Goal: Task Accomplishment & Management: Manage account settings

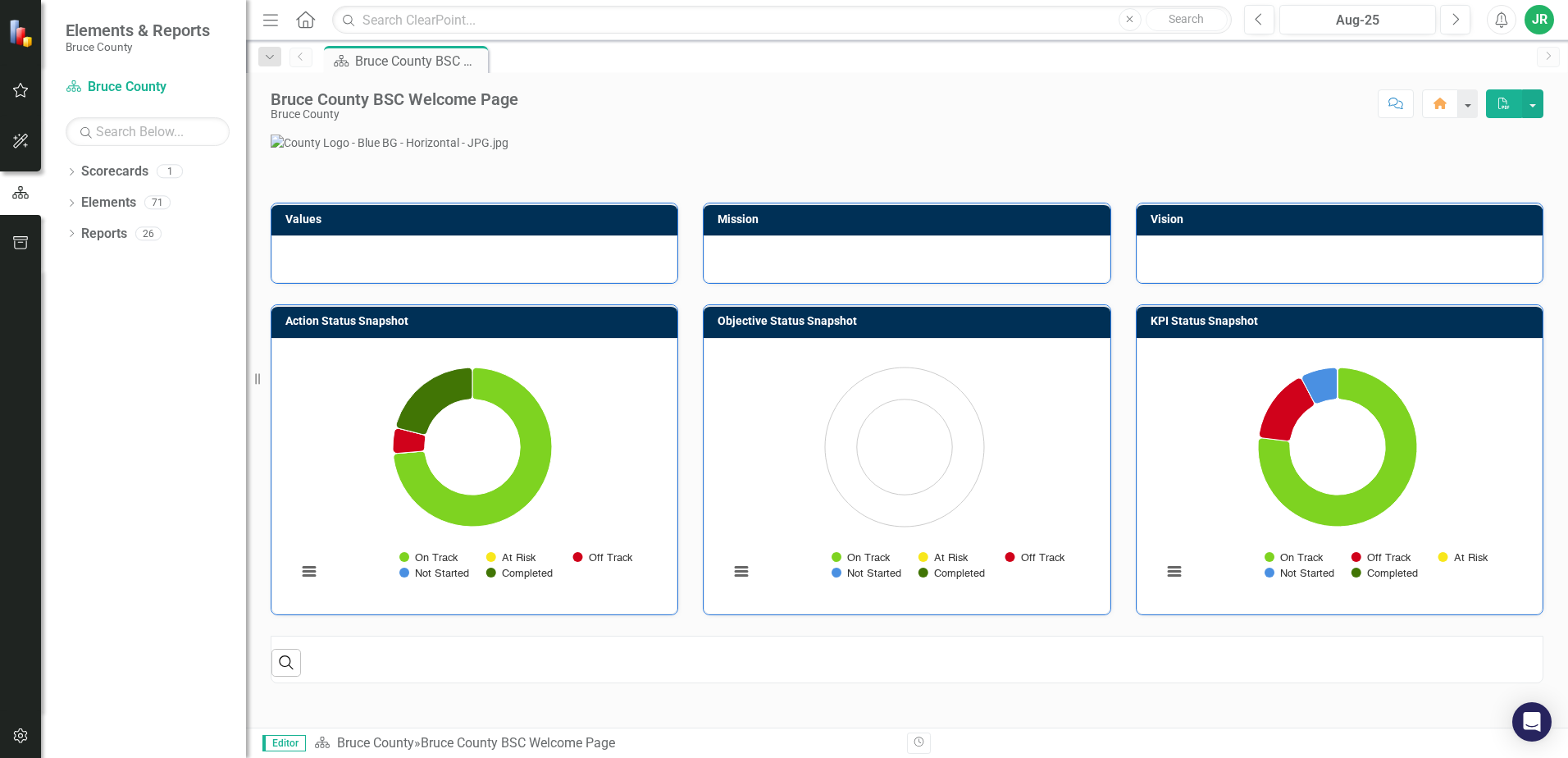
click at [14, 91] on icon "button" at bounding box center [21, 91] width 17 height 13
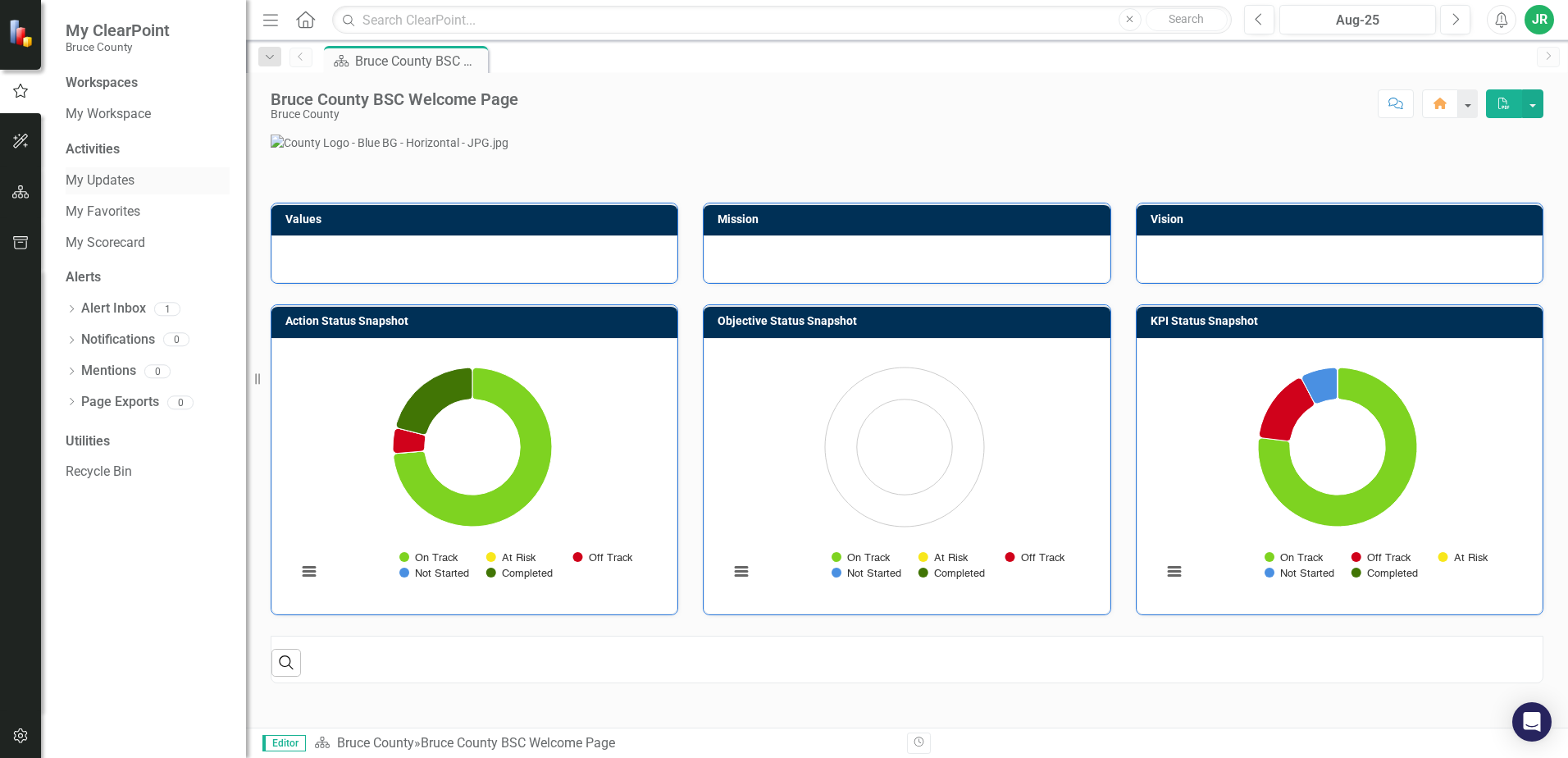
click at [110, 176] on link "My Updates" at bounding box center [147, 181] width 164 height 19
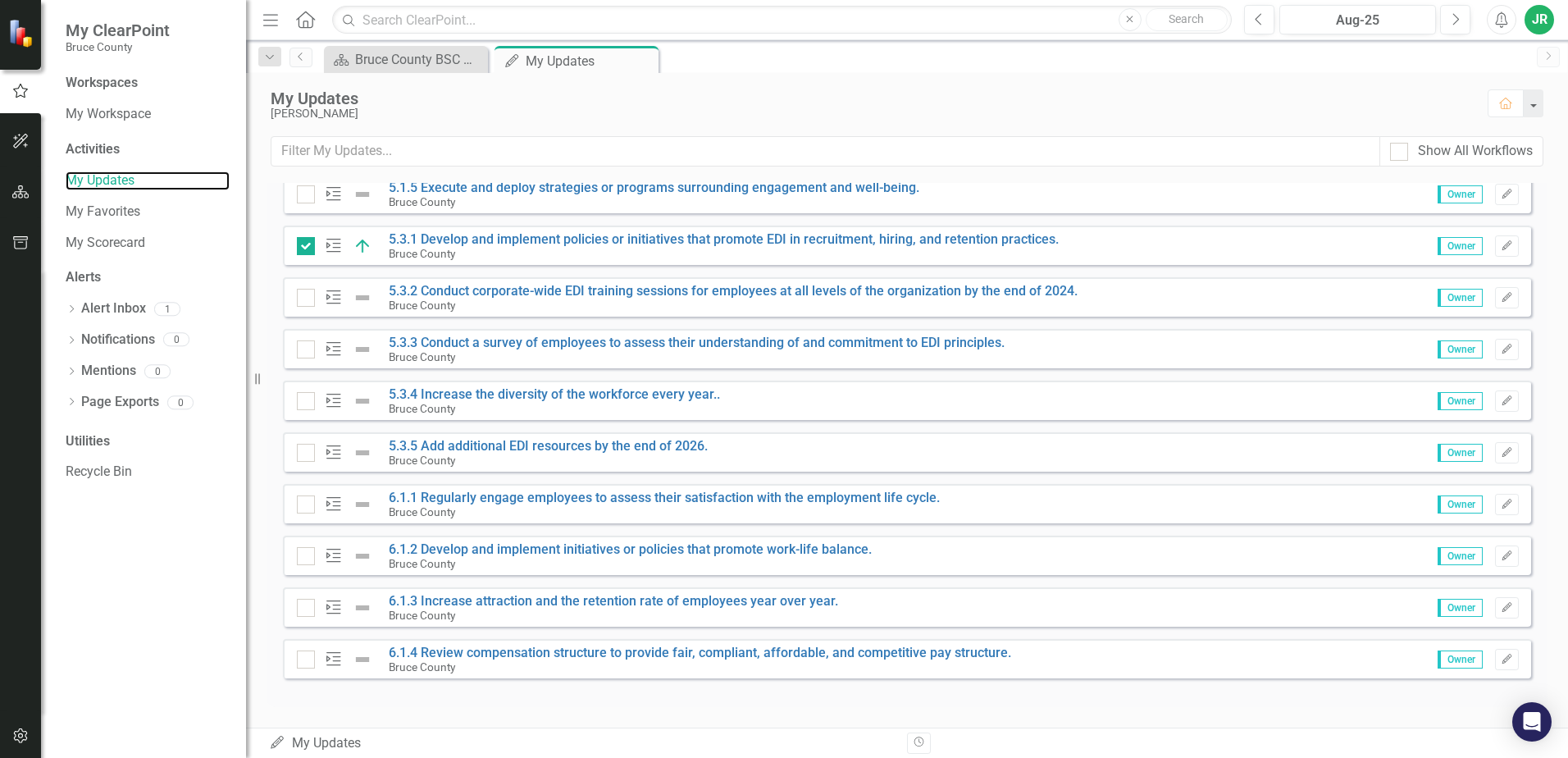
scroll to position [552, 0]
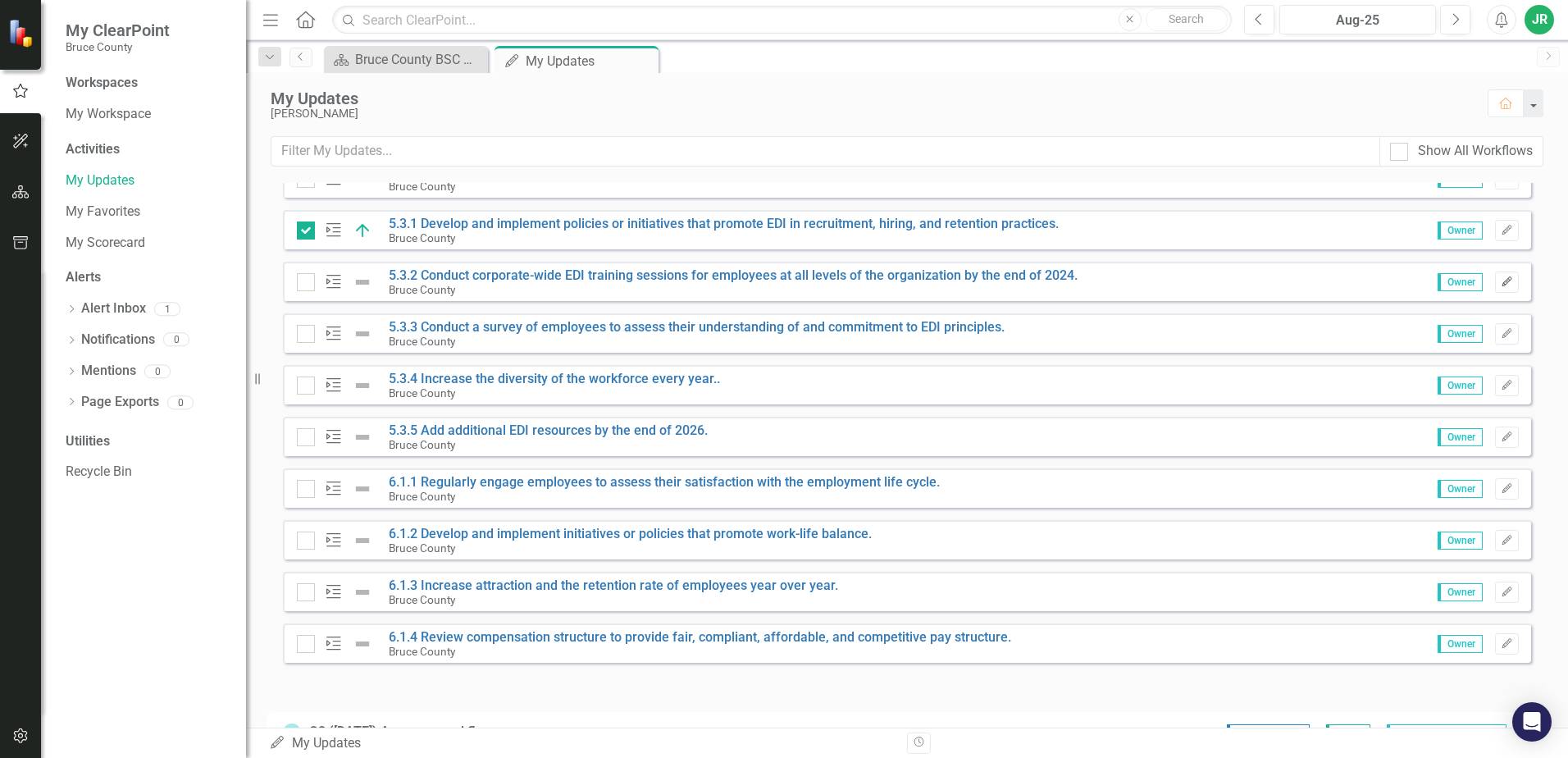
click at [1501, 281] on icon "Edit" at bounding box center [1506, 282] width 12 height 10
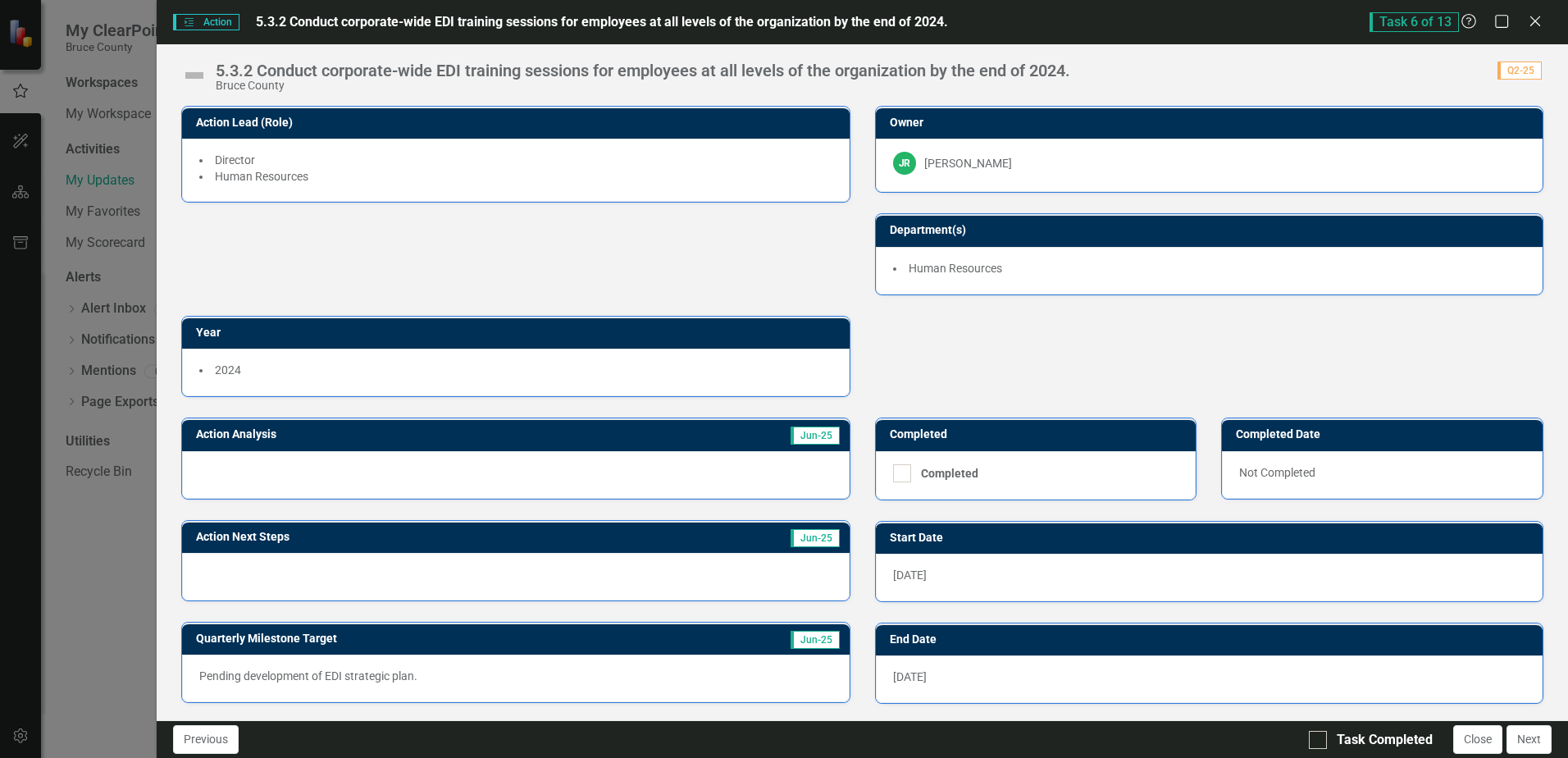
click at [253, 79] on div "Bruce County" at bounding box center [643, 85] width 855 height 12
click at [329, 70] on div "5.3.2 Conduct corporate-wide EDI training sessions for employees at all levels …" at bounding box center [643, 70] width 855 height 18
click at [328, 70] on div "5.3.2 Conduct corporate-wide EDI training sessions for employees at all levels …" at bounding box center [643, 70] width 855 height 18
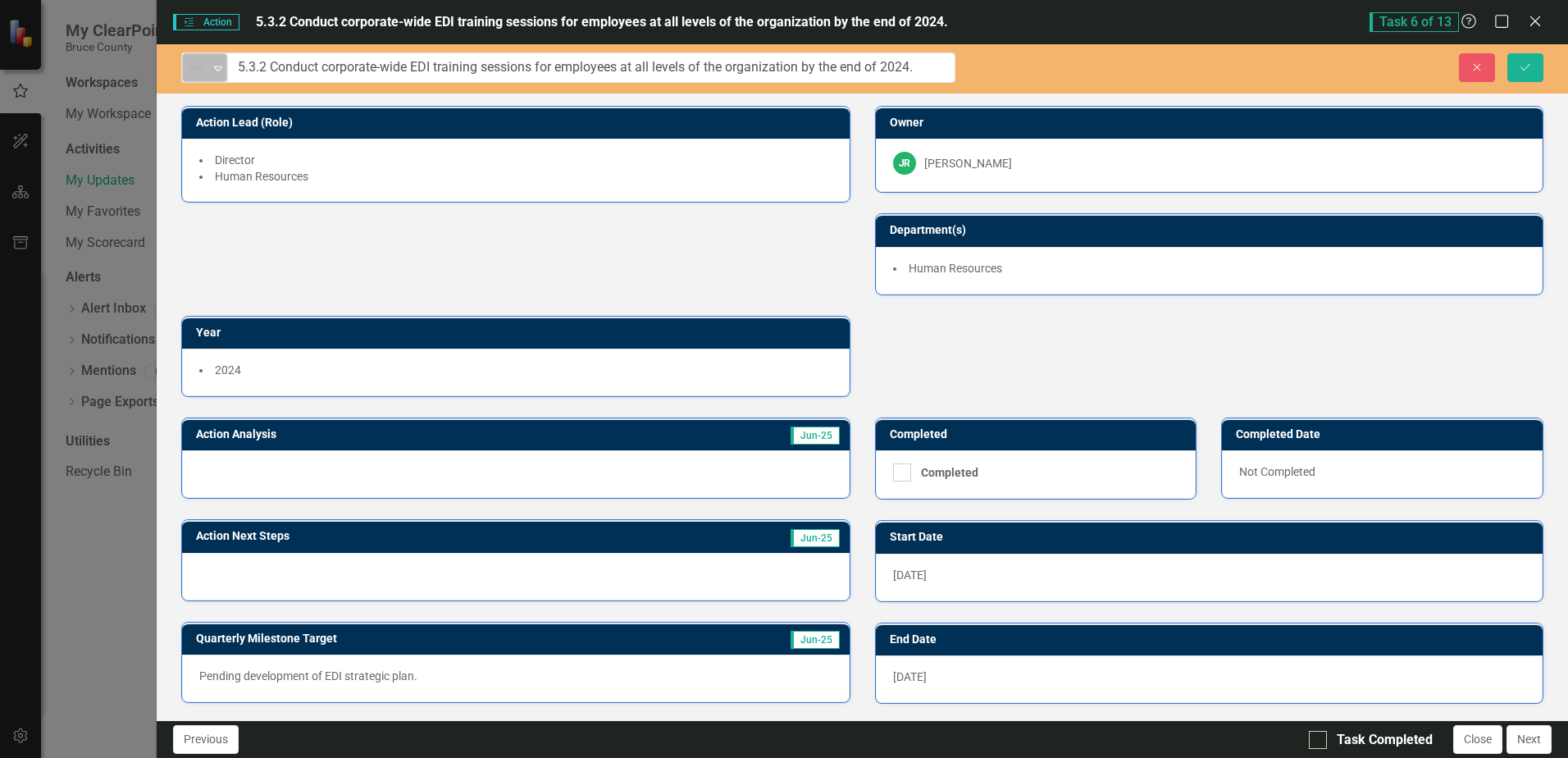
click at [225, 68] on icon "Expand" at bounding box center [218, 68] width 17 height 13
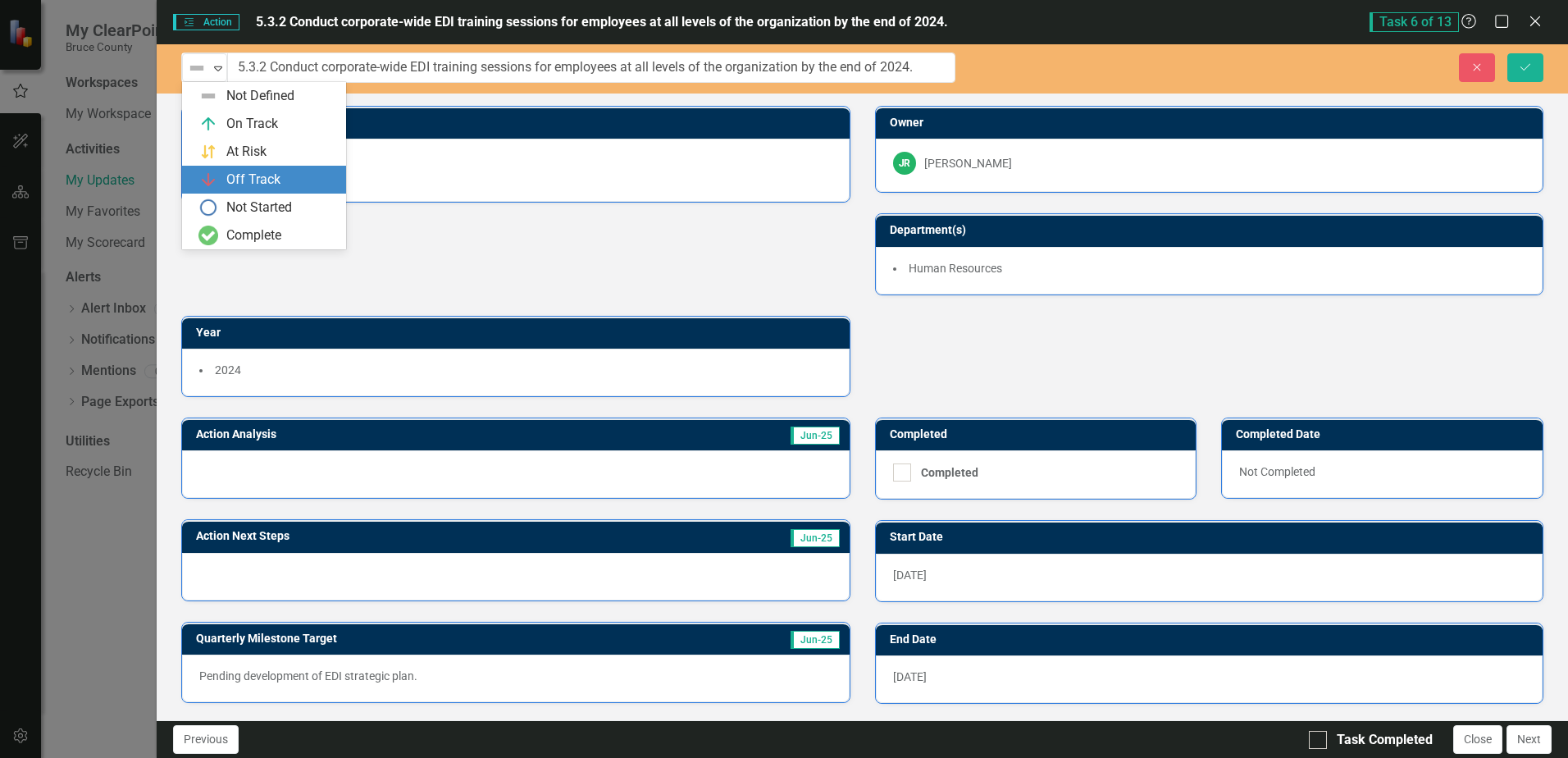
click at [241, 173] on div "Off Track" at bounding box center [254, 180] width 54 height 19
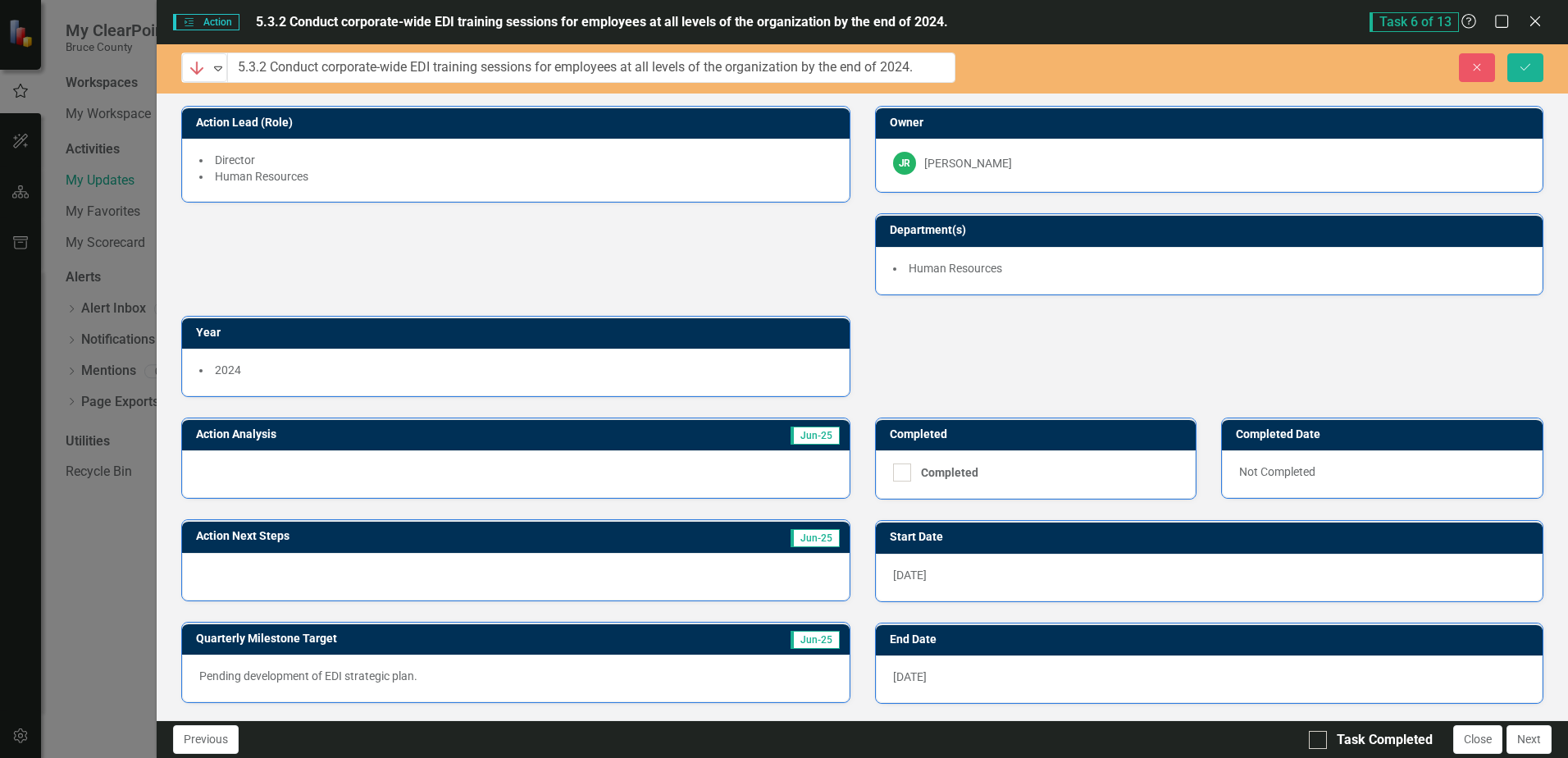
click at [534, 471] on div at bounding box center [515, 474] width 667 height 48
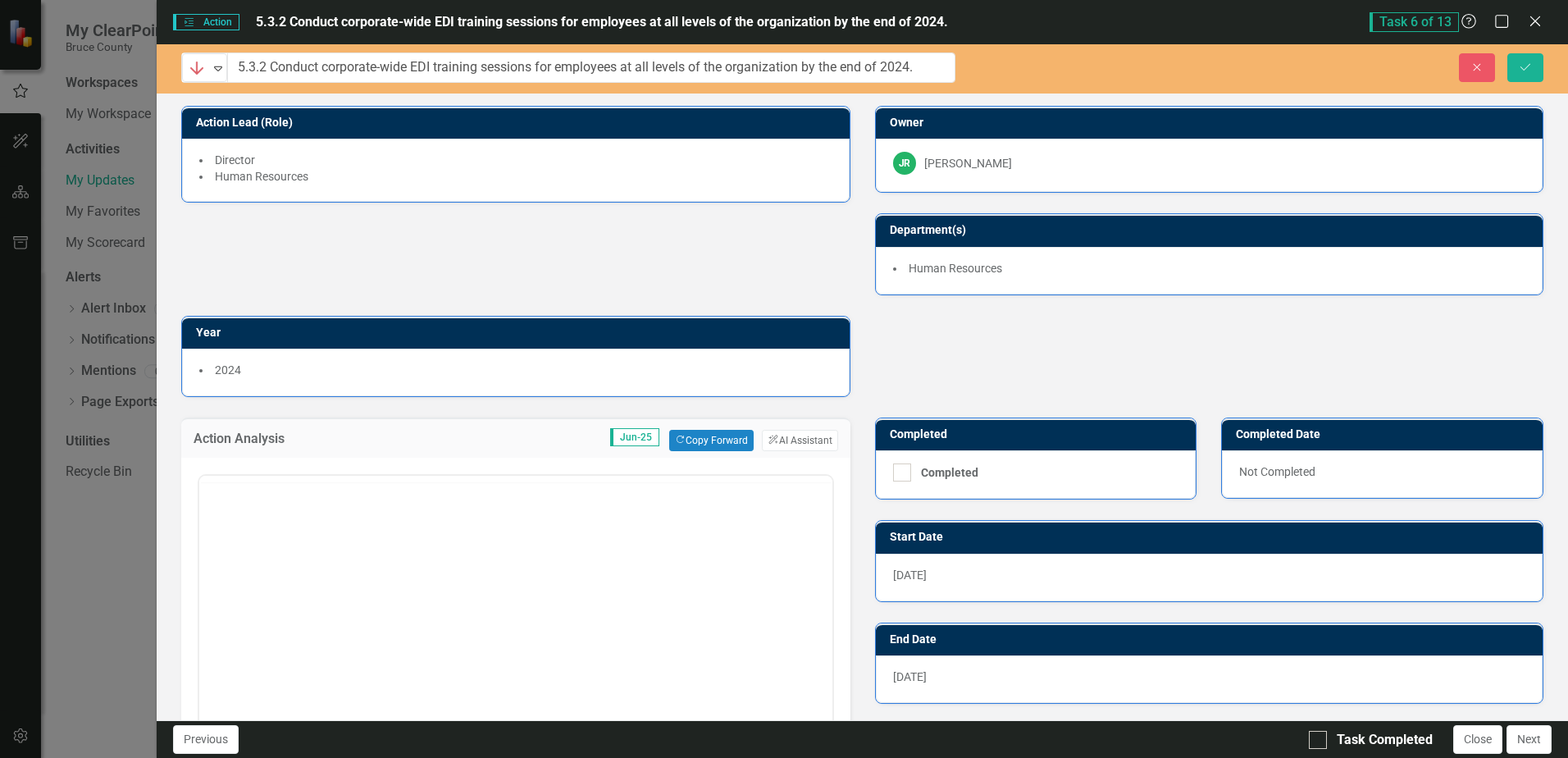
scroll to position [0, 0]
click at [247, 542] on body "Rich Text Area. Press ALT-0 for help." at bounding box center [516, 638] width 633 height 246
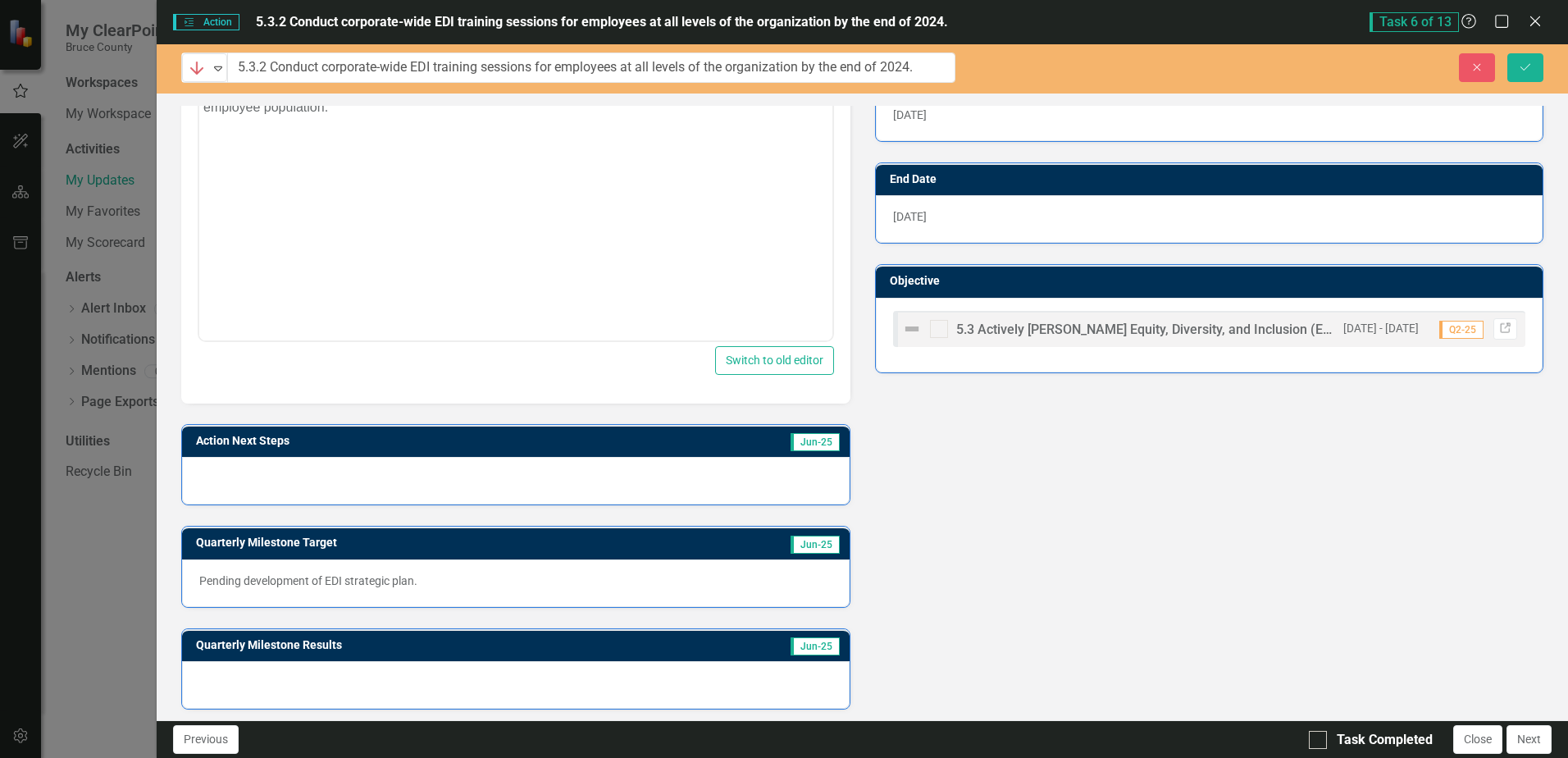
scroll to position [466, 0]
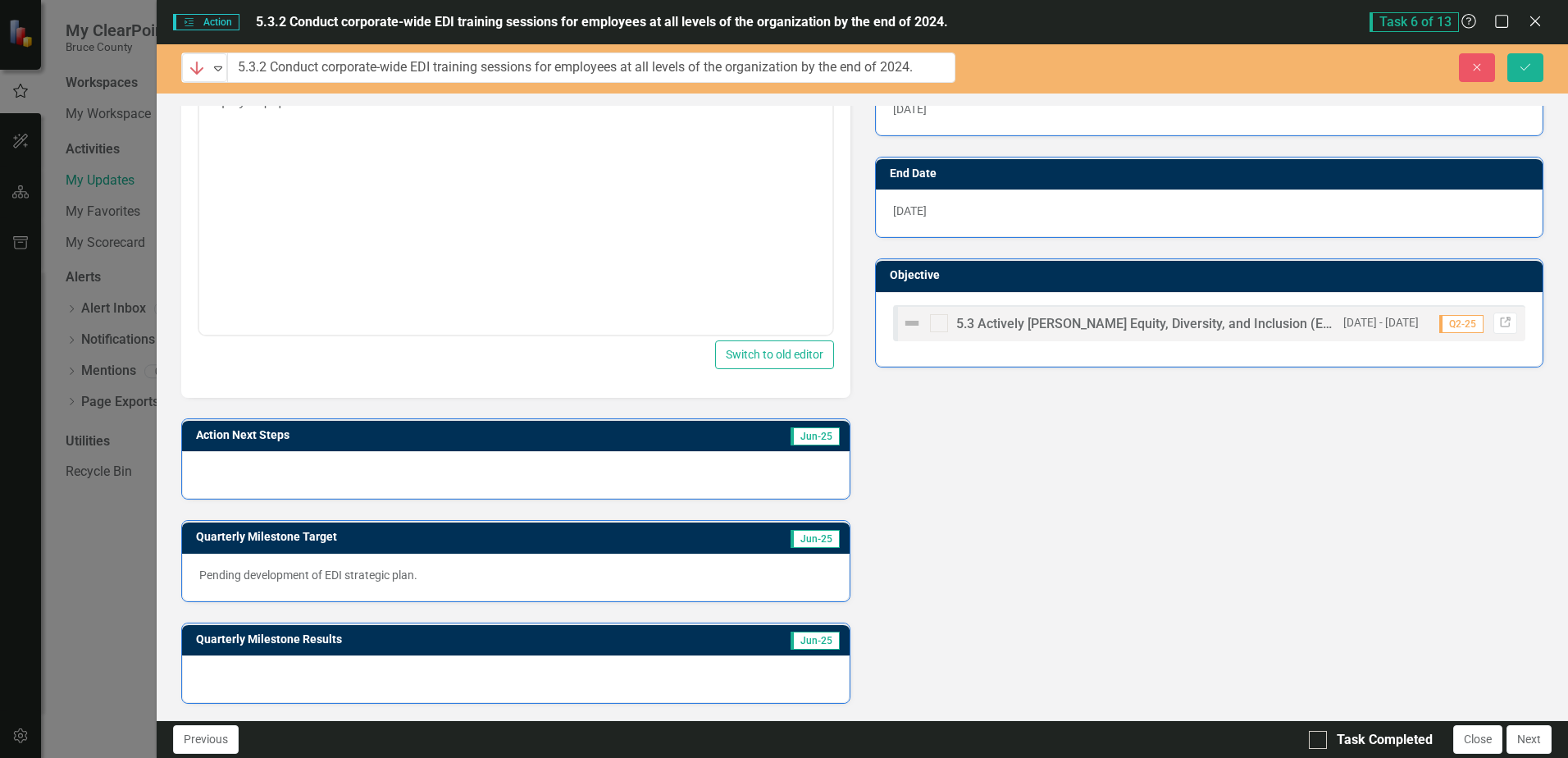
click at [360, 464] on div at bounding box center [515, 474] width 667 height 48
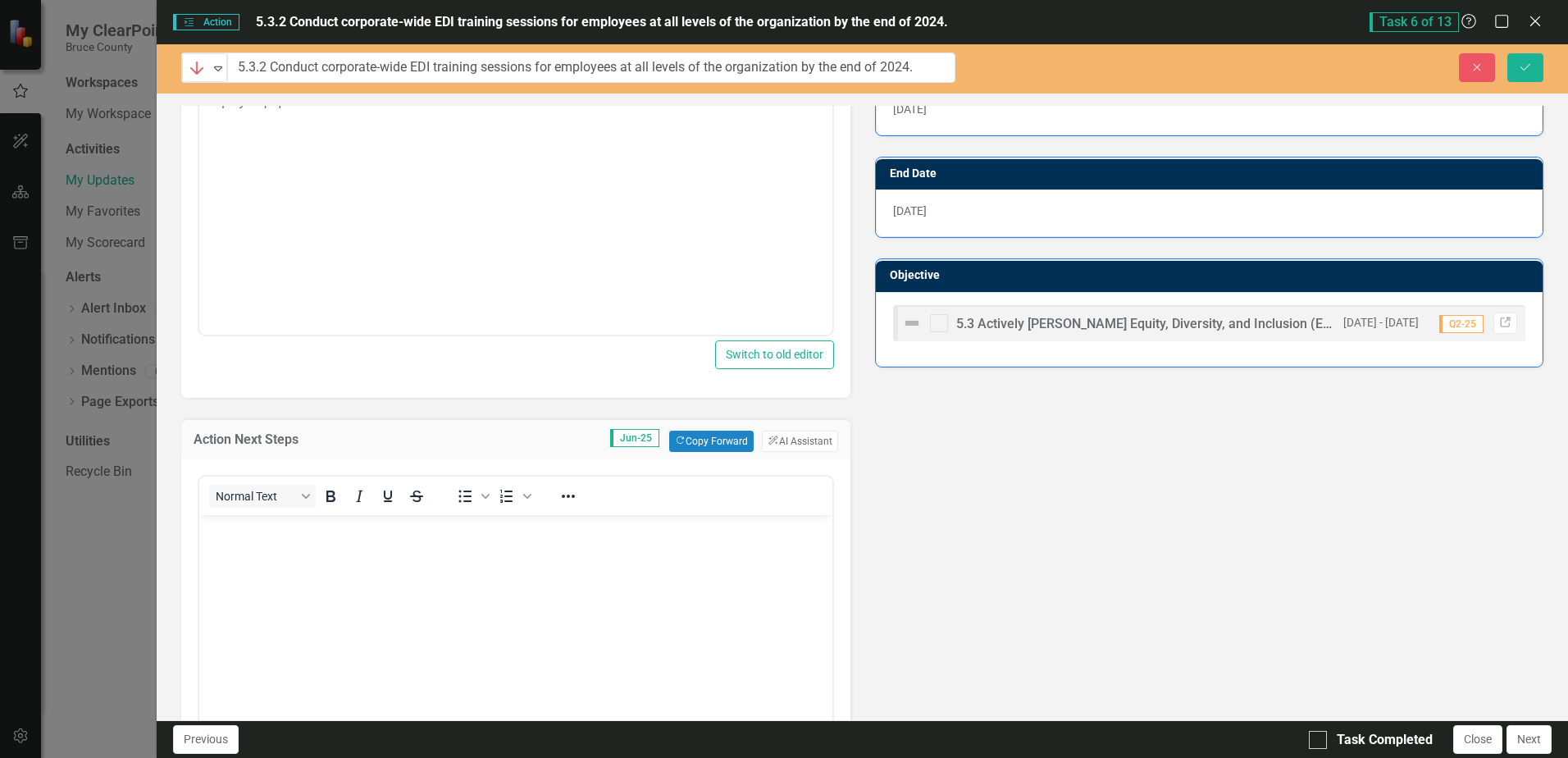
scroll to position [0, 0]
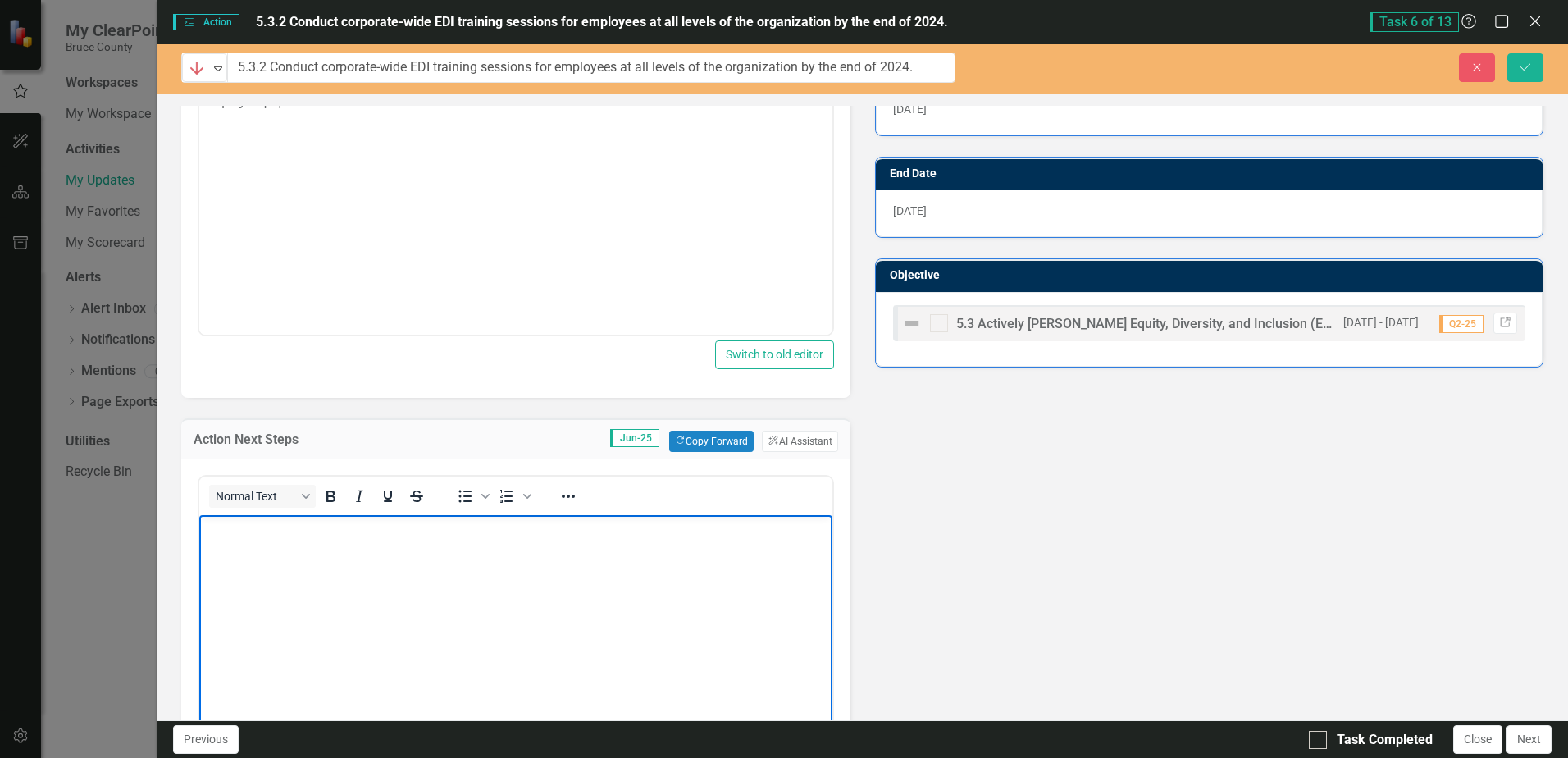
click at [254, 555] on body "Rich Text Area. Press ALT-0 for help." at bounding box center [516, 639] width 633 height 246
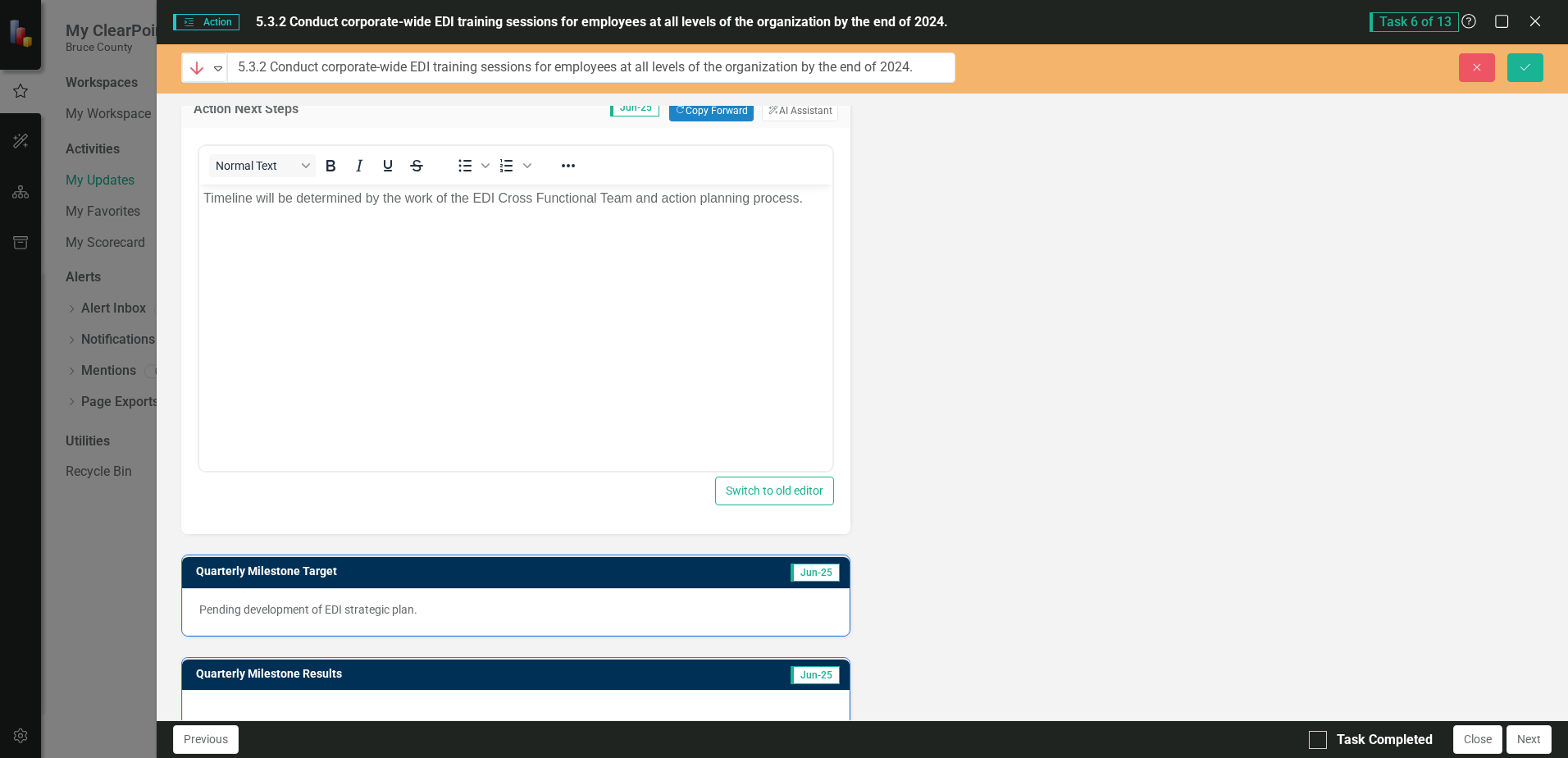
scroll to position [831, 0]
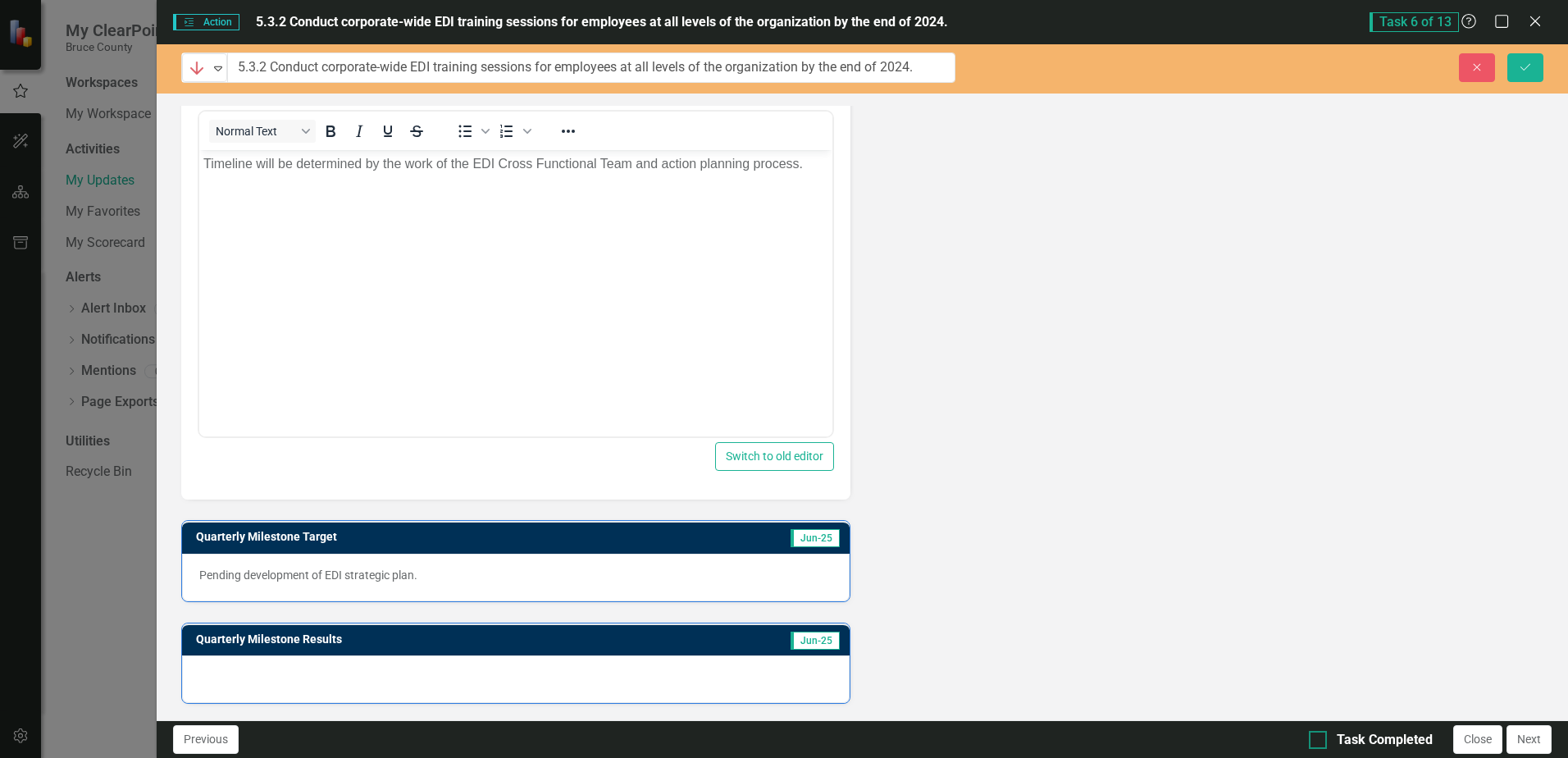
click at [1314, 735] on input "Task Completed" at bounding box center [1314, 736] width 10 height 10
checkbox input "true"
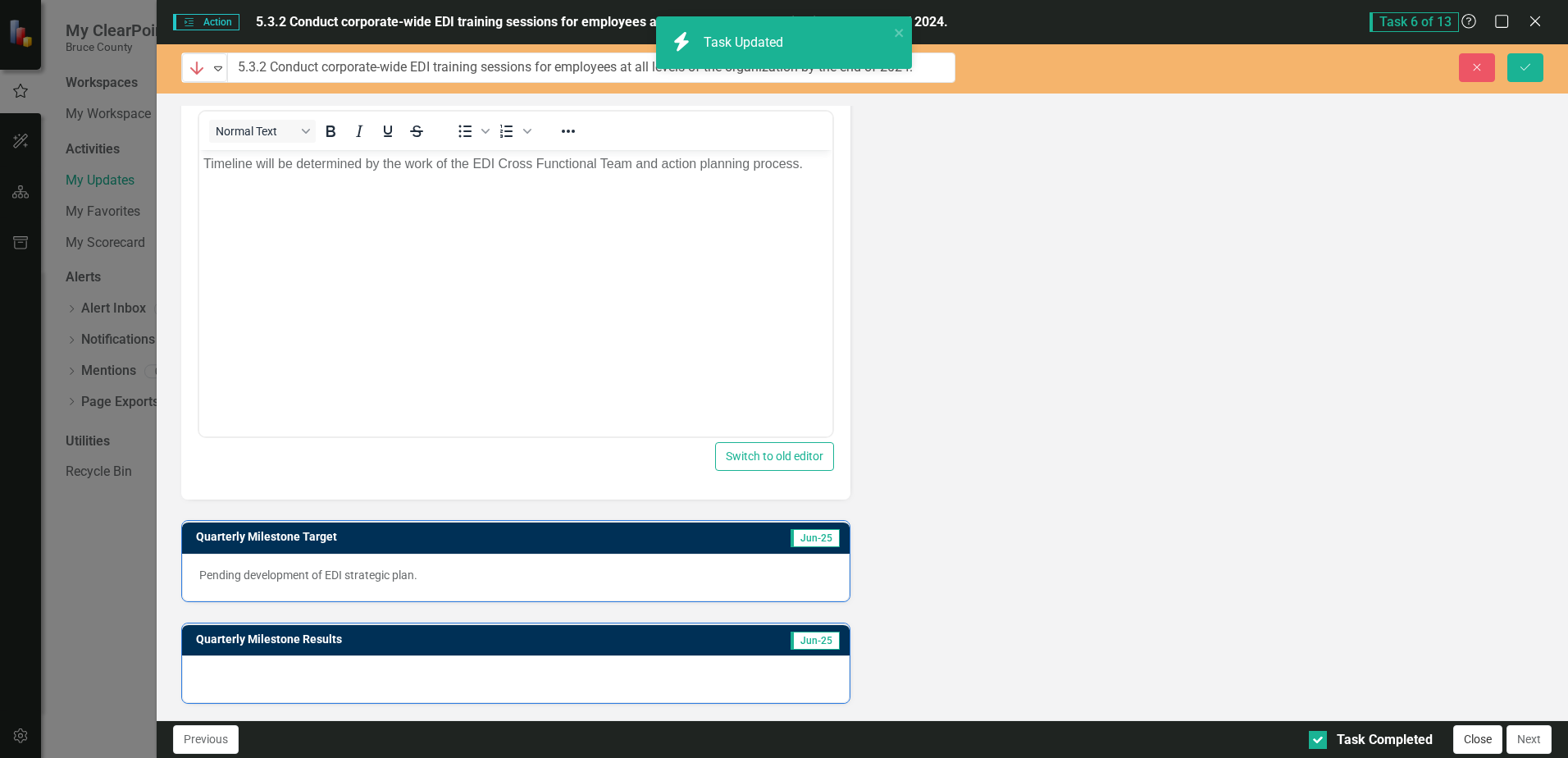
click at [1478, 742] on button "Close" at bounding box center [1477, 739] width 49 height 29
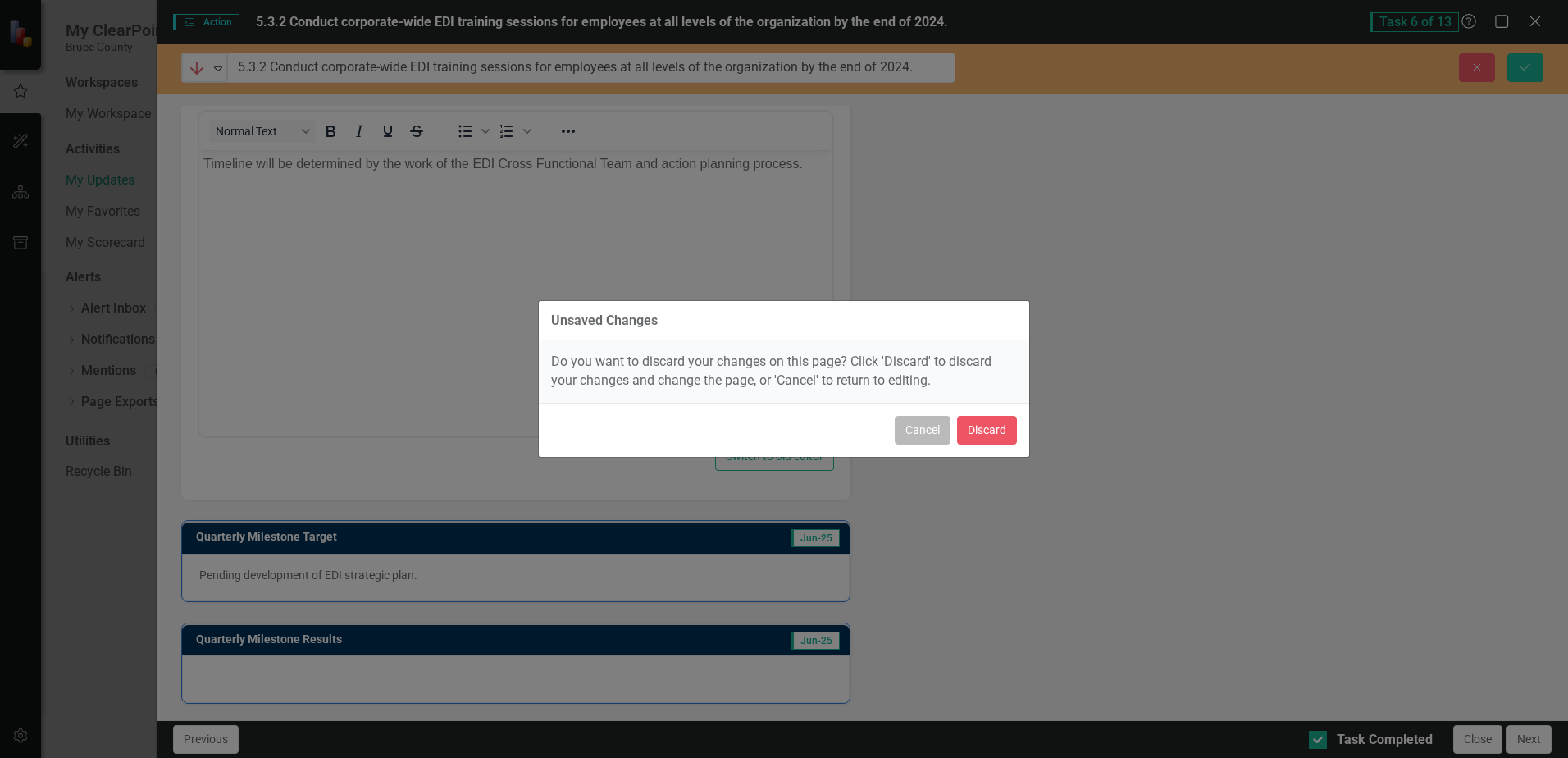
click at [929, 430] on button "Cancel" at bounding box center [923, 430] width 56 height 29
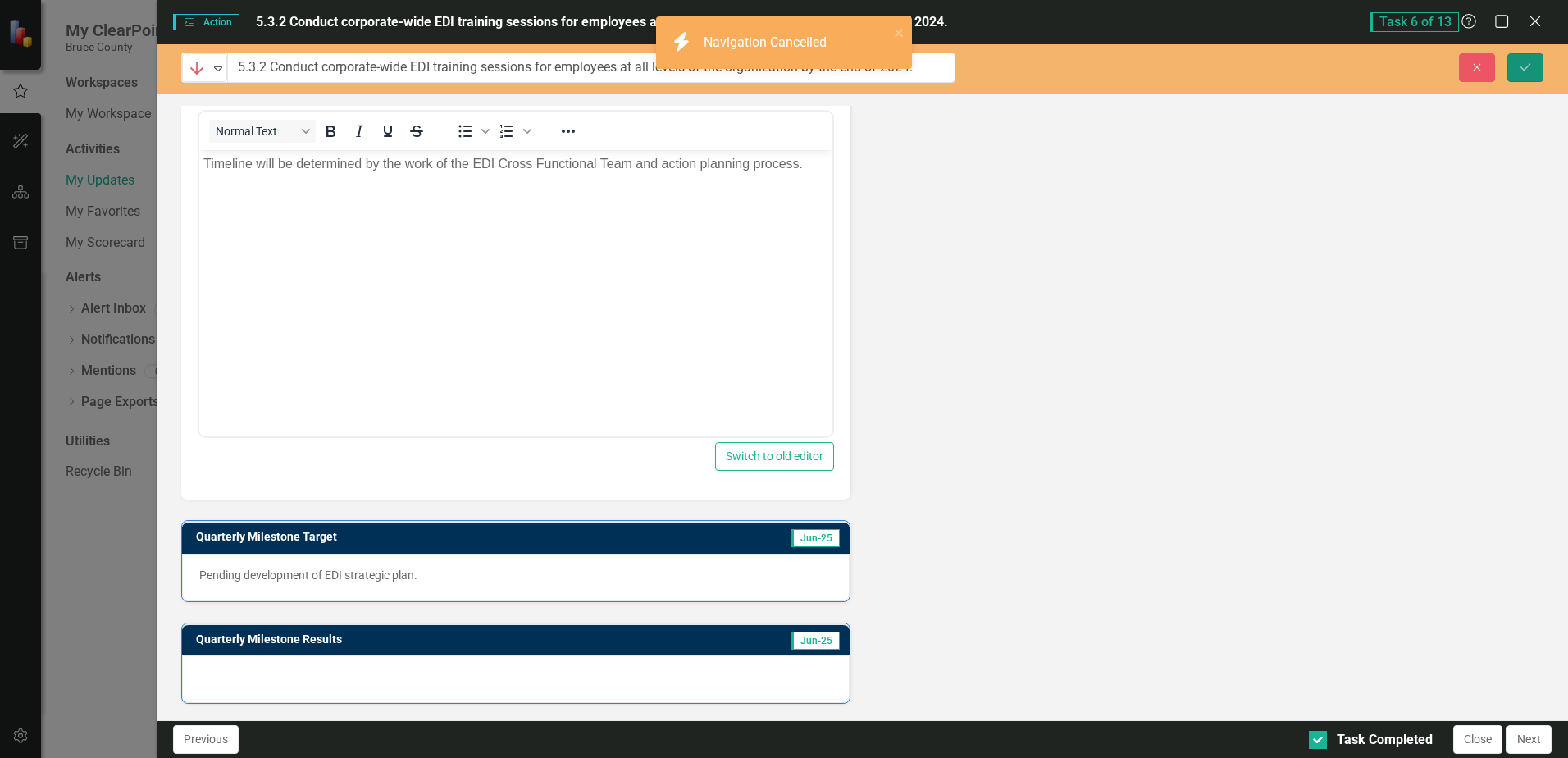
click at [1527, 63] on icon "Save" at bounding box center [1526, 67] width 15 height 11
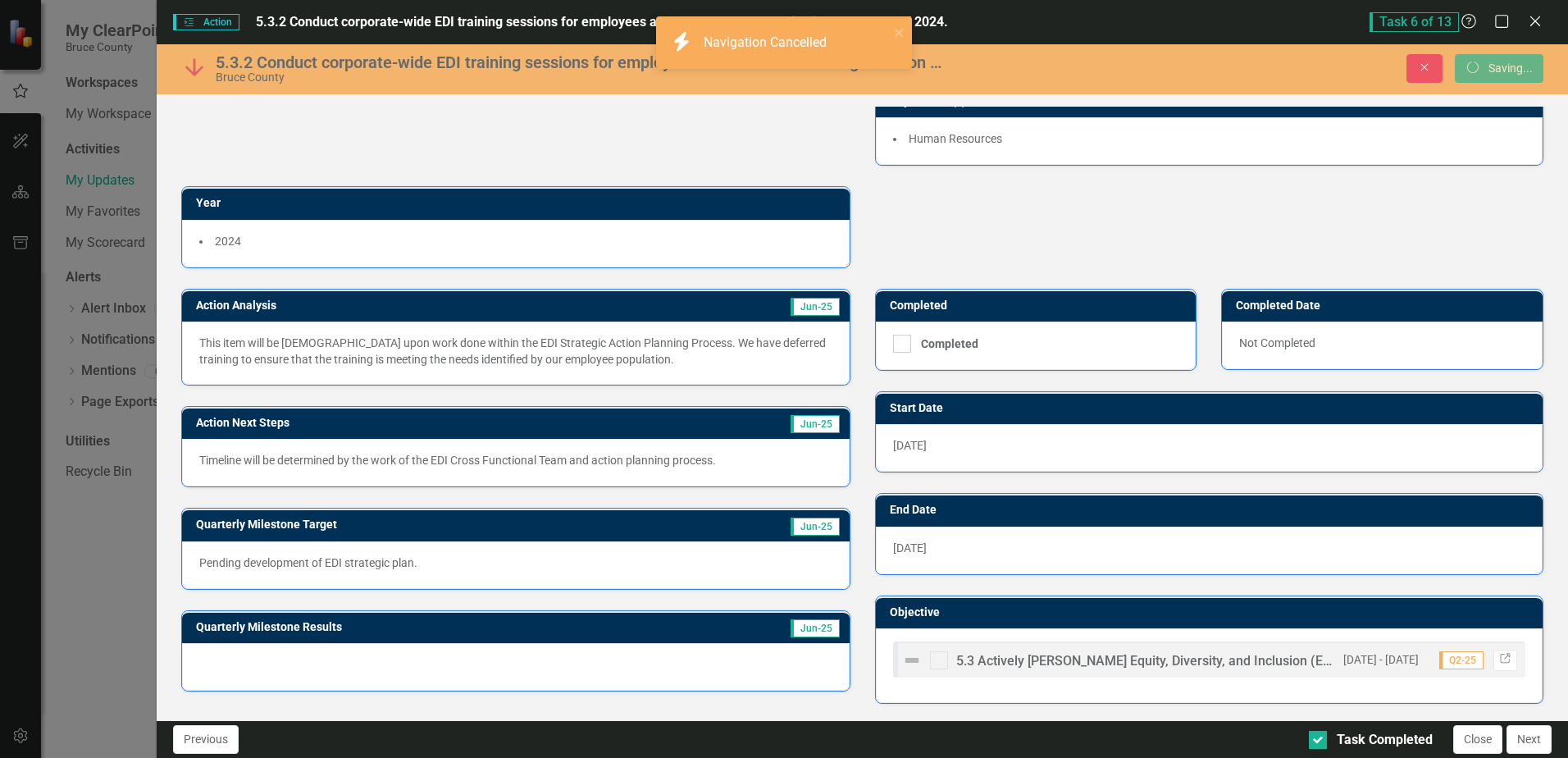
scroll to position [131, 0]
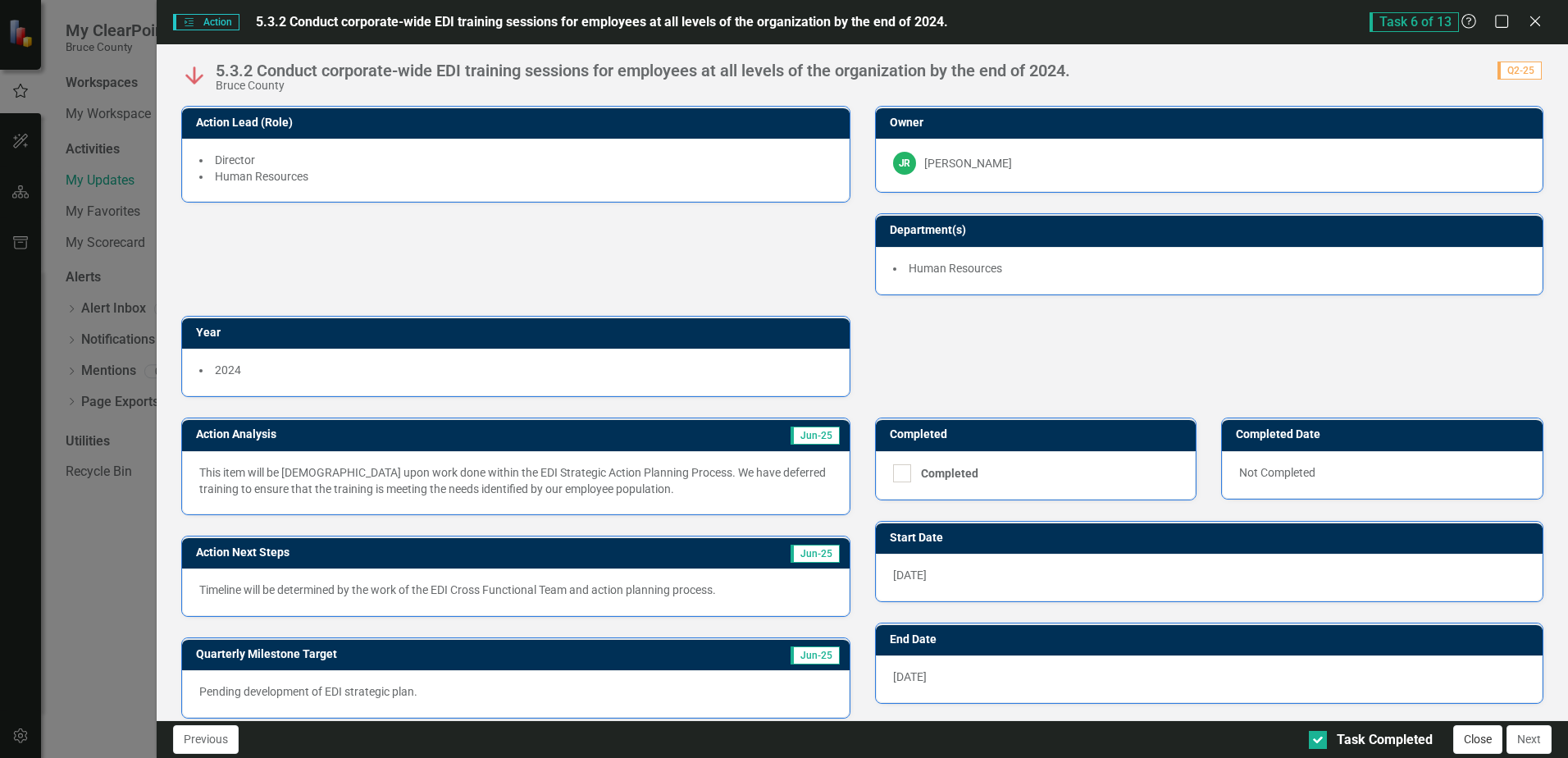
click at [1478, 742] on button "Close" at bounding box center [1477, 739] width 49 height 29
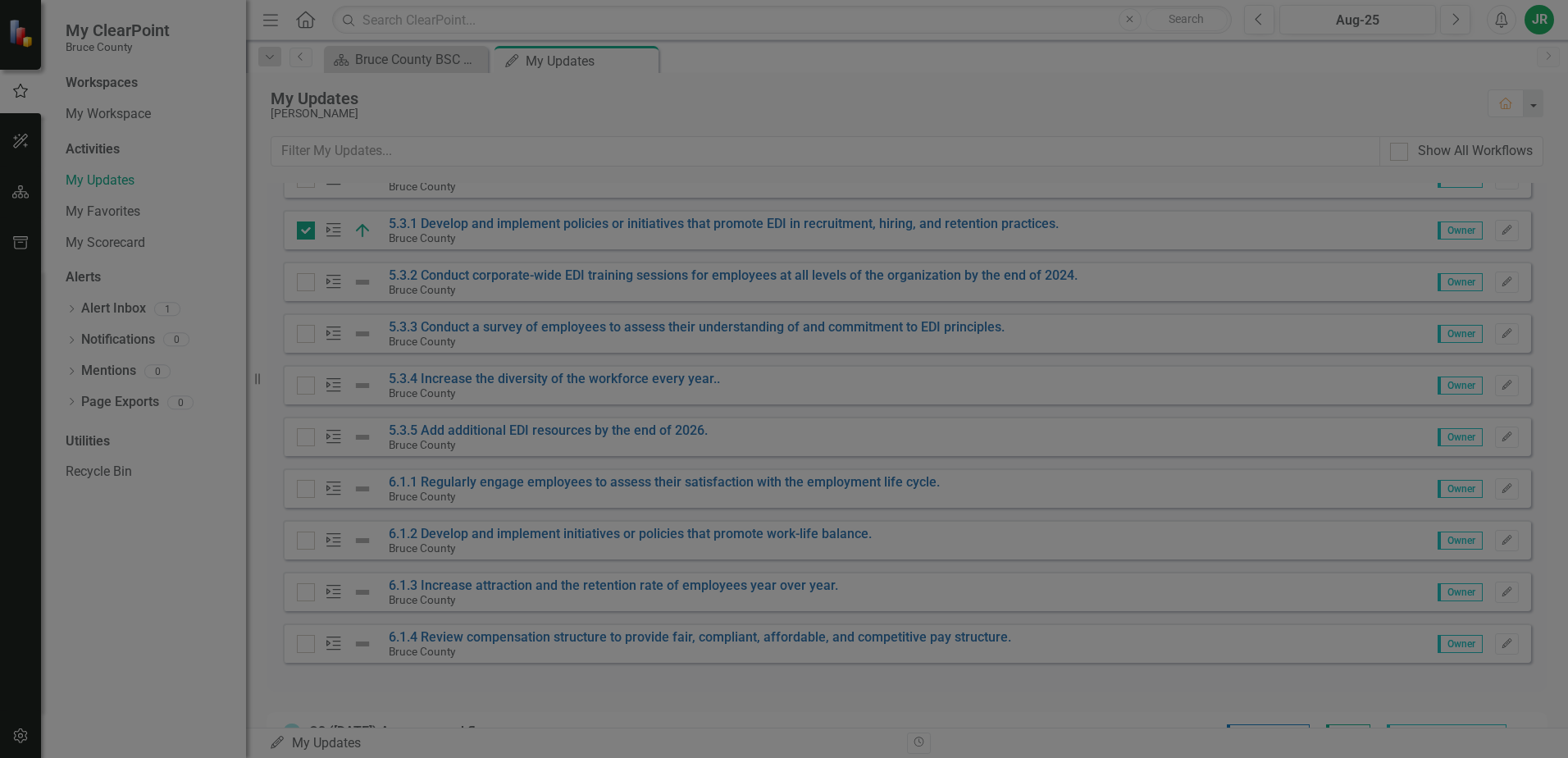
checkbox input "true"
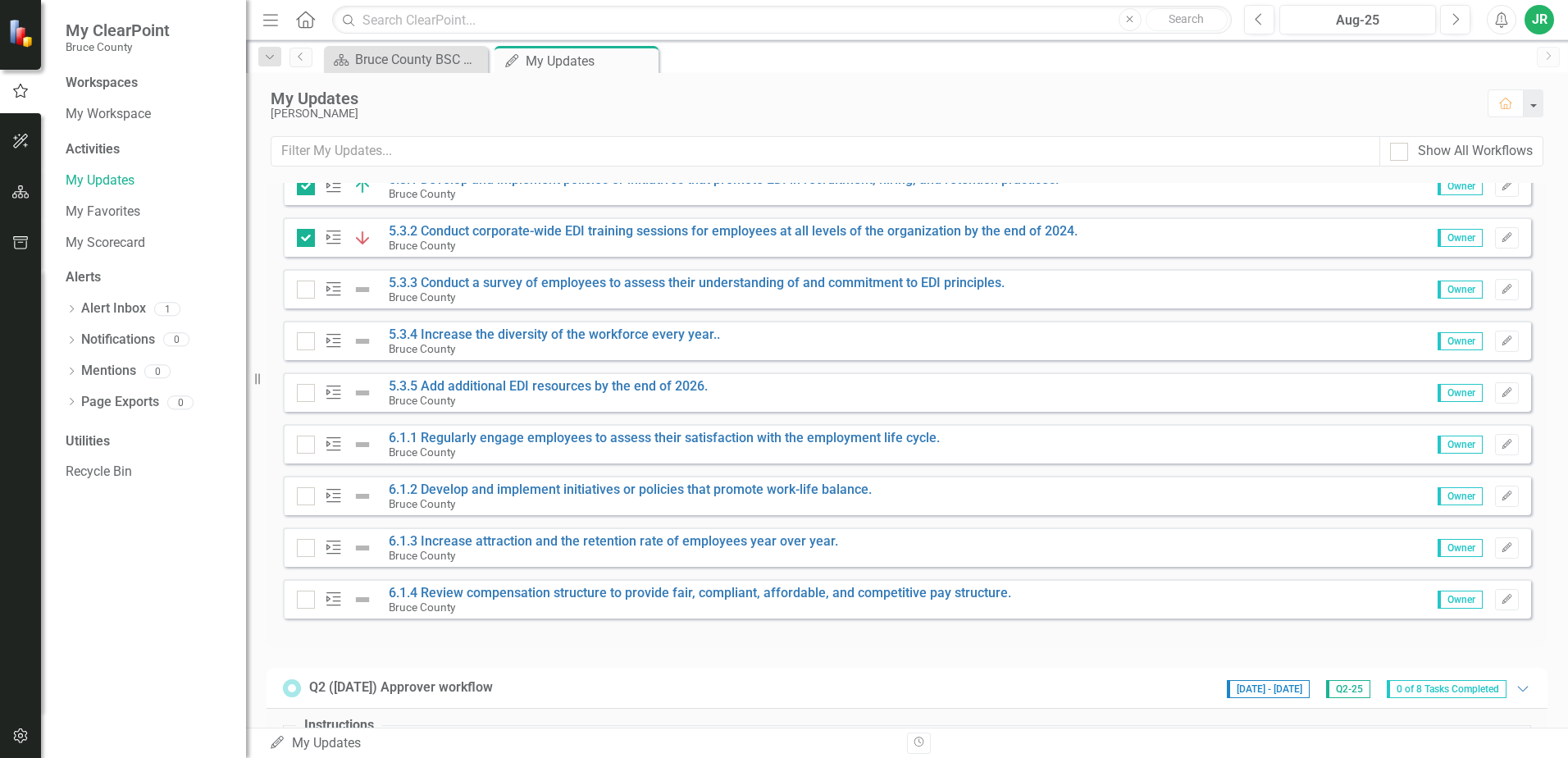
scroll to position [629, 0]
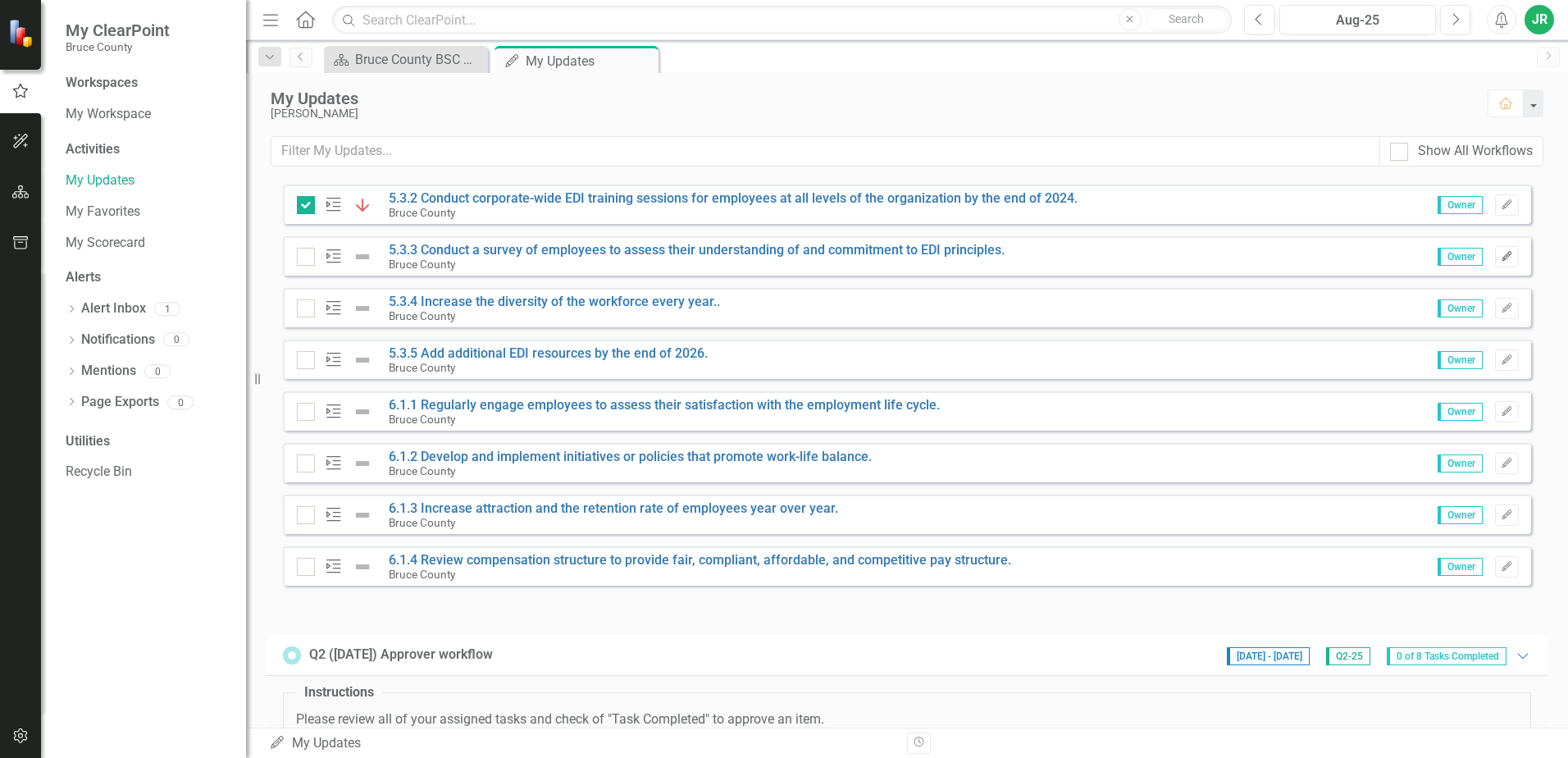
click at [1501, 258] on icon "Edit" at bounding box center [1506, 257] width 12 height 10
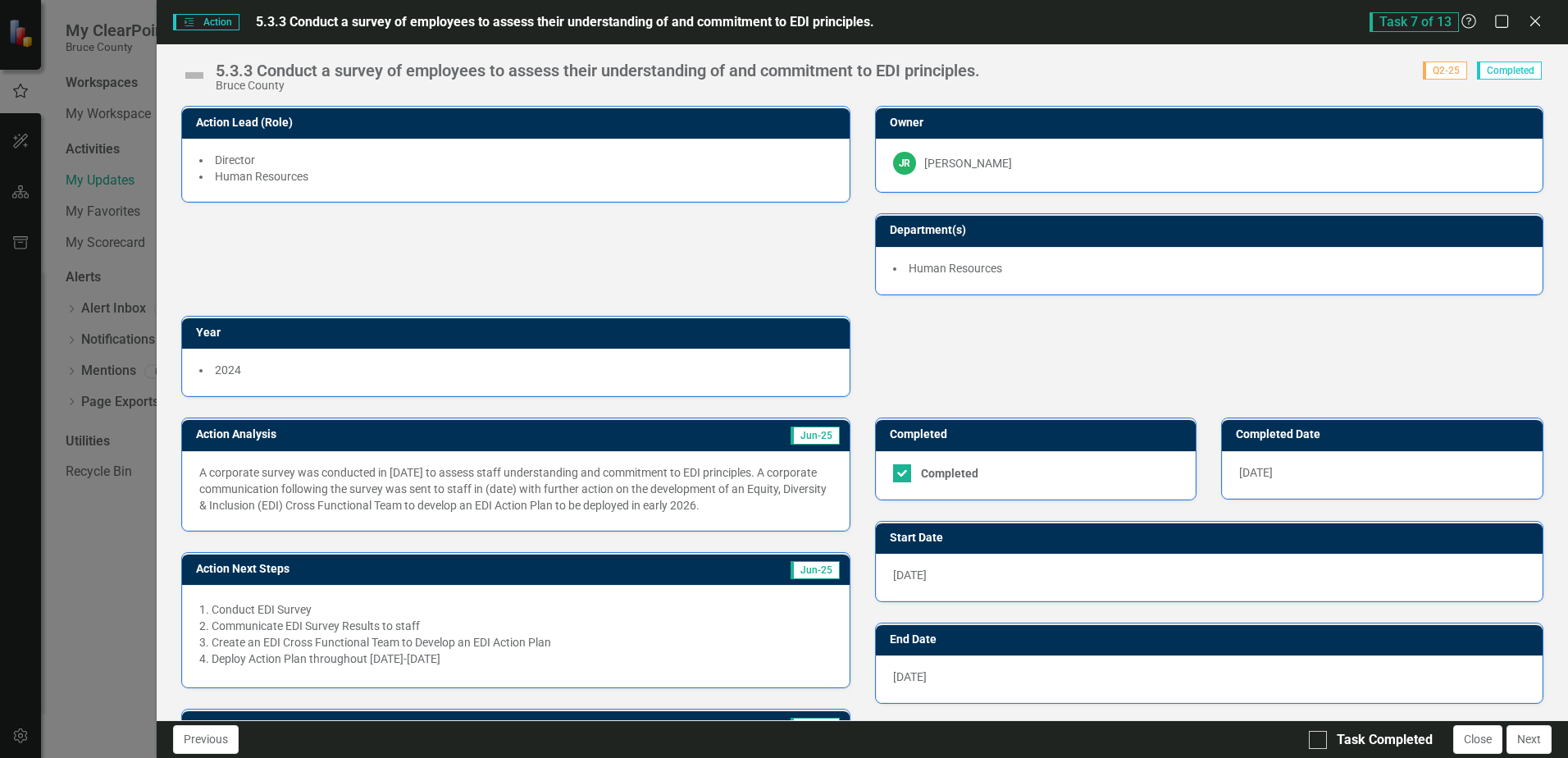
click at [238, 81] on div "Bruce County" at bounding box center [597, 85] width 764 height 12
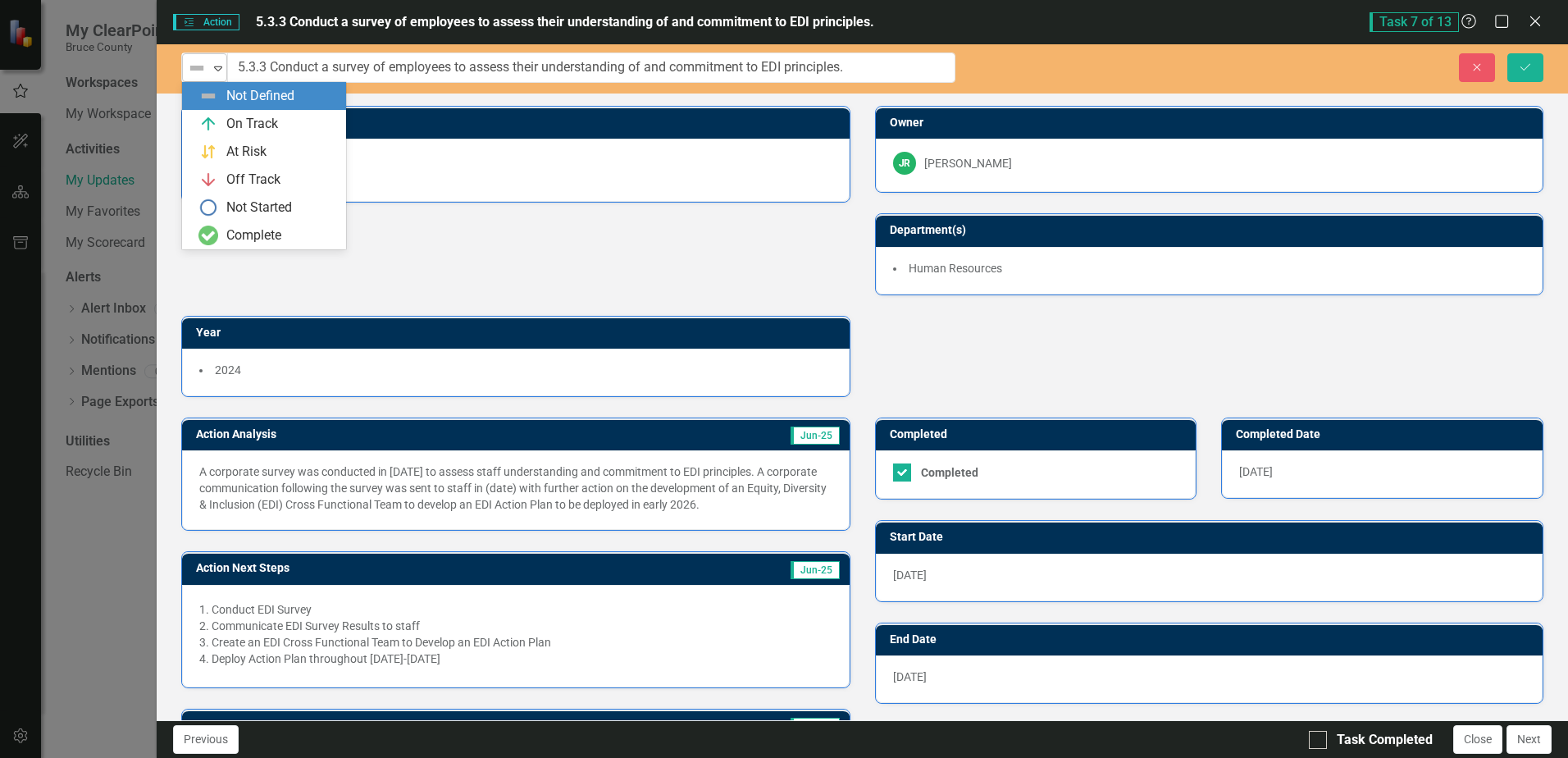
click at [212, 71] on icon "Expand" at bounding box center [218, 68] width 17 height 13
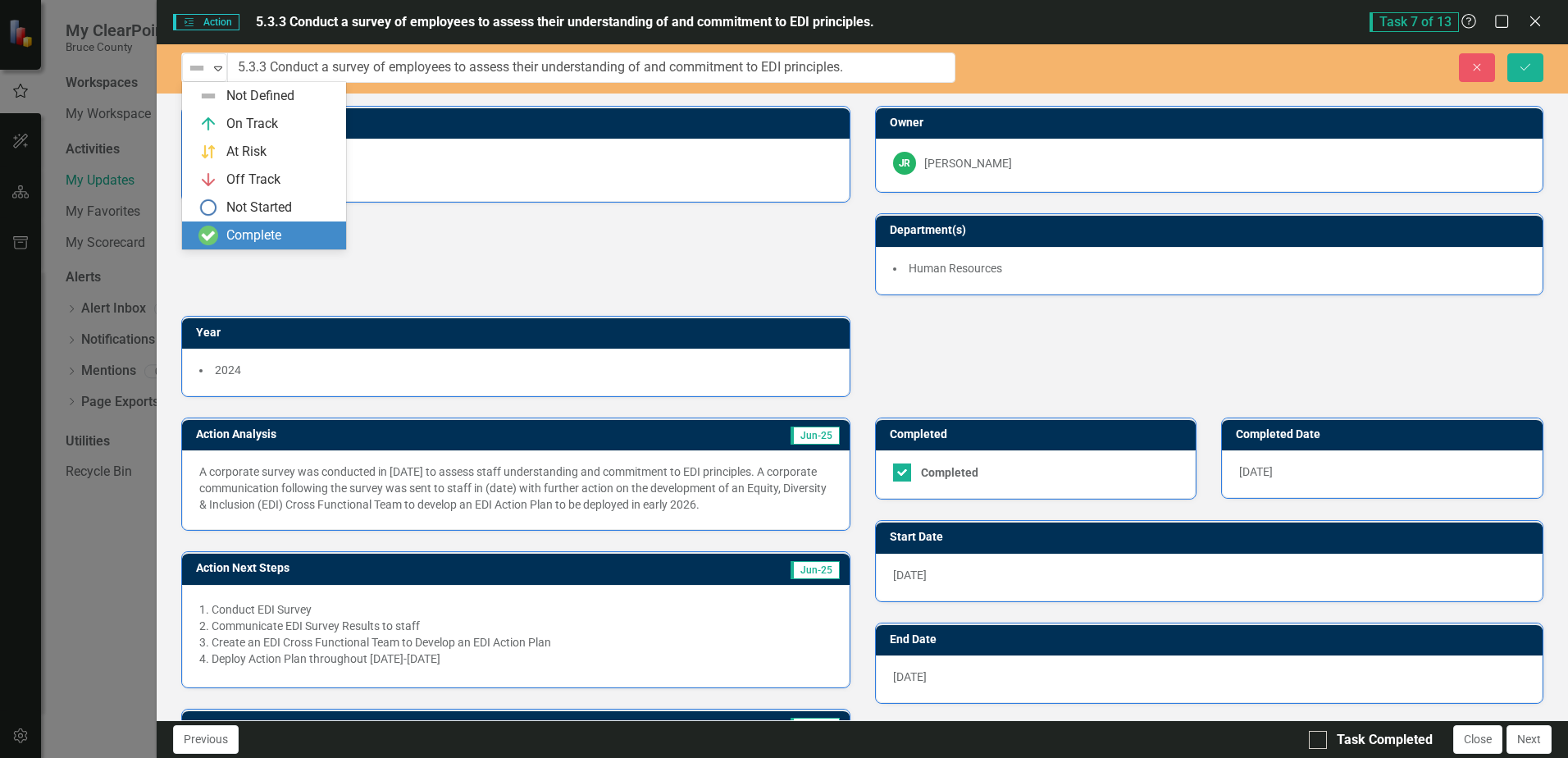
click at [231, 236] on div "Complete" at bounding box center [254, 236] width 55 height 19
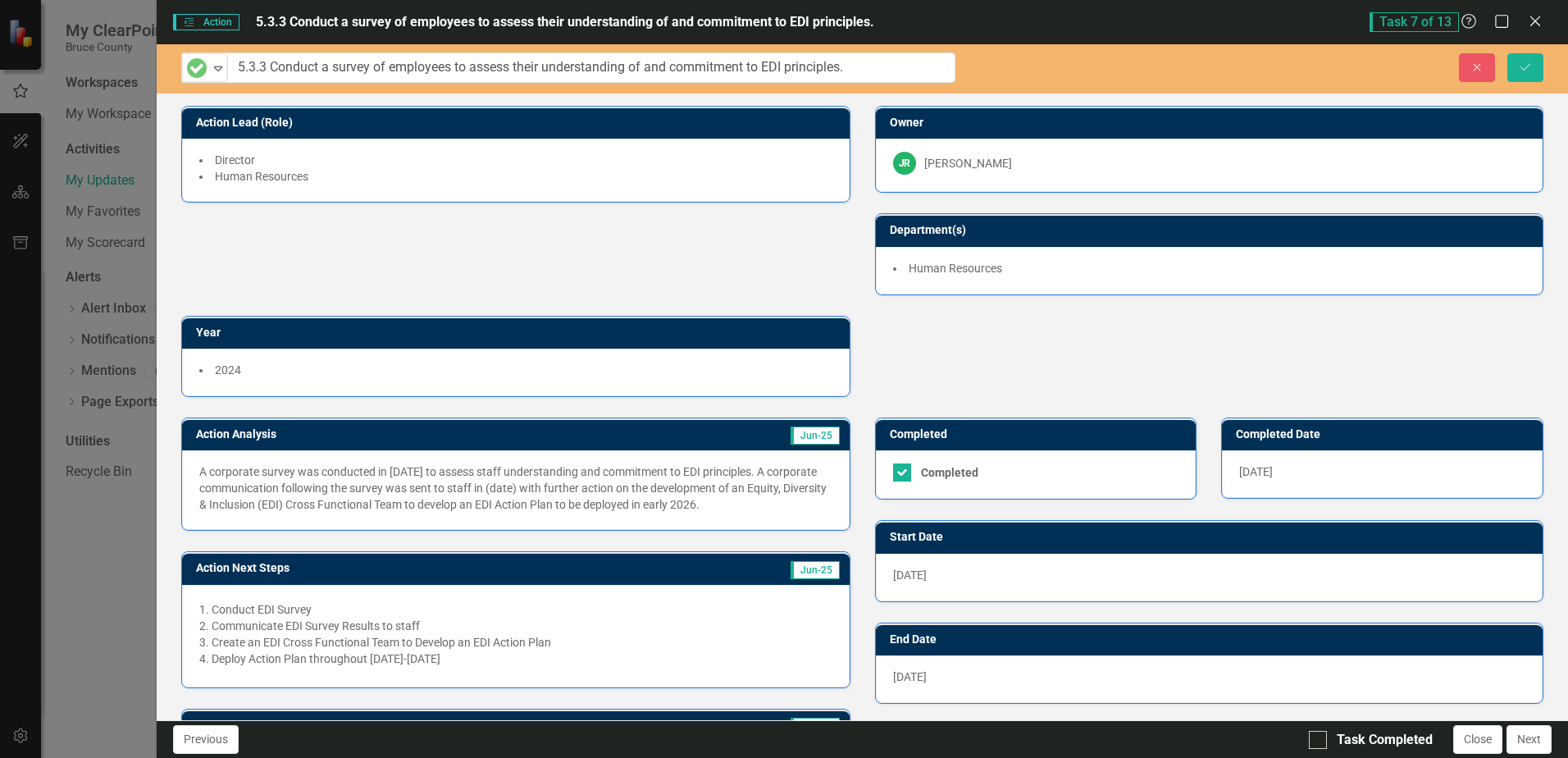
click at [551, 484] on p "A corporate survey was conducted in [DATE] to assess staff understanding and co…" at bounding box center [516, 488] width 633 height 49
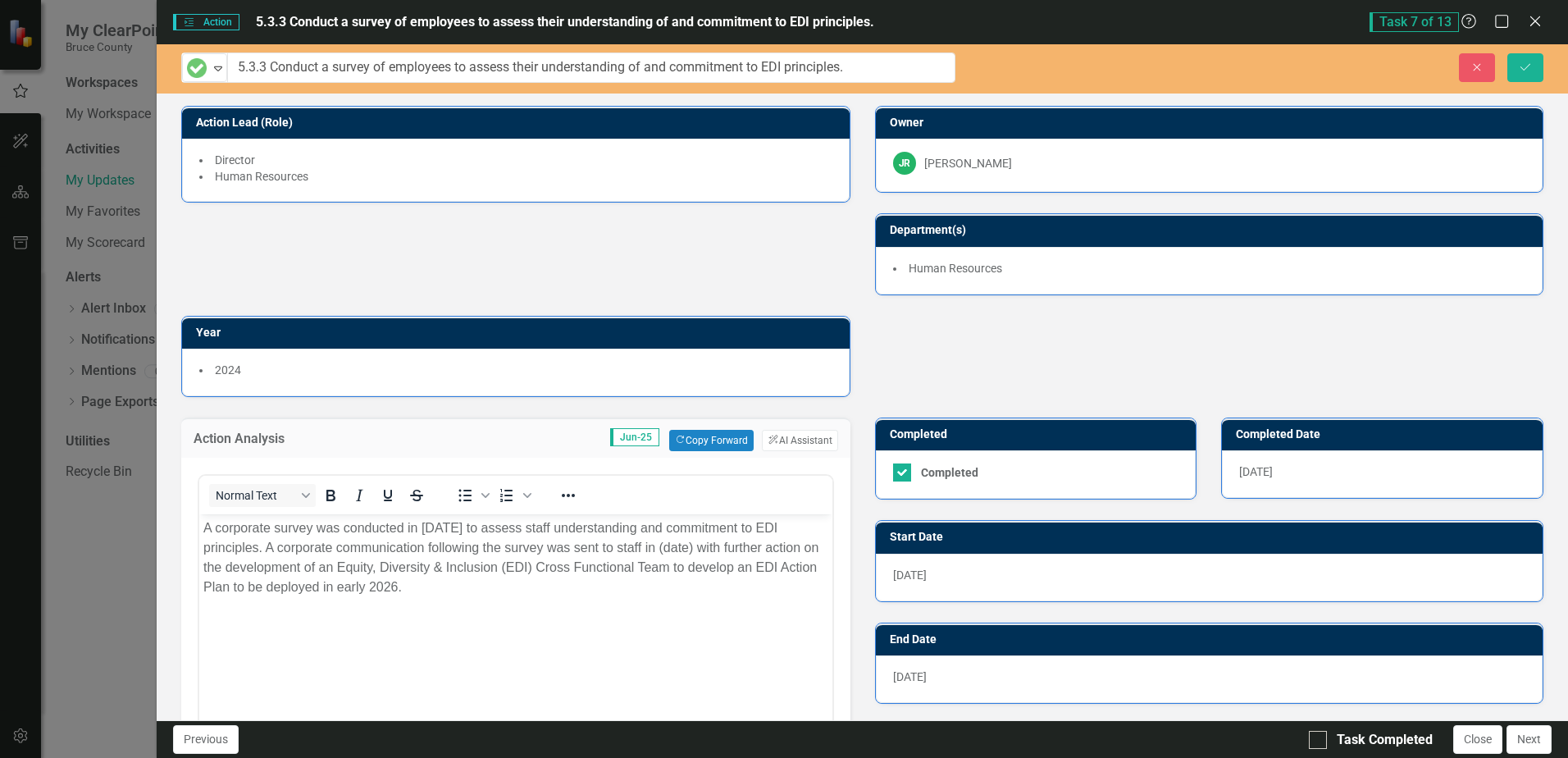
scroll to position [0, 0]
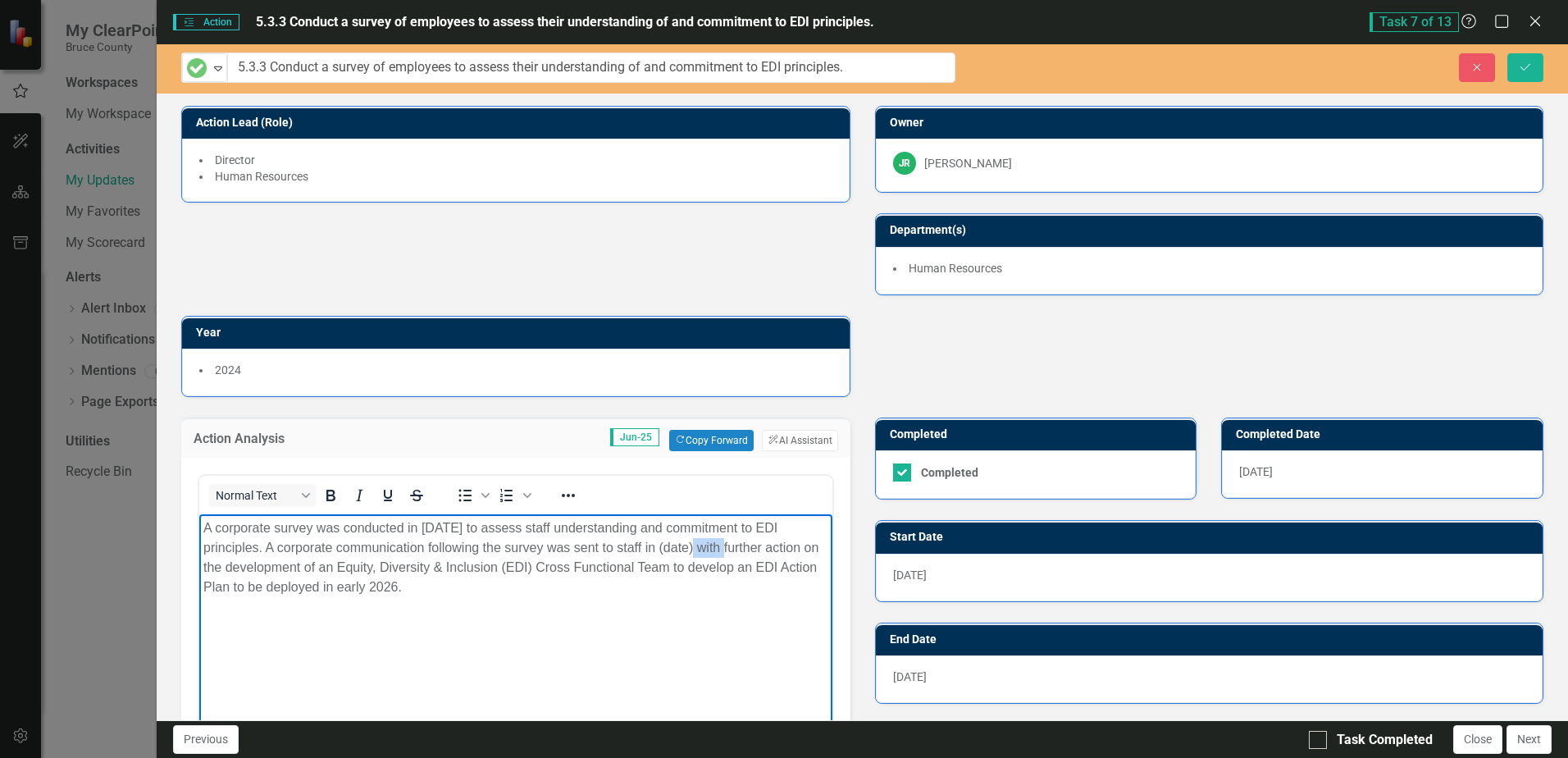
drag, startPoint x: 661, startPoint y: 546, endPoint x: 693, endPoint y: 546, distance: 32.0
click at [693, 546] on p "A corporate survey was conducted in [DATE] to assess staff understanding and co…" at bounding box center [515, 557] width 624 height 78
click at [1316, 744] on div at bounding box center [1318, 739] width 18 height 18
click at [1316, 742] on input "Task Completed" at bounding box center [1314, 736] width 10 height 10
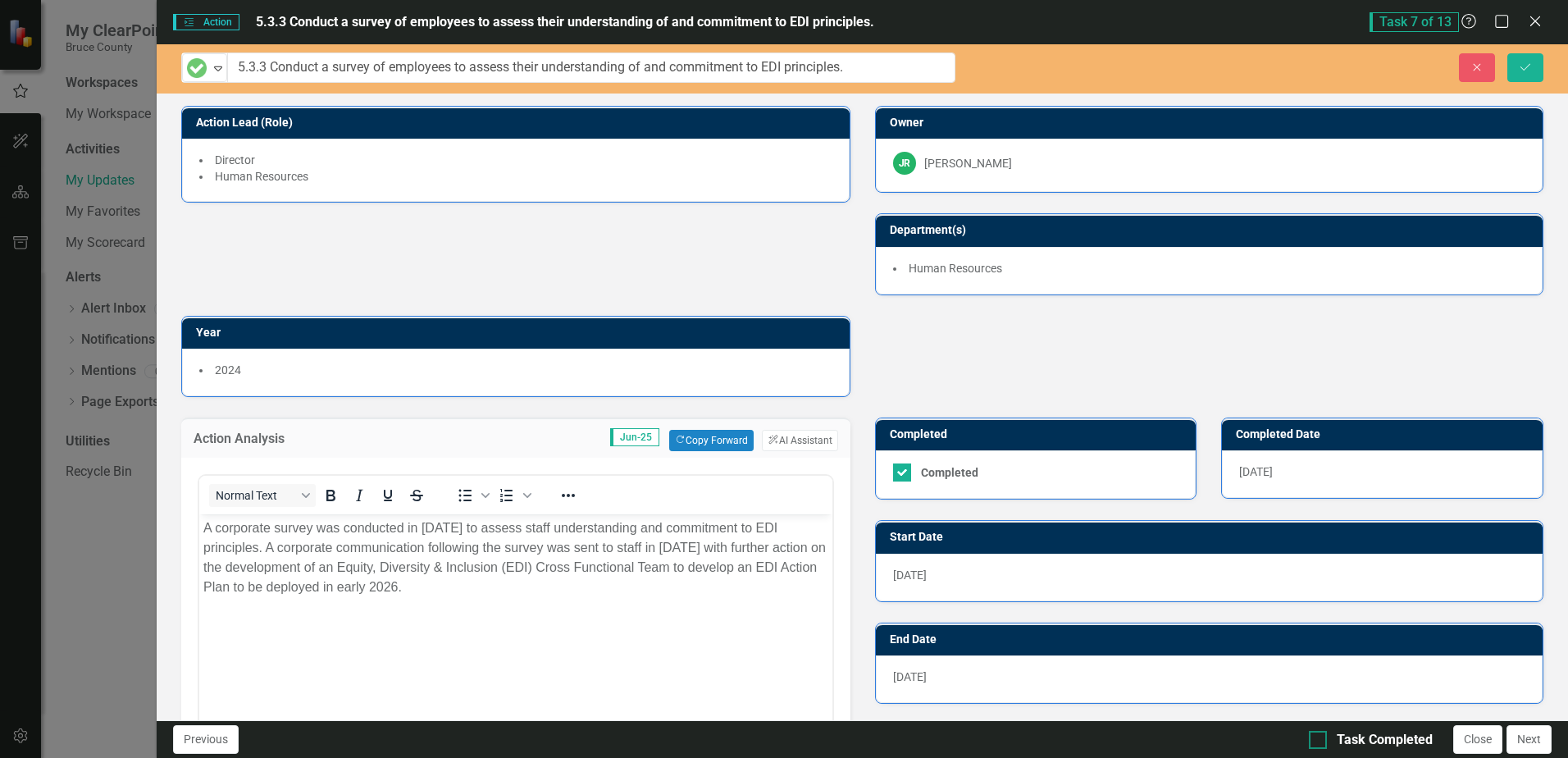
checkbox input "true"
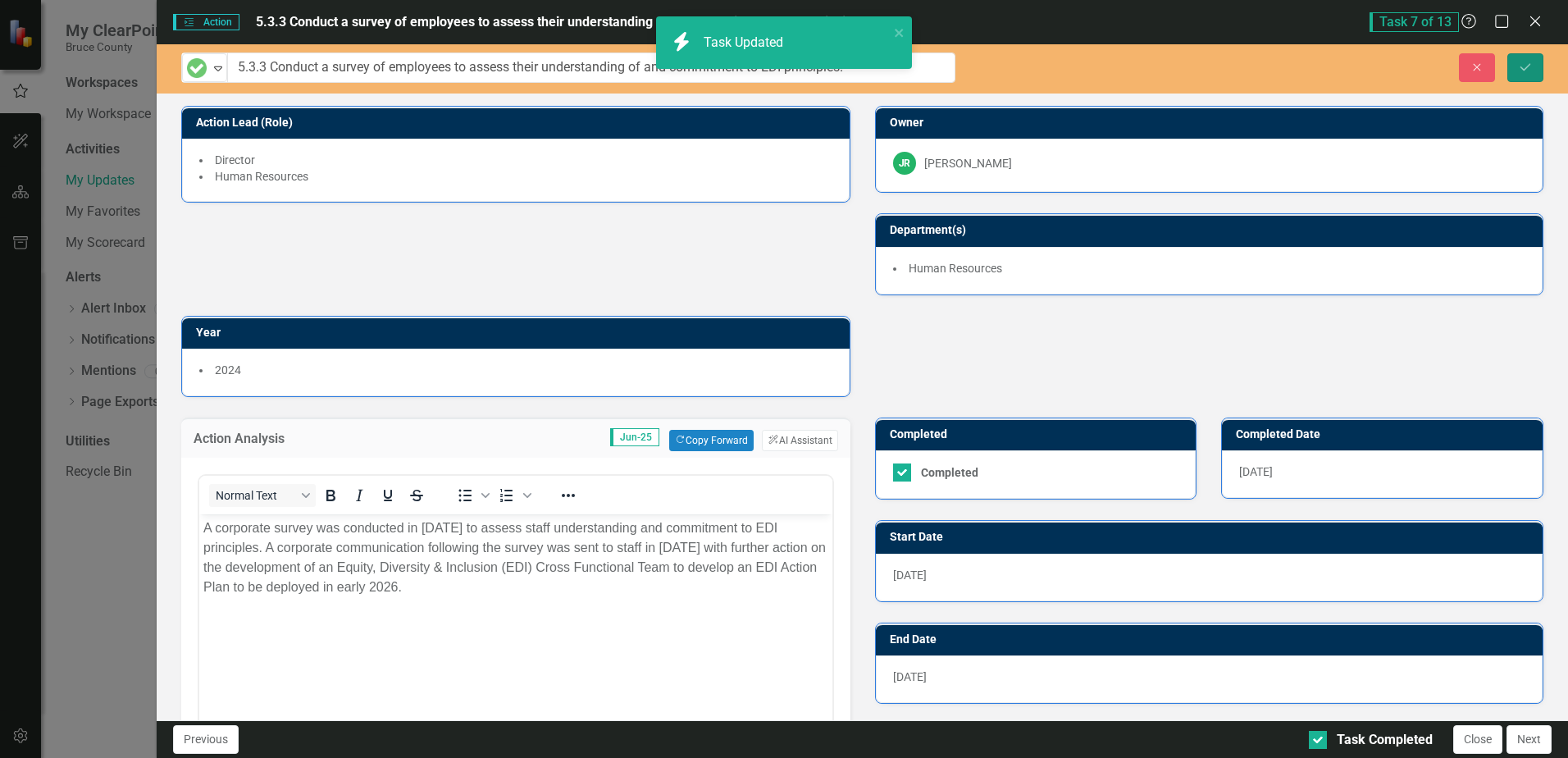
click at [1531, 71] on icon "Save" at bounding box center [1526, 67] width 15 height 11
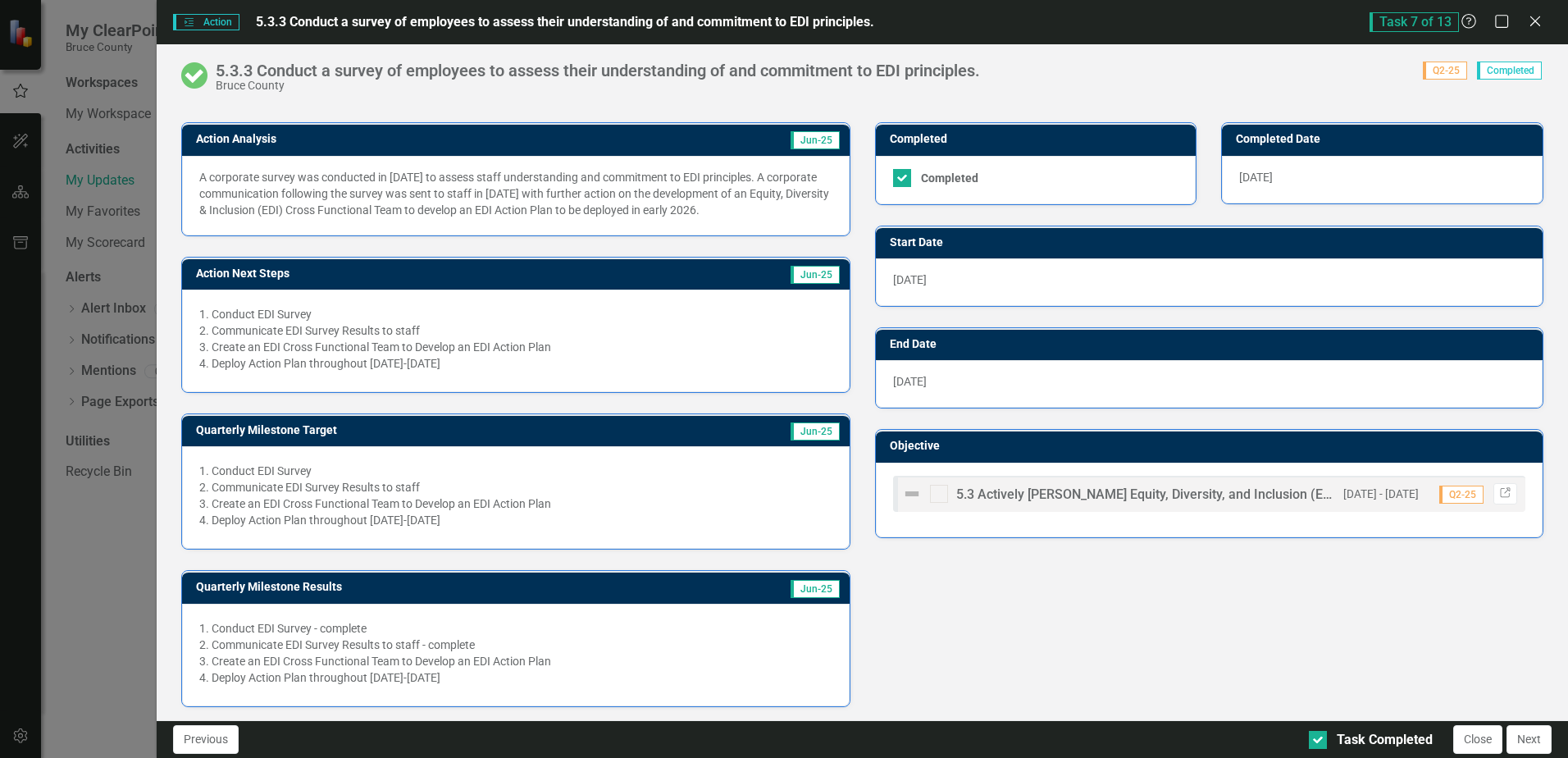
scroll to position [299, 0]
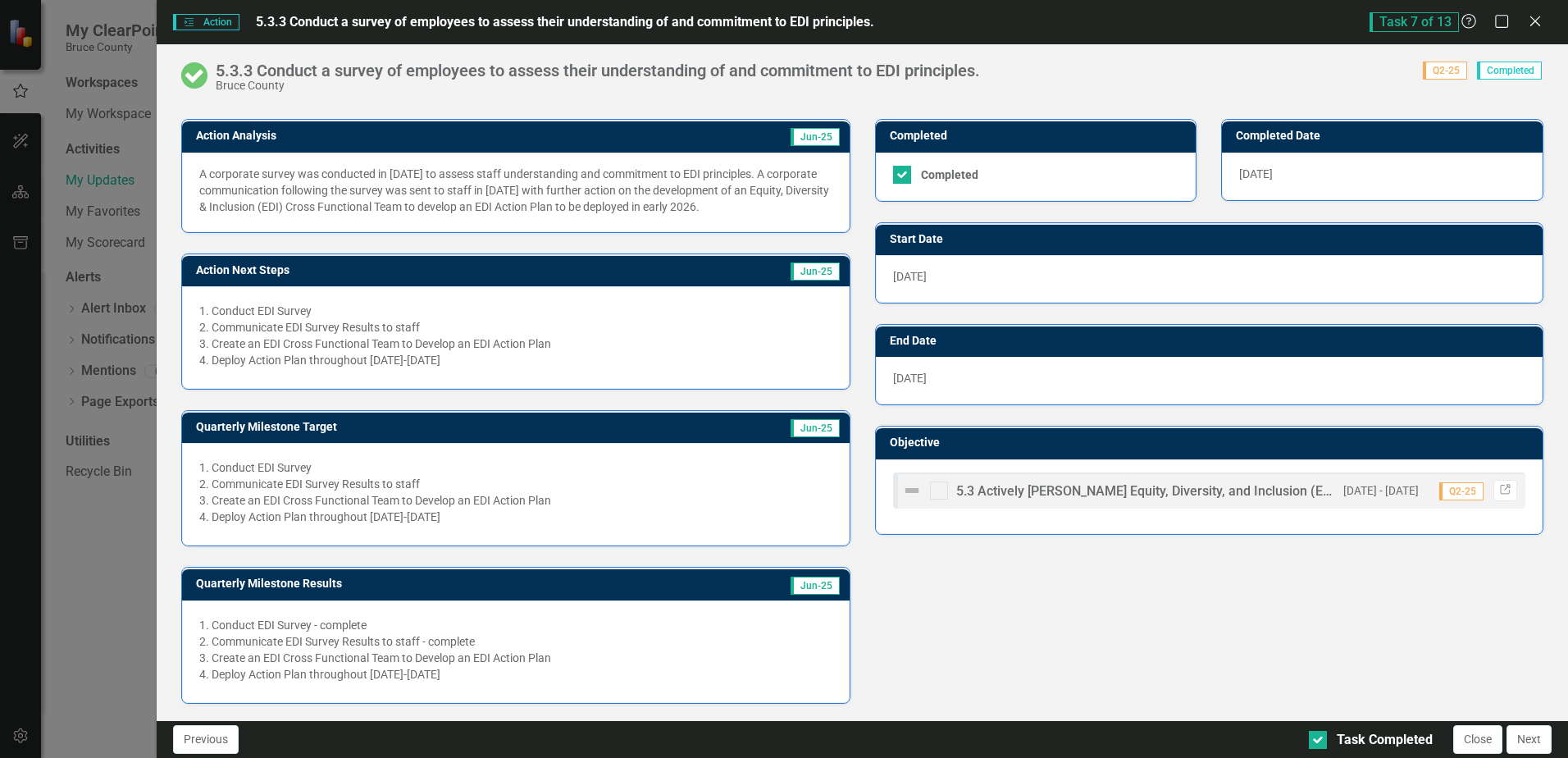
click at [481, 349] on li "Create an EDI Cross Functional Team to Develop an EDI Action Plan" at bounding box center [522, 344] width 620 height 17
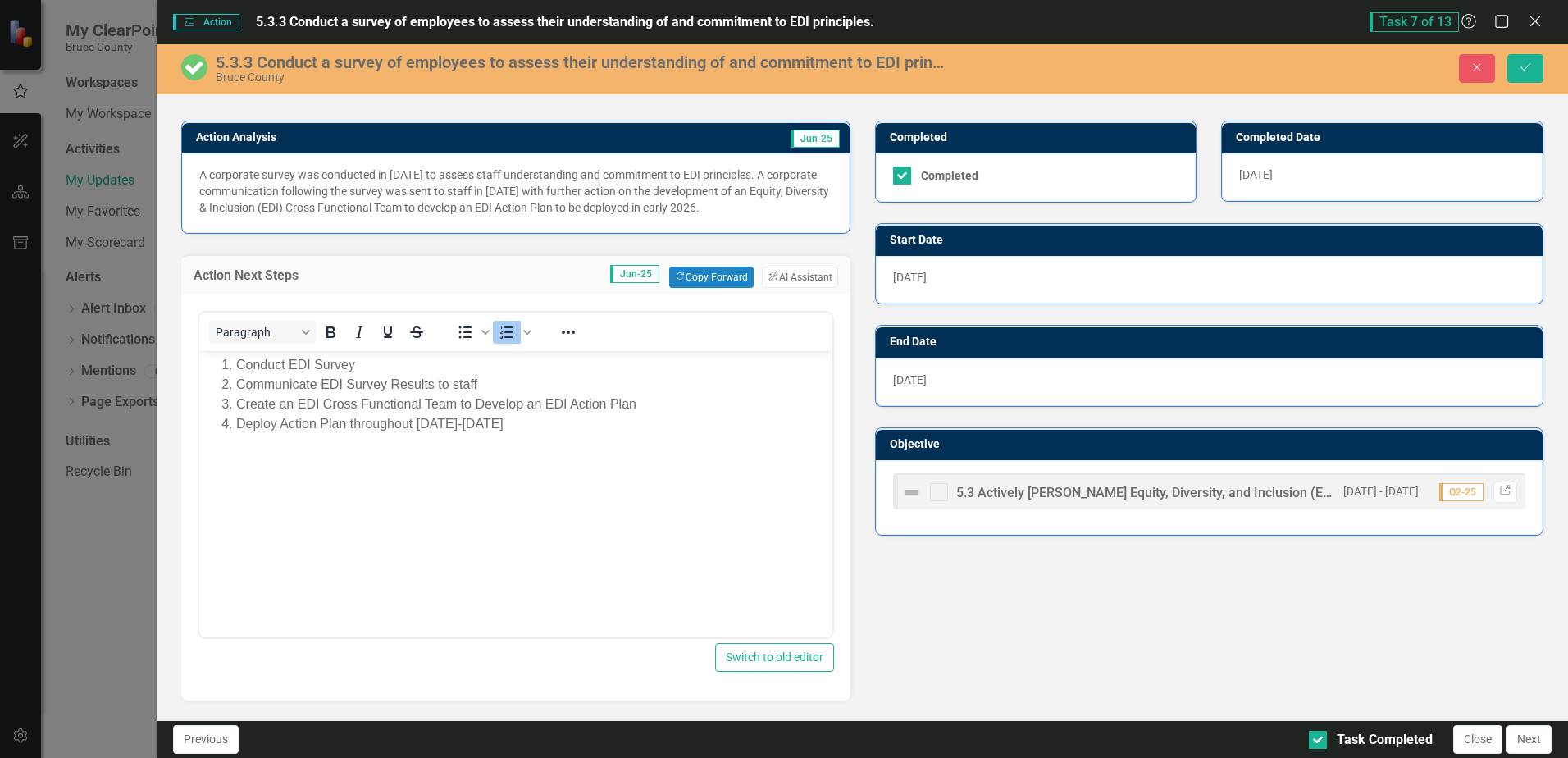
scroll to position [0, 0]
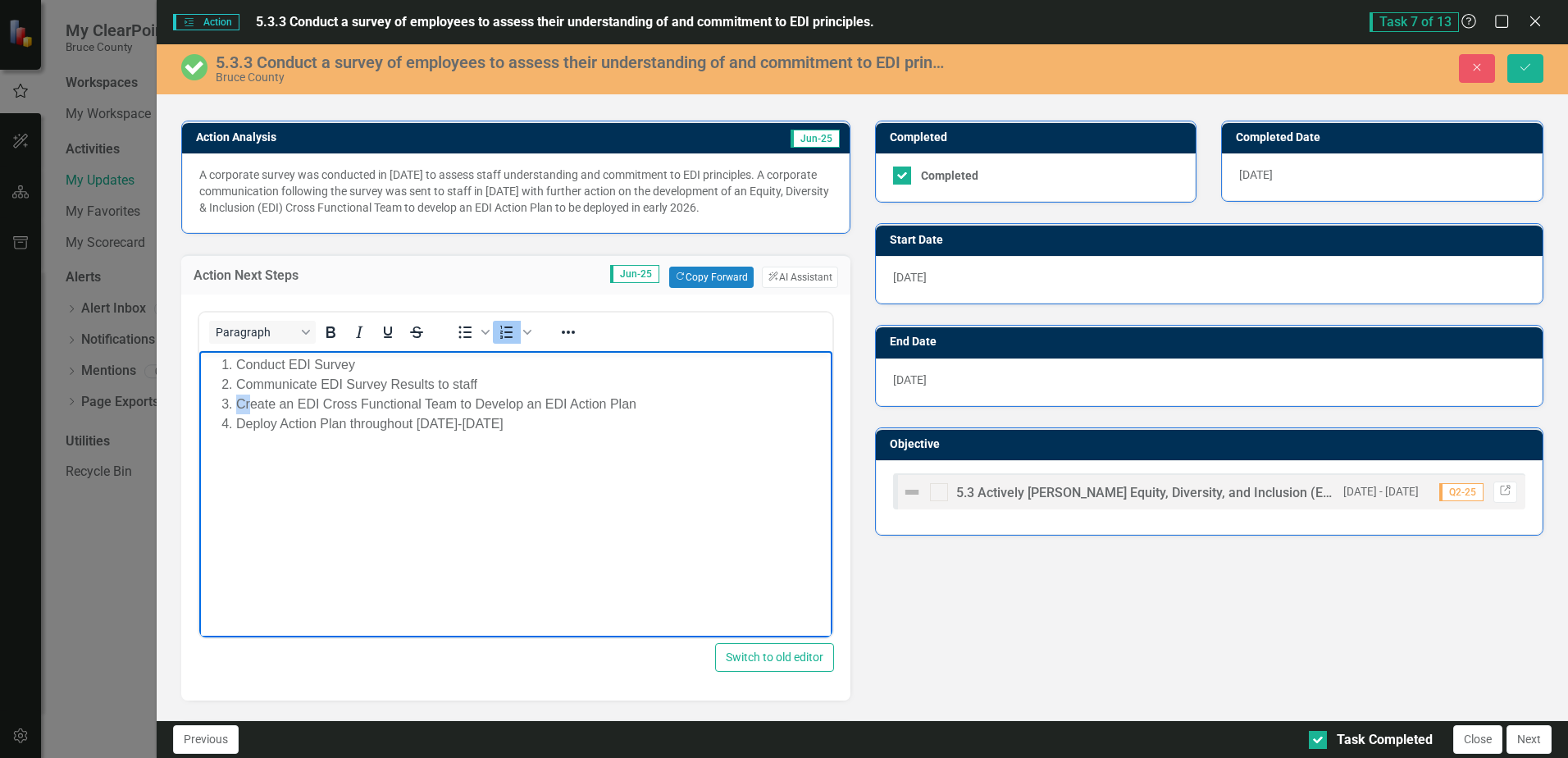
drag, startPoint x: 234, startPoint y: 401, endPoint x: 250, endPoint y: 401, distance: 16.0
click at [250, 401] on li "Create an EDI Cross Functional Team to Develop an EDI Action Plan" at bounding box center [532, 404] width 592 height 20
click at [245, 401] on li "Create an EDI Cross Functional Team to Develop an EDI Action Plan" at bounding box center [532, 404] width 592 height 20
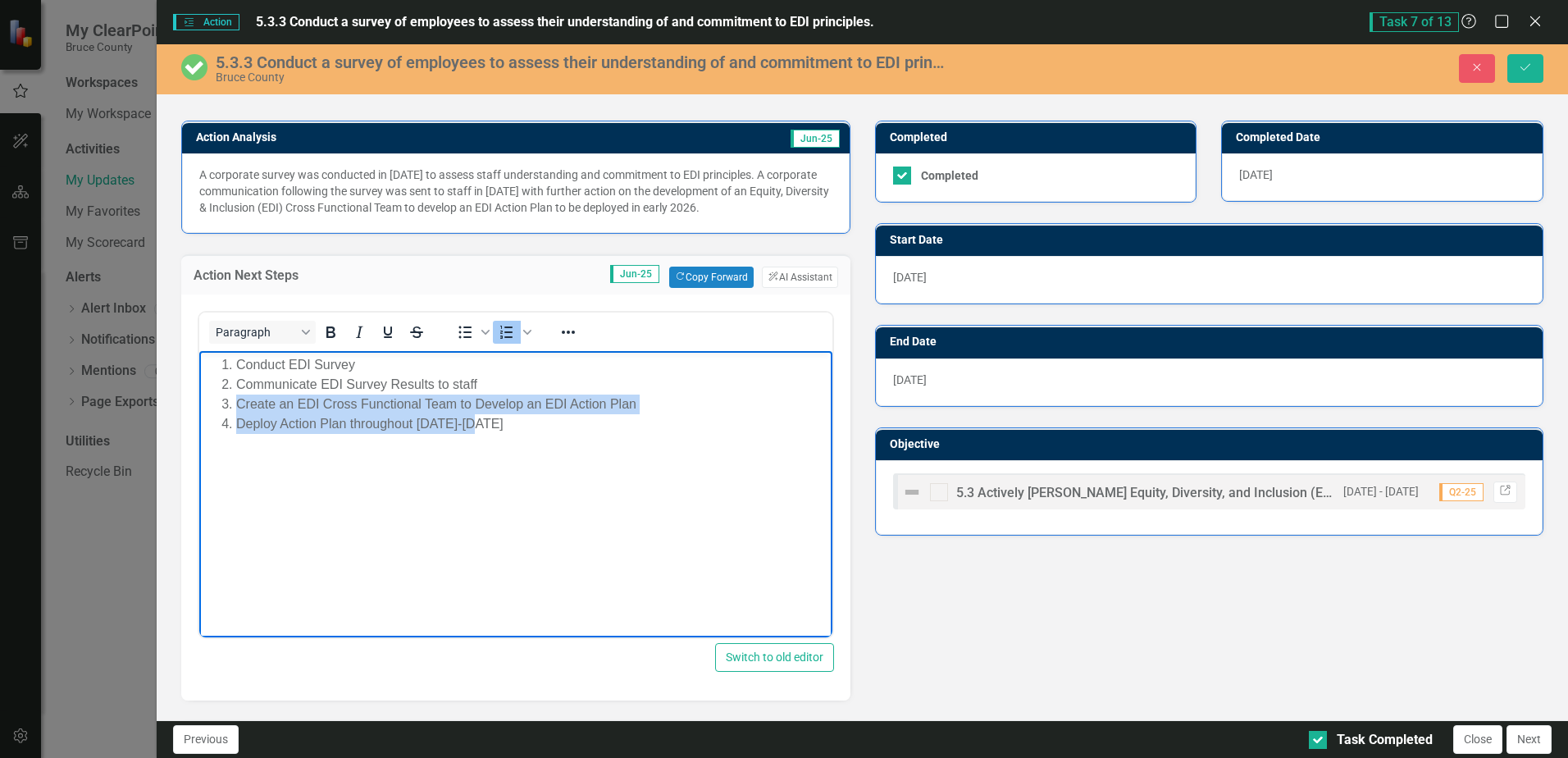
drag, startPoint x: 236, startPoint y: 401, endPoint x: 504, endPoint y: 423, distance: 268.9
click at [504, 423] on ol "Conduct EDI Survey Communicate EDI Survey Results to staff Create an EDI Cross …" at bounding box center [515, 395] width 624 height 78
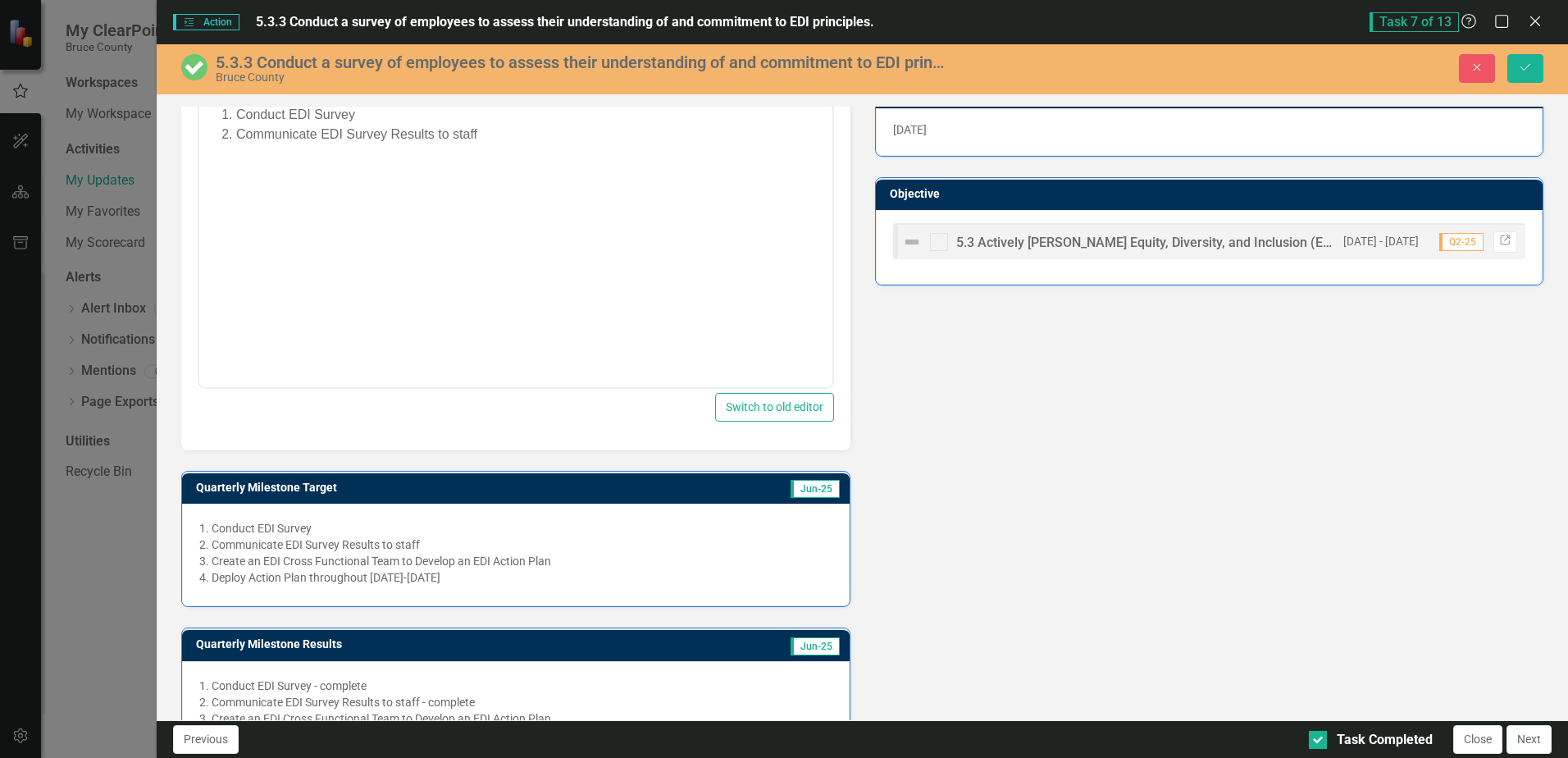
scroll to position [609, 0]
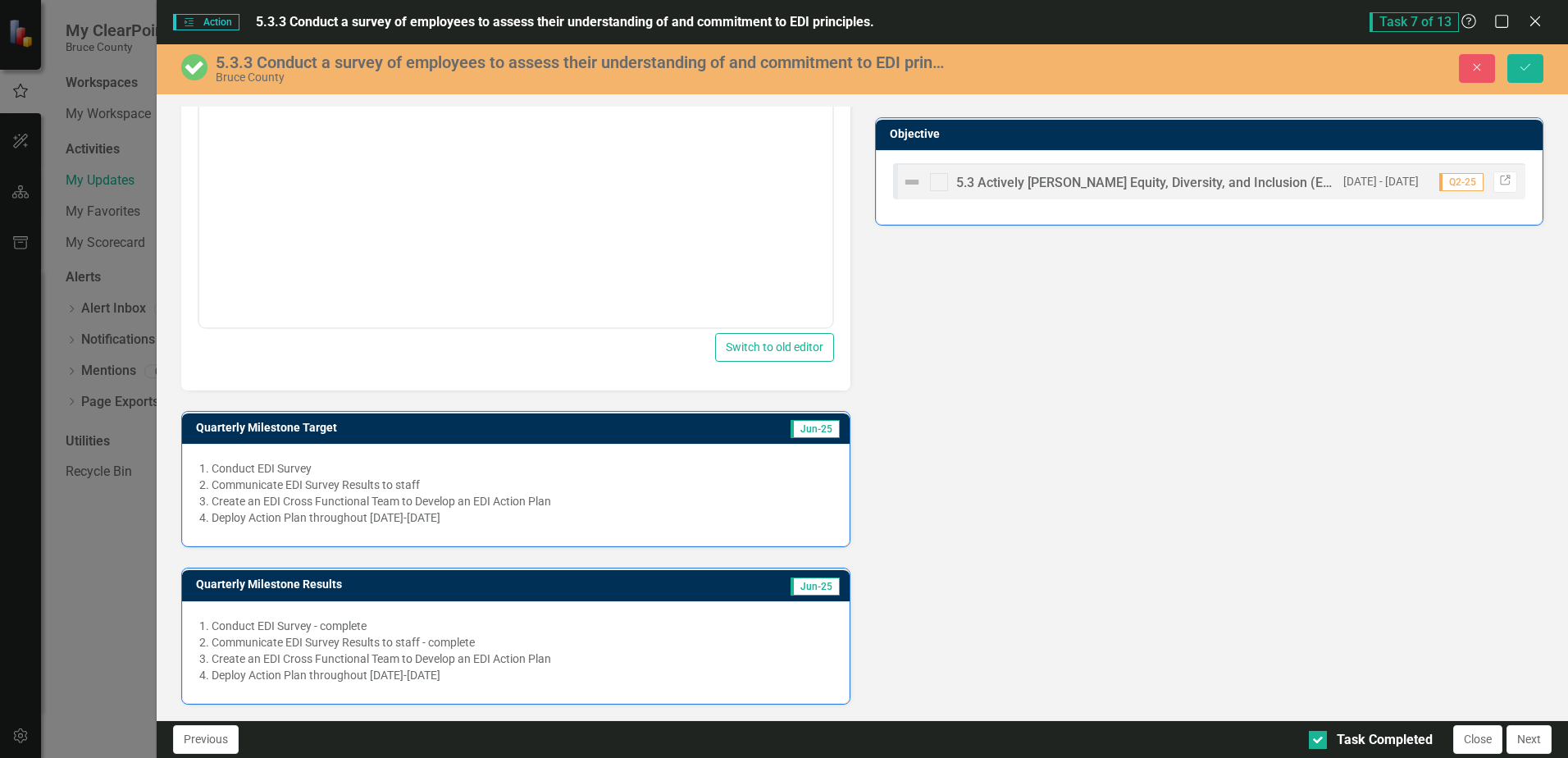
click at [553, 491] on li "Communicate EDI Survey Results to staff" at bounding box center [522, 485] width 620 height 17
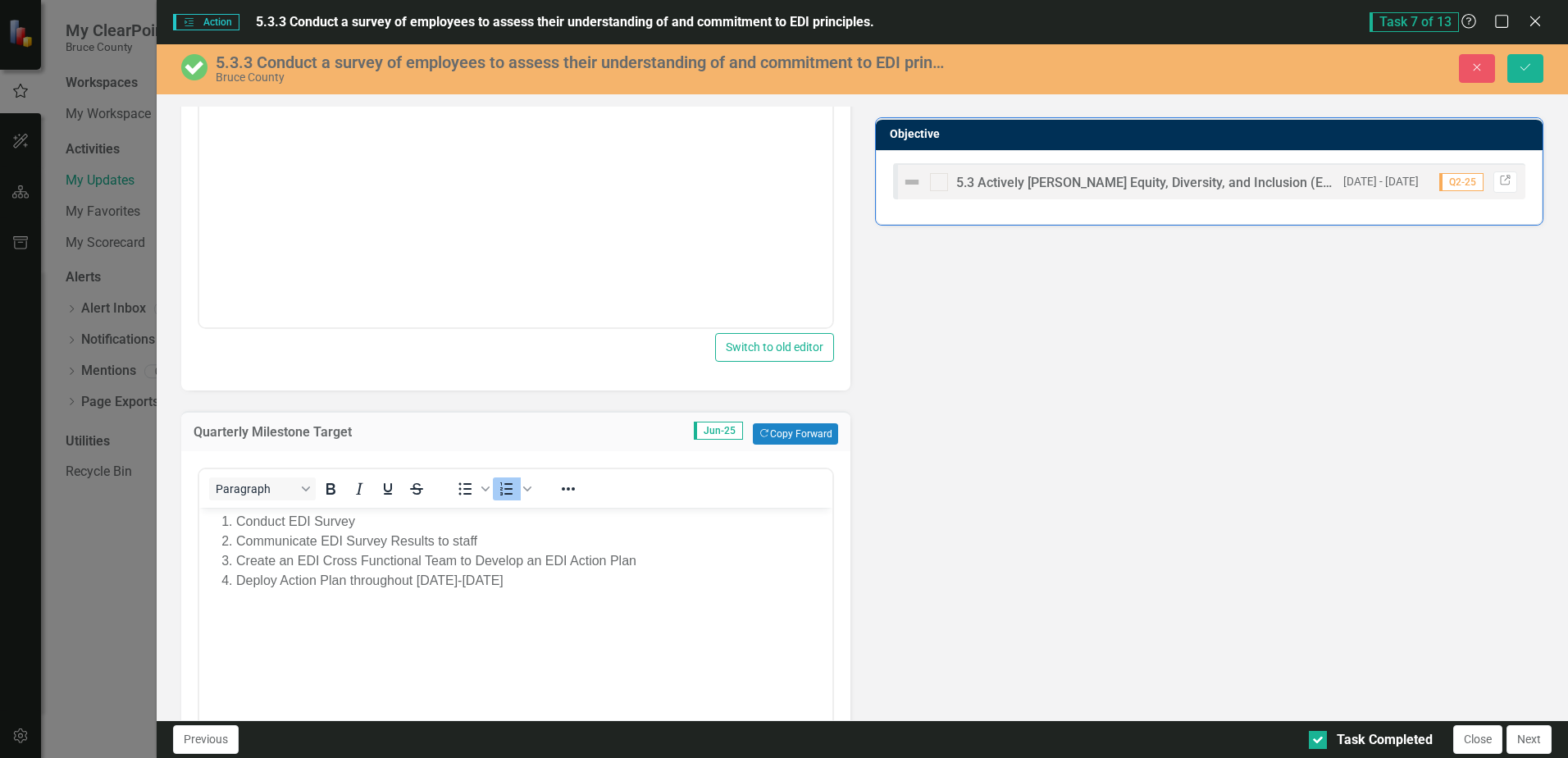
scroll to position [0, 0]
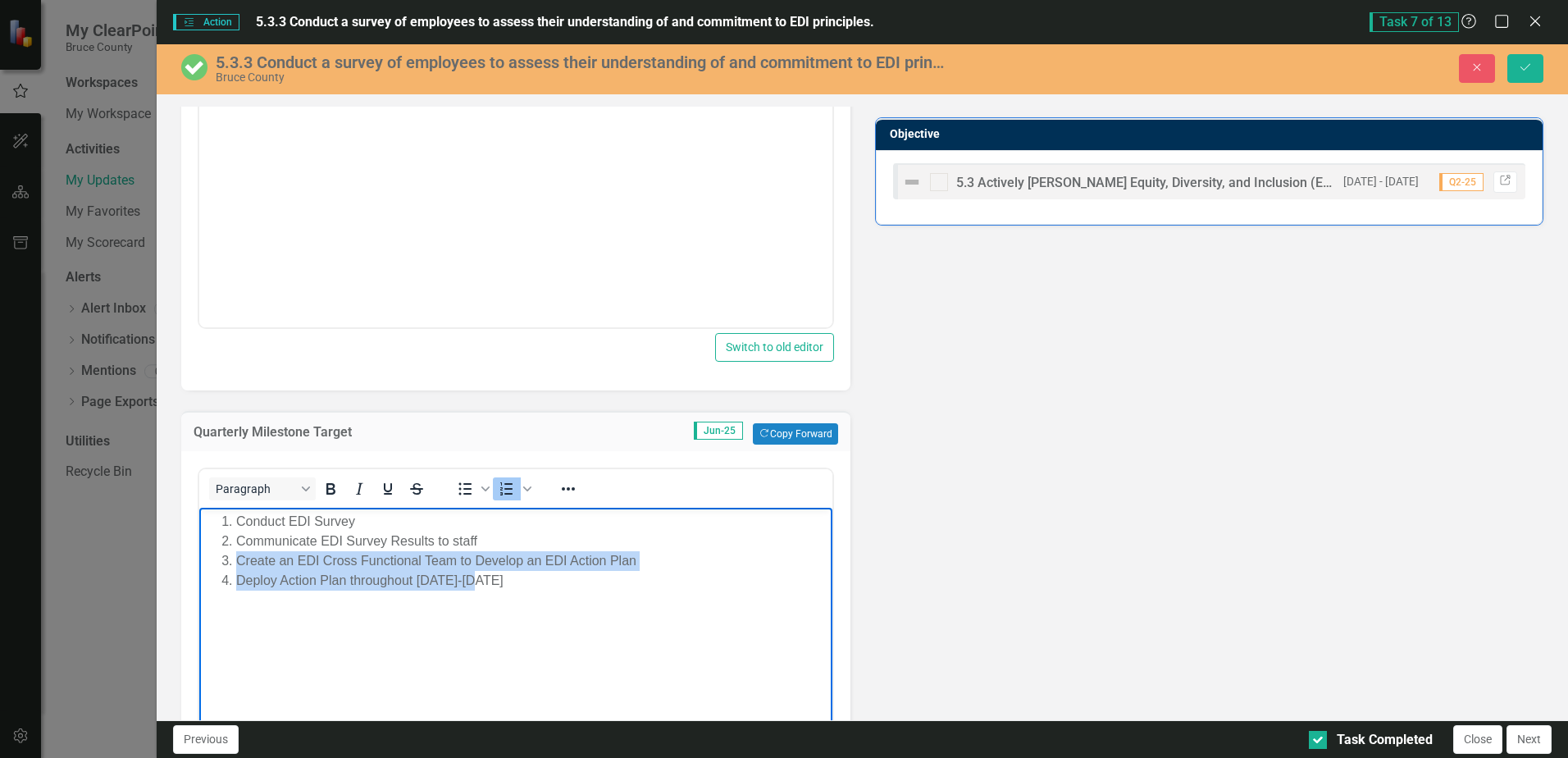
drag, startPoint x: 235, startPoint y: 557, endPoint x: 509, endPoint y: 581, distance: 275.0
click at [509, 581] on ol "Conduct EDI Survey Communicate EDI Survey Results to staff Create an EDI Cross …" at bounding box center [515, 551] width 624 height 78
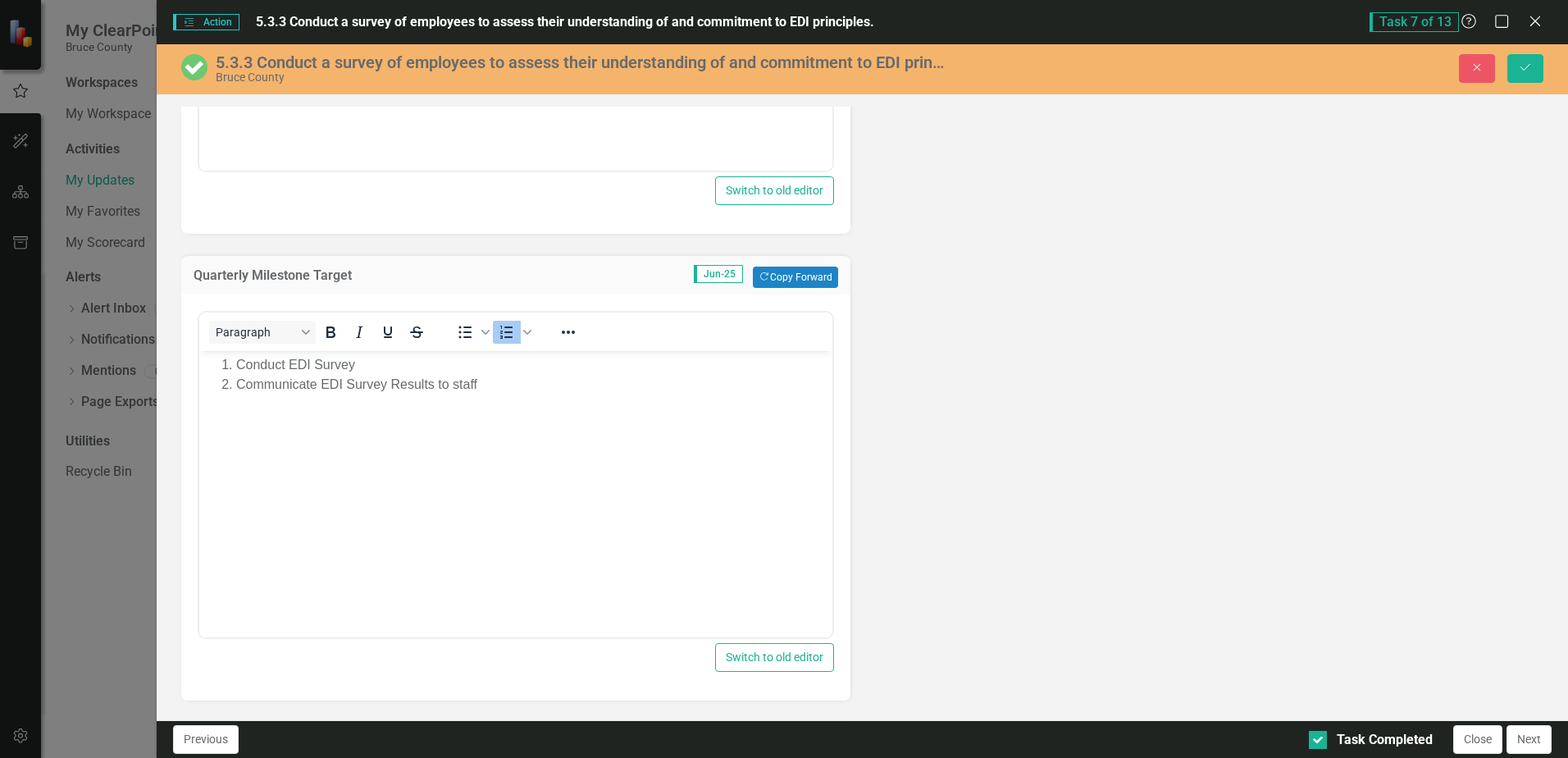
scroll to position [919, 0]
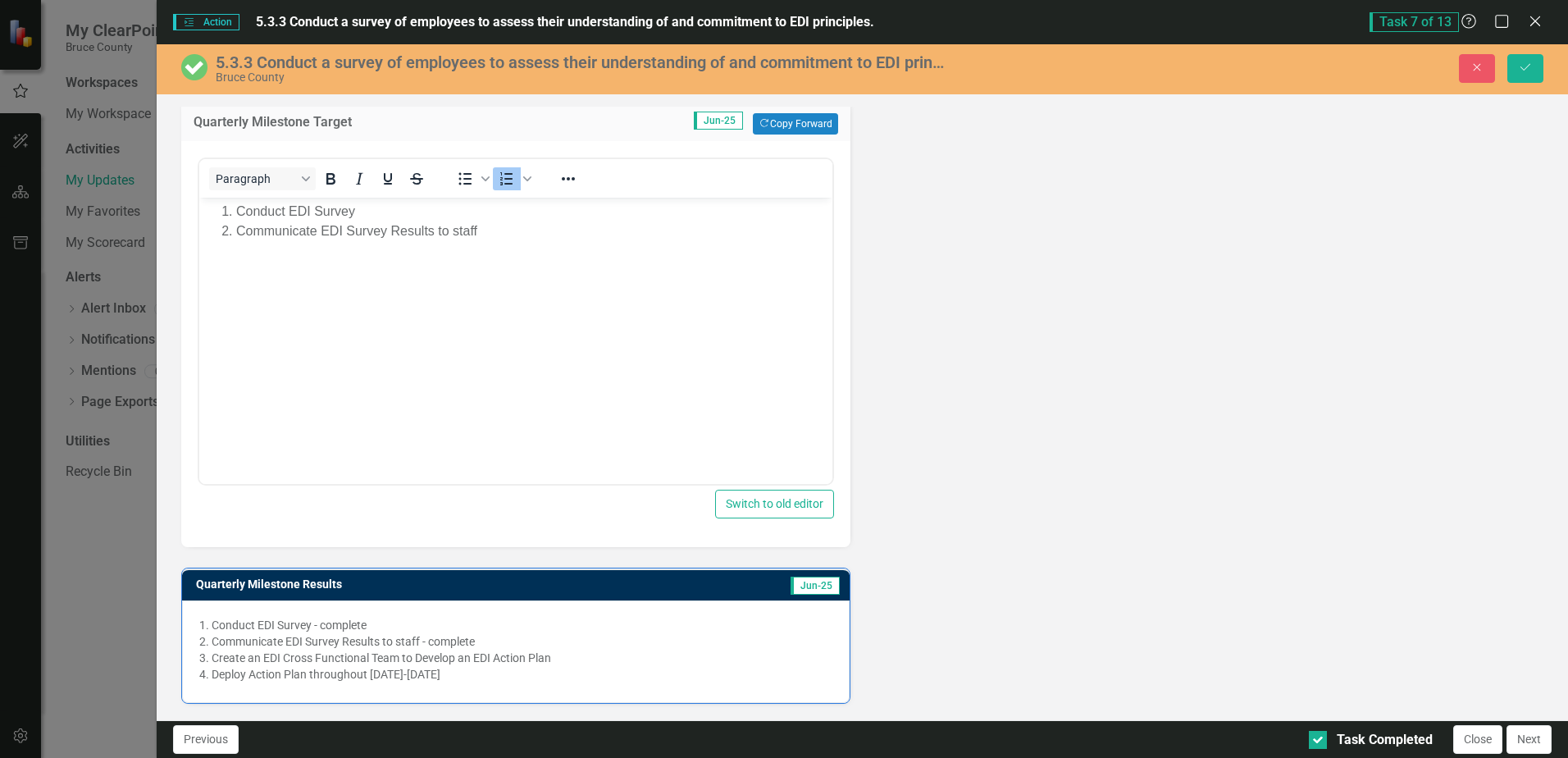
click at [475, 626] on li "Conduct EDI Survey - complete" at bounding box center [522, 625] width 620 height 17
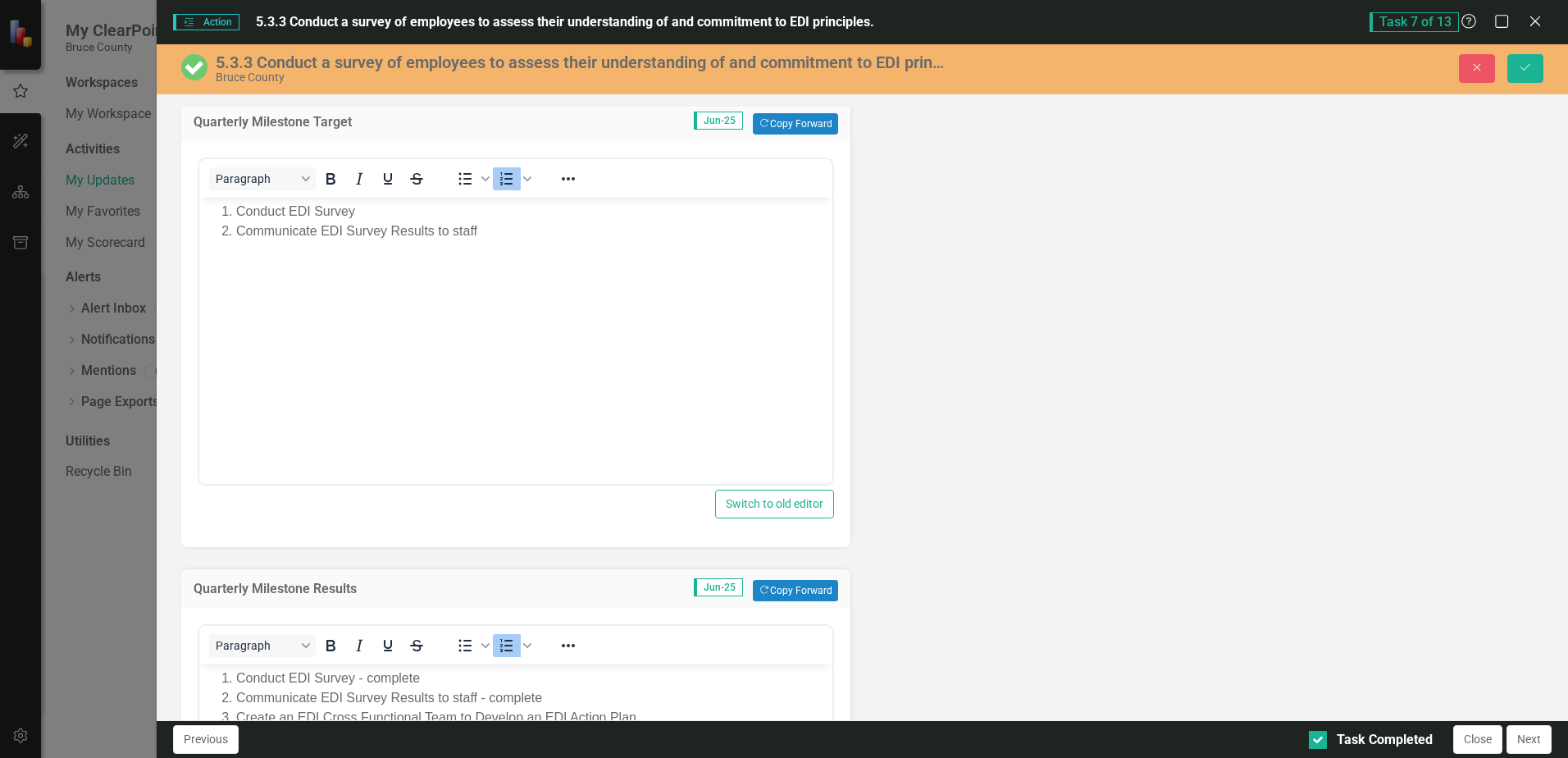
scroll to position [1229, 0]
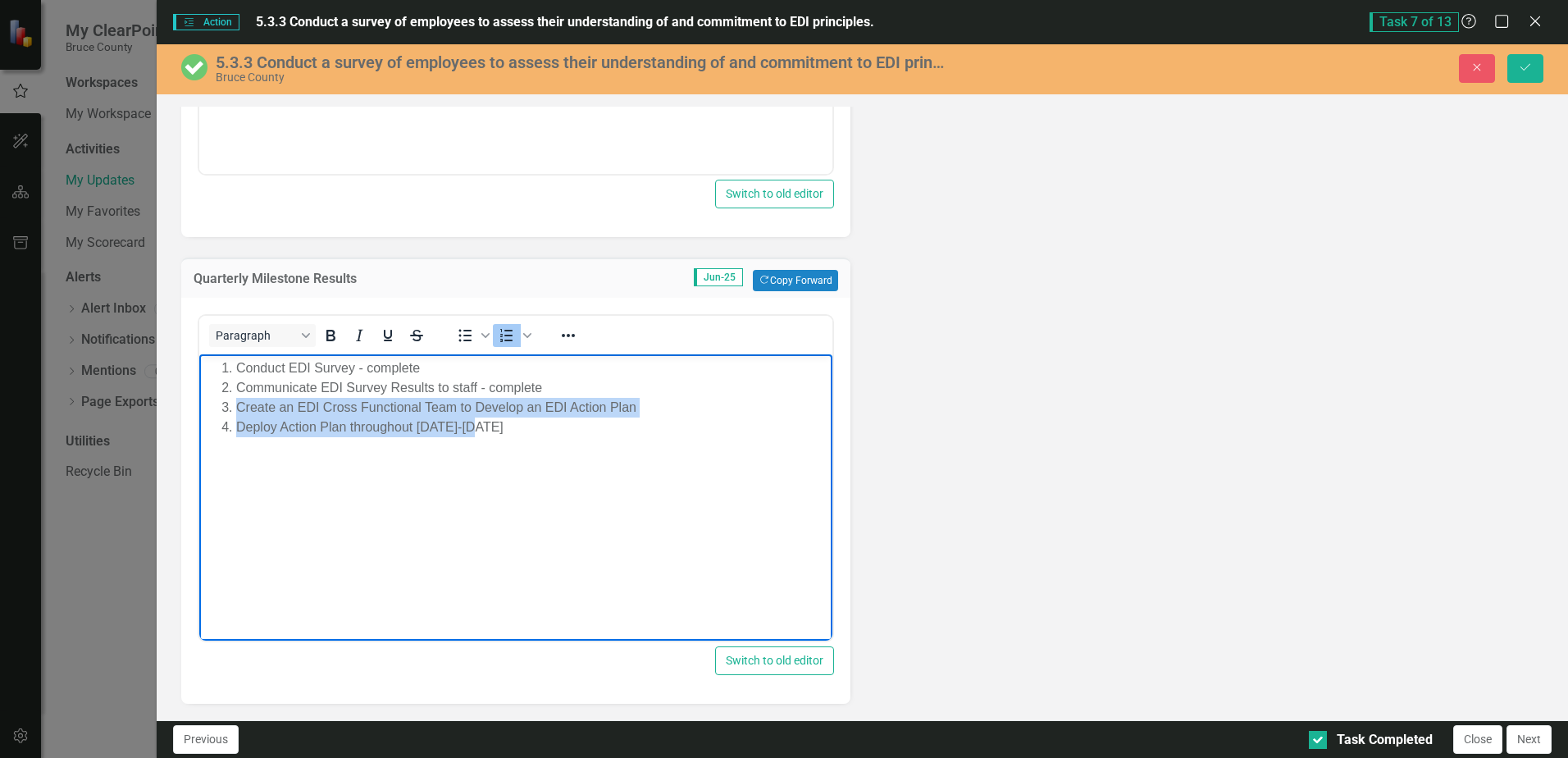
drag, startPoint x: 238, startPoint y: 404, endPoint x: 522, endPoint y: 422, distance: 284.6
click at [522, 422] on ol "Conduct EDI Survey - complete Communicate EDI Survey Results to staff - complet…" at bounding box center [515, 398] width 624 height 78
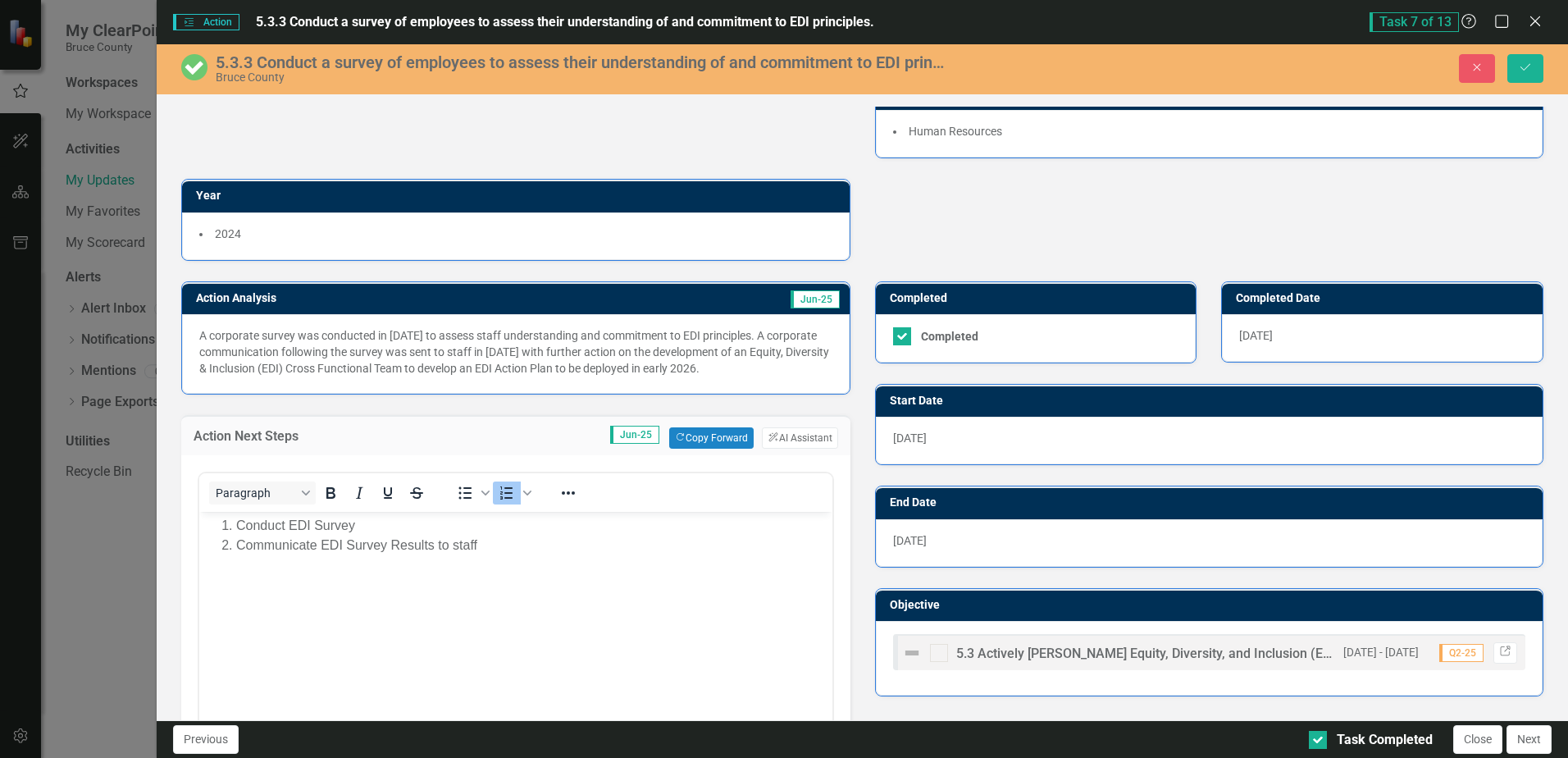
scroll to position [0, 0]
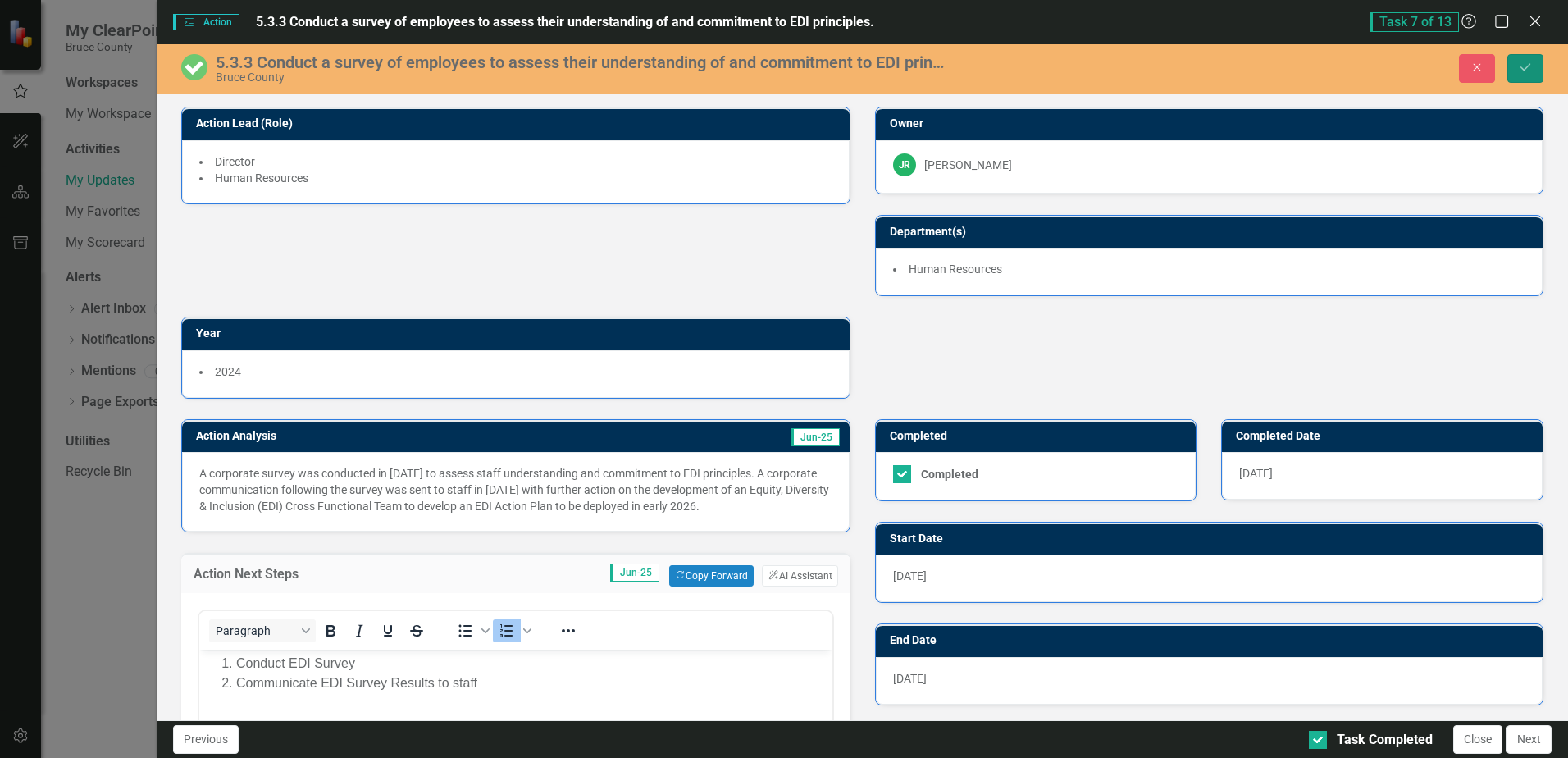
click at [1524, 61] on button "Save" at bounding box center [1525, 68] width 36 height 29
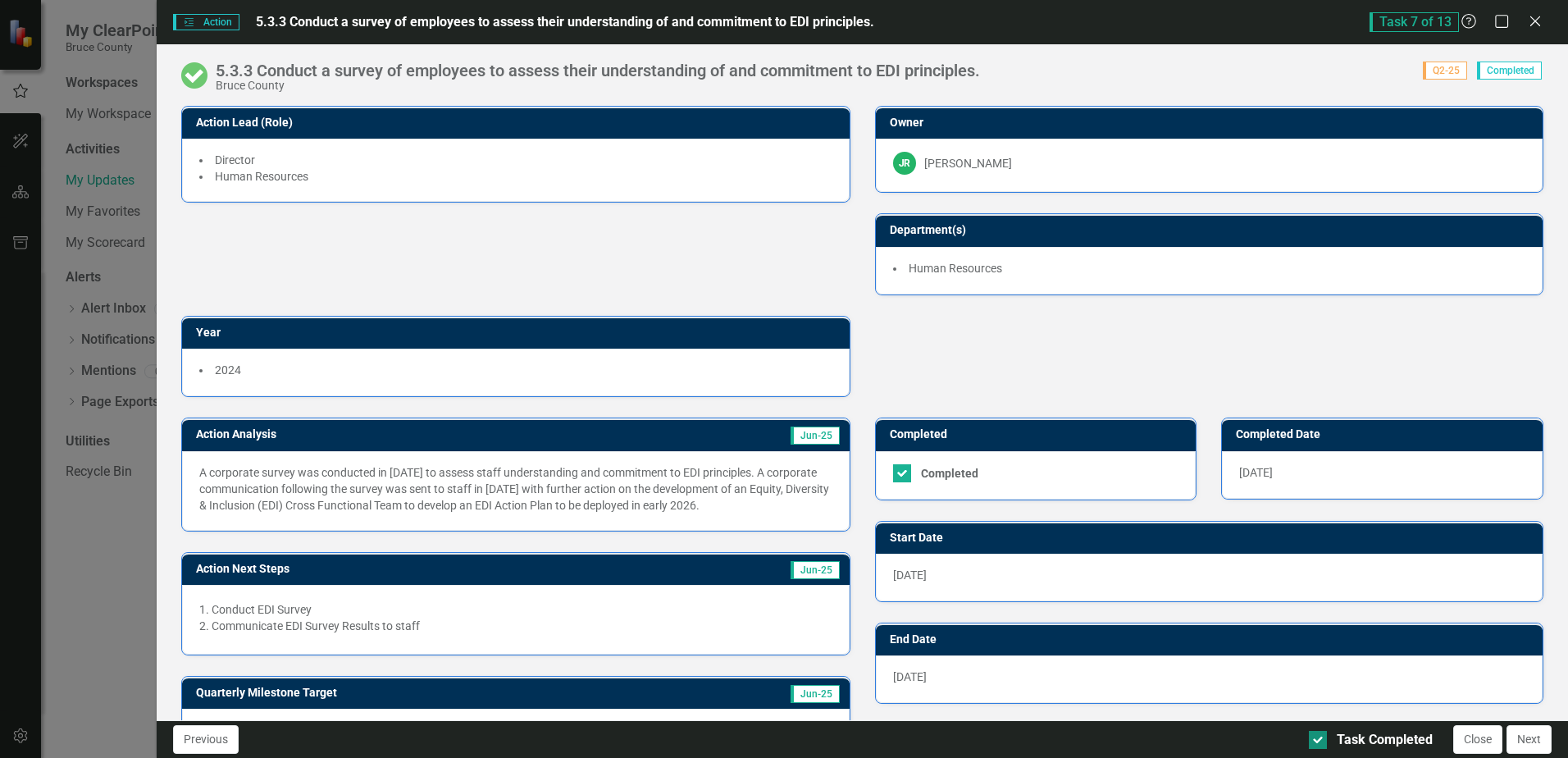
click at [1328, 739] on div "Task Completed" at bounding box center [1371, 740] width 124 height 19
click at [1320, 739] on input "Task Completed" at bounding box center [1314, 736] width 10 height 10
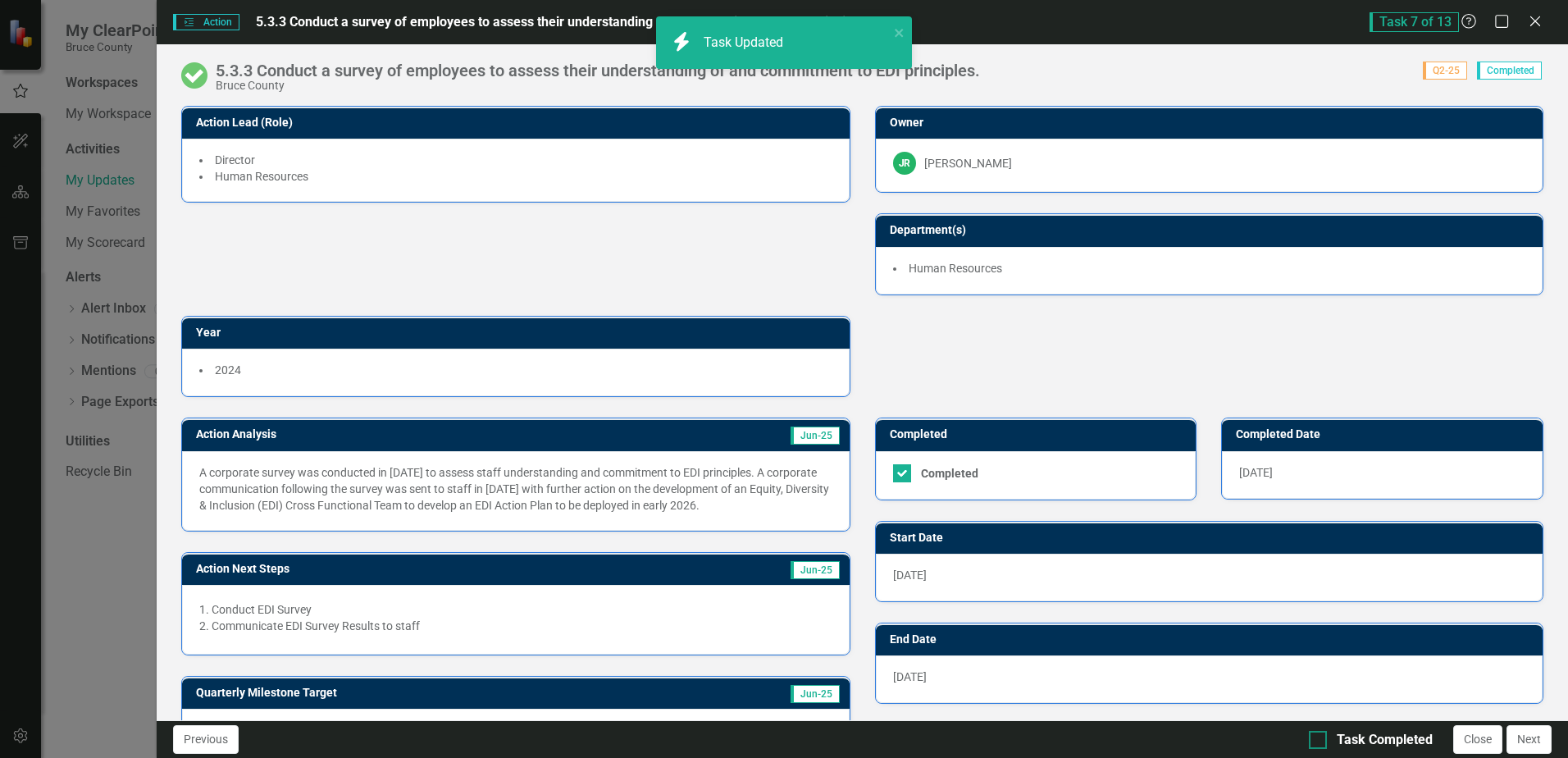
click at [1319, 739] on input "Task Completed" at bounding box center [1314, 736] width 10 height 10
checkbox input "true"
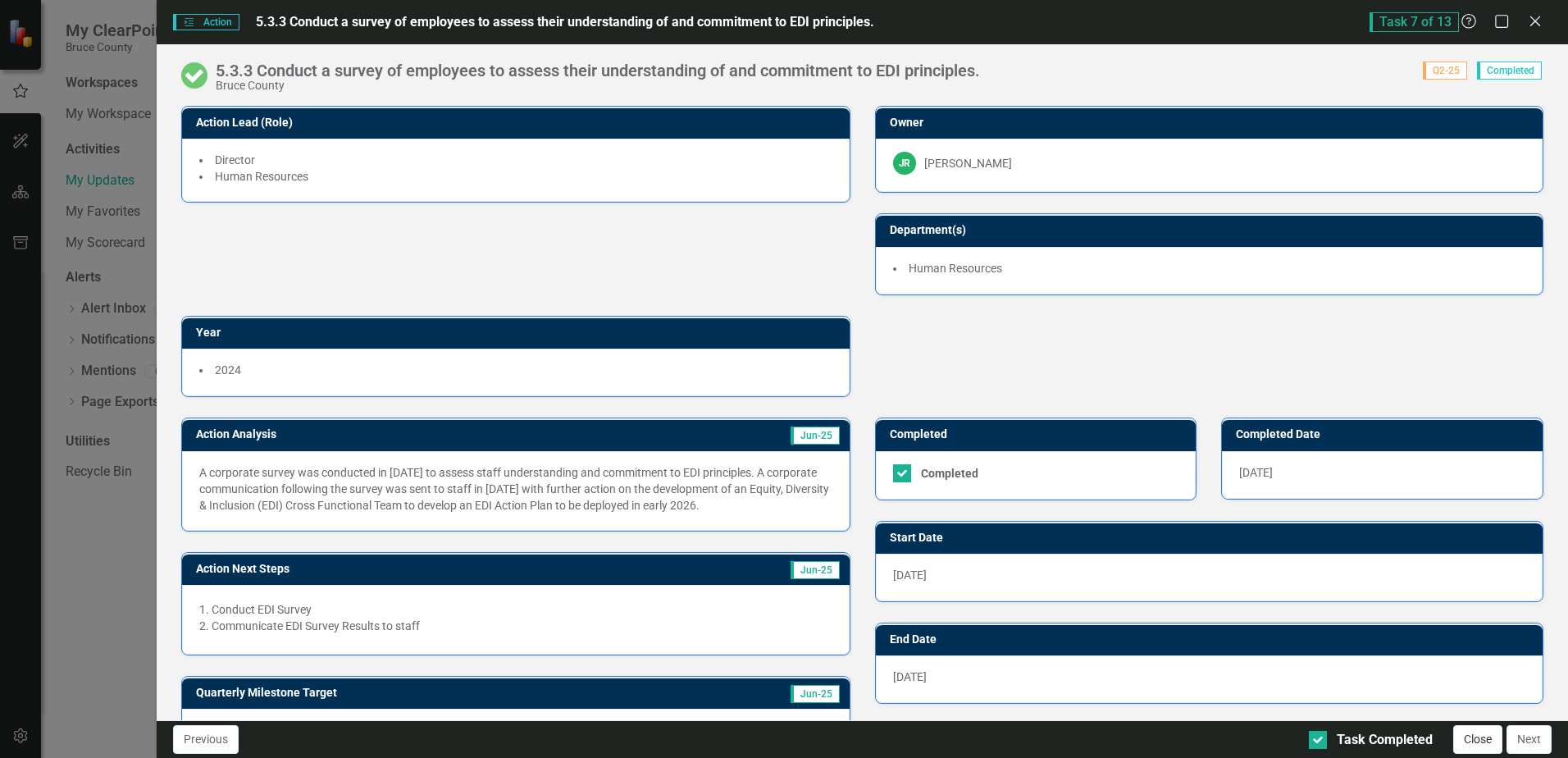
click at [1486, 741] on button "Close" at bounding box center [1477, 739] width 49 height 29
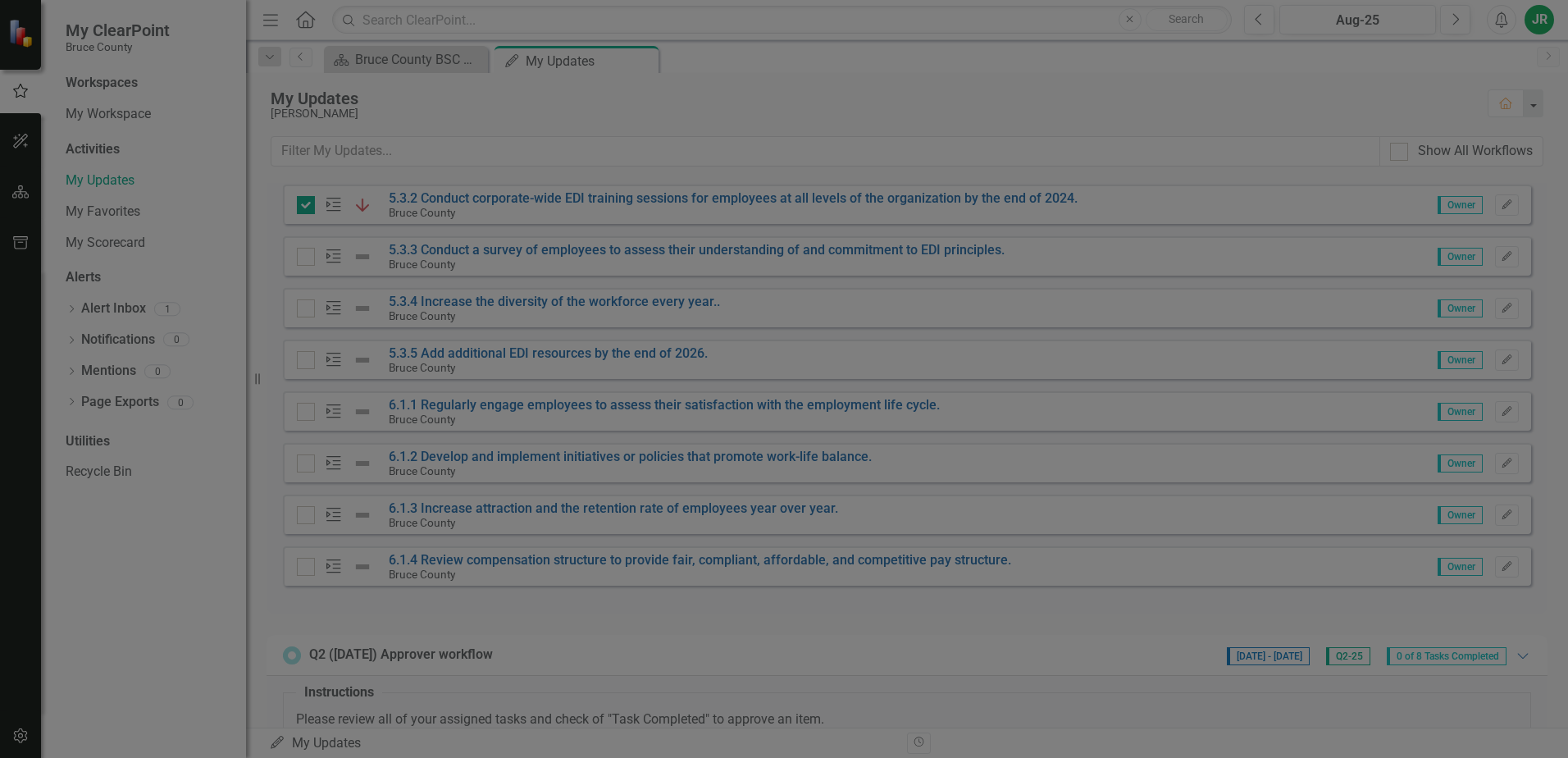
checkbox input "true"
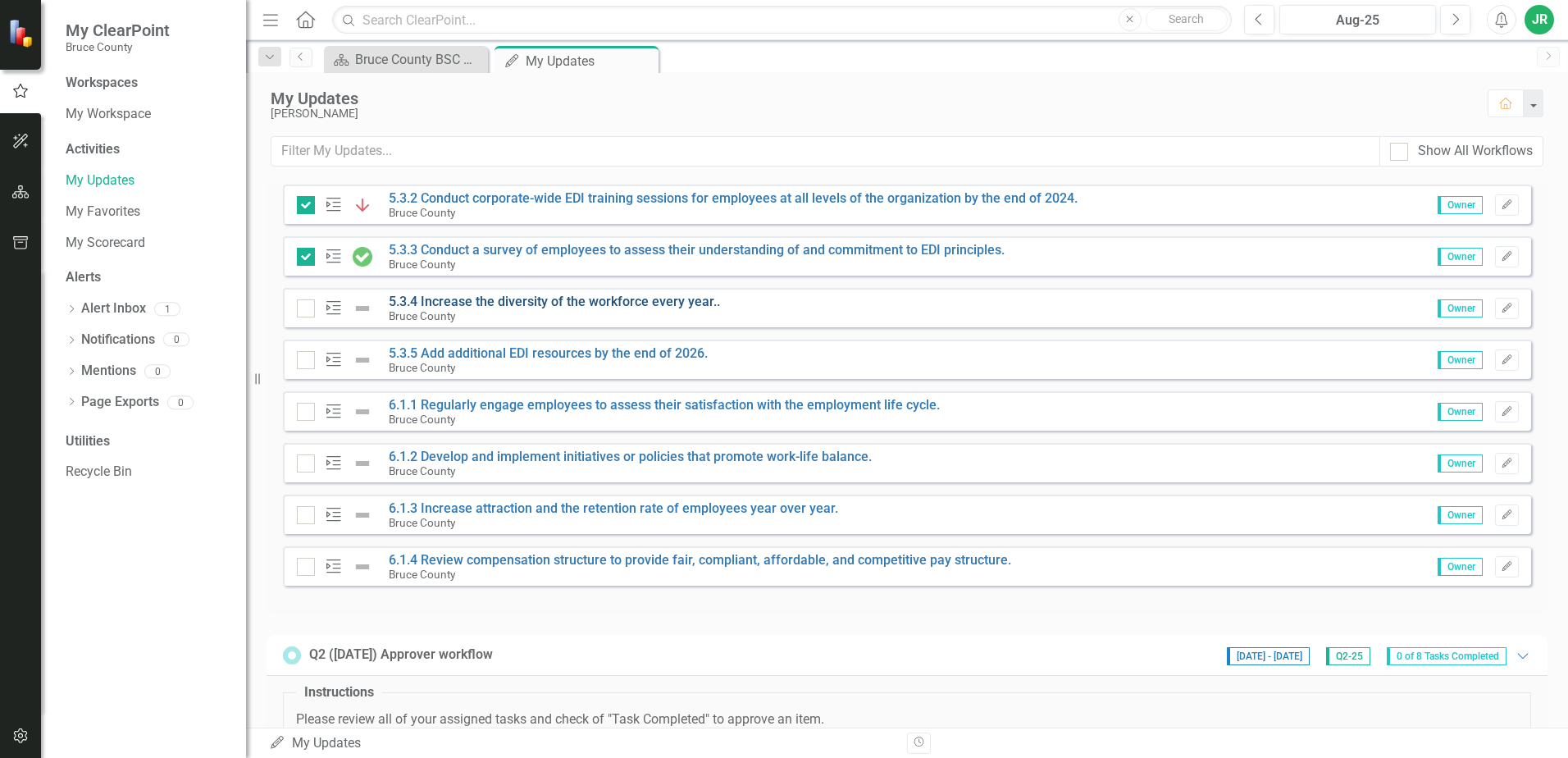
click at [567, 304] on link "5.3.4 Increase the diversity of the workforce every year.." at bounding box center [554, 302] width 331 height 16
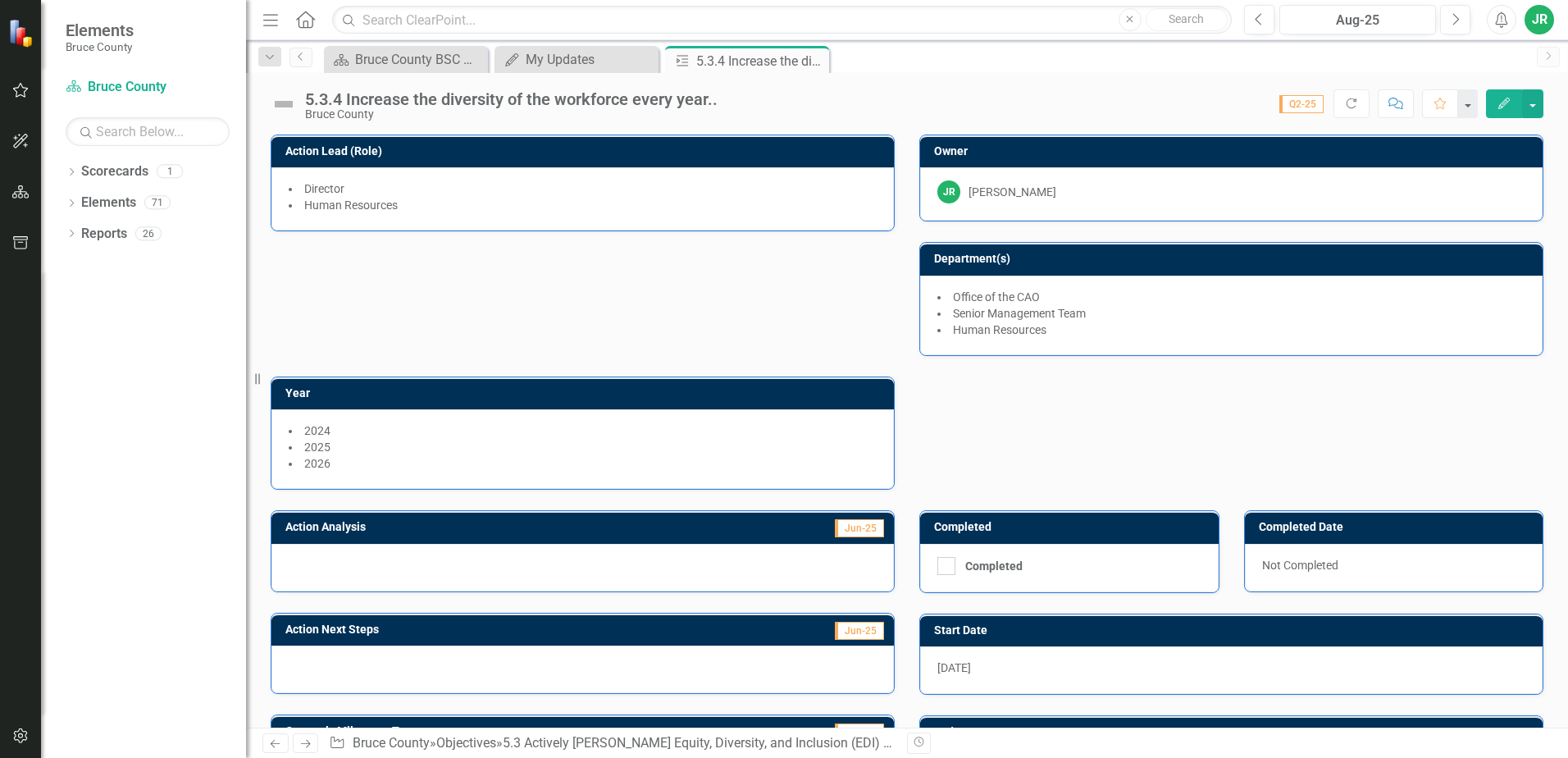
click at [428, 559] on div at bounding box center [582, 568] width 623 height 48
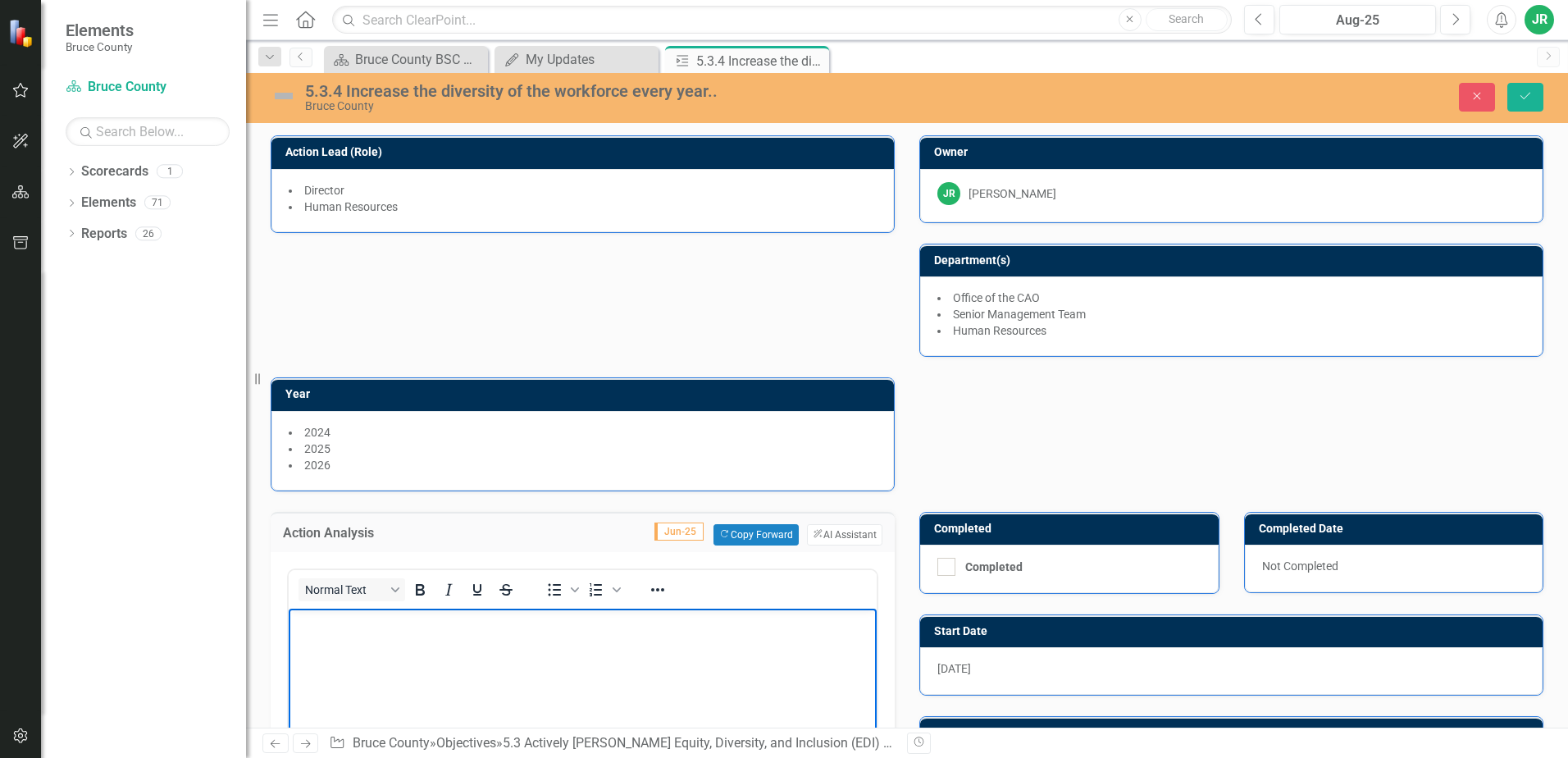
click at [344, 625] on p "Rich Text Area. Press ALT-0 for help." at bounding box center [582, 622] width 580 height 20
click at [371, 103] on div "Bruce County" at bounding box center [645, 105] width 679 height 12
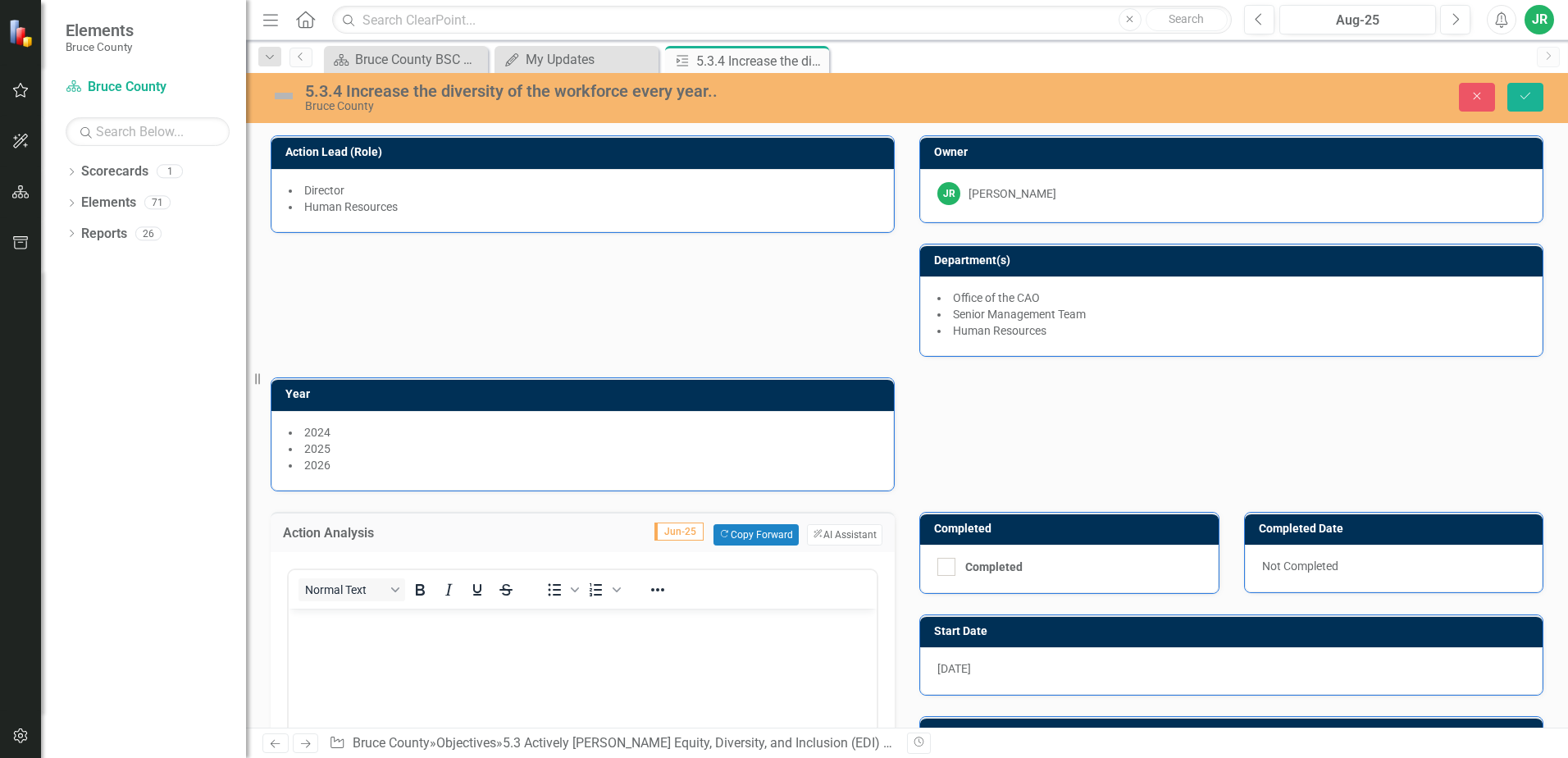
click at [371, 103] on div "Bruce County" at bounding box center [645, 105] width 679 height 12
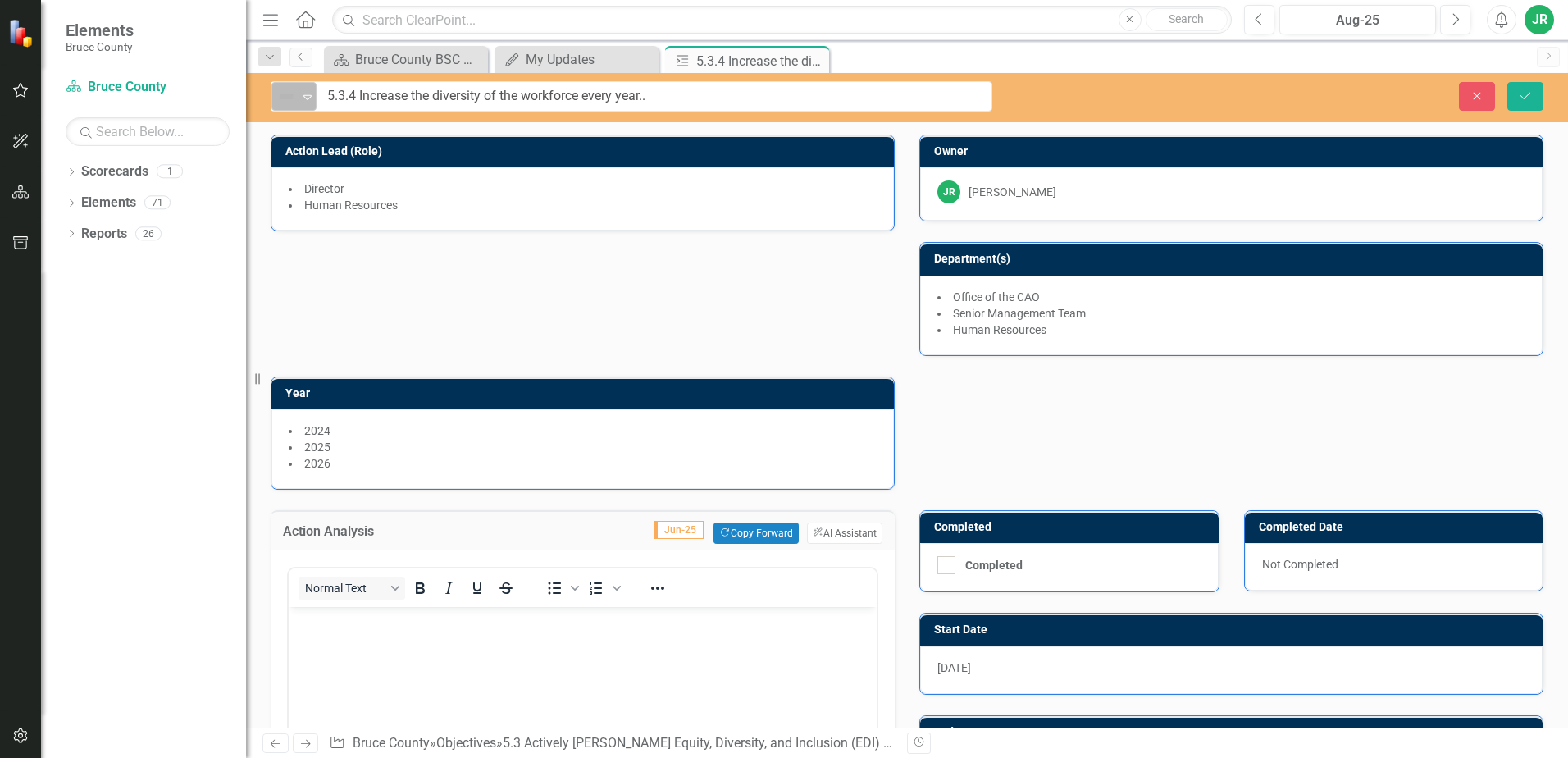
drag, startPoint x: 371, startPoint y: 103, endPoint x: 298, endPoint y: 92, distance: 73.8
click at [298, 92] on div "Not Defined" at bounding box center [287, 96] width 24 height 23
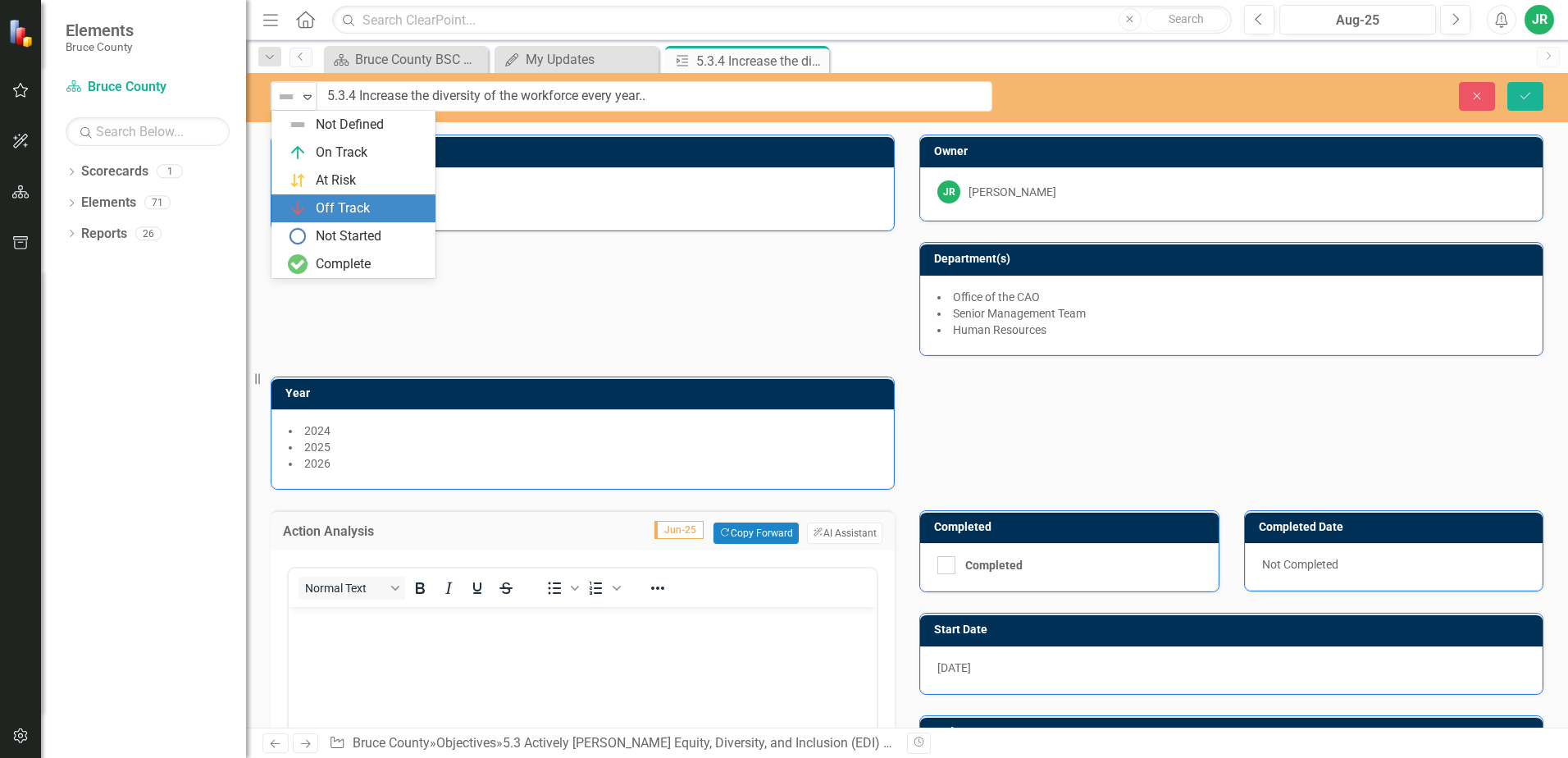
click at [324, 203] on div "Off Track" at bounding box center [343, 209] width 54 height 19
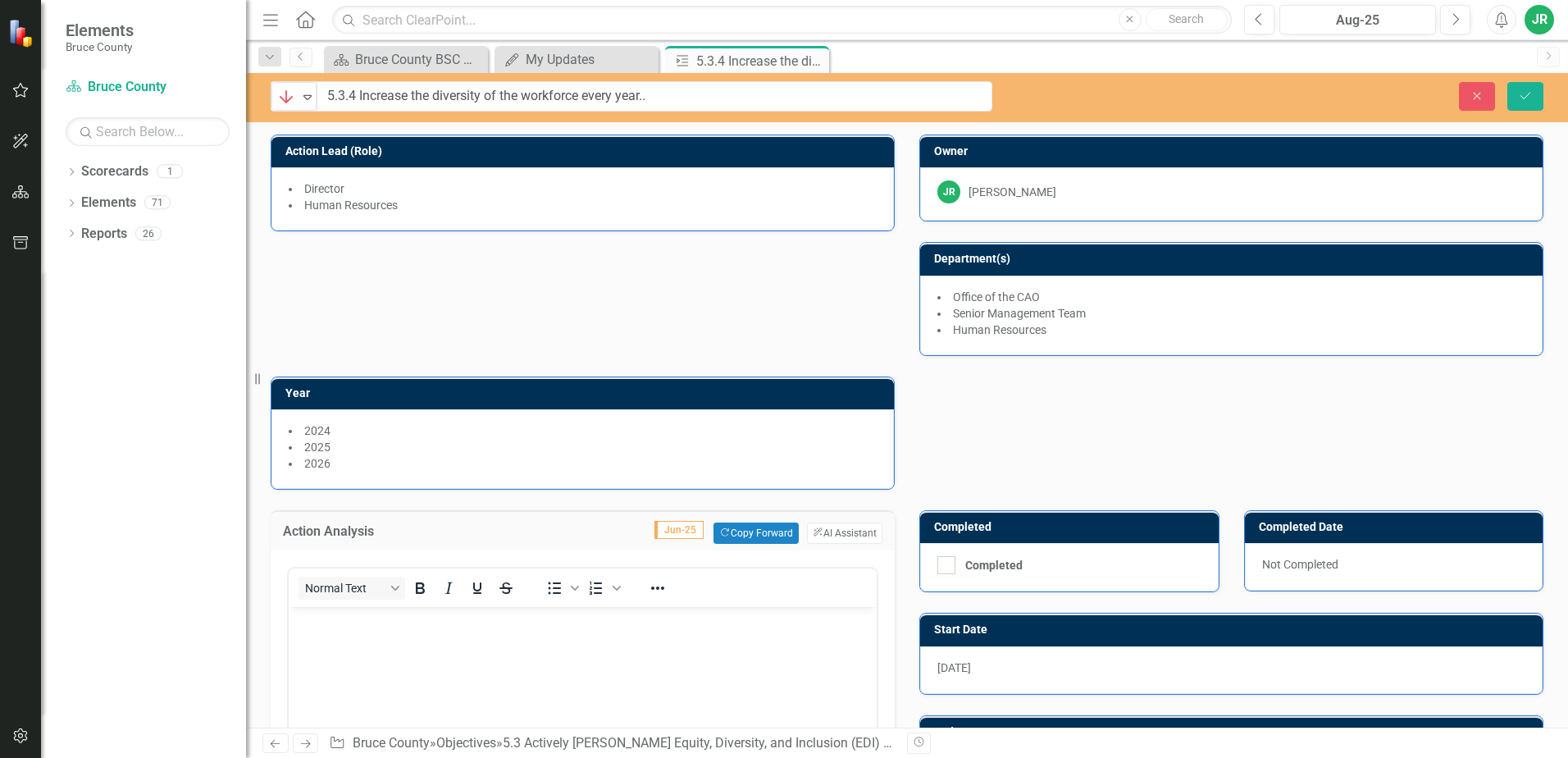
click at [447, 642] on body "Rich Text Area. Press ALT-0 for help." at bounding box center [582, 730] width 588 height 246
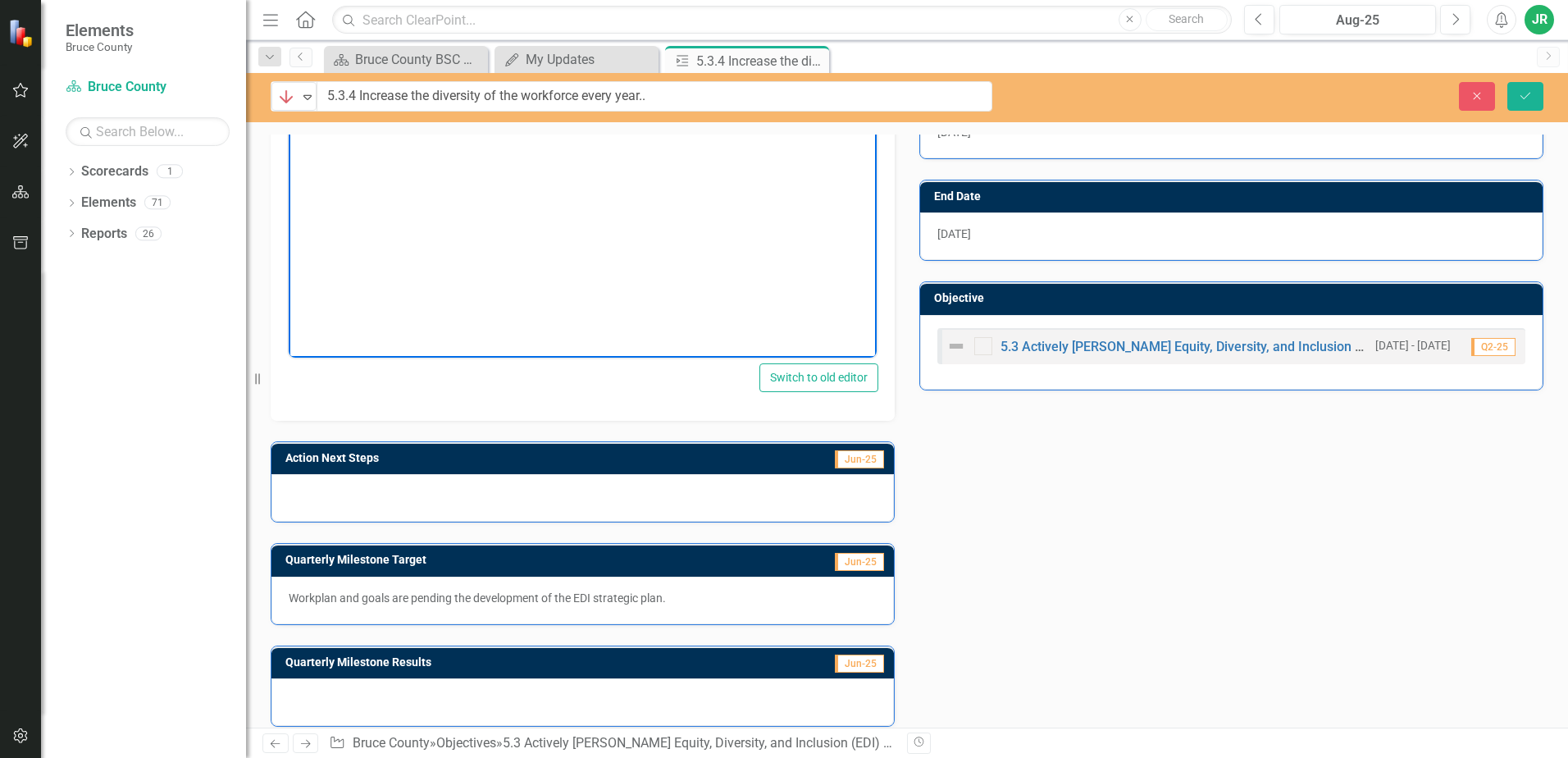
scroll to position [552, 0]
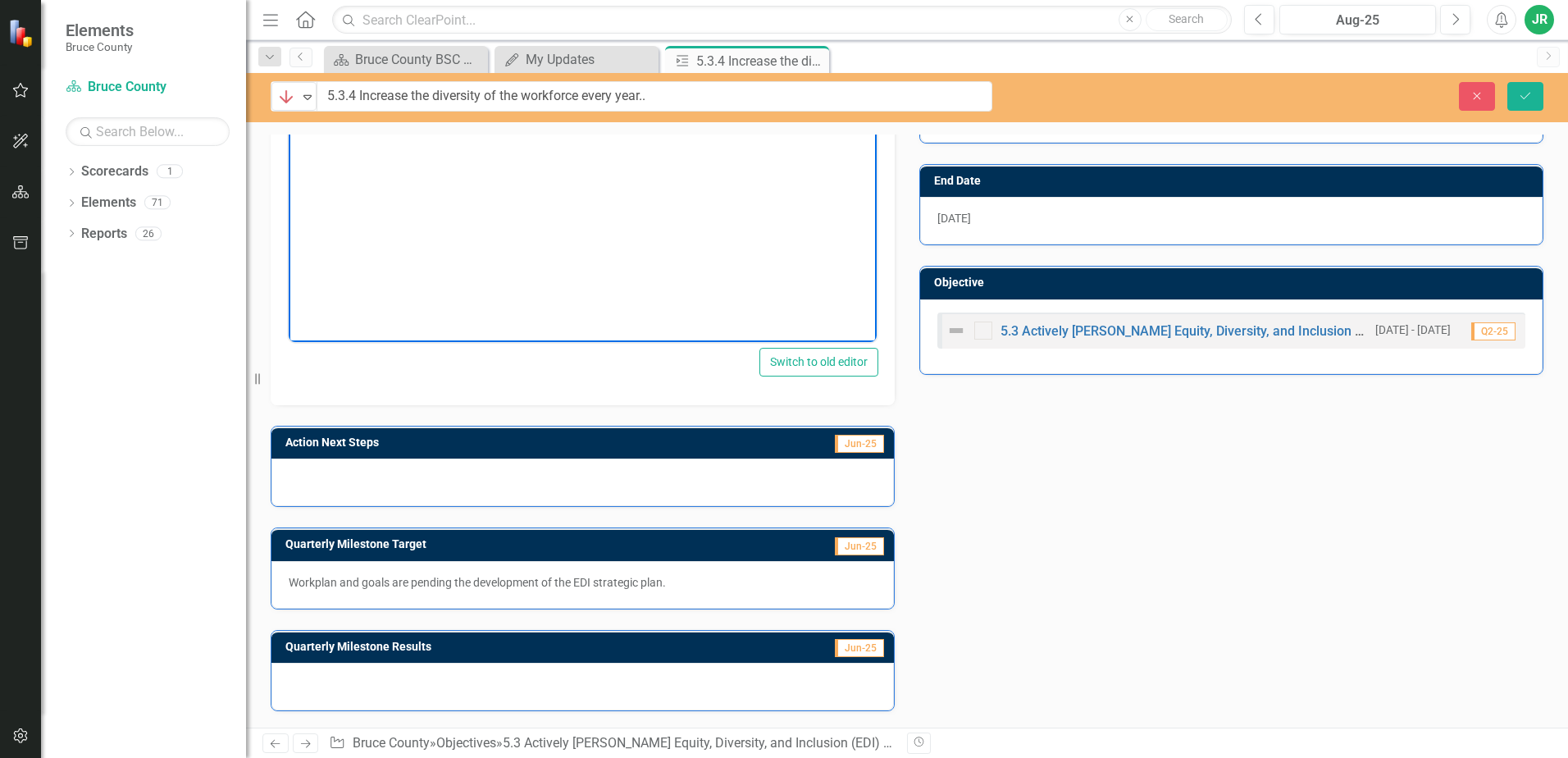
click at [469, 474] on div at bounding box center [582, 482] width 623 height 48
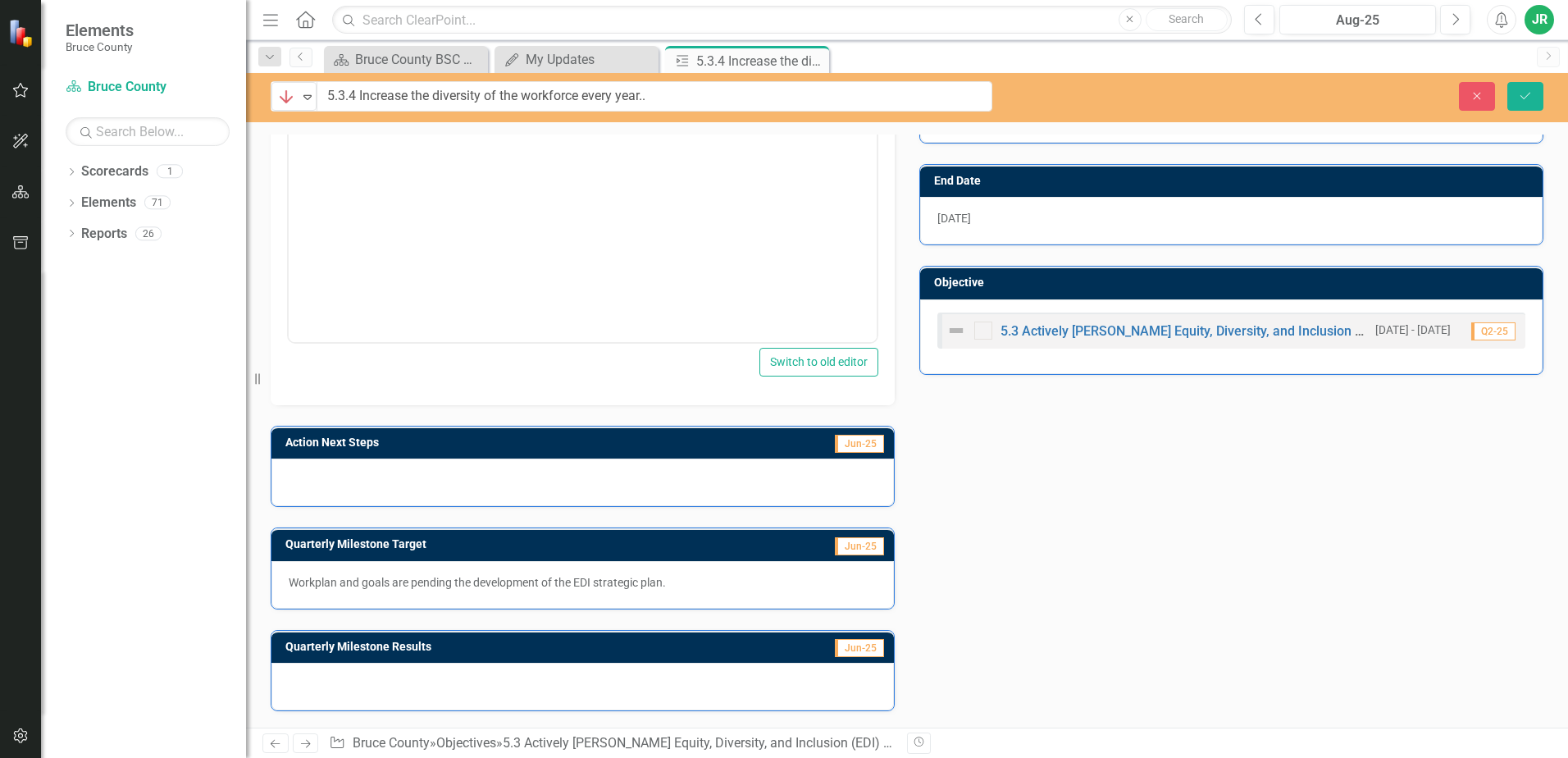
click at [469, 474] on div at bounding box center [582, 482] width 623 height 48
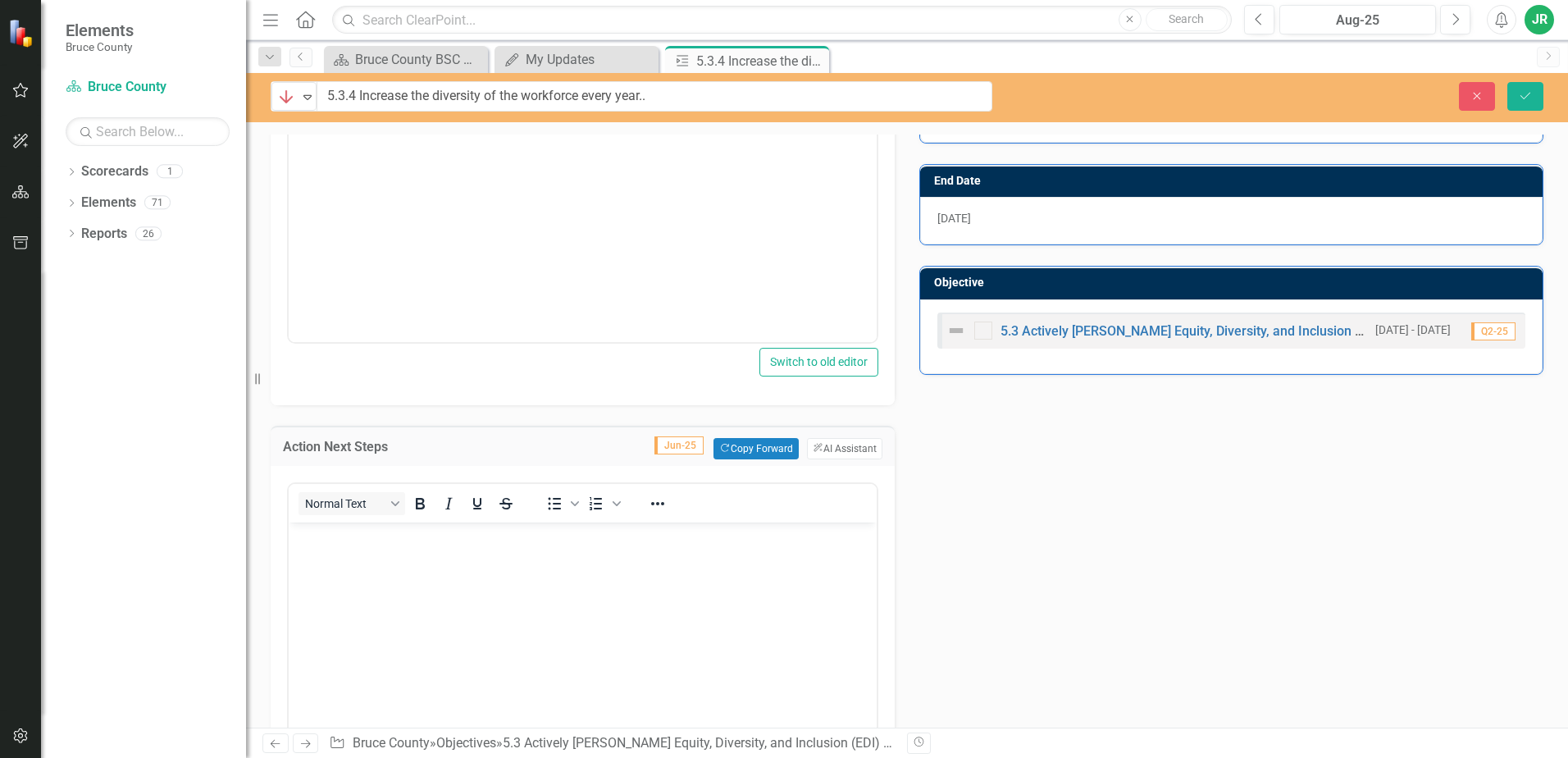
scroll to position [0, 0]
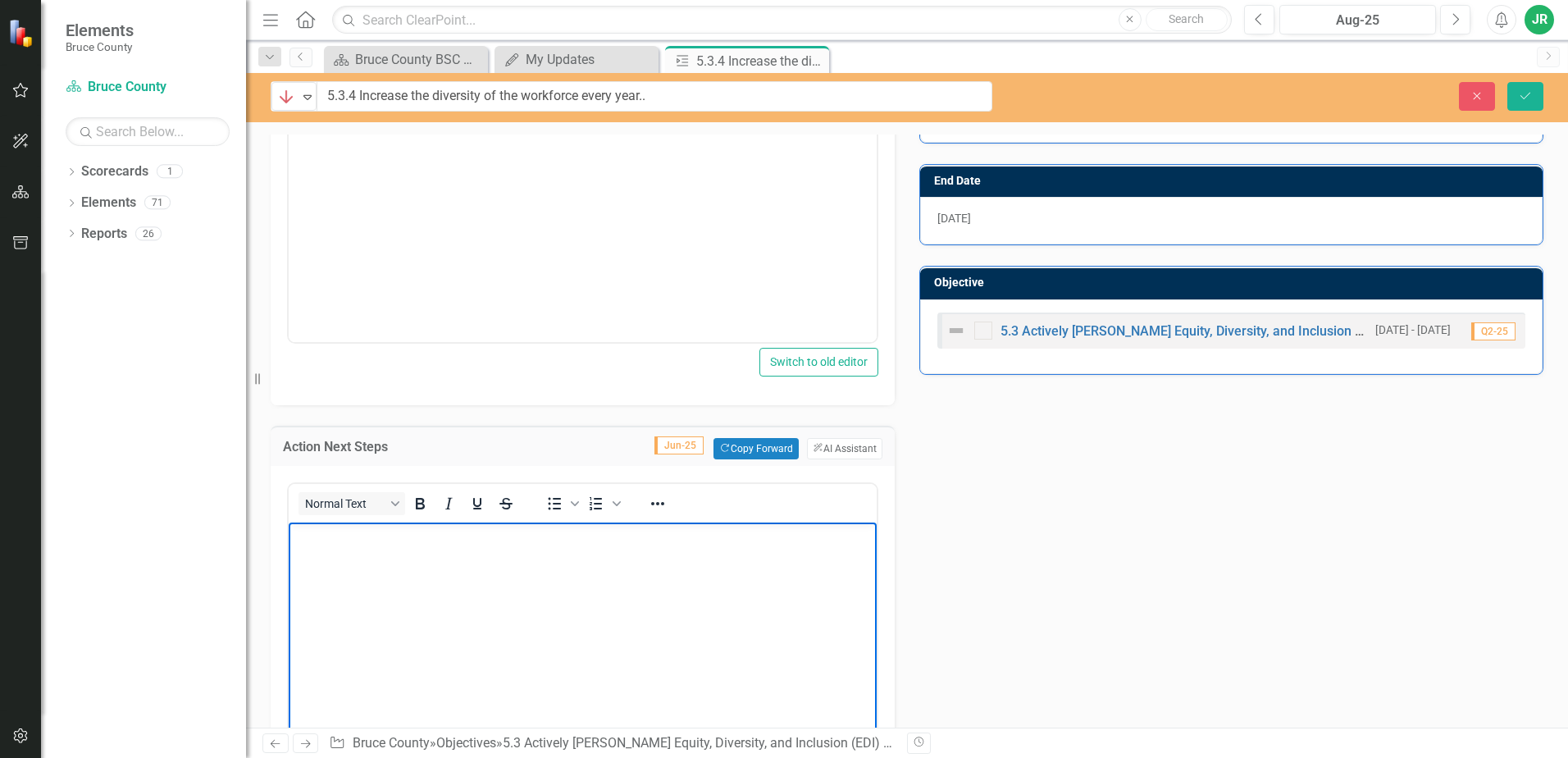
click at [383, 562] on body "Rich Text Area. Press ALT-0 for help." at bounding box center [582, 646] width 588 height 246
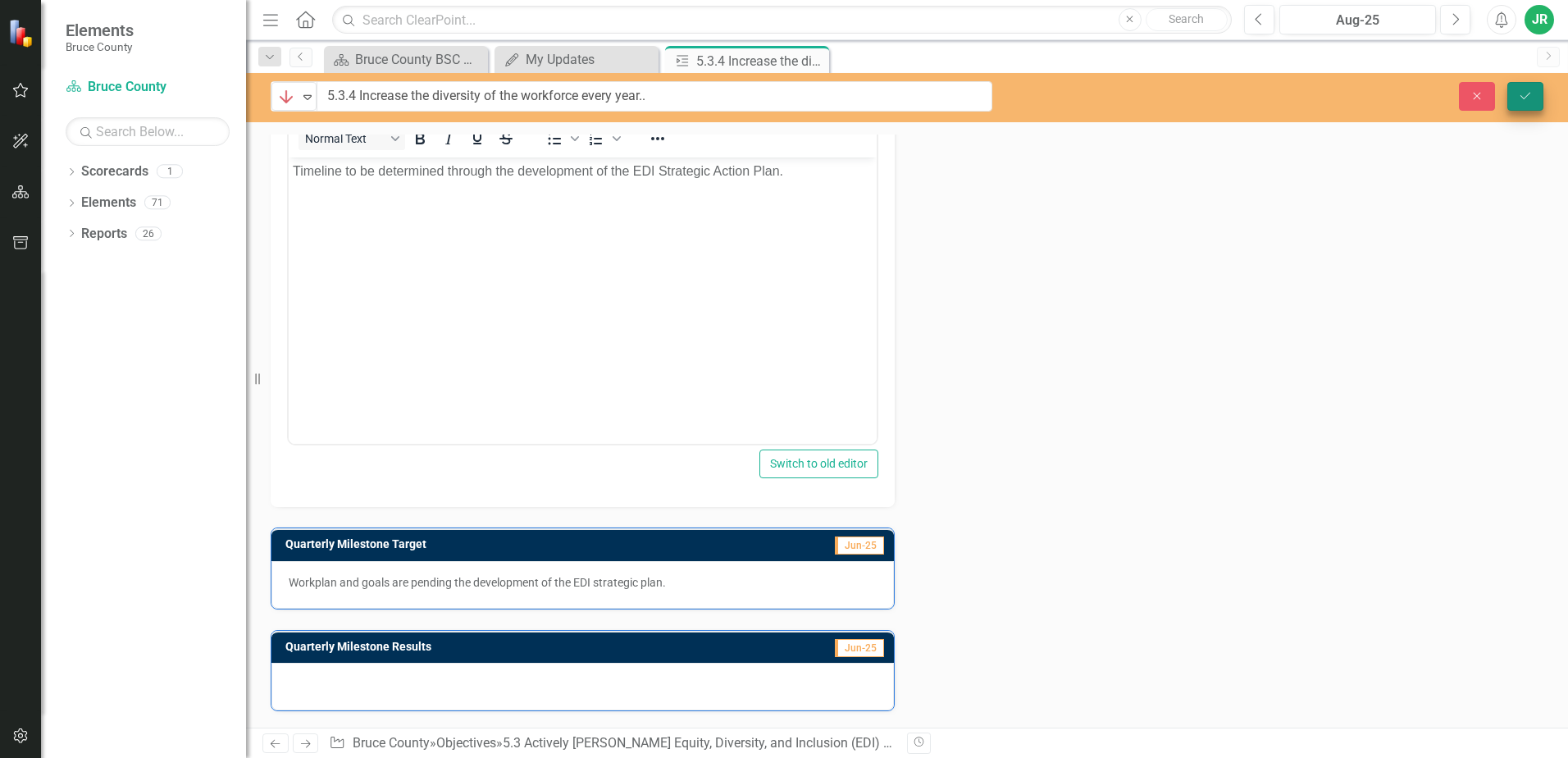
click at [1530, 95] on icon "Save" at bounding box center [1526, 96] width 15 height 11
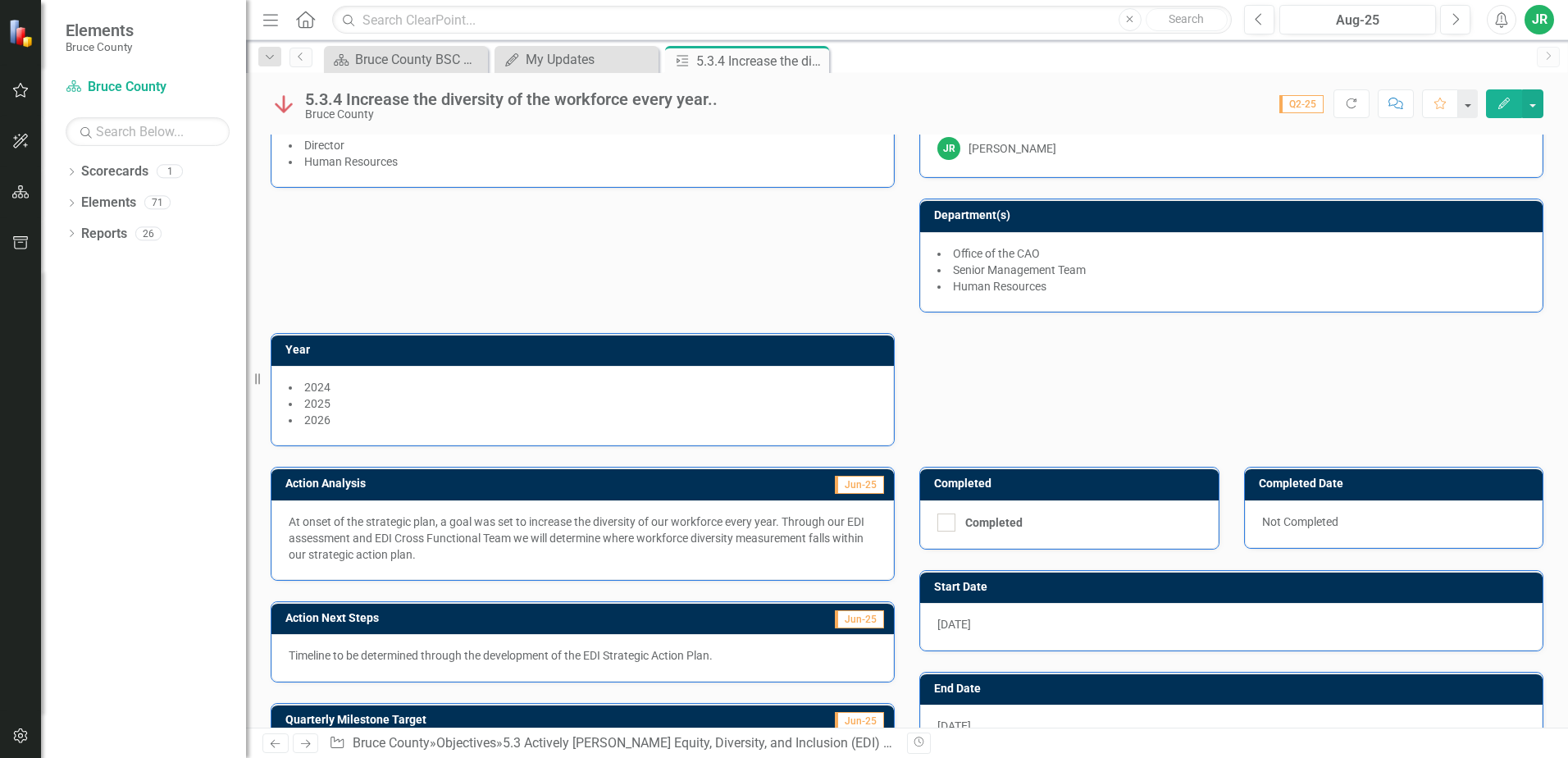
scroll to position [6, 0]
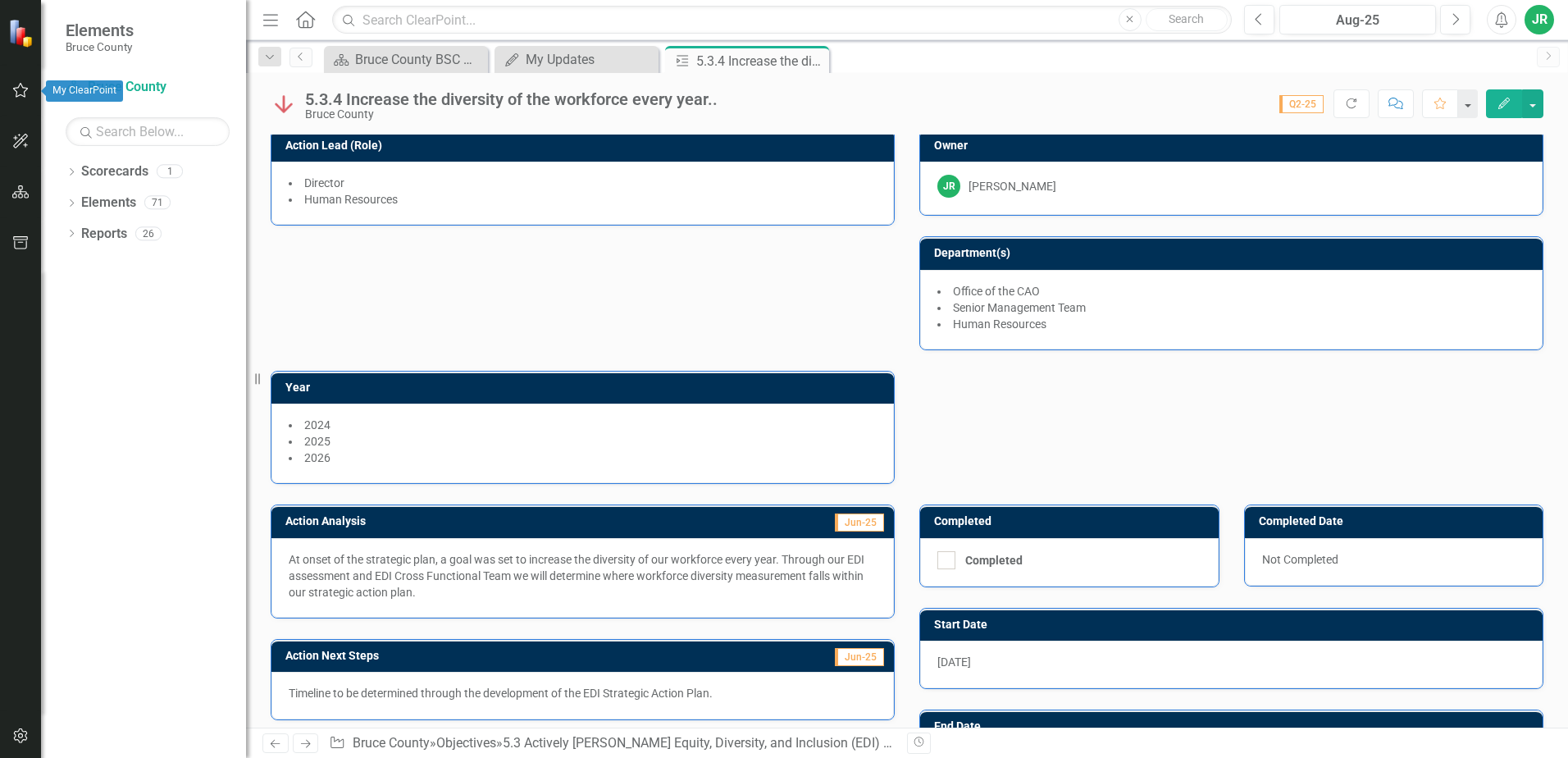
click at [19, 89] on icon "button" at bounding box center [21, 91] width 17 height 13
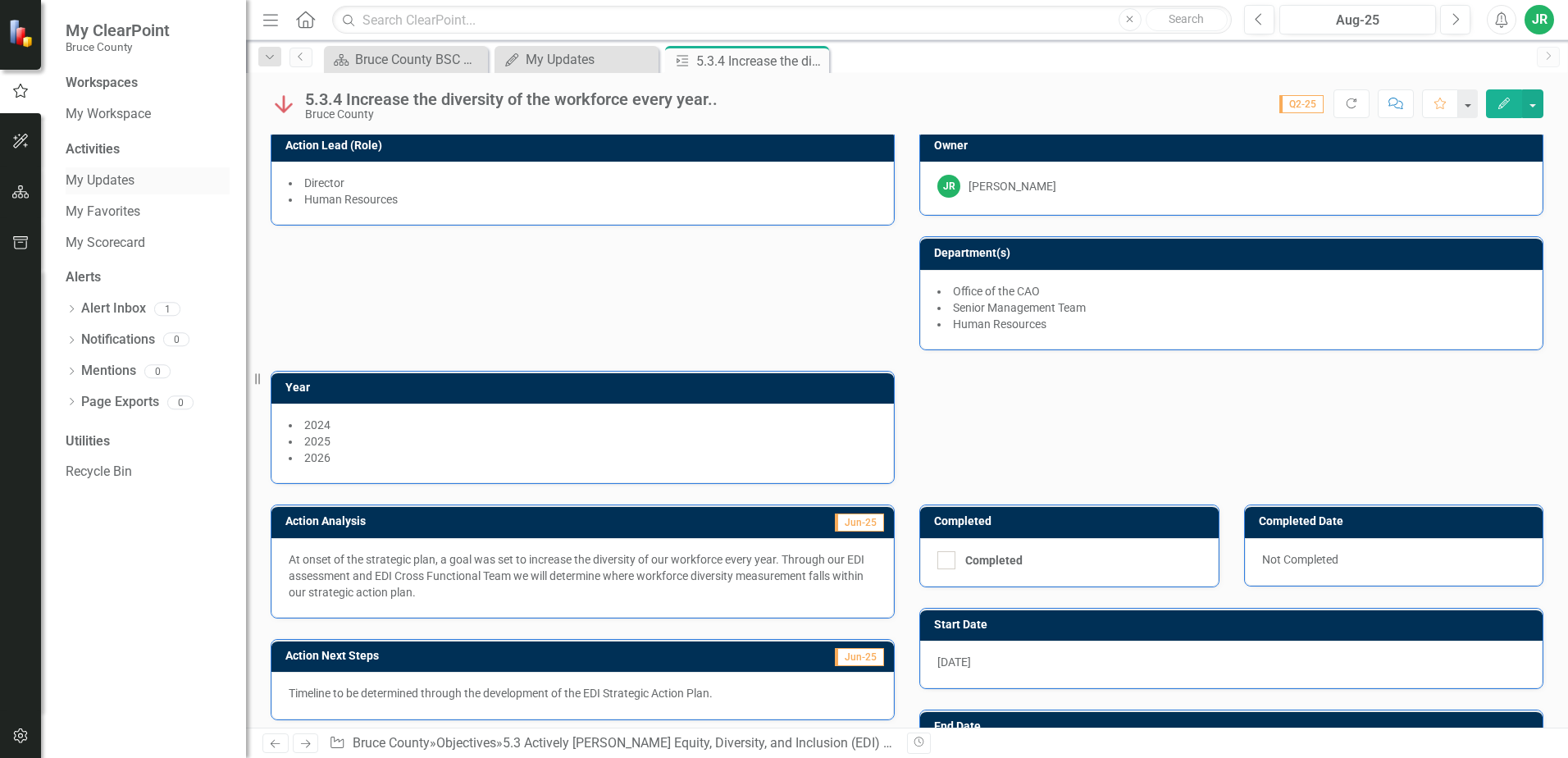
click at [105, 186] on link "My Updates" at bounding box center [147, 181] width 164 height 19
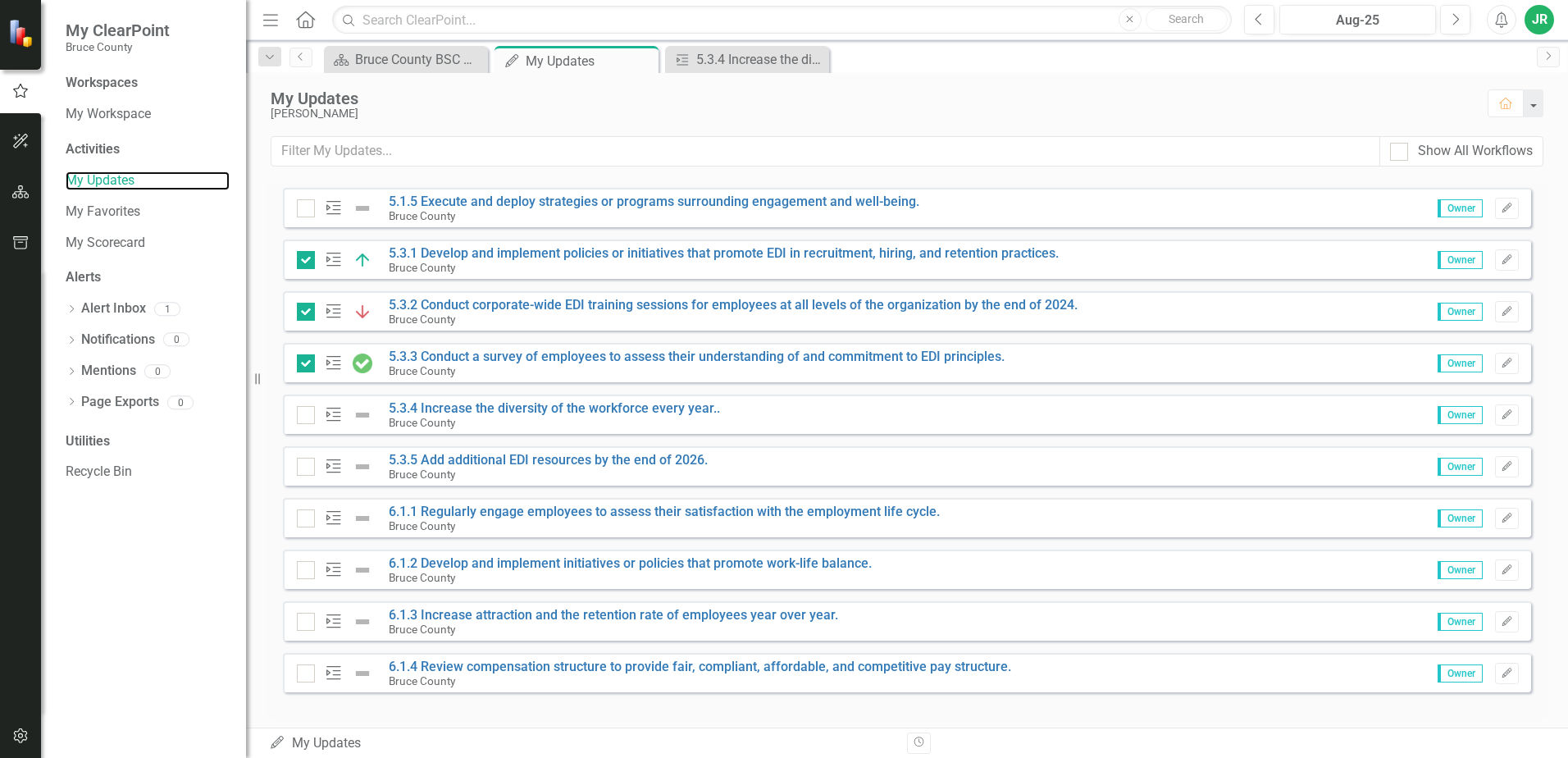
scroll to position [527, 0]
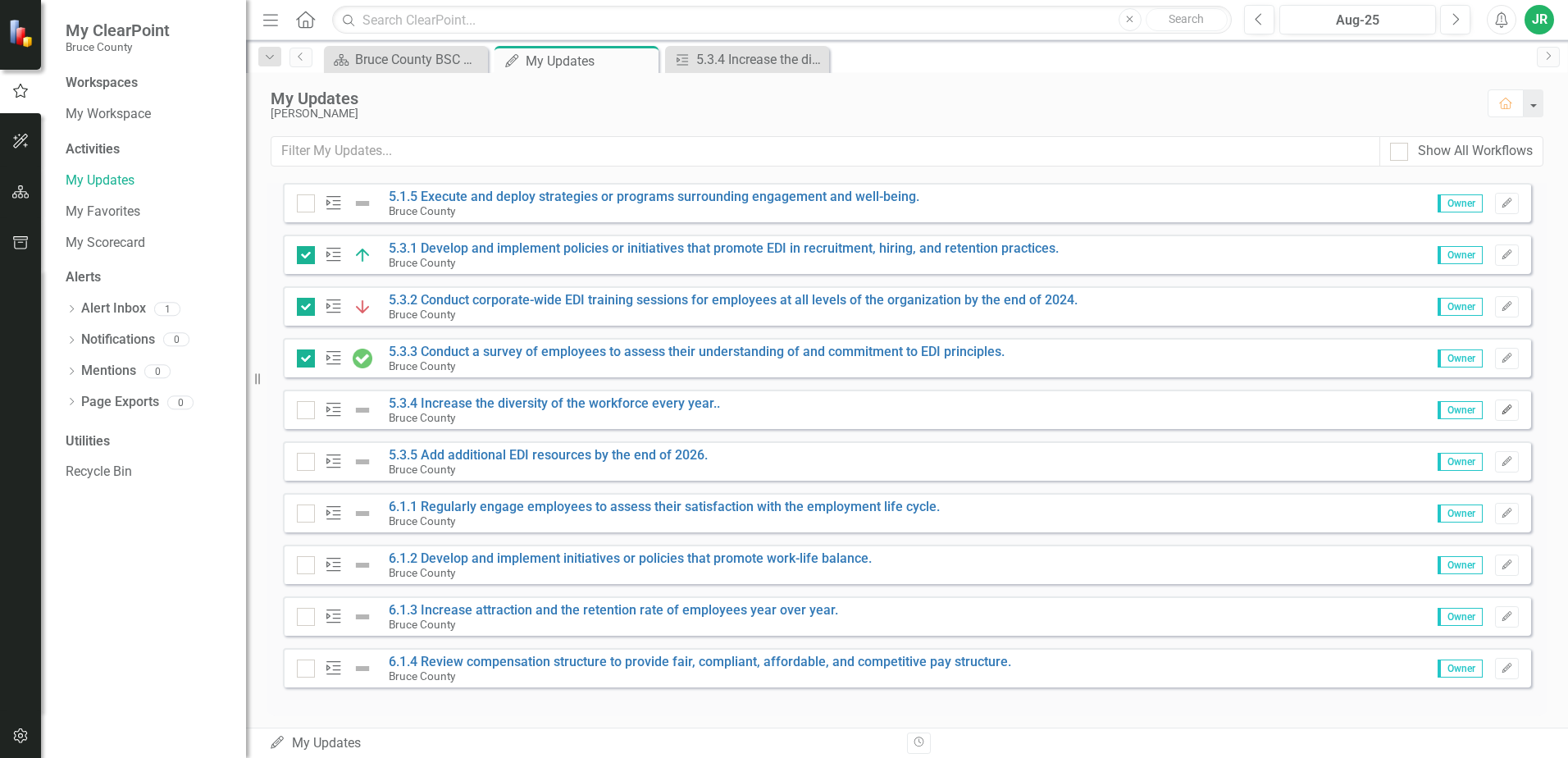
click at [1502, 408] on icon "button" at bounding box center [1506, 409] width 10 height 10
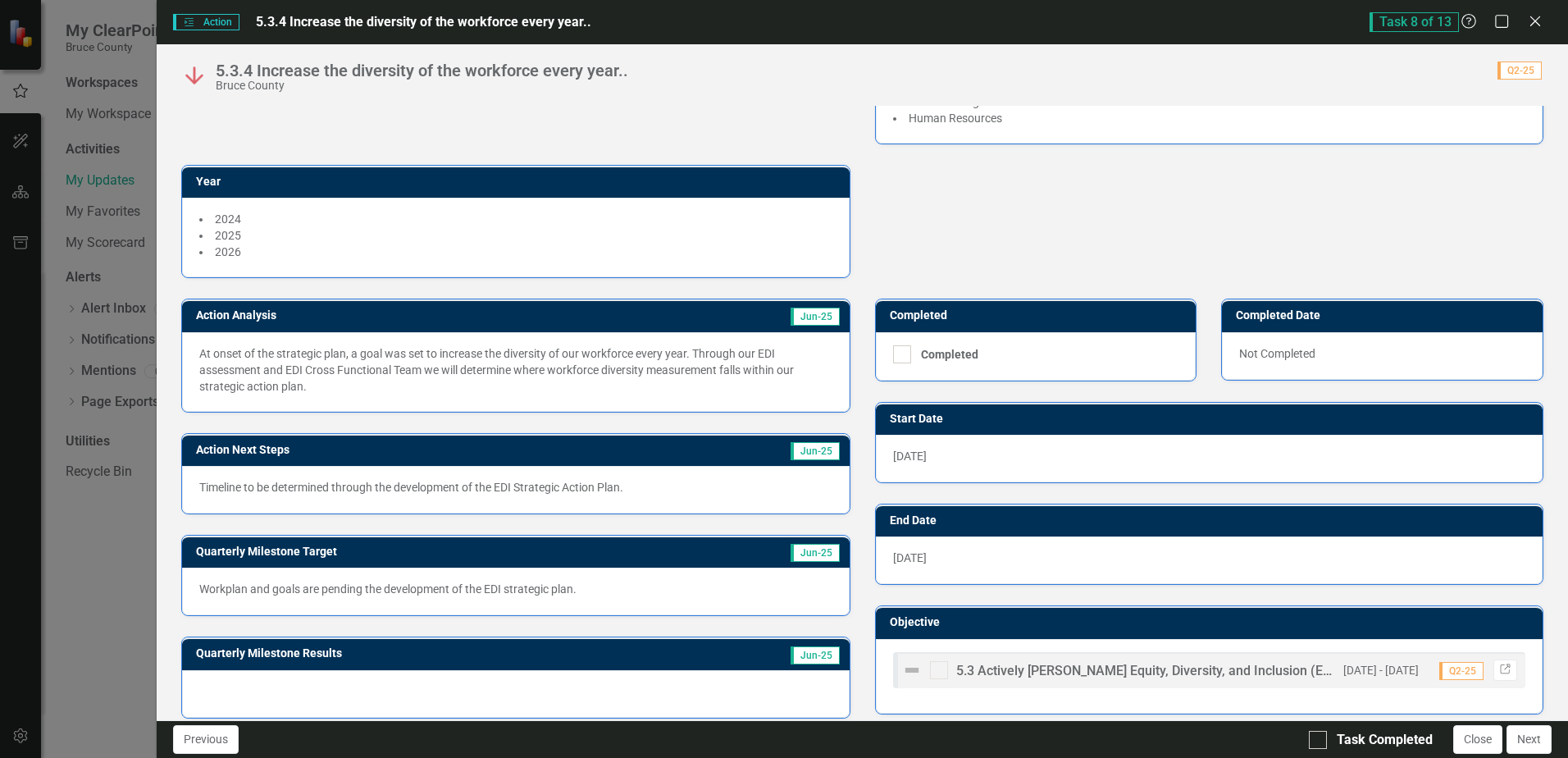
scroll to position [198, 0]
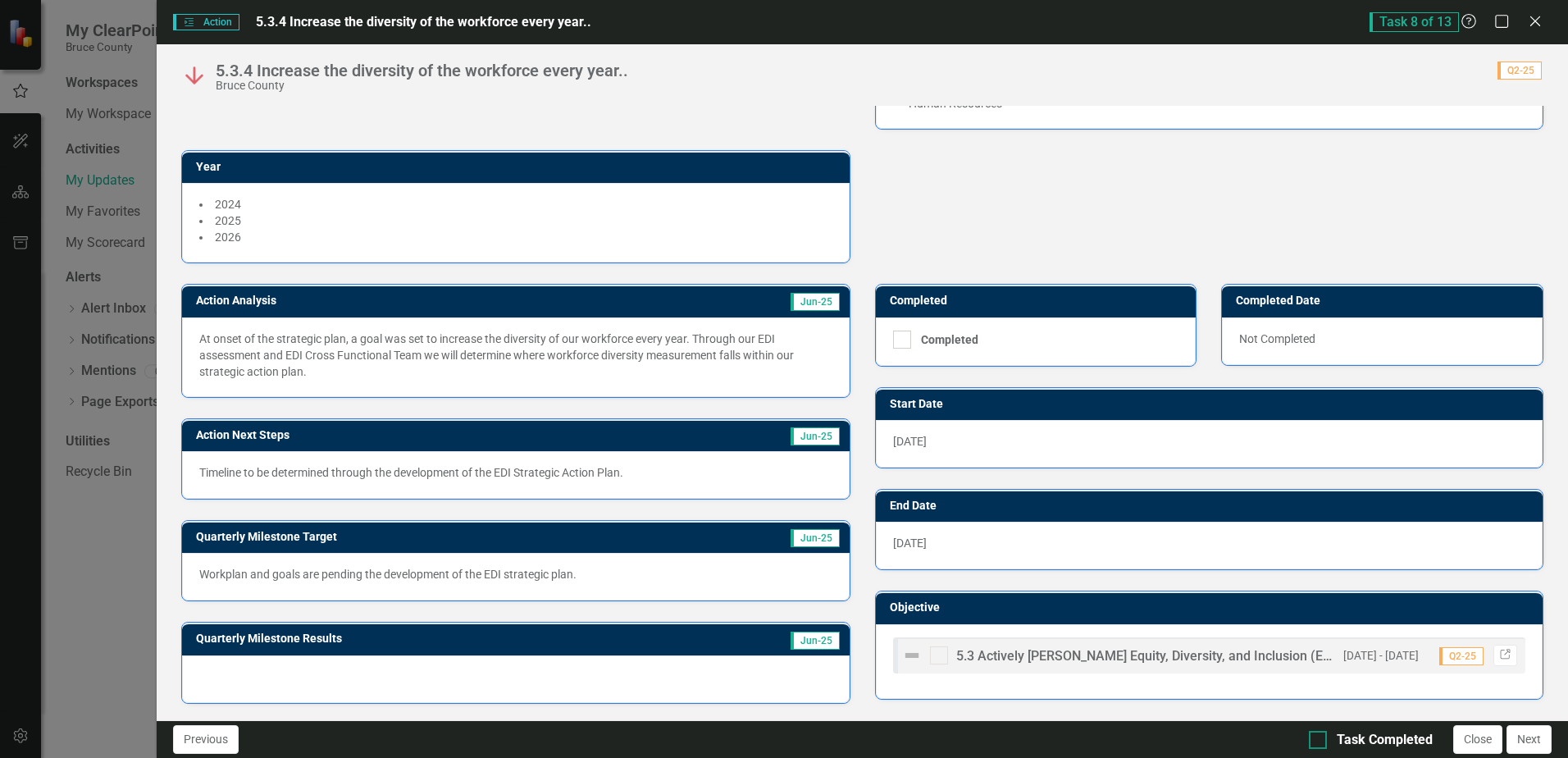
click at [1310, 742] on div at bounding box center [1318, 739] width 18 height 18
click at [1310, 742] on input "Task Completed" at bounding box center [1314, 736] width 10 height 10
checkbox input "true"
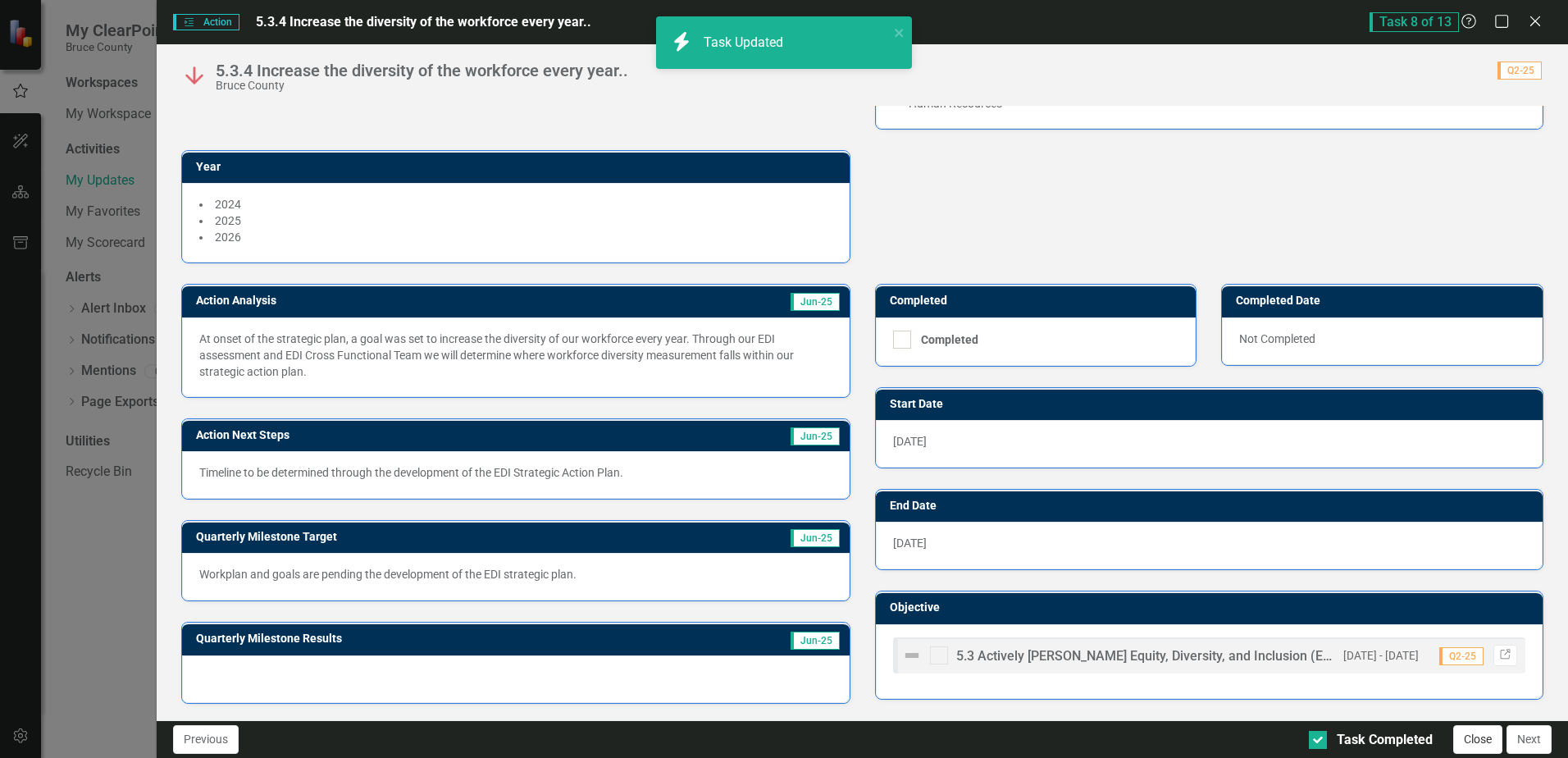
click at [1484, 737] on button "Close" at bounding box center [1477, 739] width 49 height 29
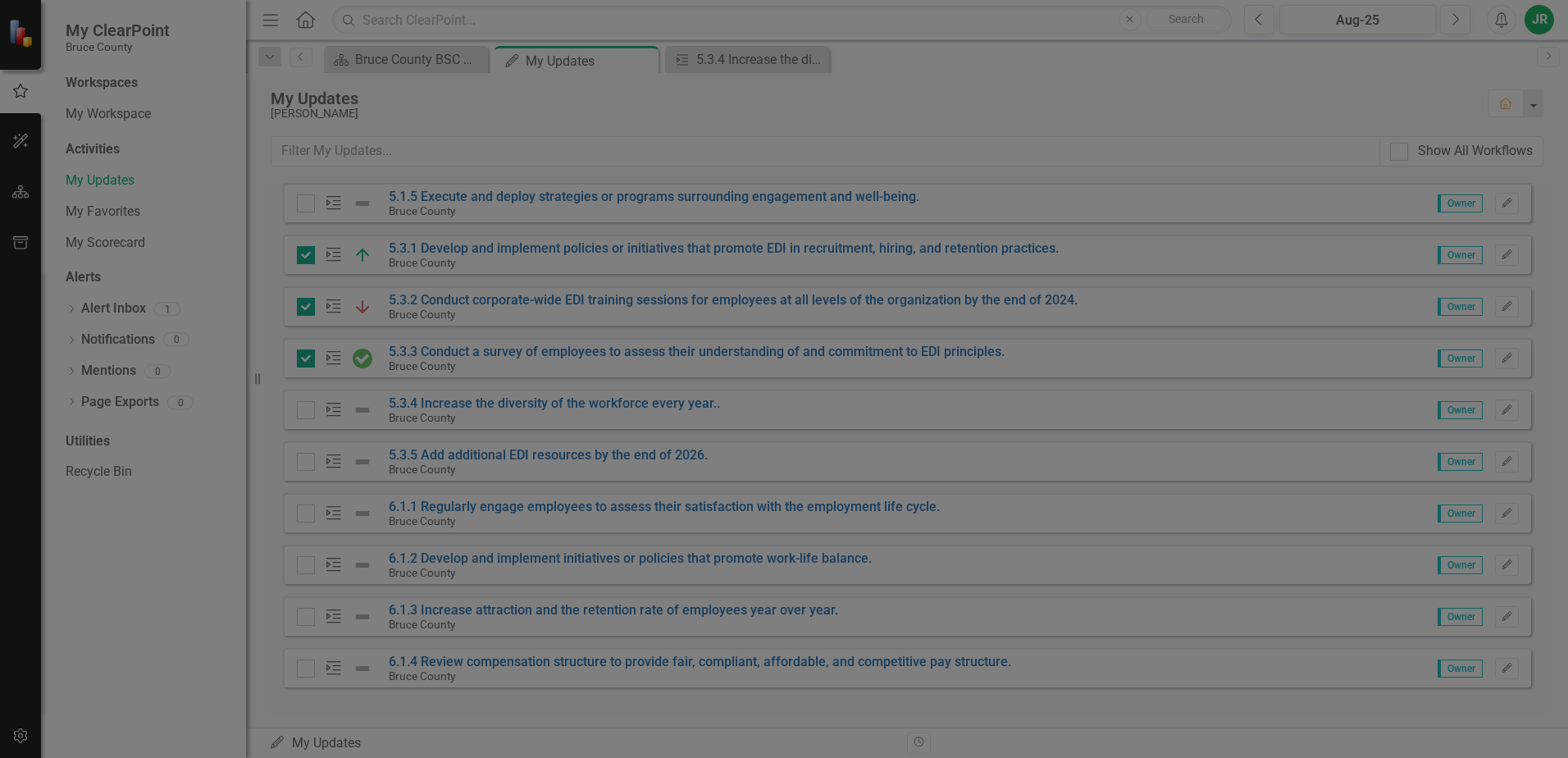
checkbox input "true"
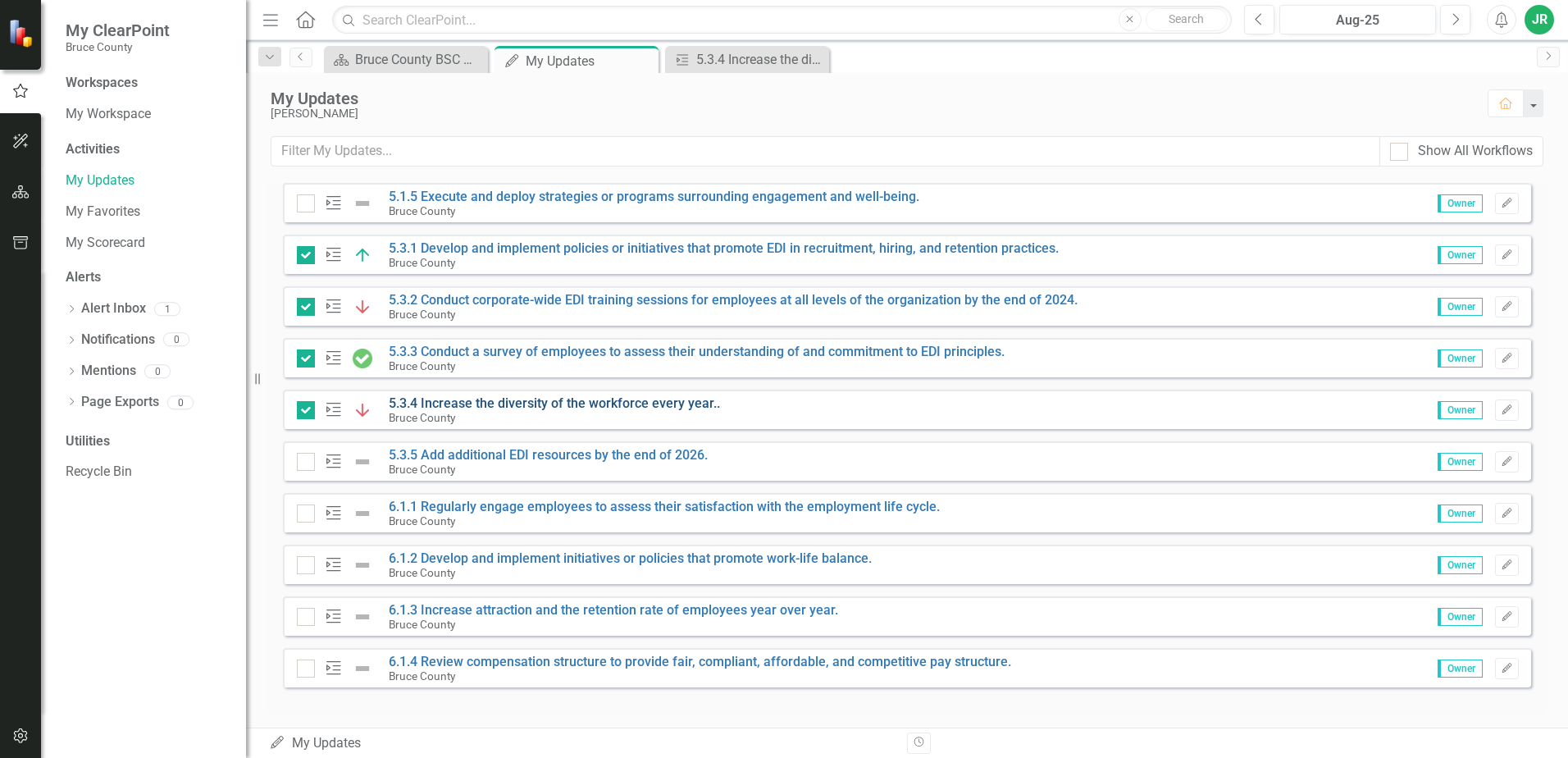
click at [505, 403] on link "5.3.4 Increase the diversity of the workforce every year.." at bounding box center [554, 403] width 331 height 16
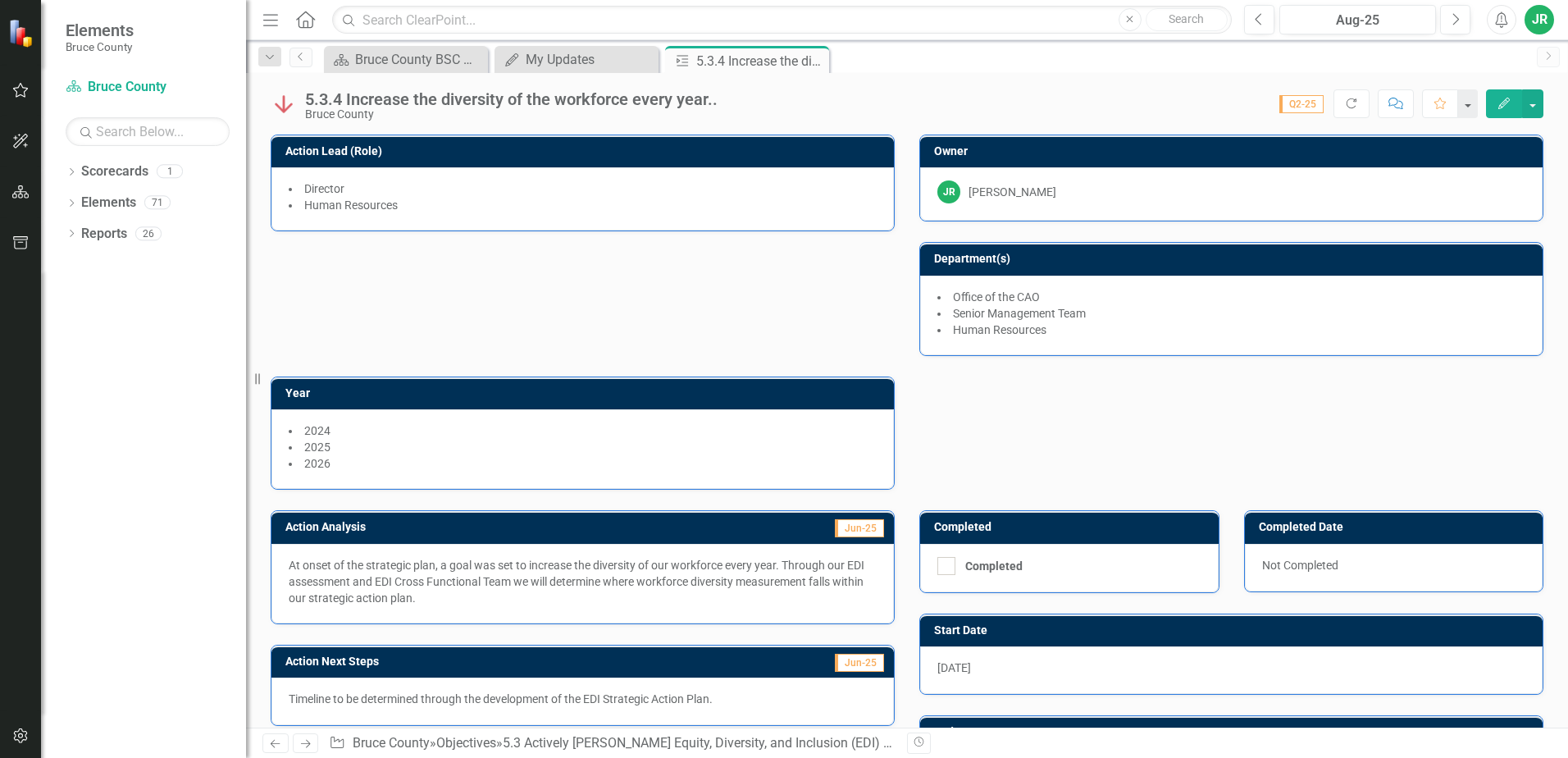
scroll to position [219, 0]
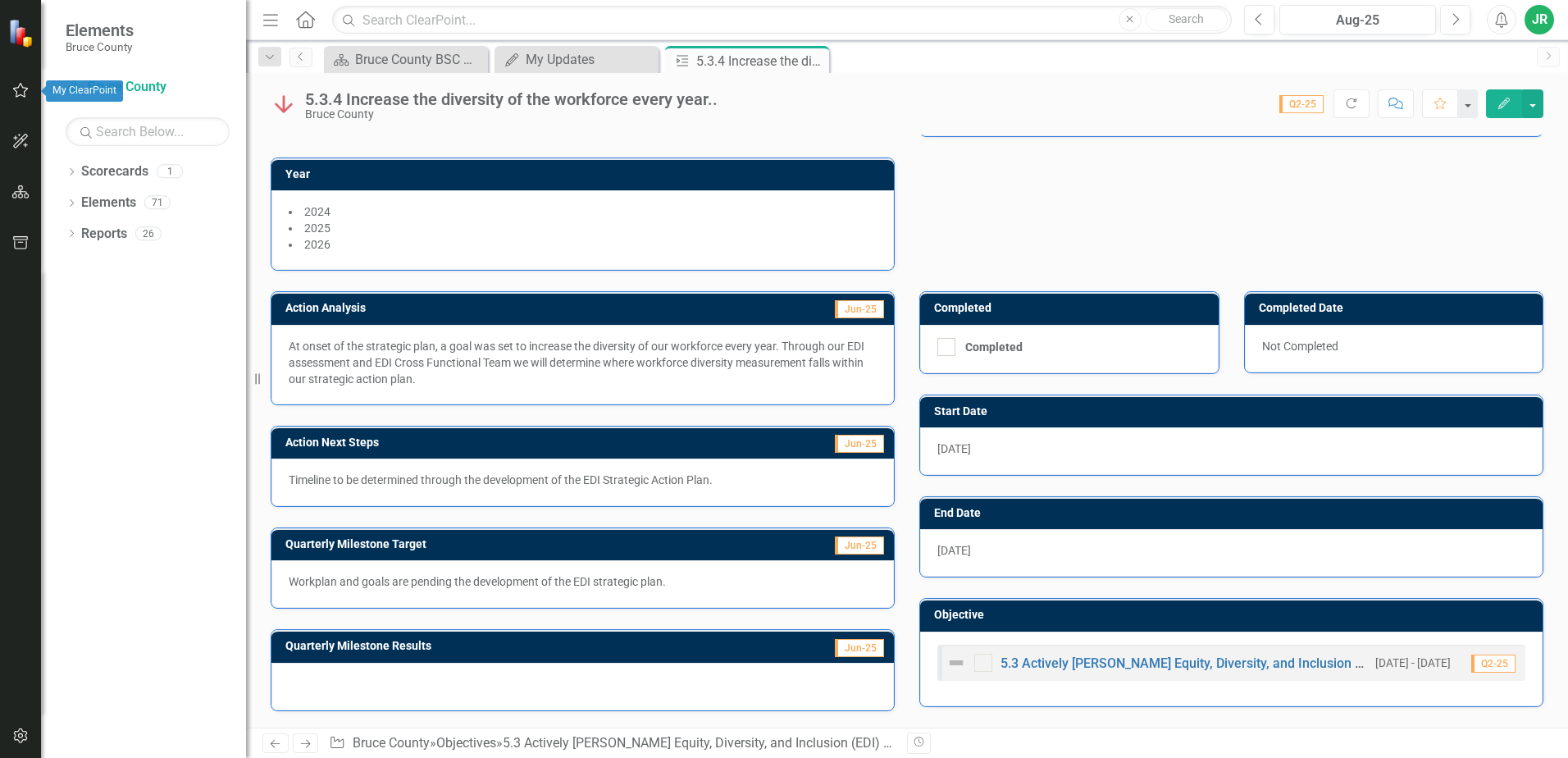
click at [15, 91] on icon "button" at bounding box center [21, 91] width 16 height 15
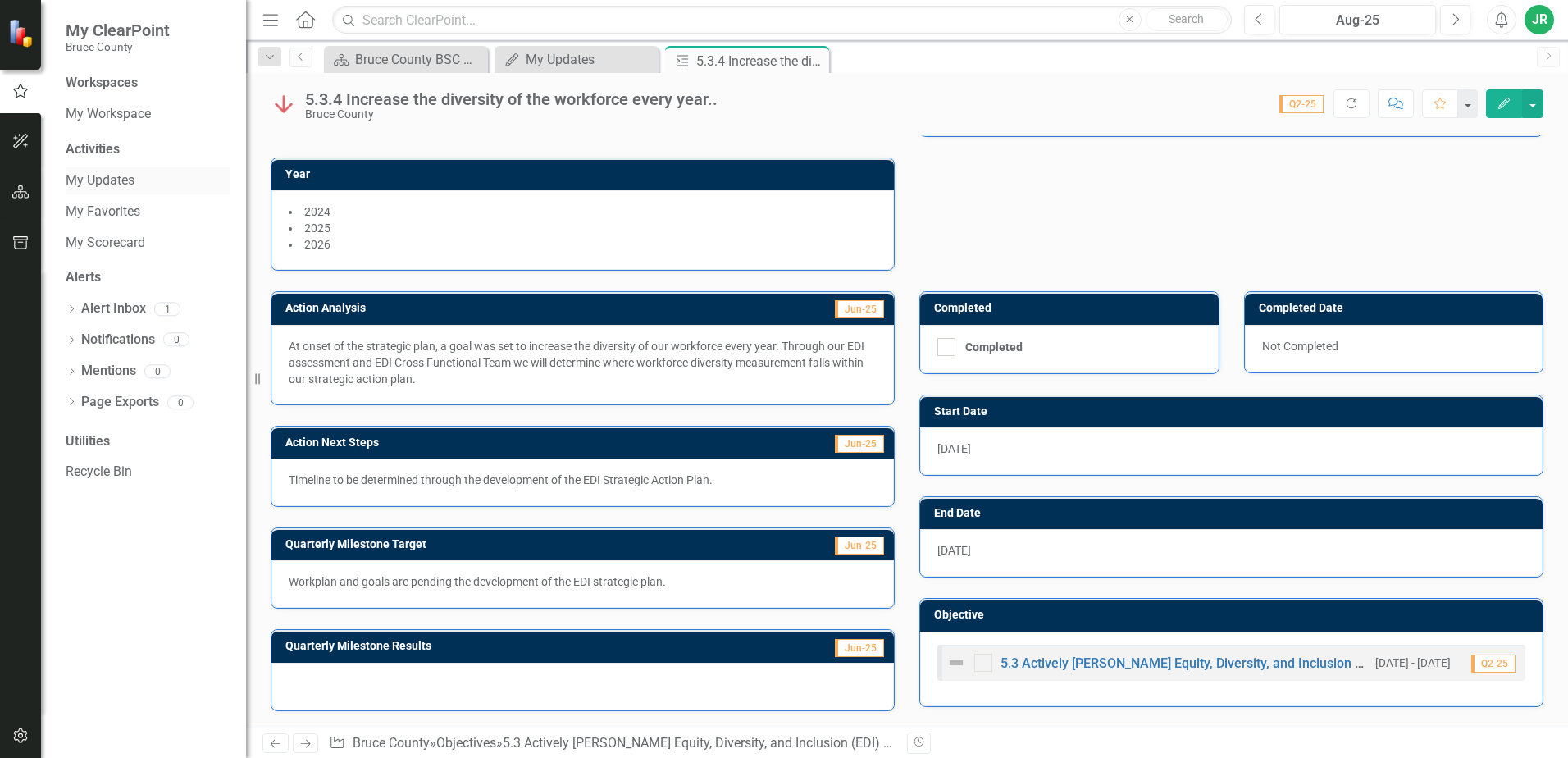
click at [125, 179] on link "My Updates" at bounding box center [147, 181] width 164 height 19
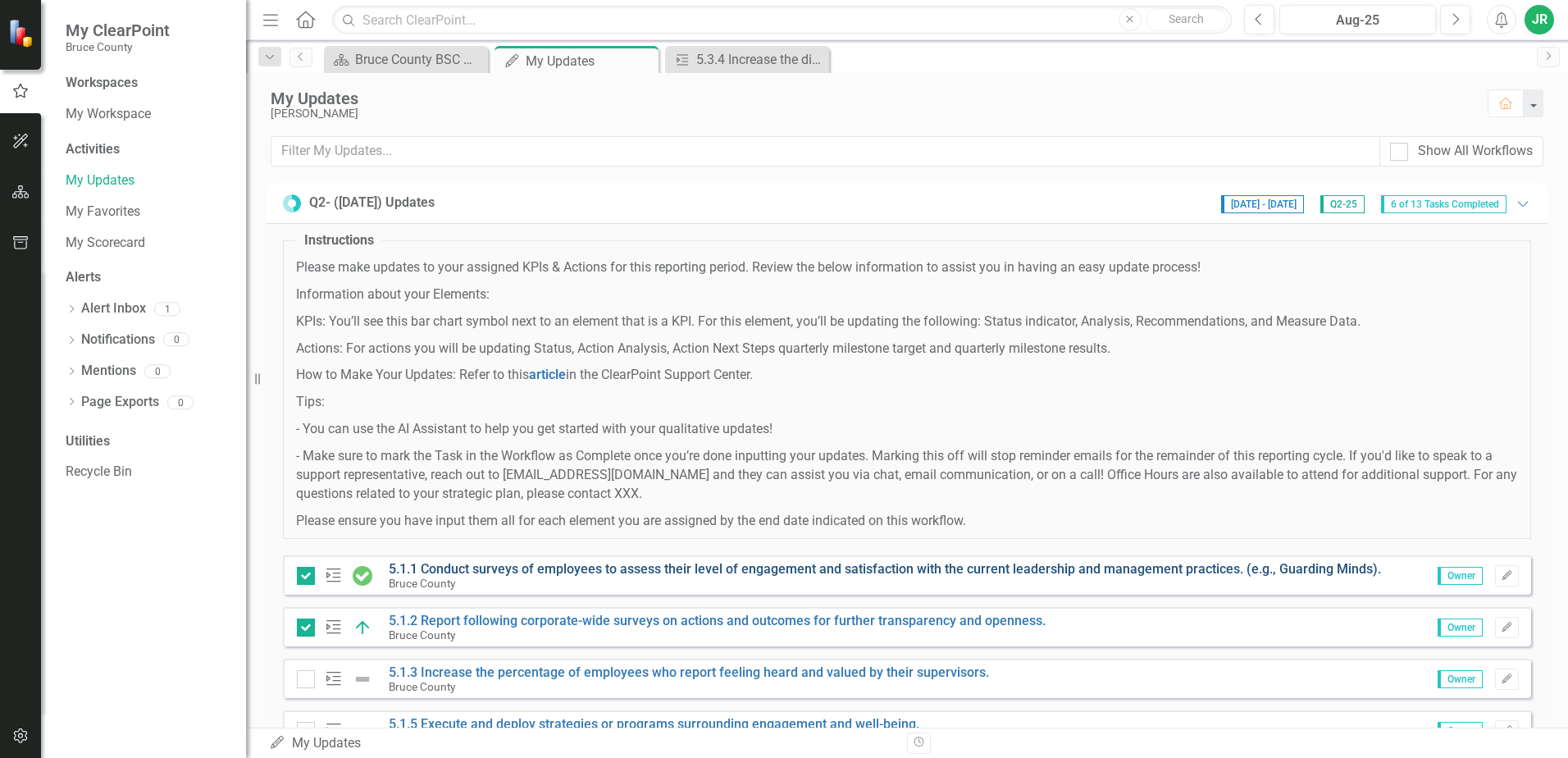
click at [629, 569] on link "5.1.1 Conduct surveys of employees to assess their level of engagement and sati…" at bounding box center [885, 568] width 992 height 16
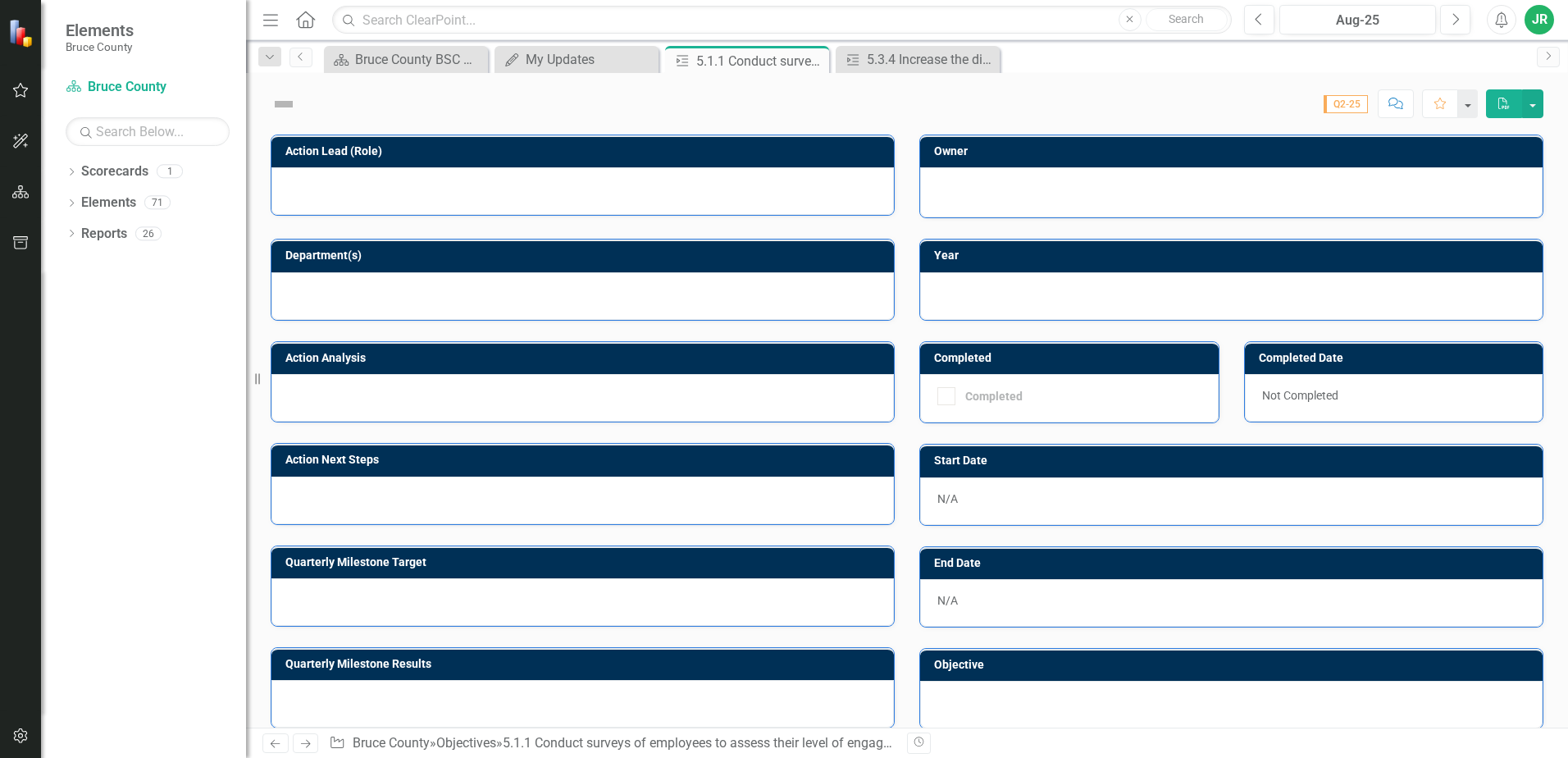
checkbox input "true"
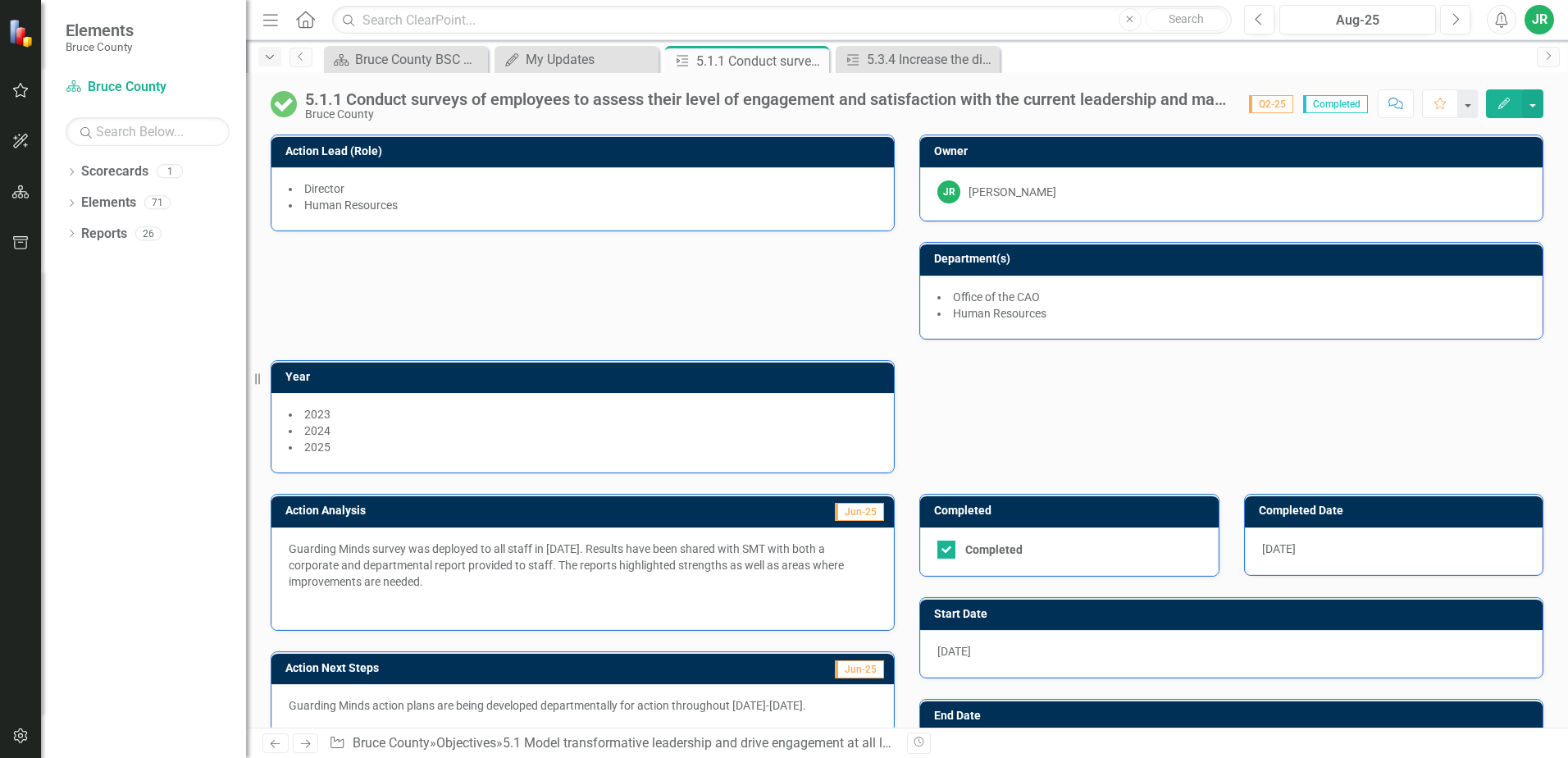
click at [273, 55] on icon "Dropdown" at bounding box center [270, 57] width 15 height 11
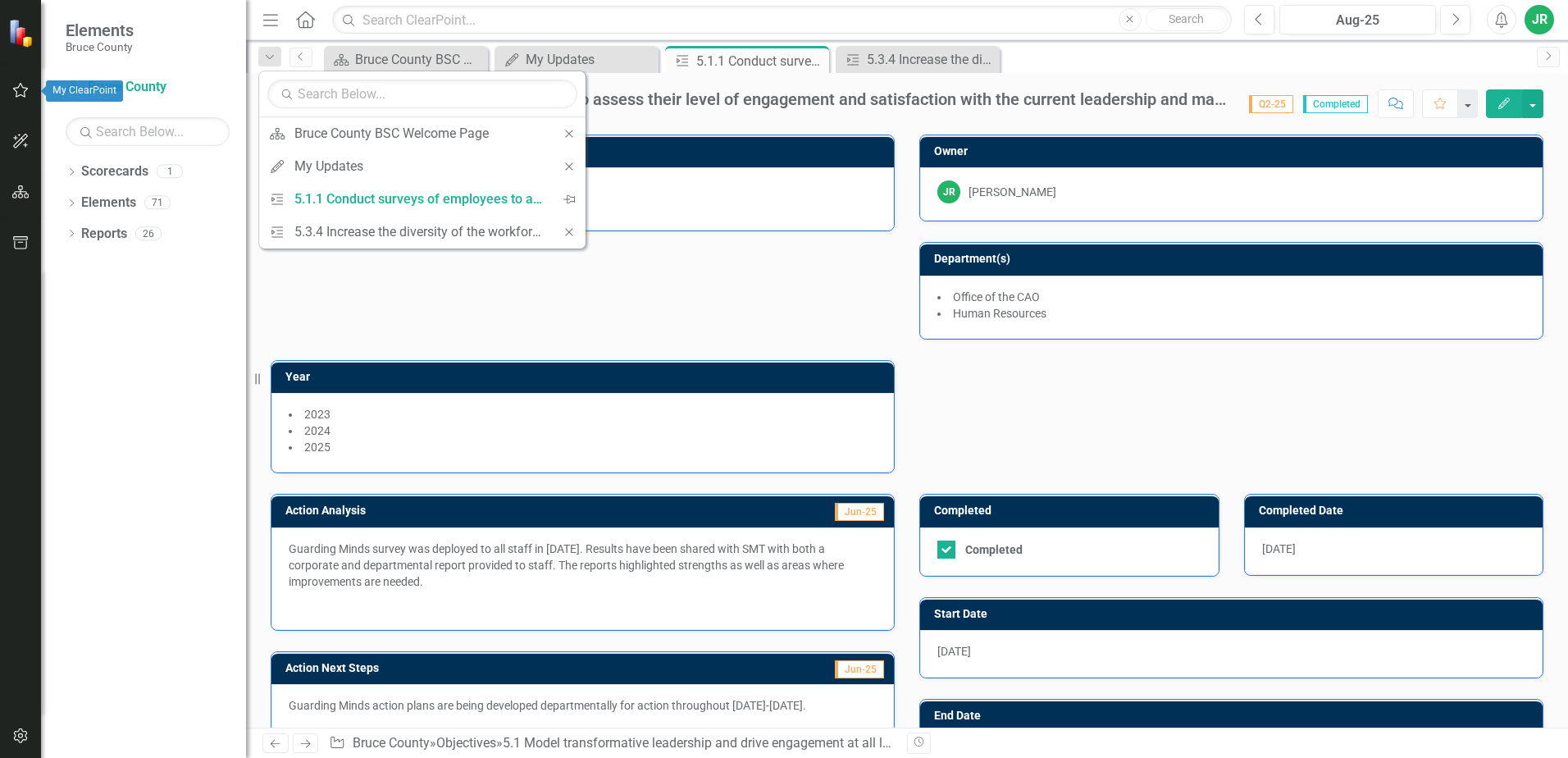
click at [21, 91] on icon "button" at bounding box center [21, 91] width 17 height 13
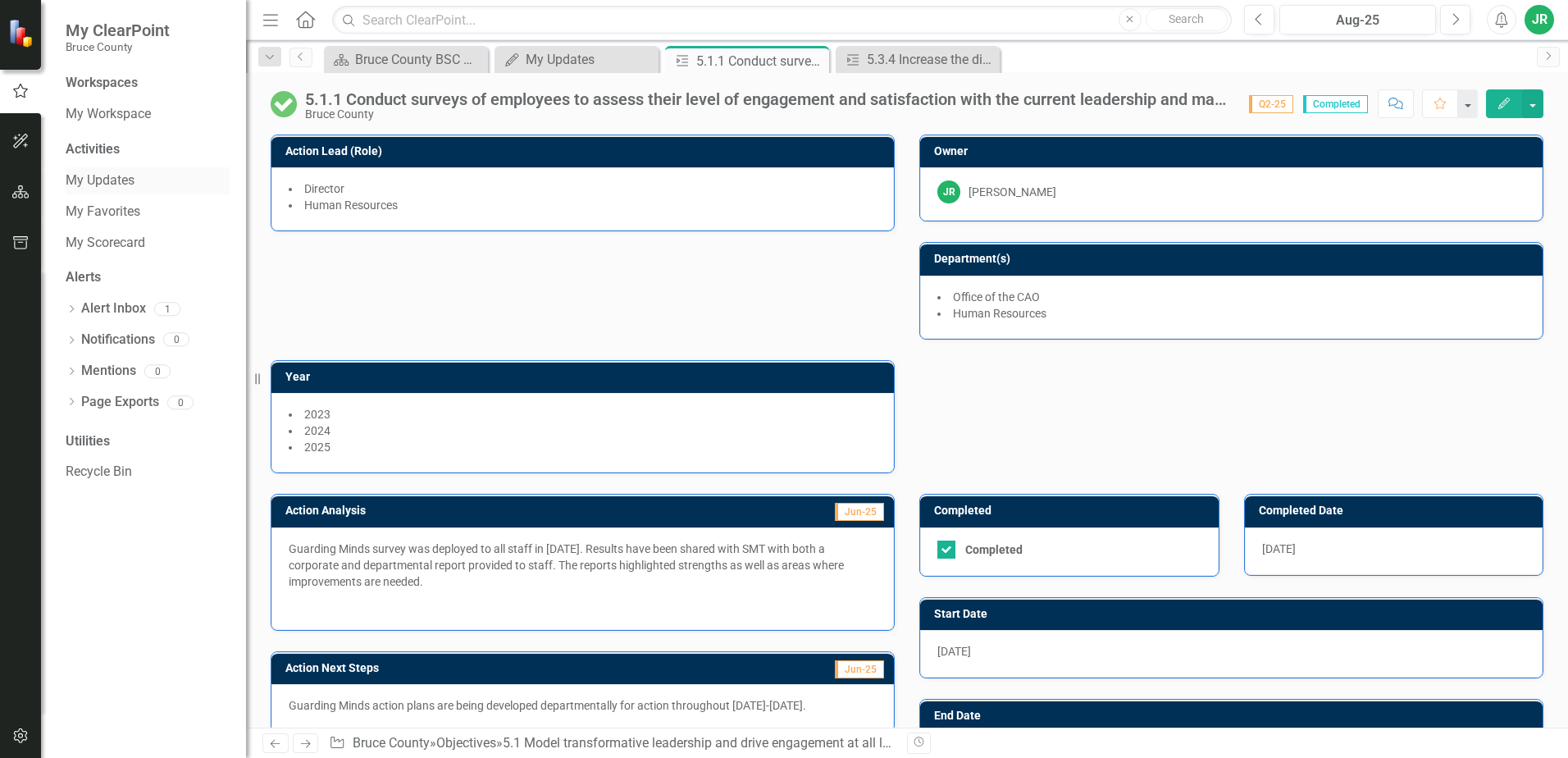
click at [106, 174] on link "My Updates" at bounding box center [147, 181] width 164 height 19
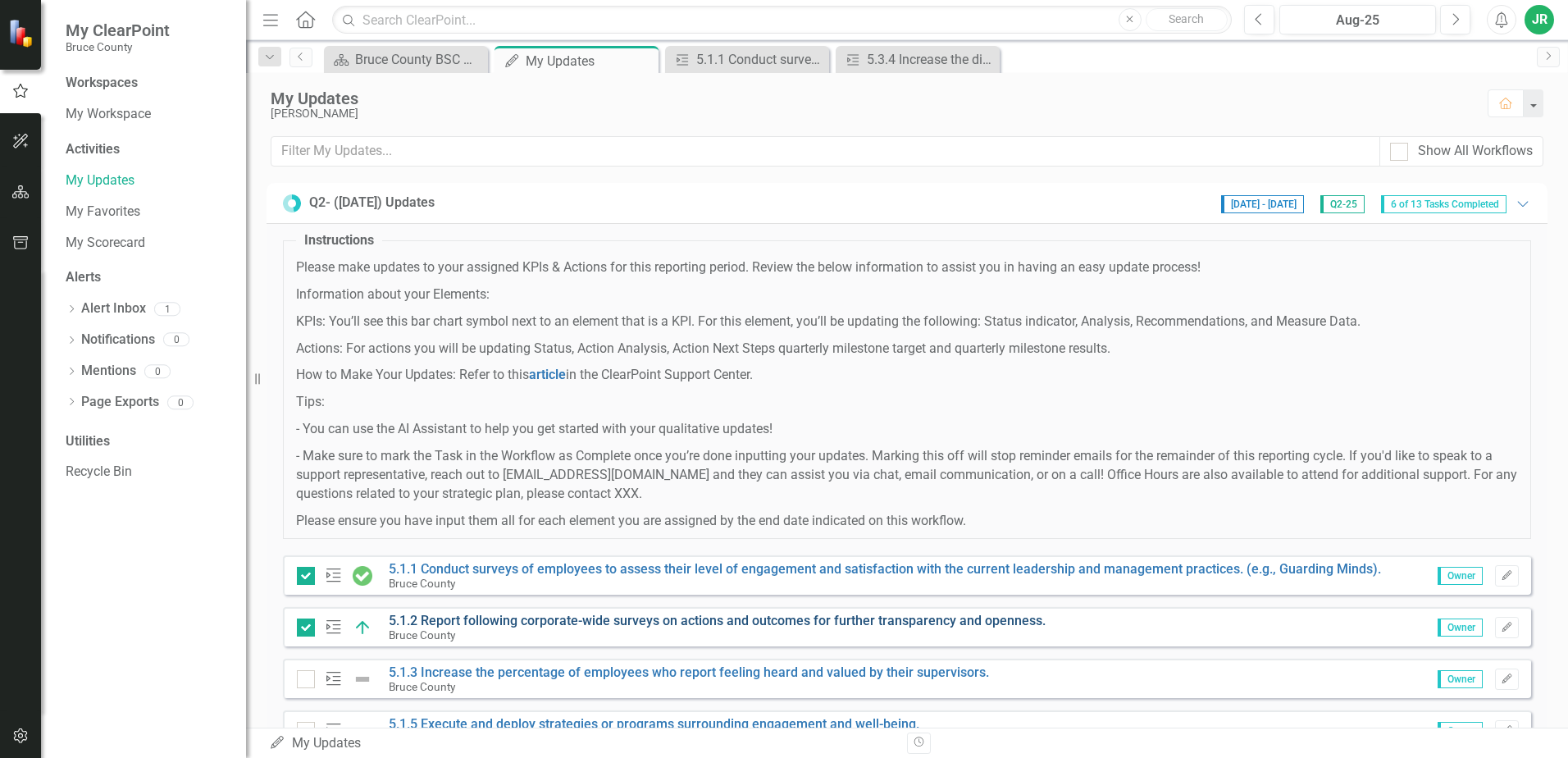
click at [613, 621] on link "5.1.2 Report following corporate-wide surveys on actions and outcomes for furth…" at bounding box center [718, 621] width 657 height 16
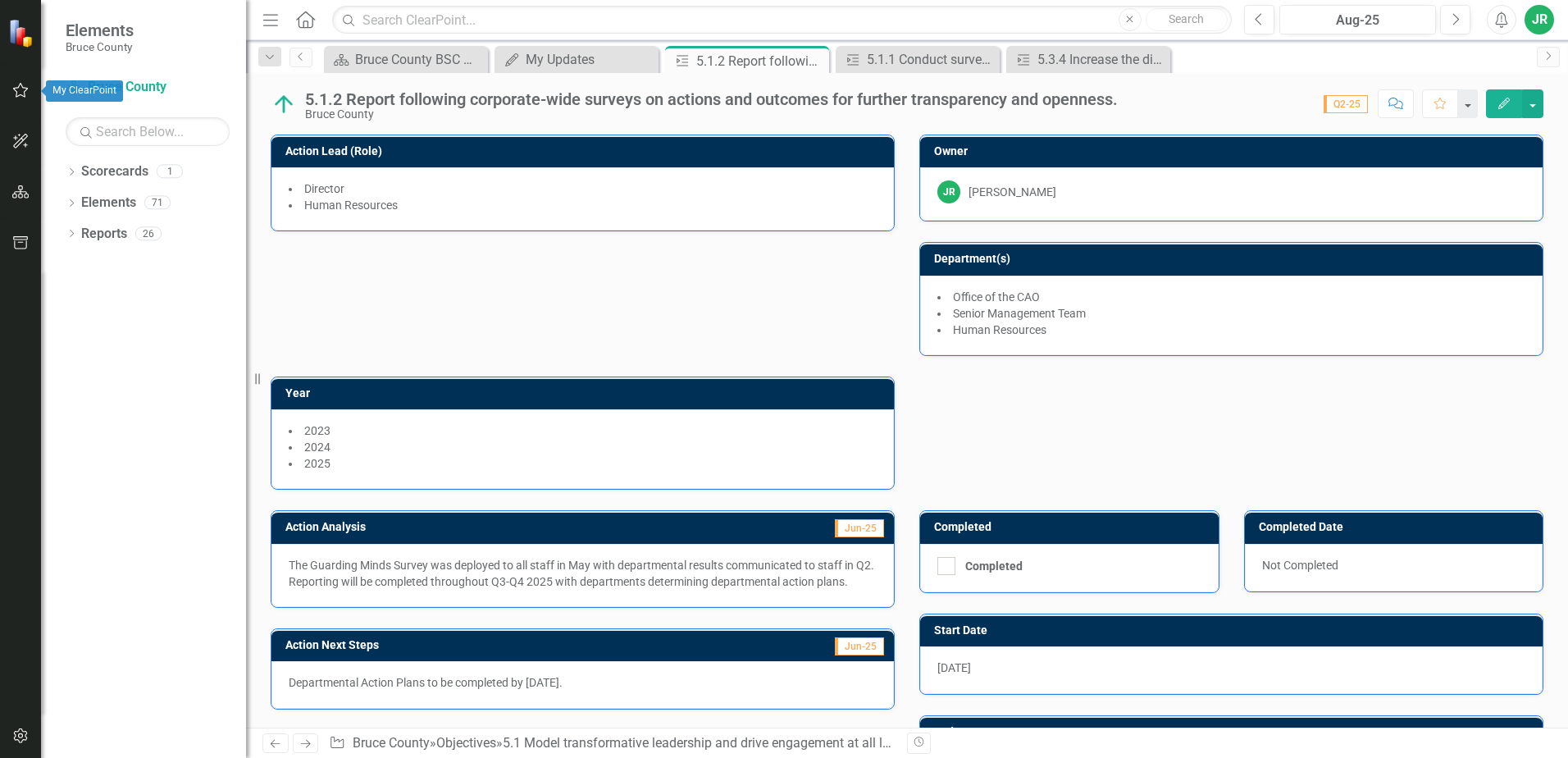
click at [18, 89] on icon "button" at bounding box center [21, 91] width 17 height 13
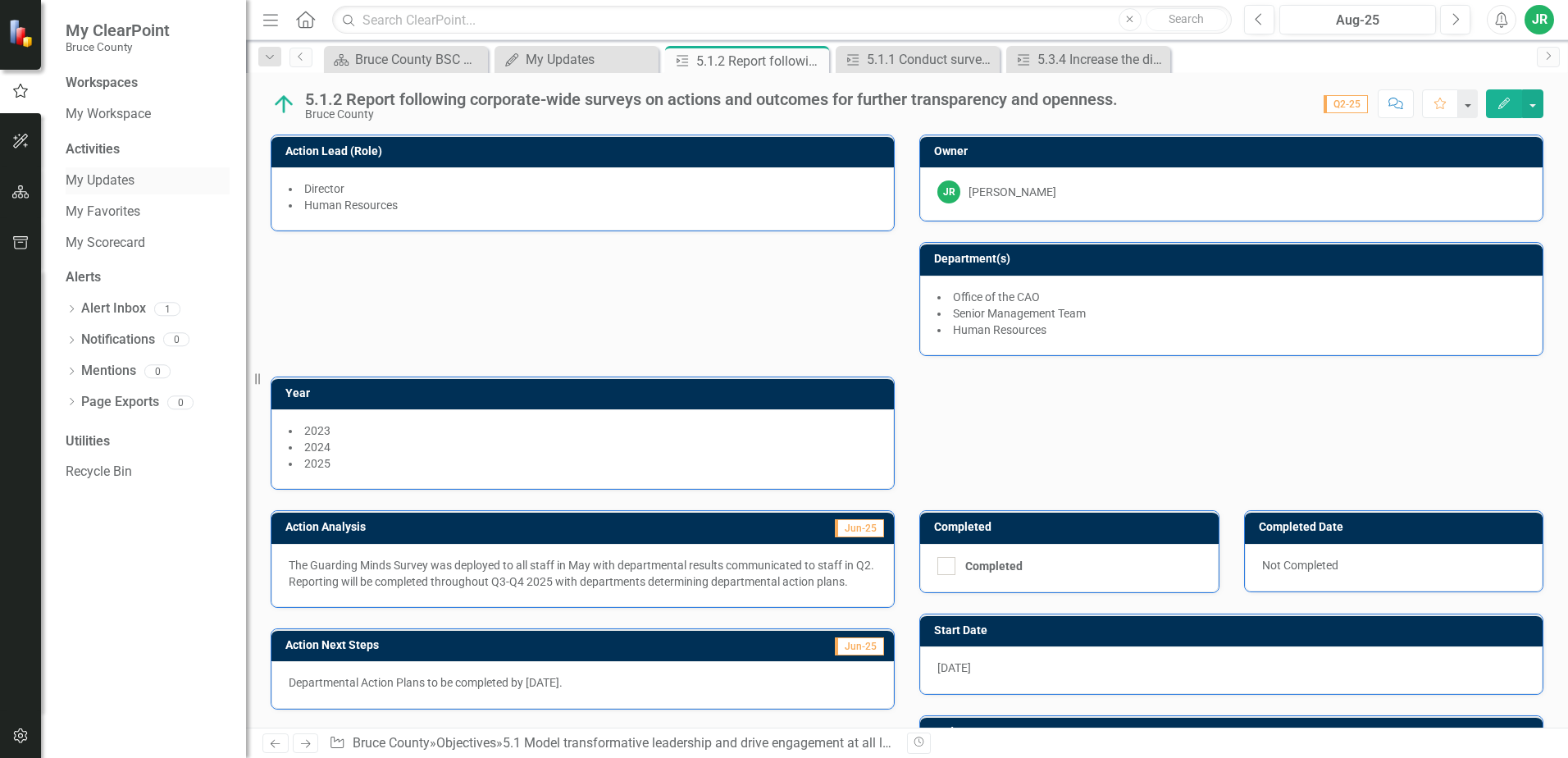
click at [125, 175] on link "My Updates" at bounding box center [147, 181] width 164 height 19
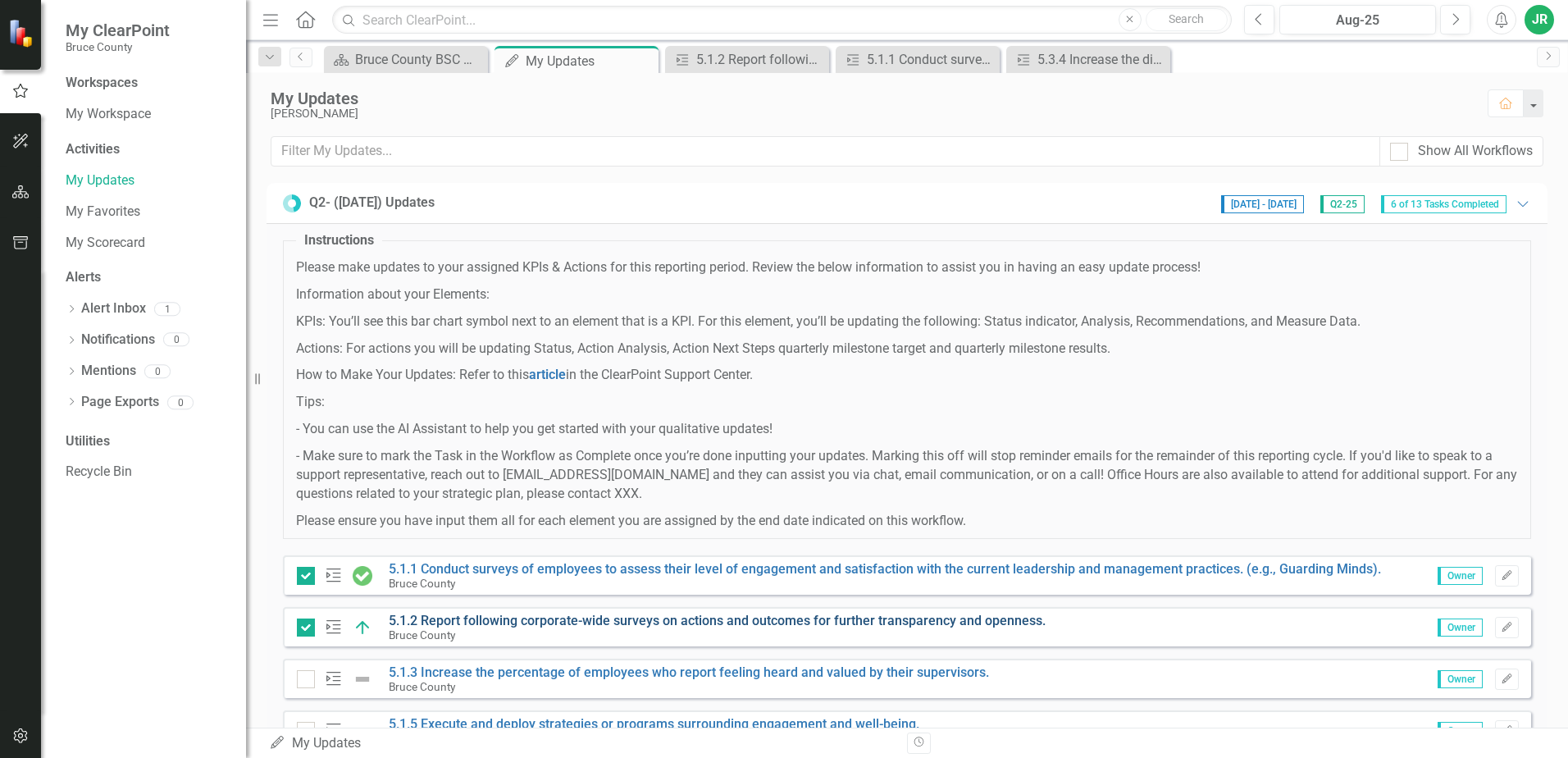
click at [481, 620] on link "5.1.2 Report following corporate-wide surveys on actions and outcomes for furth…" at bounding box center [718, 621] width 657 height 16
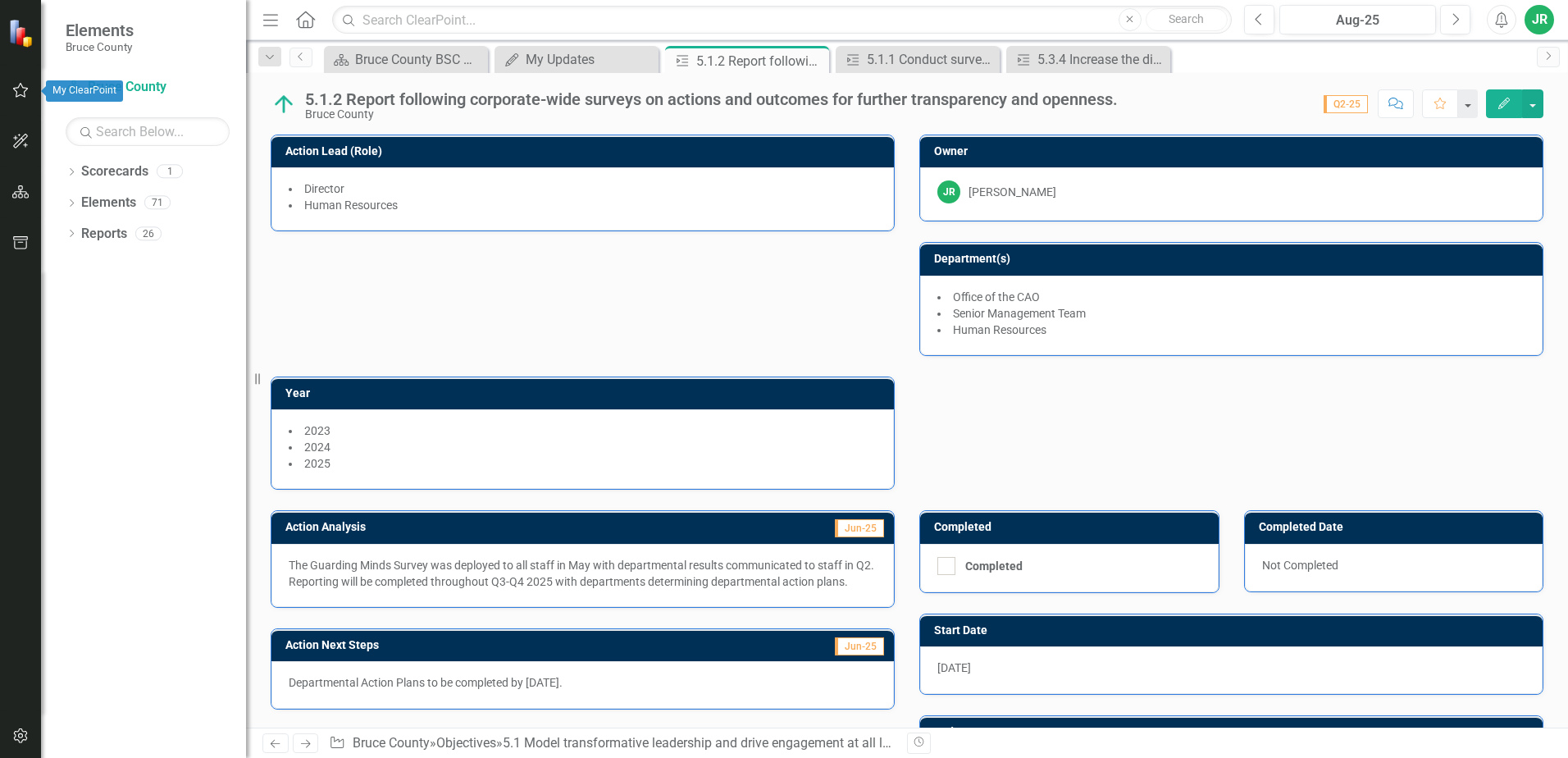
click at [23, 90] on icon "button" at bounding box center [21, 91] width 17 height 13
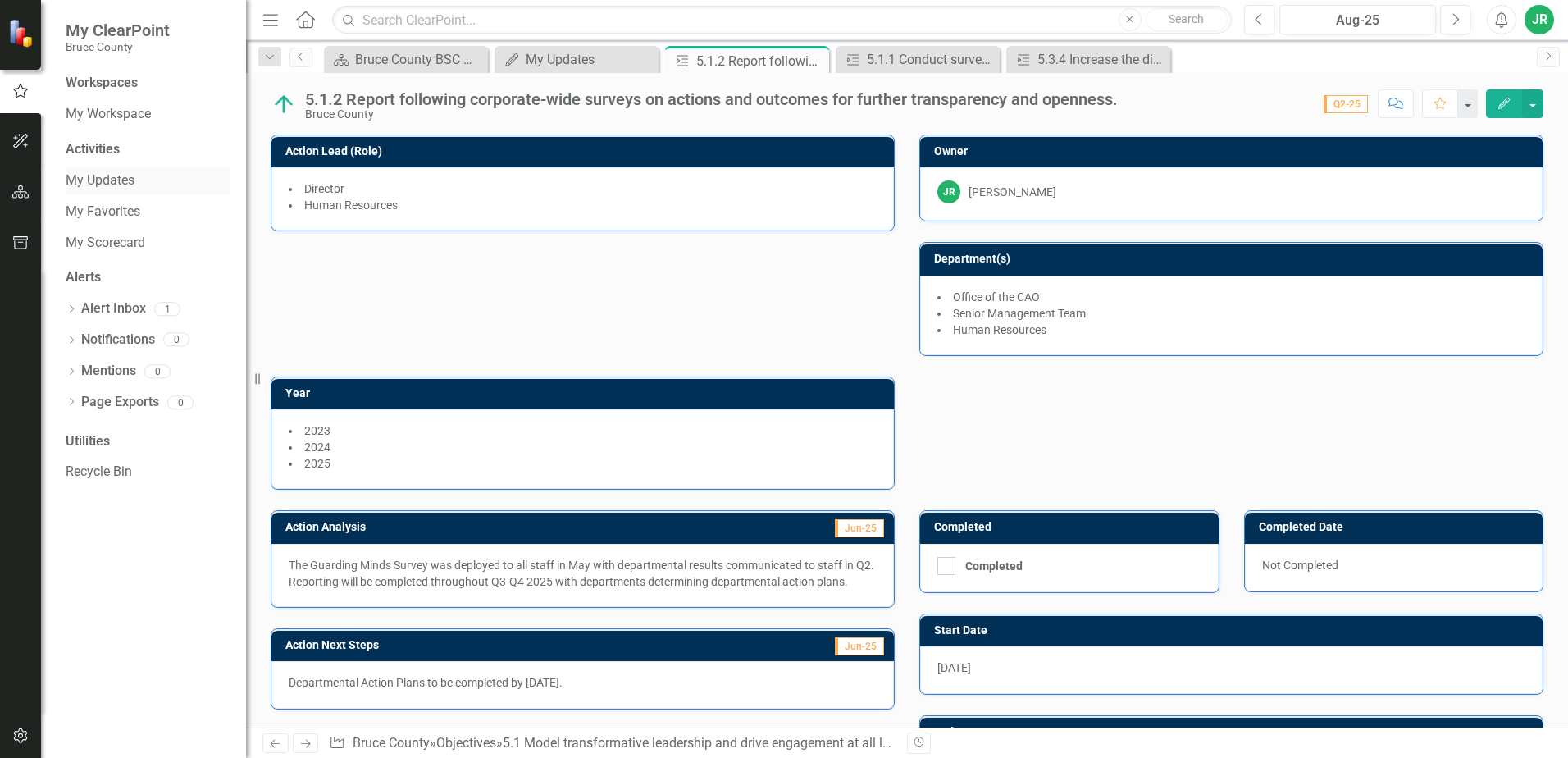
click at [109, 180] on link "My Updates" at bounding box center [147, 181] width 164 height 19
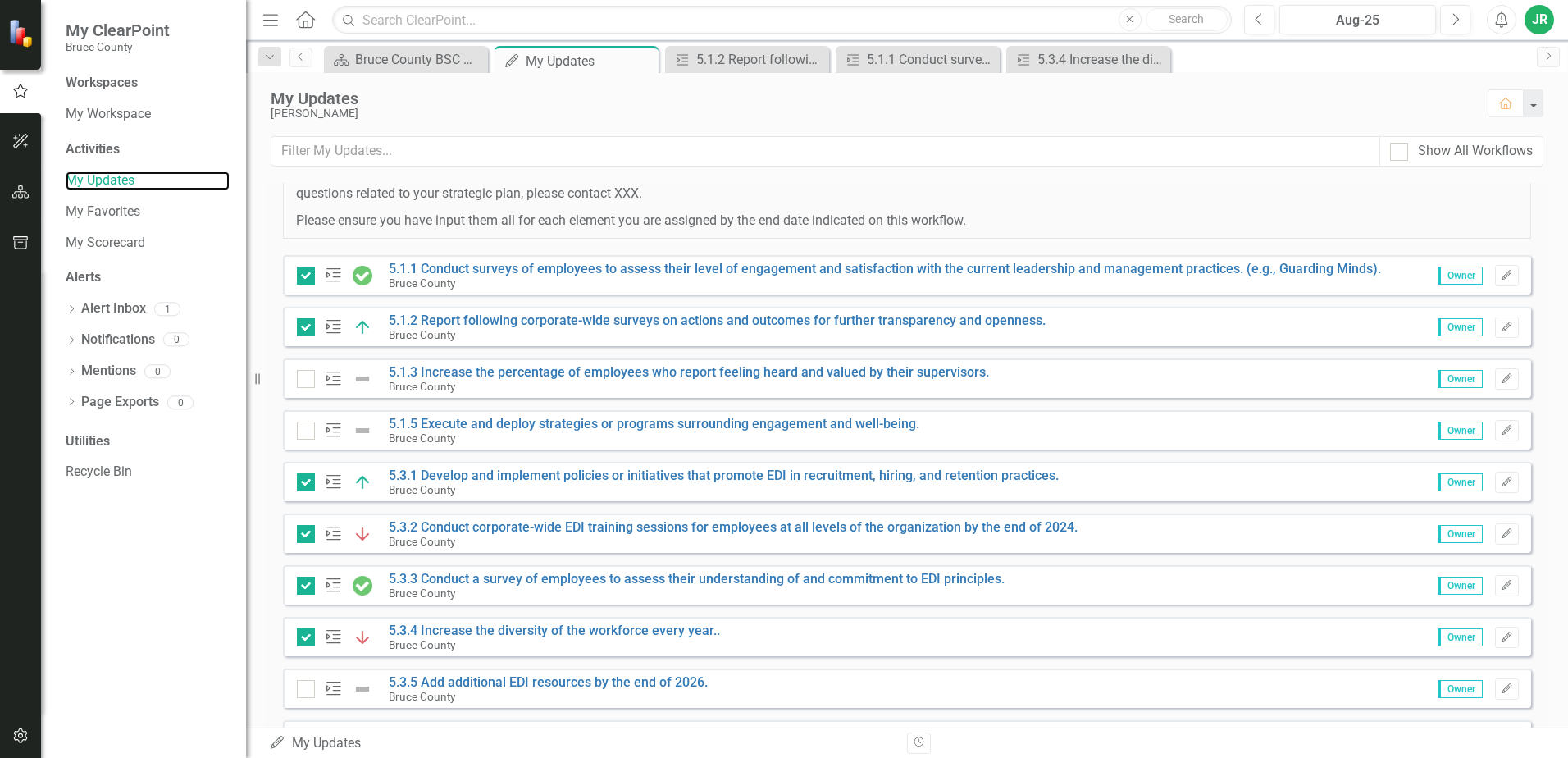
scroll to position [314, 0]
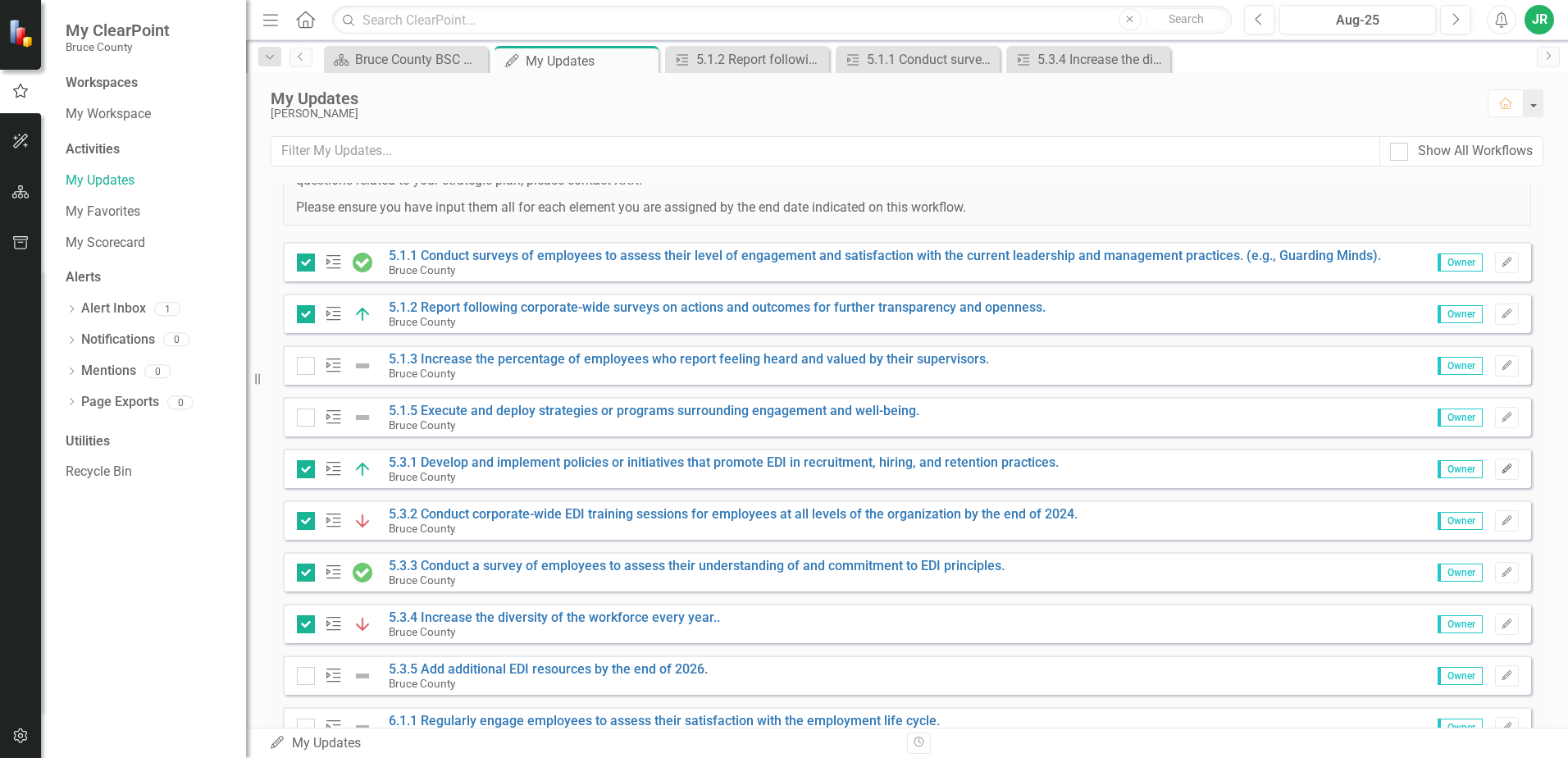
click at [1501, 471] on icon "Edit" at bounding box center [1506, 469] width 12 height 10
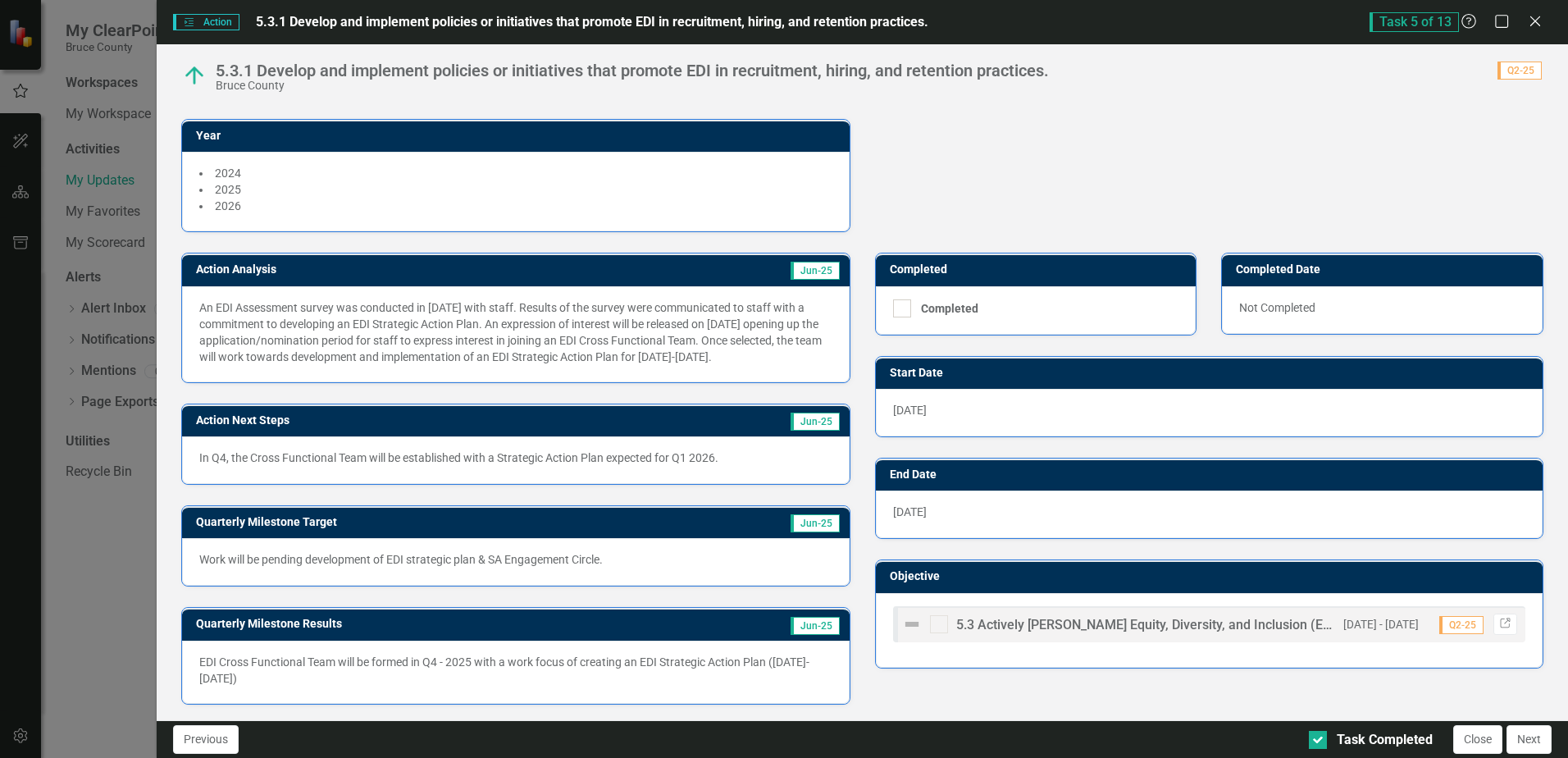
scroll to position [230, 0]
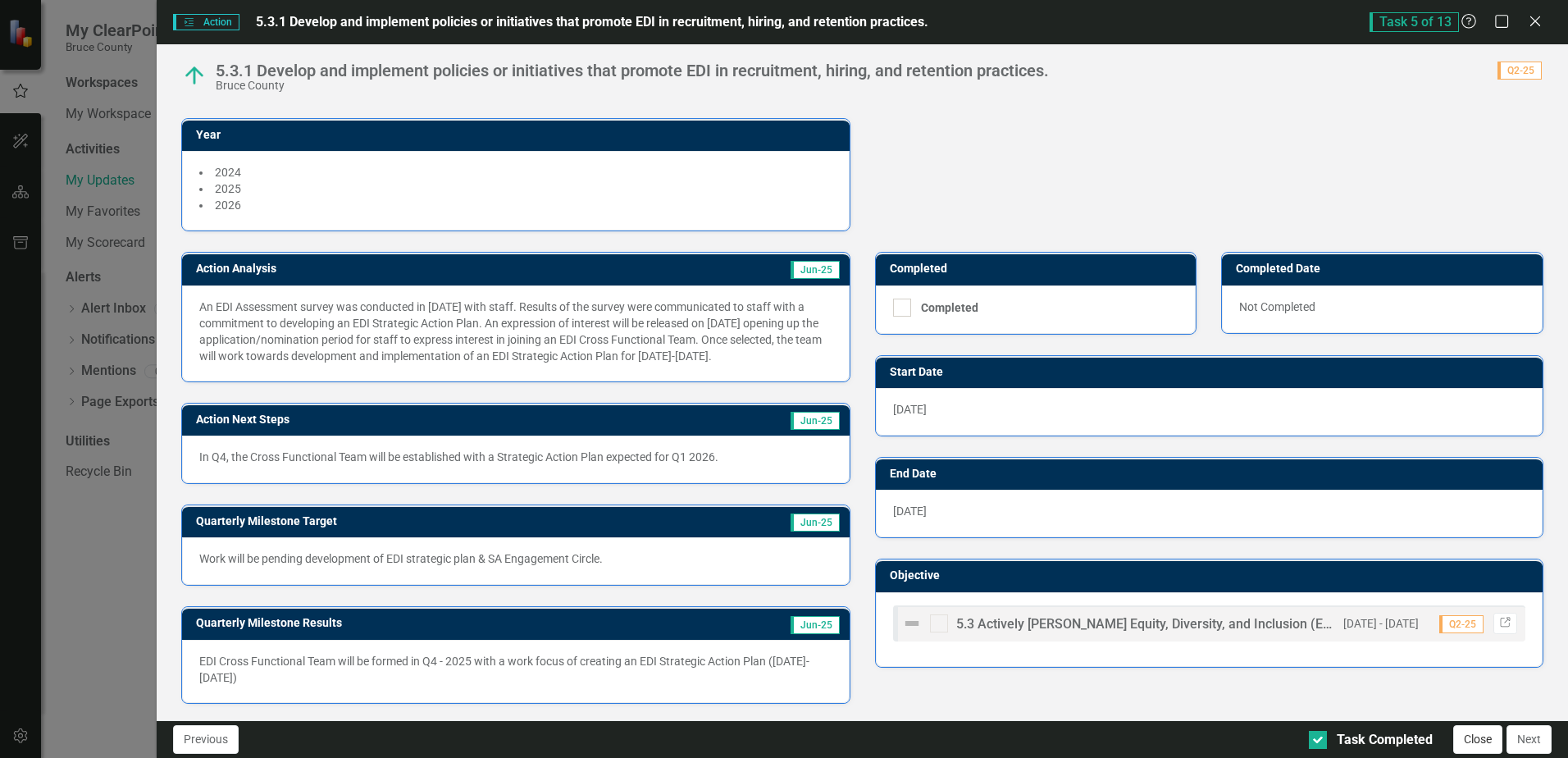
click at [1475, 741] on button "Close" at bounding box center [1477, 739] width 49 height 29
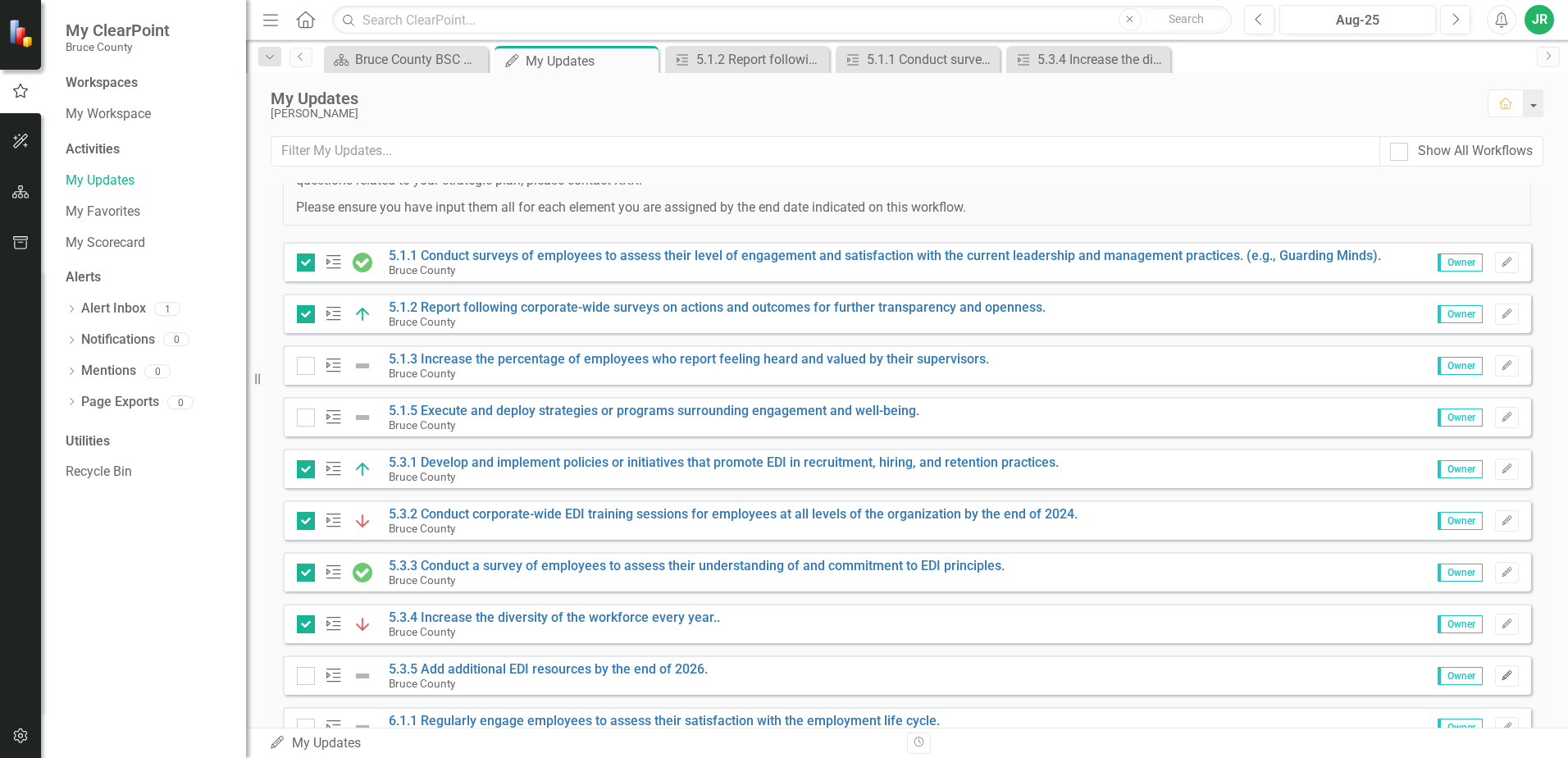
click at [1501, 672] on icon "Edit" at bounding box center [1506, 676] width 12 height 10
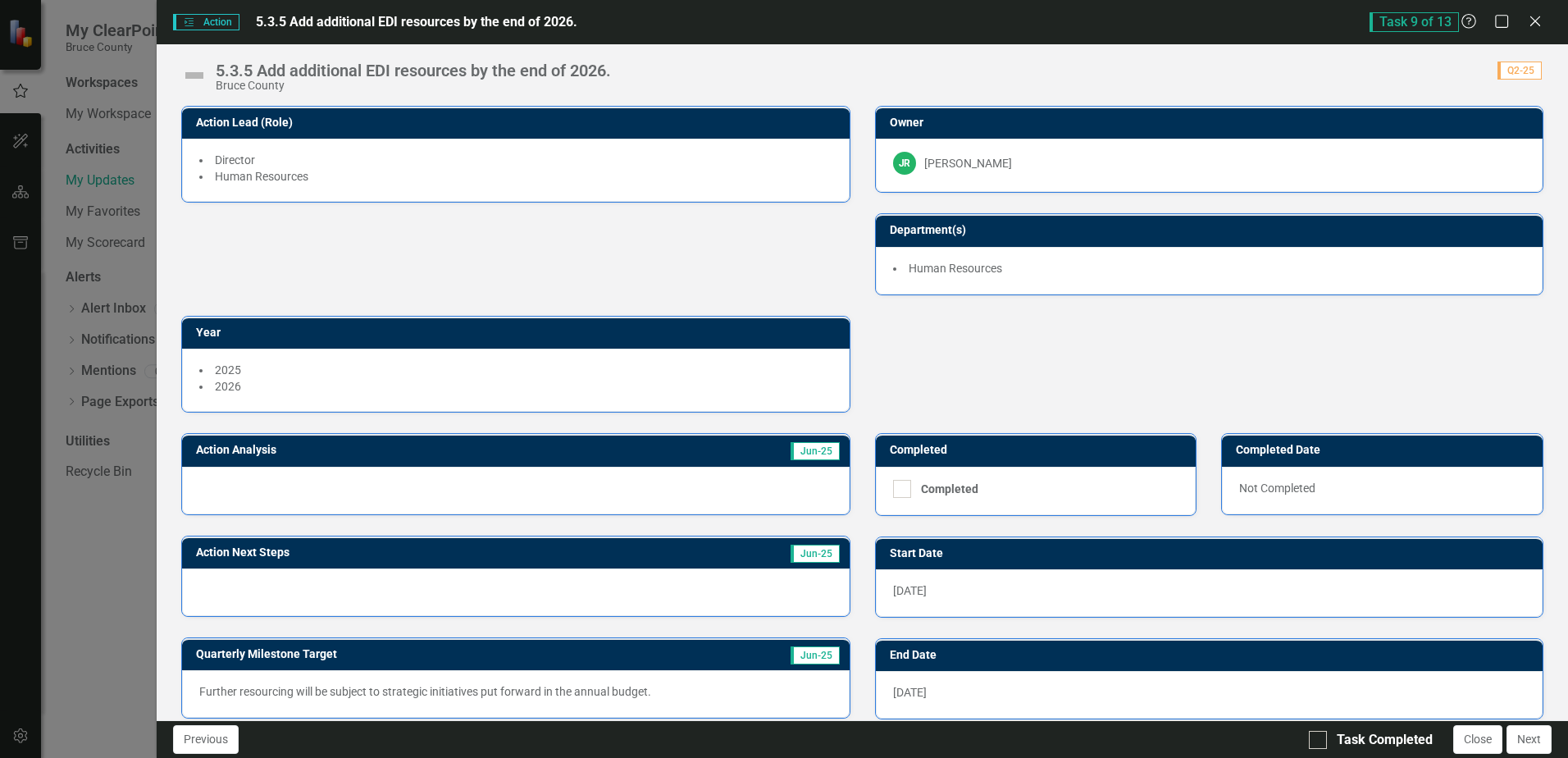
click at [311, 493] on div at bounding box center [515, 490] width 667 height 48
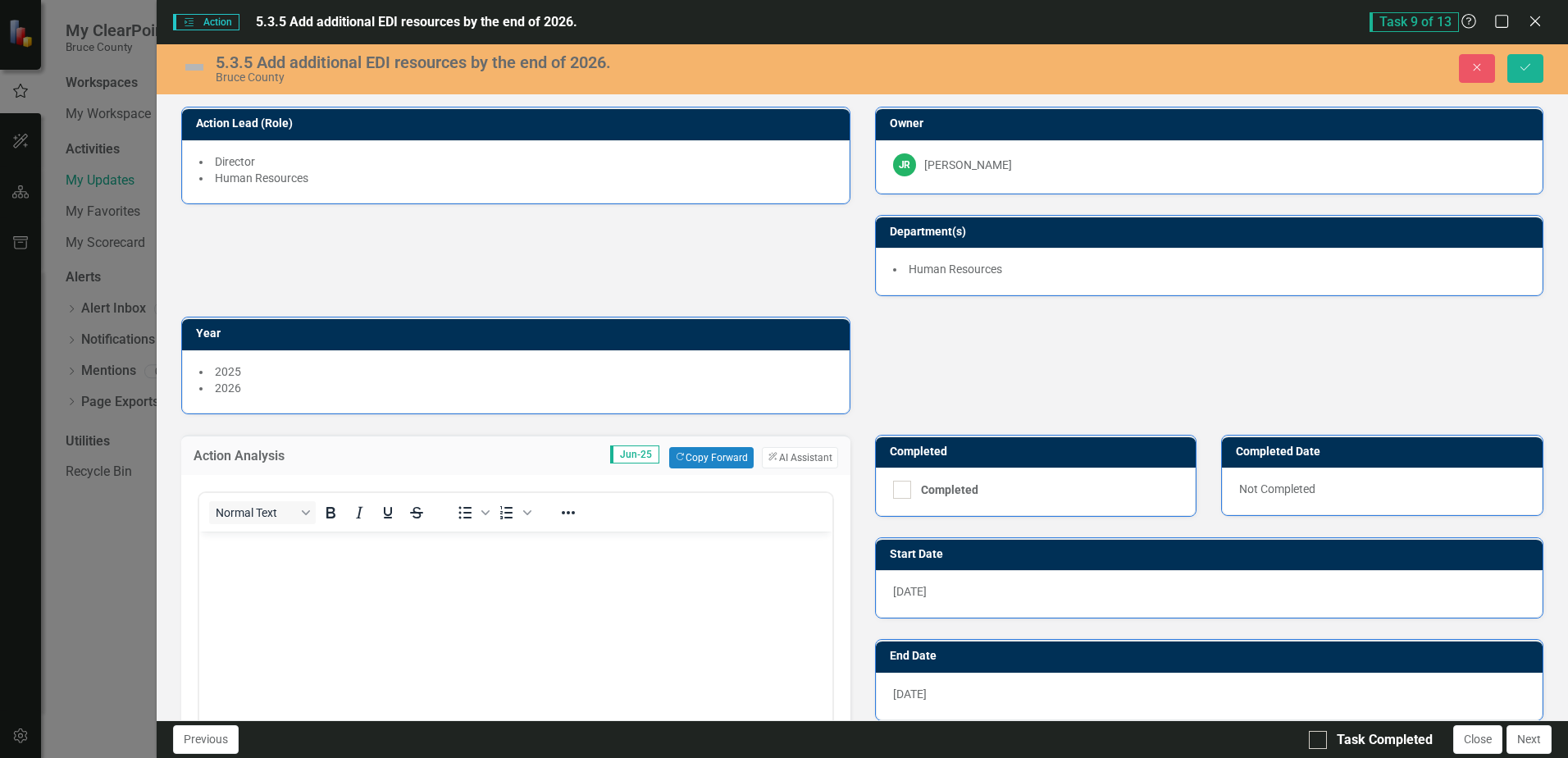
scroll to position [0, 0]
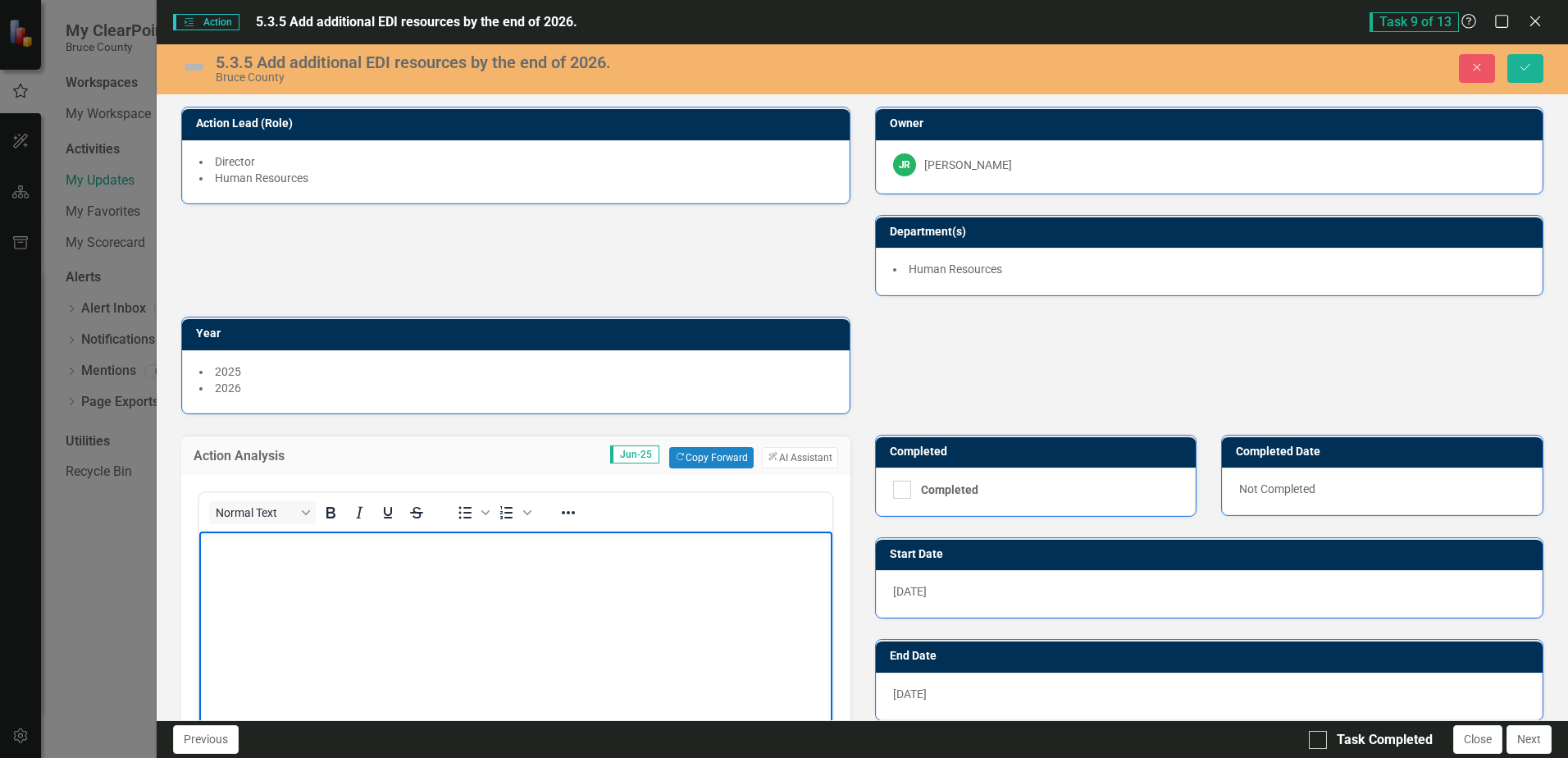
click at [257, 560] on body "Rich Text Area. Press ALT-0 for help." at bounding box center [516, 654] width 633 height 246
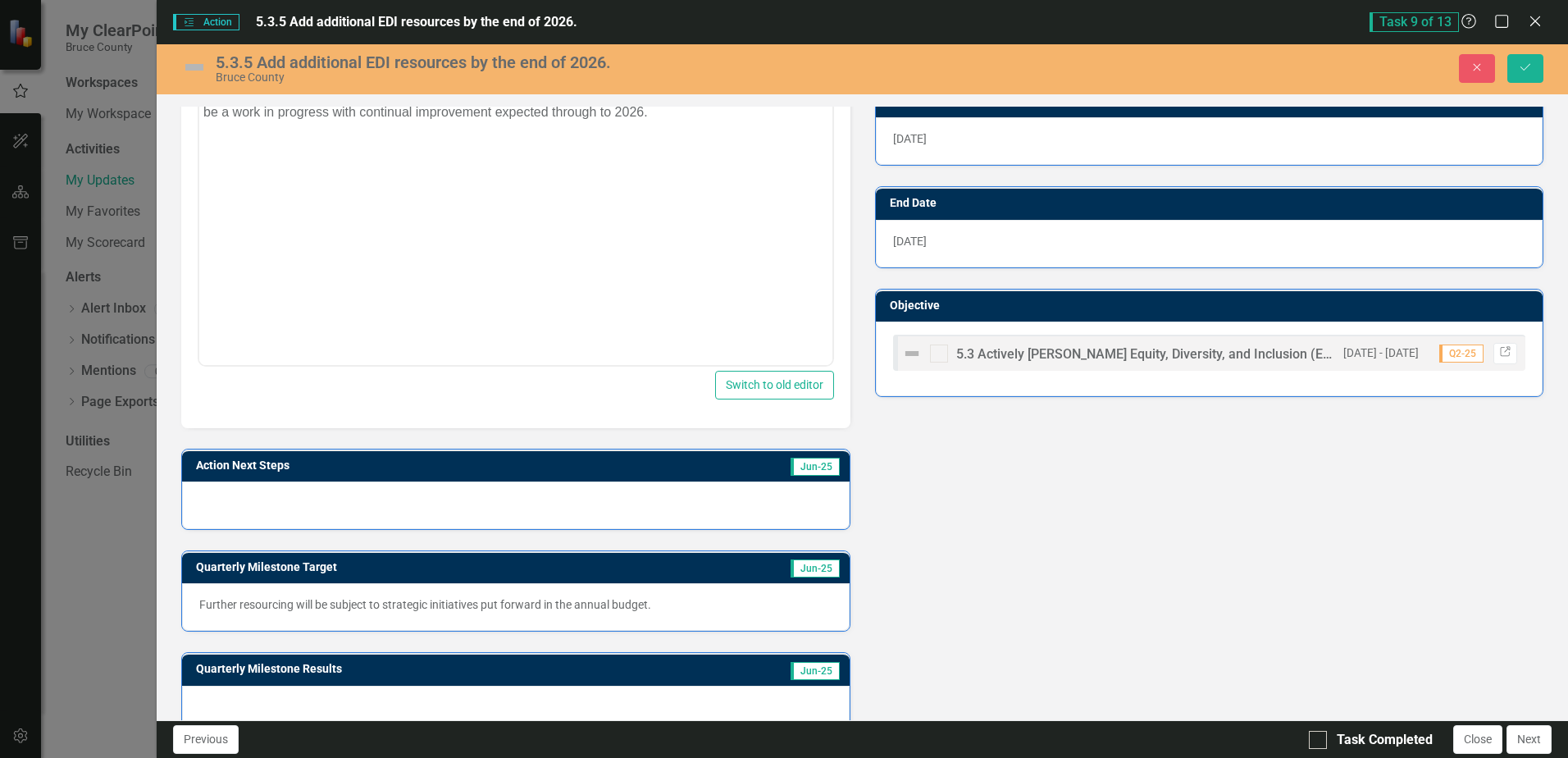
scroll to position [483, 0]
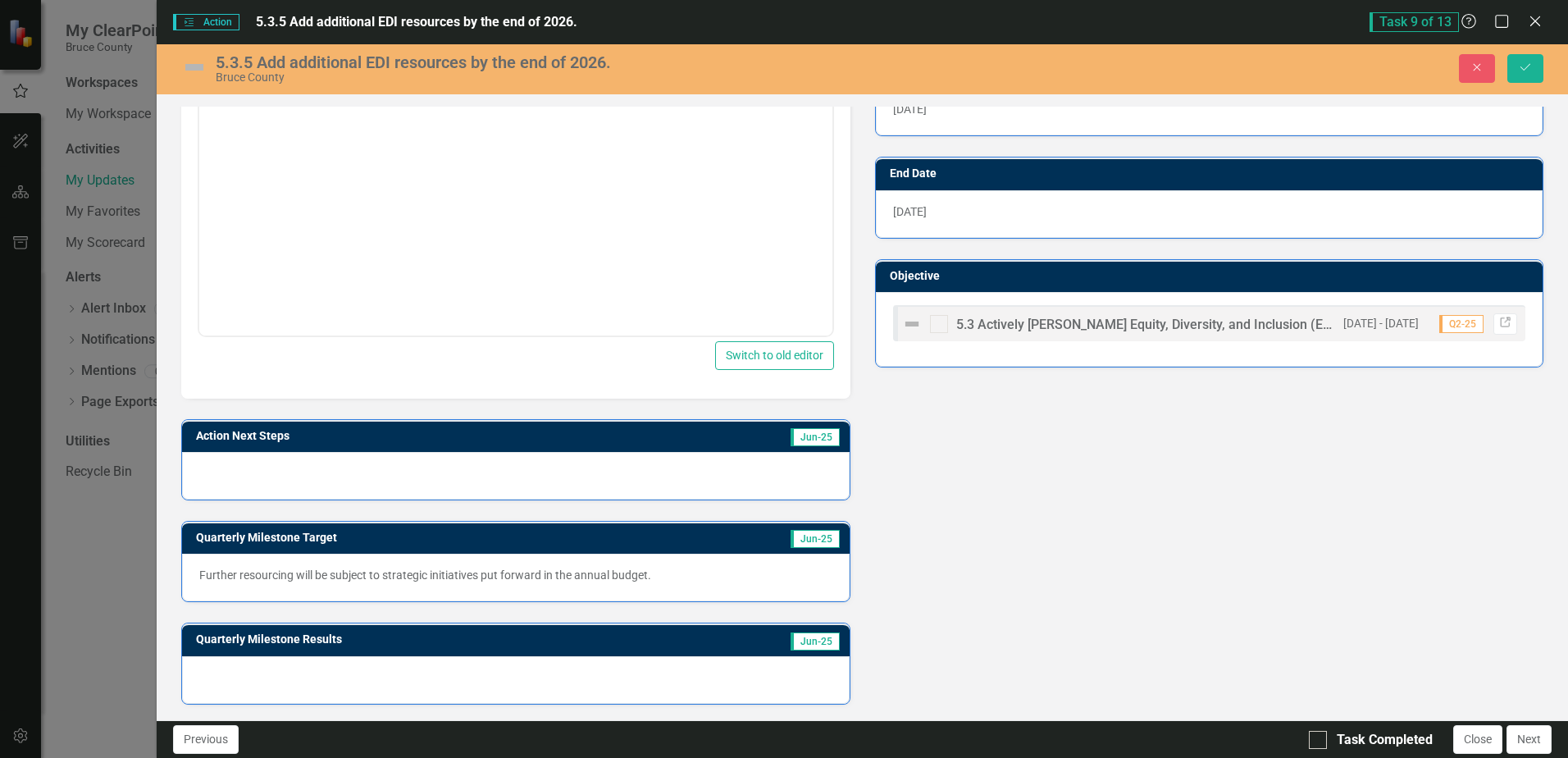
click at [374, 464] on div at bounding box center [515, 475] width 667 height 48
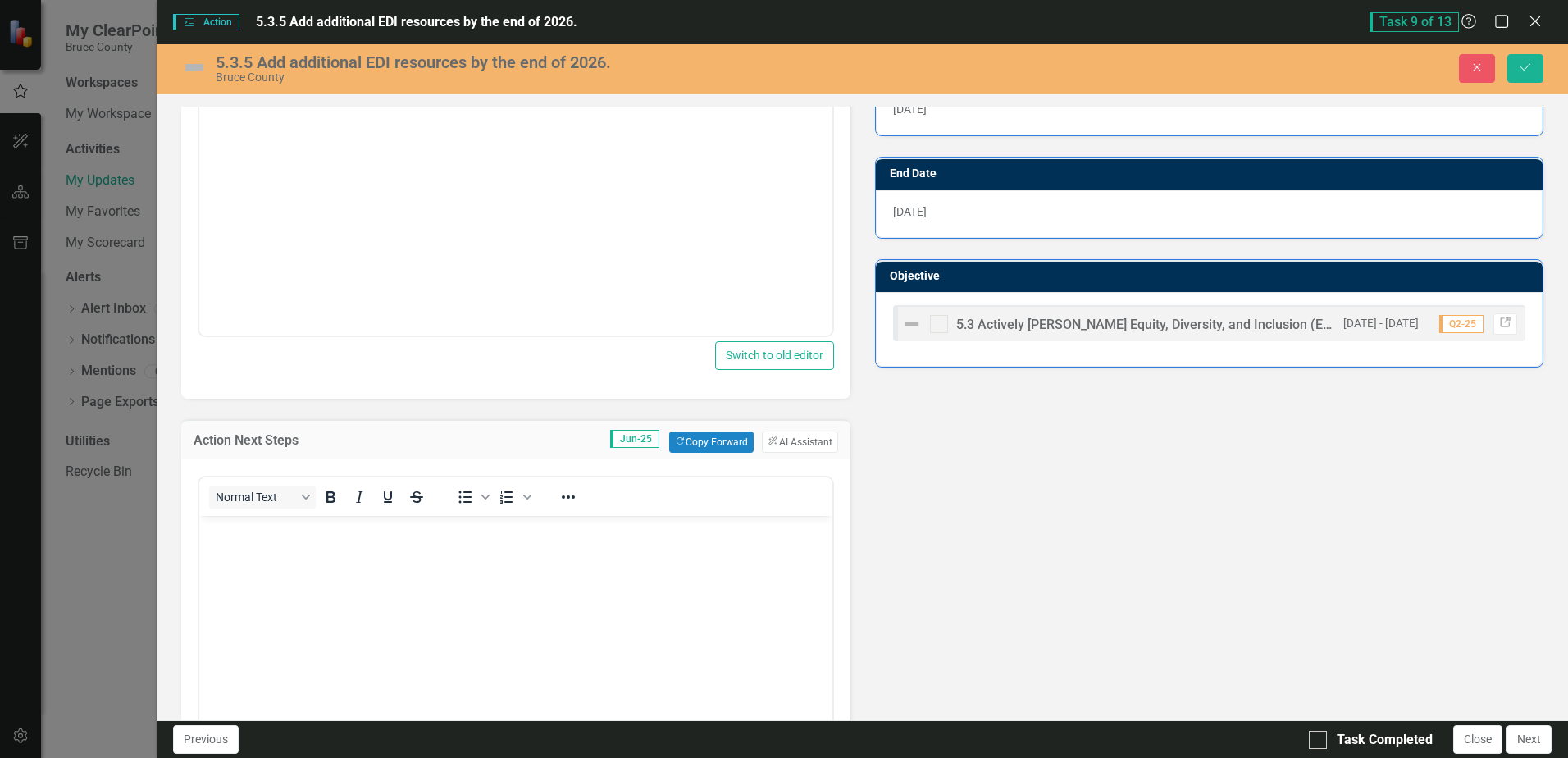
scroll to position [0, 0]
click at [242, 545] on body "Rich Text Area. Press ALT-0 for help." at bounding box center [516, 639] width 633 height 246
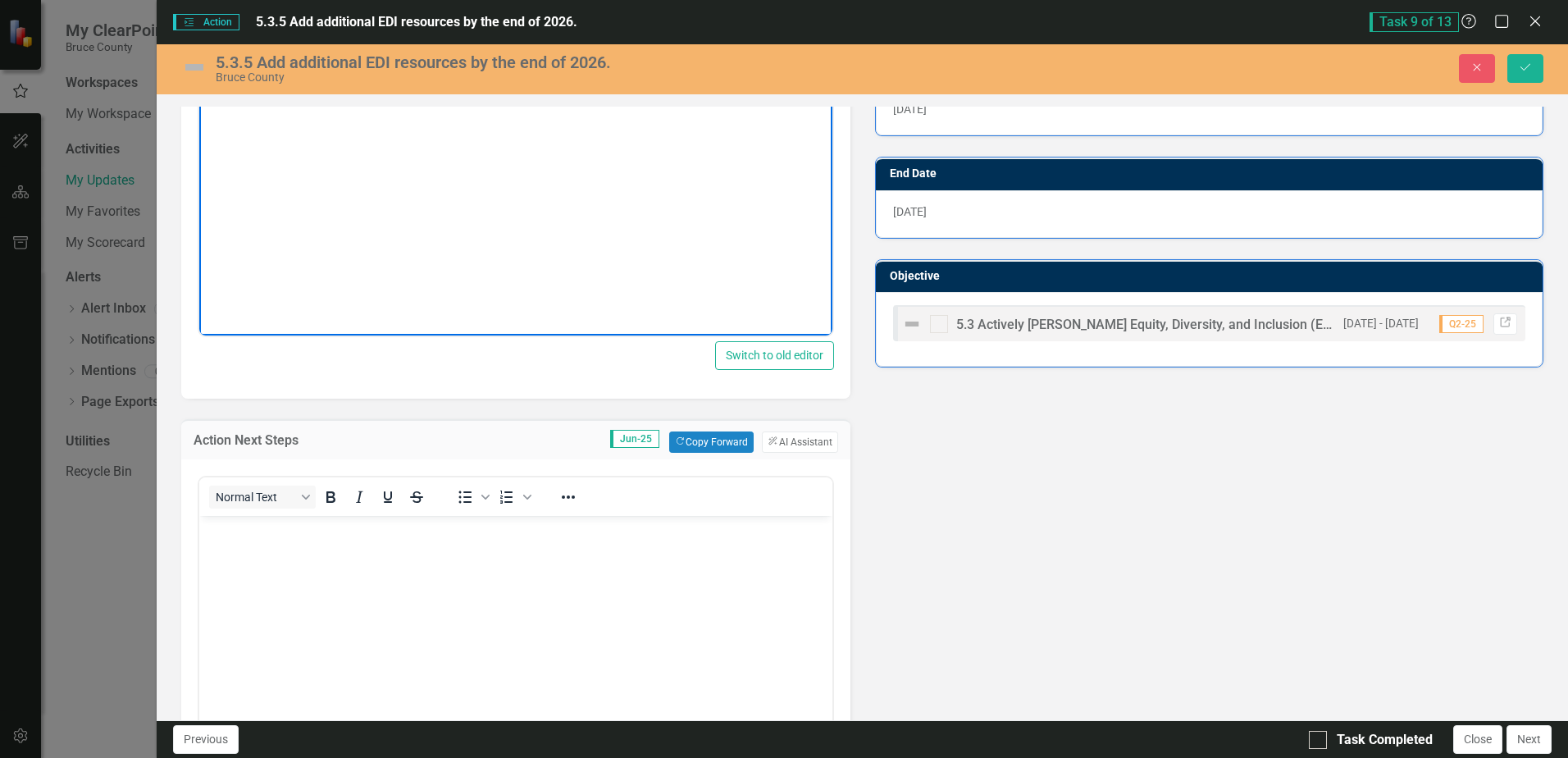
click at [638, 203] on body "The strategic plan committed to providing additional EDI resources by the end o…" at bounding box center [516, 172] width 633 height 246
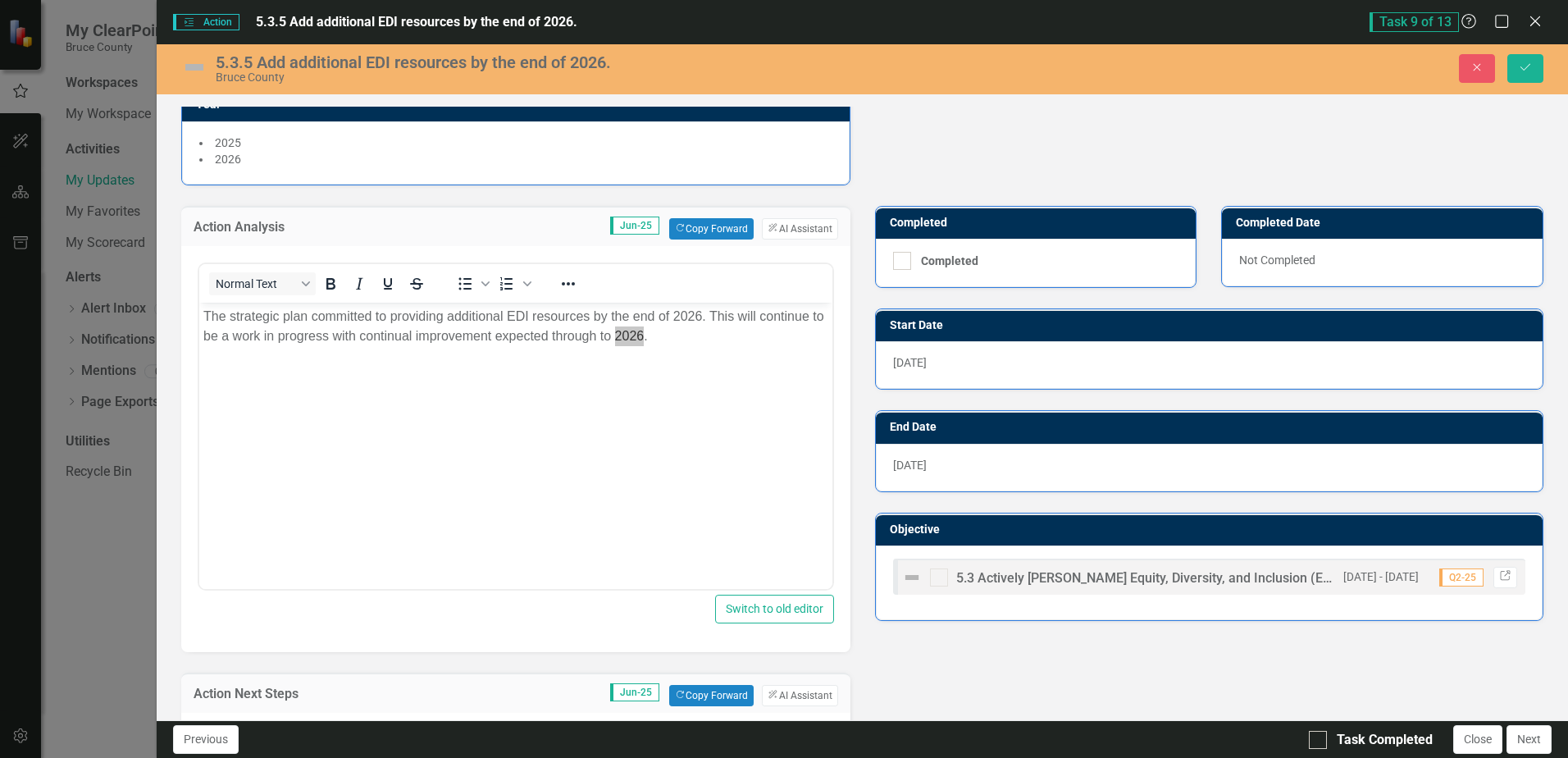
scroll to position [217, 0]
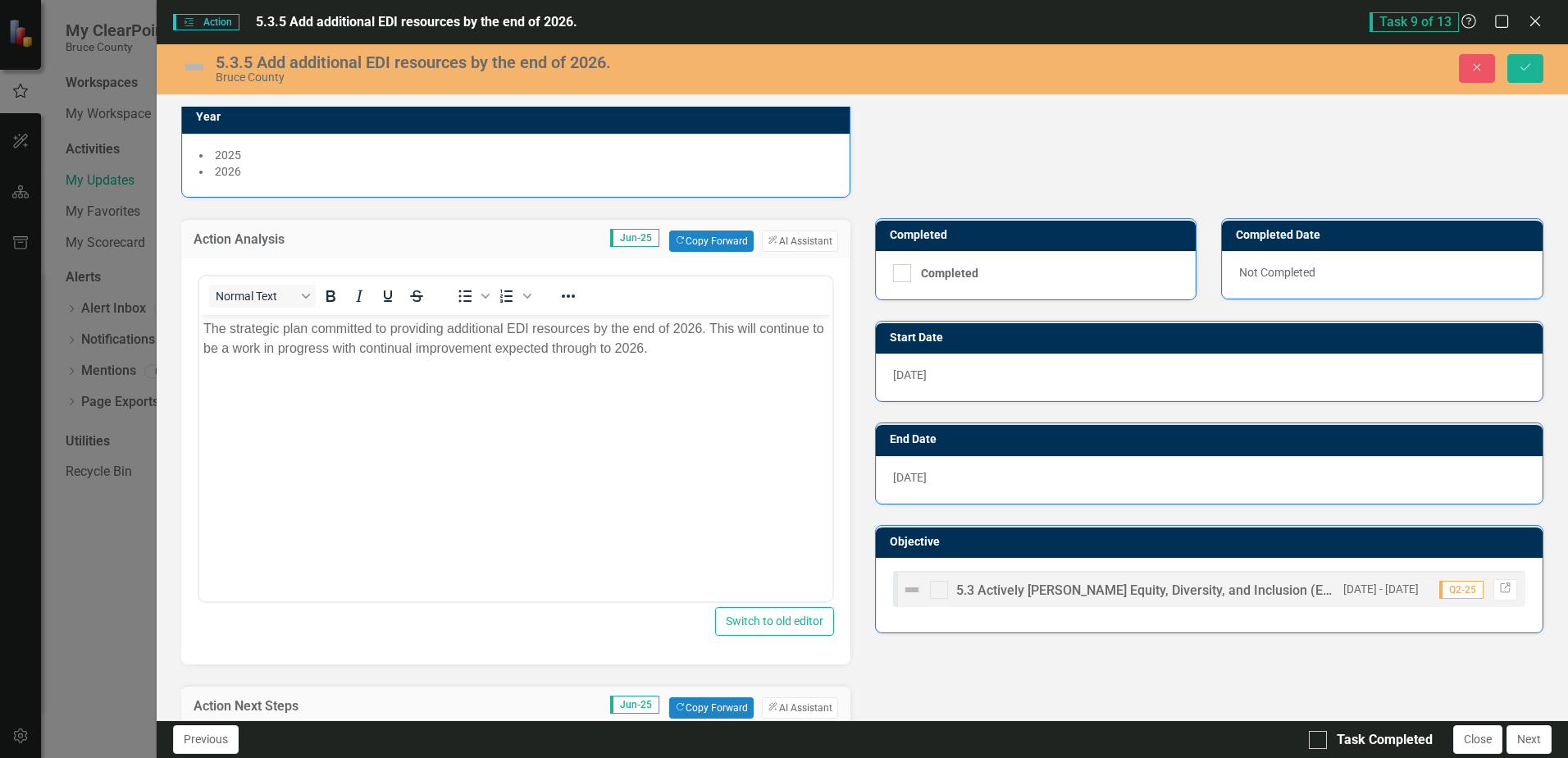
click at [675, 343] on p "The strategic plan committed to providing additional EDI resources by the end o…" at bounding box center [515, 338] width 624 height 39
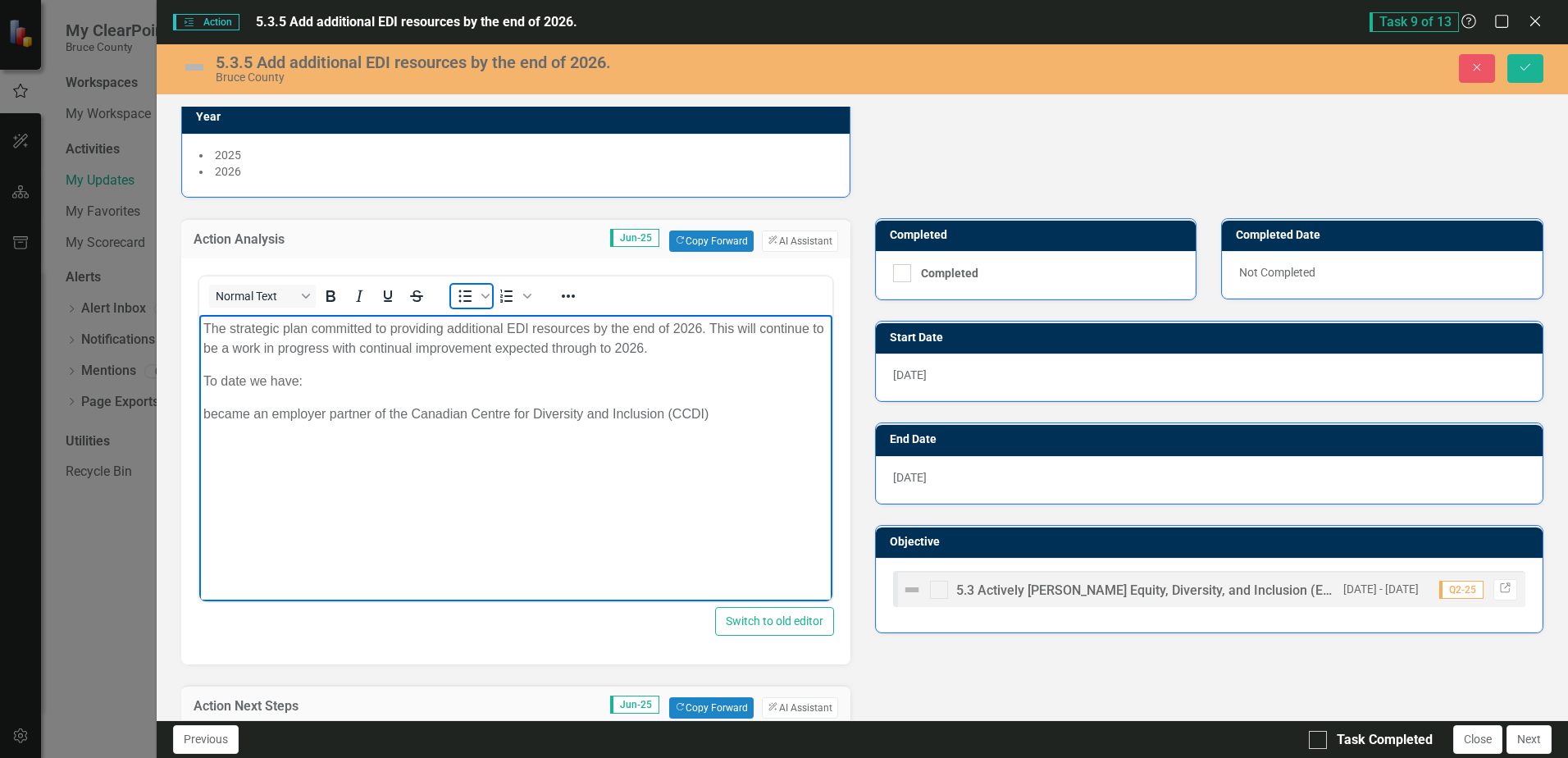
click at [468, 293] on icon "Bullet list" at bounding box center [465, 296] width 20 height 20
click at [749, 414] on li "became an employer partner of the Canadian Centre for Diversity and Inclusion (…" at bounding box center [532, 413] width 592 height 20
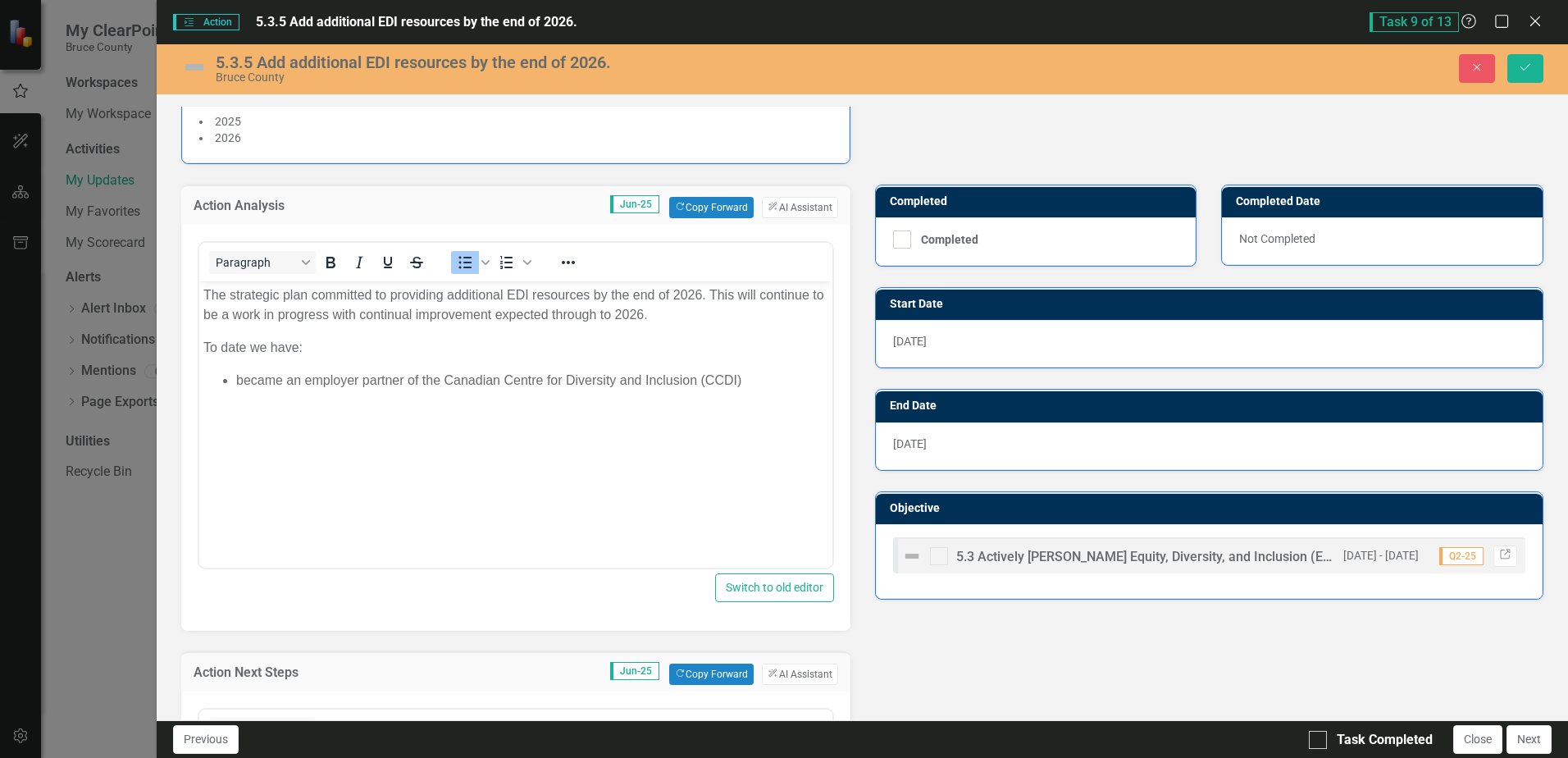
scroll to position [254, 0]
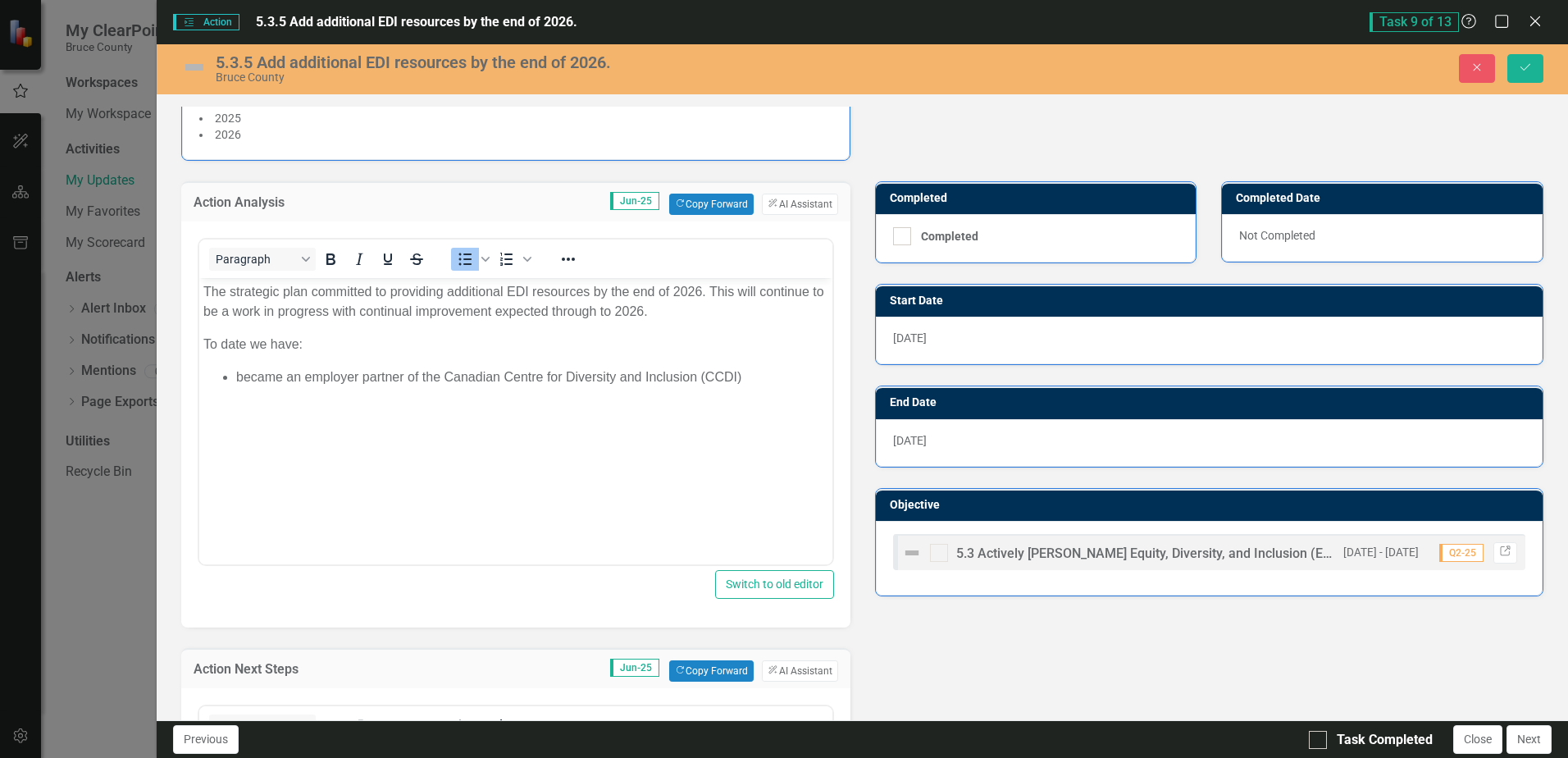
drag, startPoint x: 748, startPoint y: 375, endPoint x: 1029, endPoint y: 652, distance: 394.6
click at [748, 375] on li "became an employer partner of the Canadian Centre for Diversity and Inclusion (…" at bounding box center [532, 376] width 592 height 20
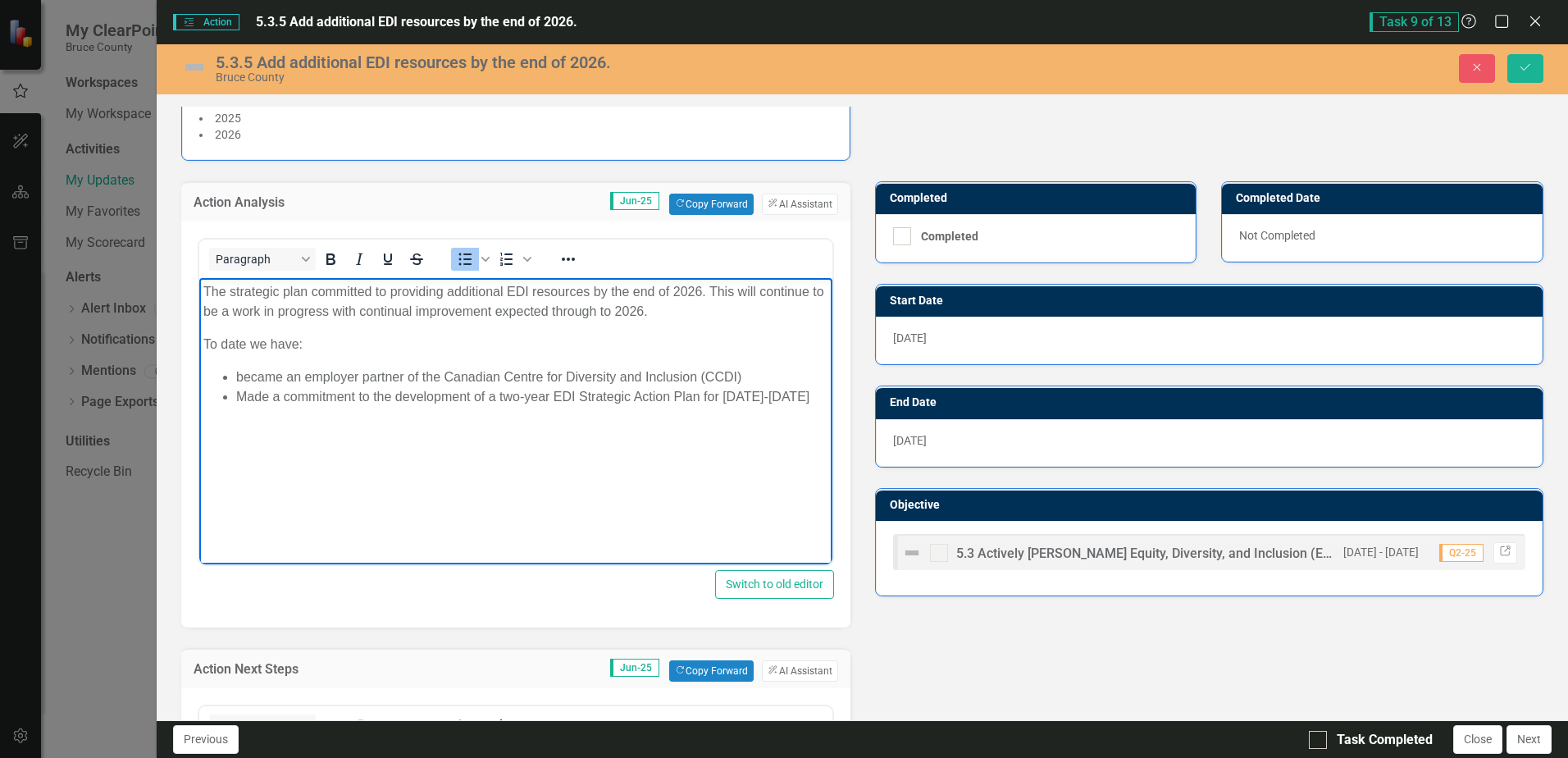
click at [269, 72] on div "Bruce County" at bounding box center [581, 77] width 732 height 12
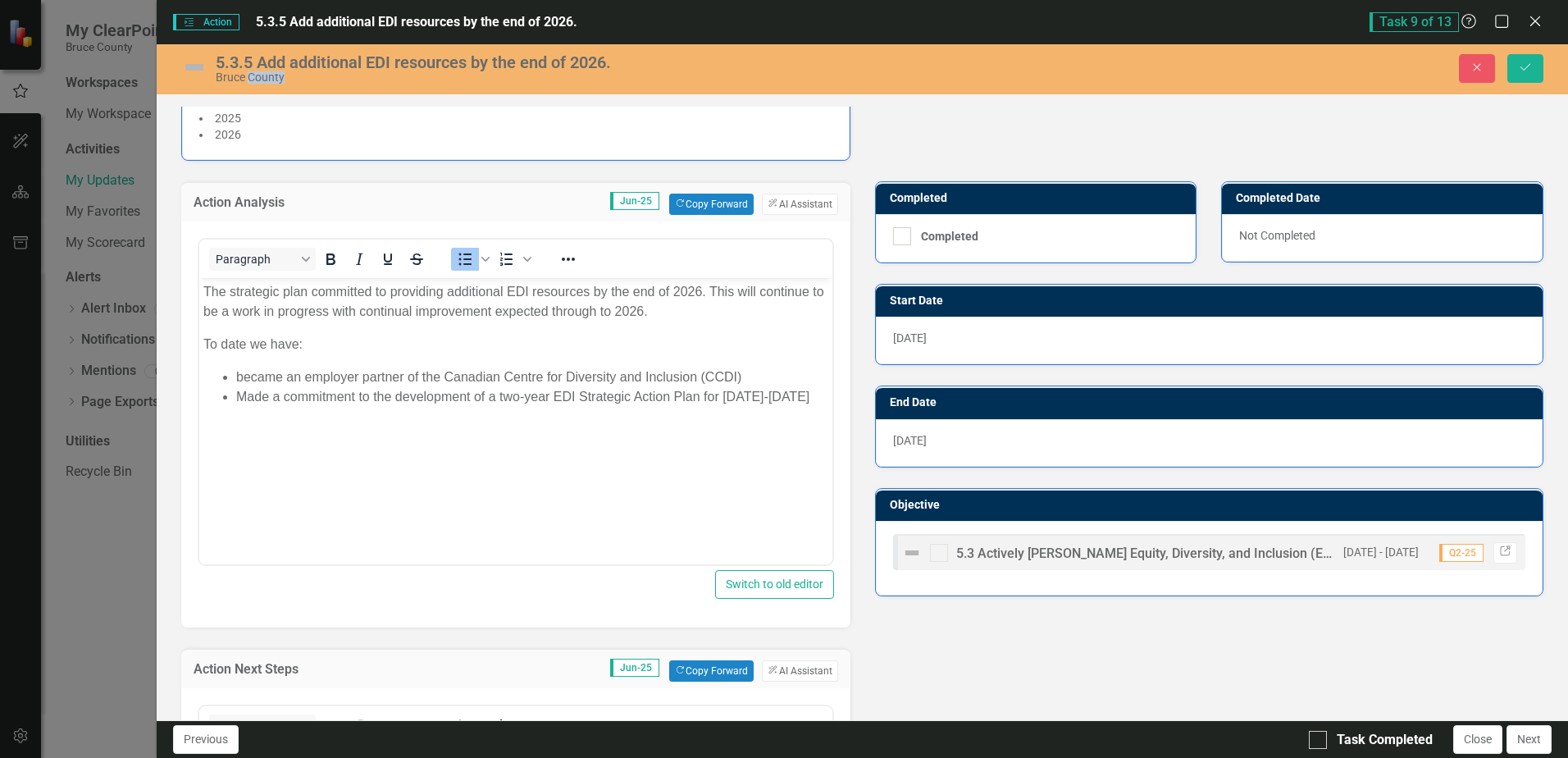
click at [269, 72] on div "Bruce County" at bounding box center [581, 77] width 732 height 12
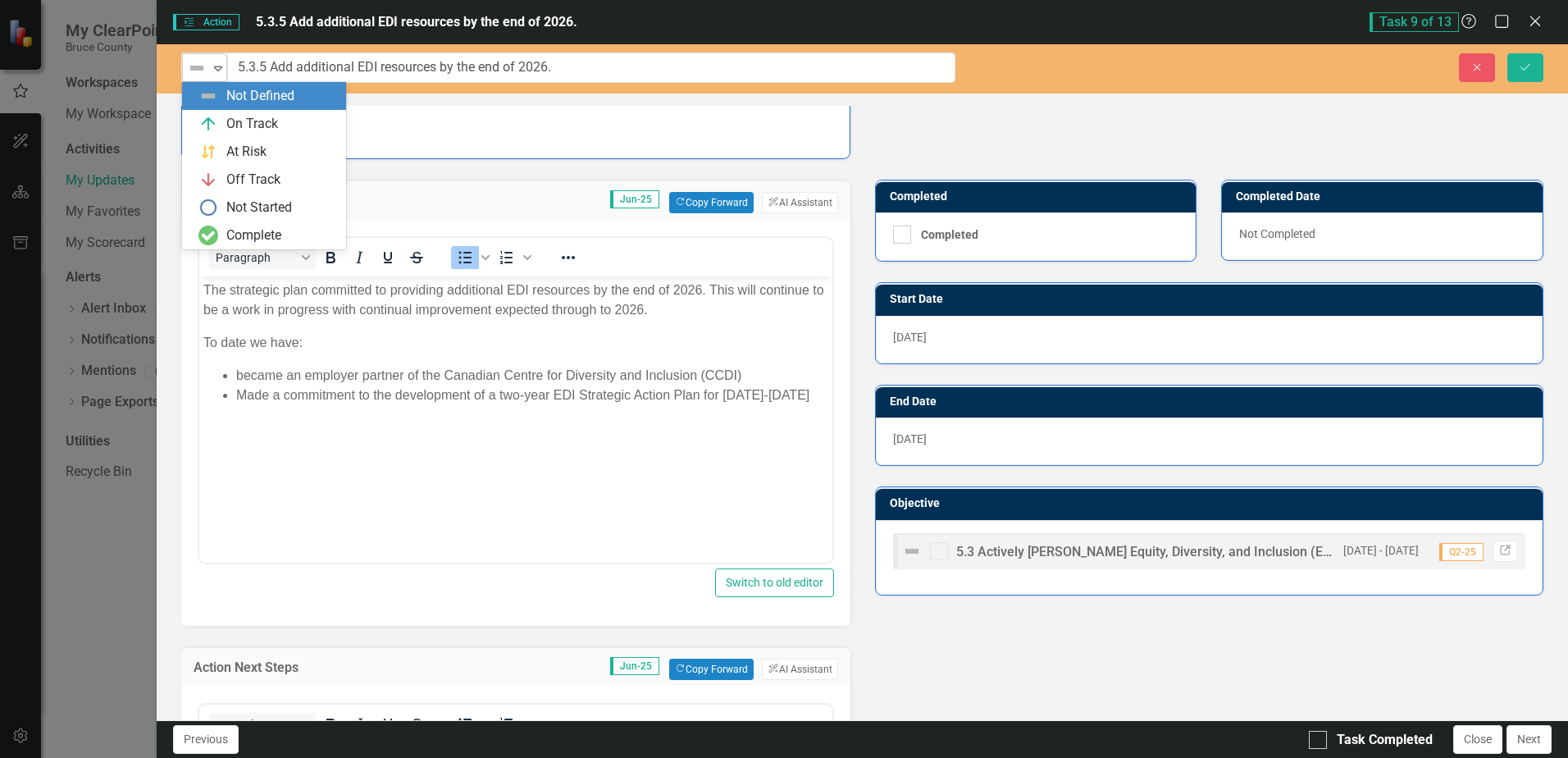
click at [218, 70] on icon "Expand" at bounding box center [218, 68] width 17 height 13
click at [231, 120] on div "On Track" at bounding box center [252, 124] width 51 height 19
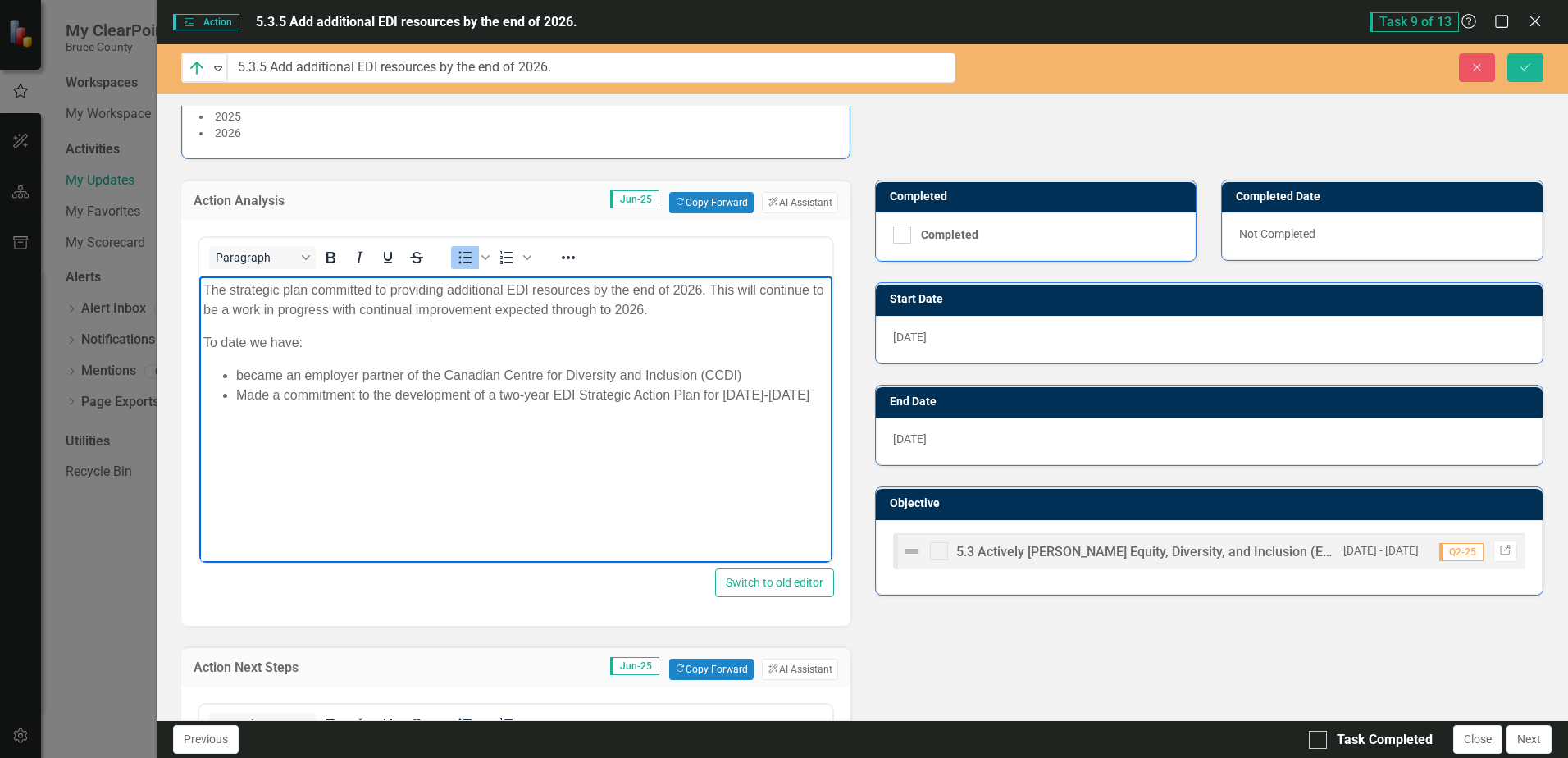
click at [491, 391] on li "Made a commitment to the development of a two-year EDI Strategic Action Plan fo…" at bounding box center [532, 395] width 592 height 20
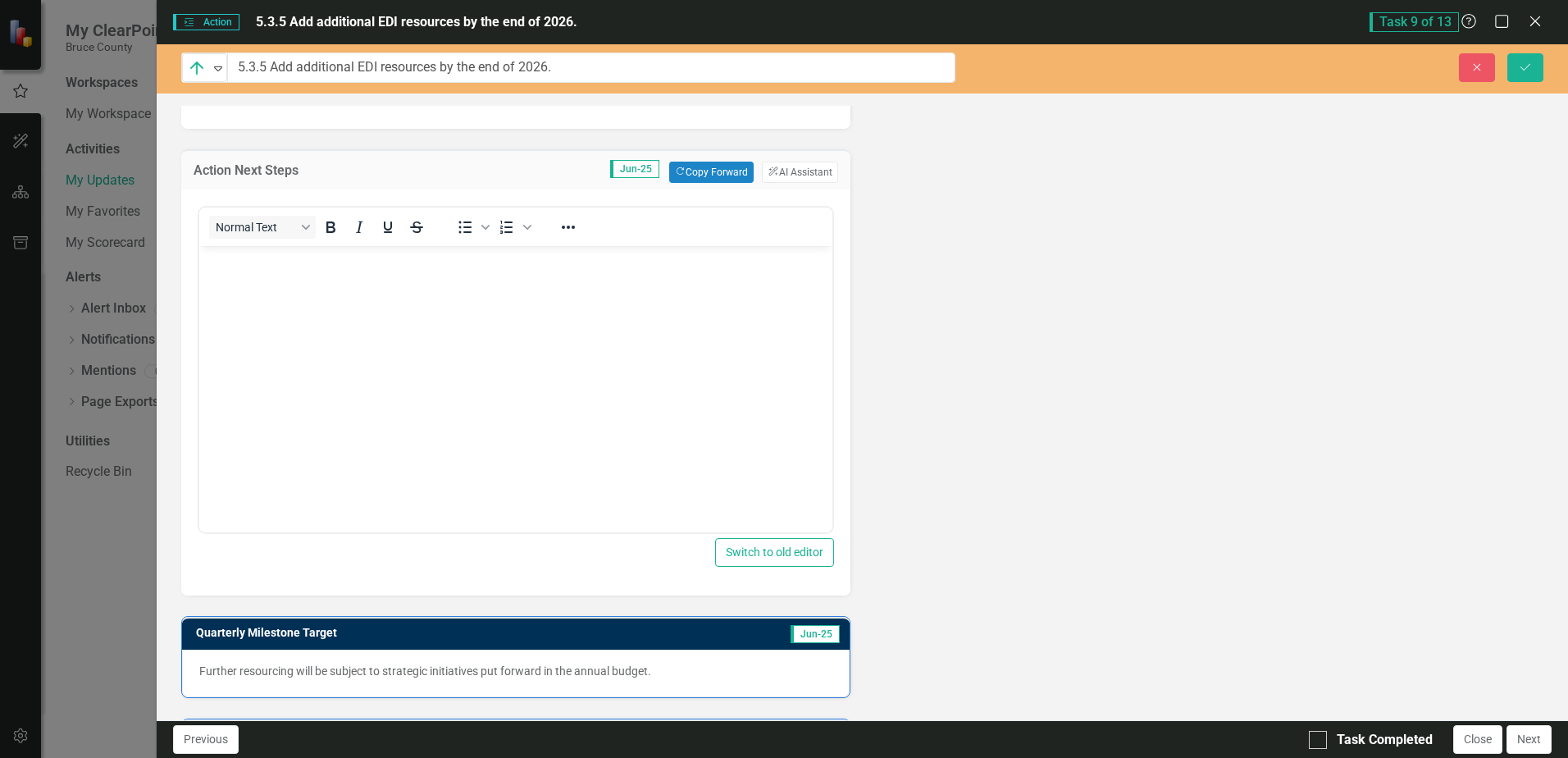
scroll to position [784, 0]
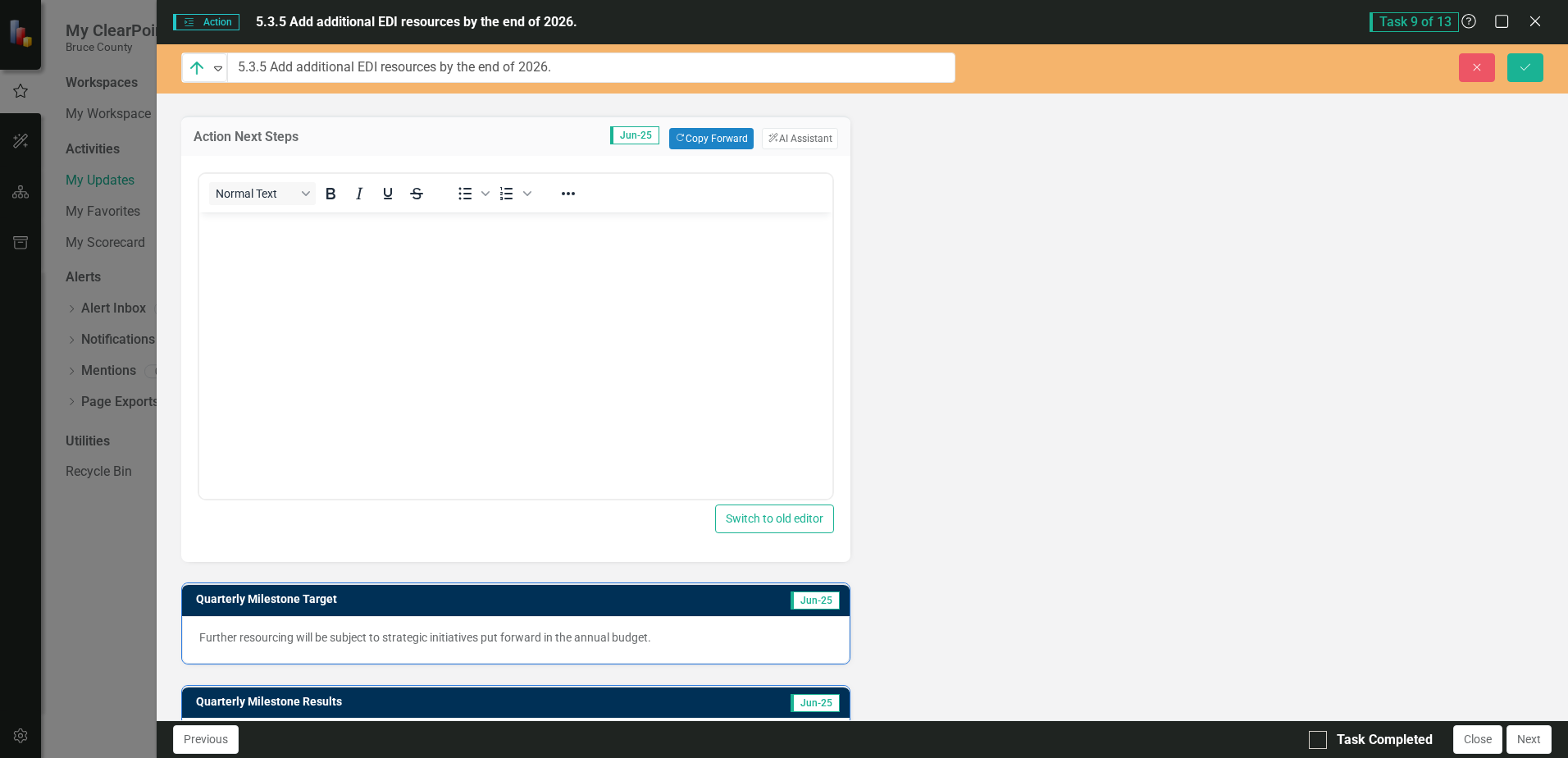
click at [387, 261] on body "Rich Text Area. Press ALT-0 for help." at bounding box center [516, 336] width 633 height 246
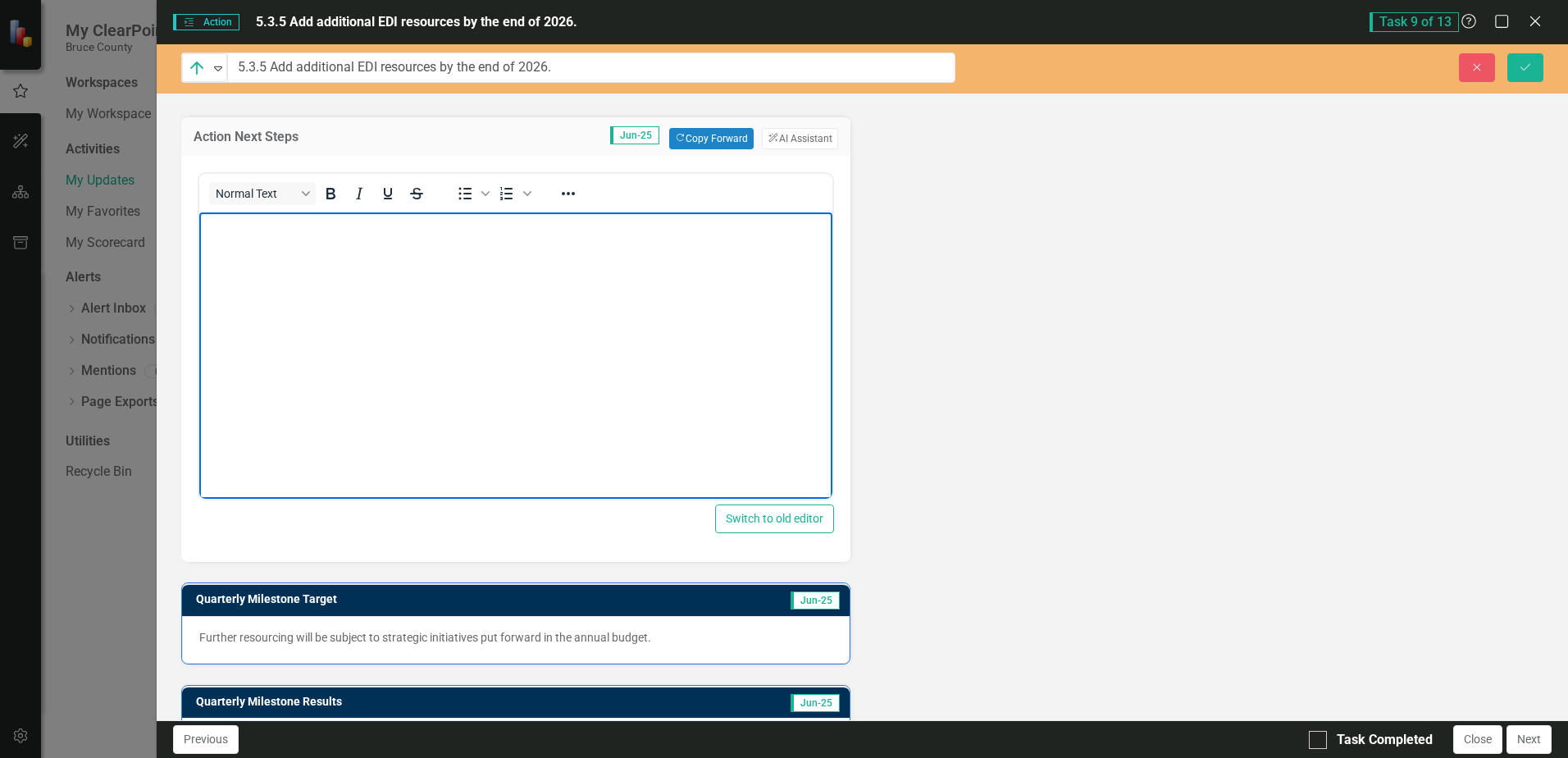
click at [387, 261] on body "Rich Text Area. Press ALT-0 for help." at bounding box center [516, 336] width 633 height 246
drag, startPoint x: 1528, startPoint y: 56, endPoint x: 1507, endPoint y: 117, distance: 64.5
click at [1528, 57] on button "Save" at bounding box center [1525, 67] width 36 height 29
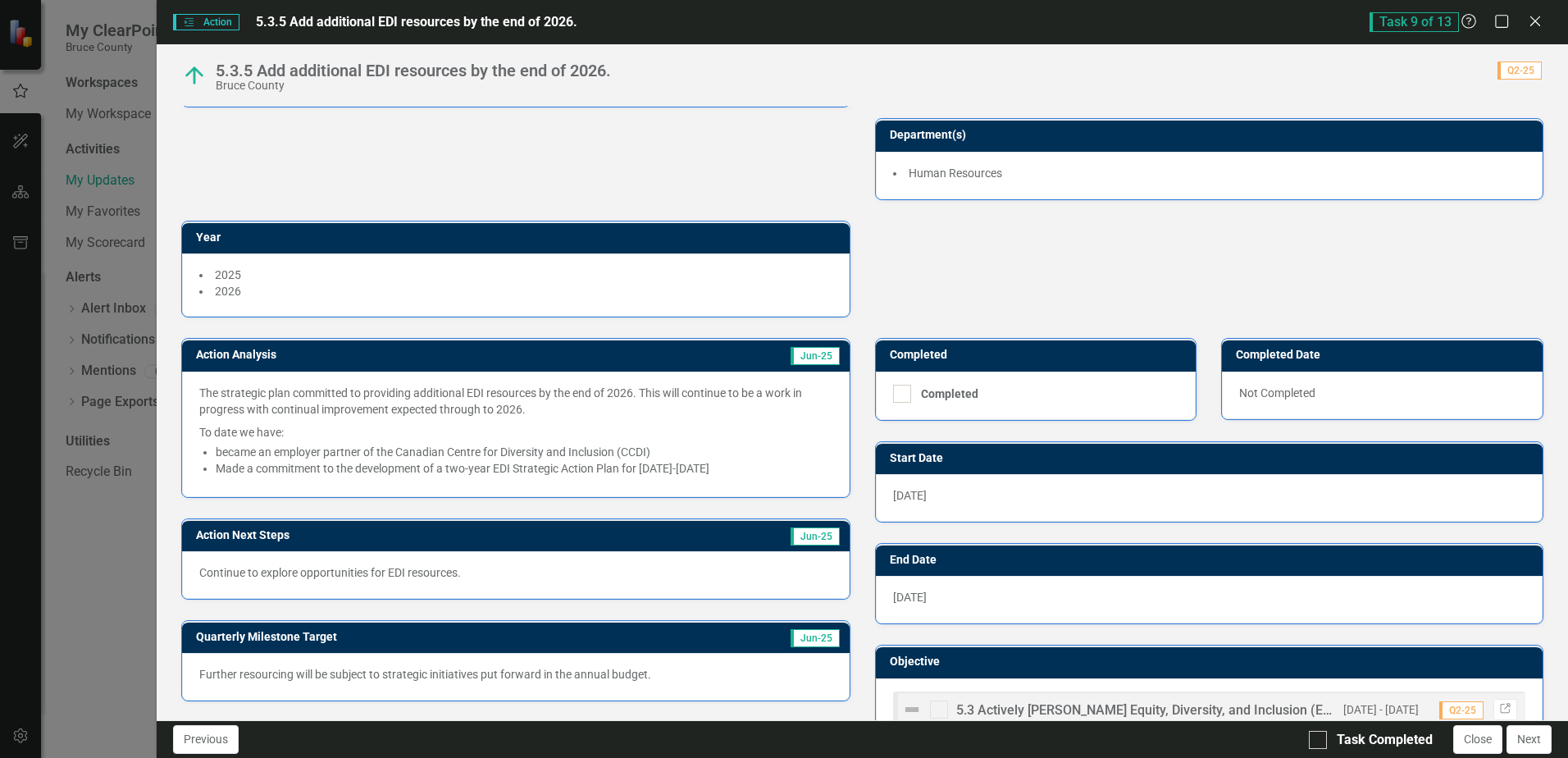
scroll to position [195, 0]
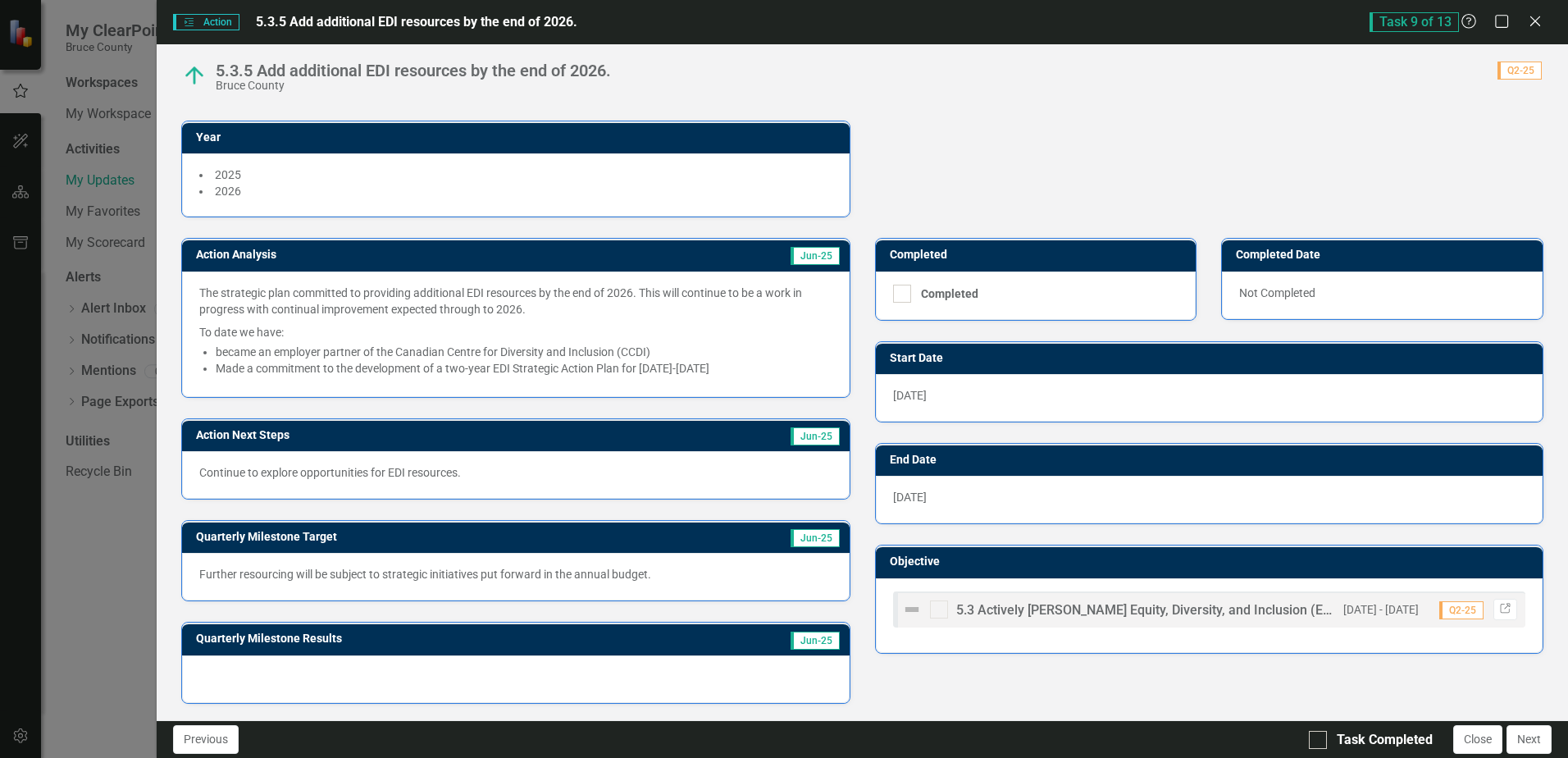
click at [1307, 737] on div "Previous Task Completed Close Next" at bounding box center [862, 739] width 1412 height 37
click at [1317, 739] on input "Task Completed" at bounding box center [1314, 736] width 10 height 10
checkbox input "true"
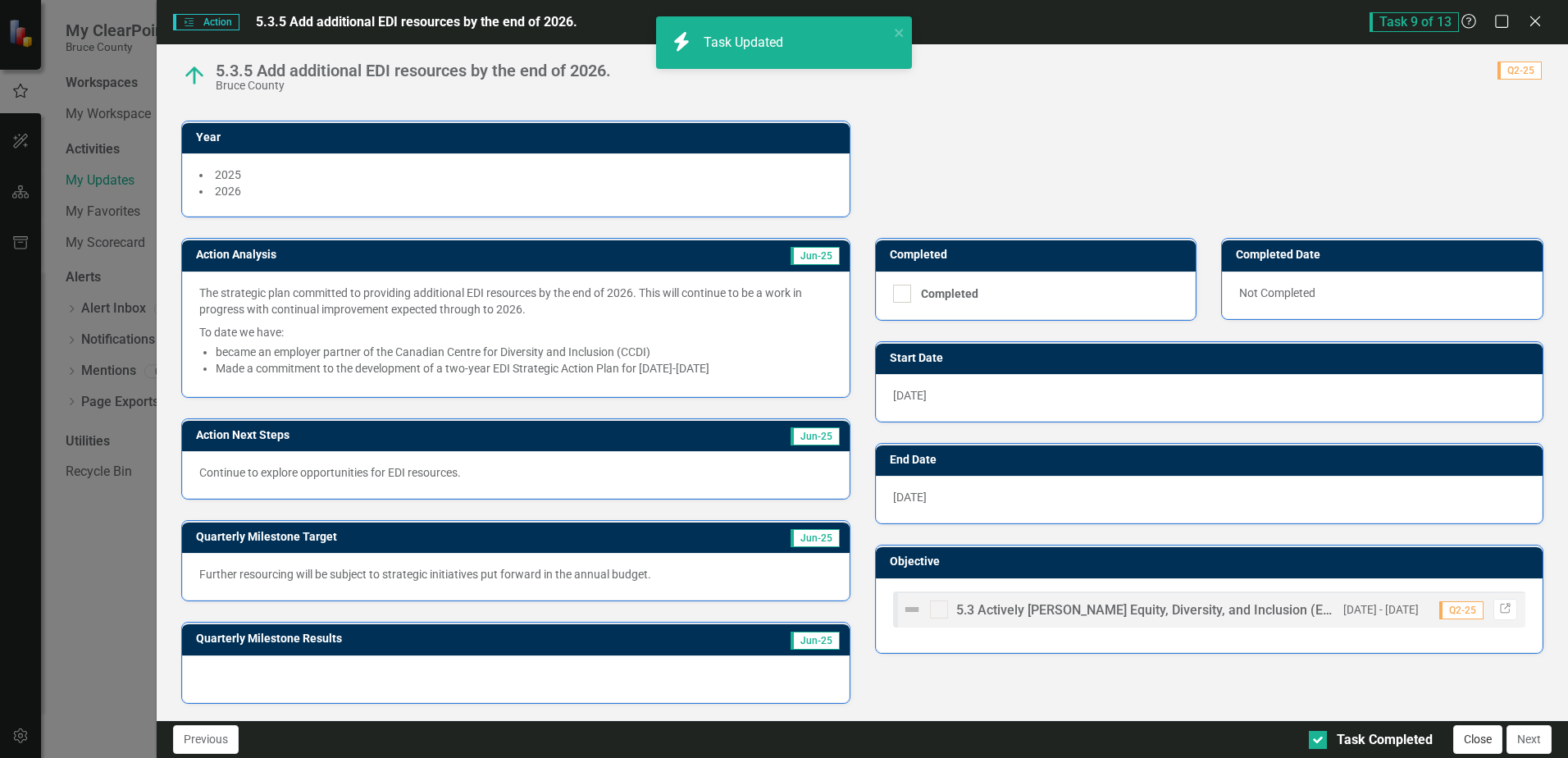
click at [1472, 742] on button "Close" at bounding box center [1477, 739] width 49 height 29
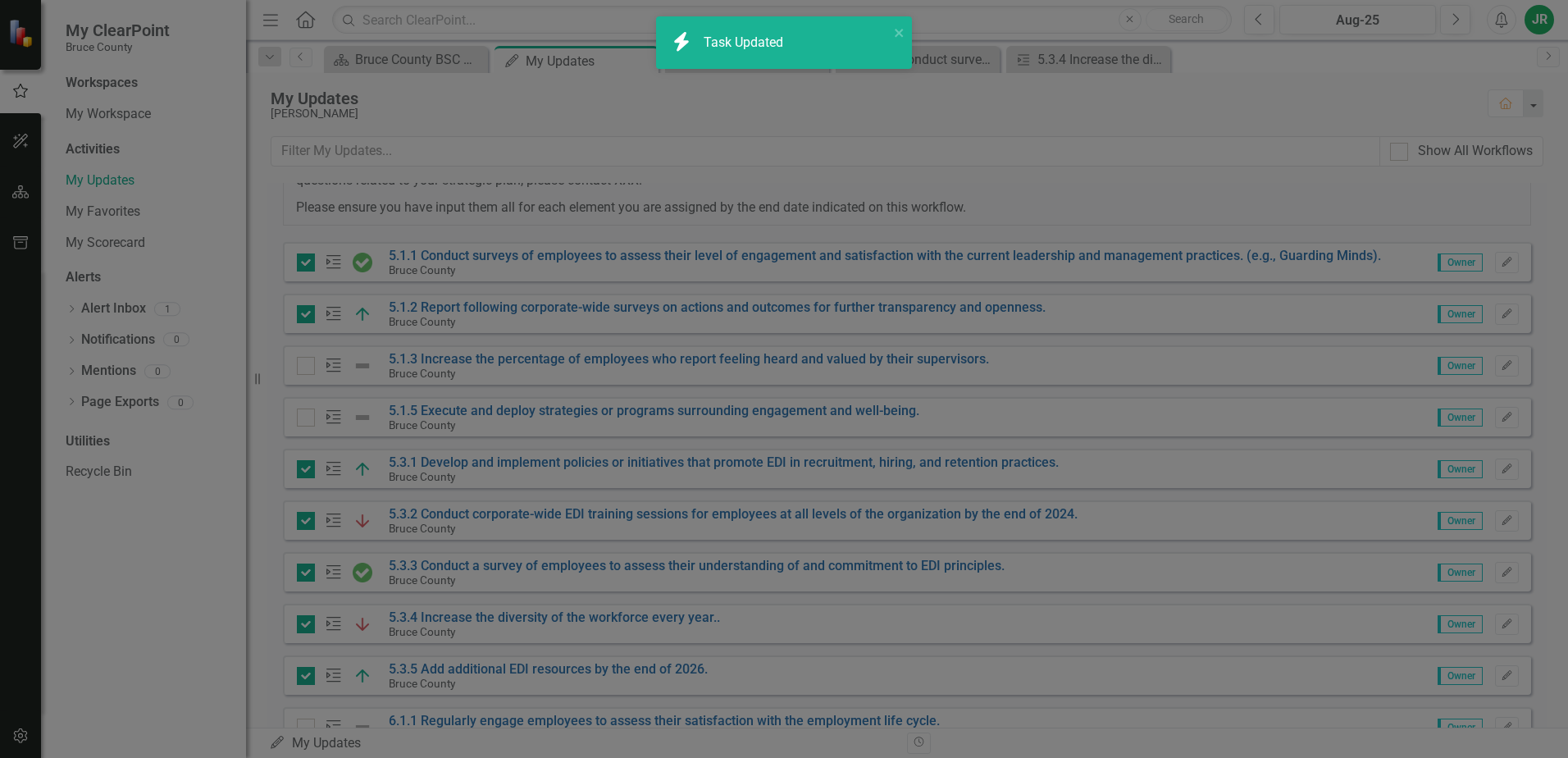
checkbox input "true"
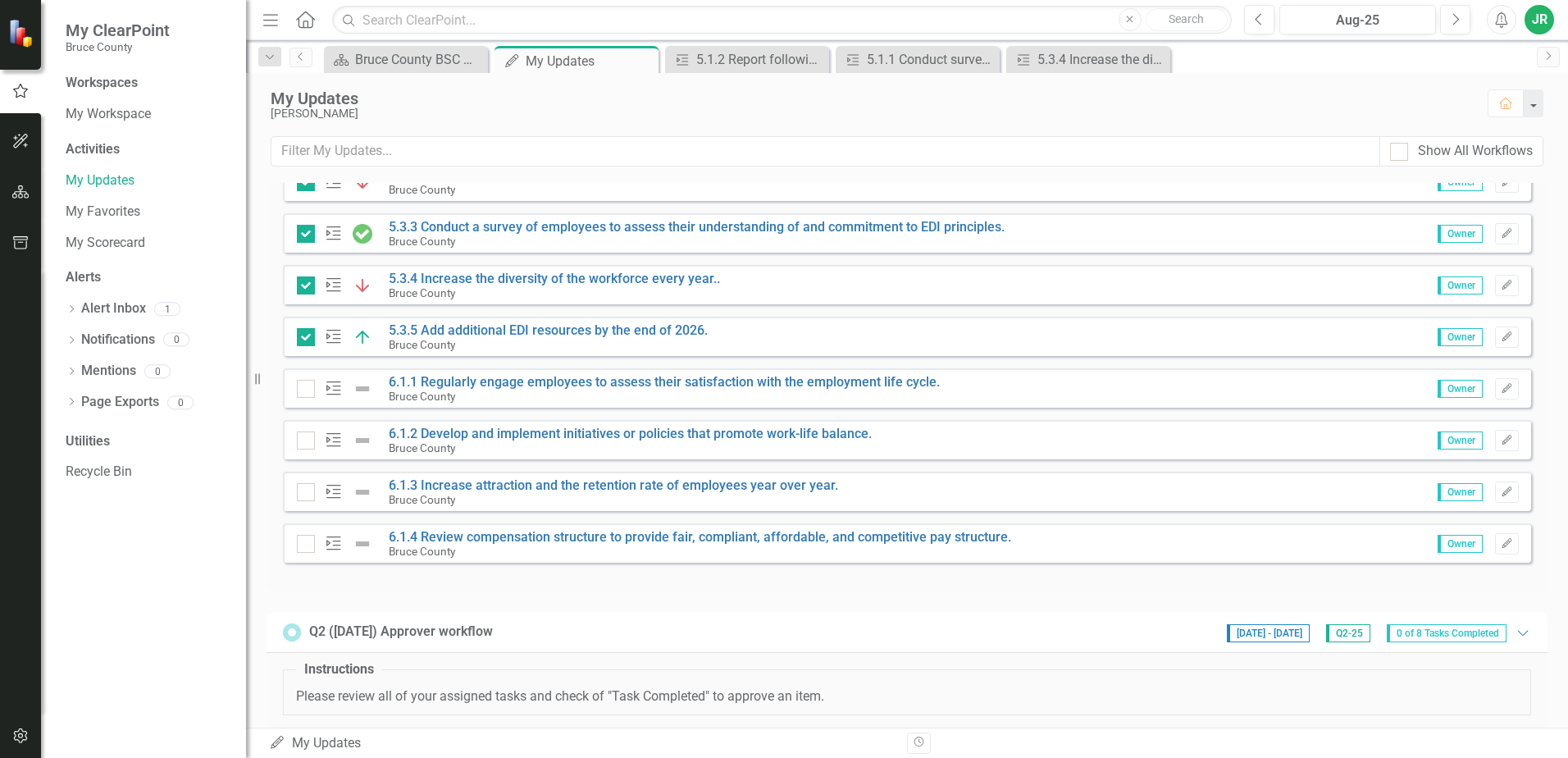
scroll to position [656, 0]
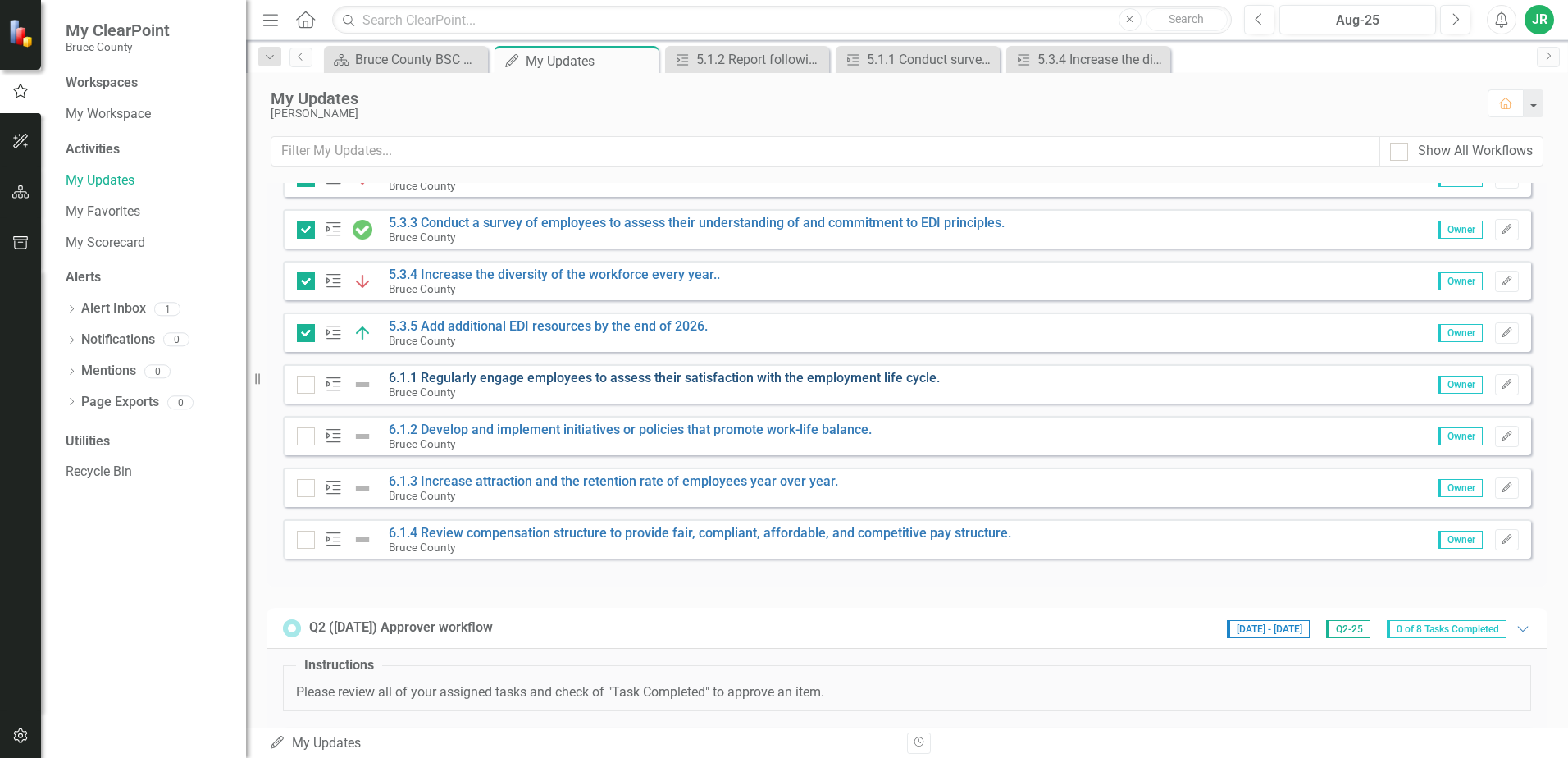
click at [671, 374] on link "6.1.1 Regularly engage employees to assess their satisfaction with the employme…" at bounding box center [665, 377] width 552 height 16
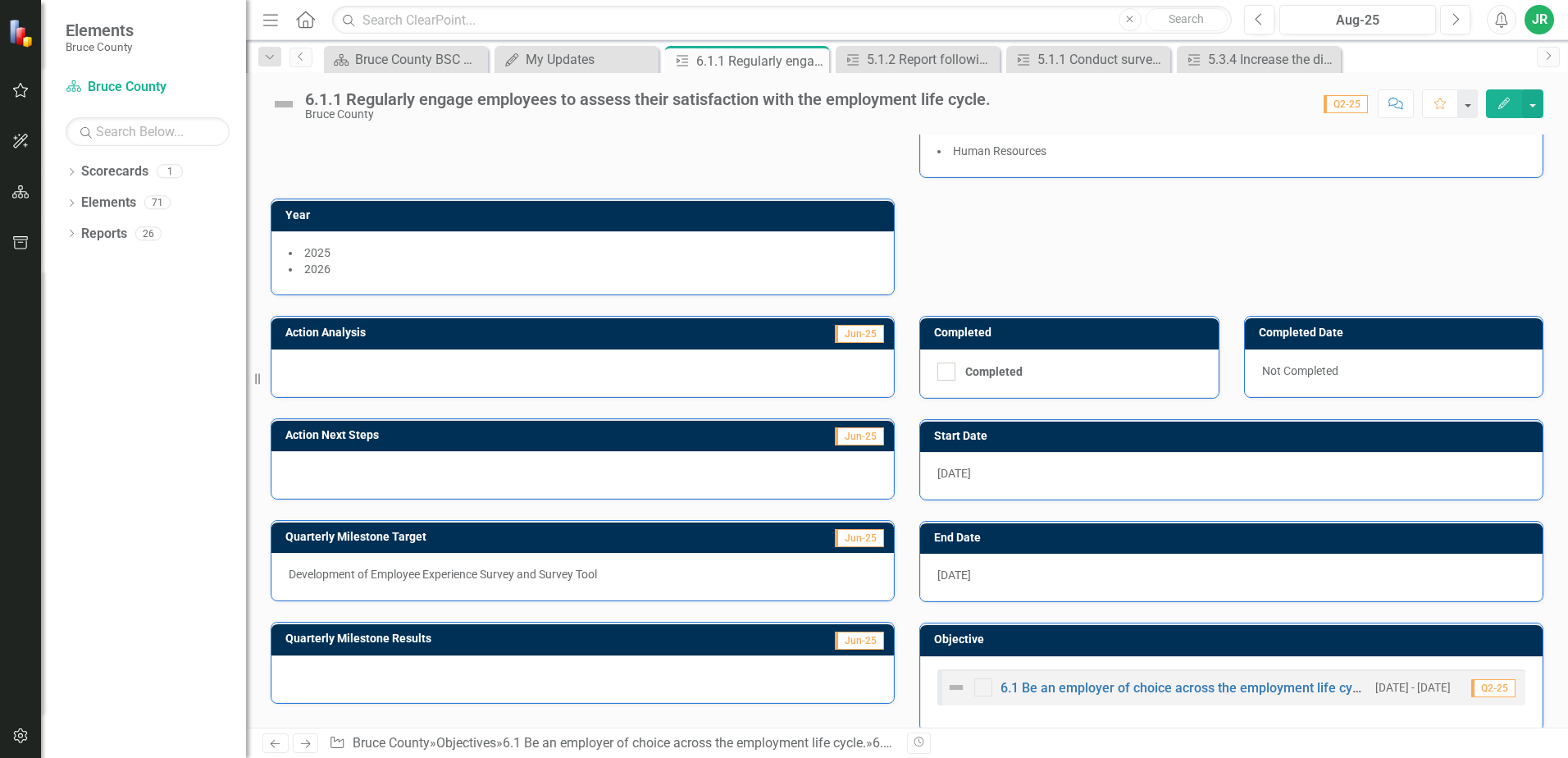
scroll to position [131, 0]
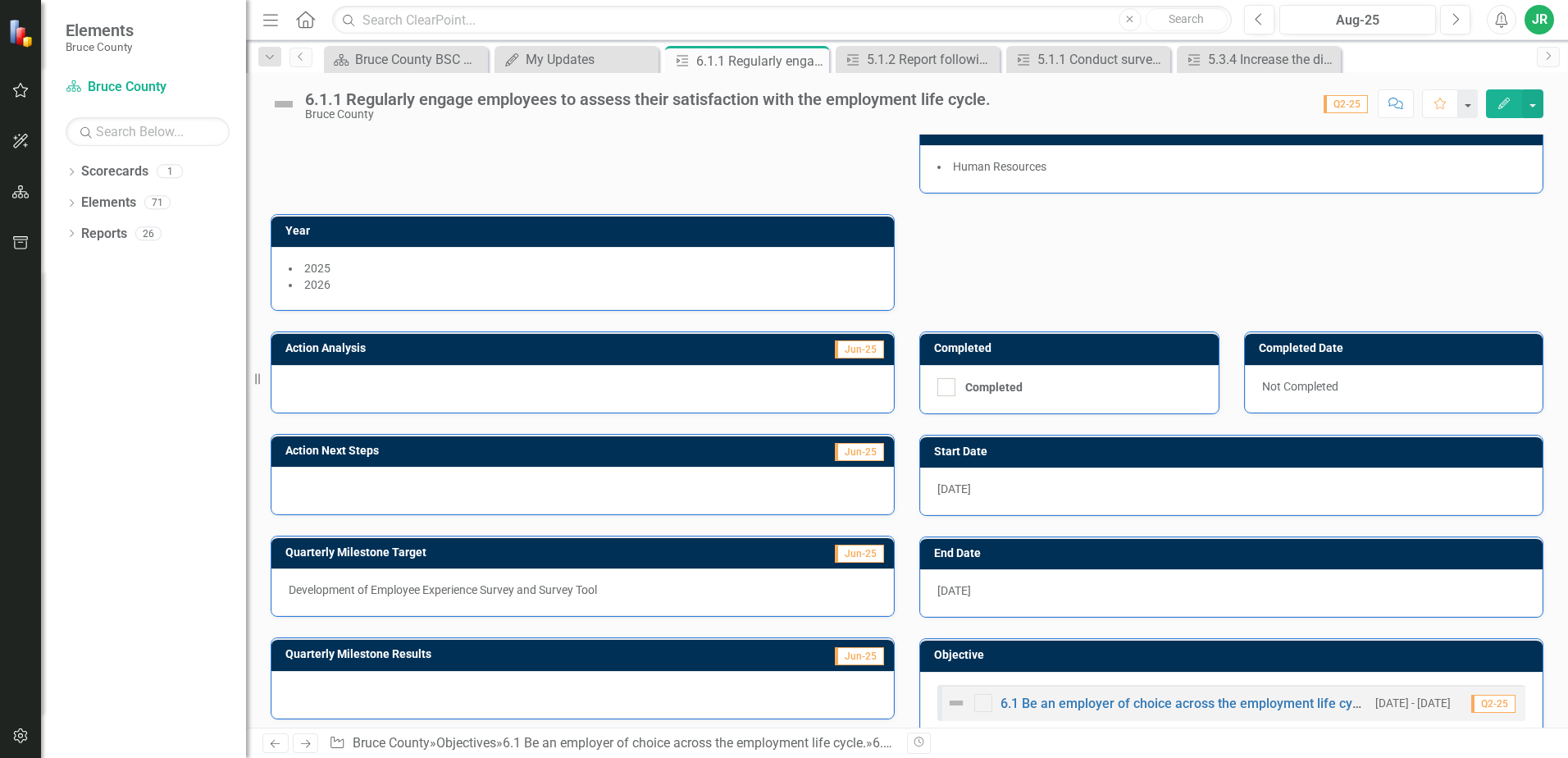
click at [410, 389] on div at bounding box center [582, 388] width 623 height 48
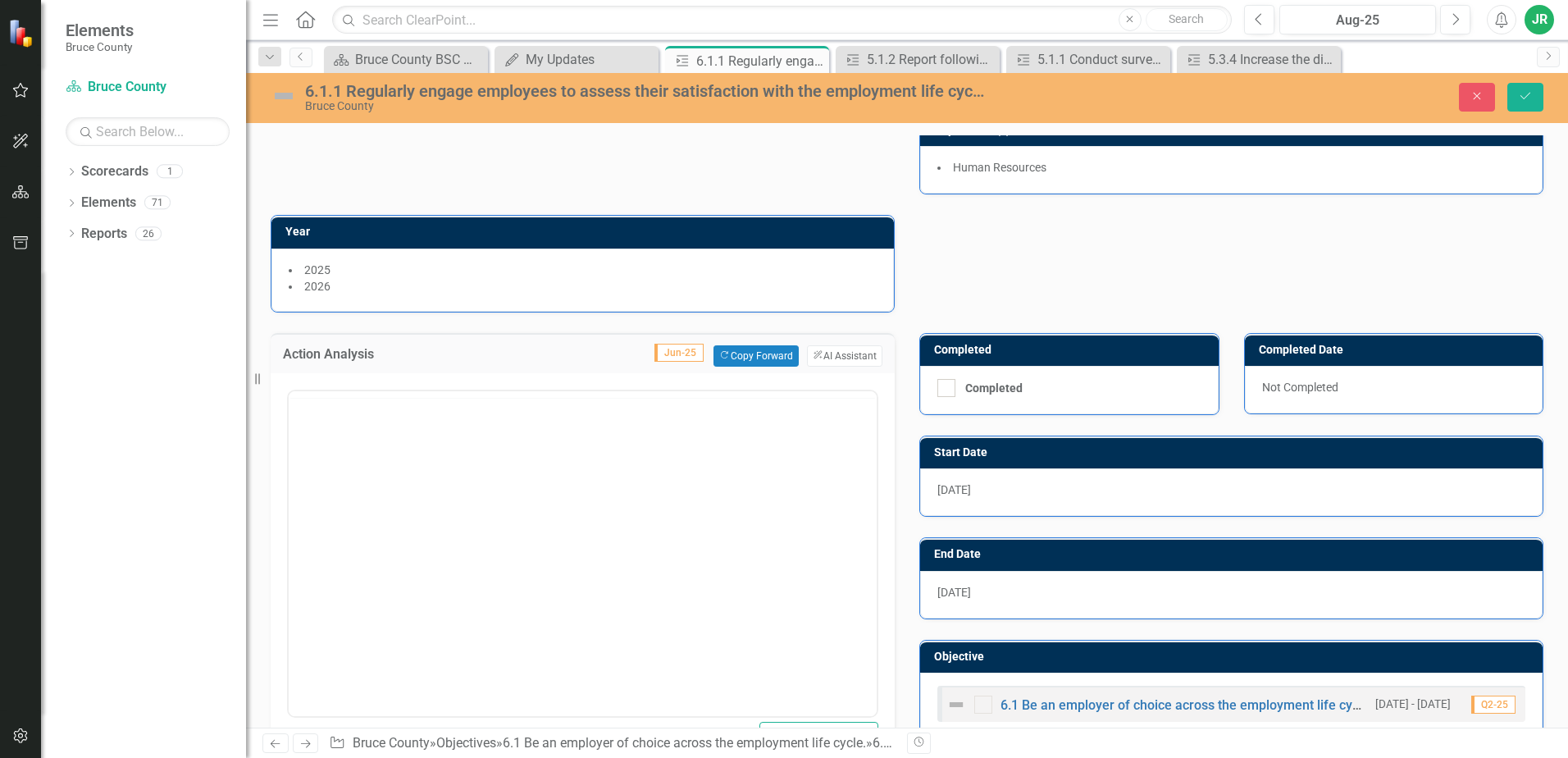
scroll to position [0, 0]
drag, startPoint x: 699, startPoint y: 819, endPoint x: 386, endPoint y: 462, distance: 474.8
click at [386, 462] on body "Rich Text Area. Press ALT-0 for help." at bounding box center [582, 553] width 588 height 246
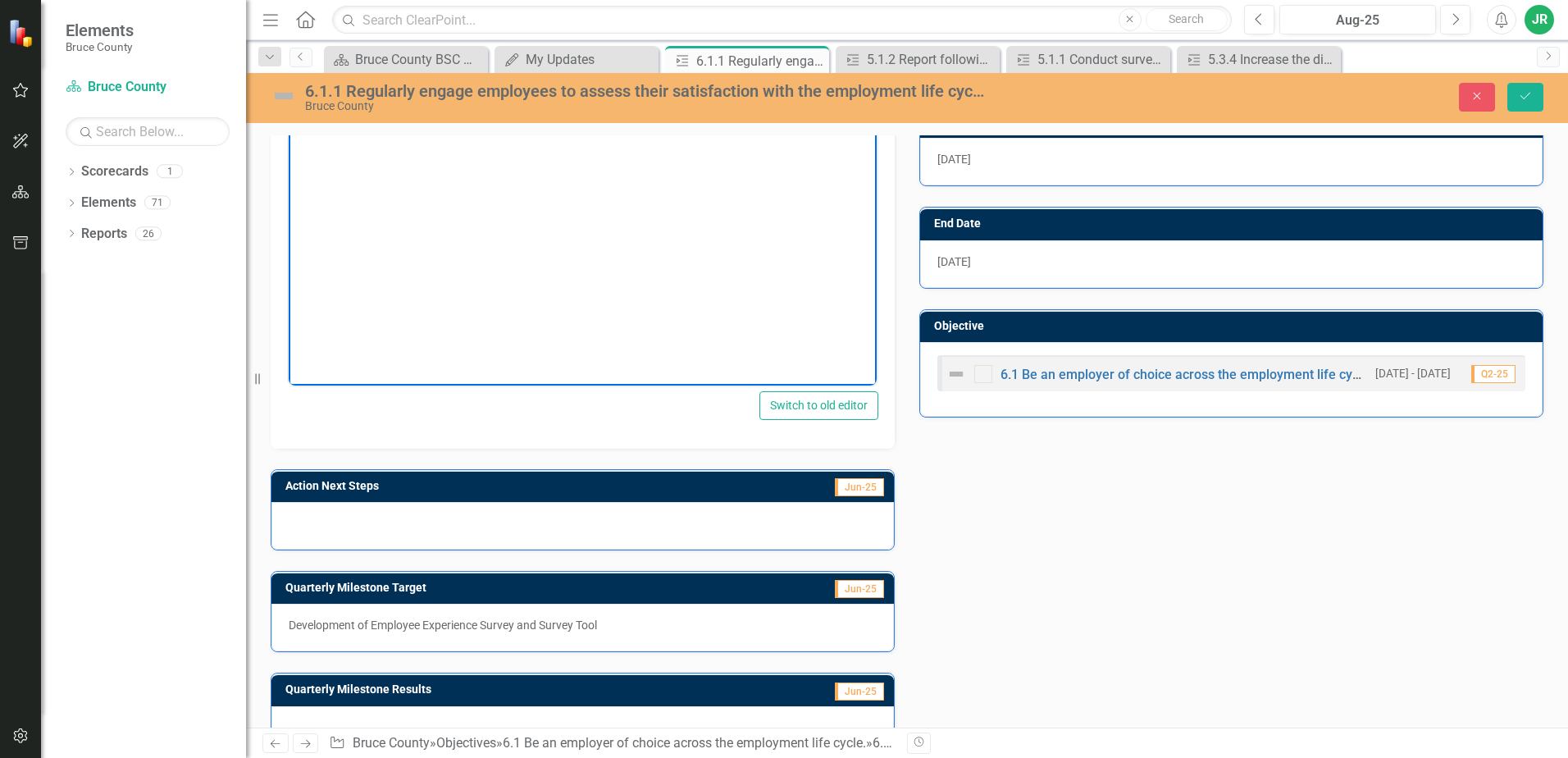
scroll to position [504, 0]
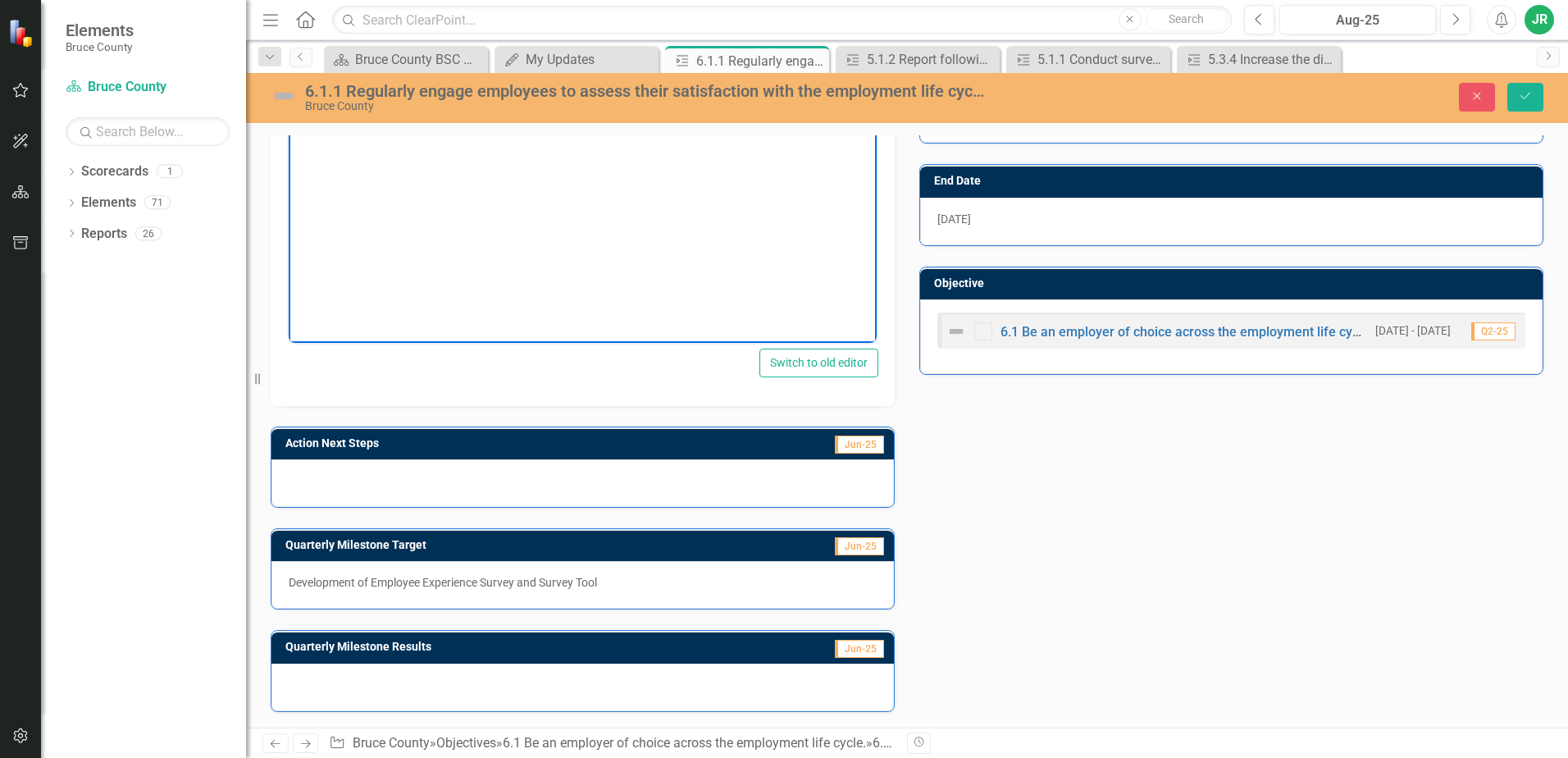
click at [351, 475] on div at bounding box center [582, 483] width 623 height 48
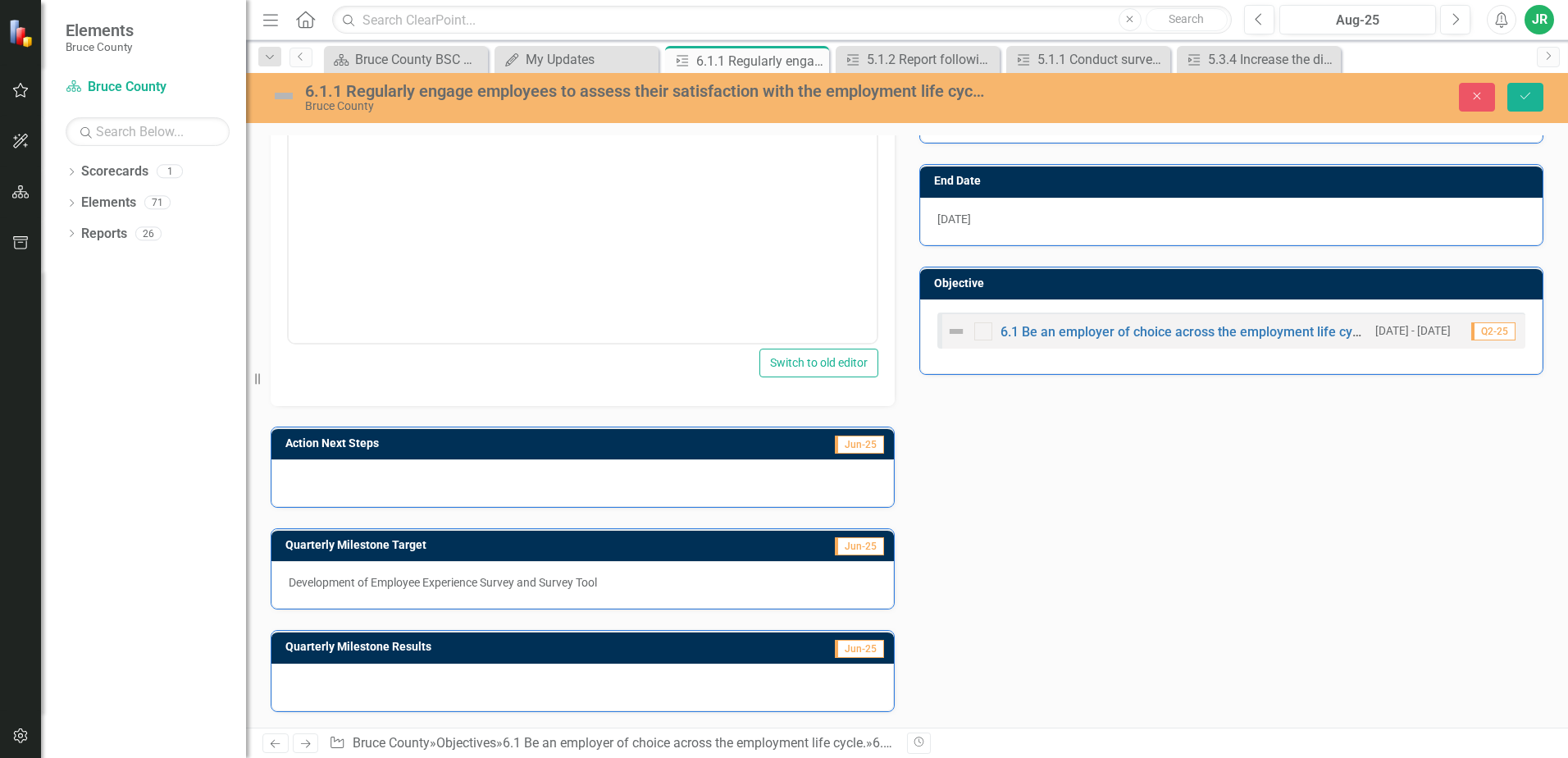
click at [351, 475] on div at bounding box center [582, 483] width 623 height 48
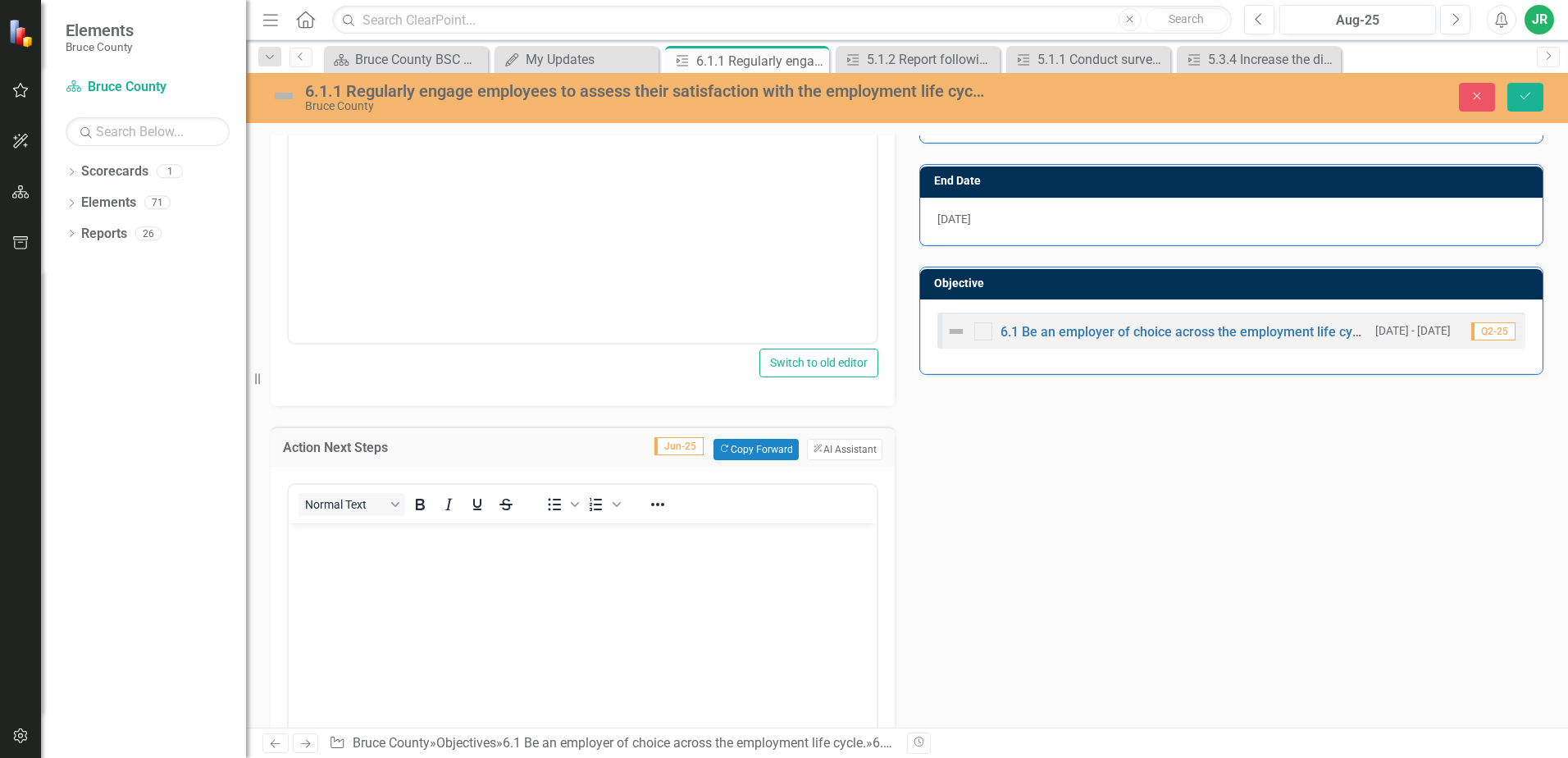
scroll to position [0, 0]
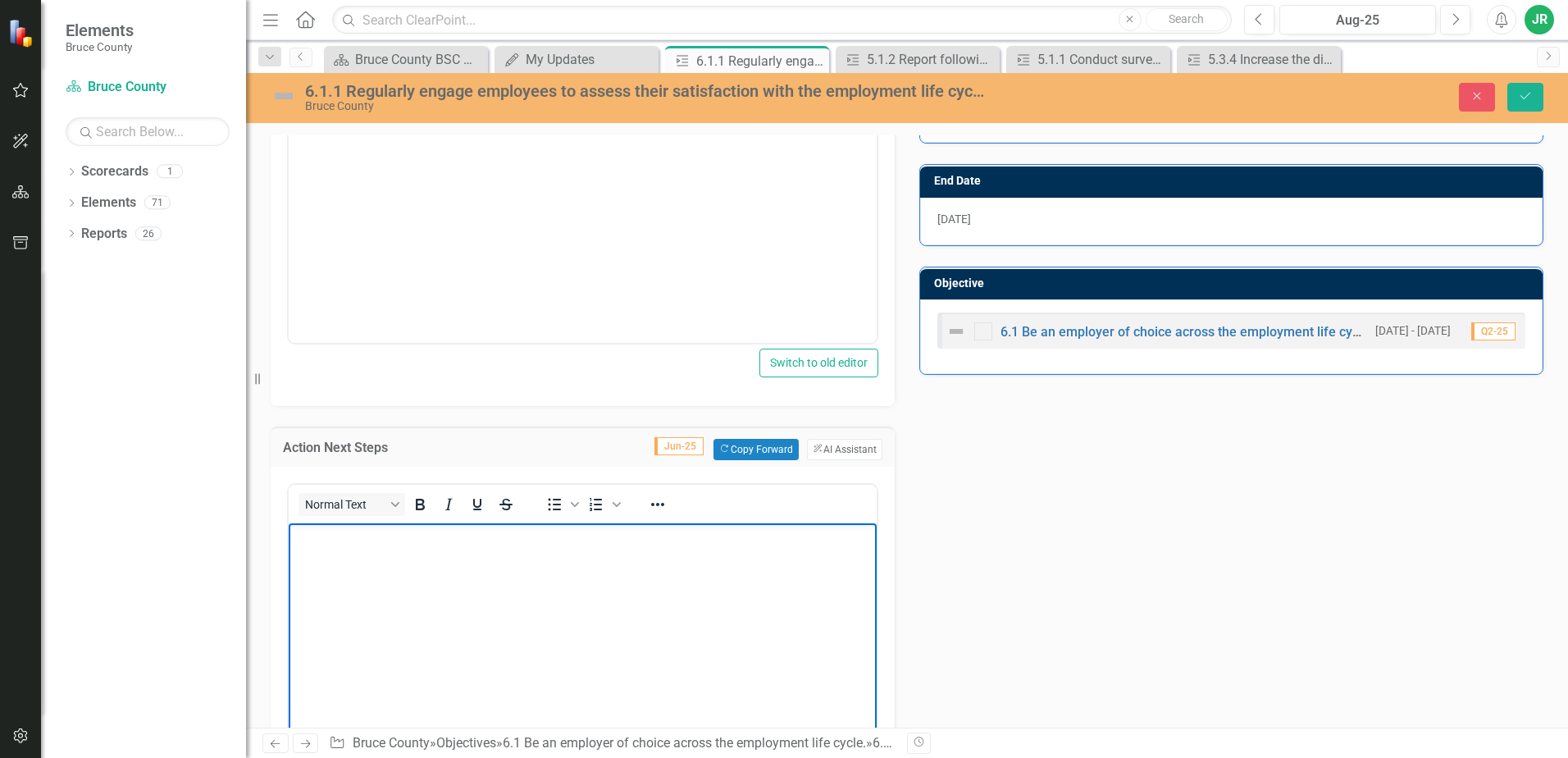
drag, startPoint x: 326, startPoint y: 559, endPoint x: 350, endPoint y: 545, distance: 27.8
click at [328, 559] on body "Rich Text Area. Press ALT-0 for help." at bounding box center [582, 646] width 588 height 246
click at [804, 535] on p "In [DATE] (Q1), the Talent Aquisition & Employee Relations team implemented" at bounding box center [582, 536] width 580 height 20
click at [784, 536] on p "In [DATE] (Q1), the Talent Aquisition & Employee Relations team implemented" at bounding box center [582, 536] width 580 height 20
click at [787, 536] on p "In [DATE] (Q1), the Talent Aquisition & Employee Relations team implemented" at bounding box center [582, 536] width 580 height 20
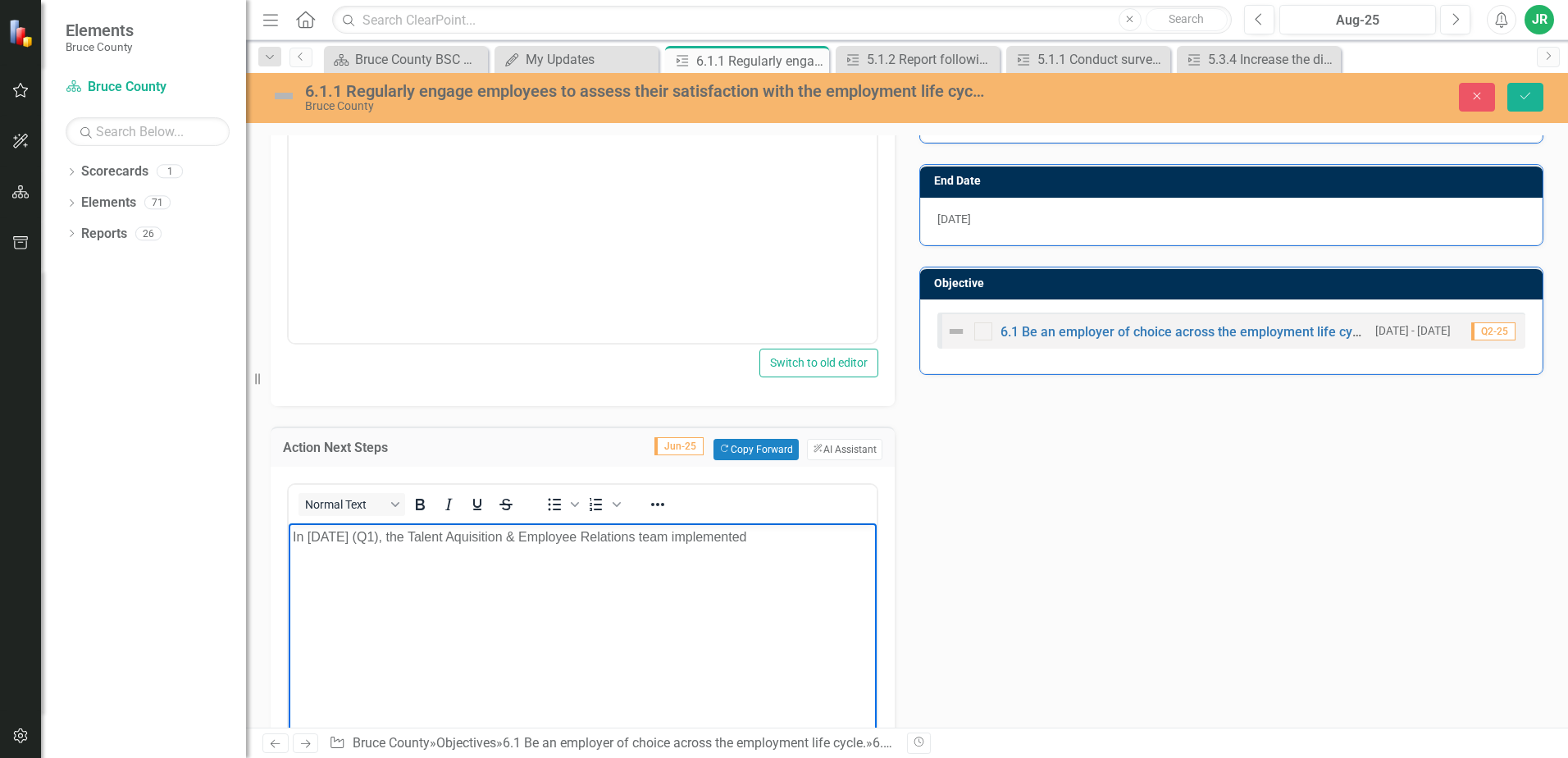
click at [780, 536] on p "In [DATE] (Q1), the Talent Aquisition & Employee Relations team implemented" at bounding box center [582, 536] width 580 height 20
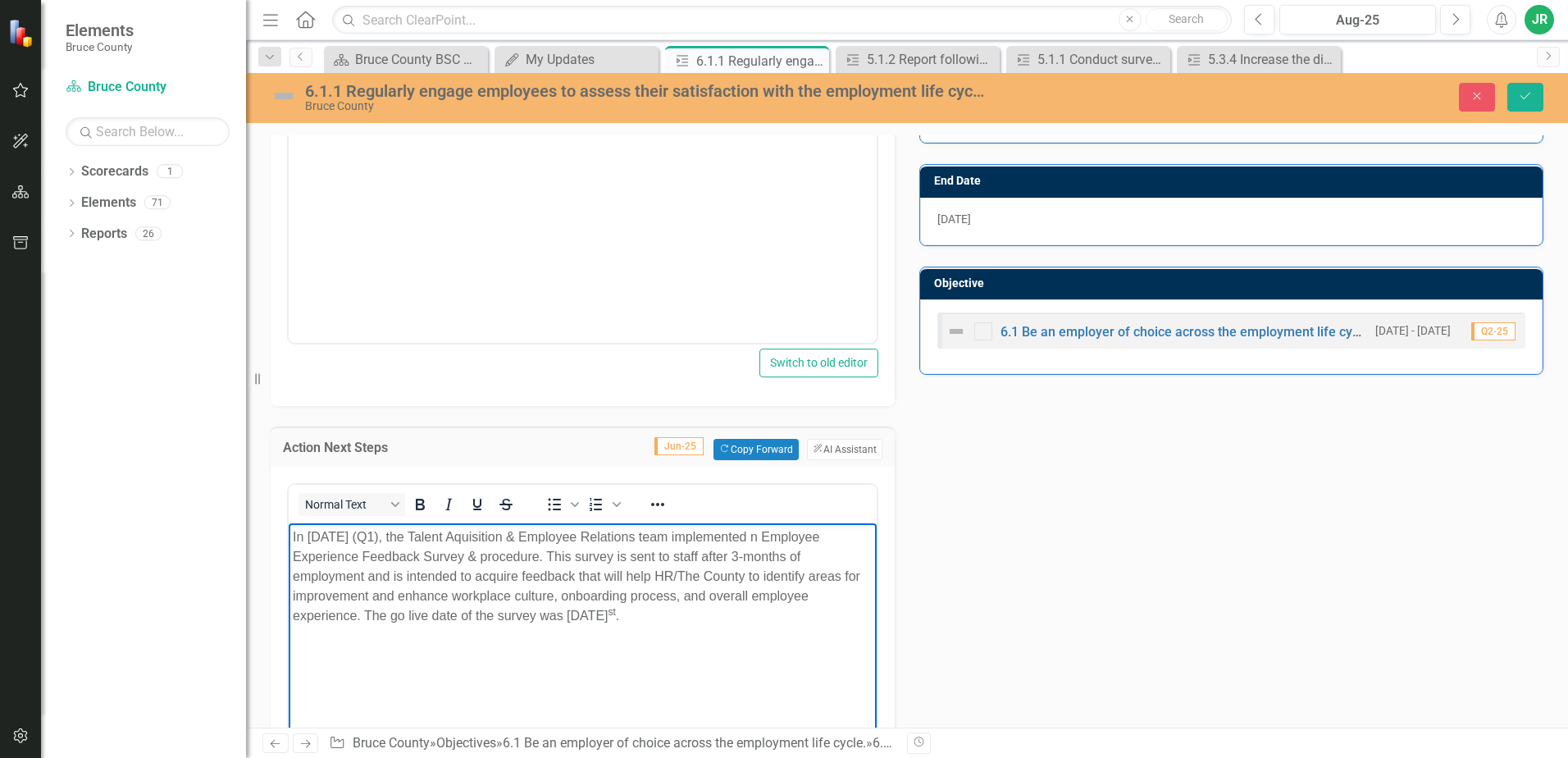
click at [778, 532] on p "In [DATE] (Q1), the Talent Aquisition & Employee Relations team implemented n E…" at bounding box center [582, 575] width 580 height 98
click at [629, 617] on p "In [DATE] (Q1), the Talent Aquisition & Employee Relations team implemented an …" at bounding box center [582, 575] width 580 height 98
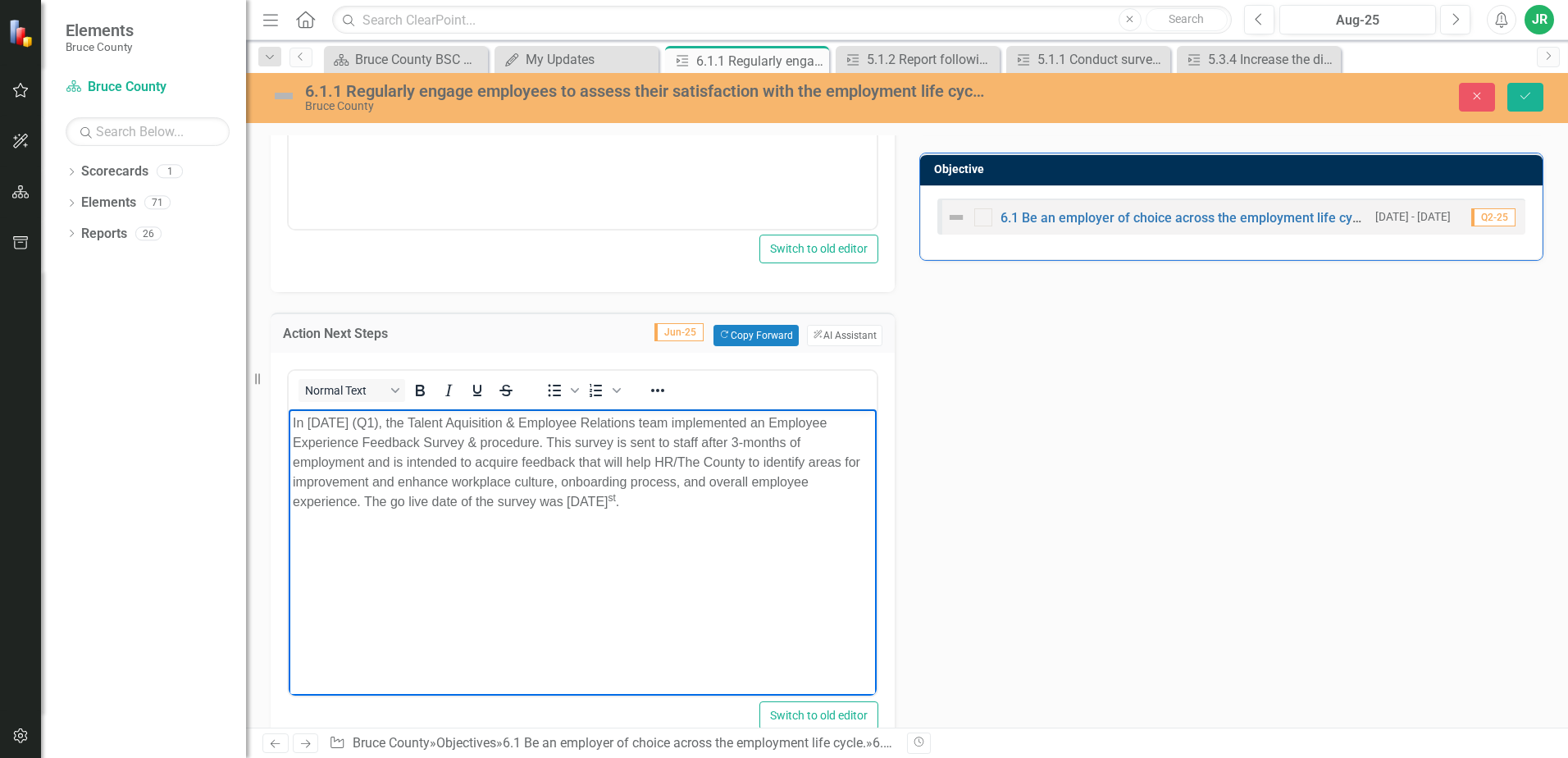
scroll to position [653, 0]
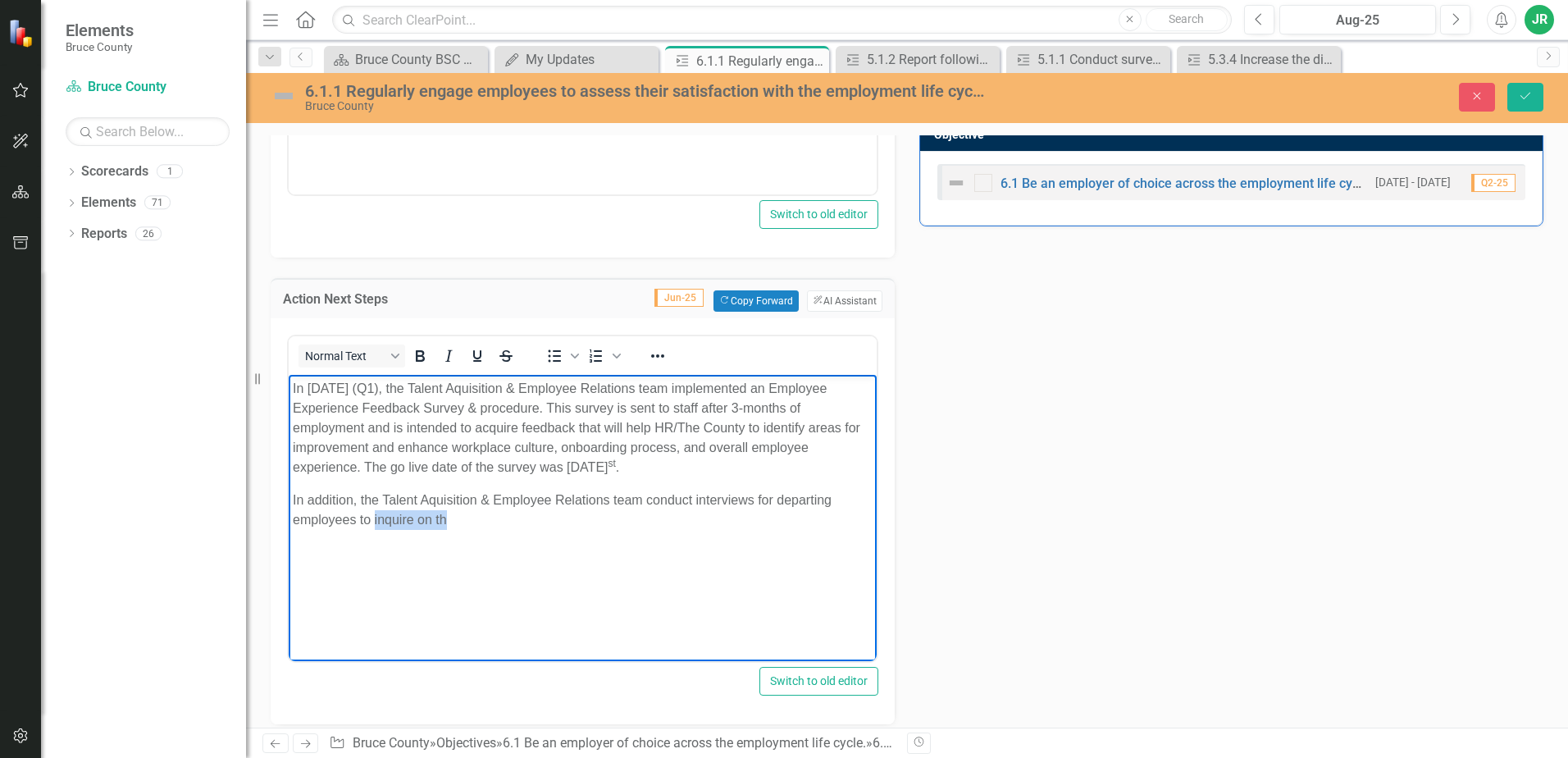
drag, startPoint x: 376, startPoint y: 518, endPoint x: 472, endPoint y: 524, distance: 96.2
click at [472, 524] on p "In addition, the Talent Aquisition & Employee Relations team conduct interviews…" at bounding box center [582, 510] width 580 height 39
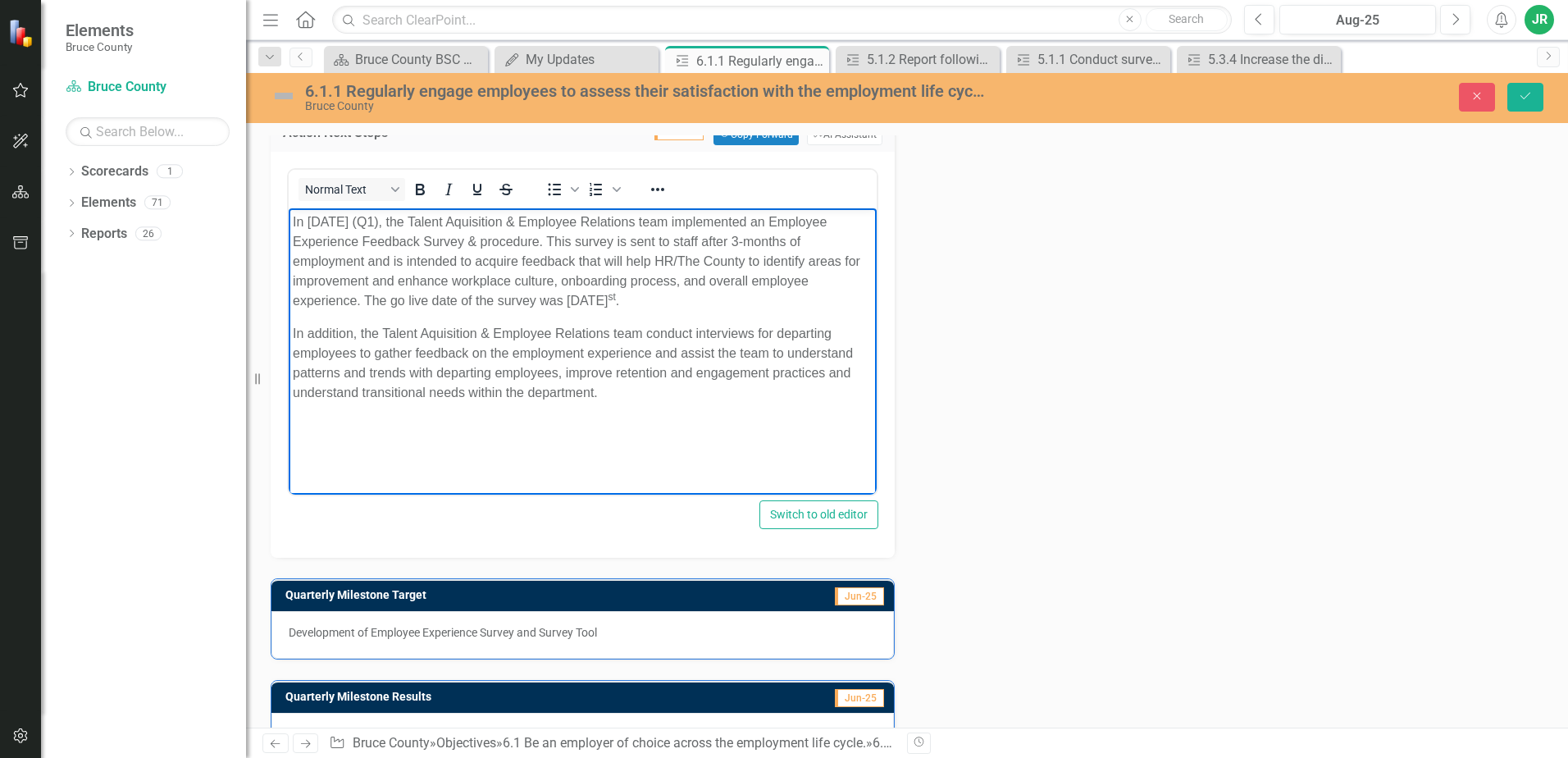
scroll to position [869, 0]
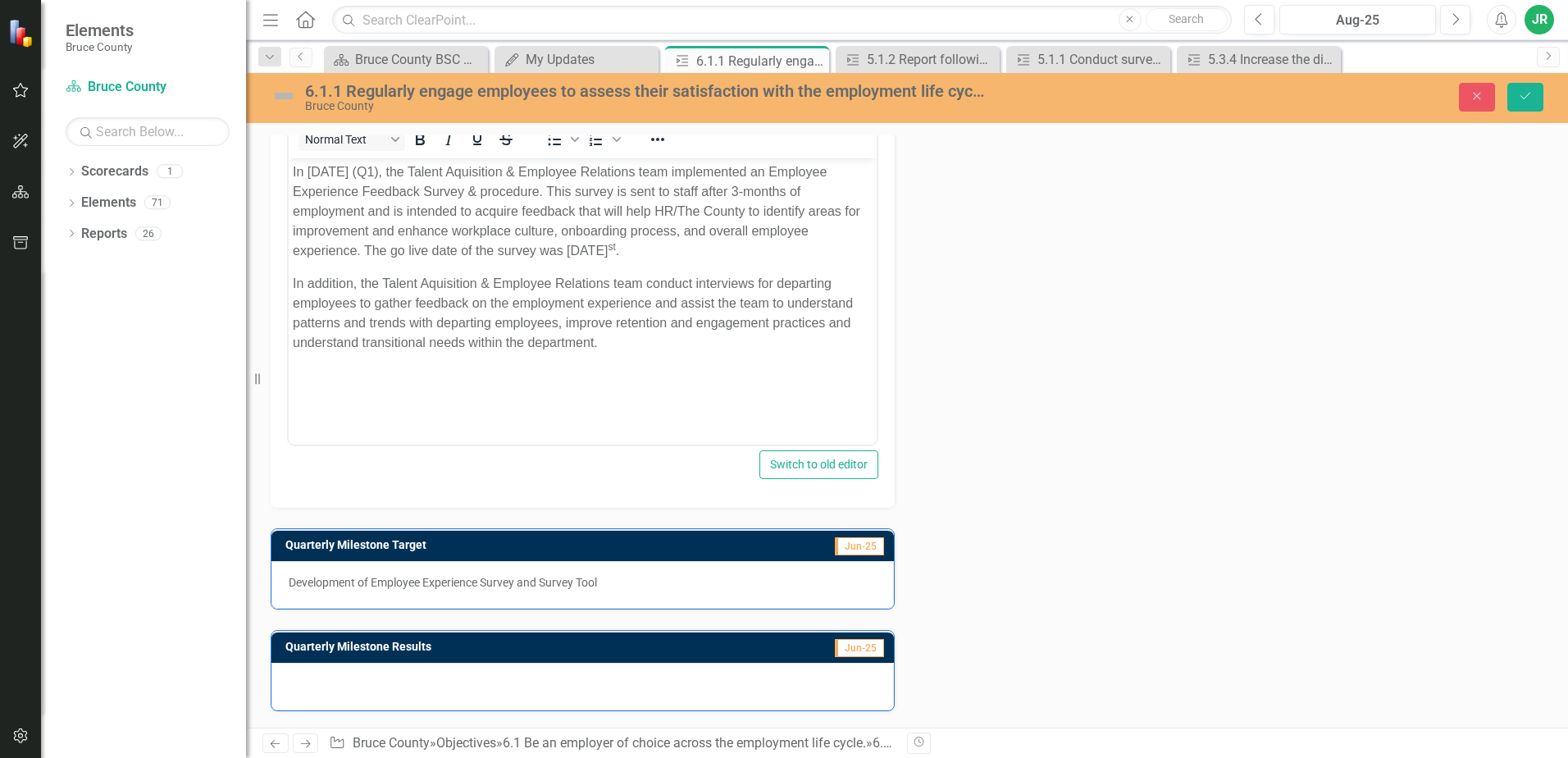
click at [417, 696] on div at bounding box center [582, 686] width 623 height 48
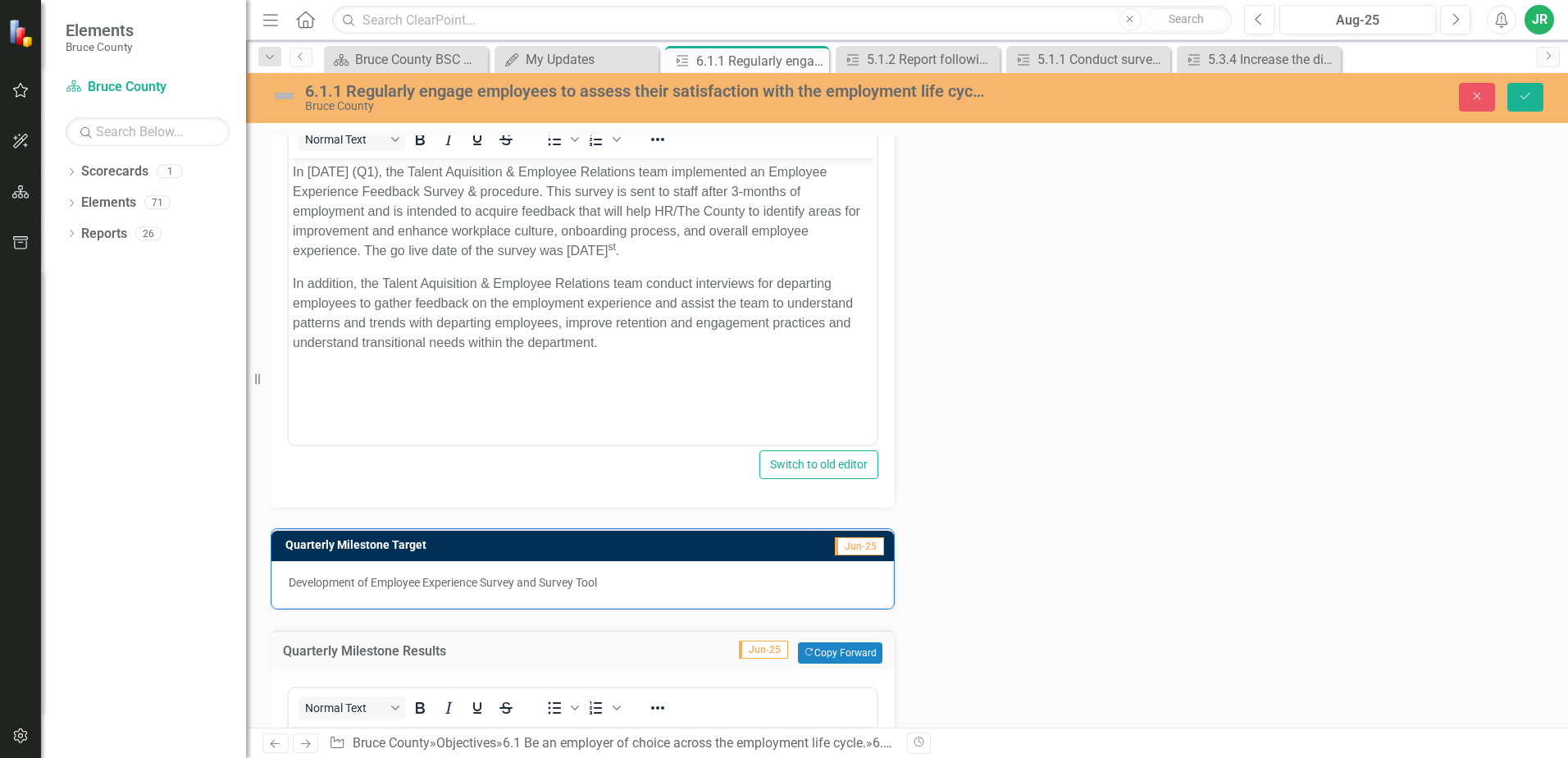
scroll to position [1234, 0]
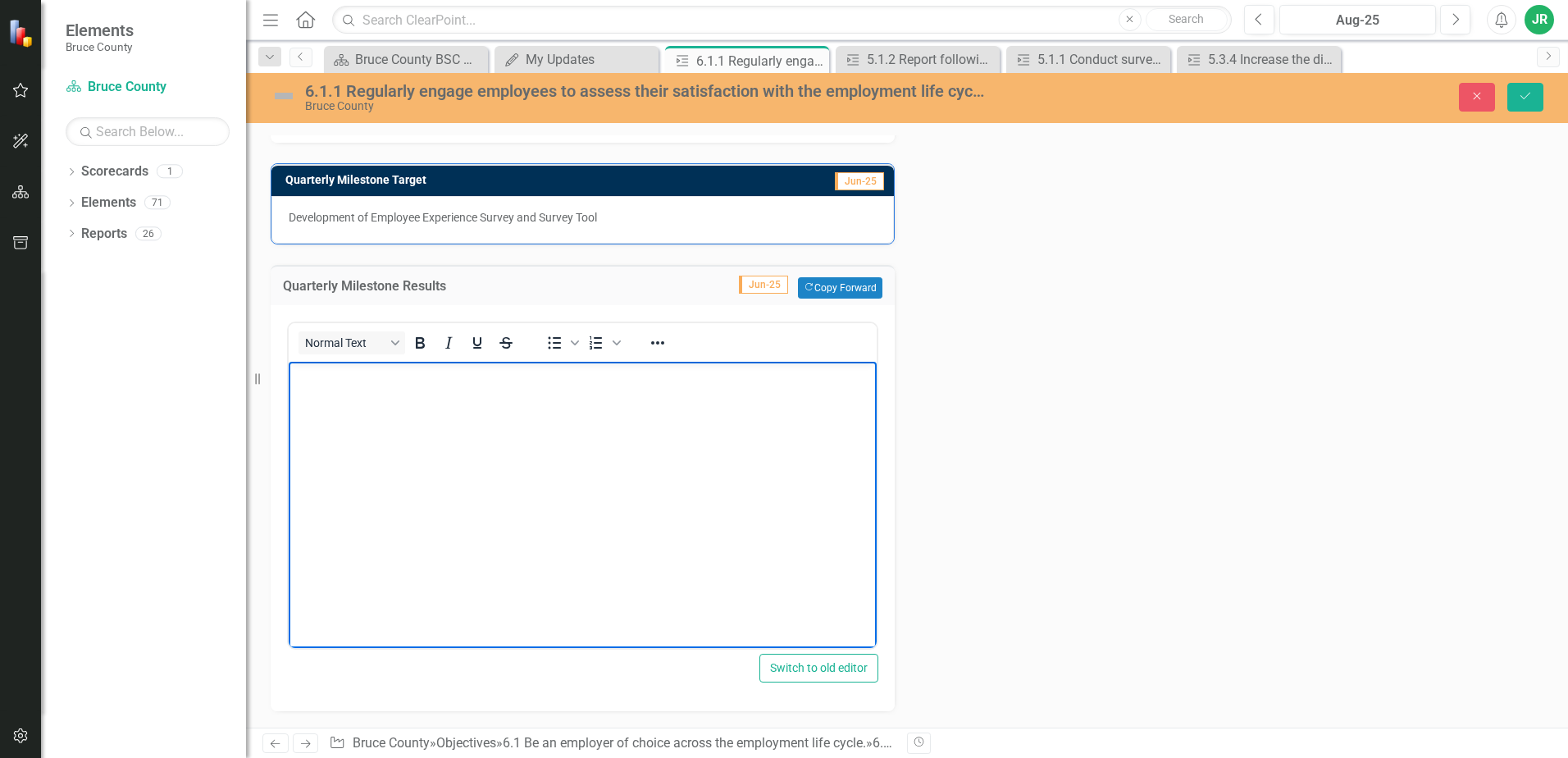
click at [424, 405] on body "Rich Text Area. Press ALT-0 for help." at bounding box center [582, 485] width 588 height 246
click at [354, 90] on div "6.1.1 Regularly engage employees to assess their satisfaction with the employme…" at bounding box center [645, 91] width 679 height 18
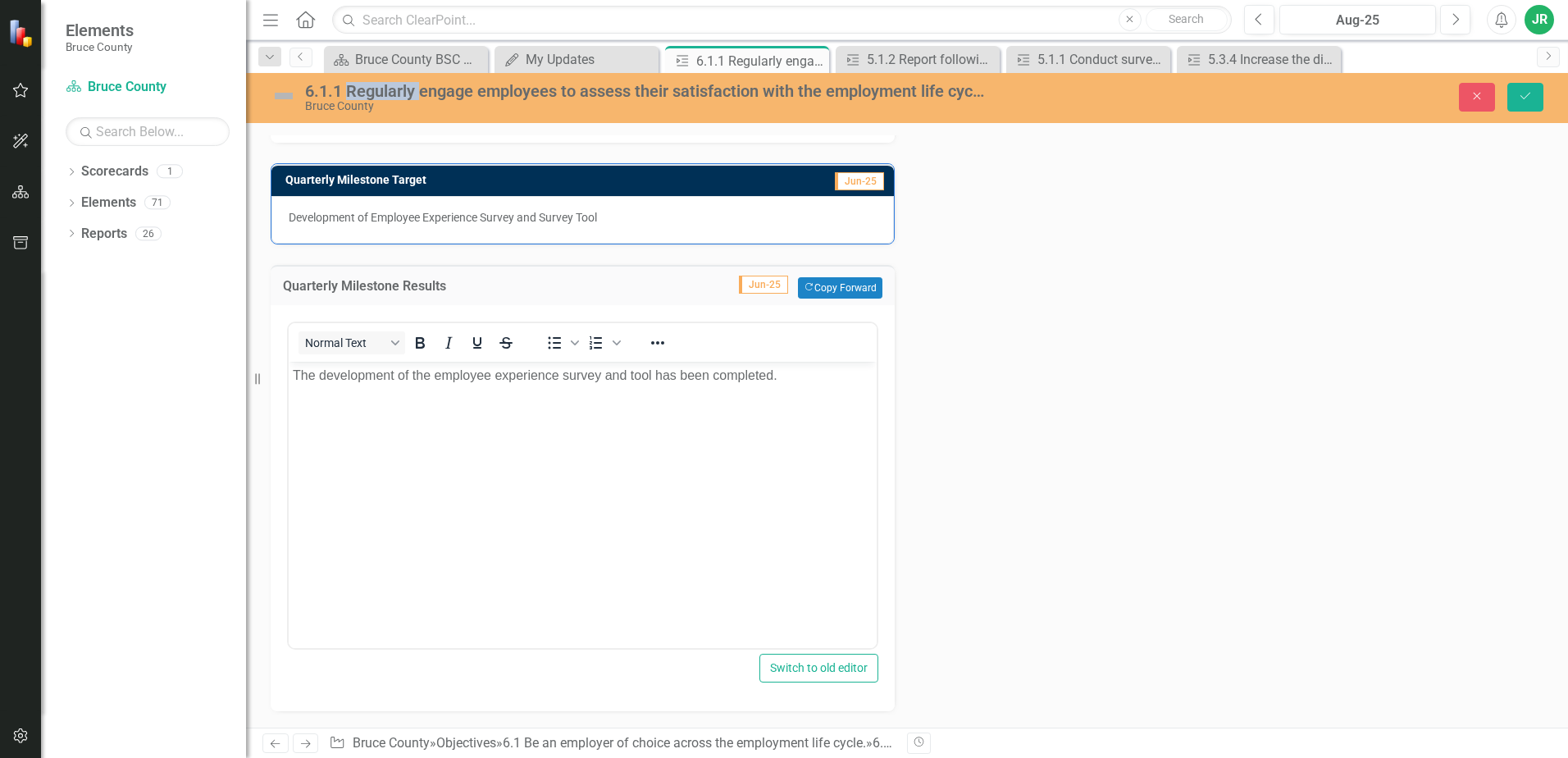
click at [354, 90] on div "6.1.1 Regularly engage employees to assess their satisfaction with the employme…" at bounding box center [645, 91] width 679 height 18
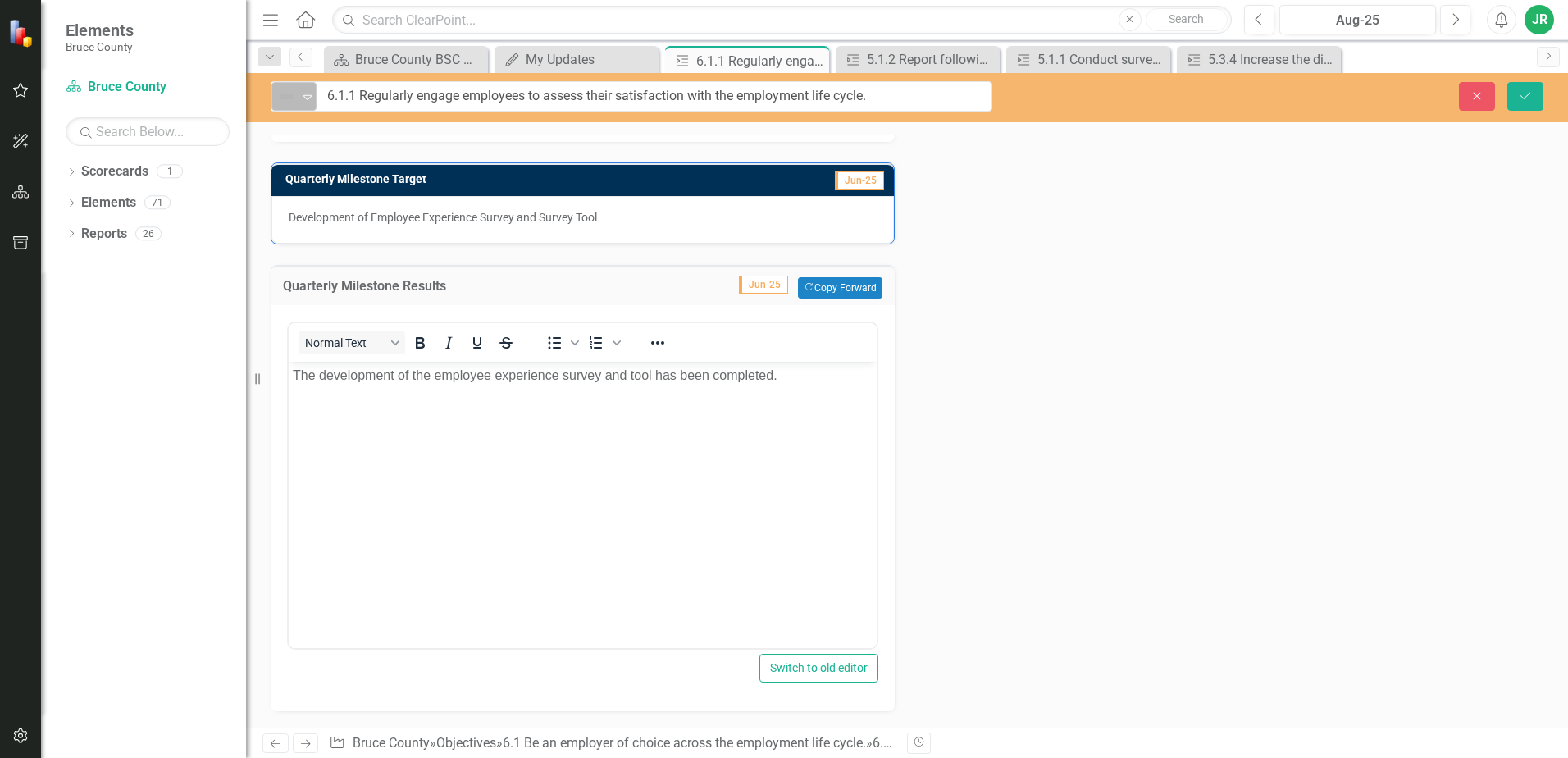
click at [301, 94] on icon "Expand" at bounding box center [308, 97] width 17 height 13
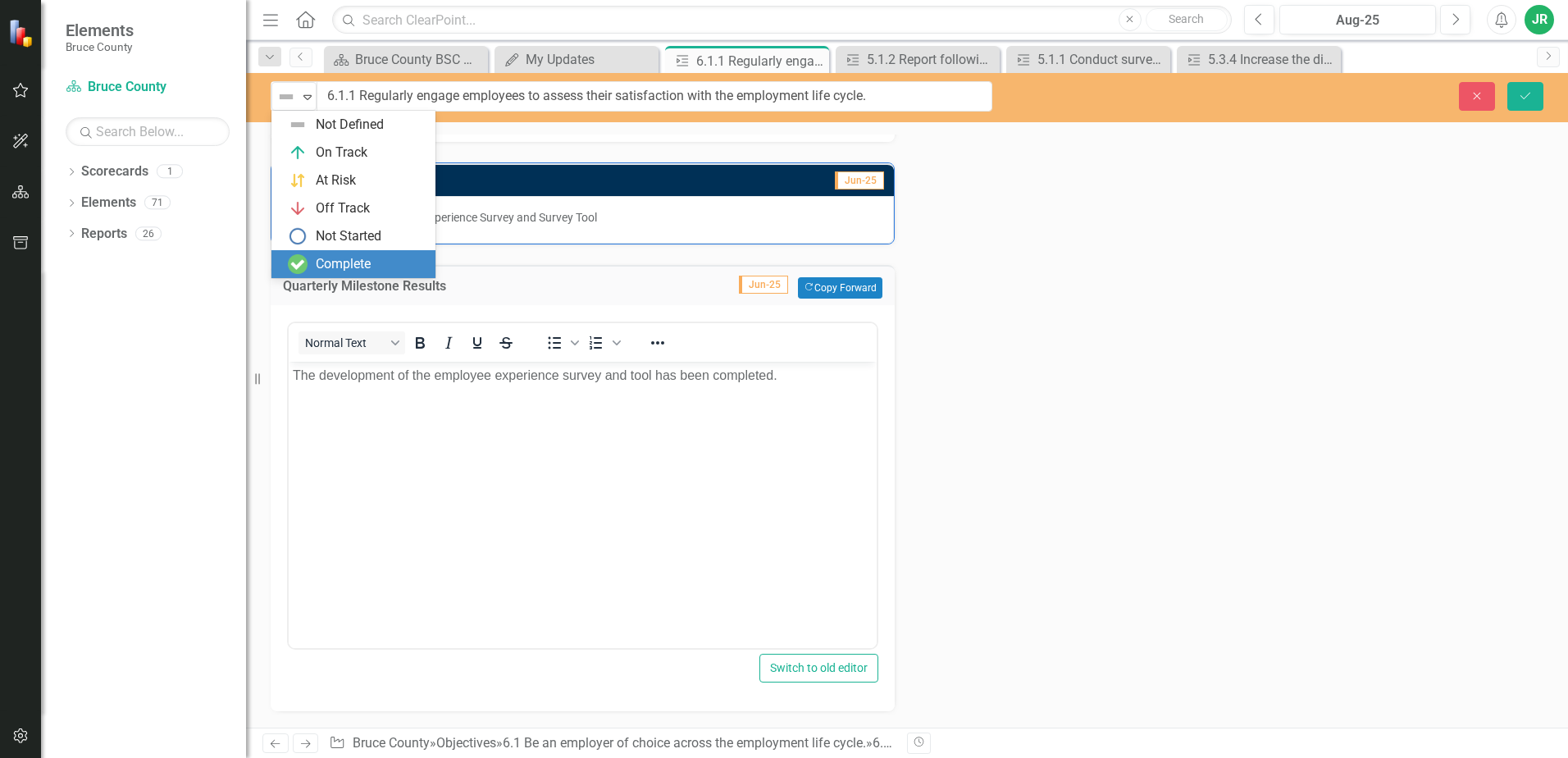
click at [299, 257] on img at bounding box center [297, 263] width 20 height 20
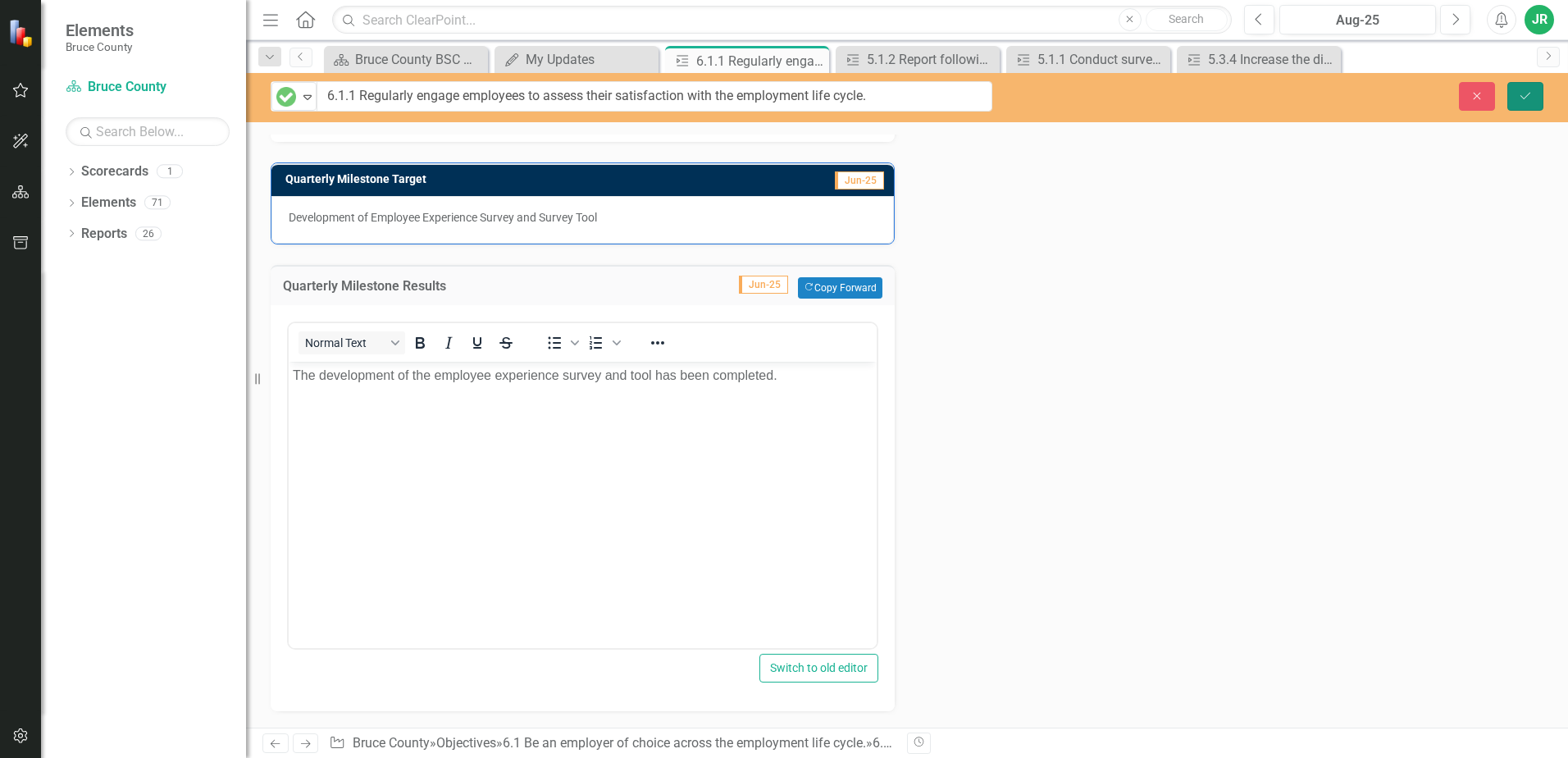
click at [1530, 100] on icon "Save" at bounding box center [1526, 96] width 15 height 11
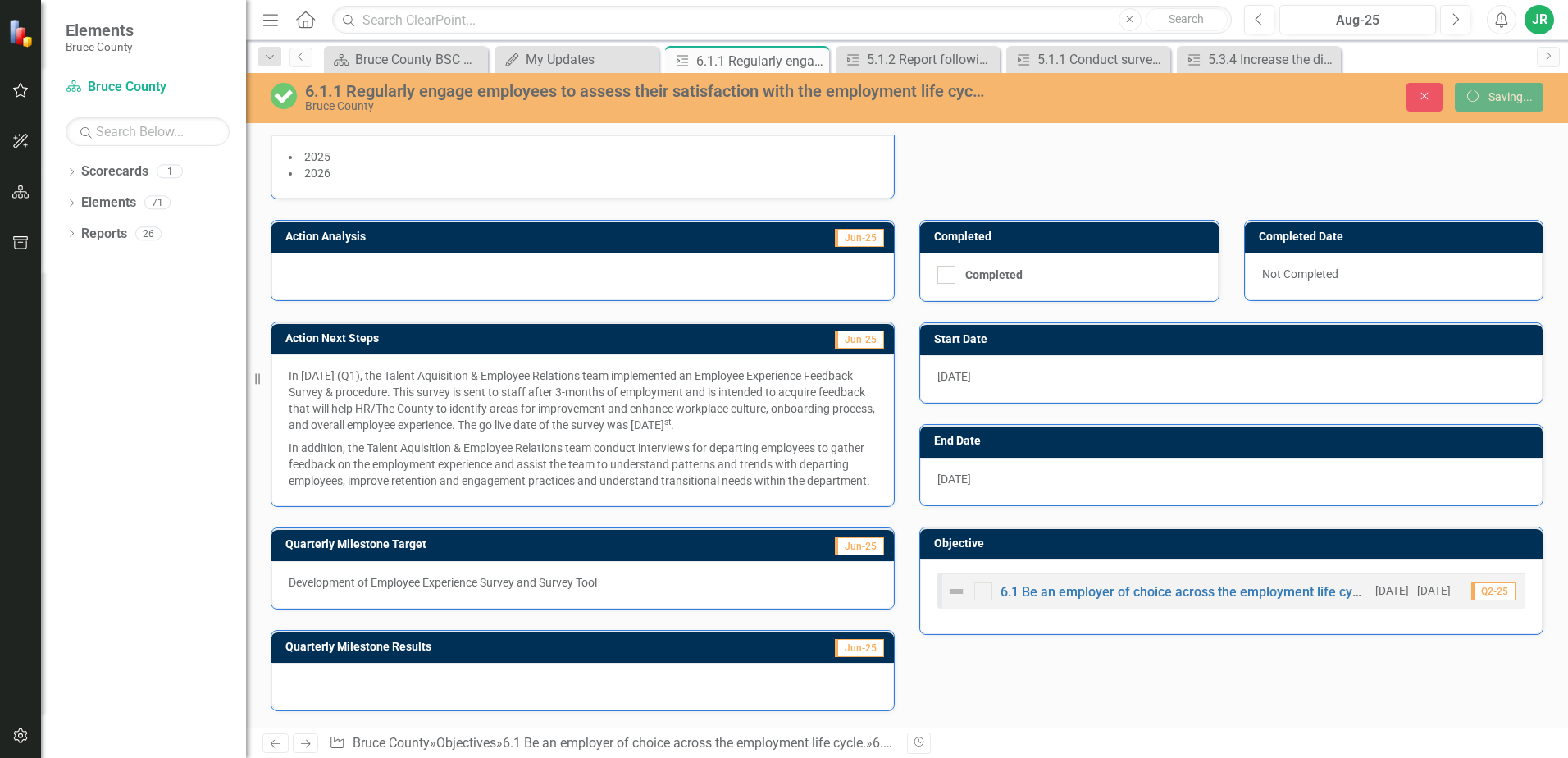
scroll to position [260, 0]
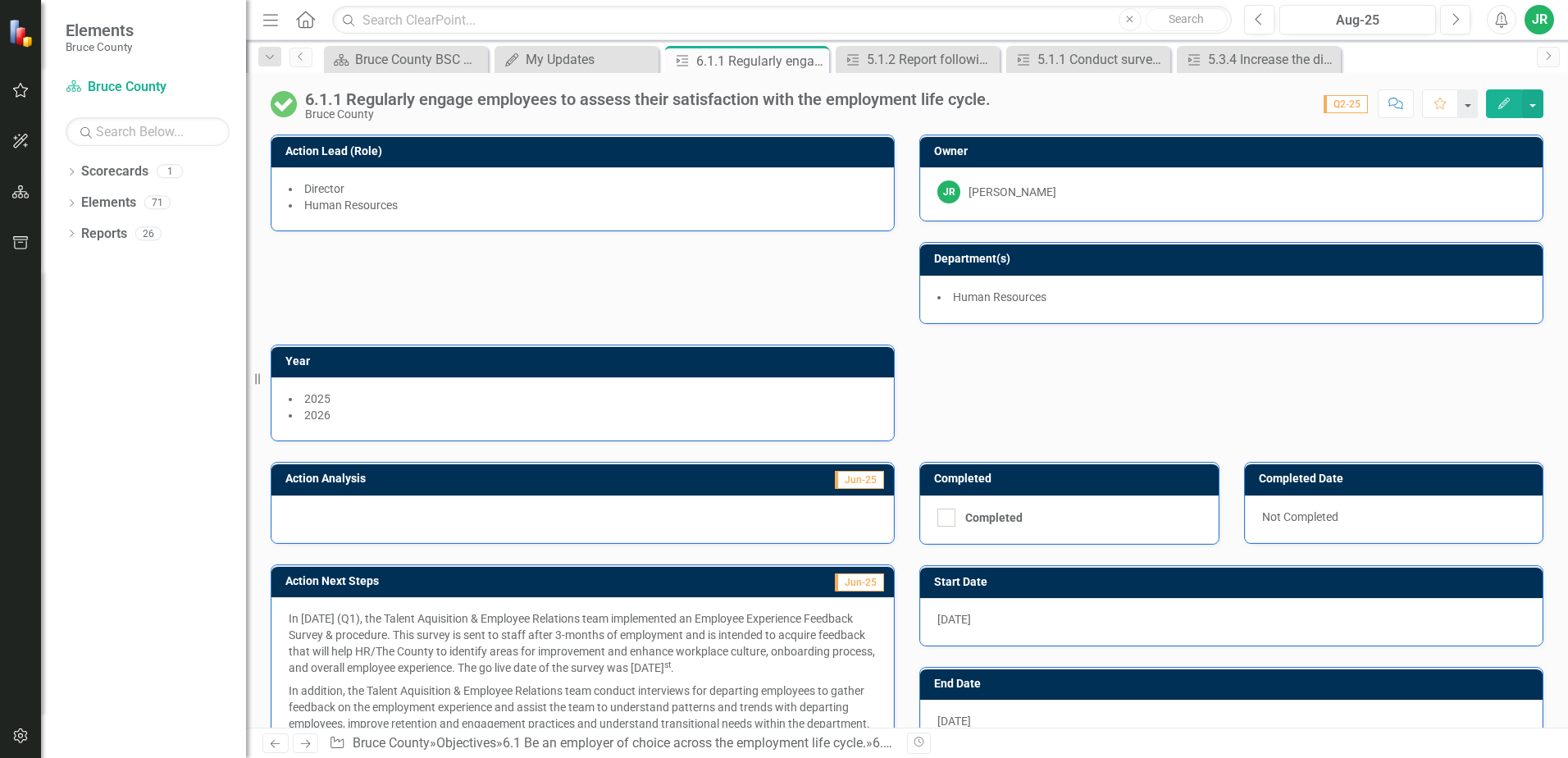
drag, startPoint x: 966, startPoint y: 238, endPoint x: 938, endPoint y: 264, distance: 38.2
click at [944, 255] on h3 "Department(s)" at bounding box center [1234, 259] width 600 height 12
click at [938, 518] on input "Completed" at bounding box center [943, 513] width 10 height 10
checkbox input "true"
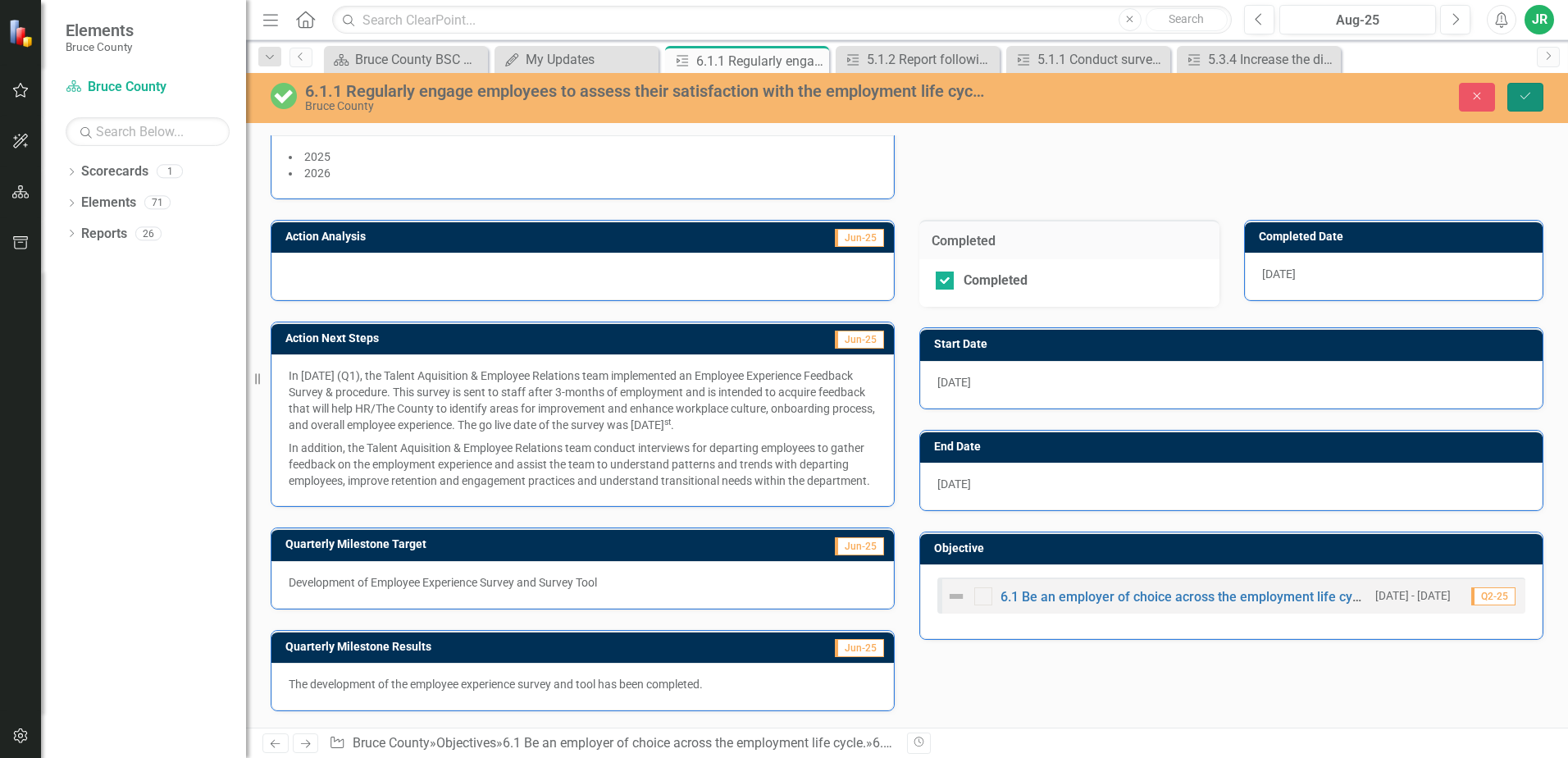
click at [1533, 99] on icon "Save" at bounding box center [1526, 96] width 15 height 11
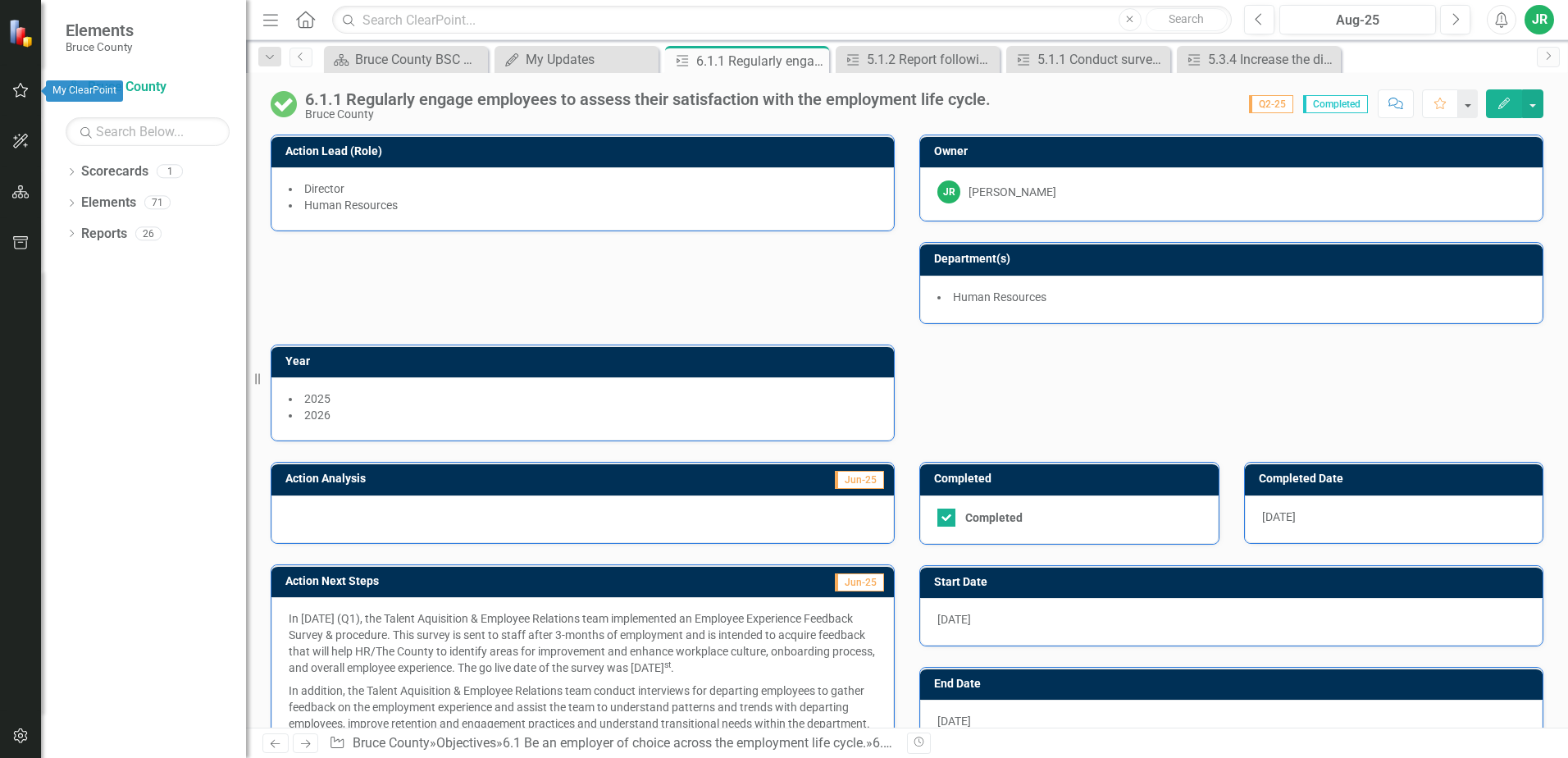
click at [22, 85] on icon "button" at bounding box center [21, 91] width 17 height 13
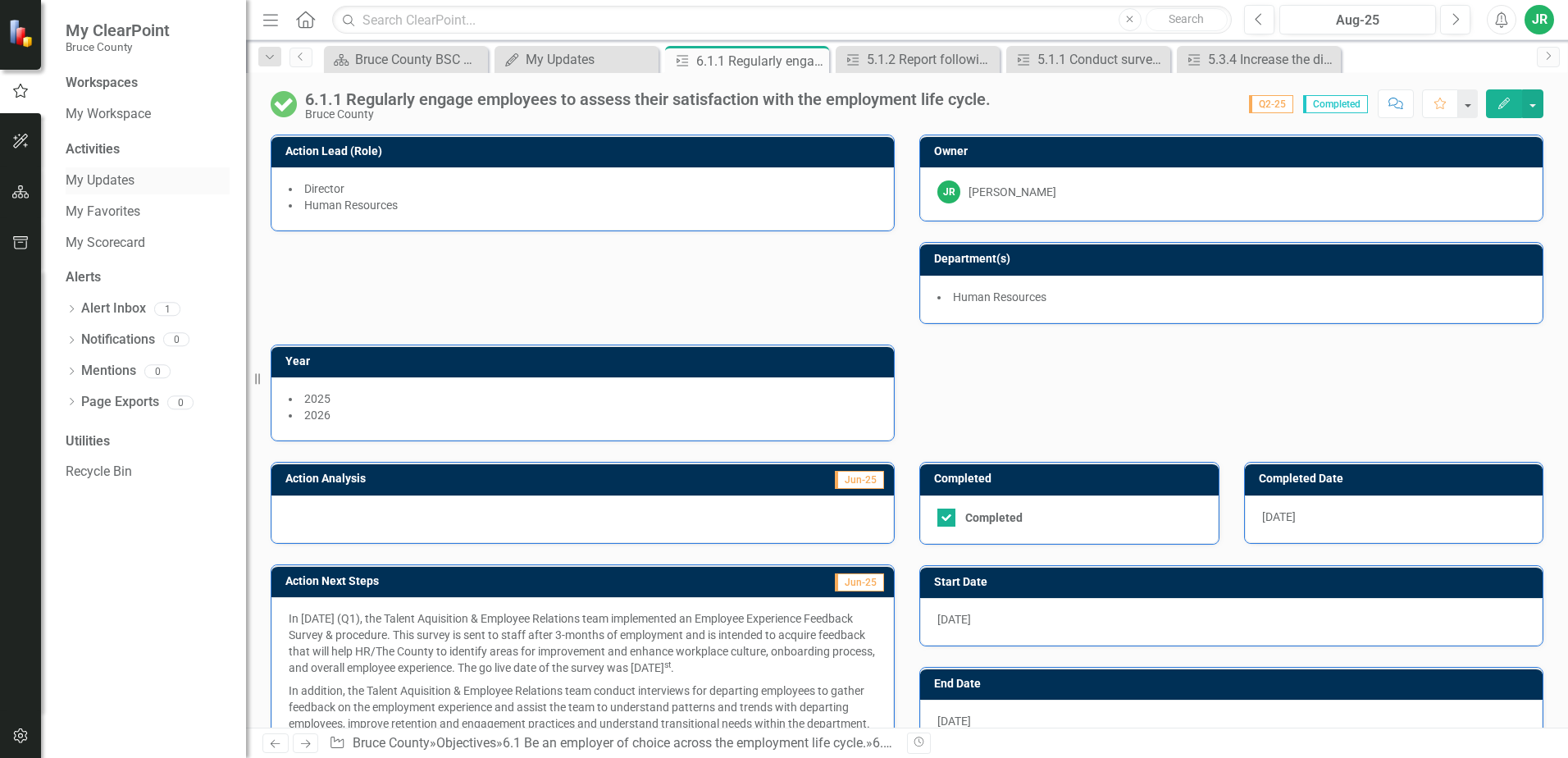
click at [105, 176] on link "My Updates" at bounding box center [147, 181] width 164 height 19
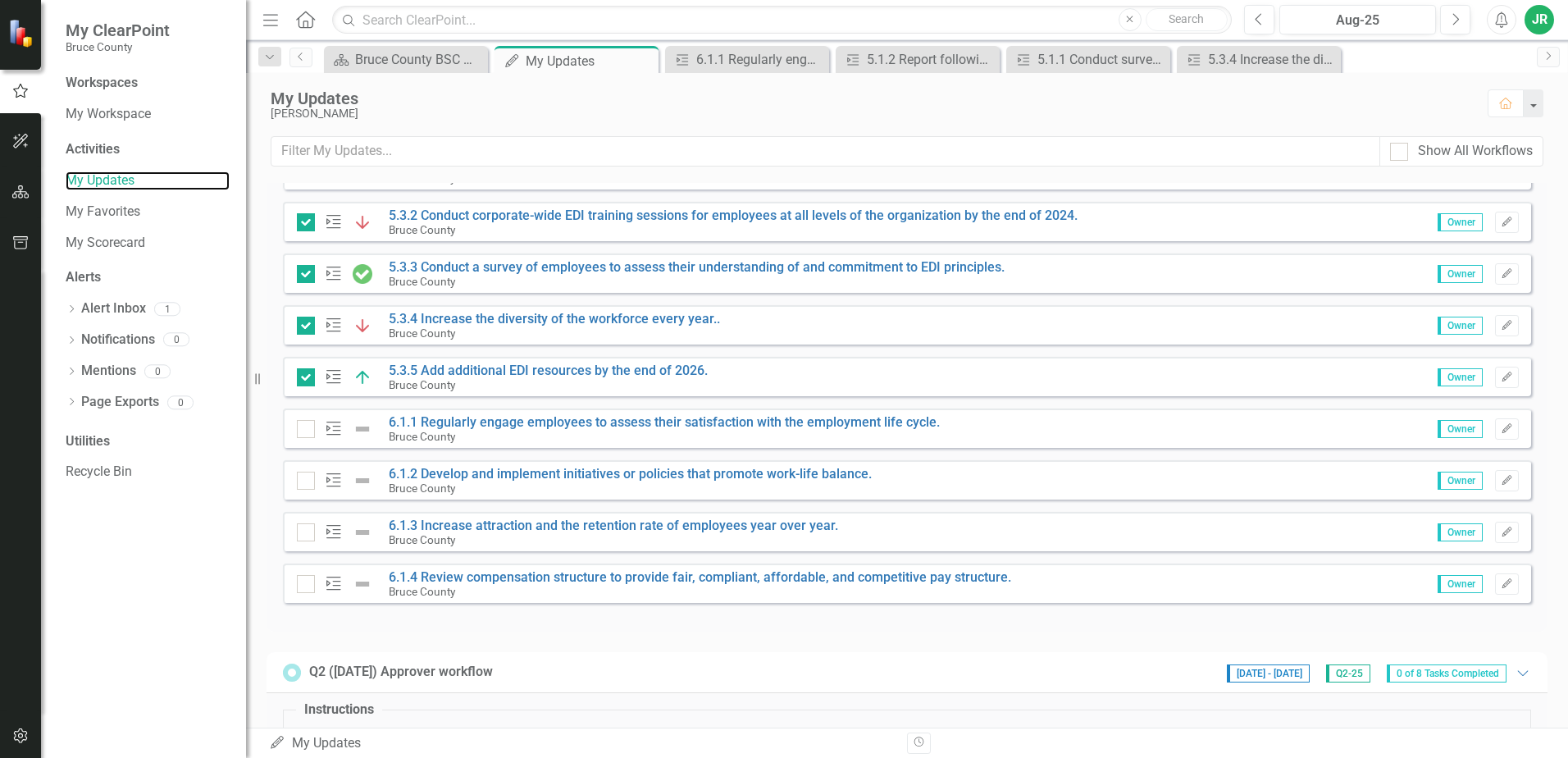
scroll to position [639, 0]
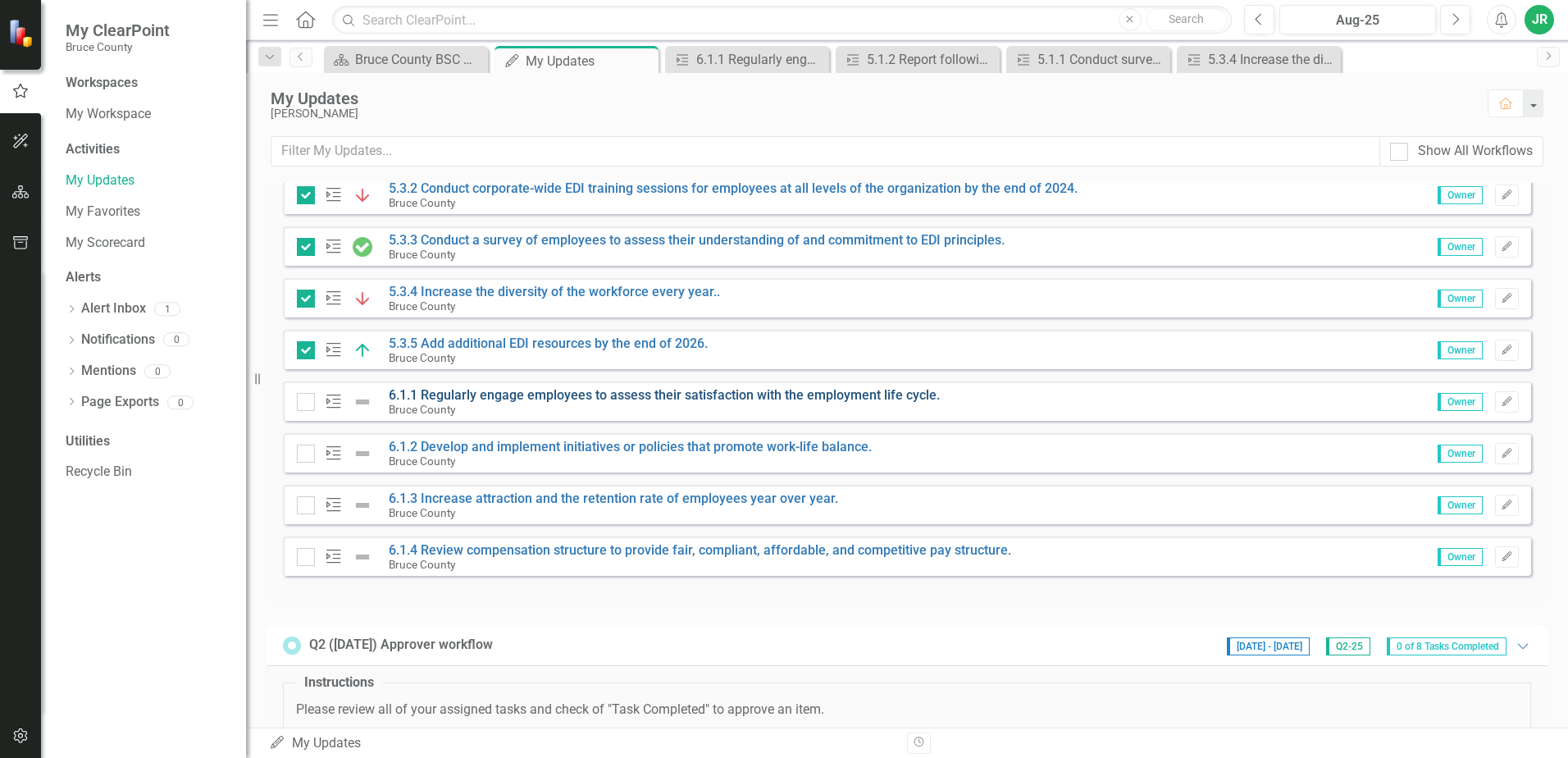
click at [636, 397] on link "6.1.1 Regularly engage employees to assess their satisfaction with the employme…" at bounding box center [665, 395] width 552 height 16
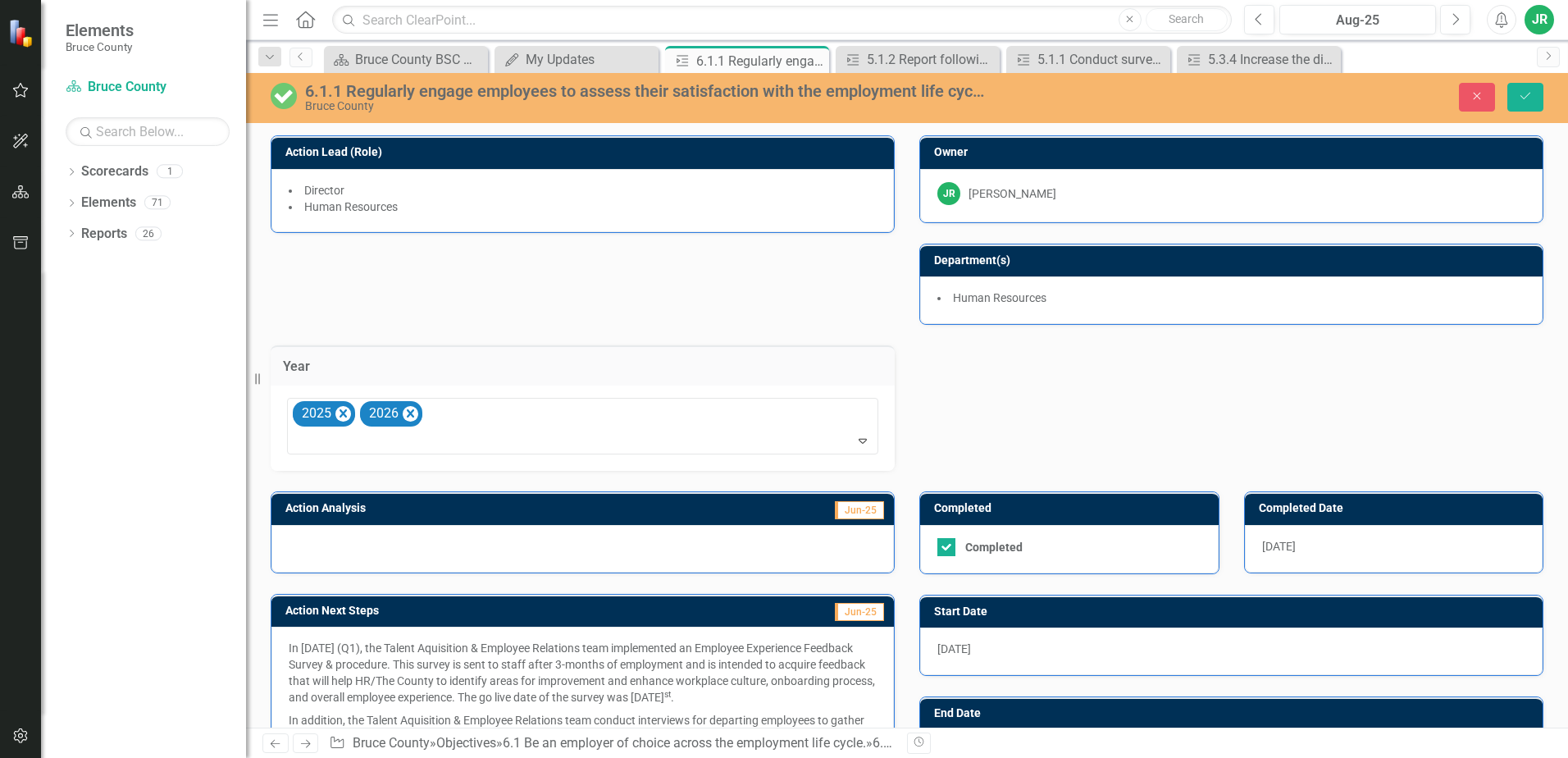
scroll to position [288, 0]
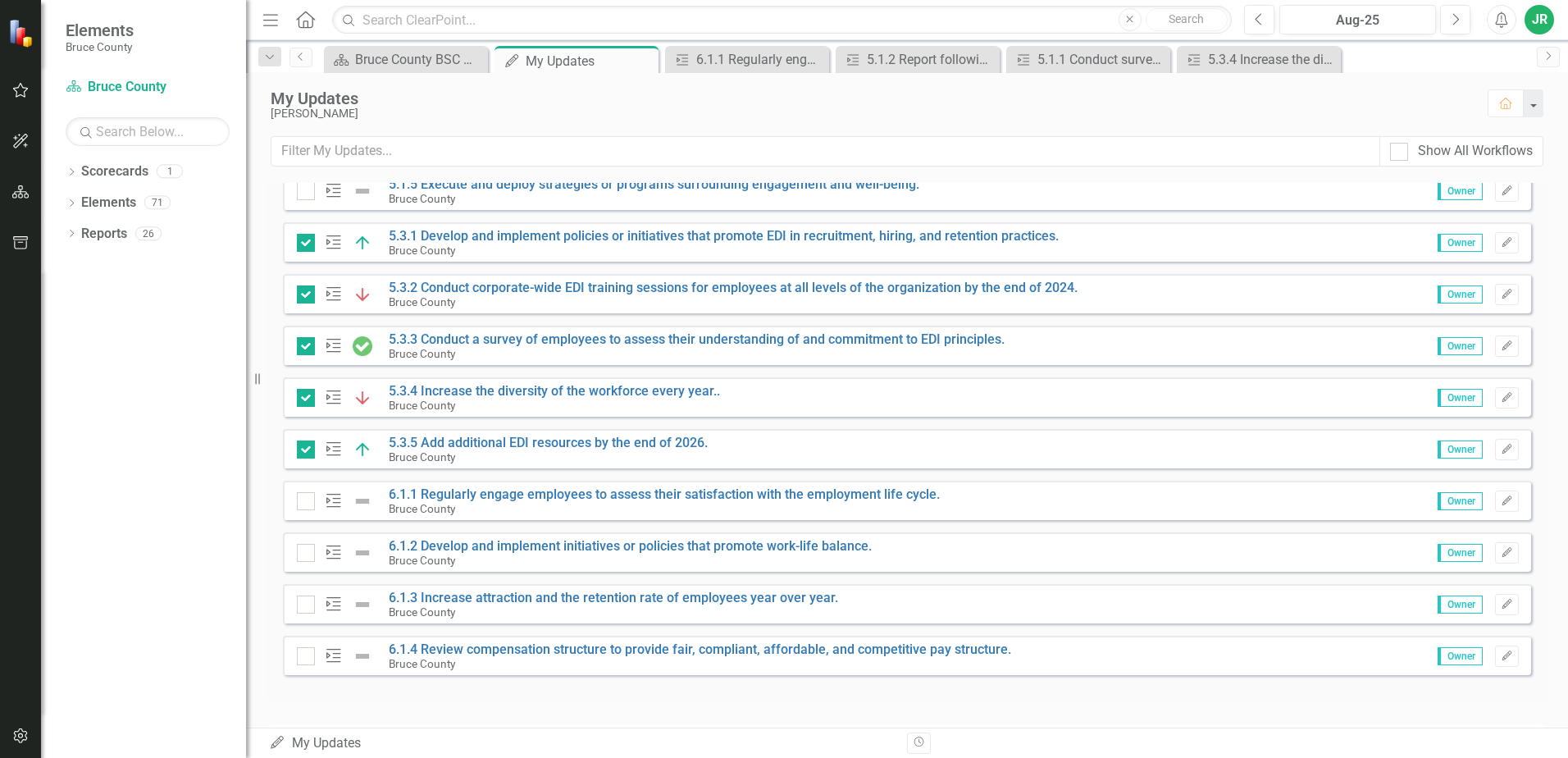
scroll to position [555, 0]
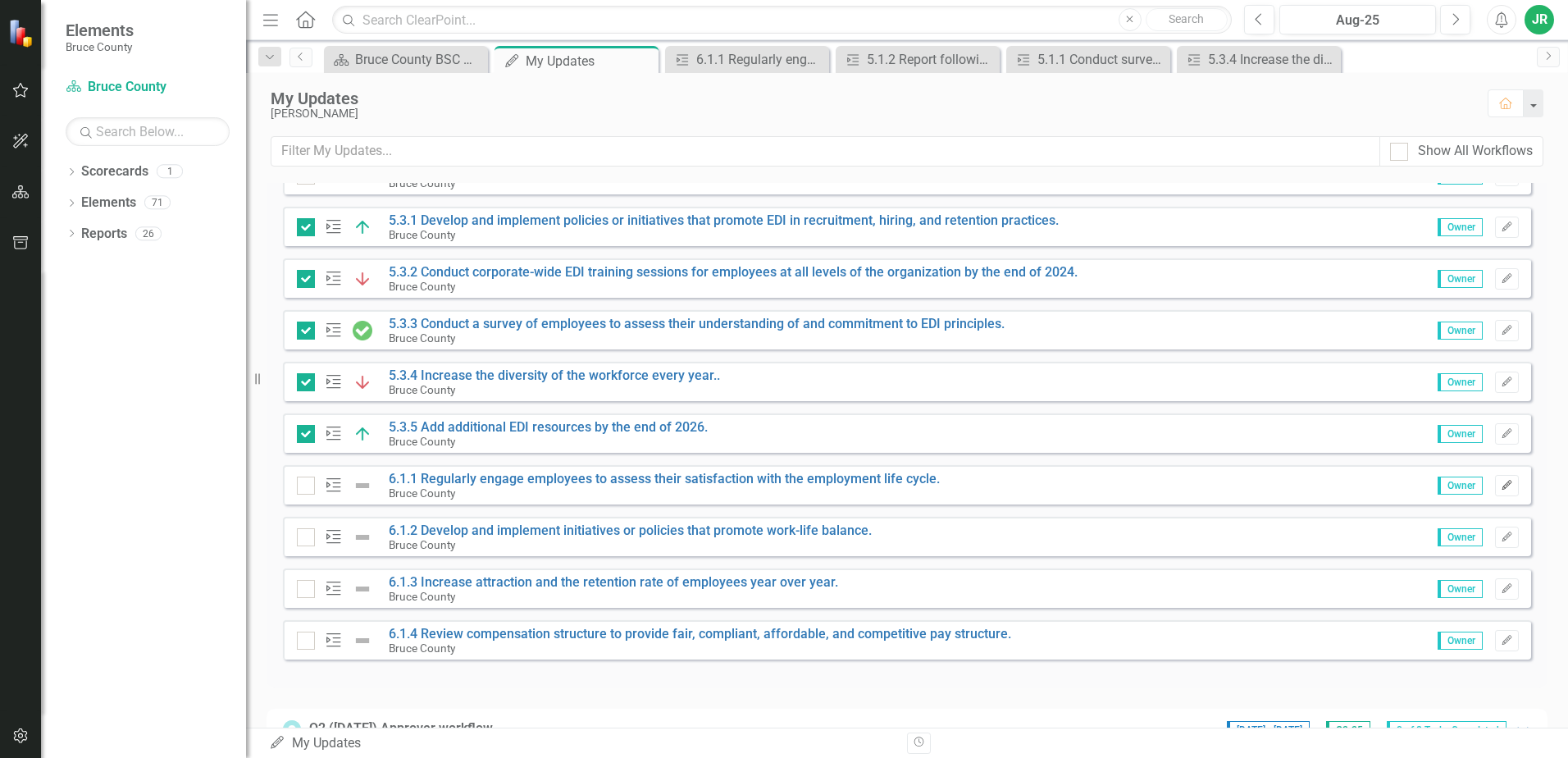
click at [1501, 487] on icon "Edit" at bounding box center [1506, 485] width 12 height 10
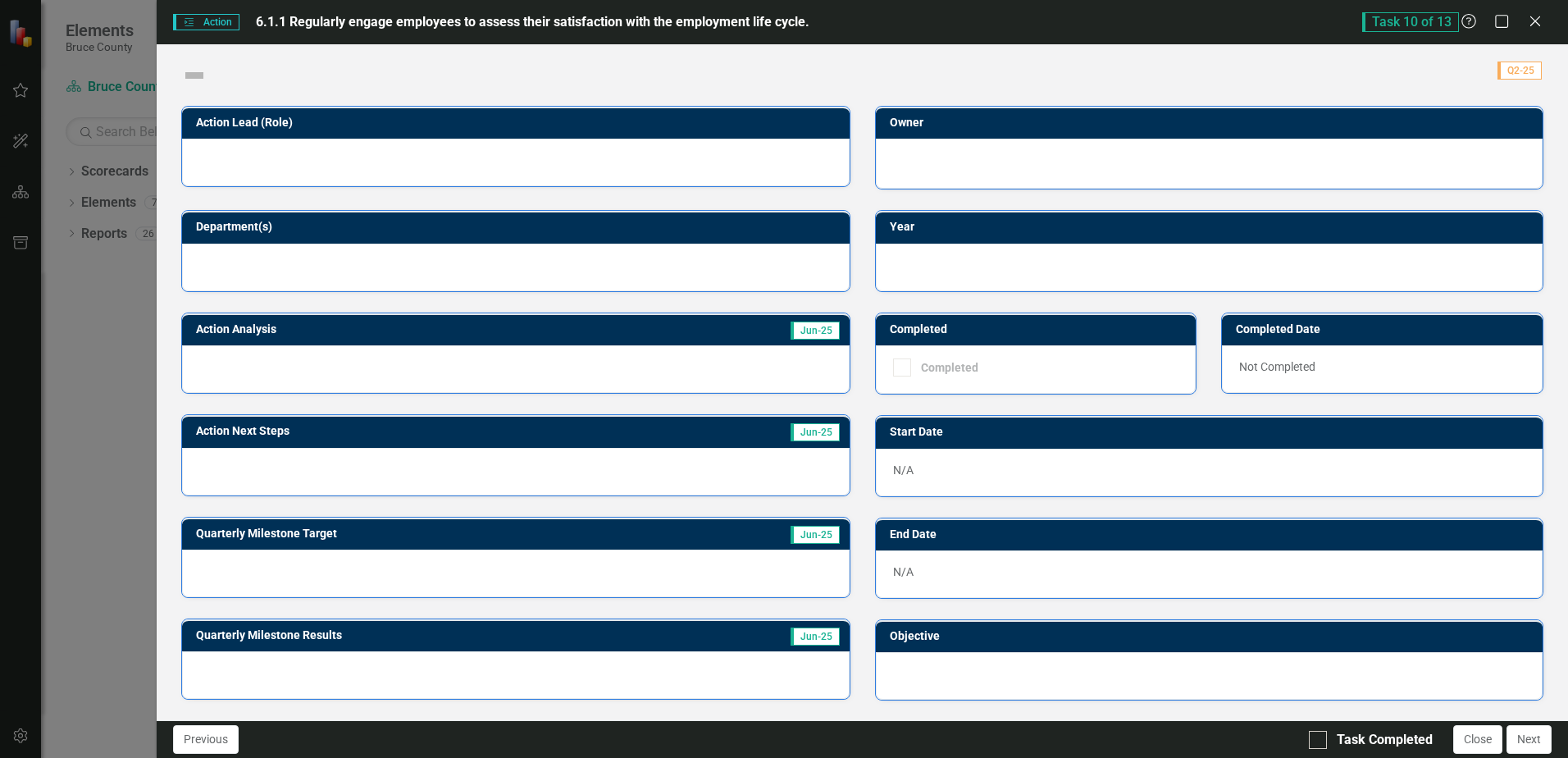
checkbox input "true"
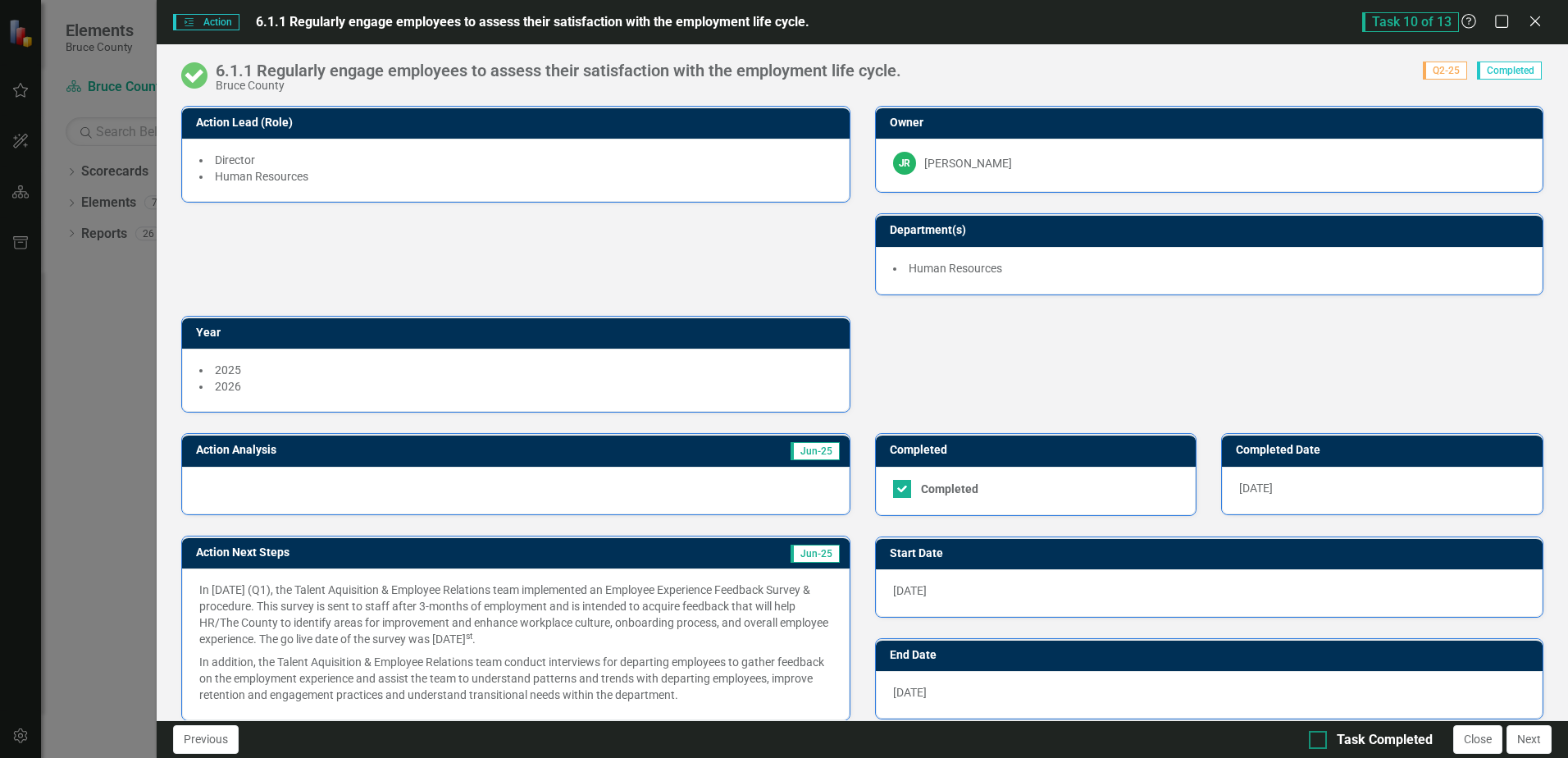
click at [1322, 742] on div at bounding box center [1318, 739] width 18 height 18
click at [1320, 742] on input "Task Completed" at bounding box center [1314, 736] width 10 height 10
checkbox input "true"
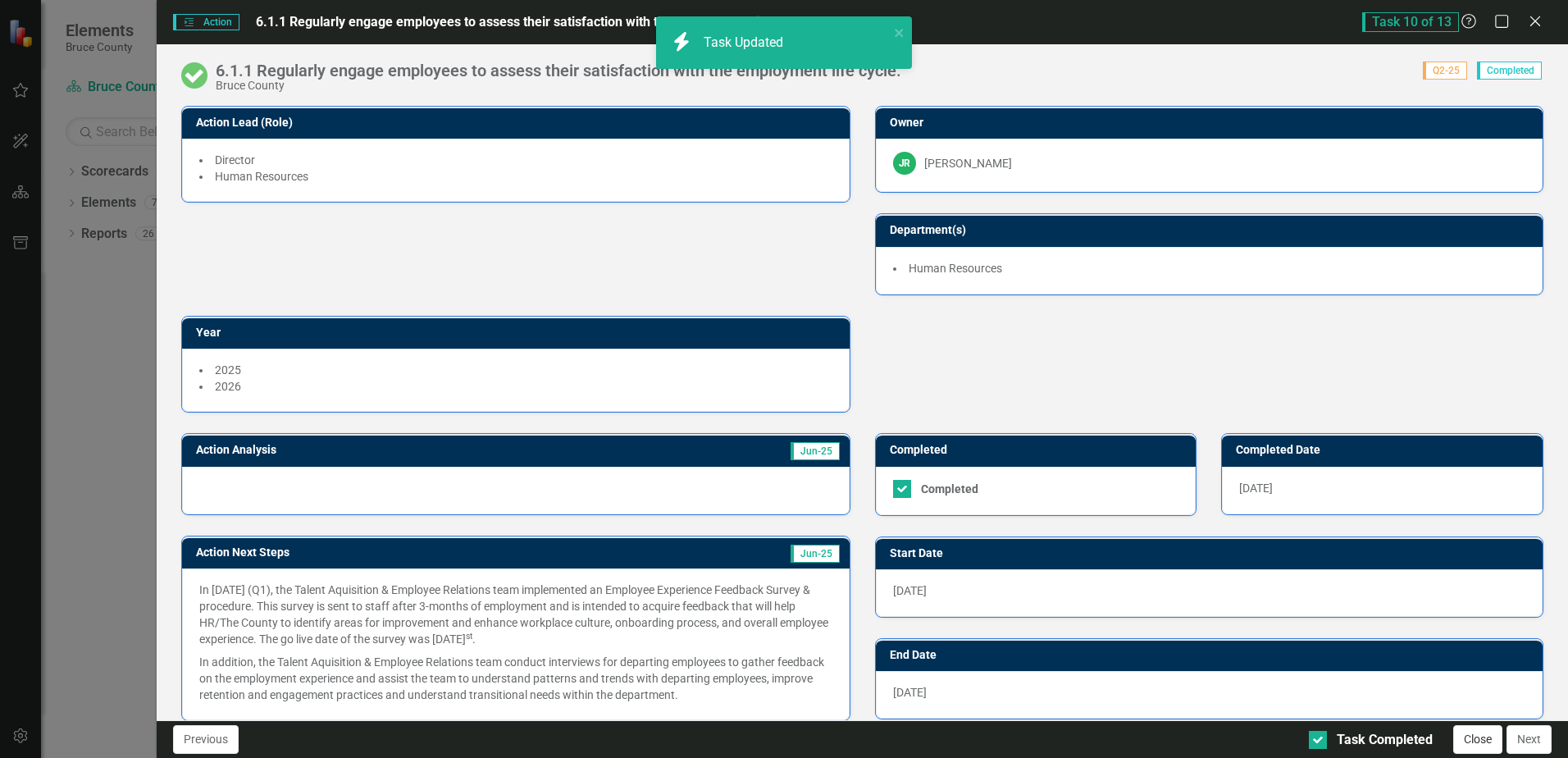
click at [1474, 741] on button "Close" at bounding box center [1477, 739] width 49 height 29
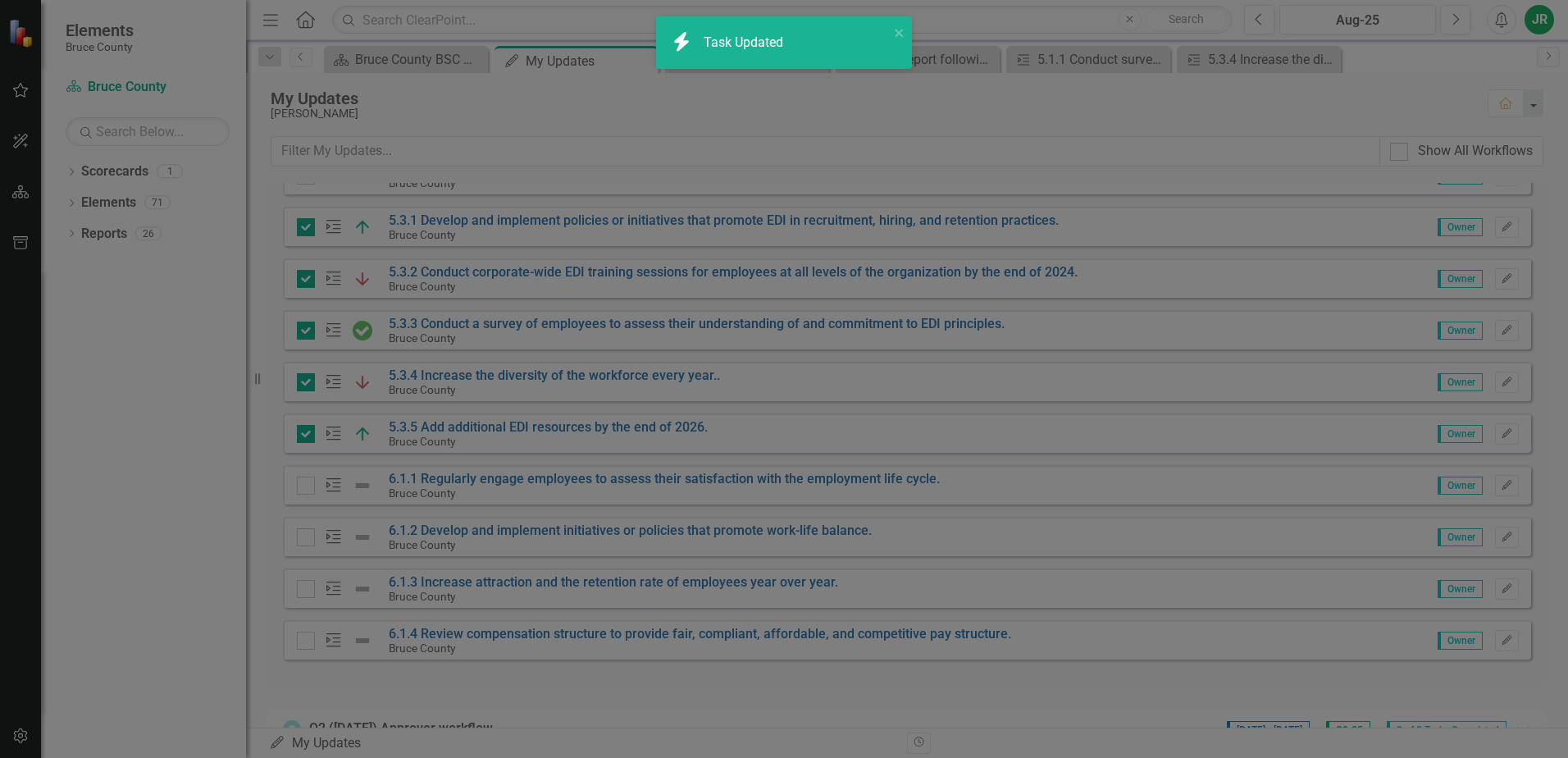
checkbox input "true"
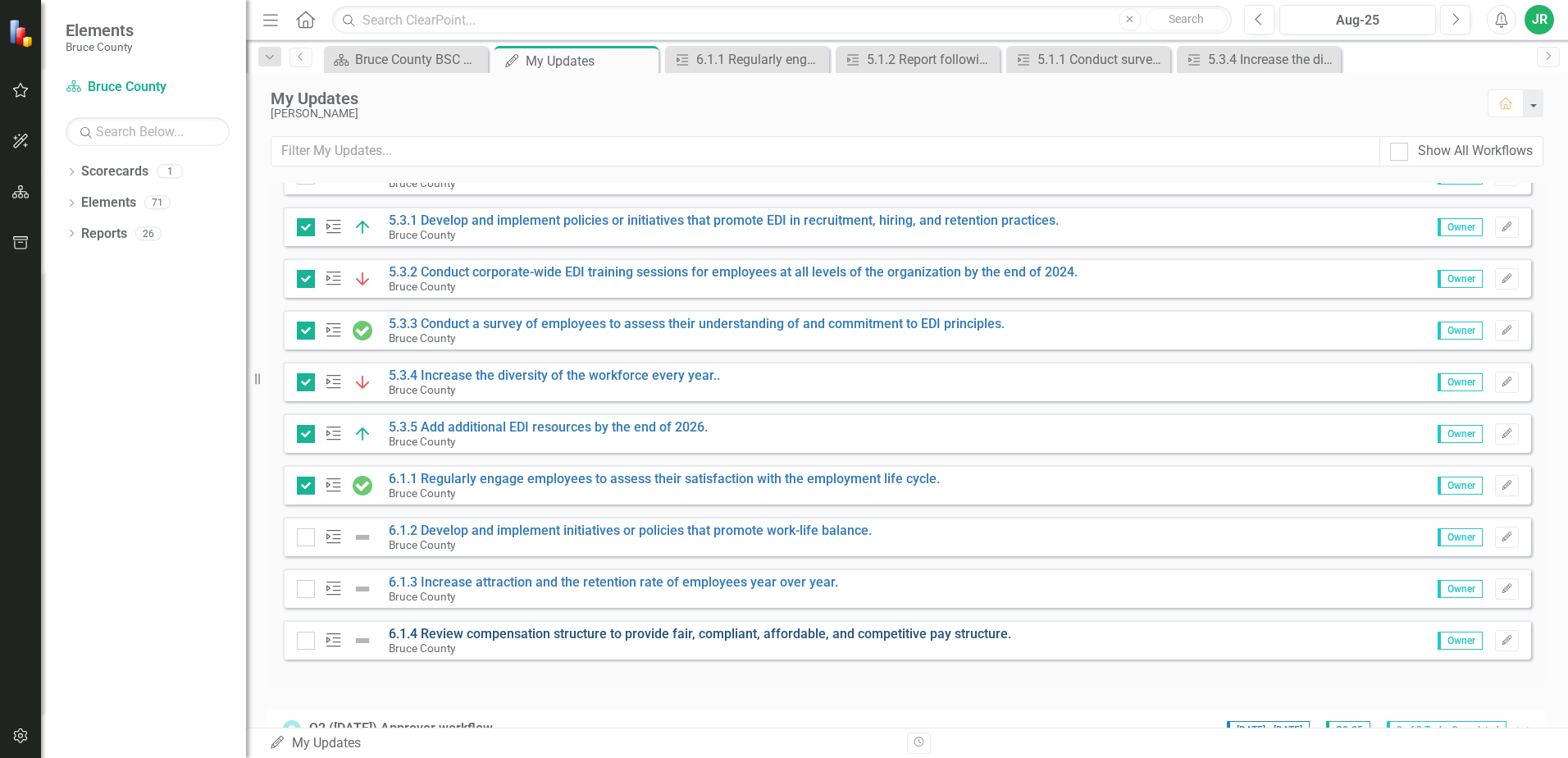
click at [532, 634] on link "6.1.4 Review compensation structure to provide fair, compliant, affordable, and…" at bounding box center [700, 634] width 623 height 16
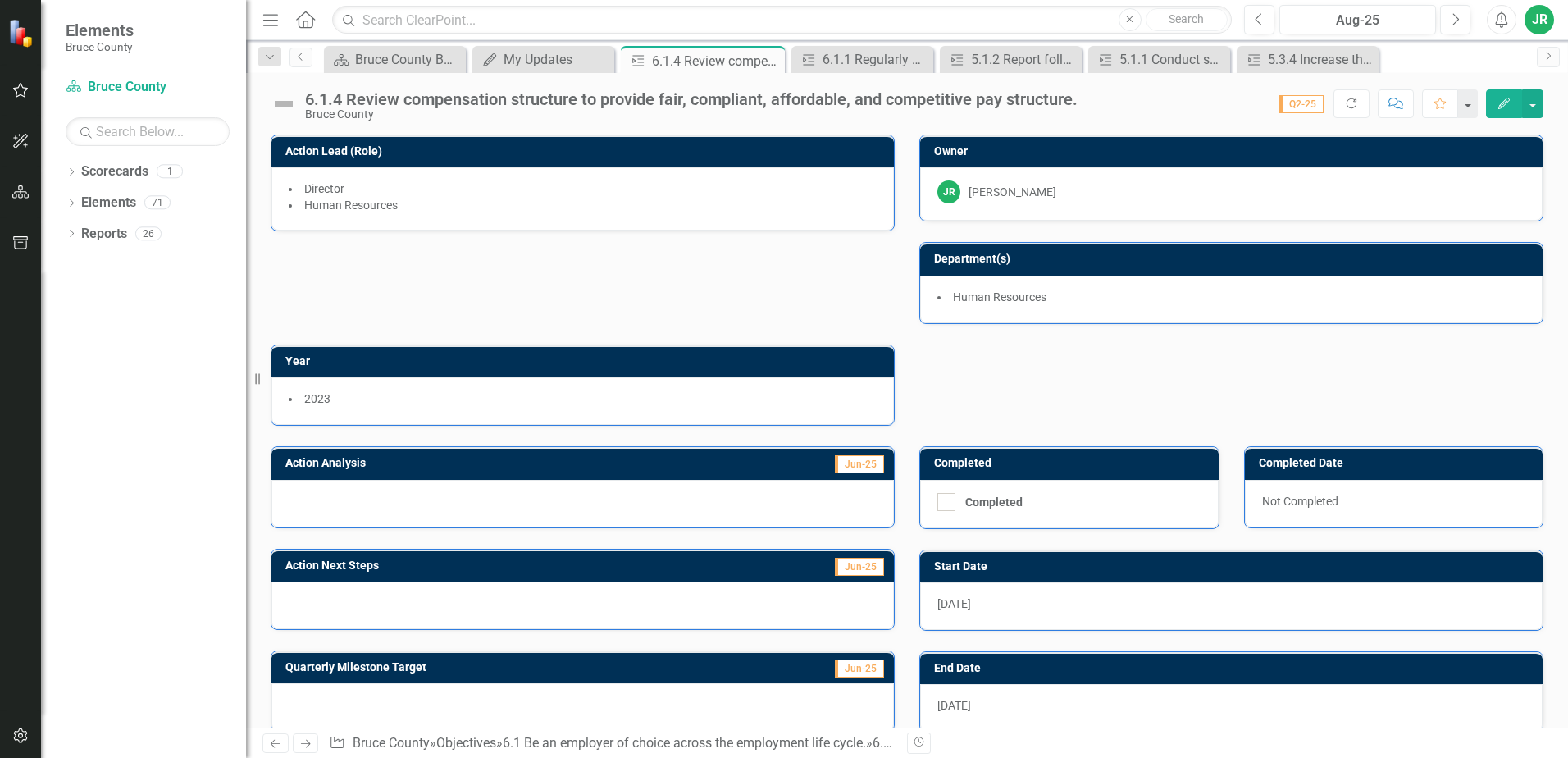
click at [336, 103] on div "6.1.4 Review compensation structure to provide fair, compliant, affordable, and…" at bounding box center [692, 99] width 773 height 18
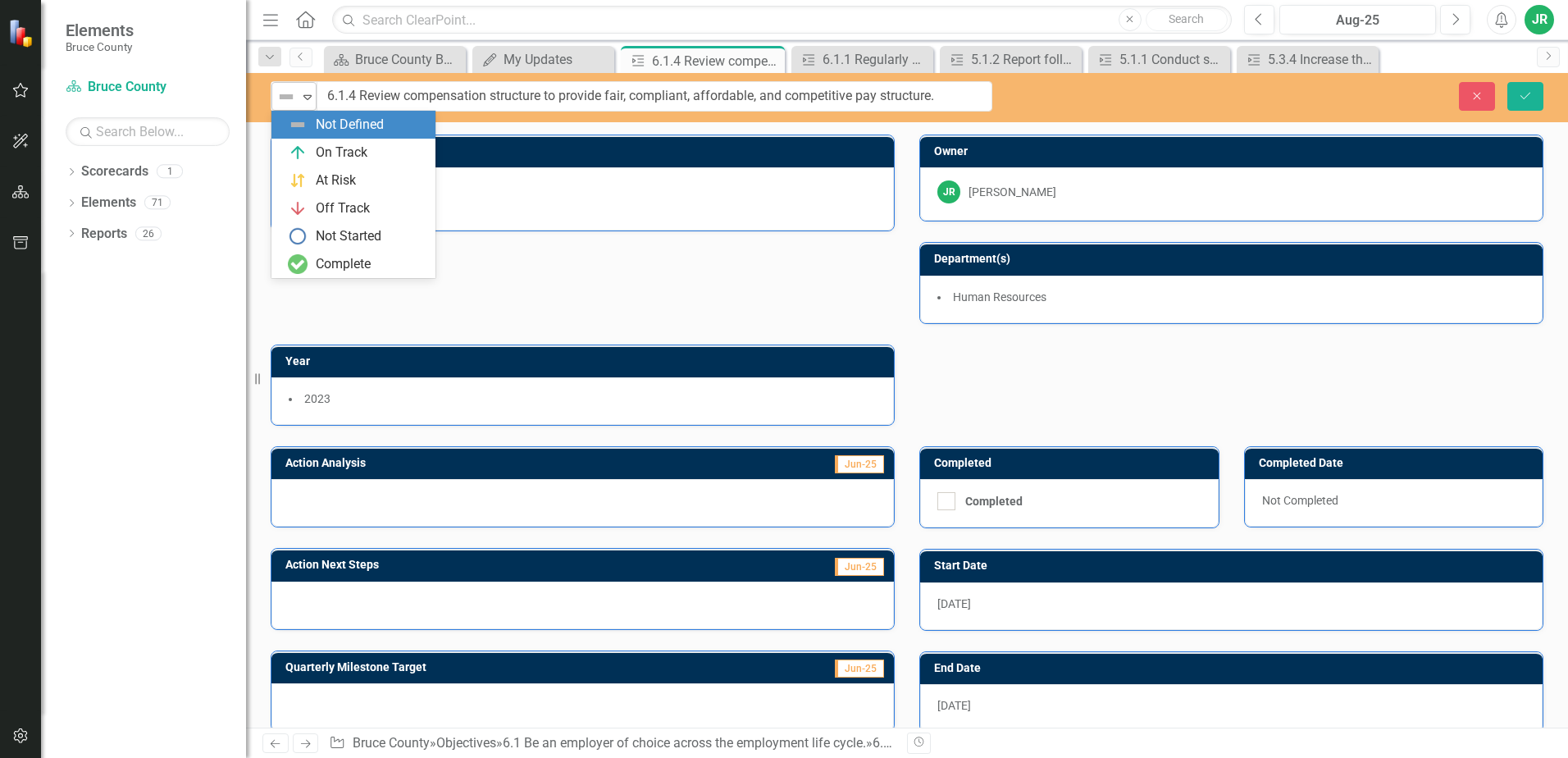
click at [303, 94] on icon "Expand" at bounding box center [308, 97] width 17 height 13
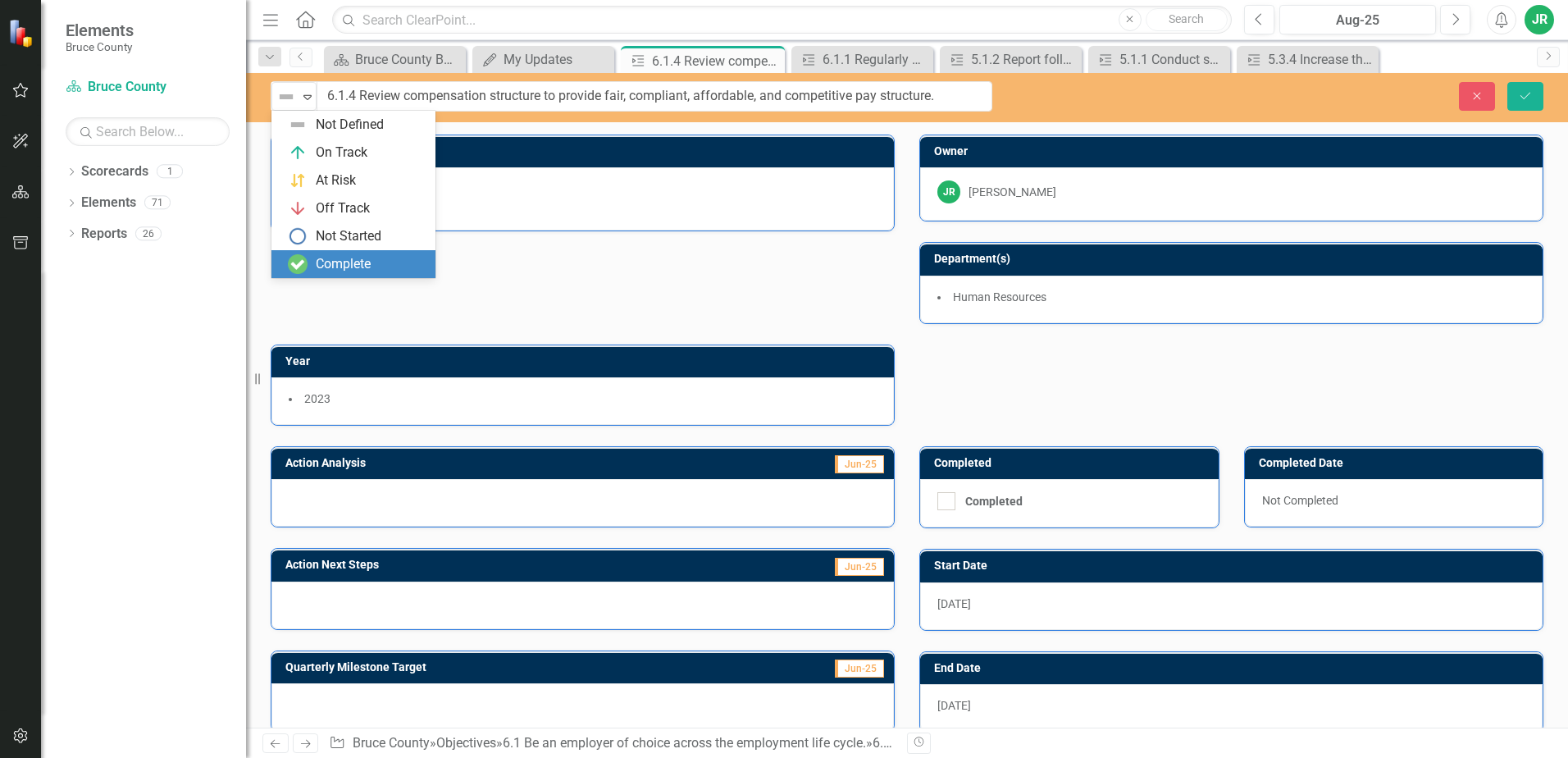
click at [301, 260] on img at bounding box center [297, 263] width 20 height 20
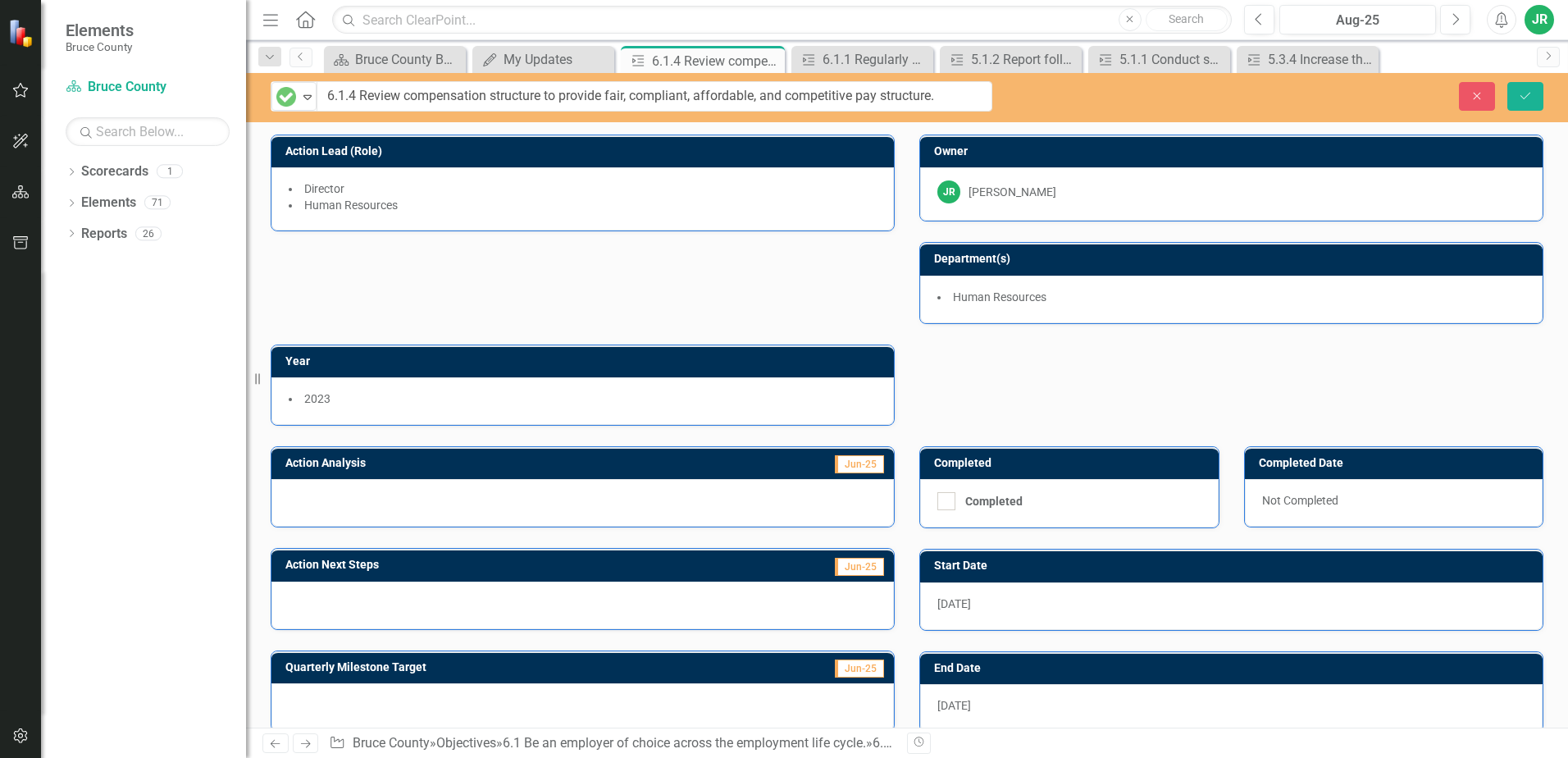
click at [487, 282] on div "Action Lead (Role) Director Human Resources Owner JR [PERSON_NAME] Department(s…" at bounding box center [907, 270] width 1297 height 312
click at [362, 492] on div at bounding box center [582, 502] width 623 height 48
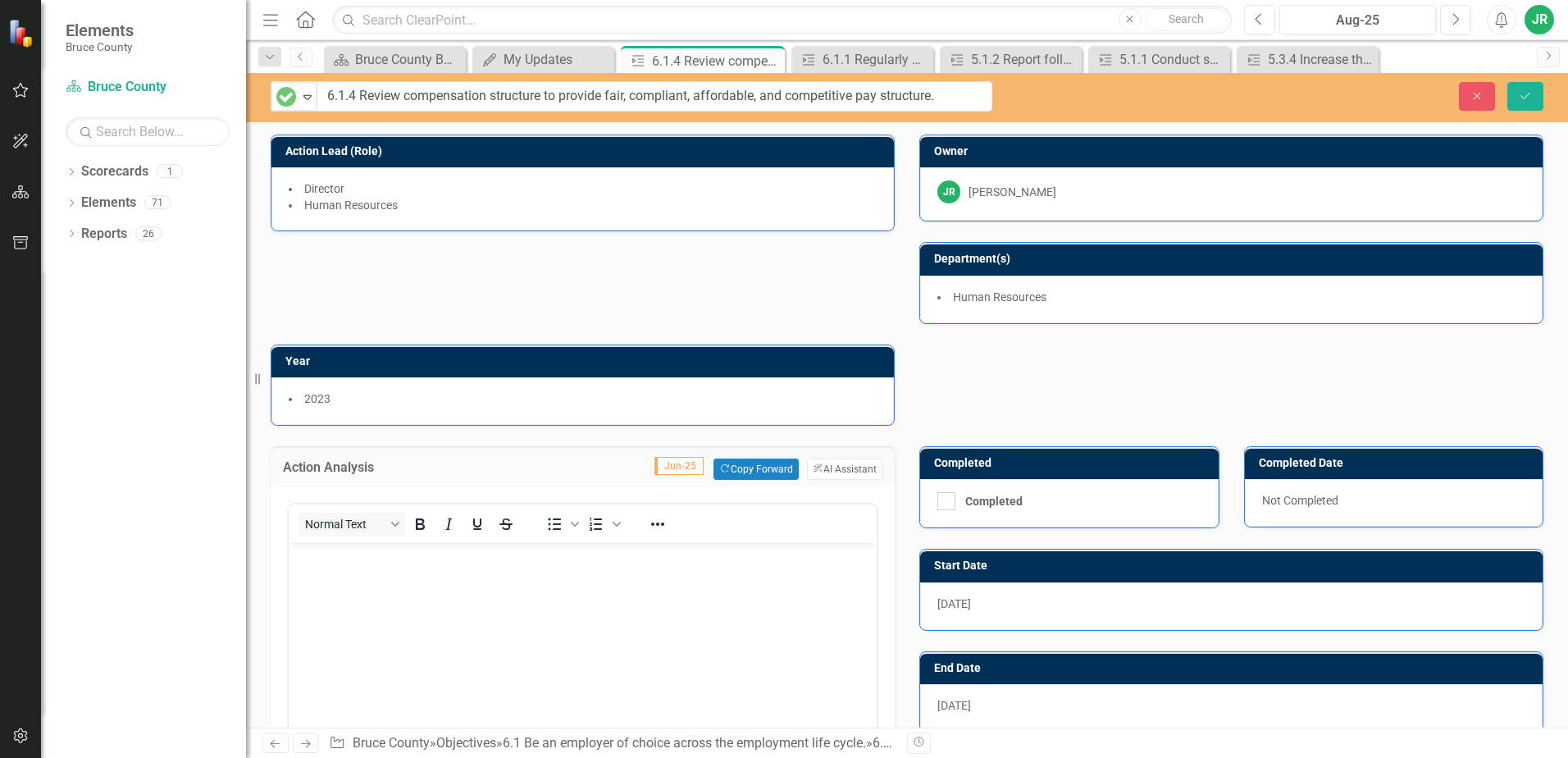
click at [358, 576] on body "Rich Text Area. Press ALT-0 for help." at bounding box center [582, 667] width 588 height 246
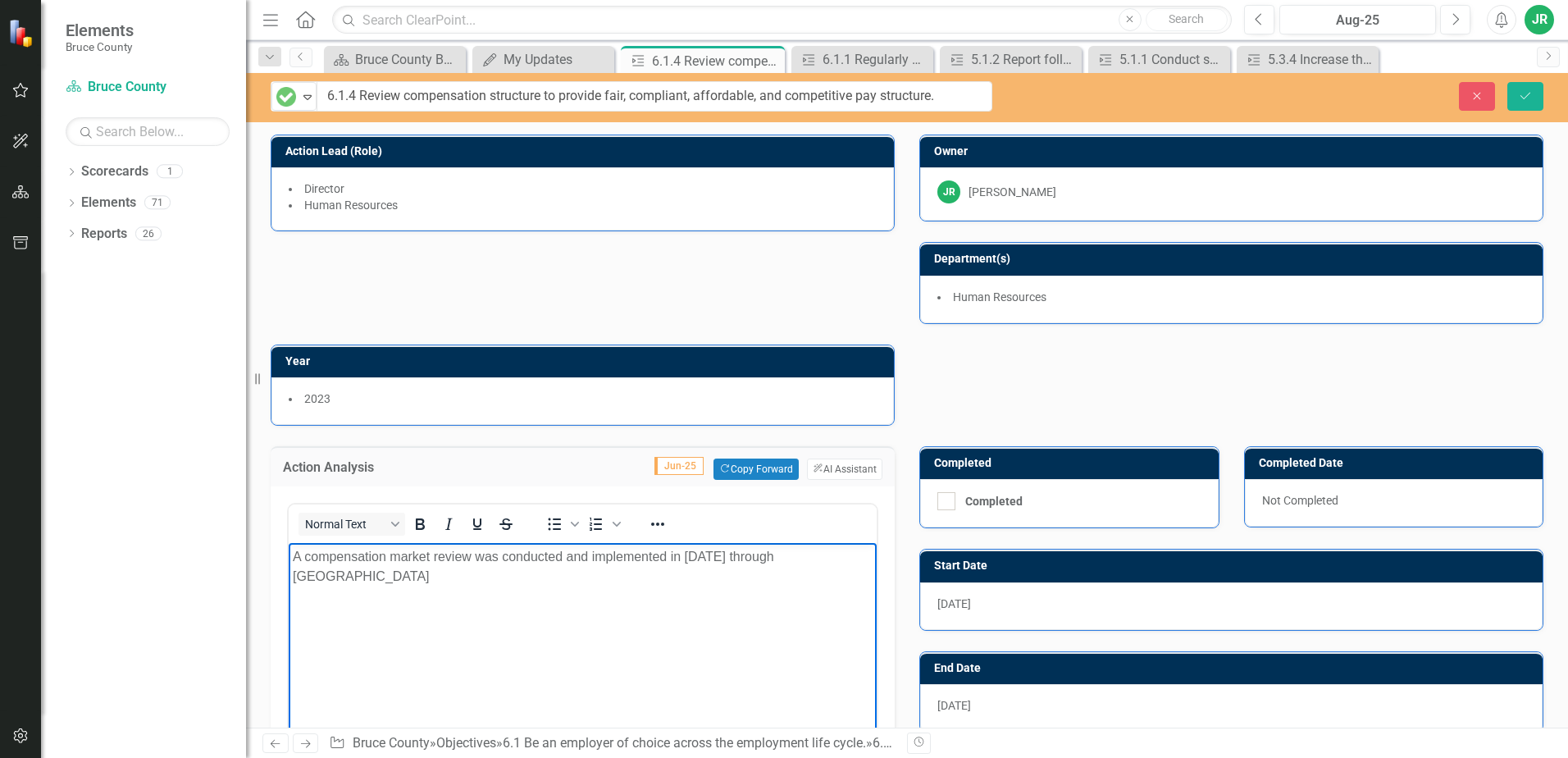
click at [837, 557] on p "A compensation market review was conducted and implemented in [DATE] through [G…" at bounding box center [582, 567] width 580 height 39
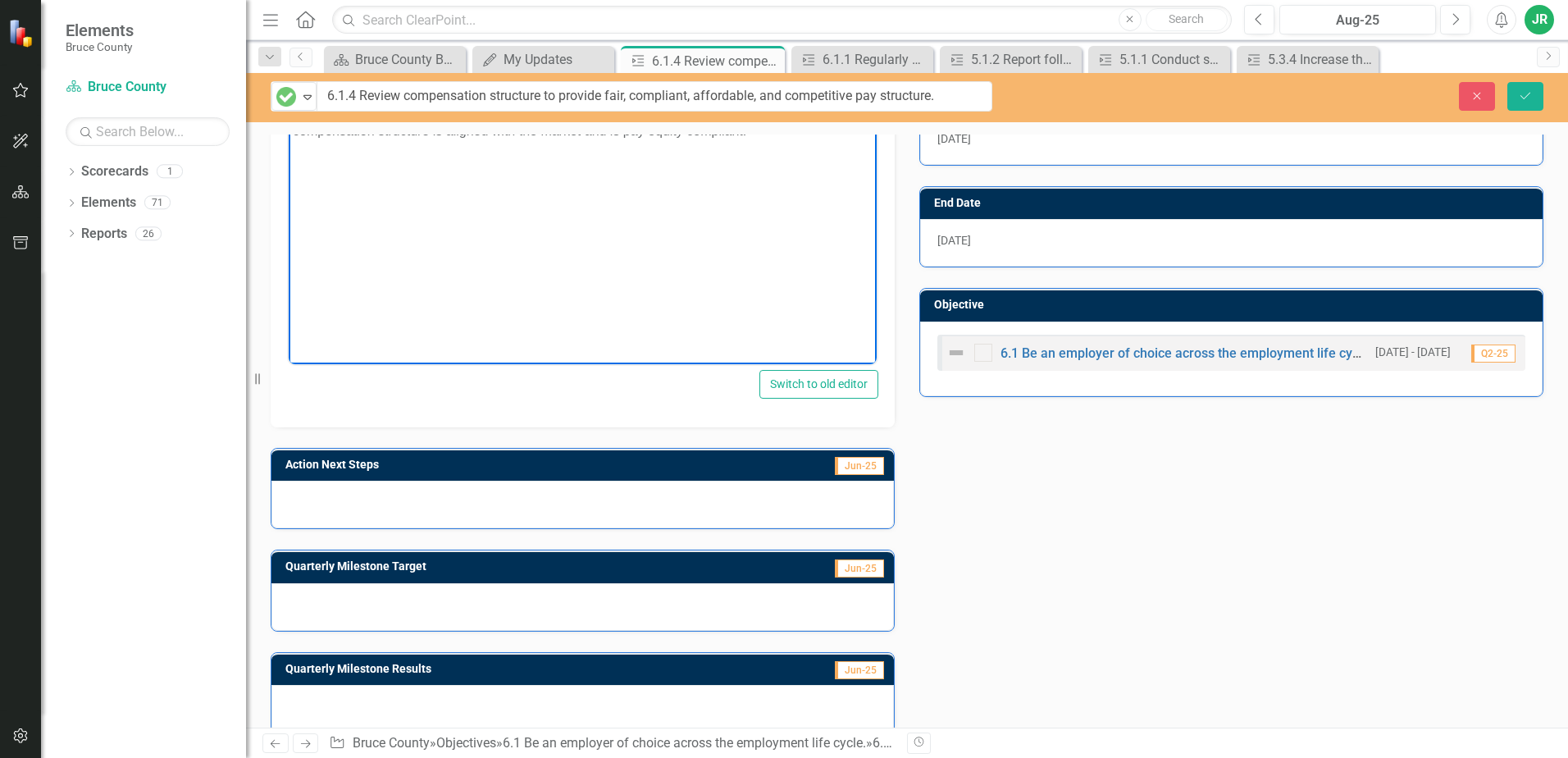
scroll to position [487, 0]
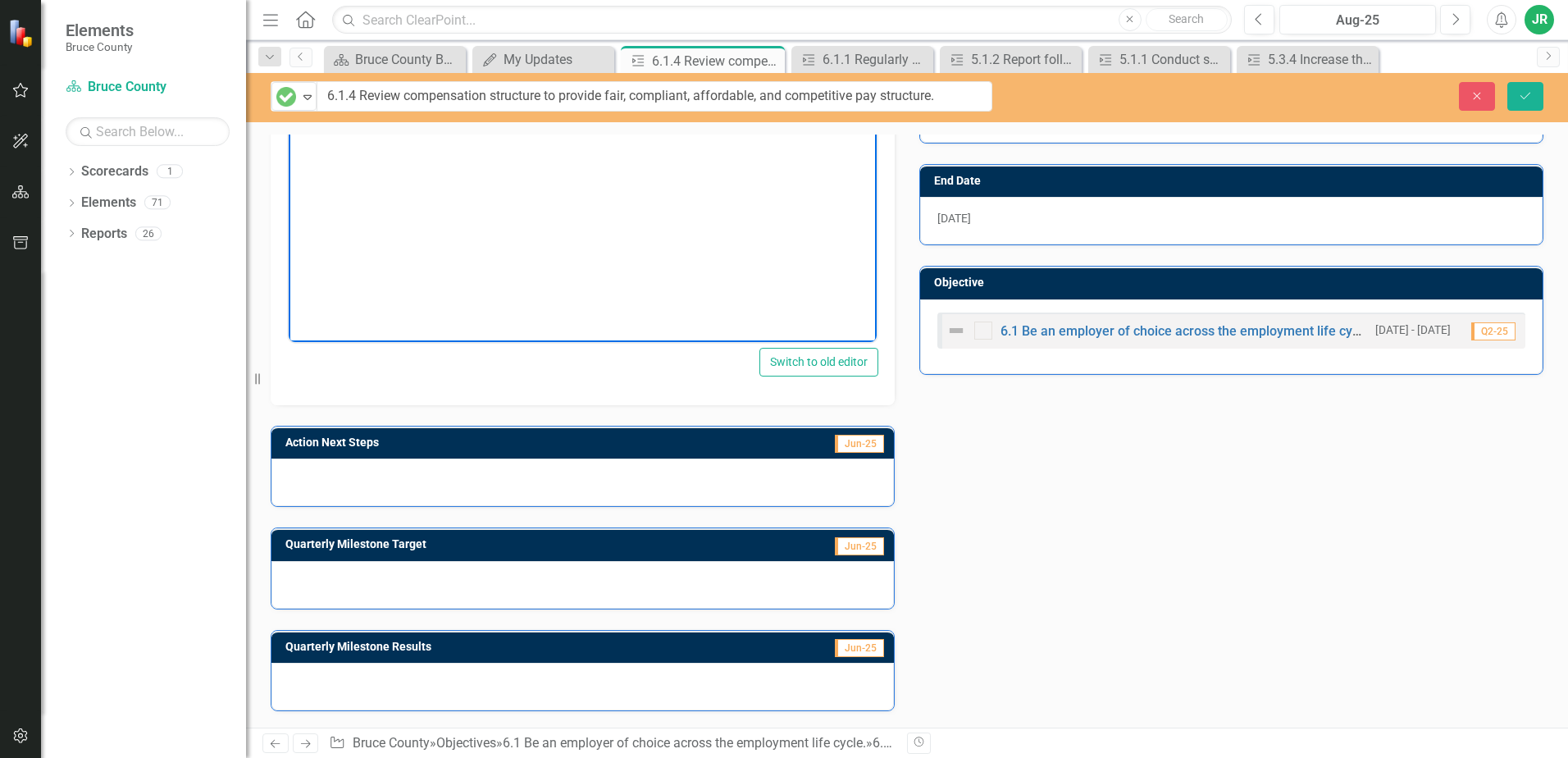
click at [358, 681] on div at bounding box center [582, 686] width 623 height 48
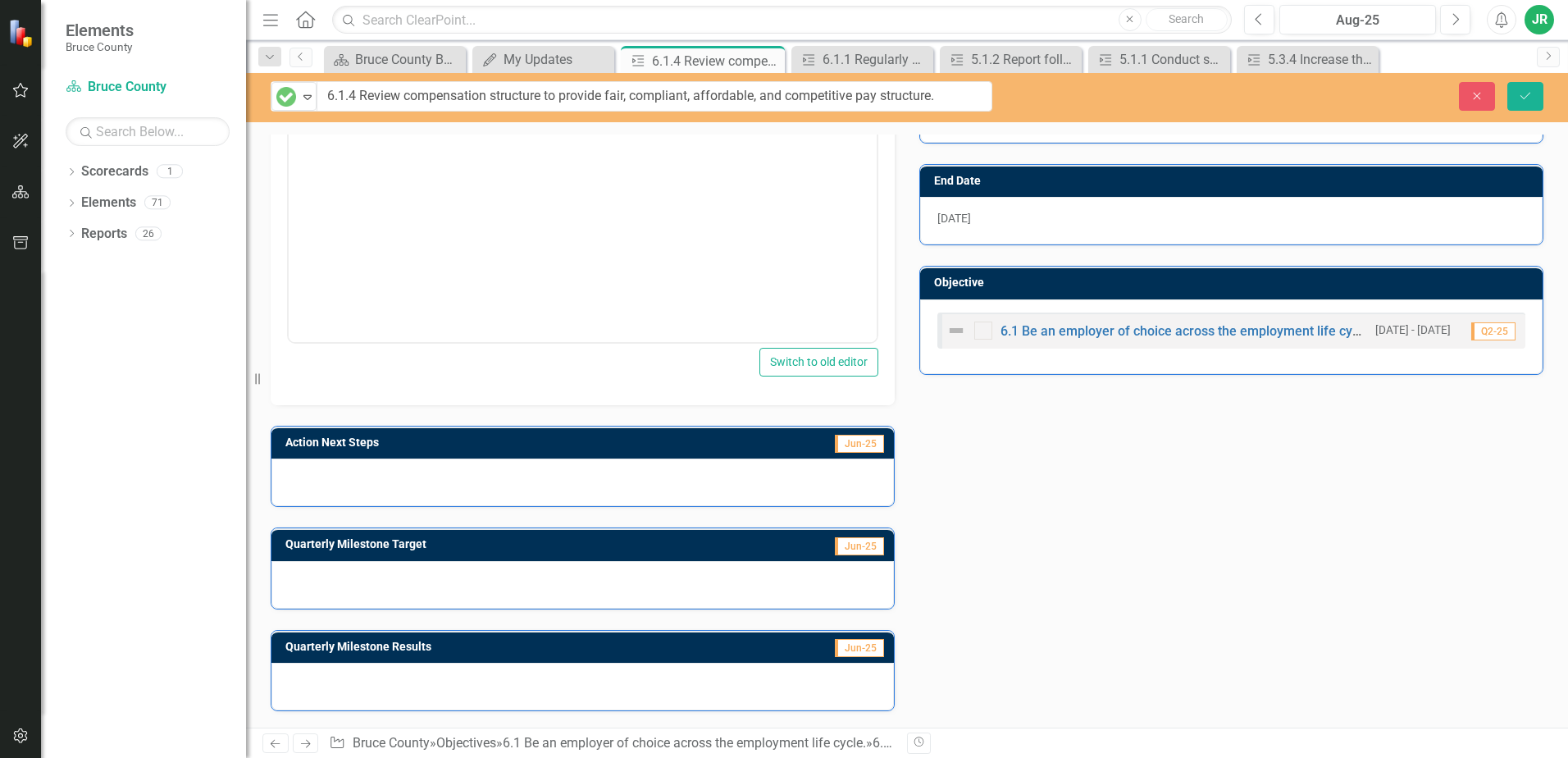
click at [357, 681] on div at bounding box center [582, 686] width 623 height 48
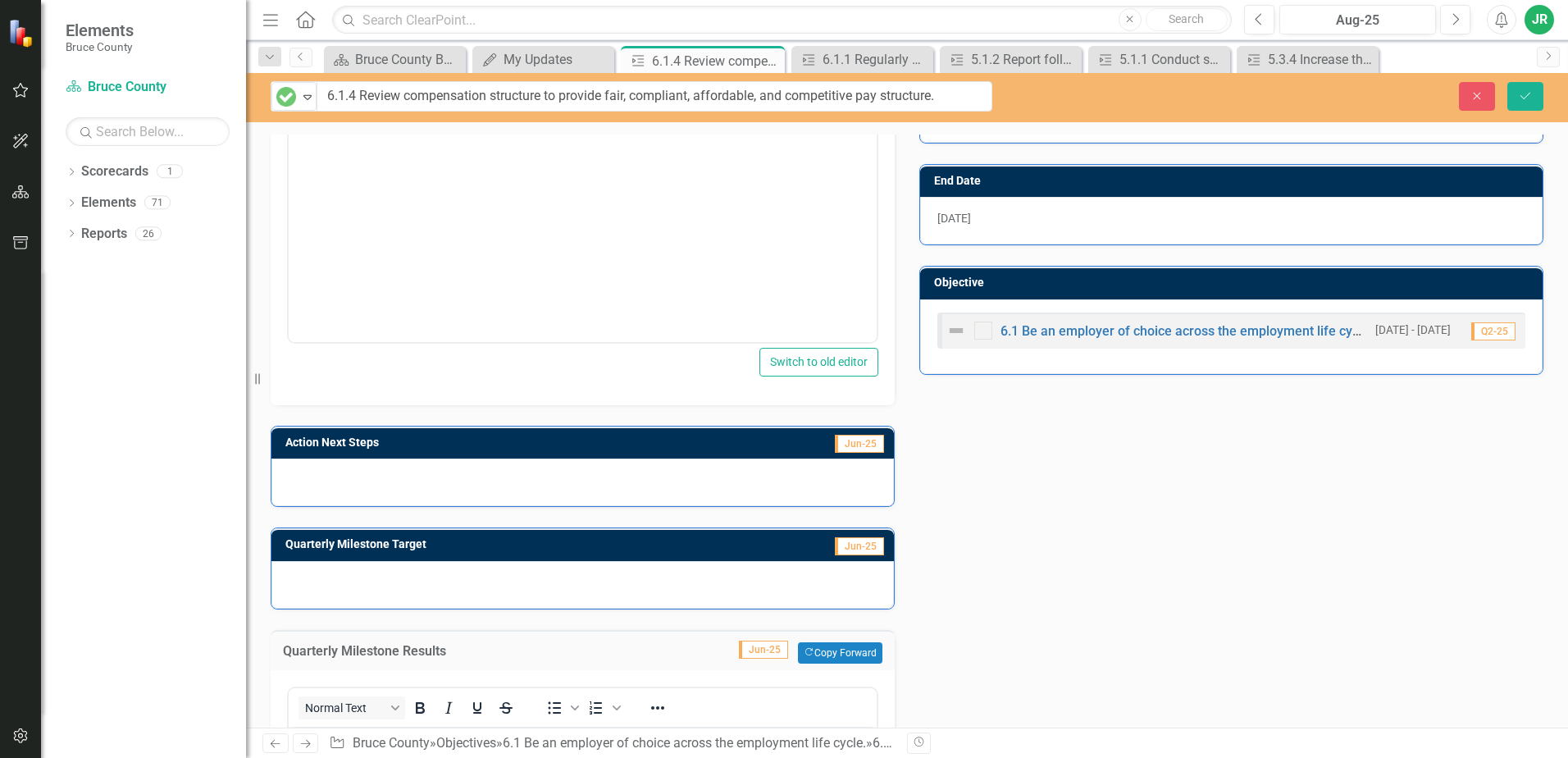
scroll to position [0, 0]
click at [376, 576] on div at bounding box center [582, 584] width 623 height 48
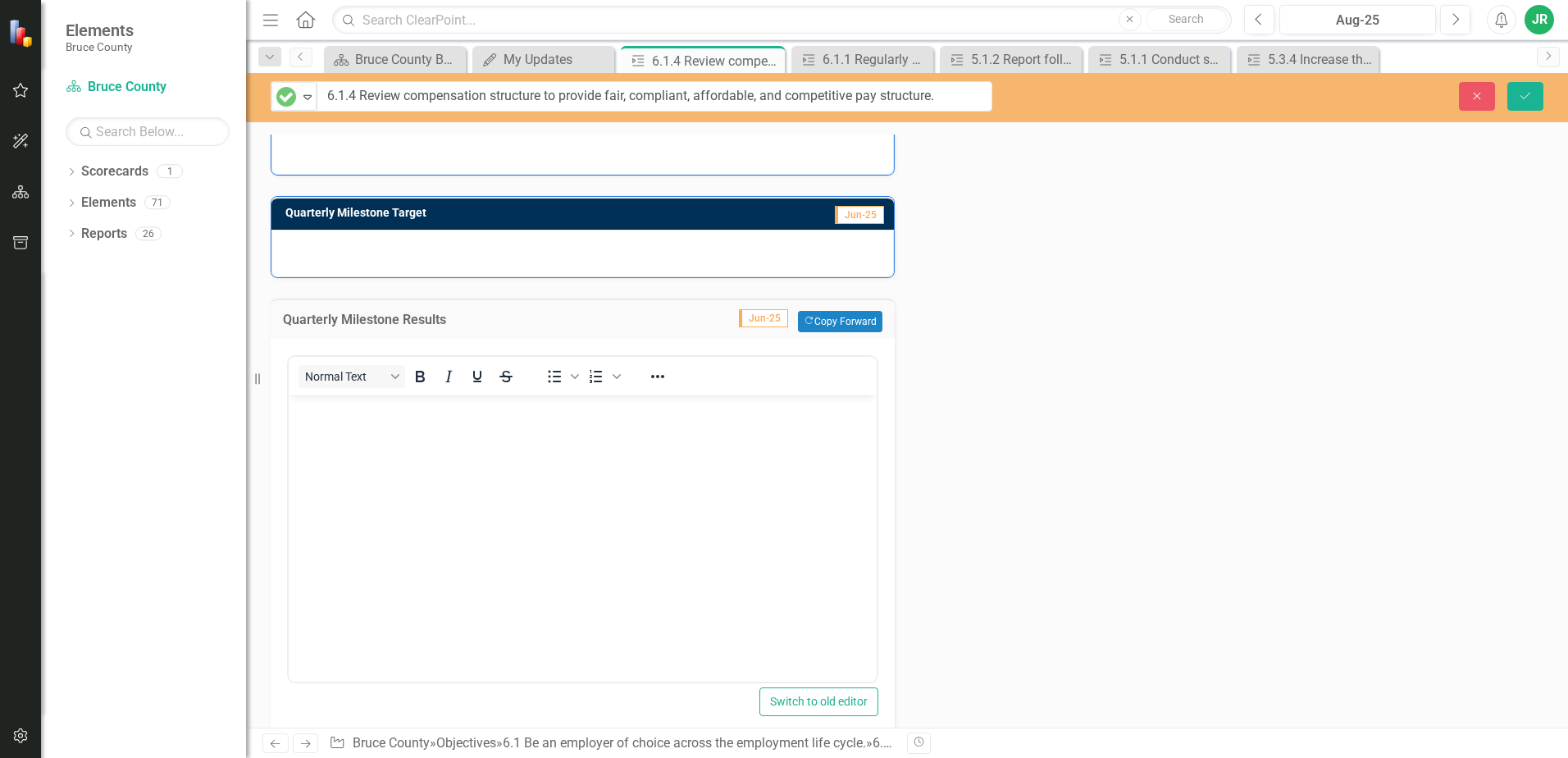
scroll to position [821, 0]
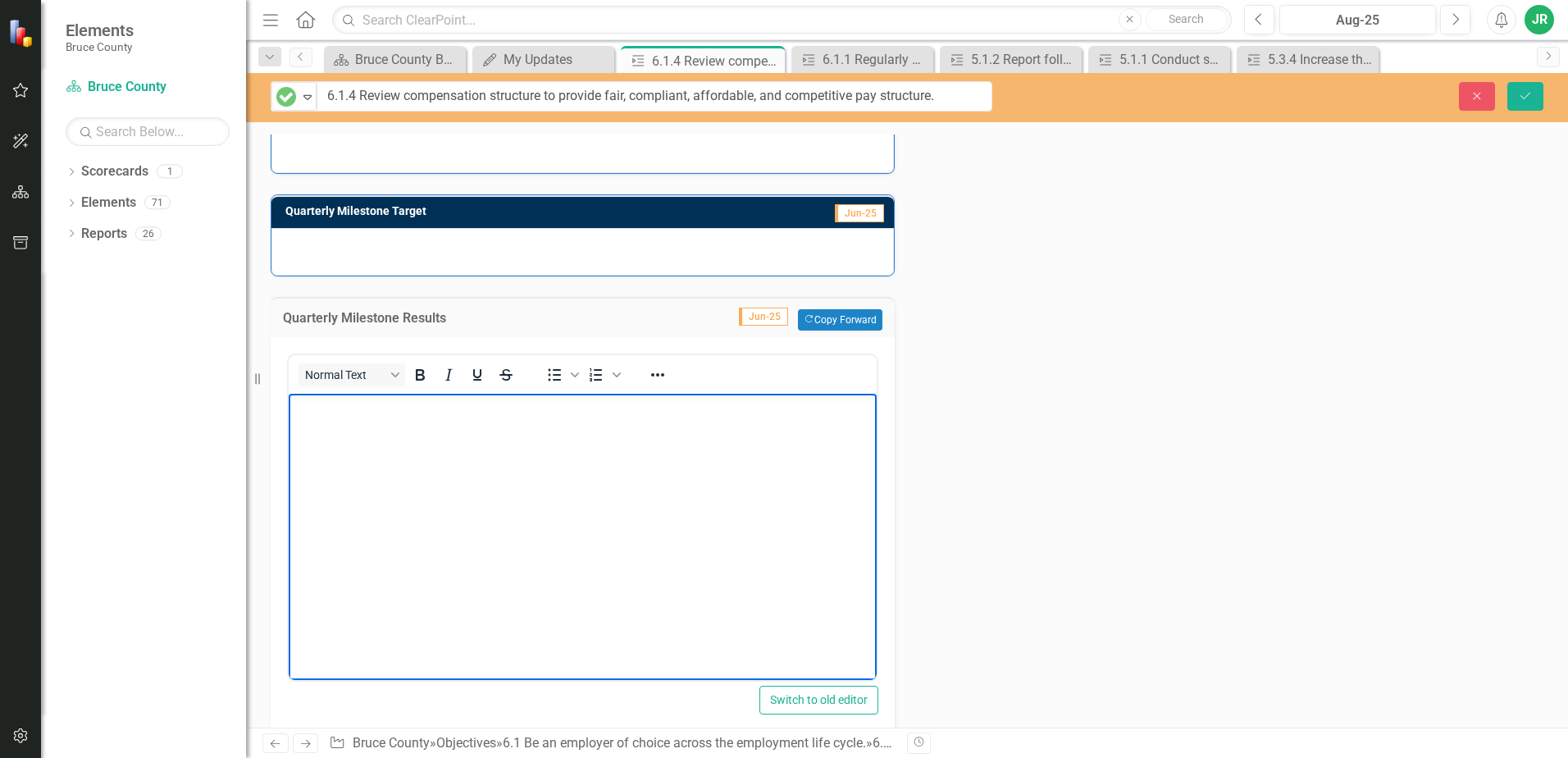
click at [413, 427] on body "Rich Text Area. Press ALT-0 for help." at bounding box center [582, 516] width 588 height 246
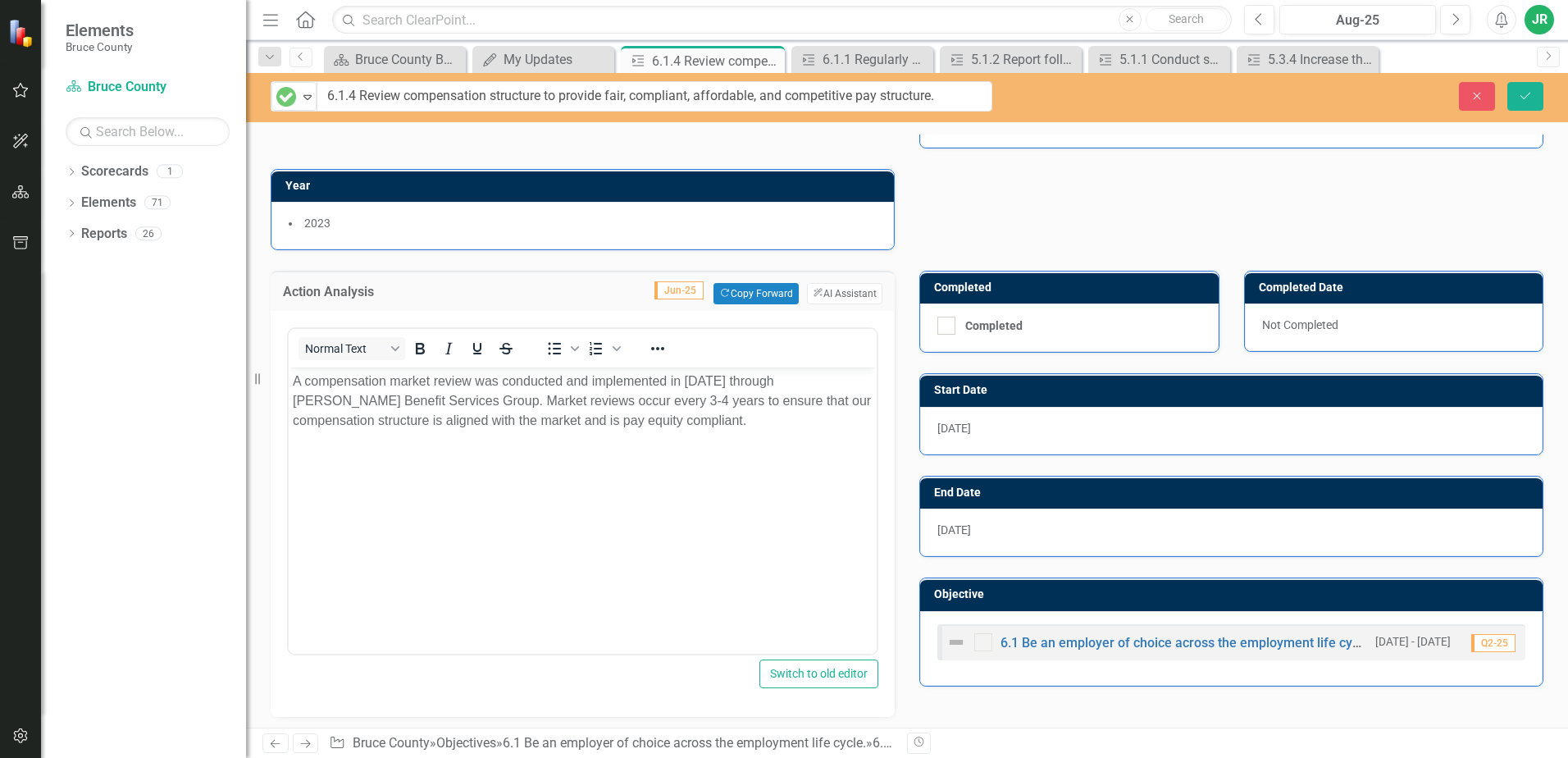
scroll to position [120, 0]
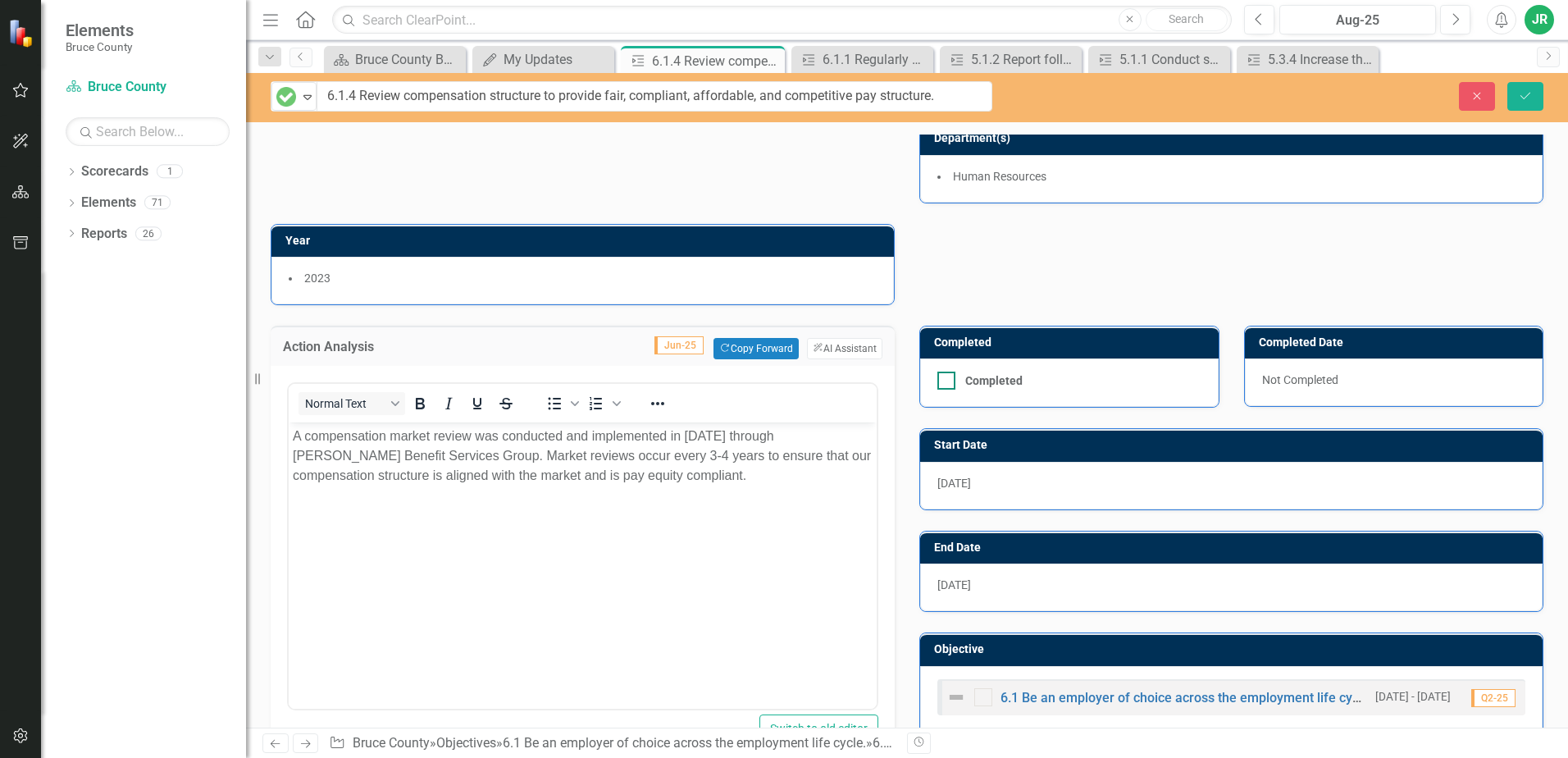
click at [938, 381] on input "Completed" at bounding box center [943, 376] width 10 height 10
checkbox input "true"
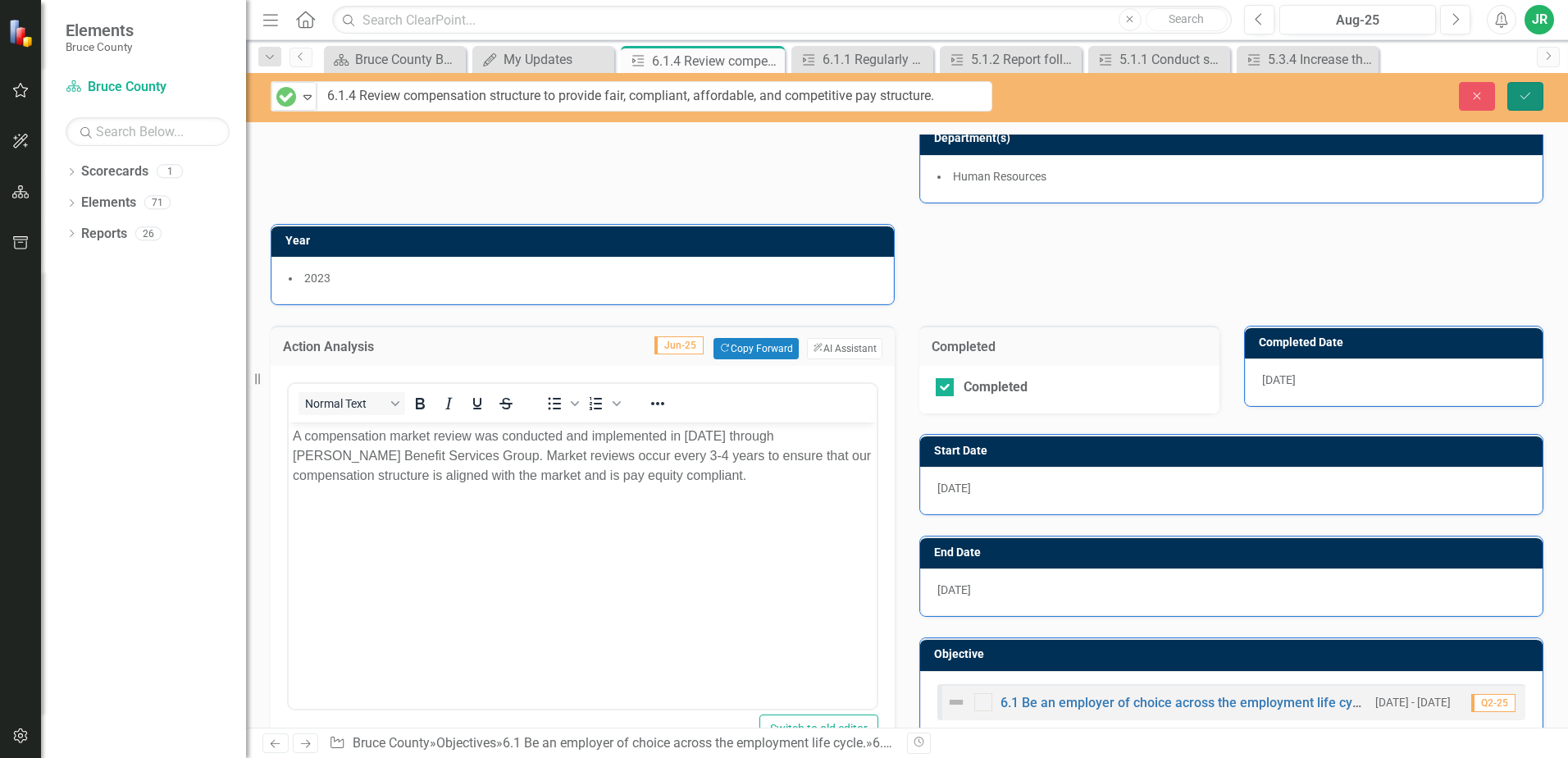
click at [1534, 90] on button "Save" at bounding box center [1525, 96] width 36 height 29
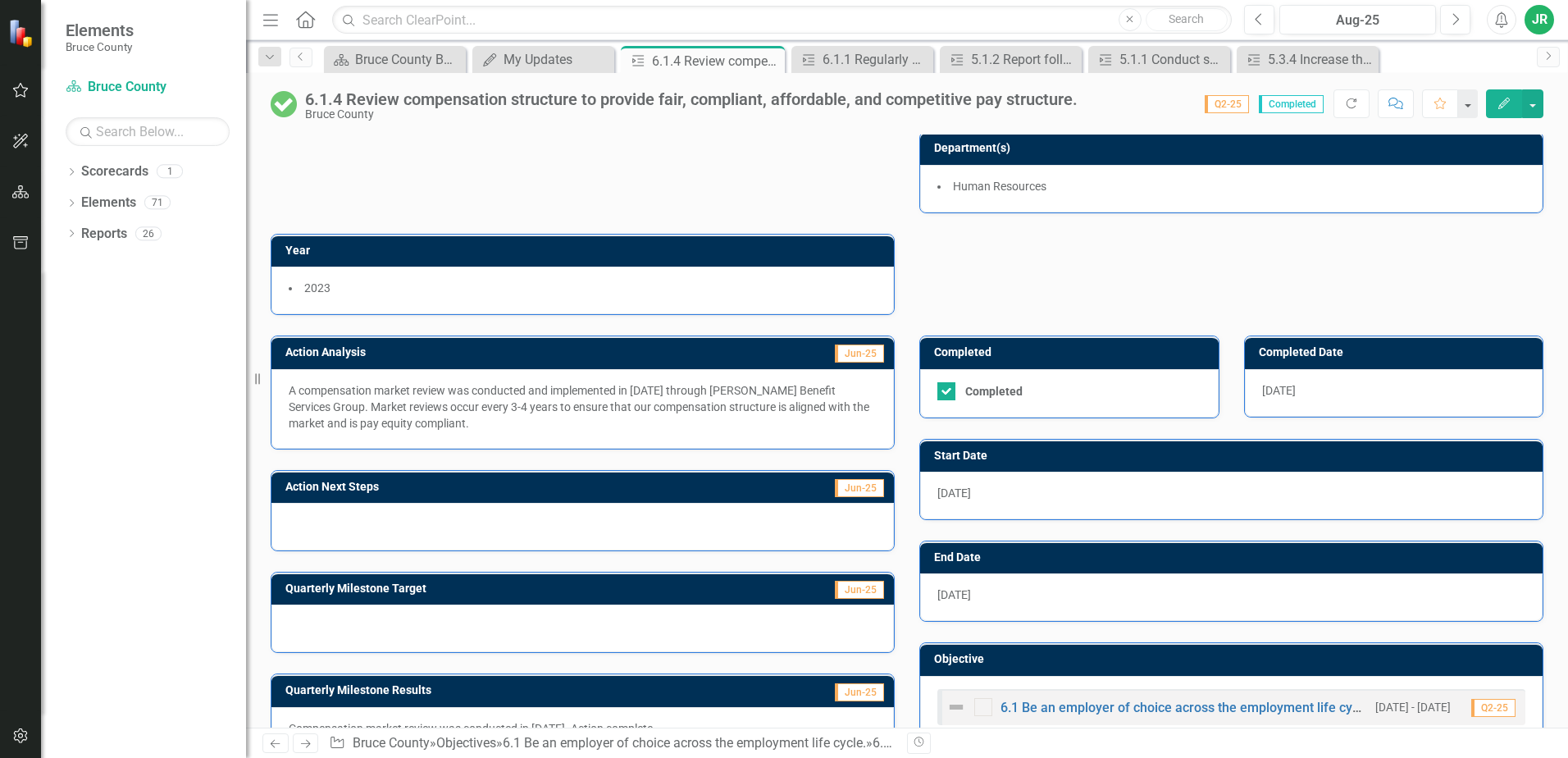
scroll to position [155, 0]
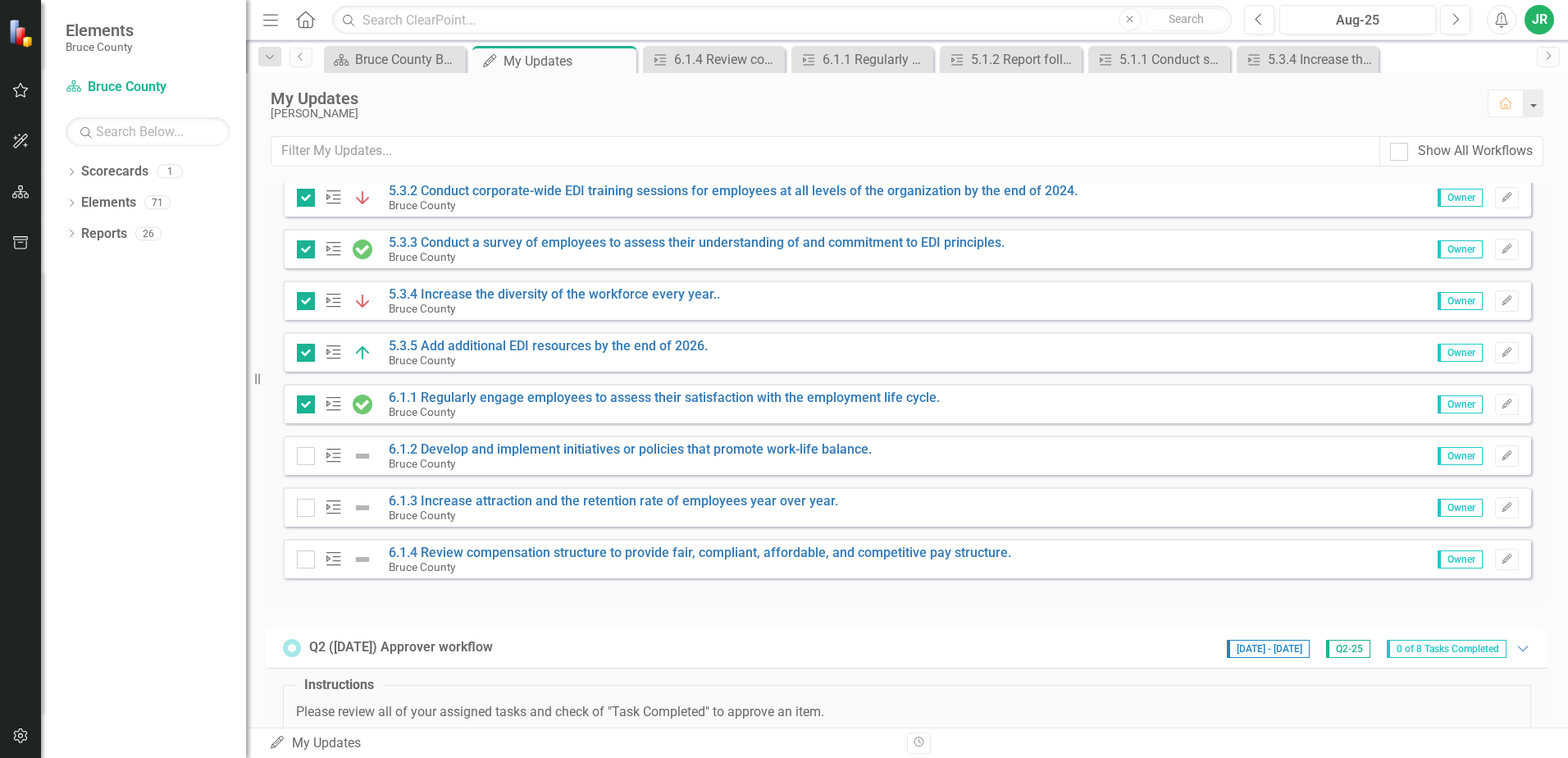
scroll to position [649, 0]
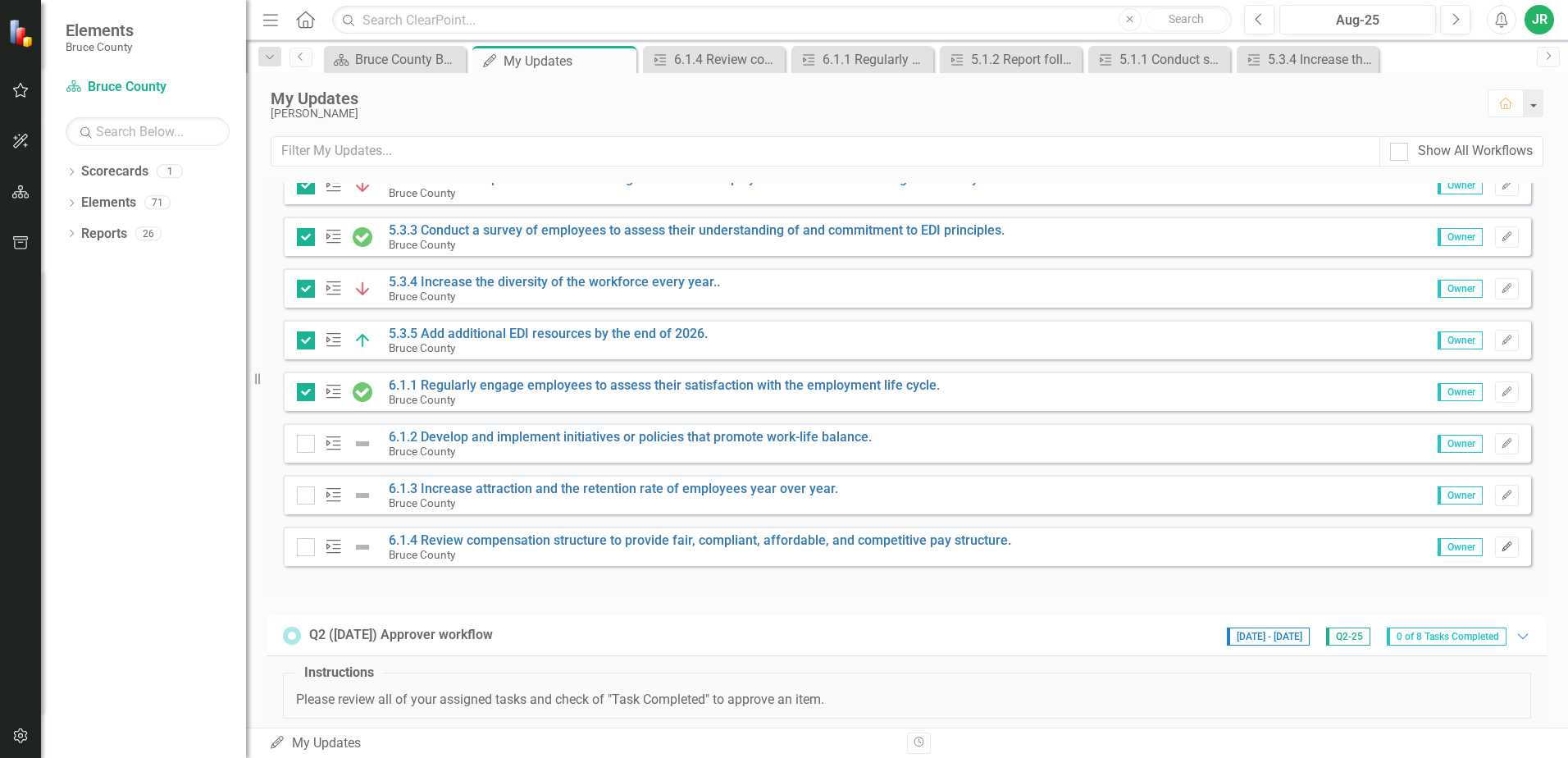
click at [1502, 545] on icon "button" at bounding box center [1506, 546] width 10 height 10
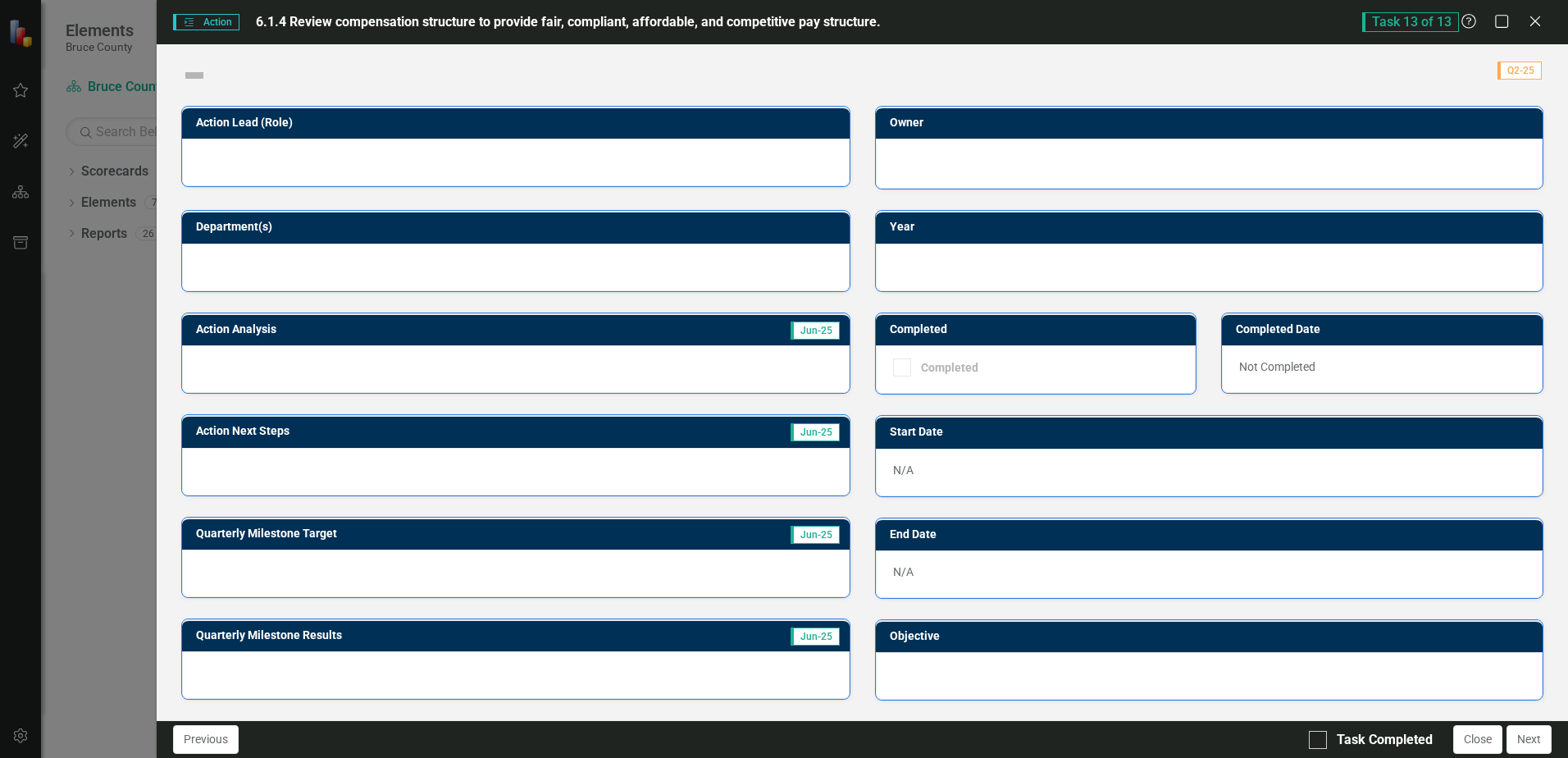
checkbox input "true"
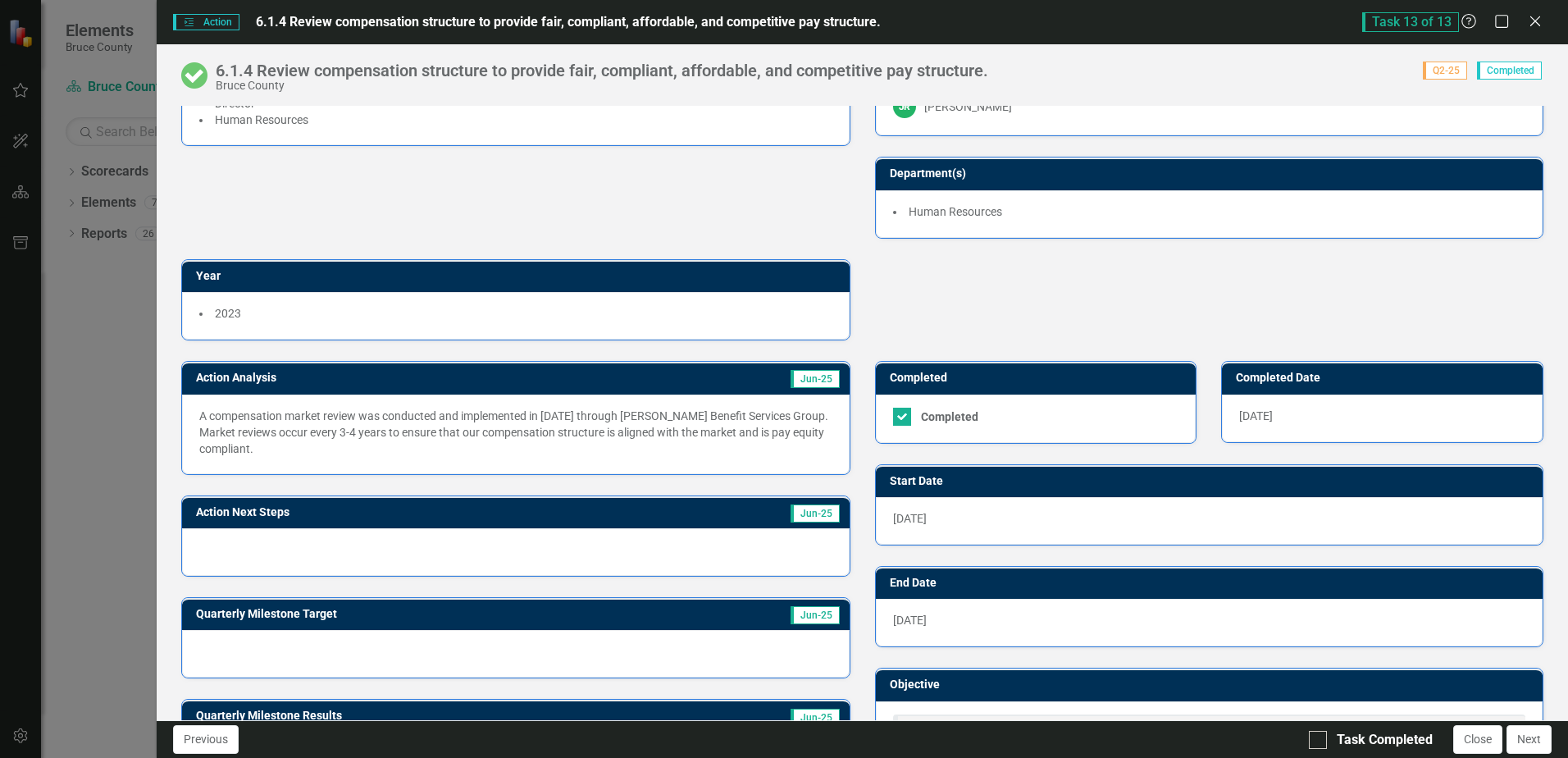
scroll to position [133, 0]
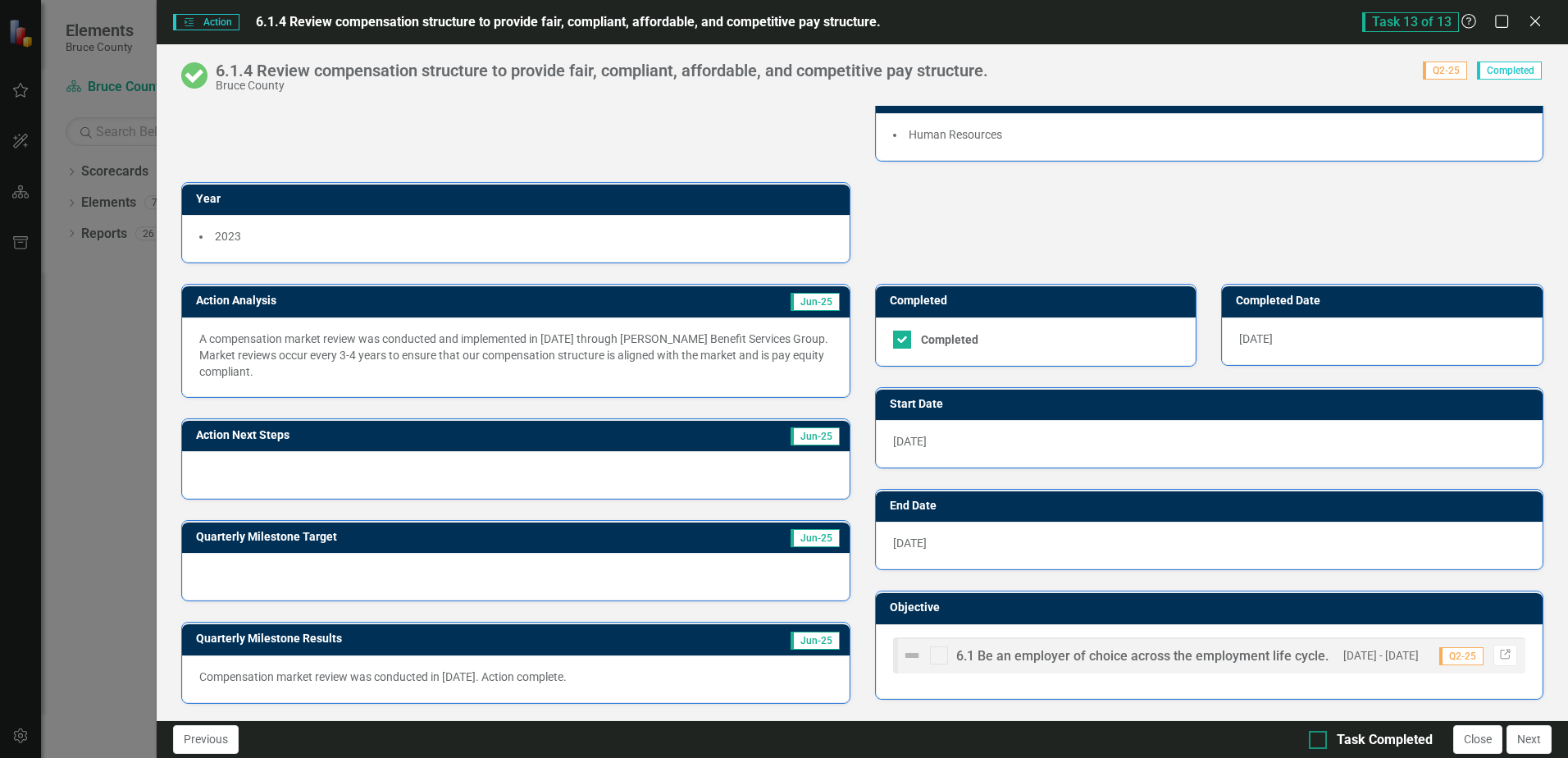
click at [1323, 737] on div at bounding box center [1318, 739] width 18 height 18
click at [1320, 737] on input "Task Completed" at bounding box center [1314, 736] width 10 height 10
checkbox input "true"
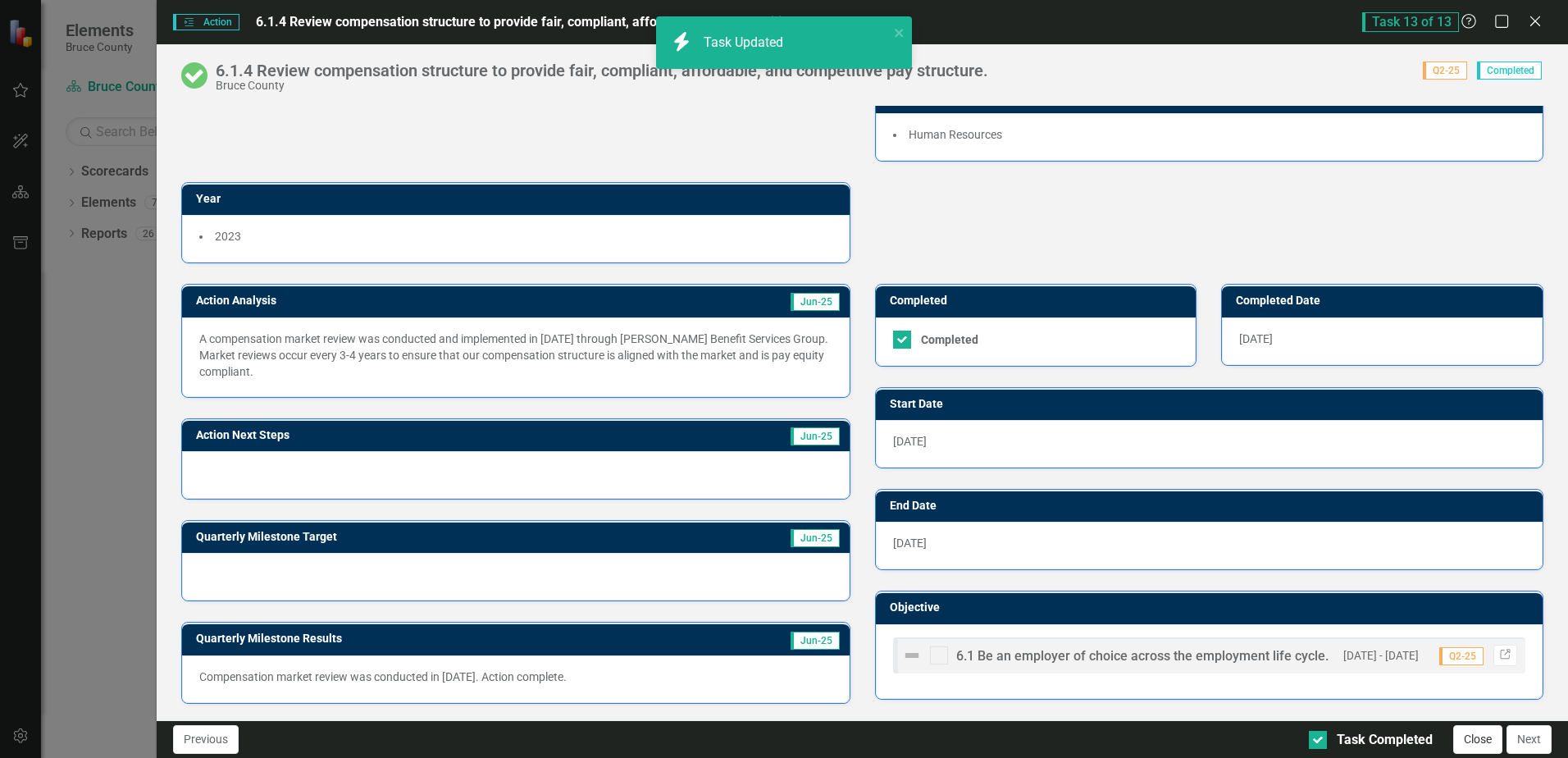
click at [1472, 742] on button "Close" at bounding box center [1477, 739] width 49 height 29
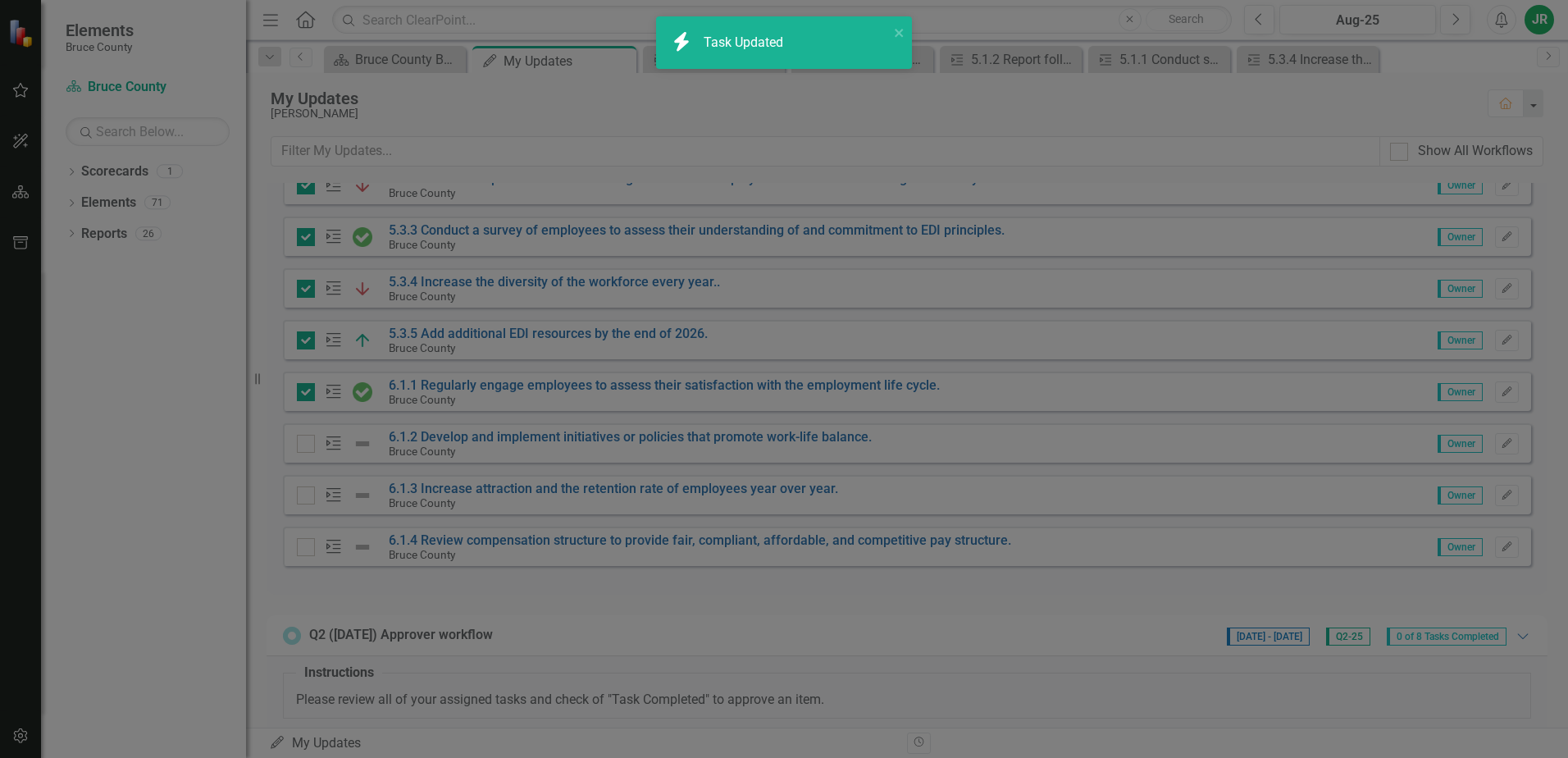
checkbox input "true"
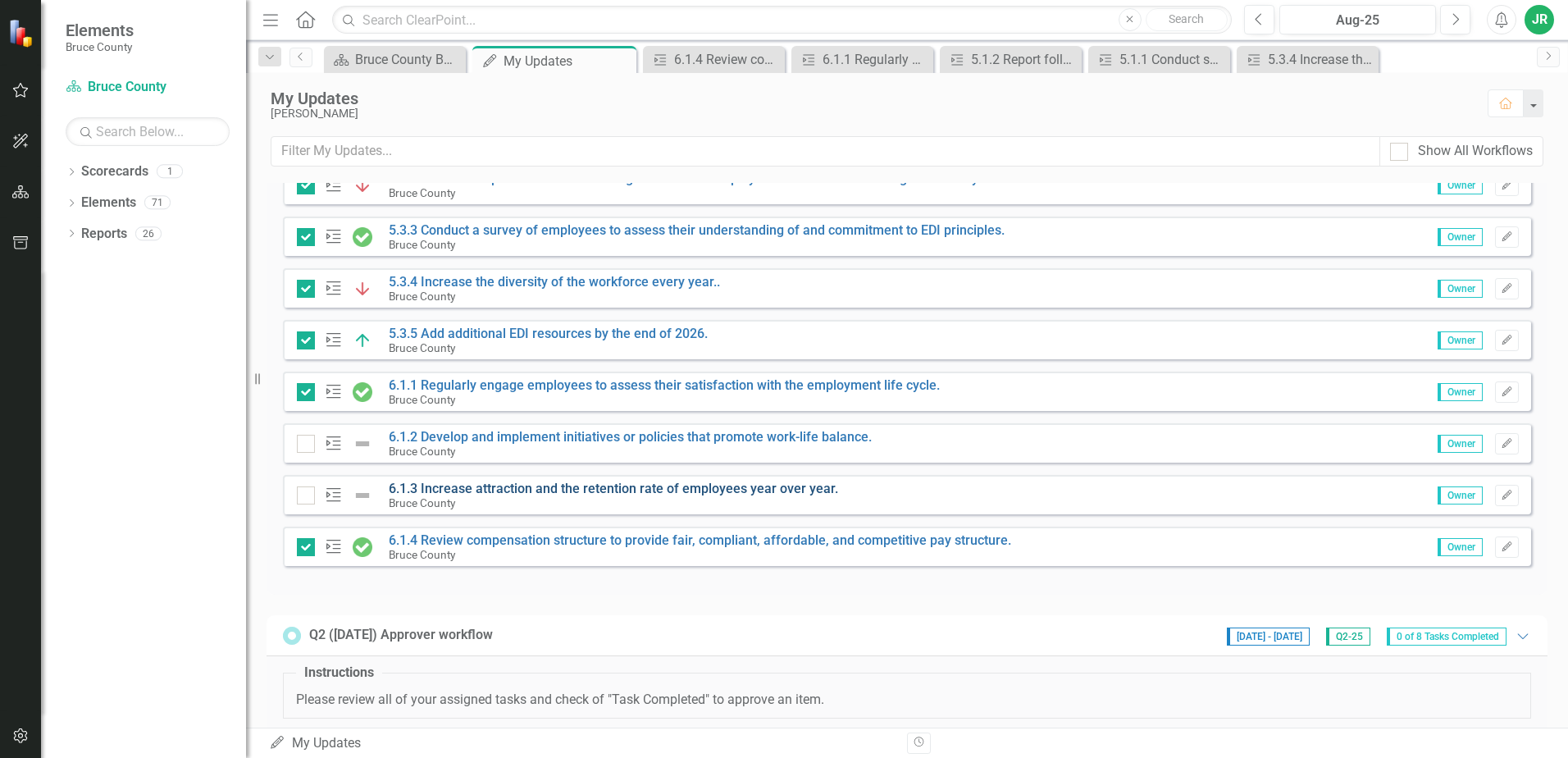
click at [634, 485] on link "6.1.3 Increase attraction and the retention rate of employees year over year." at bounding box center [614, 488] width 450 height 16
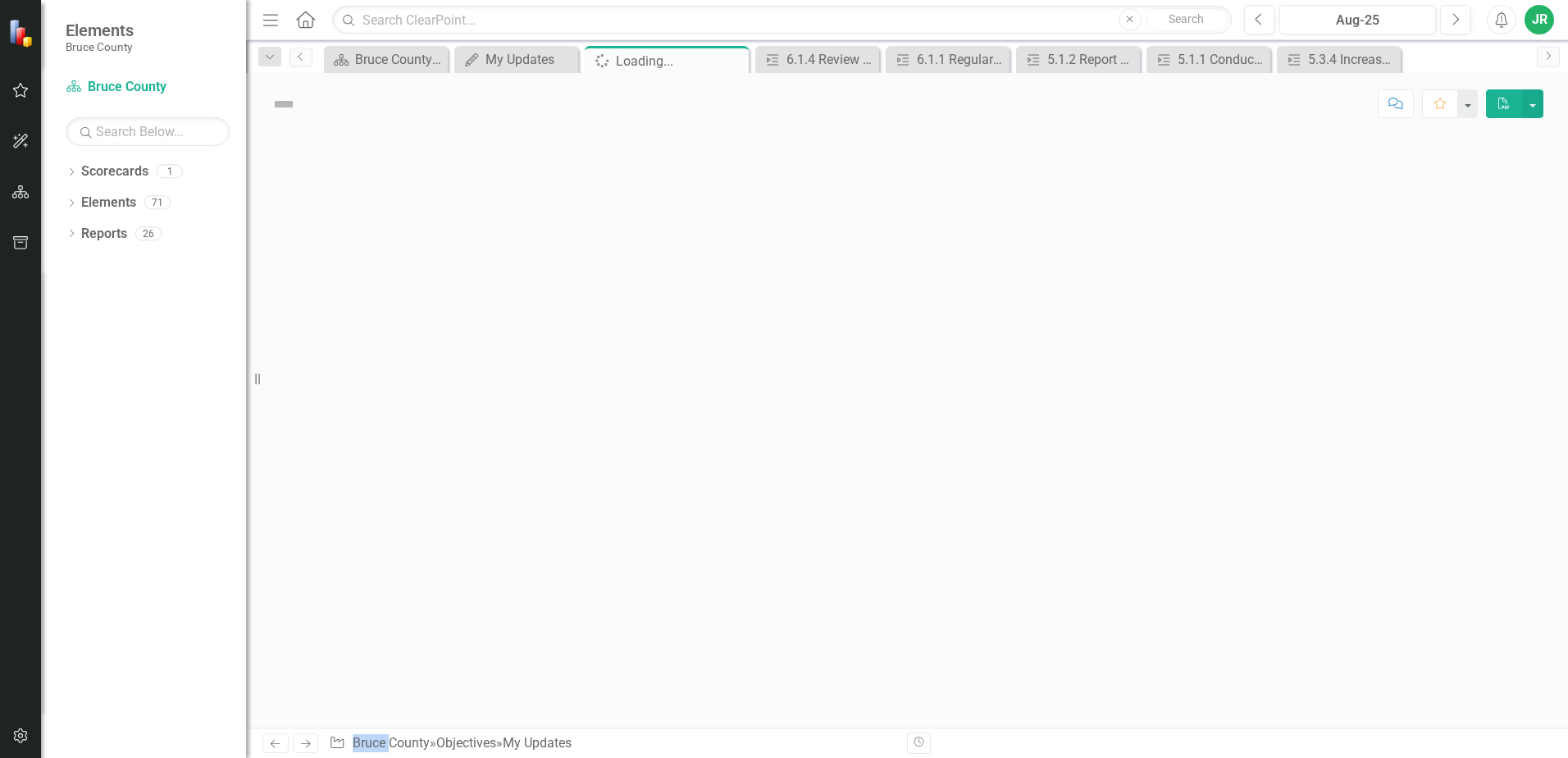
click at [634, 485] on div at bounding box center [907, 430] width 1323 height 593
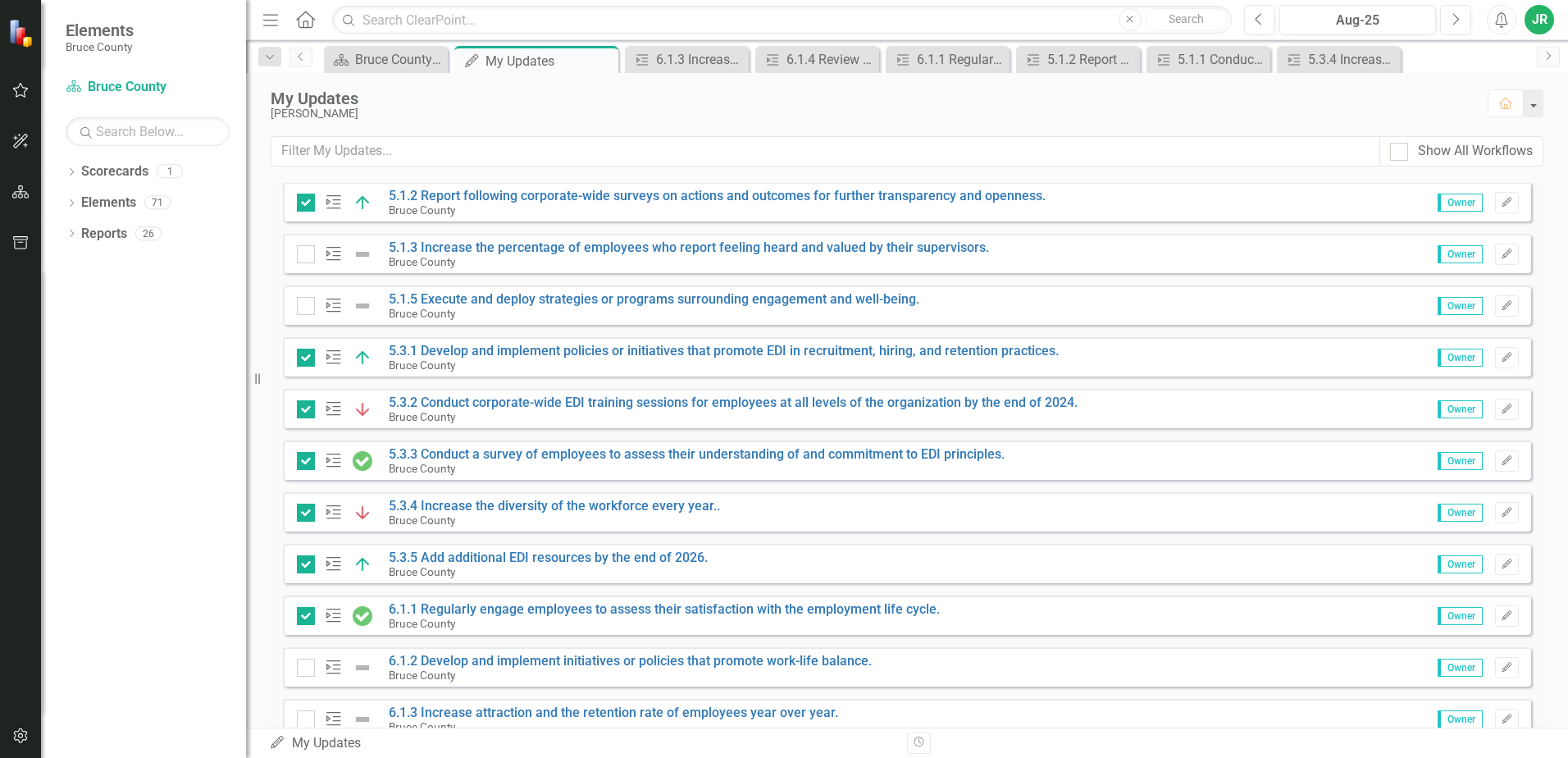
scroll to position [426, 0]
click at [1495, 312] on button "Edit" at bounding box center [1506, 305] width 23 height 21
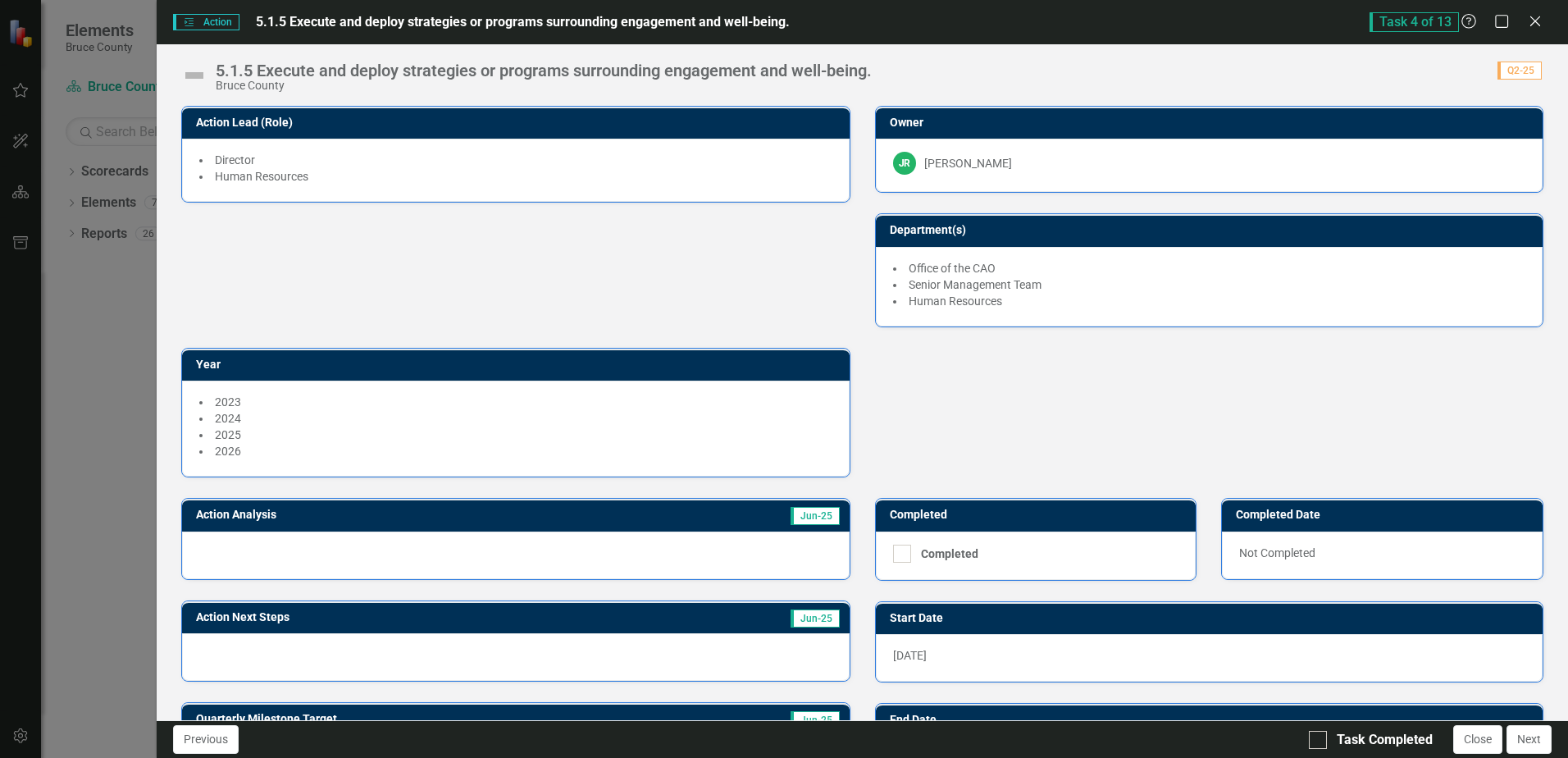
click at [282, 72] on div "5.1.5 Execute and deploy strategies or programs surrounding engagement and well…" at bounding box center [543, 70] width 656 height 18
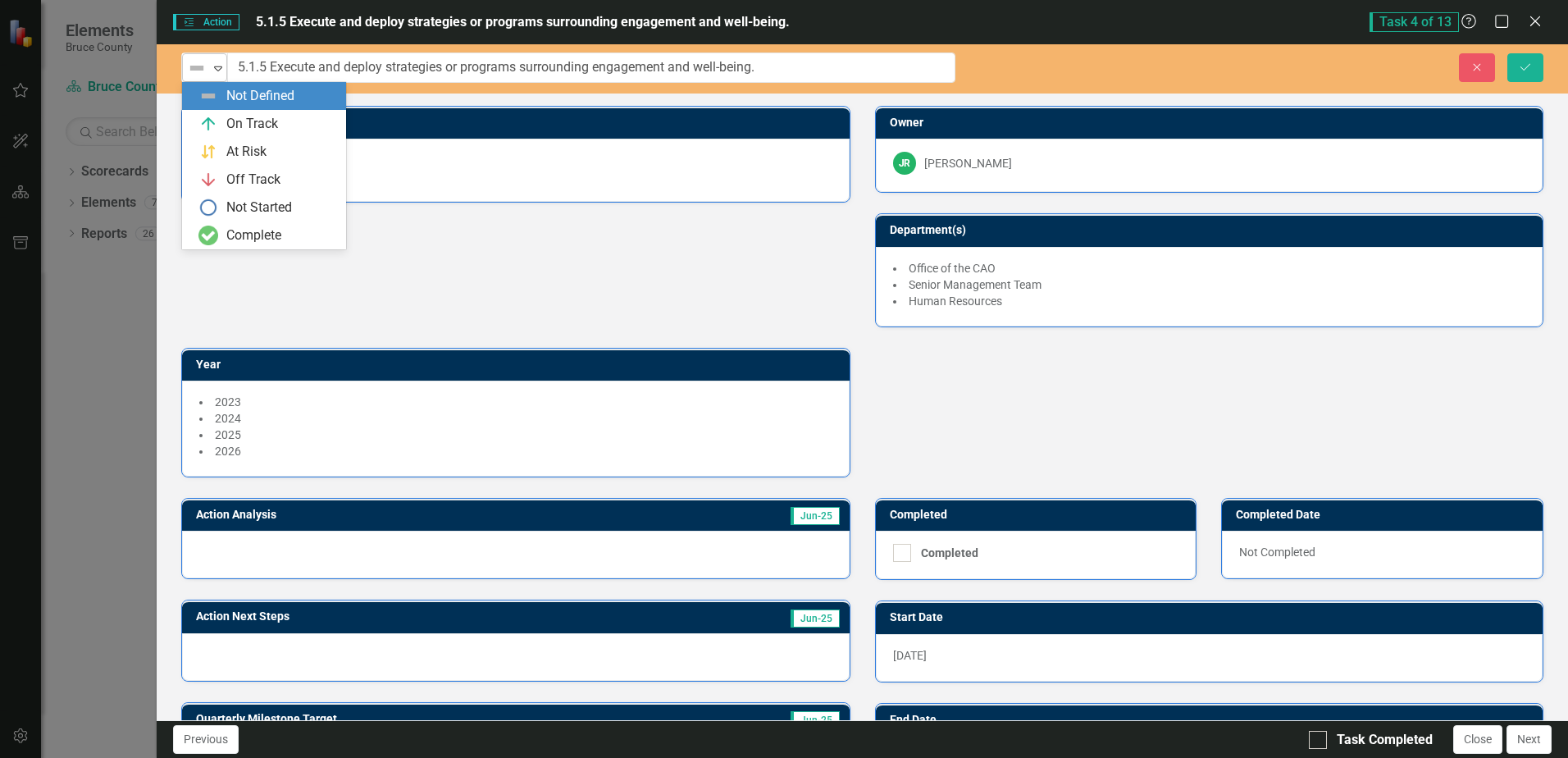
click at [219, 68] on icon "Expand" at bounding box center [218, 68] width 17 height 13
click at [218, 147] on img at bounding box center [208, 151] width 20 height 20
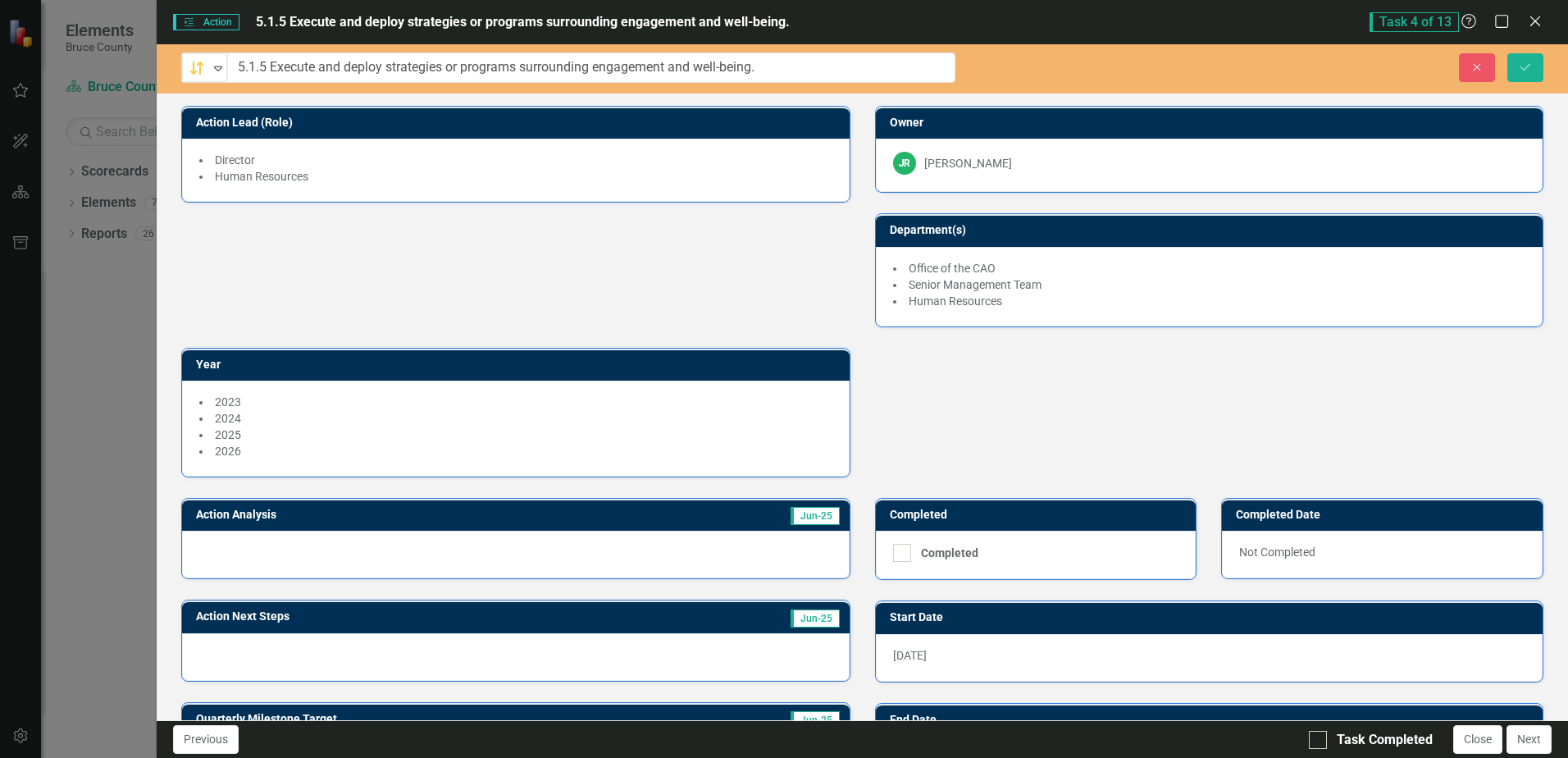
click at [293, 561] on div at bounding box center [515, 554] width 667 height 48
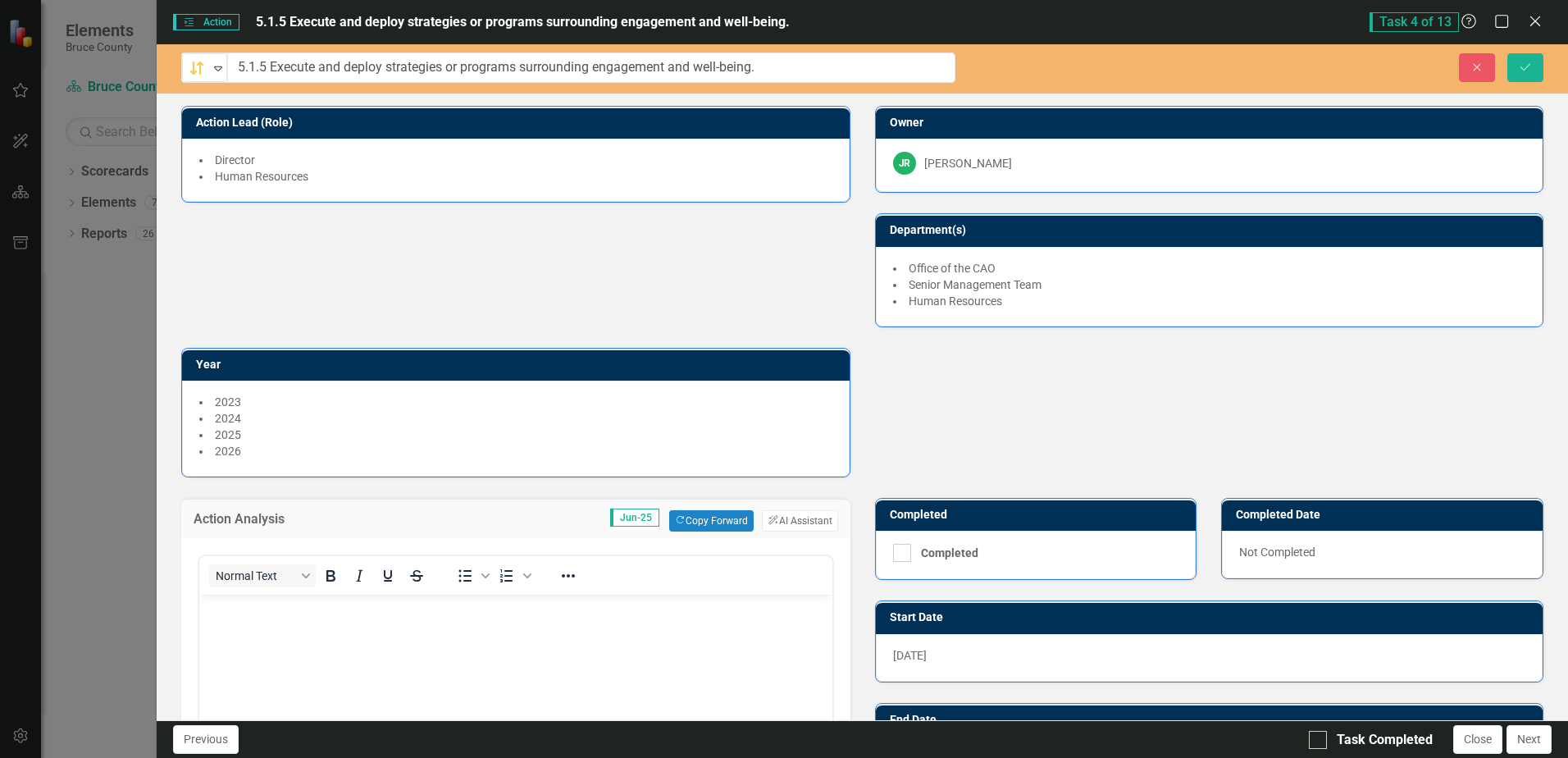
scroll to position [0, 0]
click at [254, 620] on body "Rich Text Area. Press ALT-0 for help." at bounding box center [516, 718] width 633 height 246
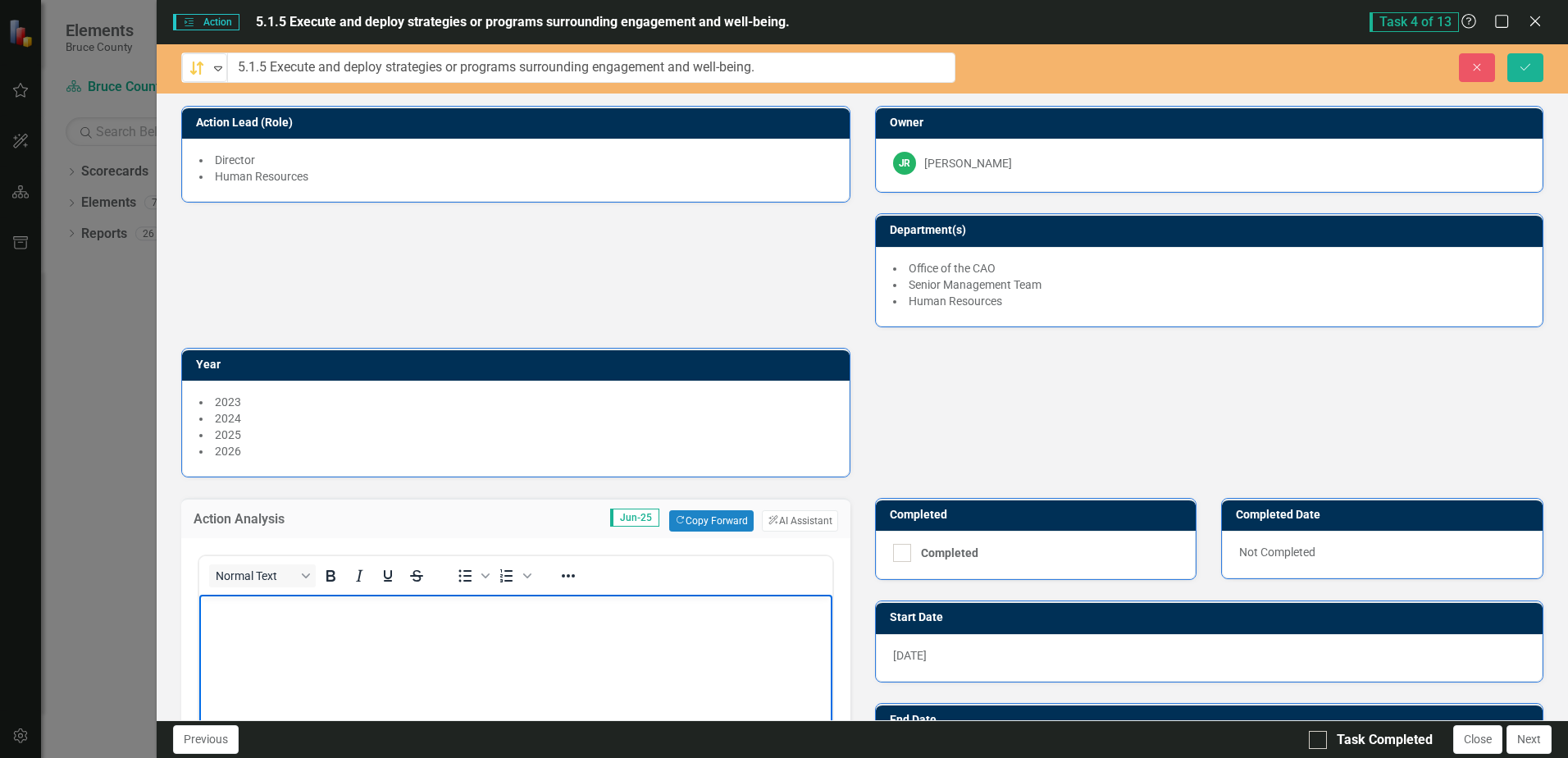
click at [273, 623] on body "Rich Text Area. Press ALT-0 for help." at bounding box center [516, 718] width 633 height 246
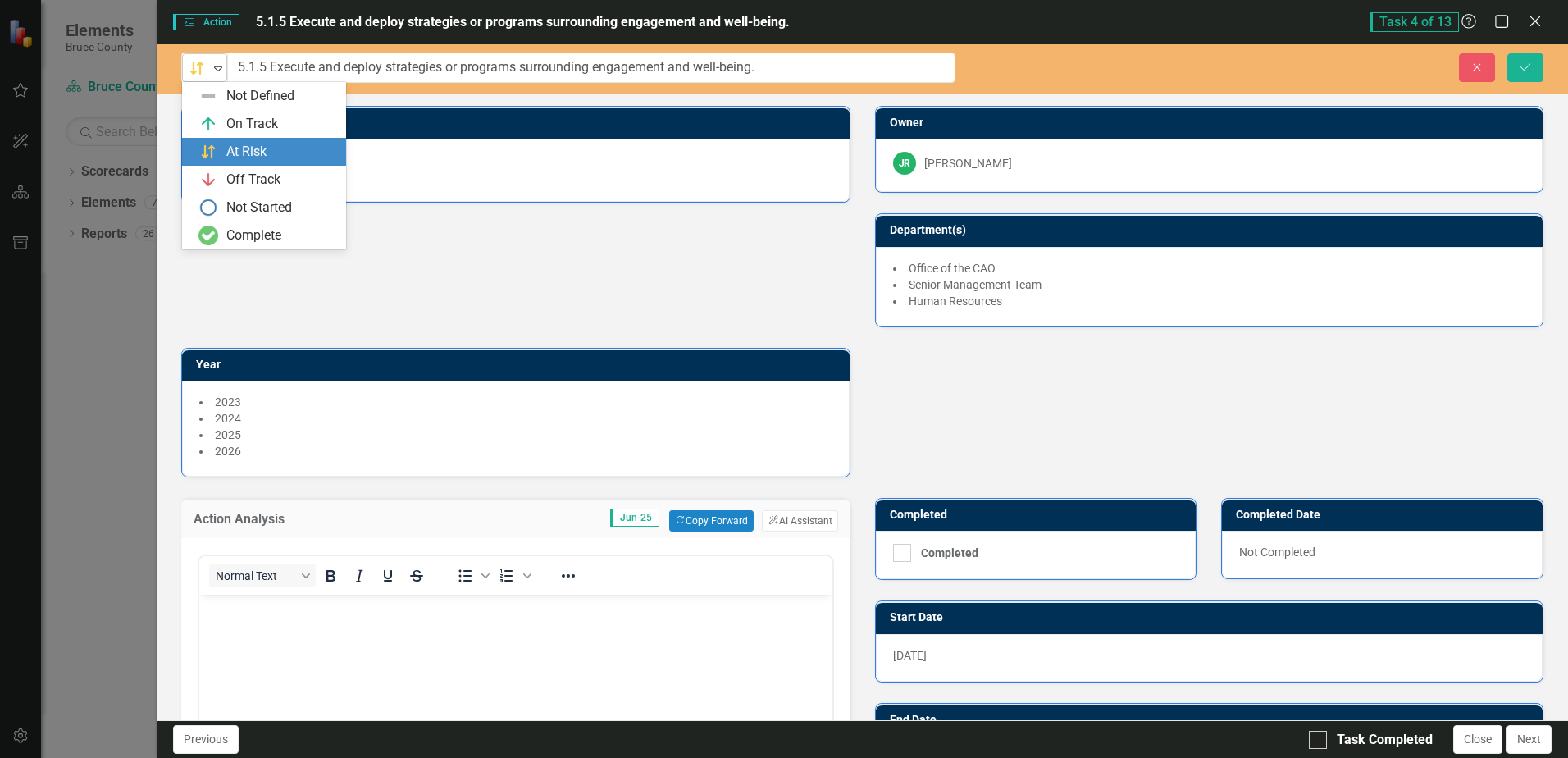
click at [215, 69] on icon "Expand" at bounding box center [218, 68] width 17 height 13
click at [228, 116] on div "On Track" at bounding box center [252, 124] width 51 height 19
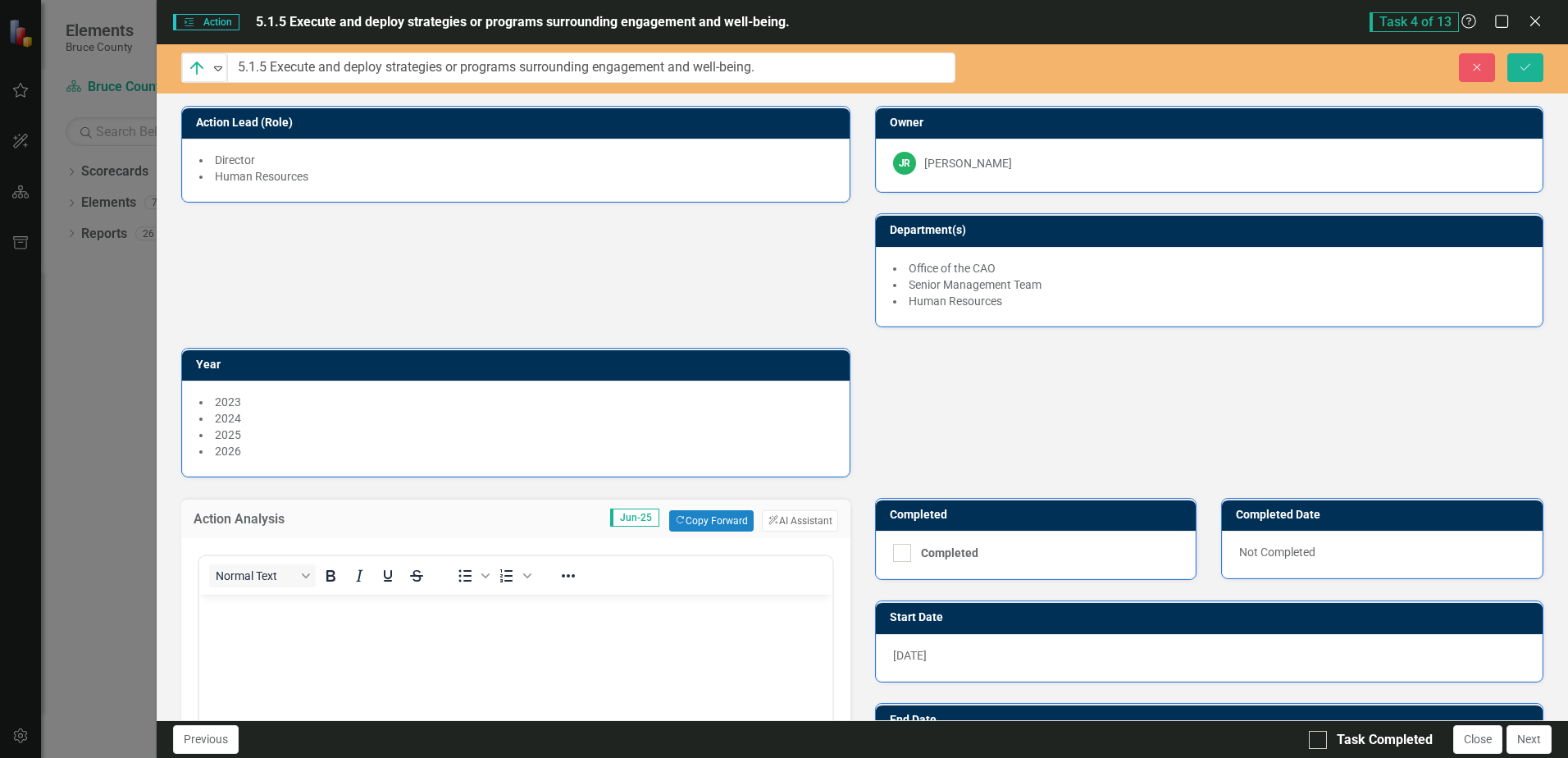
click at [222, 612] on p "Rich Text Area. Press ALT-0 for help." at bounding box center [515, 609] width 624 height 20
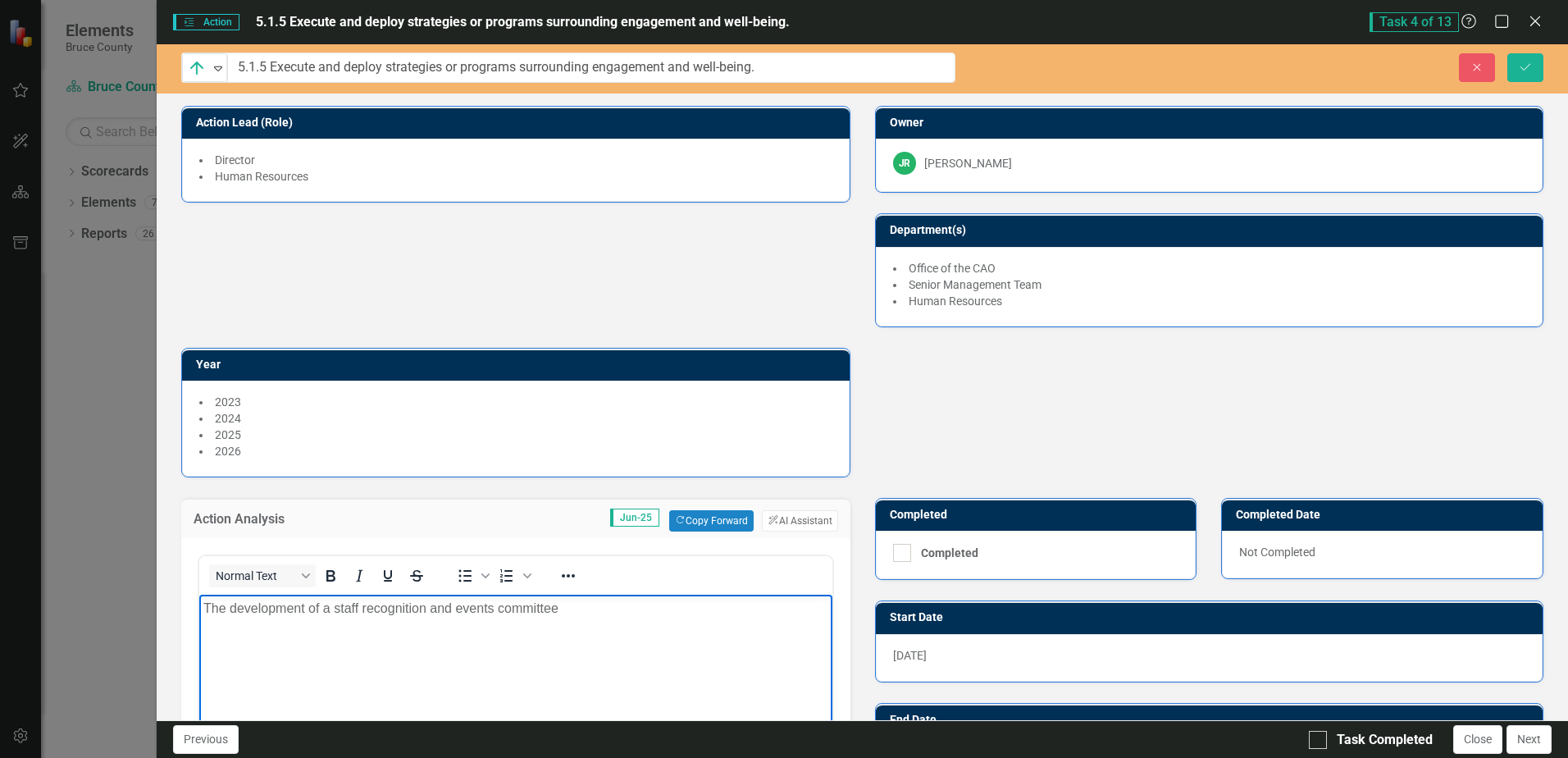
drag, startPoint x: 568, startPoint y: 607, endPoint x: 680, endPoint y: 619, distance: 112.6
click at [569, 607] on p "The development of a staff recognition and events committee" at bounding box center [515, 609] width 624 height 20
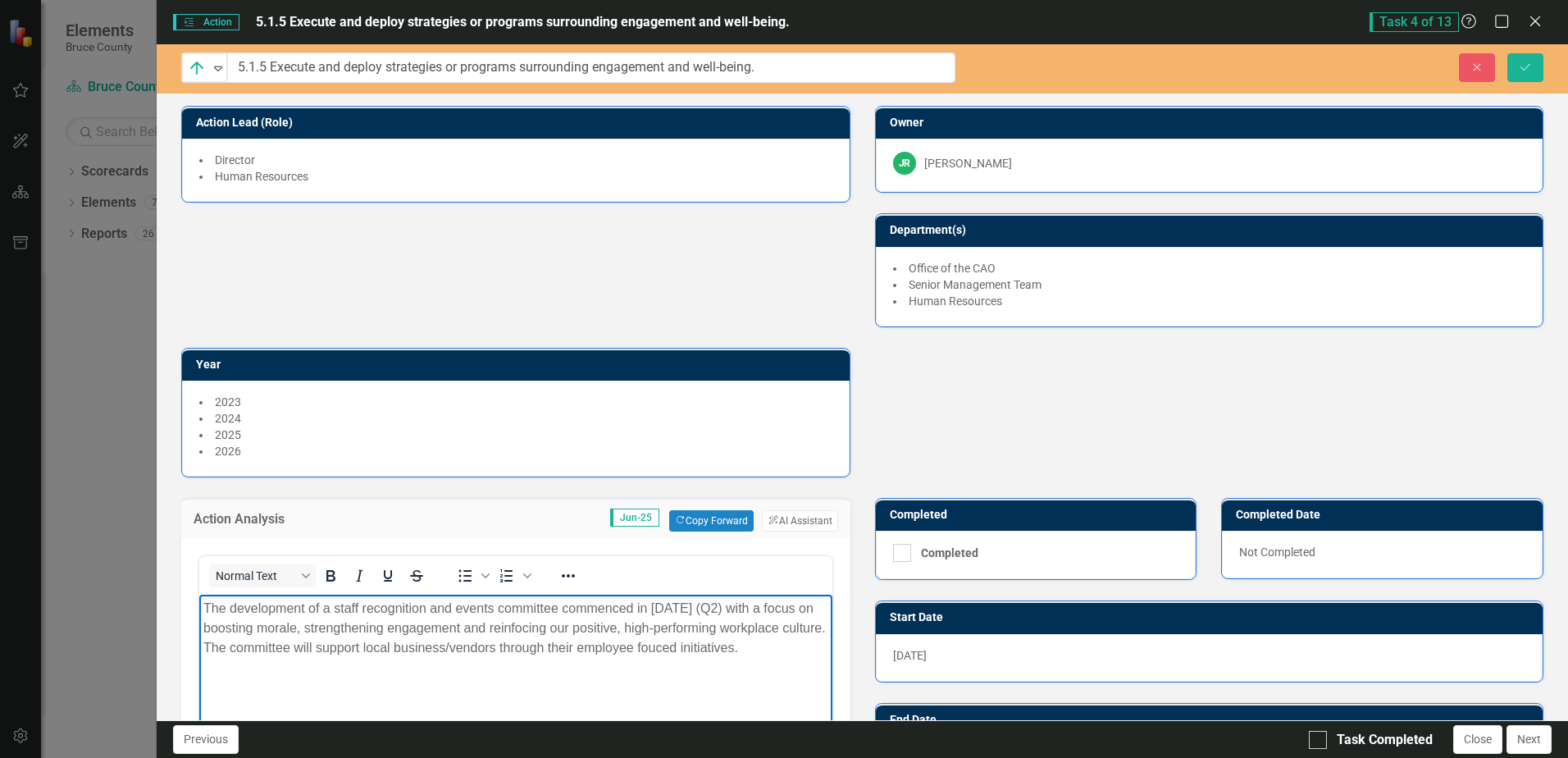
click at [556, 606] on p "The development of a staff recognition and events committee commenced in [DATE]…" at bounding box center [515, 628] width 624 height 59
click at [559, 667] on p "The development of a staff recognition and events committee with departmental r…" at bounding box center [515, 639] width 624 height 78
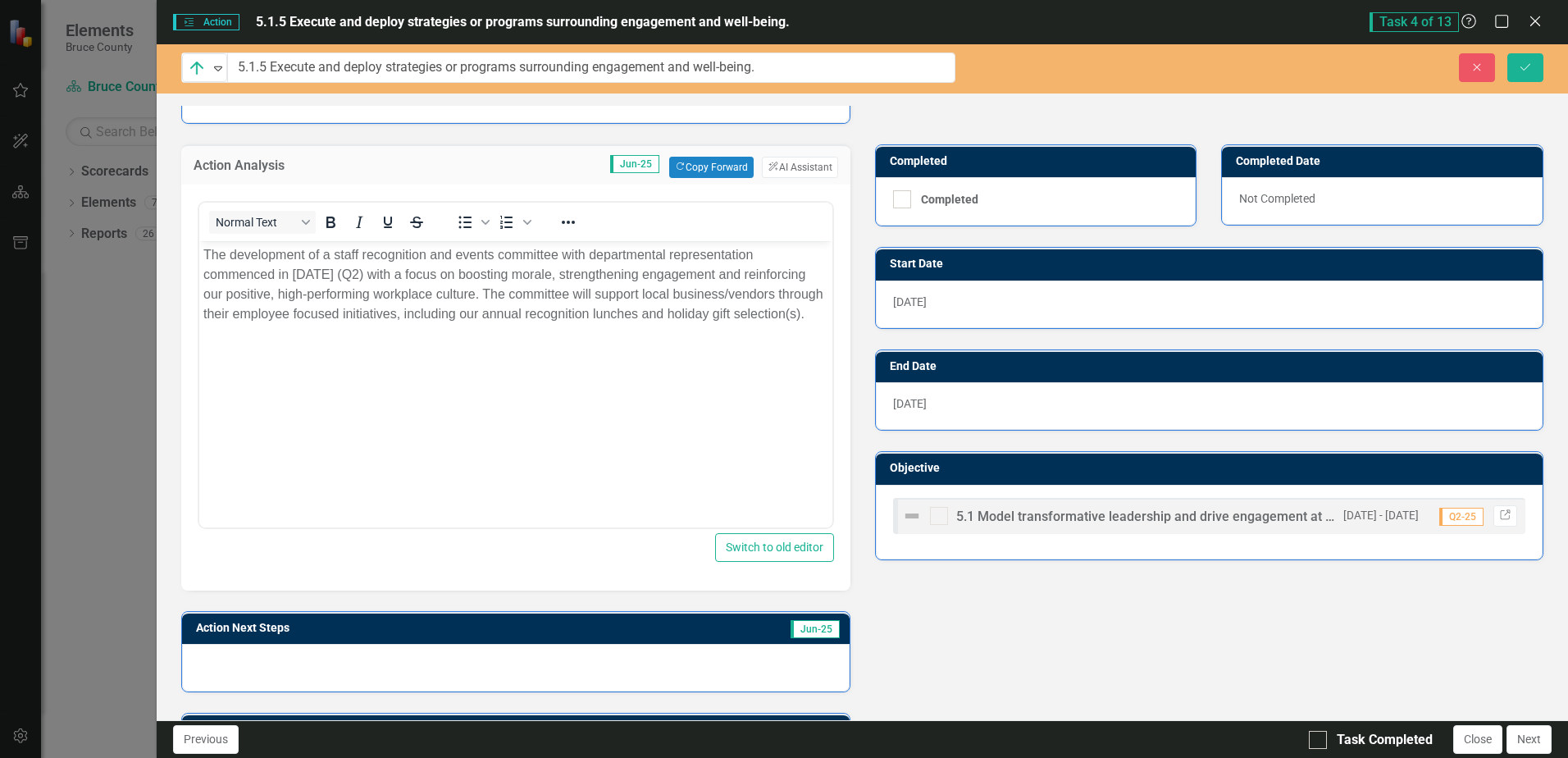
scroll to position [330, 0]
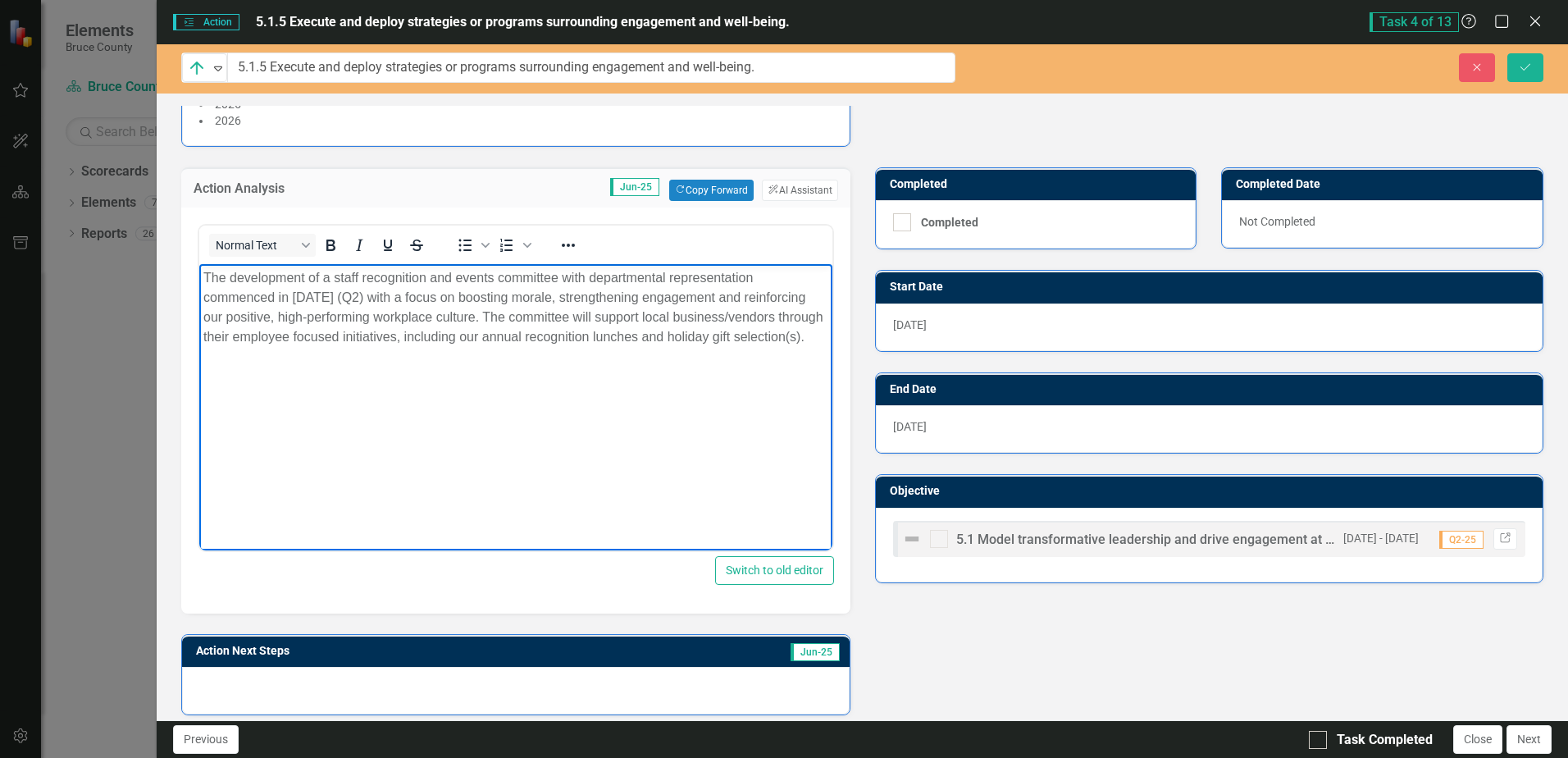
click at [419, 347] on p "The development of a staff recognition and events committee with departmental r…" at bounding box center [515, 307] width 624 height 78
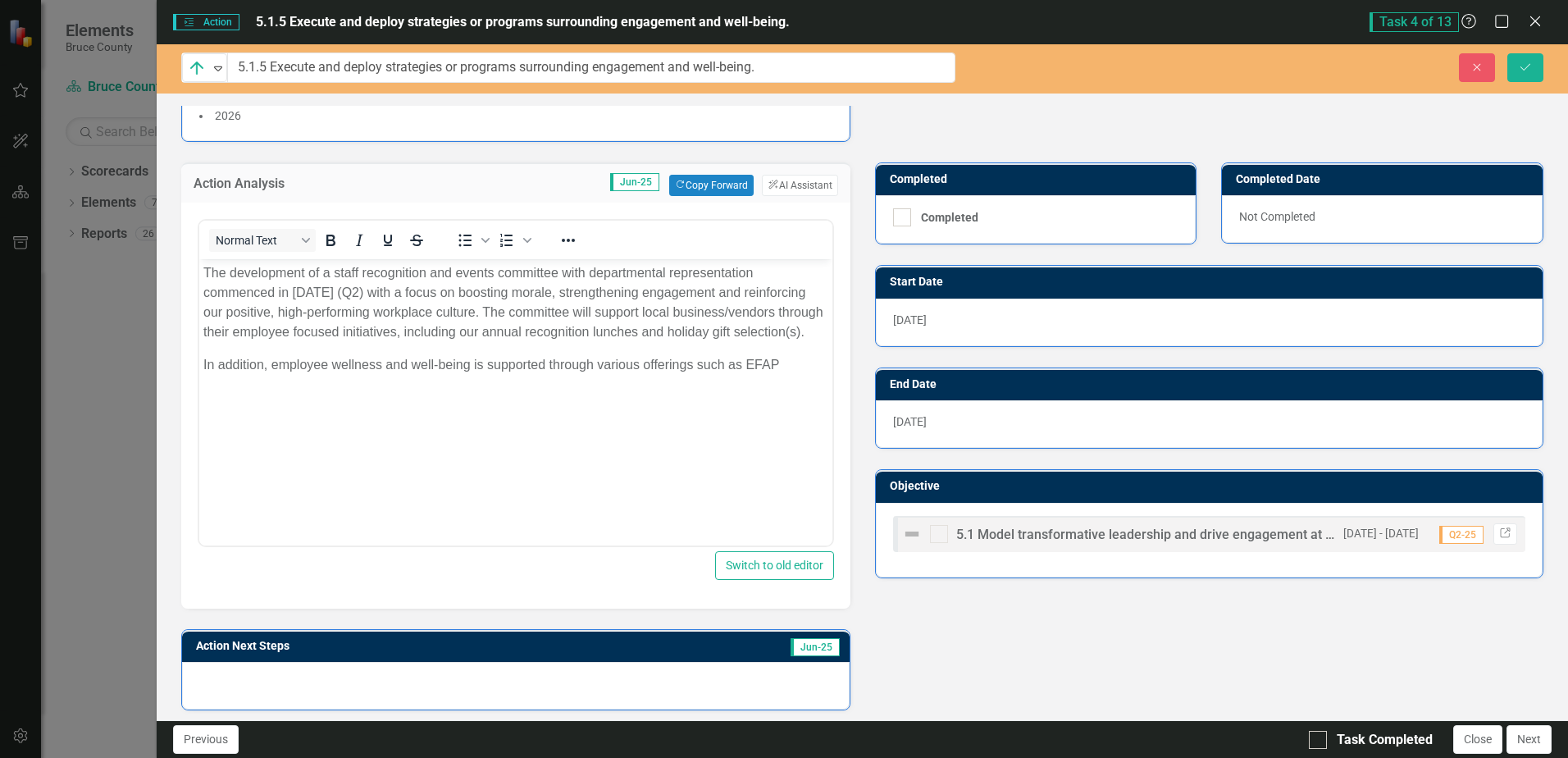
scroll to position [332, 0]
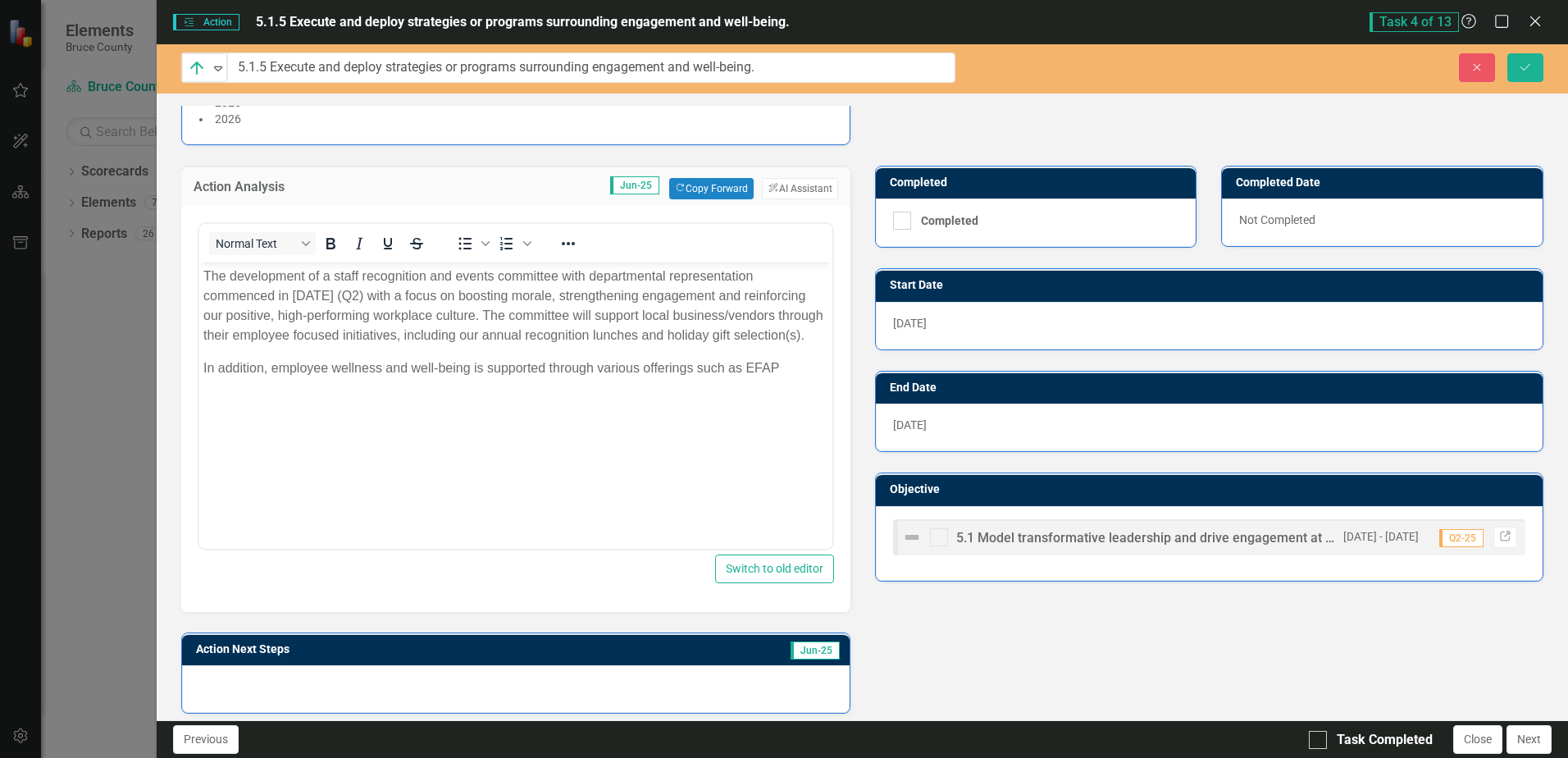
click at [785, 378] on p "In addition, employee wellness and well-being is supported through various offe…" at bounding box center [515, 368] width 624 height 20
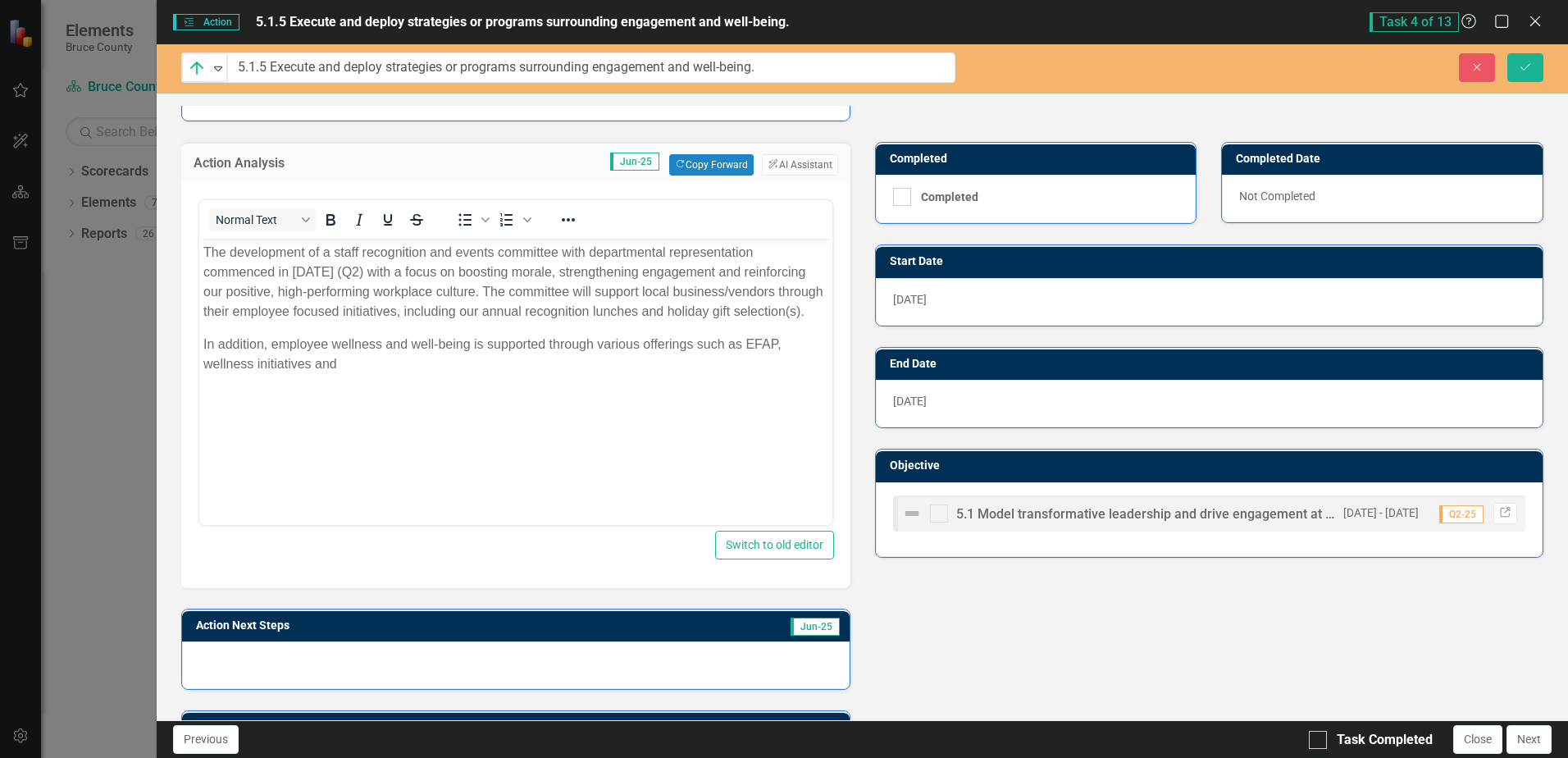
scroll to position [337, 0]
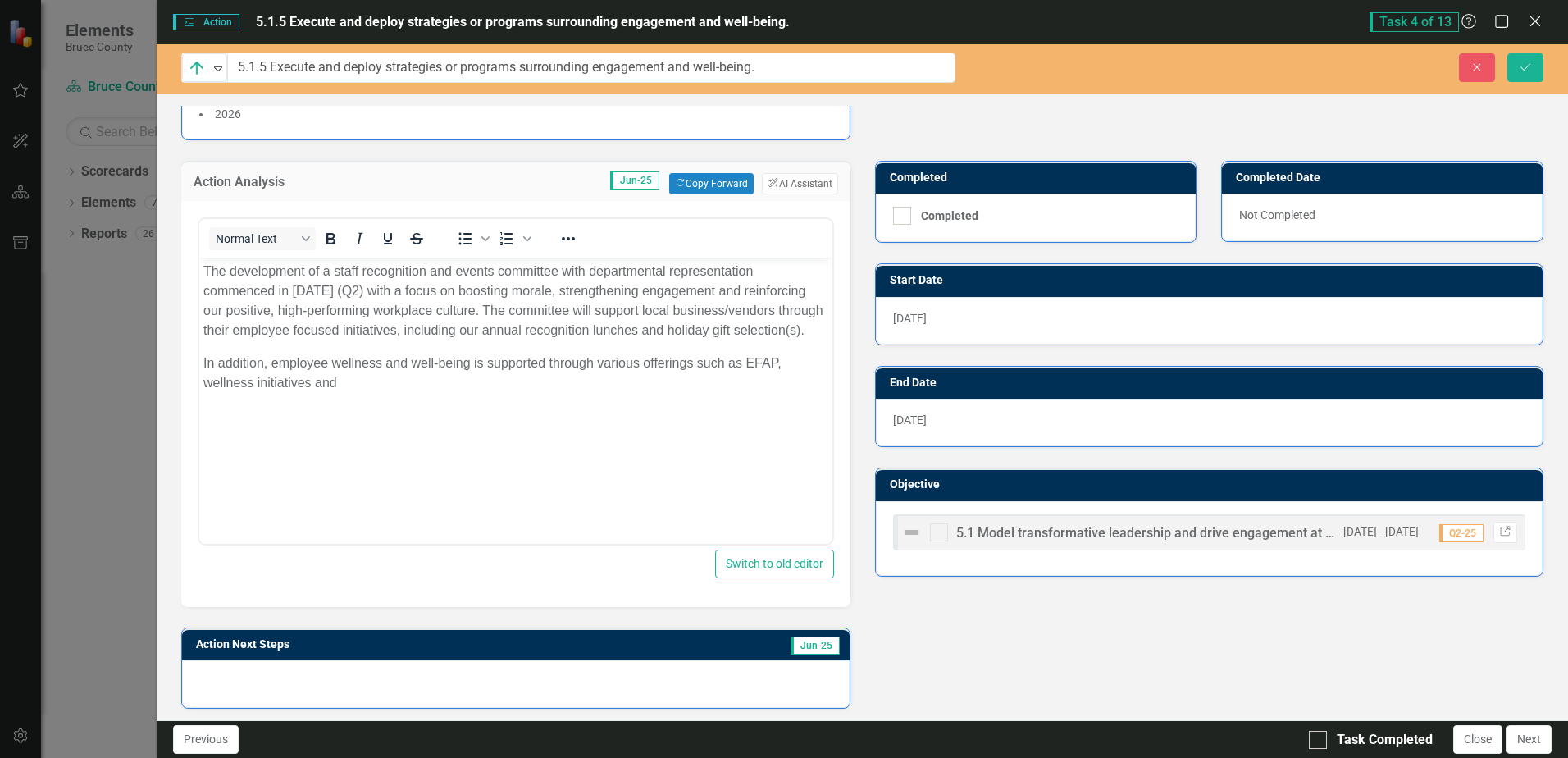
click at [425, 393] on p "In addition, employee wellness and well-being is supported through various offe…" at bounding box center [515, 373] width 624 height 39
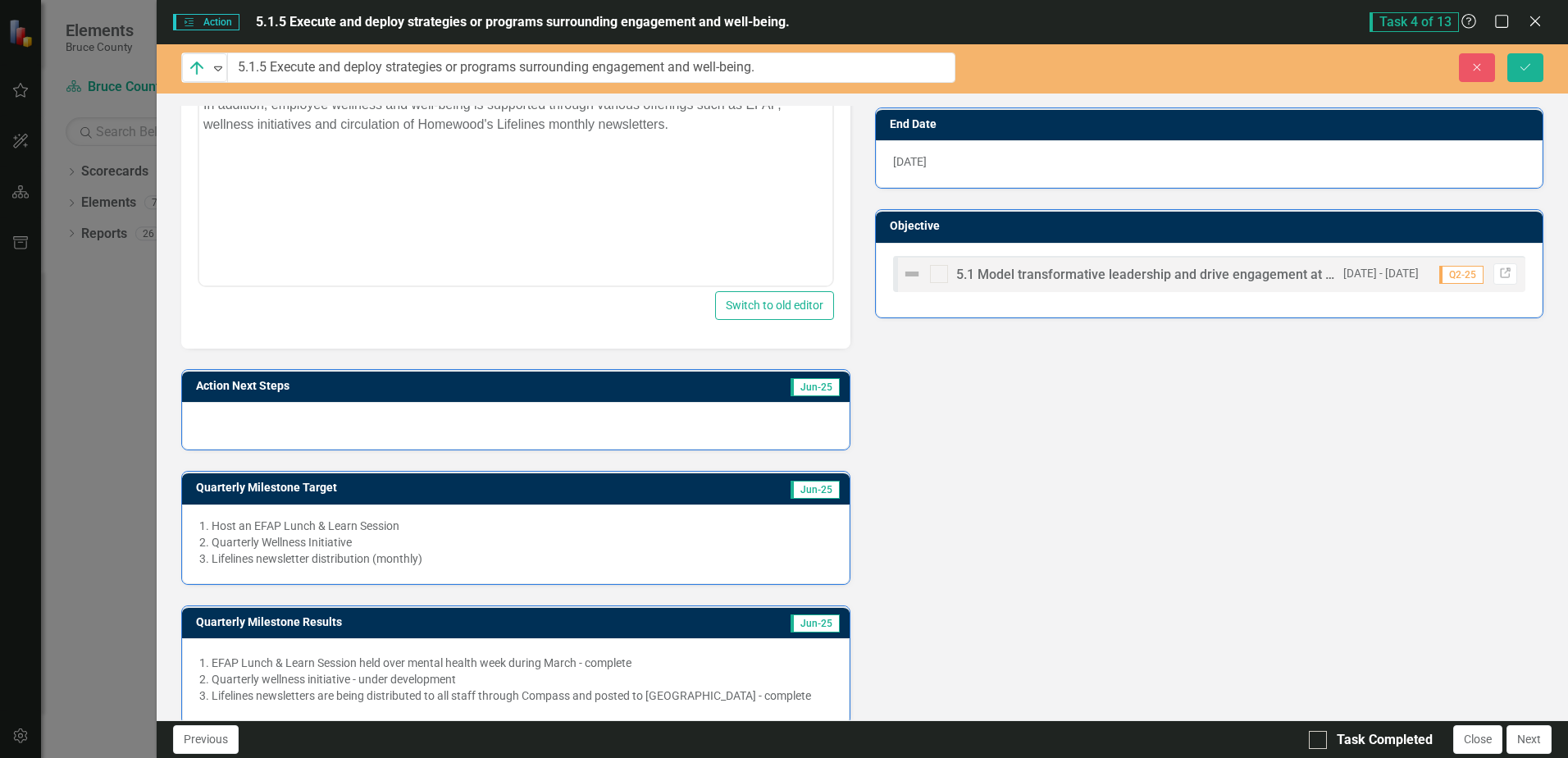
scroll to position [617, 0]
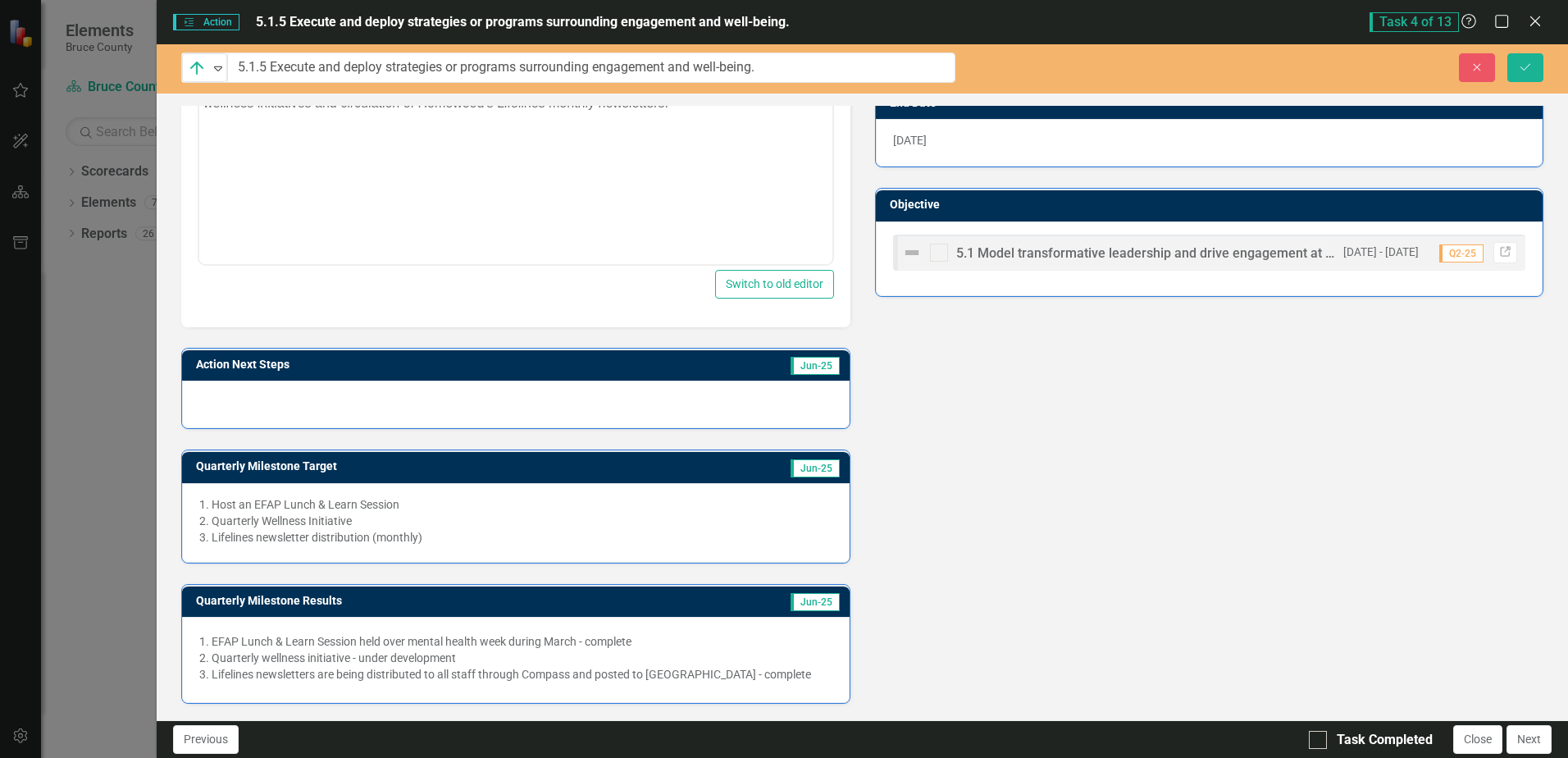
click at [355, 401] on div at bounding box center [515, 404] width 667 height 48
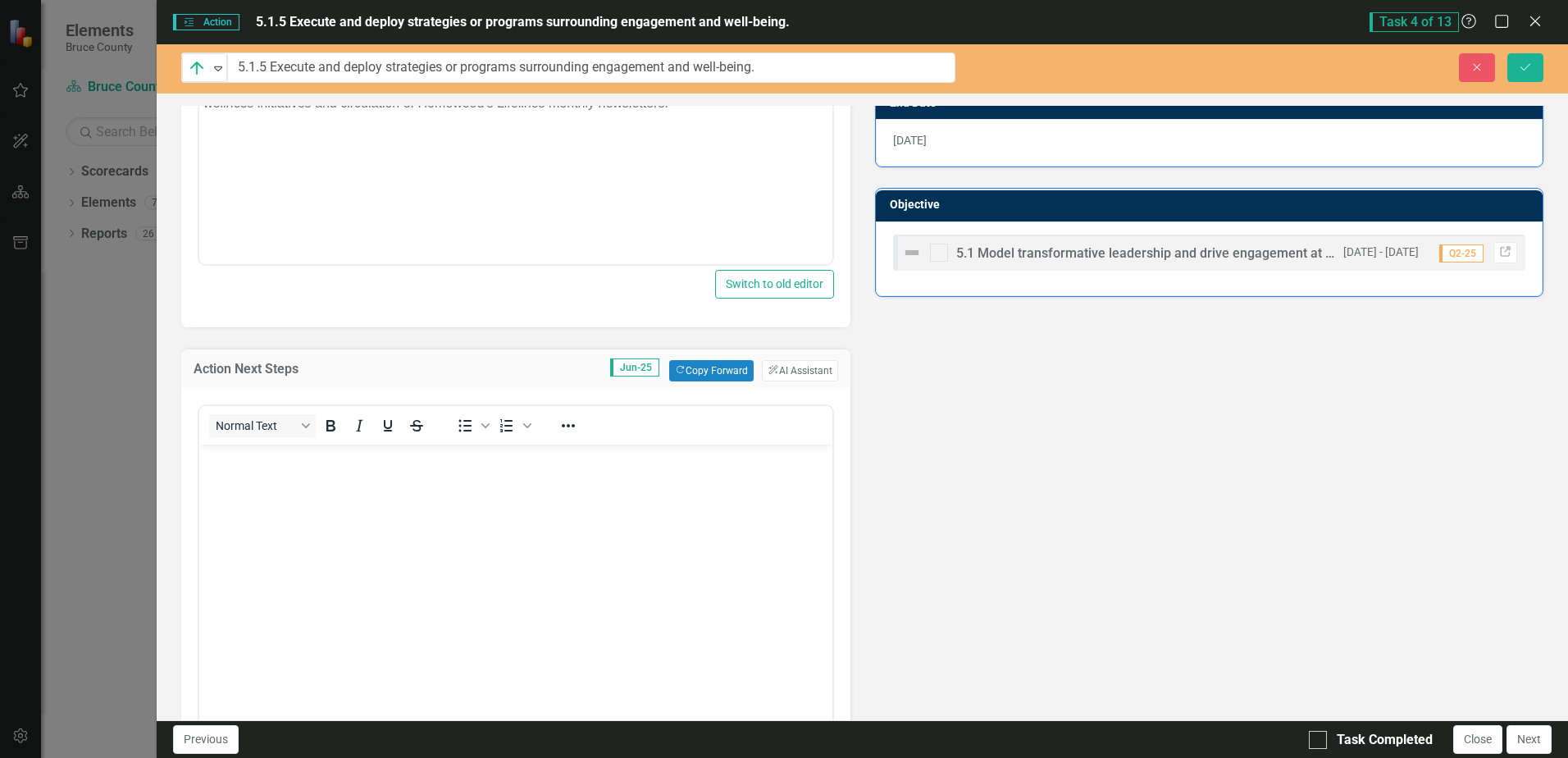
scroll to position [0, 0]
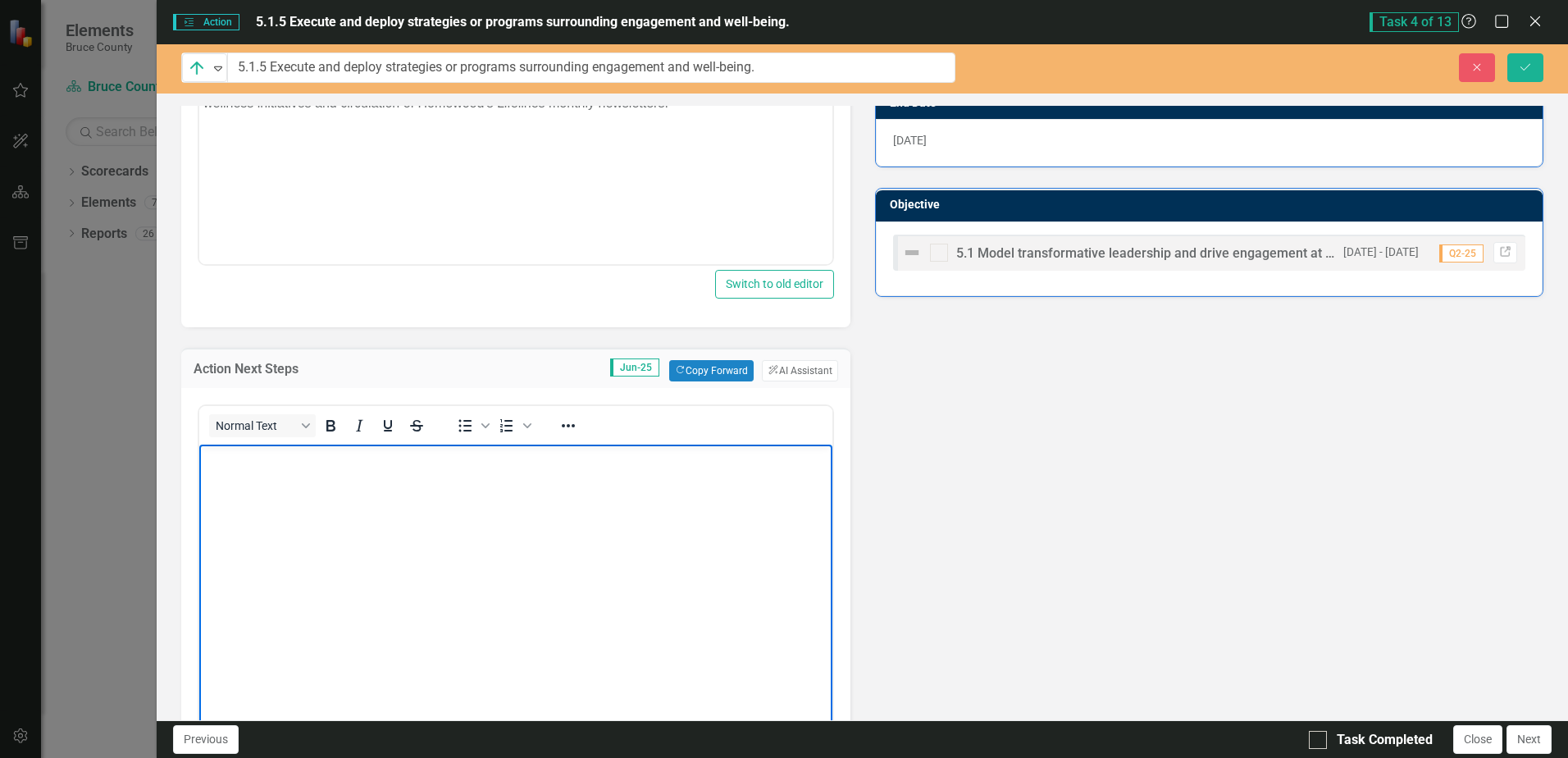
click at [299, 470] on body "Rich Text Area. Press ALT-0 for help." at bounding box center [516, 568] width 633 height 246
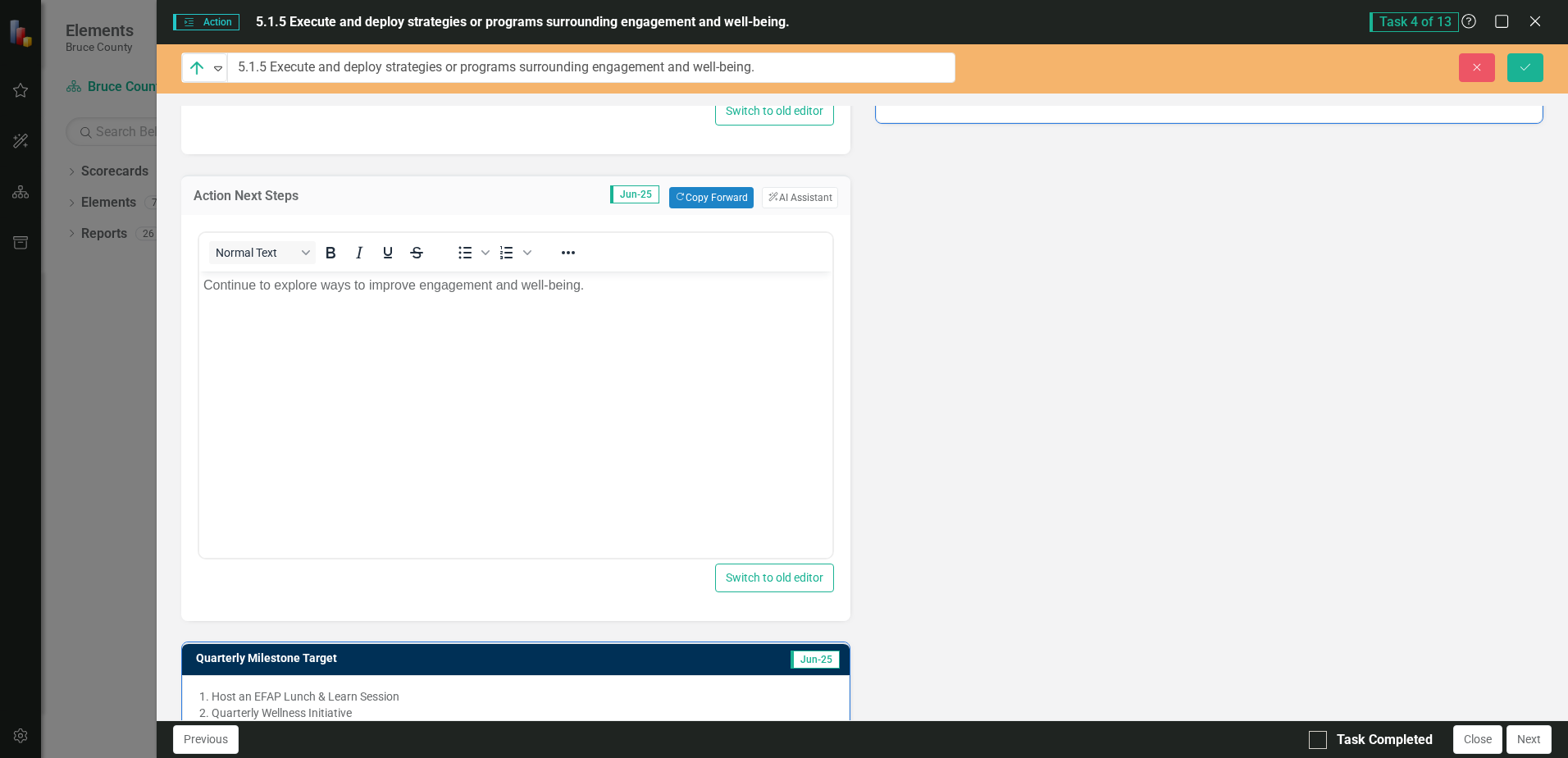
scroll to position [982, 0]
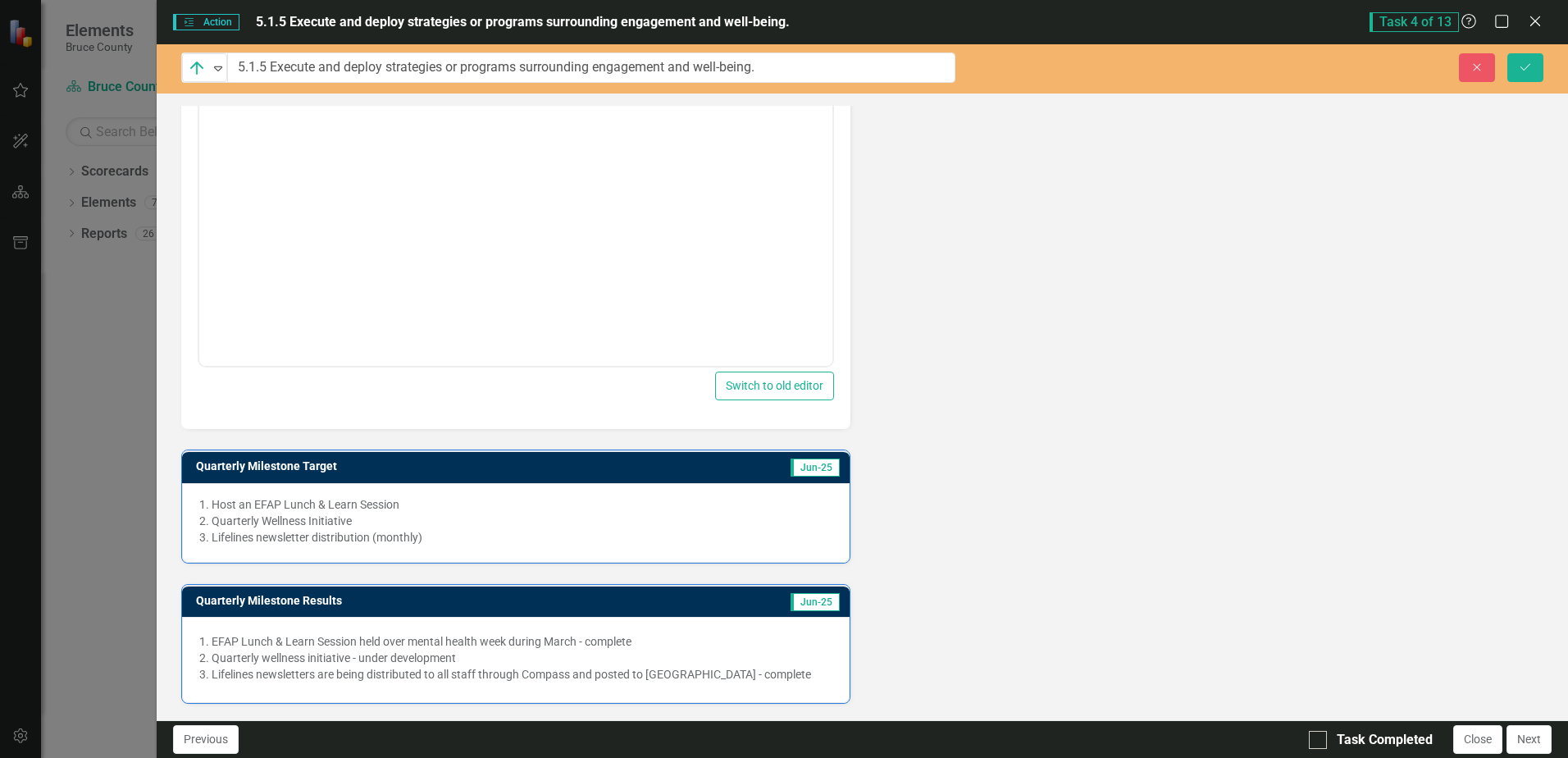
click at [212, 501] on div "1. Host an EFAP Lunch & Learn Session" at bounding box center [516, 505] width 633 height 17
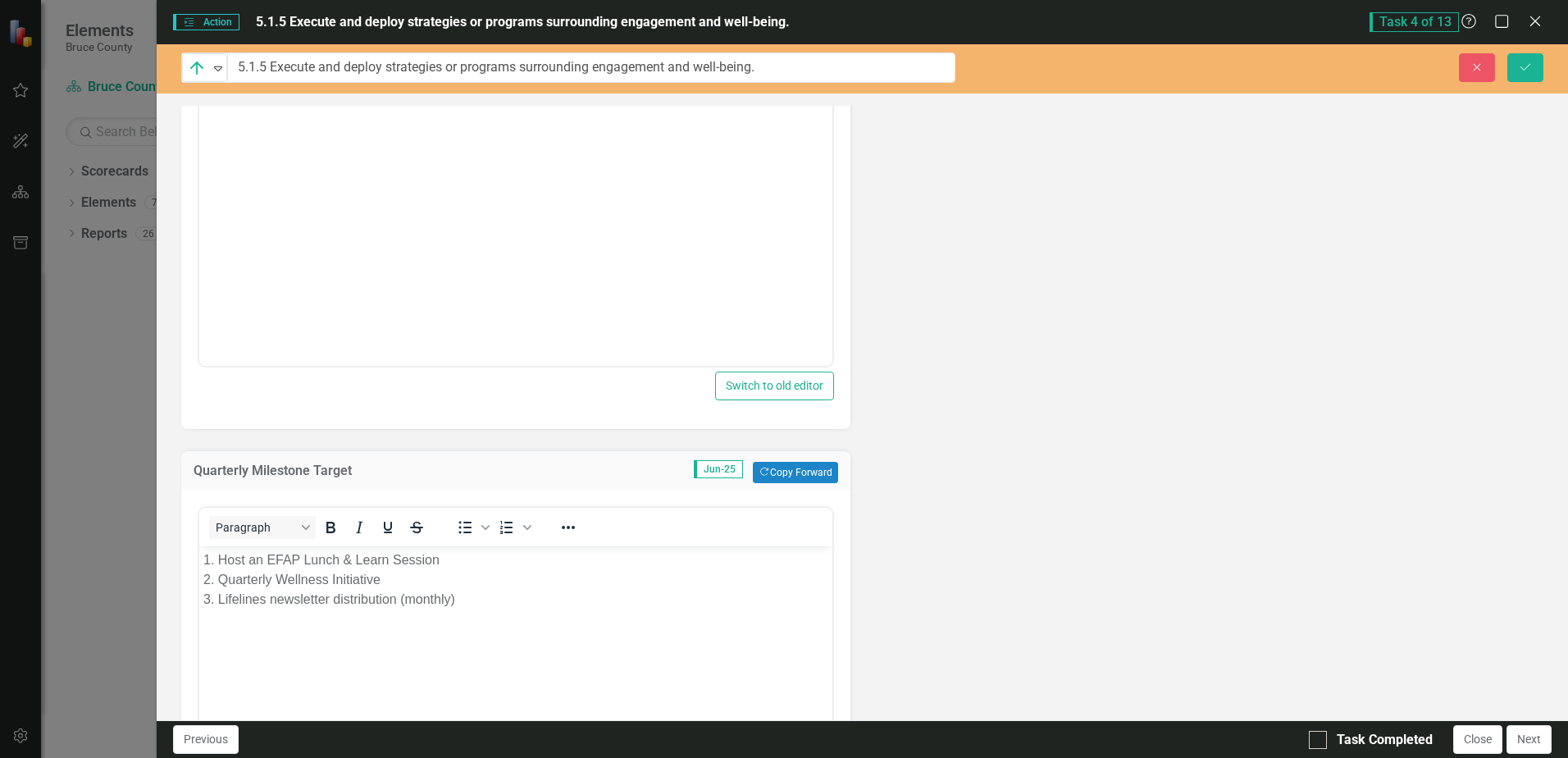
scroll to position [0, 0]
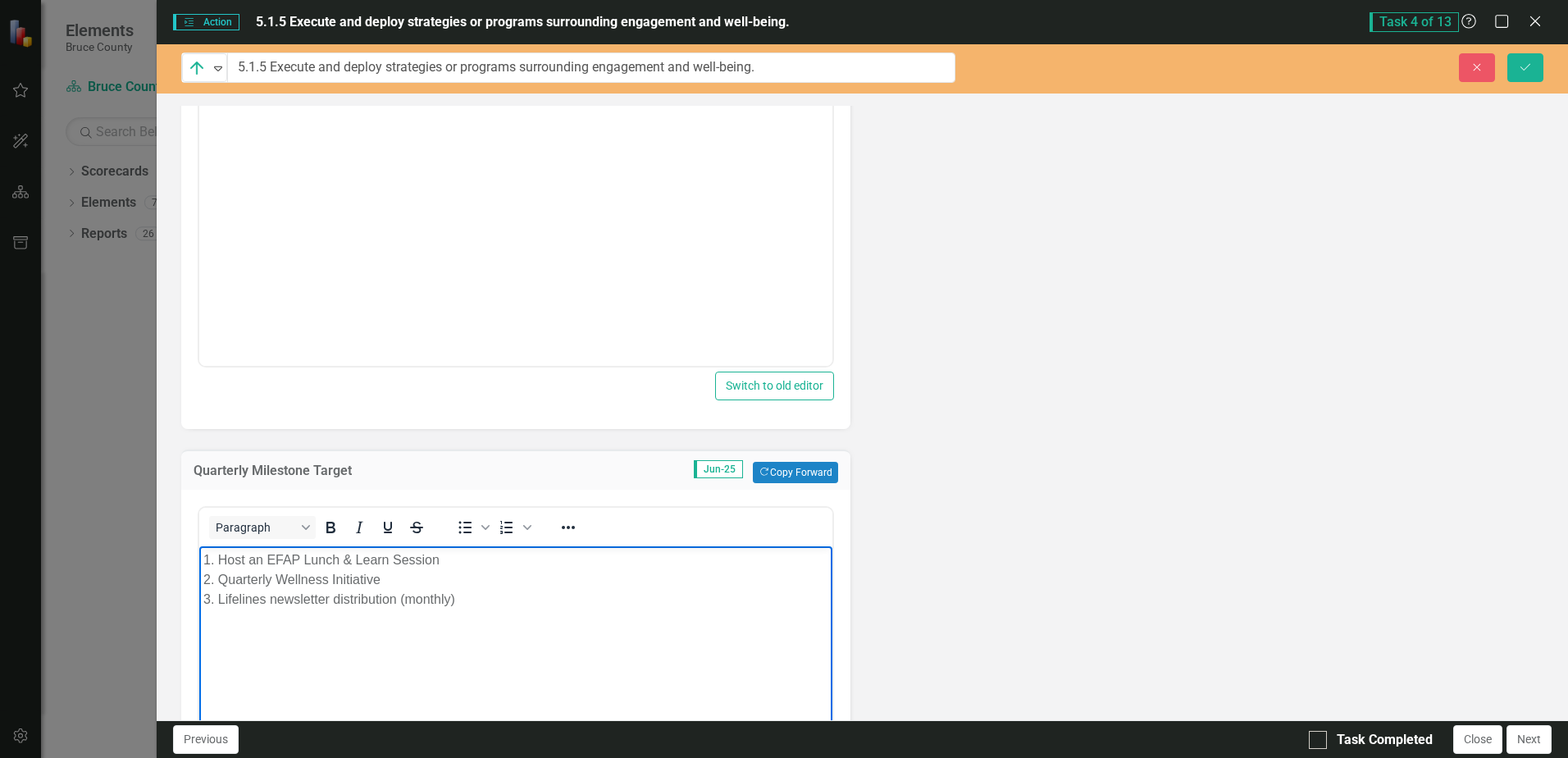
click at [220, 559] on div "1. Host an EFAP Lunch & Learn Session" at bounding box center [515, 560] width 624 height 20
click at [453, 557] on div "1. Host an EFAP Lunch & Learn Session" at bounding box center [515, 560] width 624 height 20
click at [466, 599] on div "3. Lifelines newsletter distribution (monthly)" at bounding box center [515, 599] width 624 height 20
click at [606, 629] on body "1. Host an EFAP Lunch & Learn Session 2. Quarterly Wellness Initiative 3. Lifel…" at bounding box center [516, 669] width 633 height 246
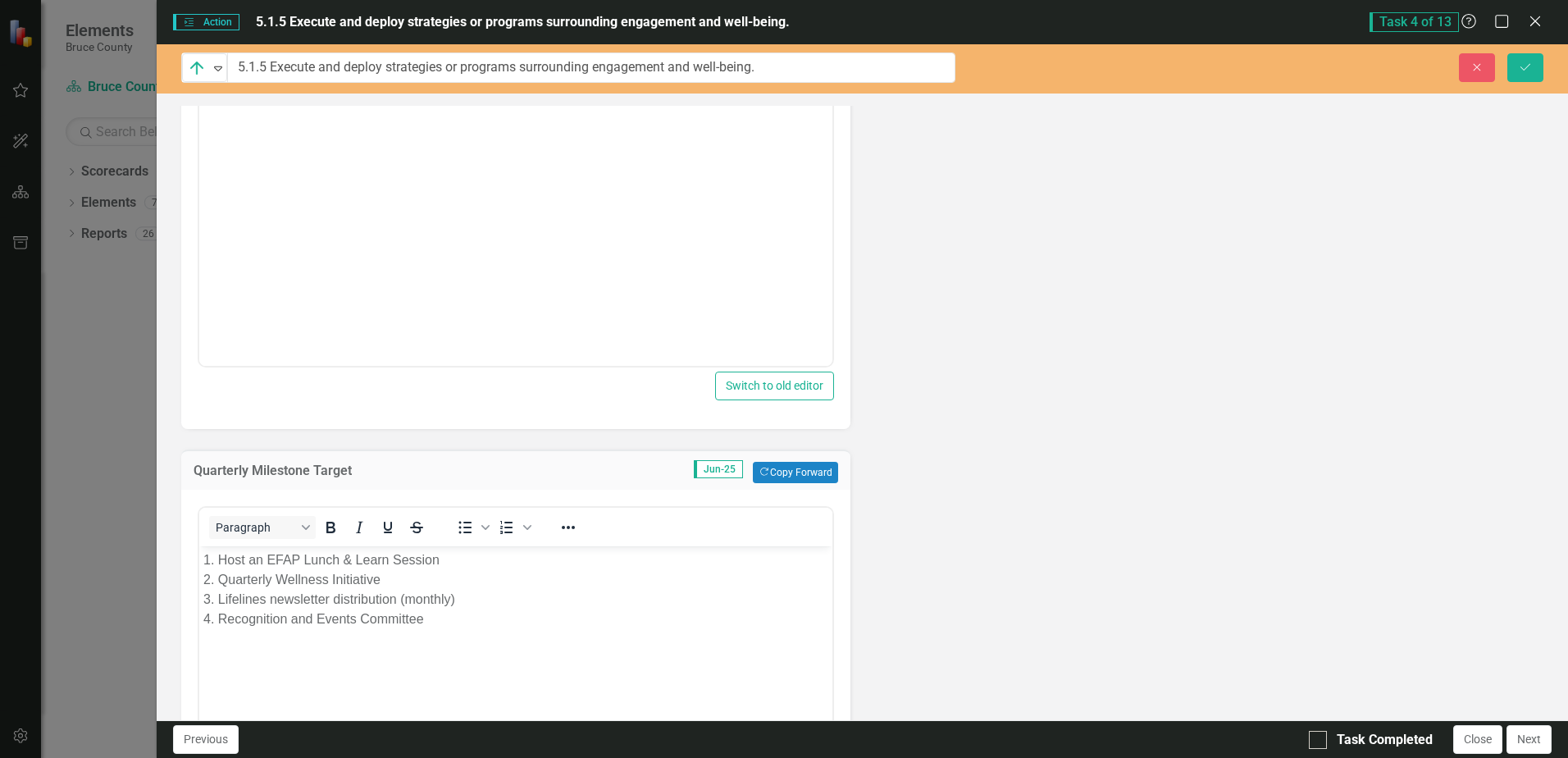
scroll to position [1315, 0]
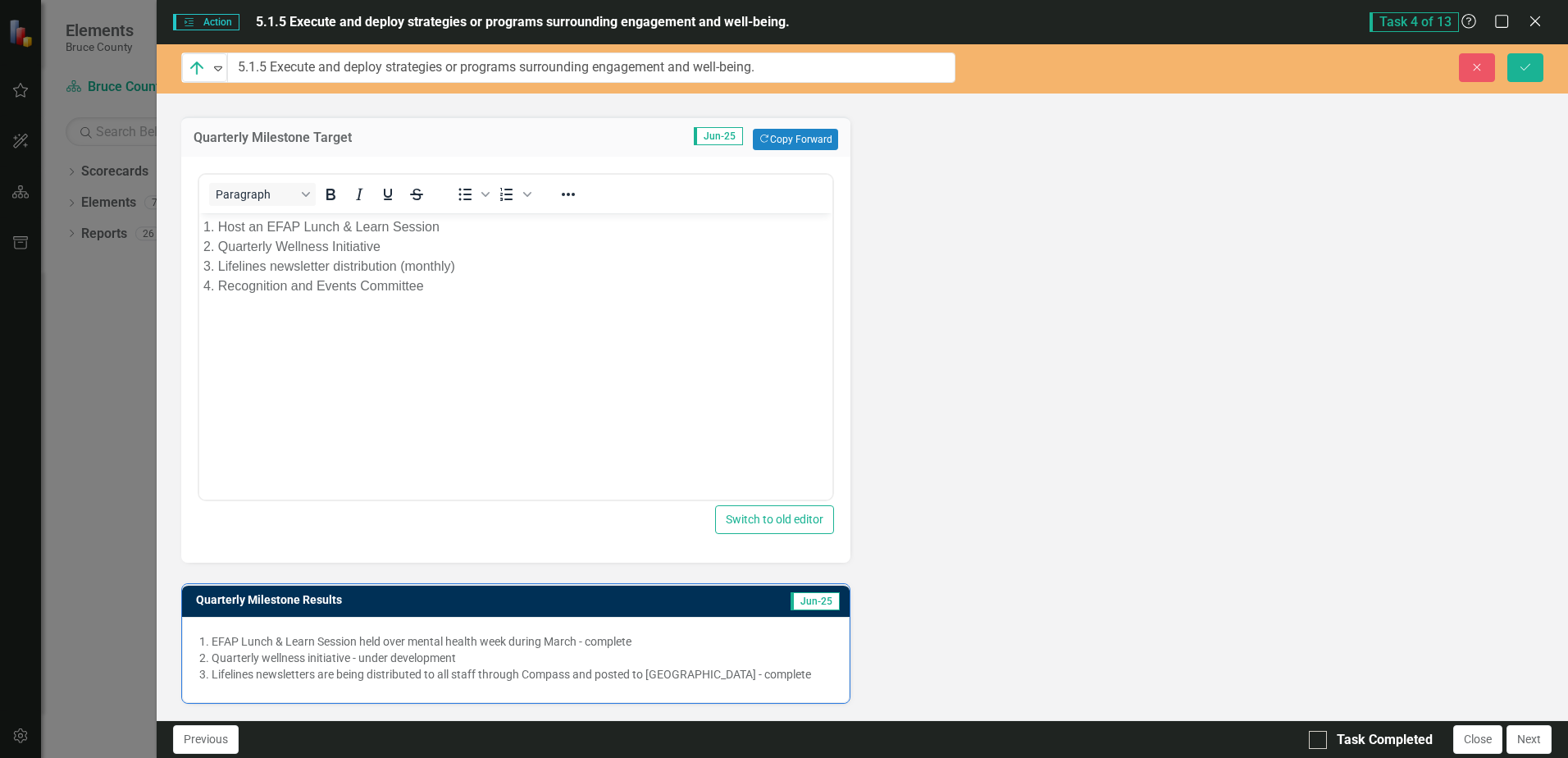
click at [763, 677] on li "Lifelines newsletters are being distributed to all staff through Compass and po…" at bounding box center [522, 675] width 620 height 17
click at [776, 673] on li "Lifelines newsletters are being distributed to all staff through Compass and po…" at bounding box center [522, 675] width 620 height 17
click at [767, 673] on li "Lifelines newsletters are being distributed to all staff through Compass and po…" at bounding box center [522, 675] width 620 height 17
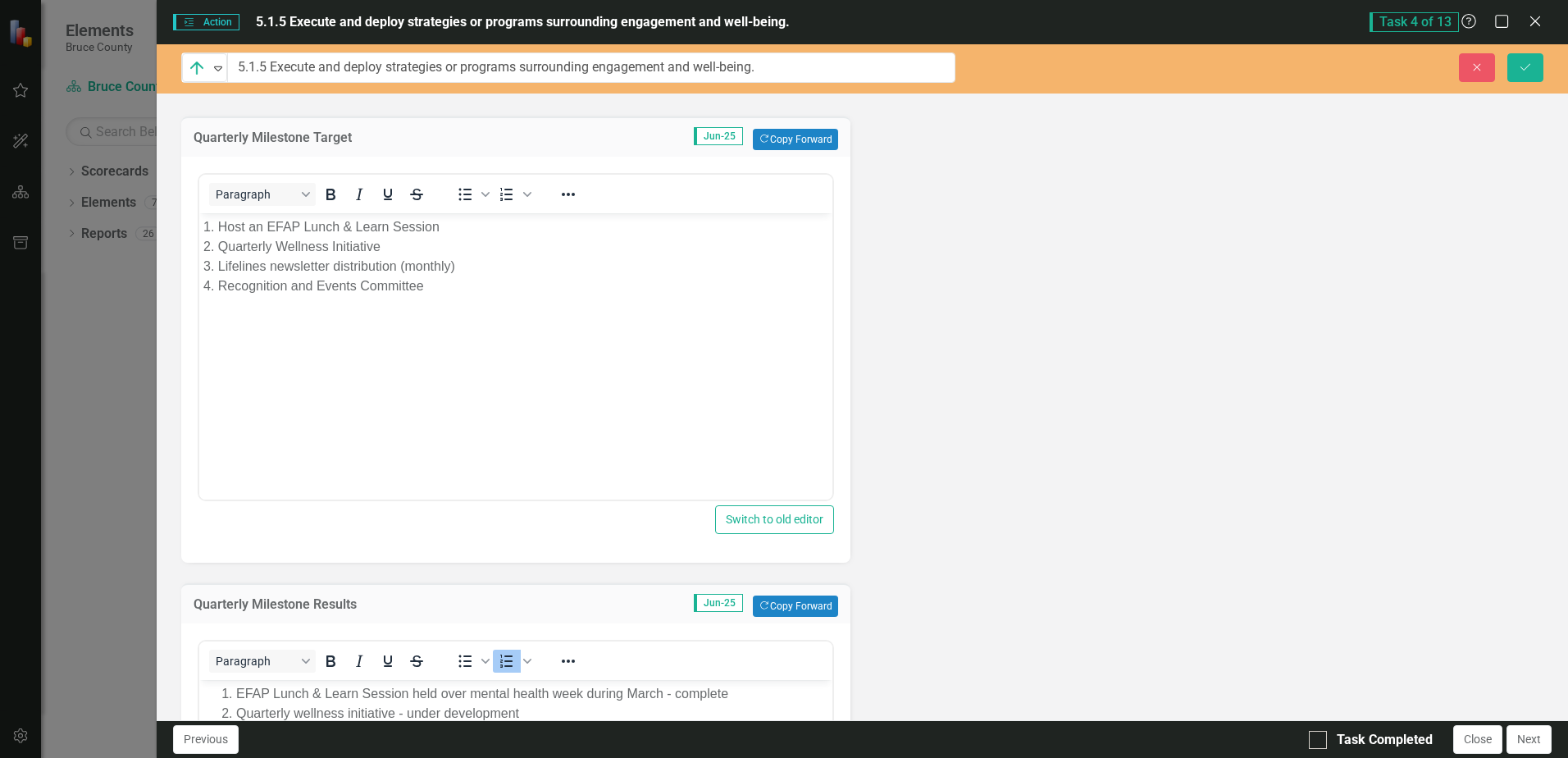
scroll to position [0, 0]
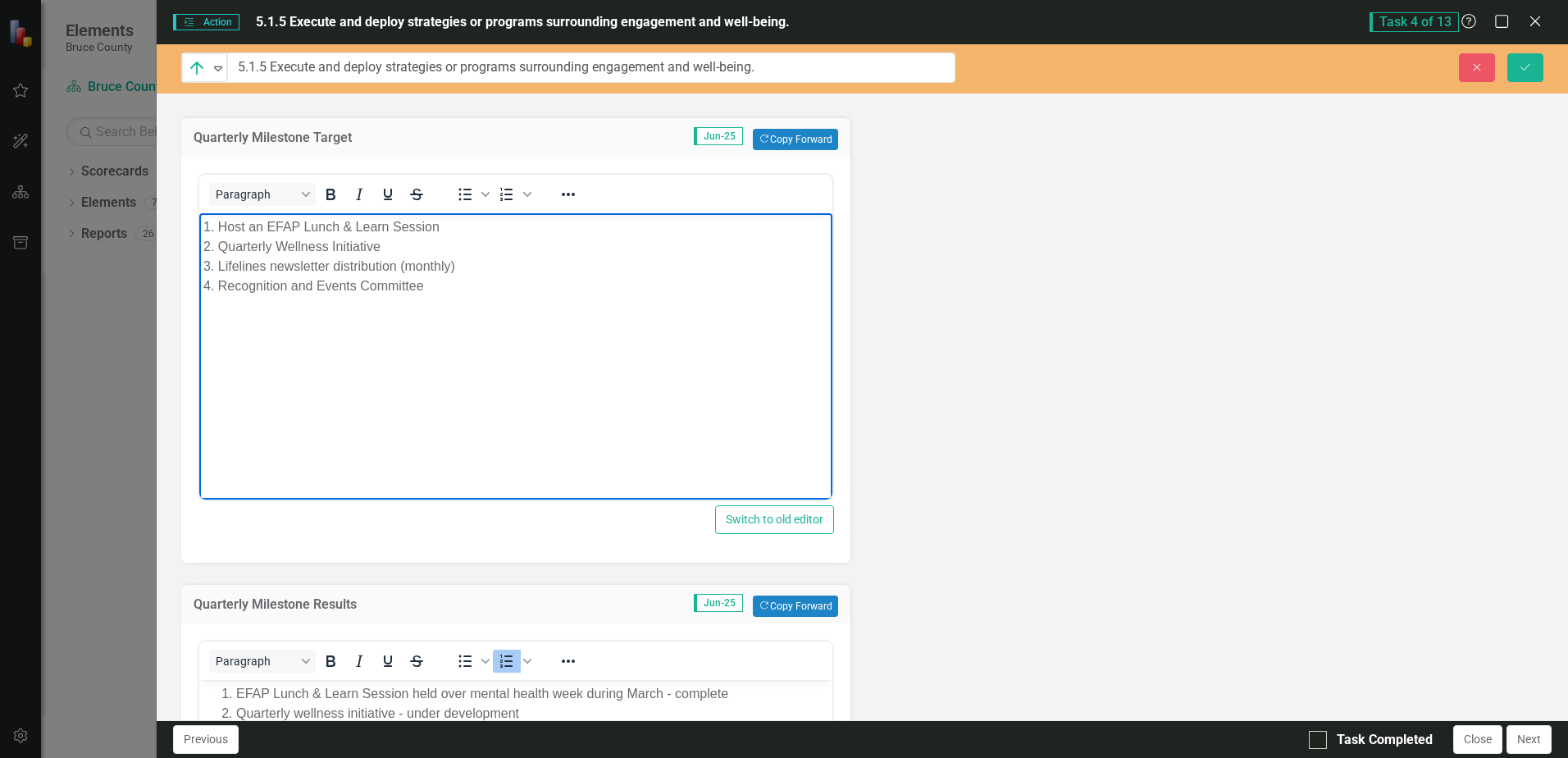
click at [217, 282] on div "4. Recognition and Events Committee" at bounding box center [515, 286] width 624 height 20
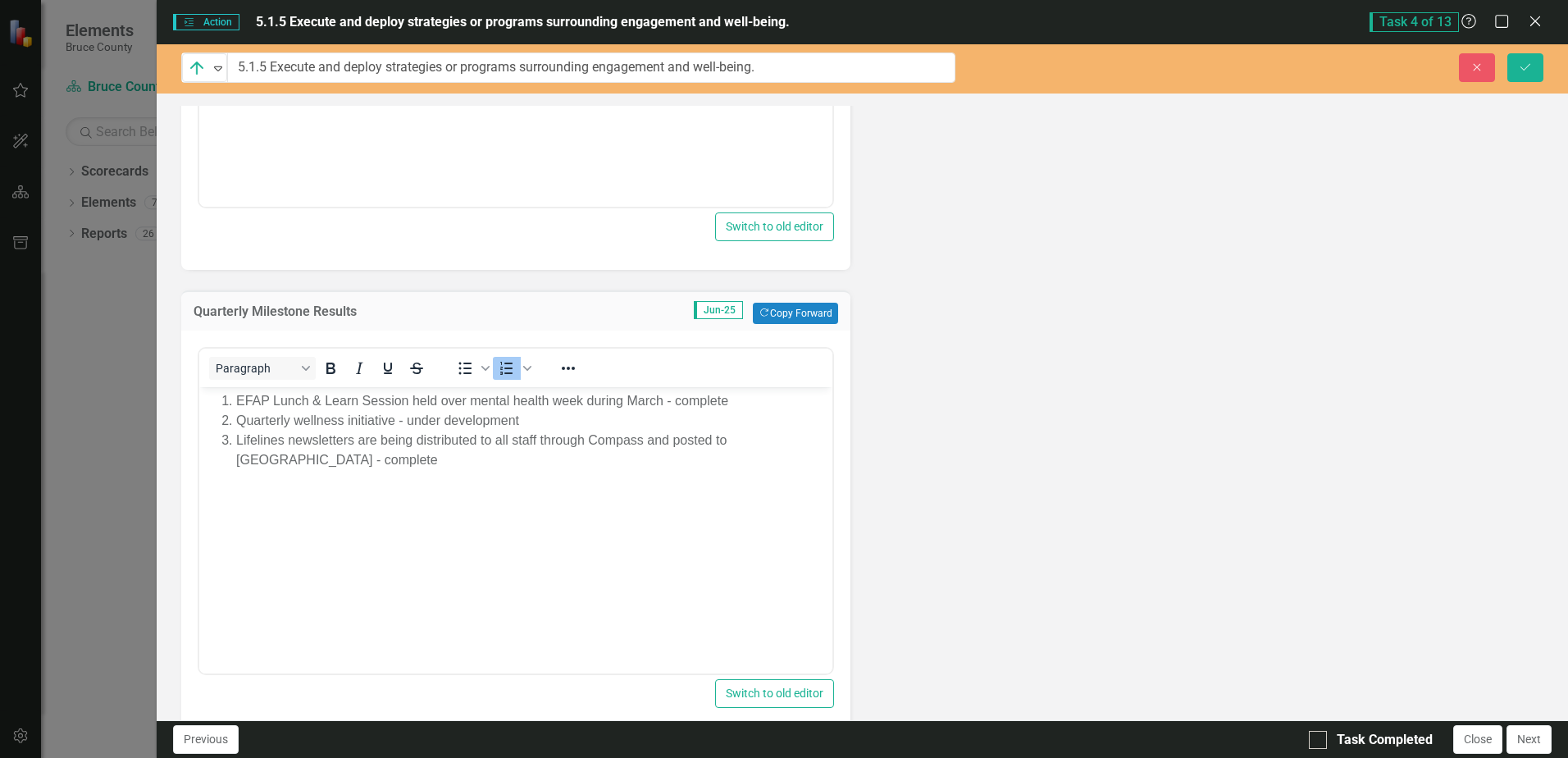
scroll to position [1641, 0]
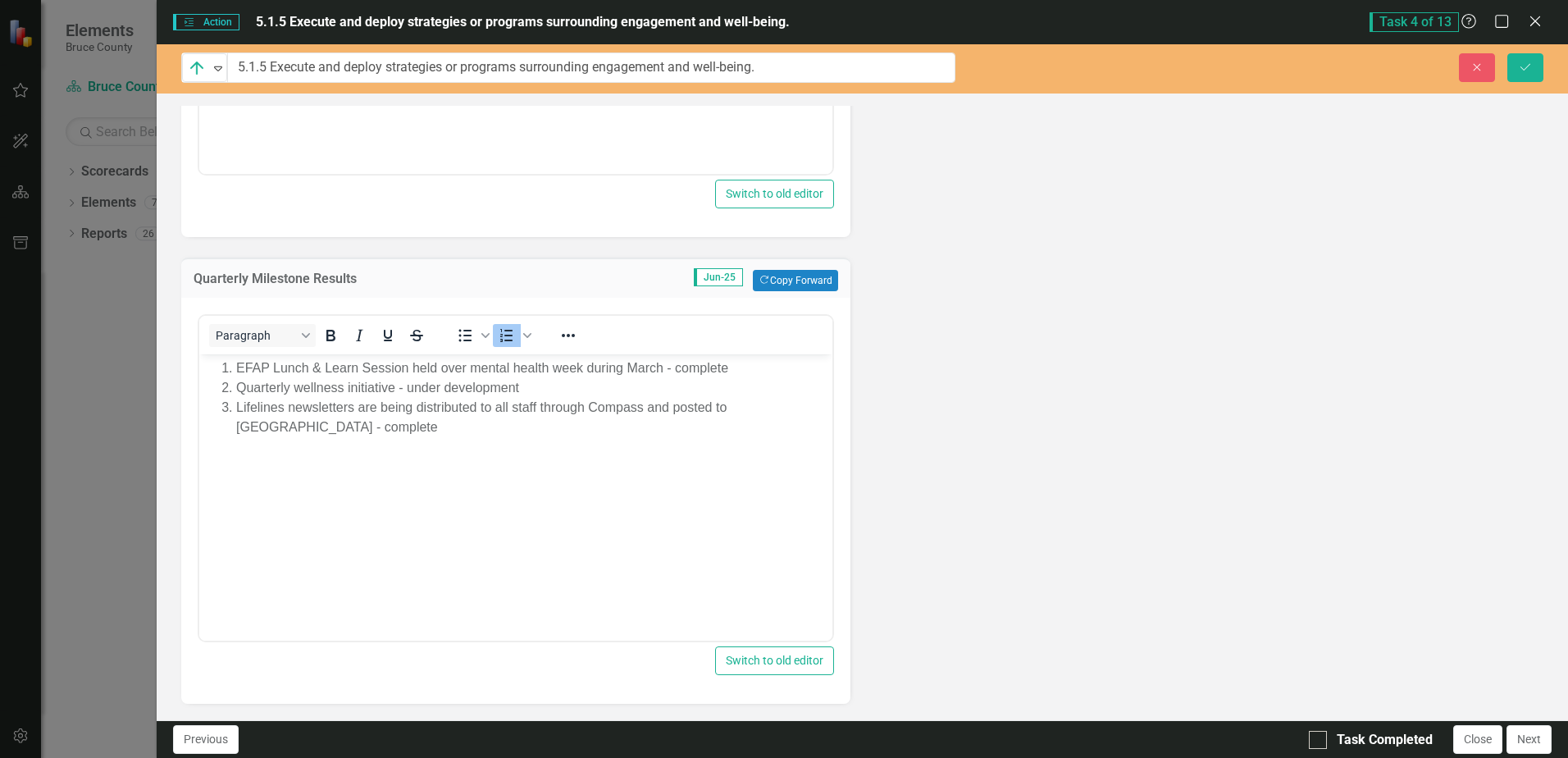
click at [314, 428] on li "Lifelines newsletters are being distributed to all staff through Compass and po…" at bounding box center [532, 417] width 592 height 39
click at [1528, 68] on icon "Save" at bounding box center [1526, 67] width 15 height 11
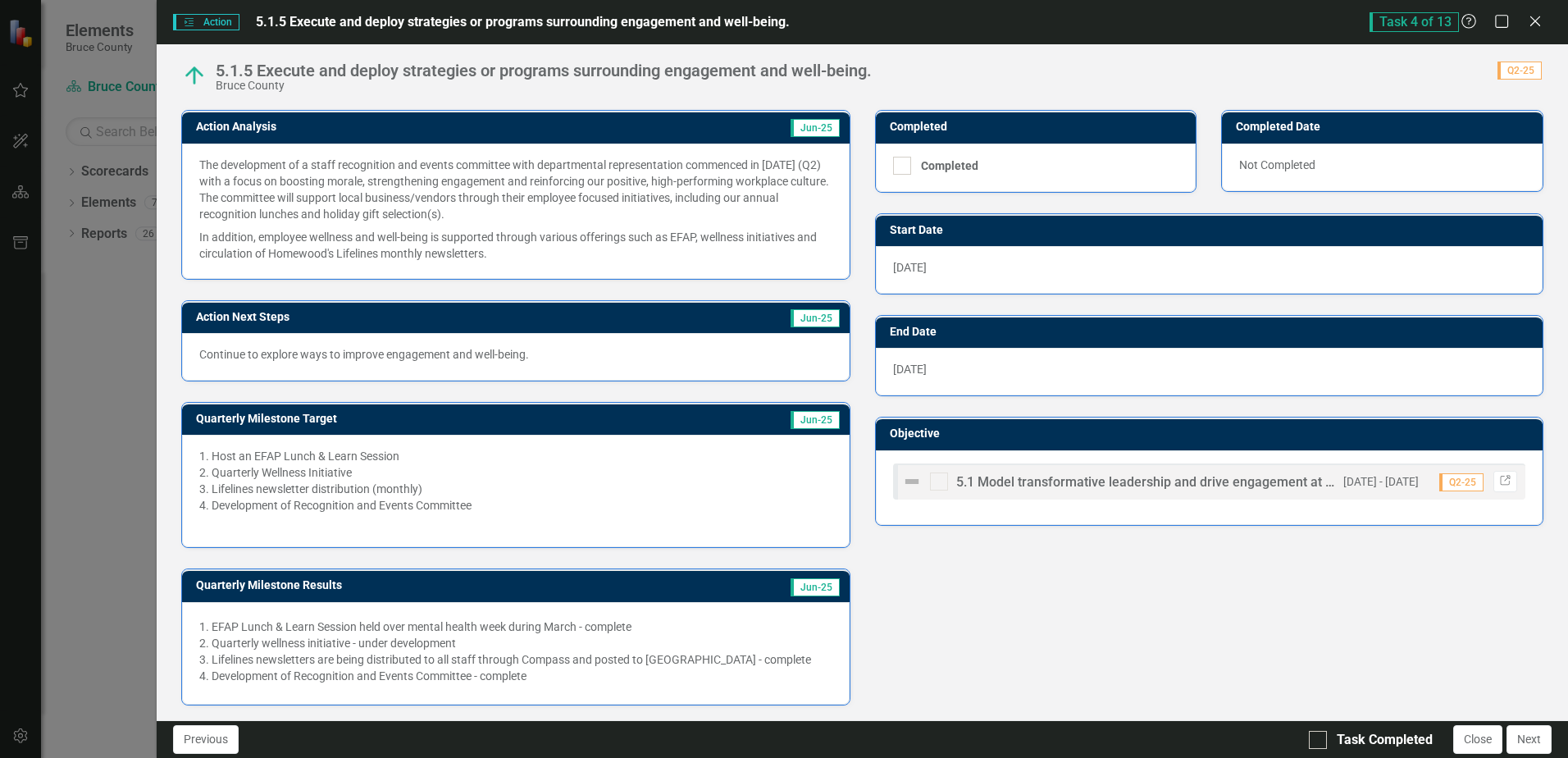
scroll to position [389, 0]
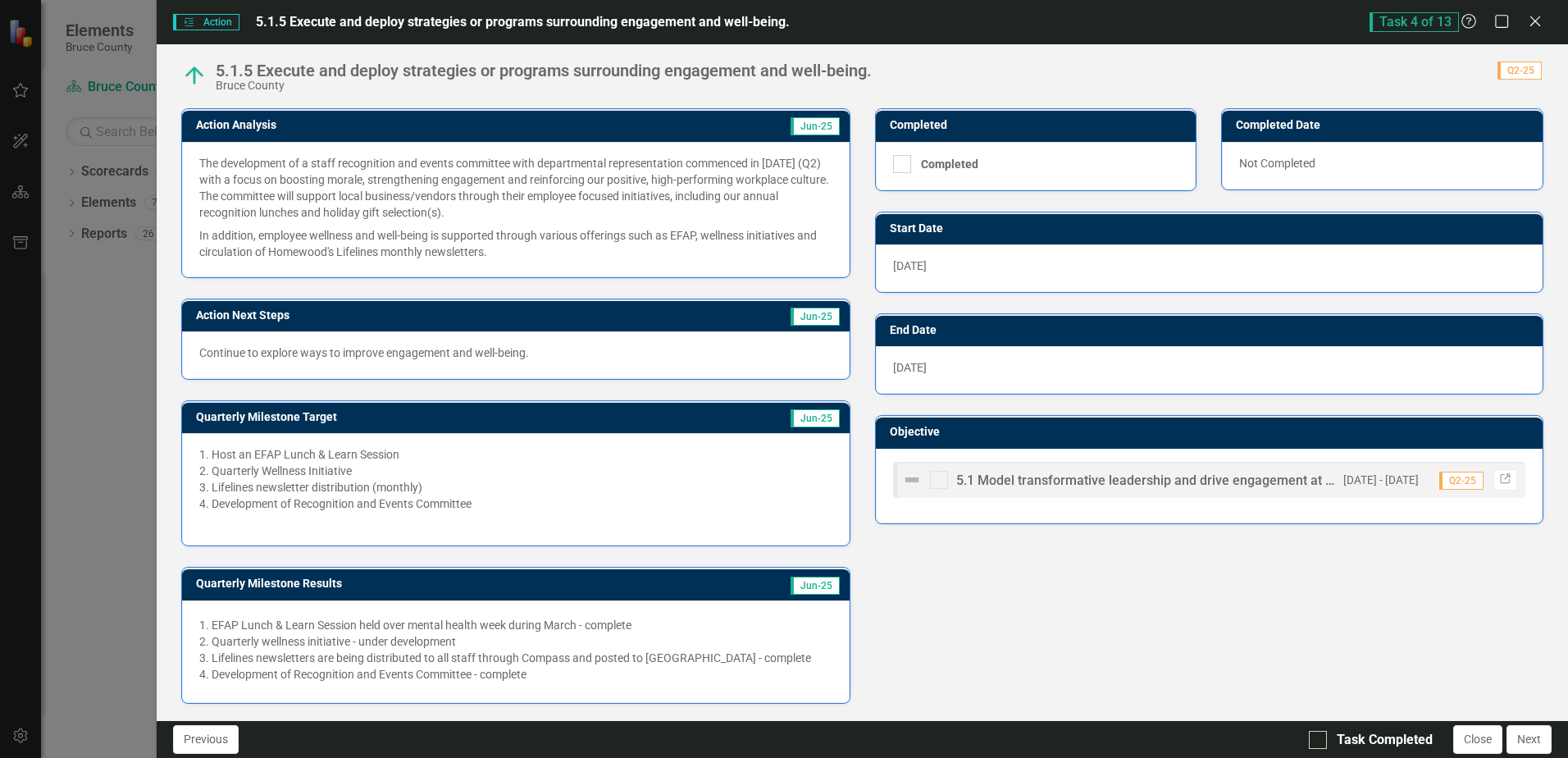
click at [562, 350] on p "Continue to explore ways to improve engagement and well-being." at bounding box center [516, 353] width 633 height 17
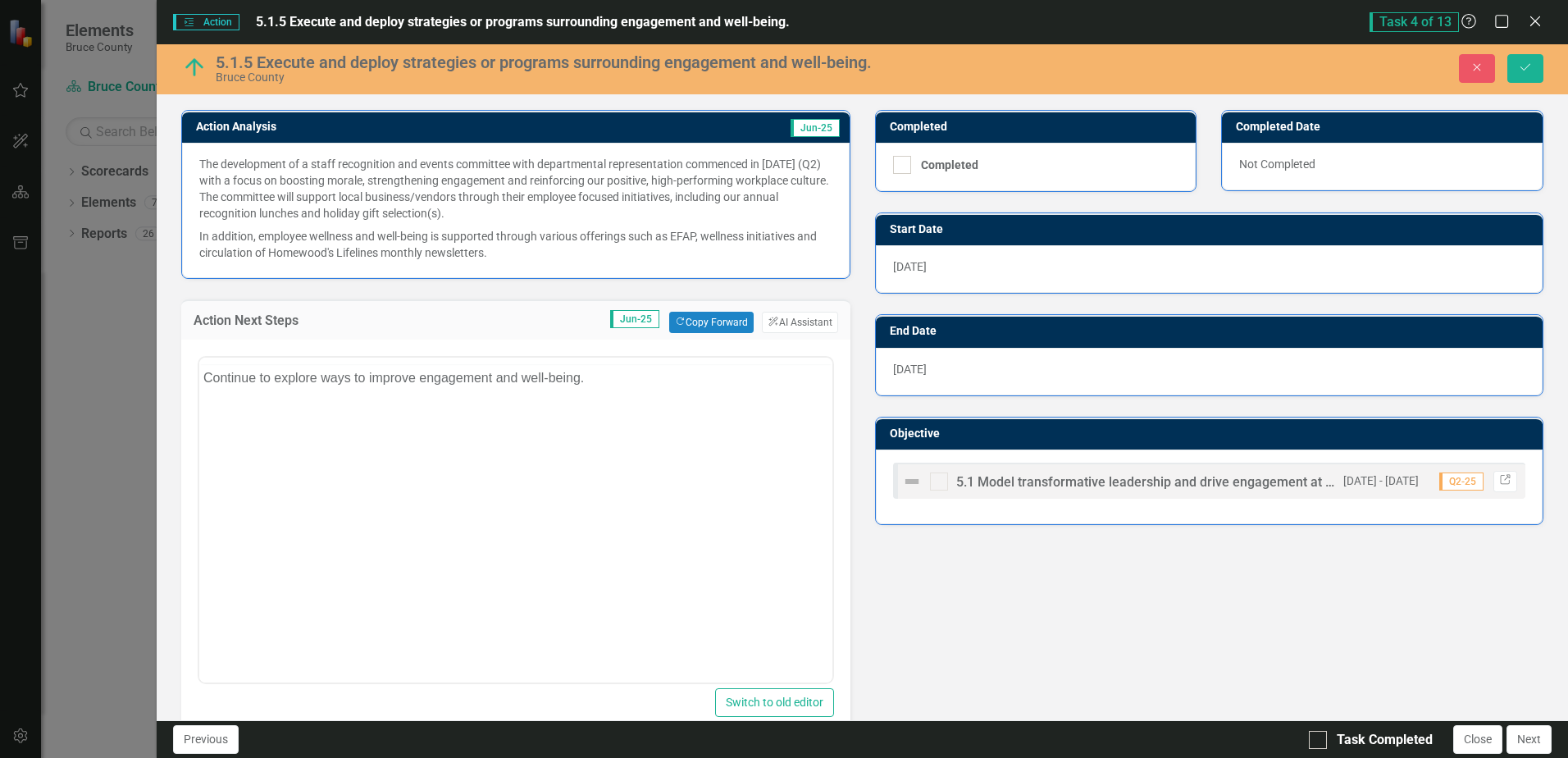
scroll to position [0, 0]
click at [591, 421] on body "Continue to explore ways to improve engagement and well-being." at bounding box center [516, 520] width 633 height 246
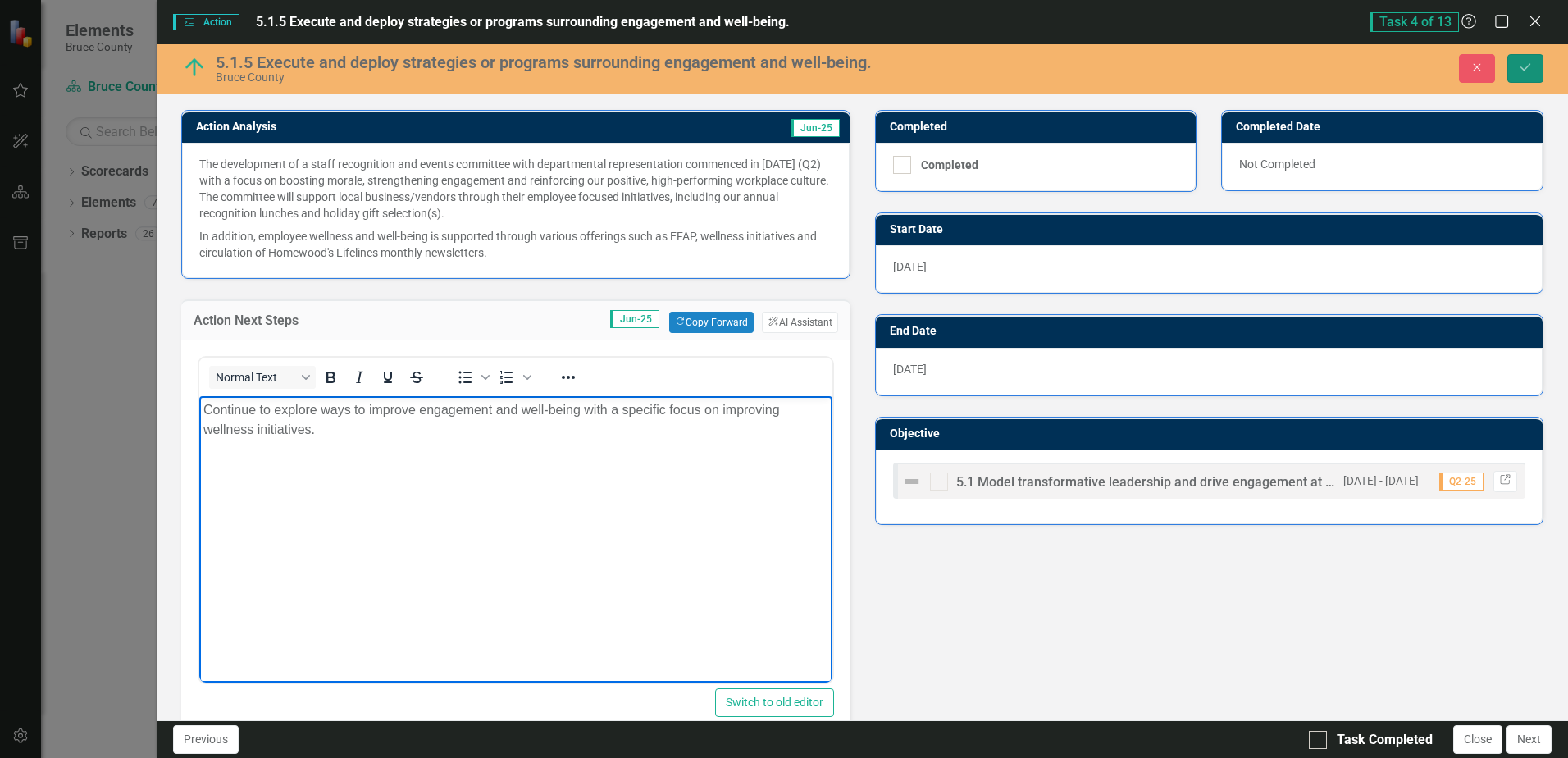
click at [1525, 65] on icon "Save" at bounding box center [1526, 67] width 15 height 11
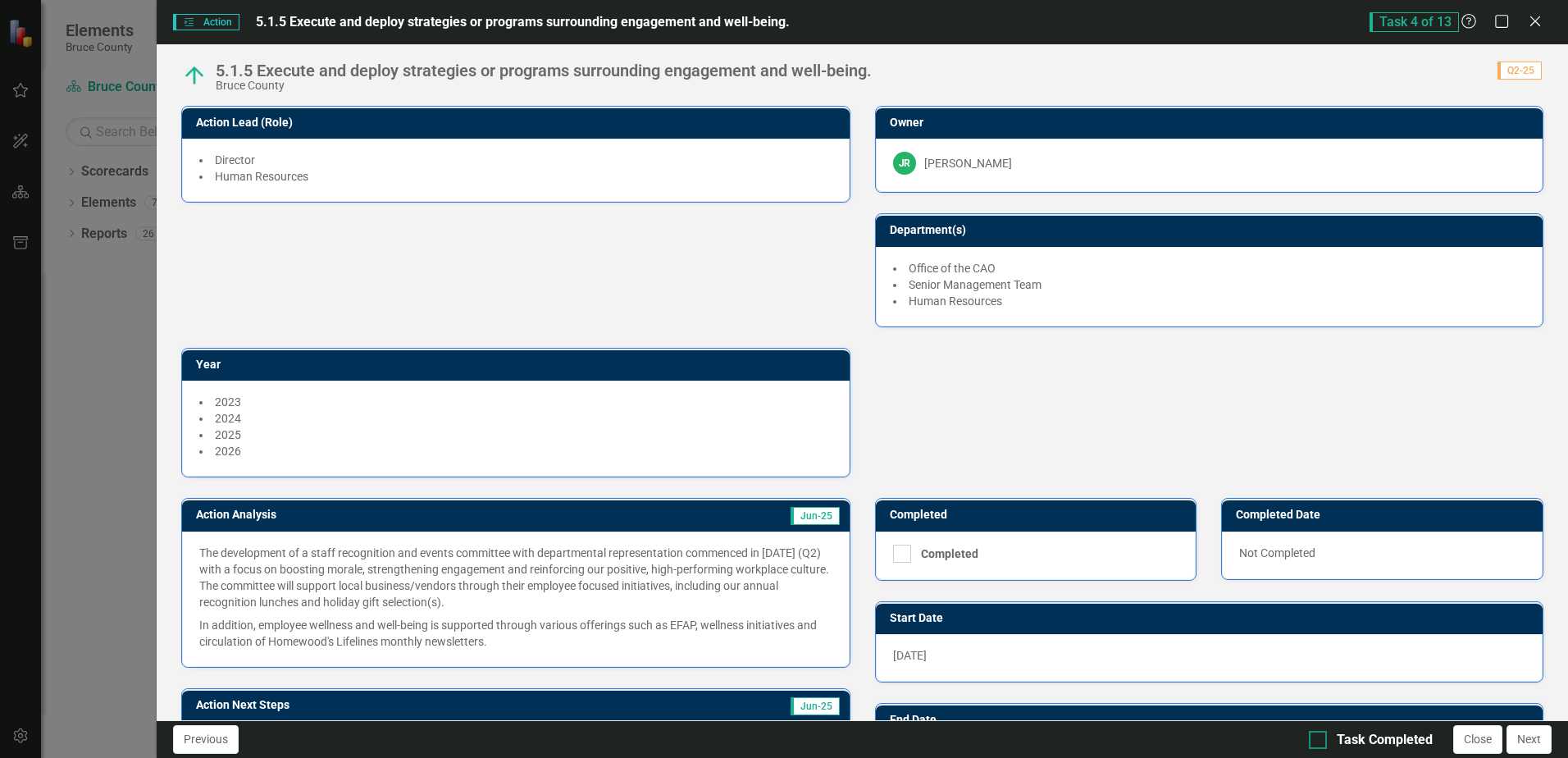
click at [1316, 743] on div at bounding box center [1318, 739] width 18 height 18
click at [1316, 742] on input "Task Completed" at bounding box center [1314, 736] width 10 height 10
checkbox input "true"
click at [1473, 738] on button "Close" at bounding box center [1477, 739] width 49 height 29
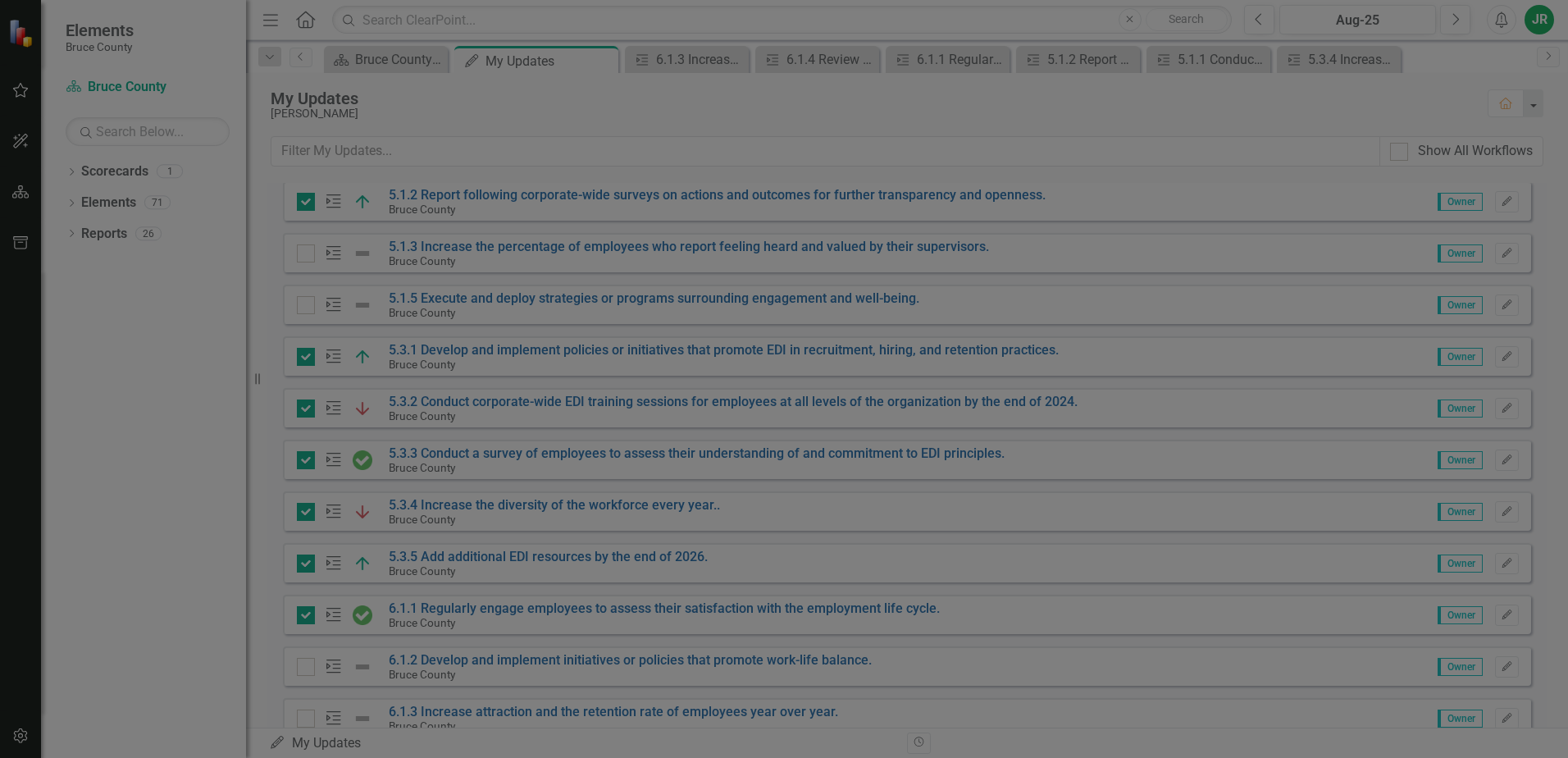
checkbox input "true"
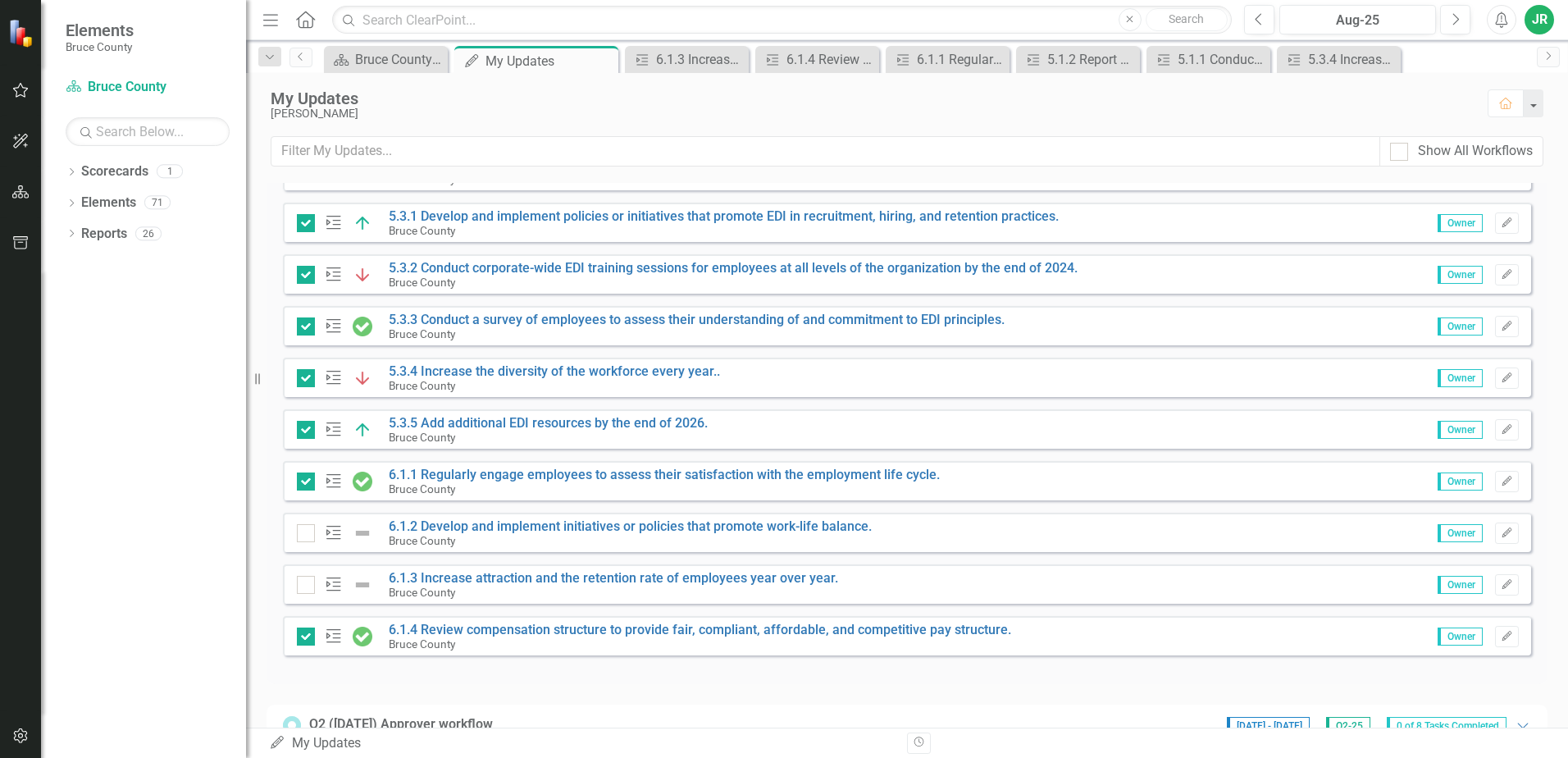
scroll to position [570, 0]
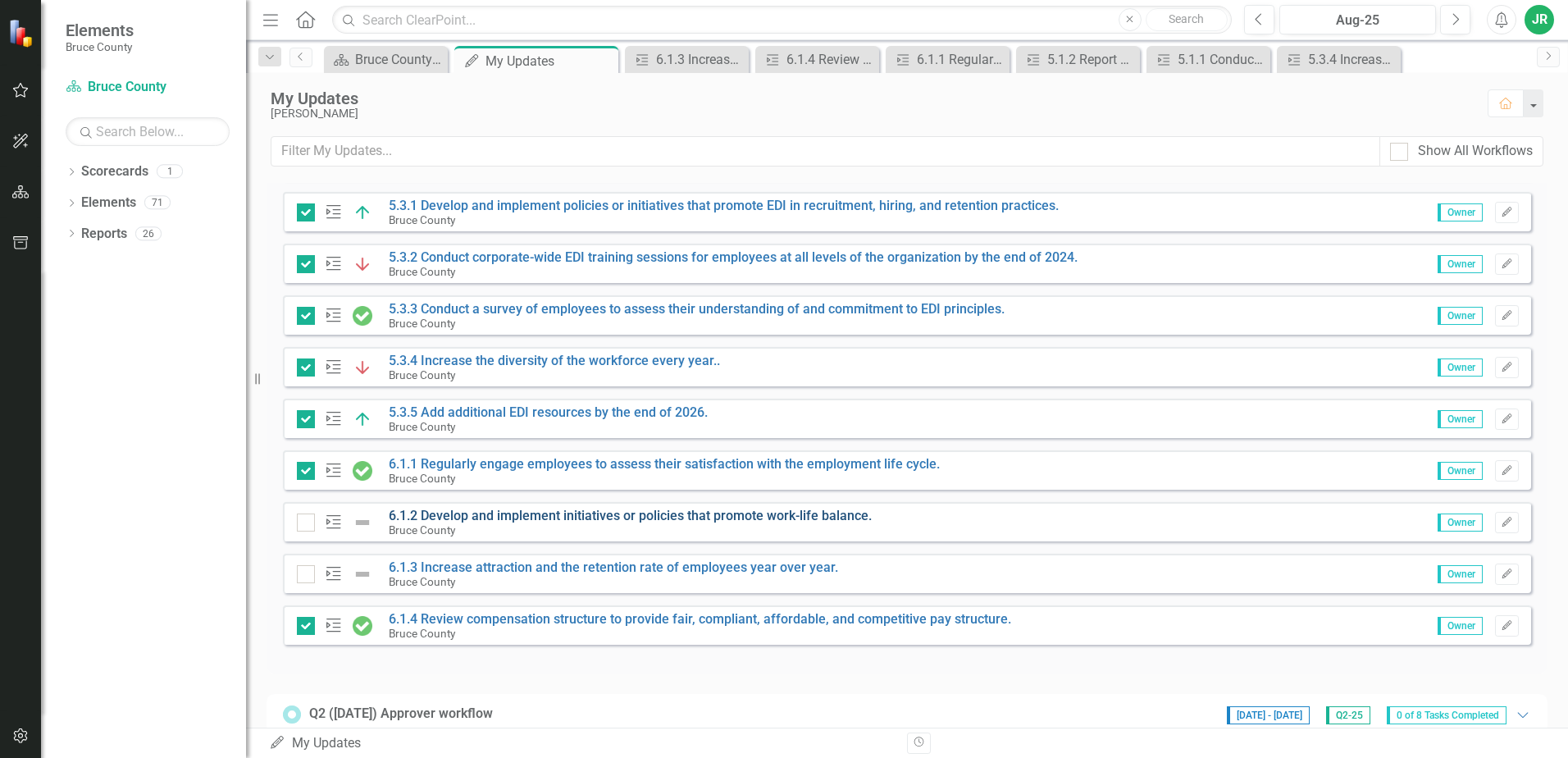
click at [653, 518] on link "6.1.2 Develop and implement initiatives or policies that promote work-life bala…" at bounding box center [631, 515] width 483 height 16
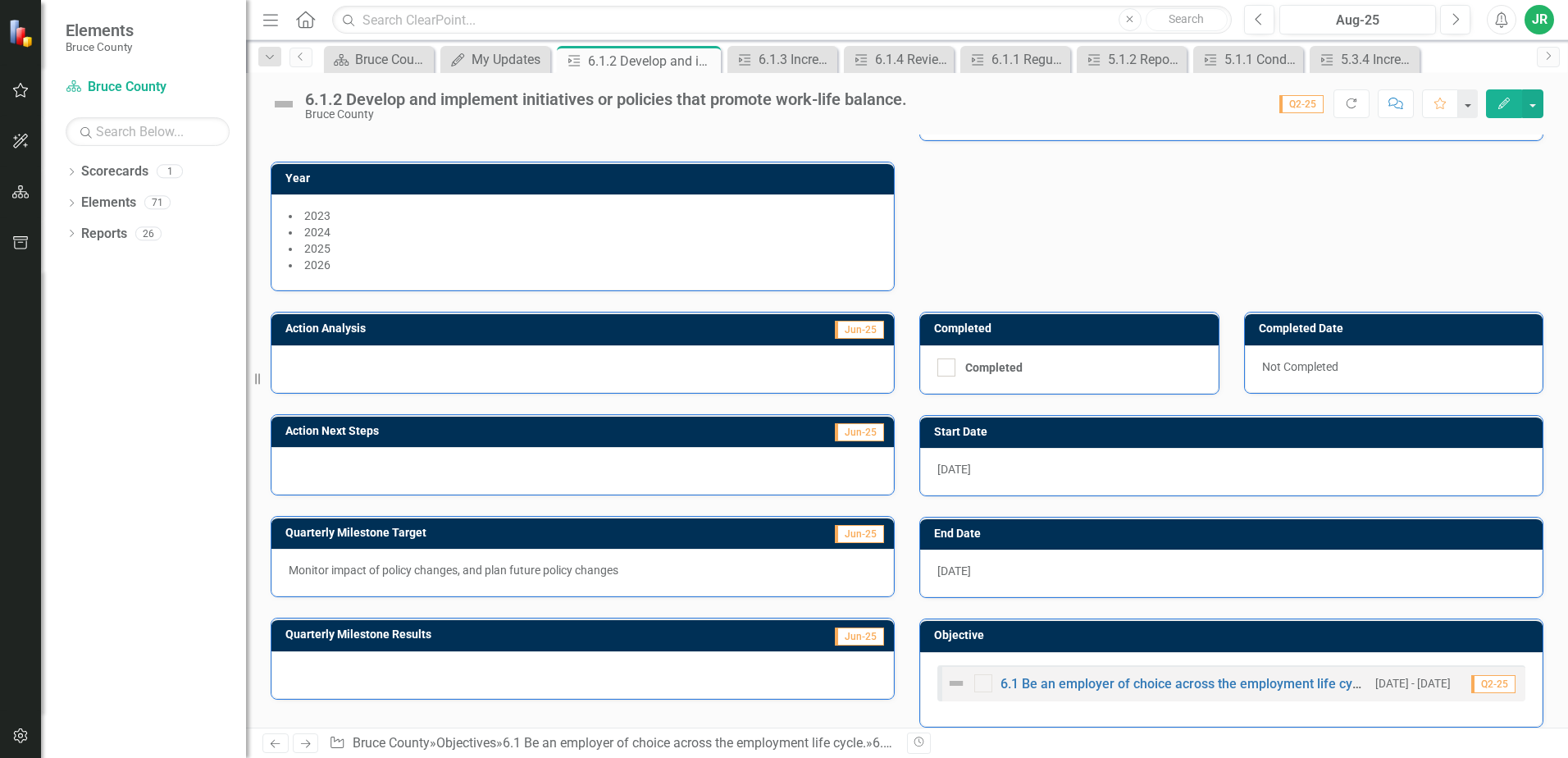
scroll to position [215, 0]
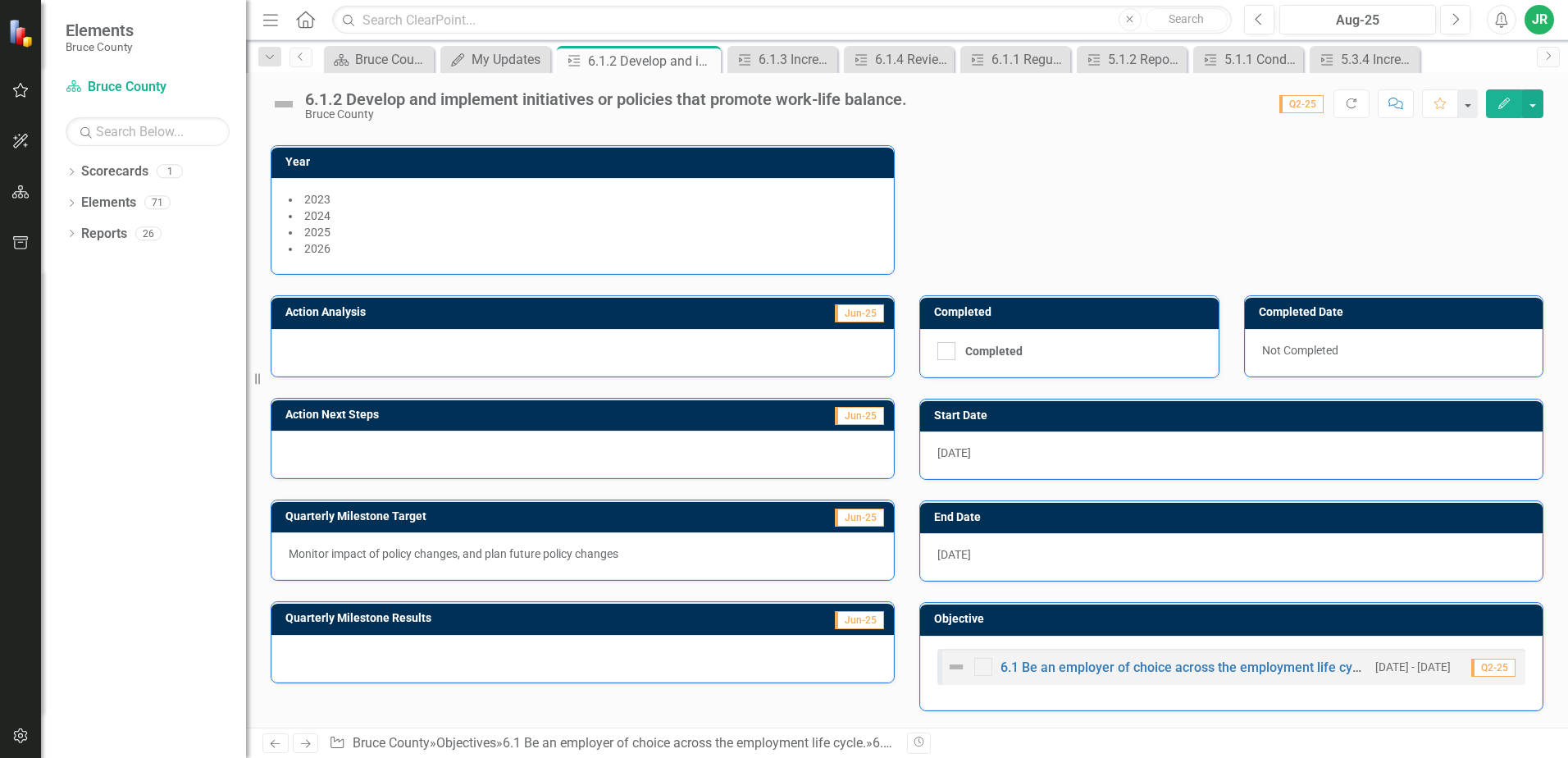
click at [17, 89] on icon "button" at bounding box center [21, 91] width 16 height 15
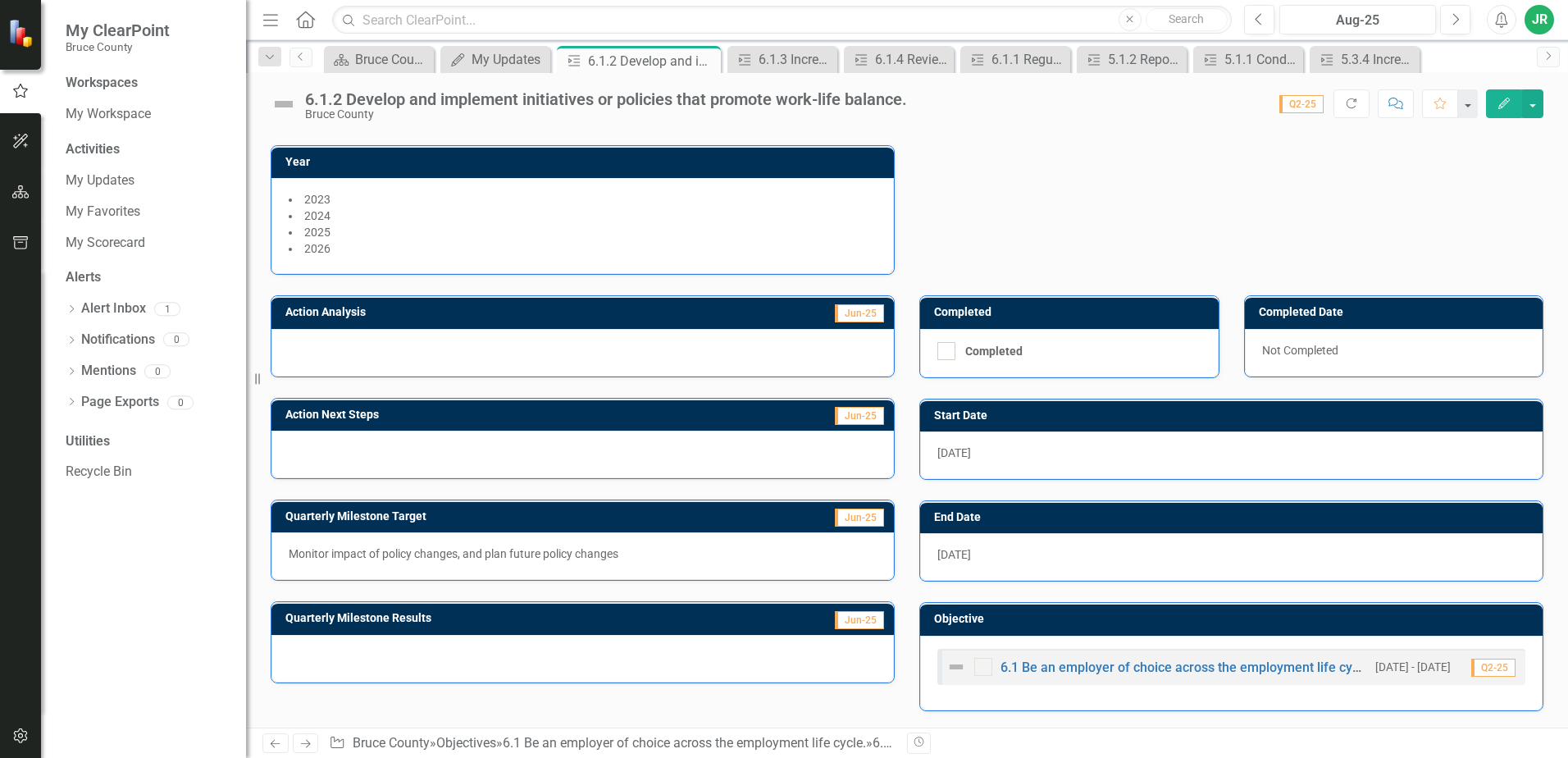
click at [344, 338] on div at bounding box center [582, 352] width 623 height 48
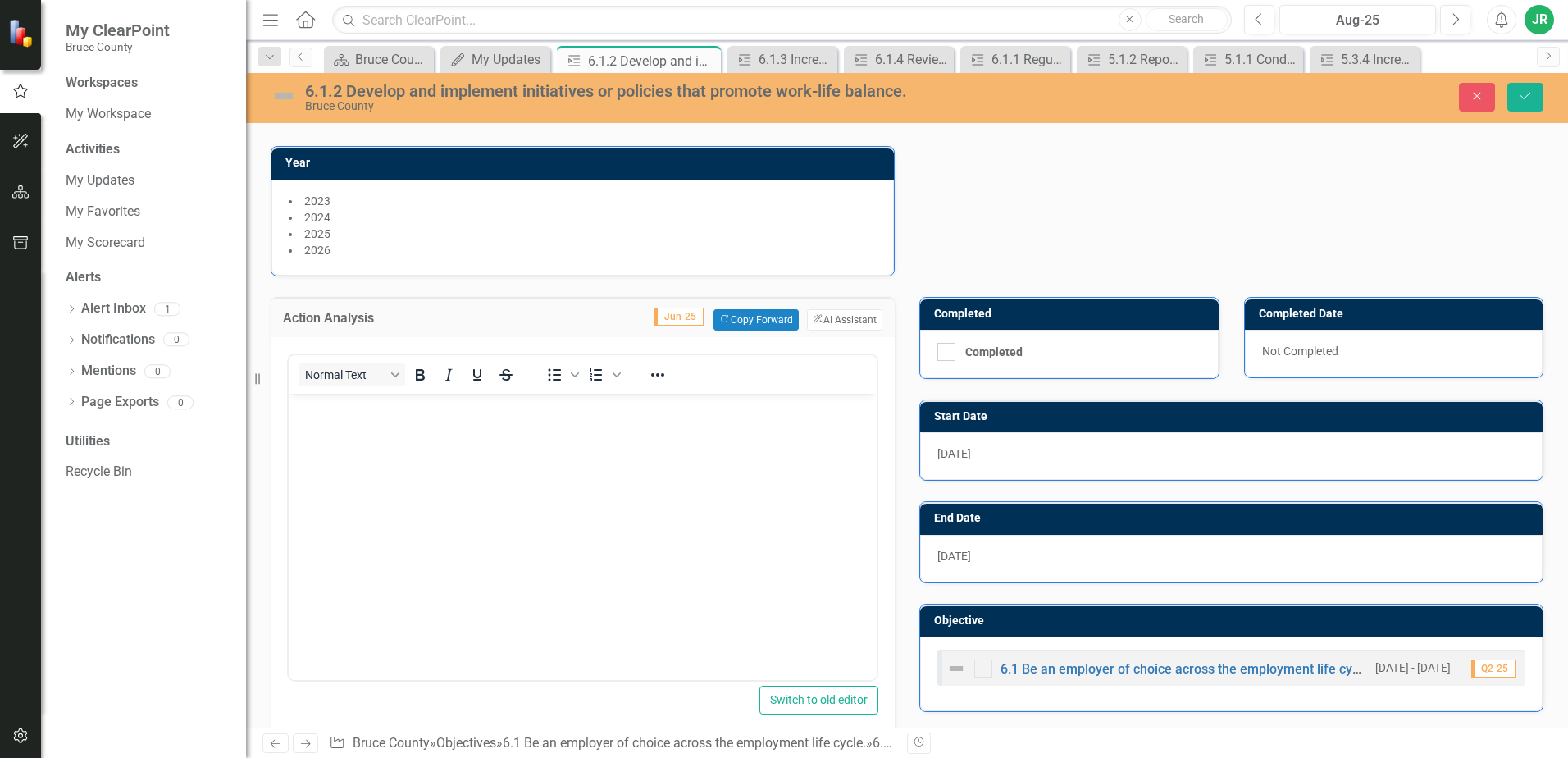
scroll to position [0, 0]
drag, startPoint x: 634, startPoint y: 731, endPoint x: 316, endPoint y: 418, distance: 446.2
click at [316, 418] on body "Rich Text Area. Press ALT-0 for help." at bounding box center [582, 516] width 588 height 246
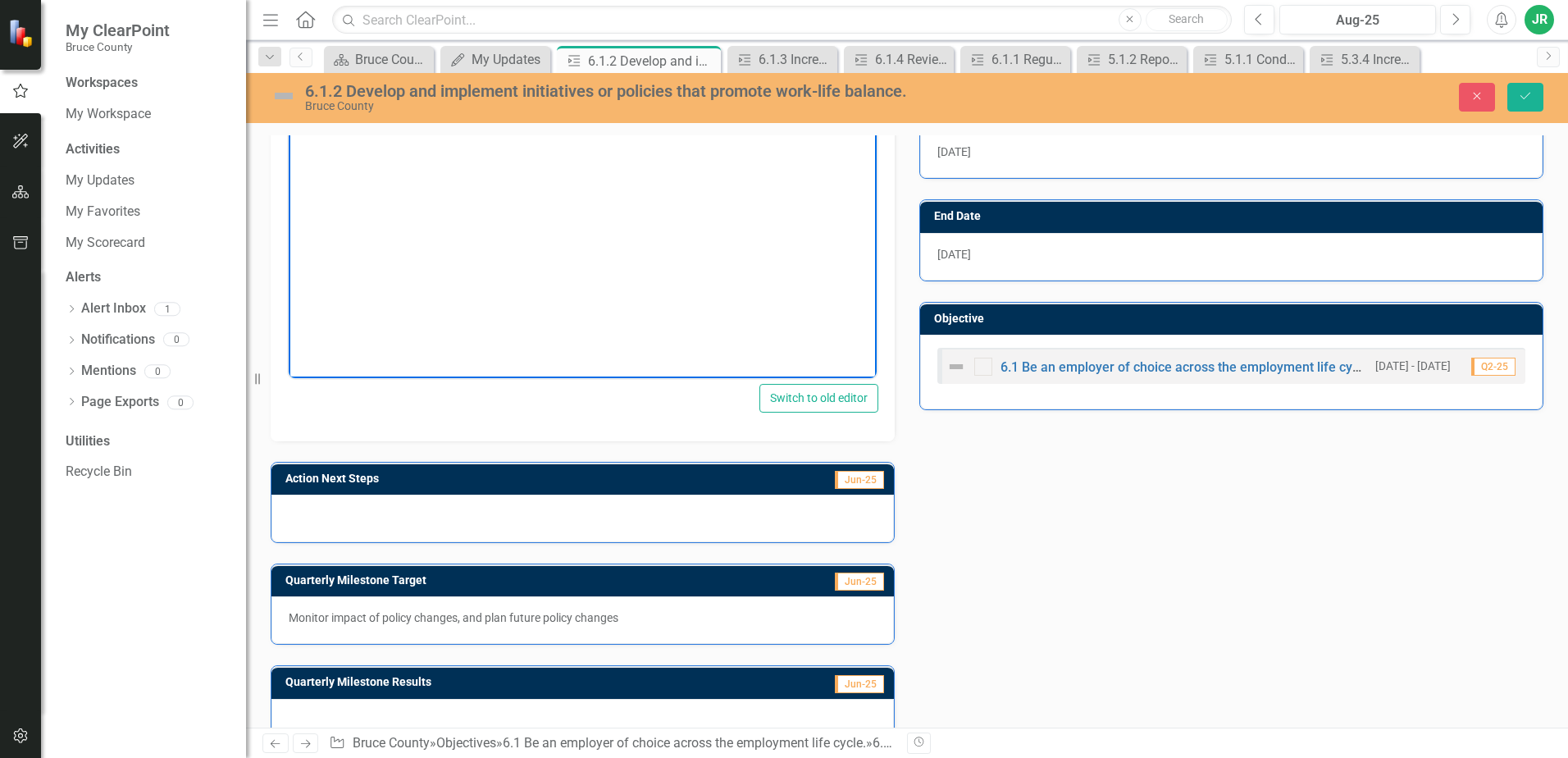
scroll to position [552, 0]
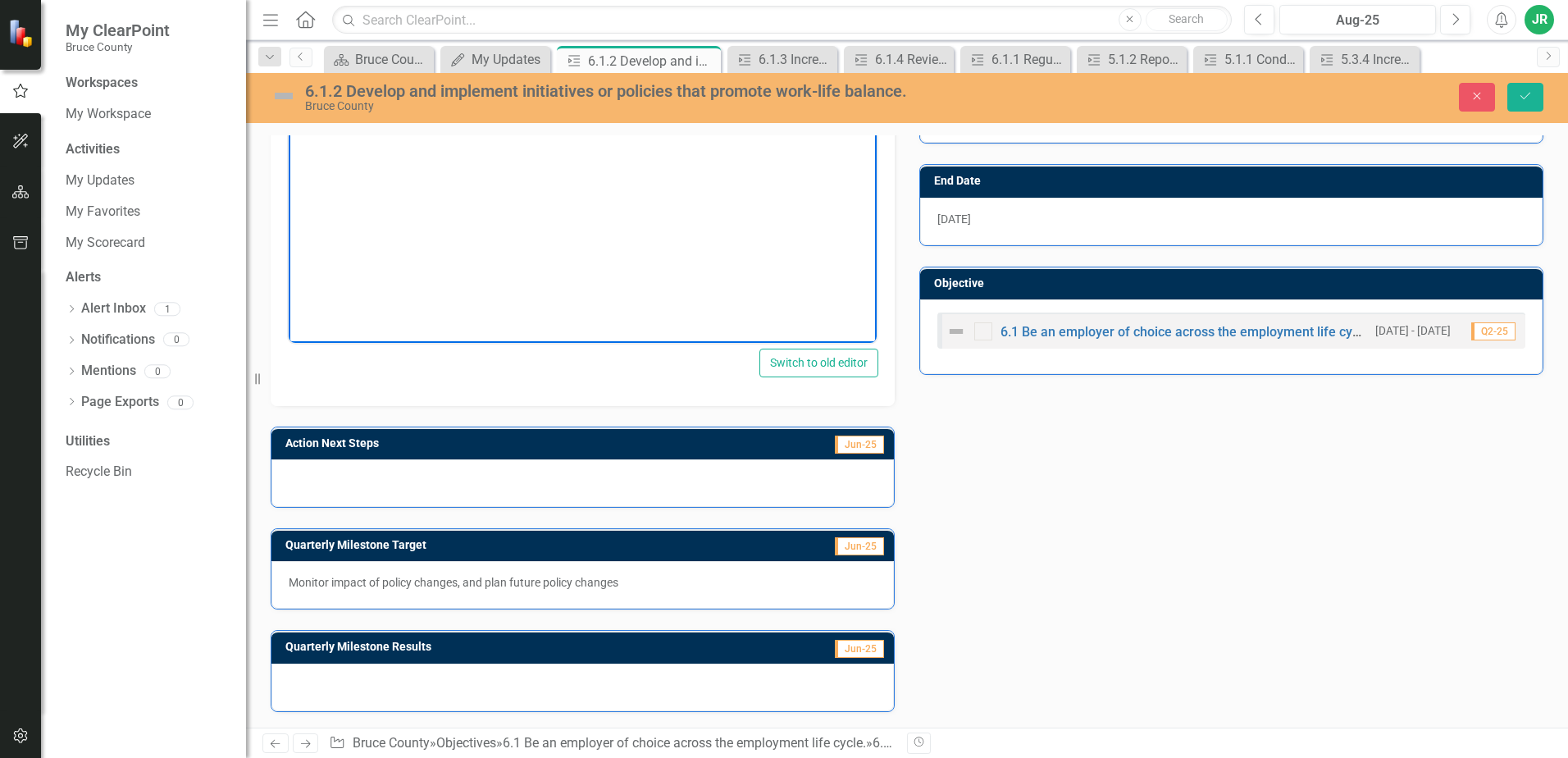
click at [424, 697] on div at bounding box center [582, 687] width 623 height 48
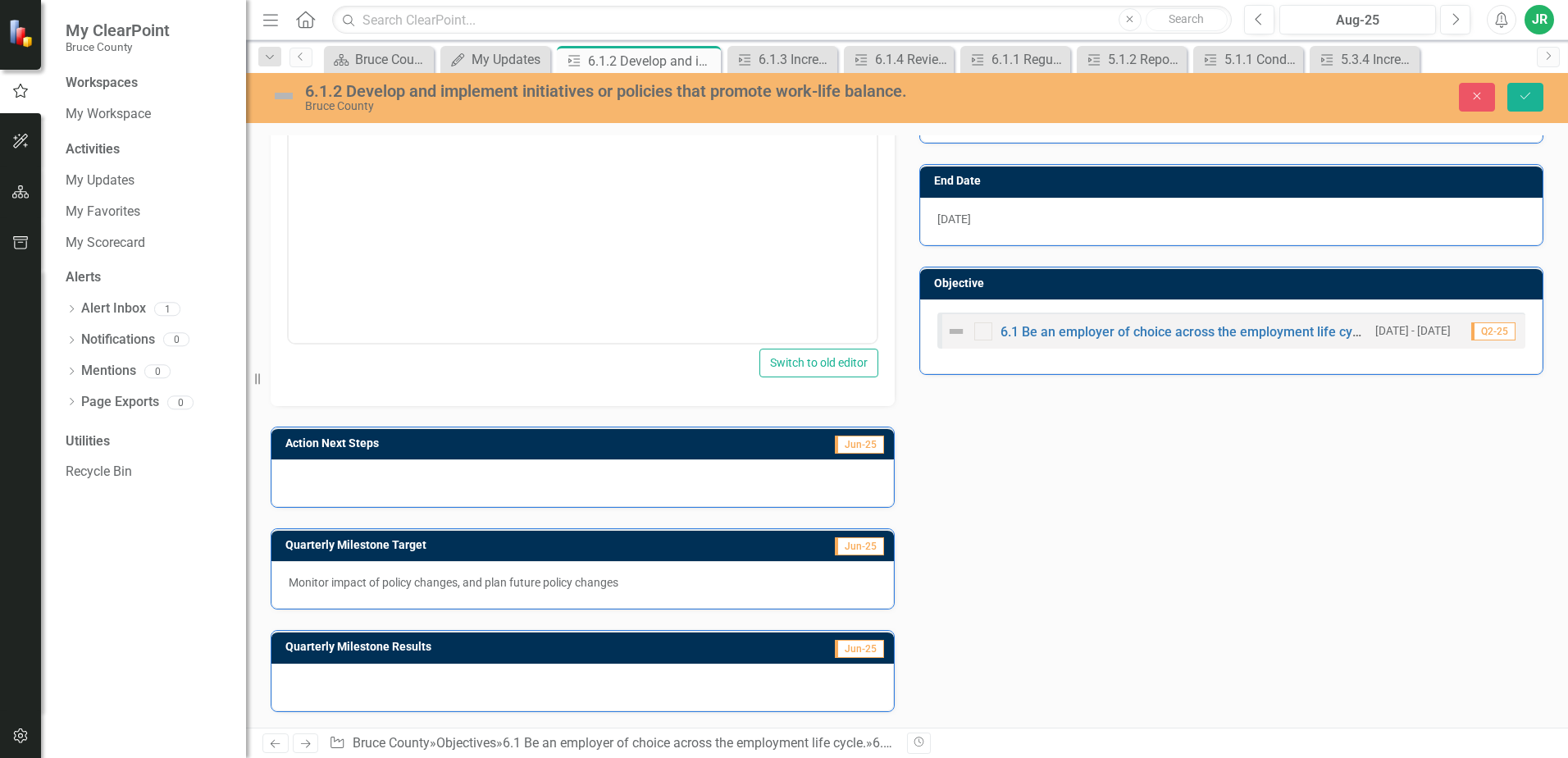
click at [424, 697] on div at bounding box center [582, 687] width 623 height 48
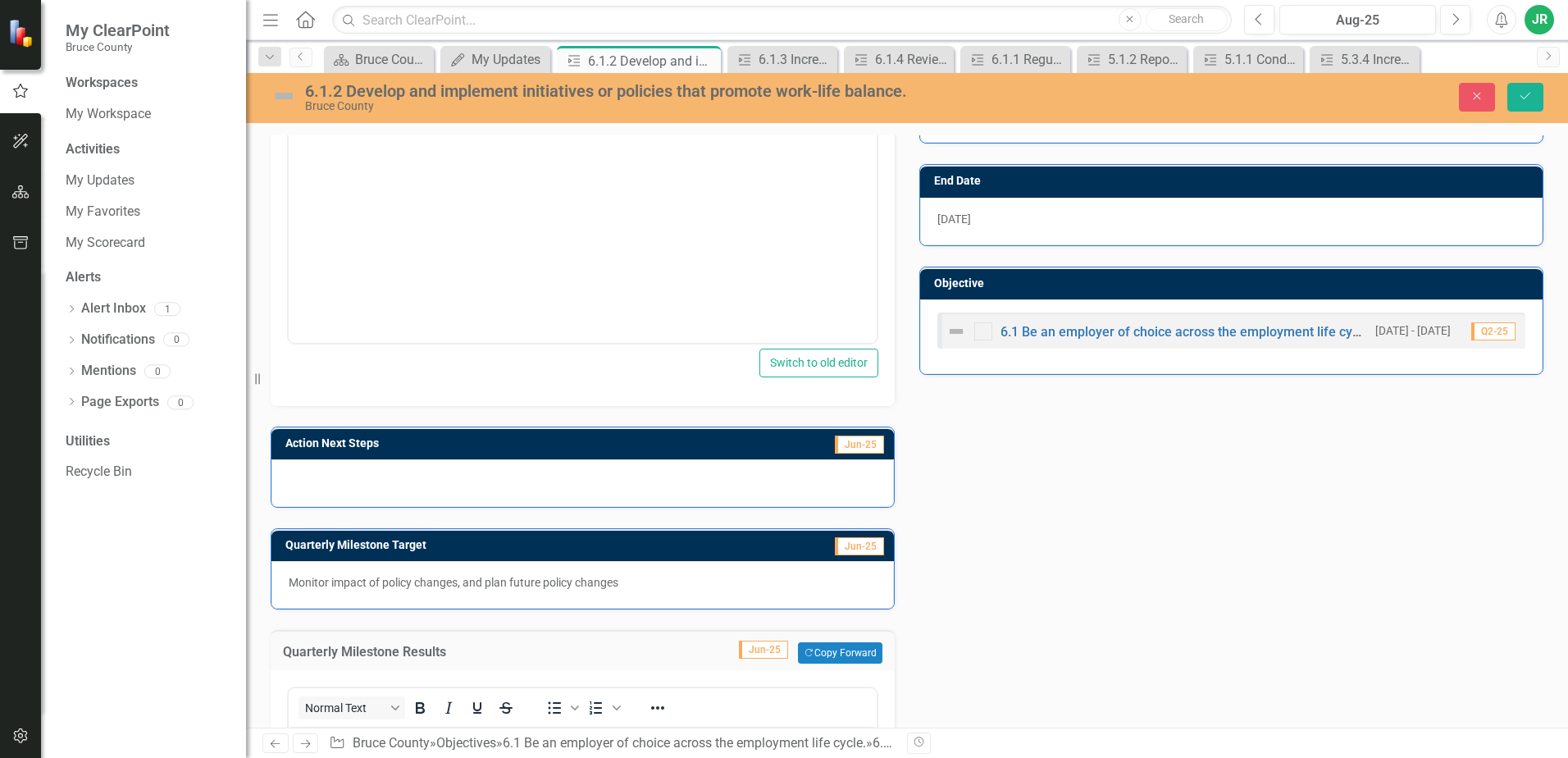
scroll to position [918, 0]
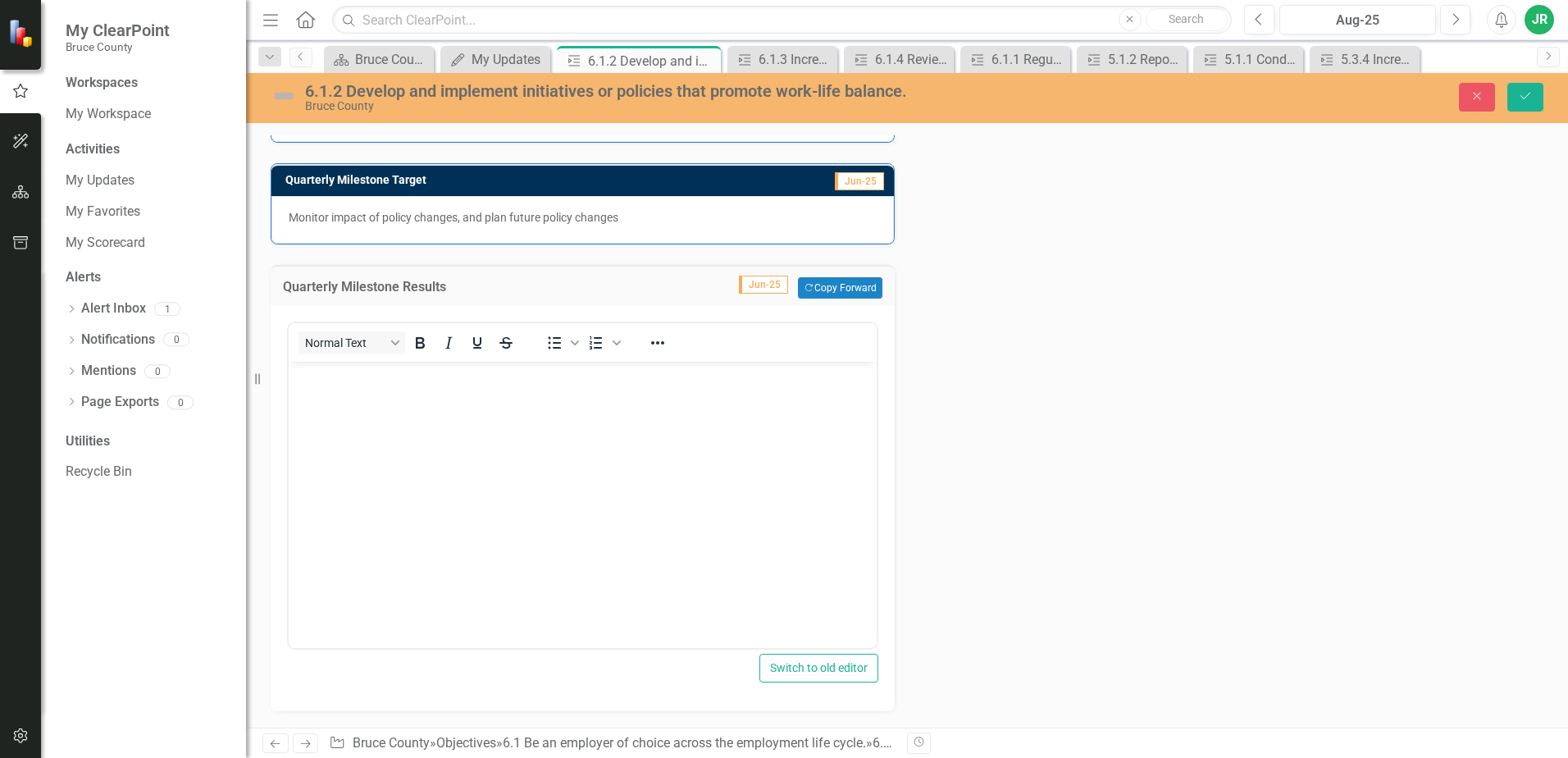
click at [341, 382] on p "Rich Text Area. Press ALT-0 for help." at bounding box center [582, 375] width 580 height 20
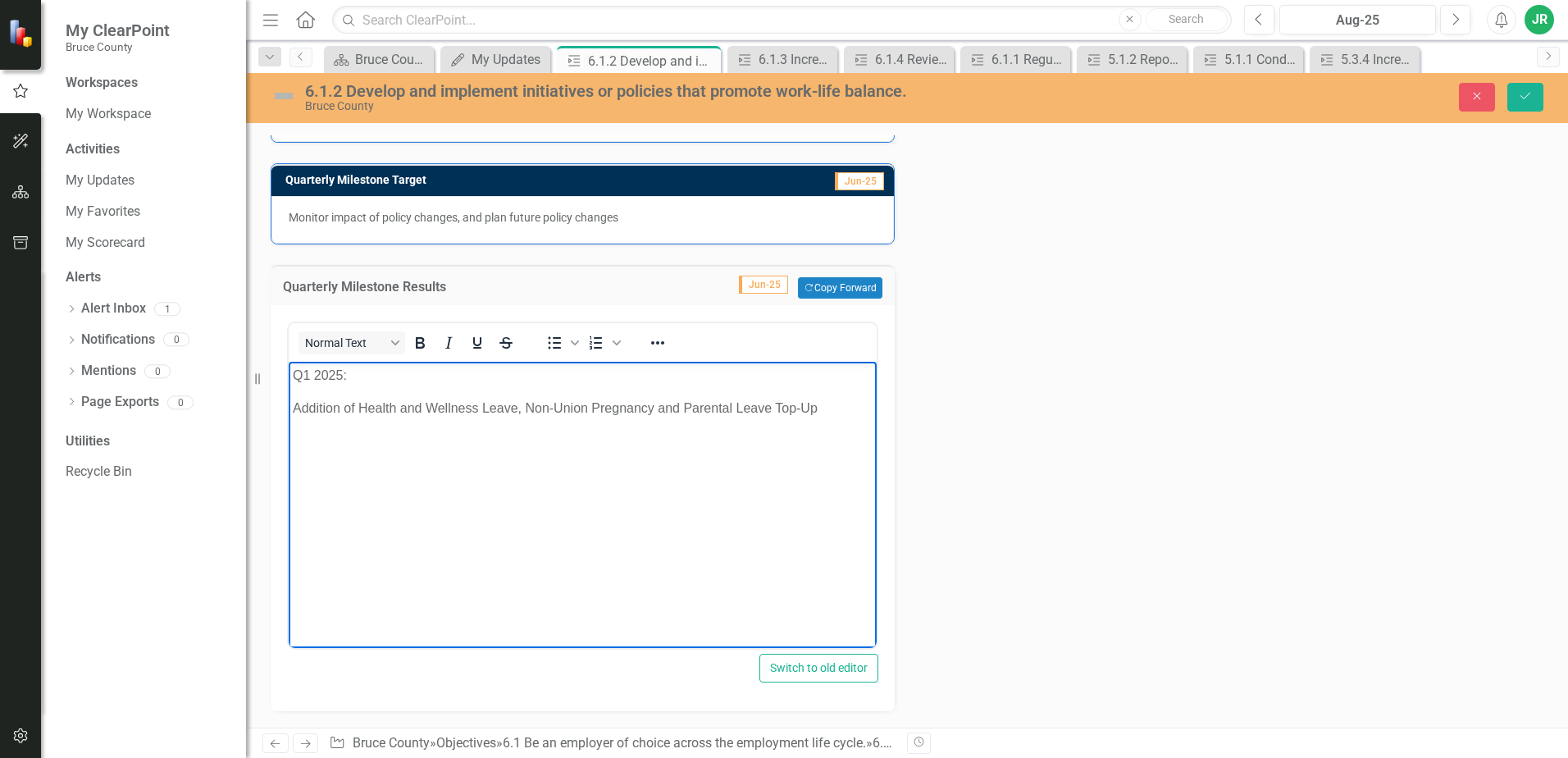
click at [389, 376] on p "Q1 2025:" at bounding box center [582, 375] width 580 height 20
click at [362, 373] on p "Q1 2025:" at bounding box center [582, 375] width 580 height 20
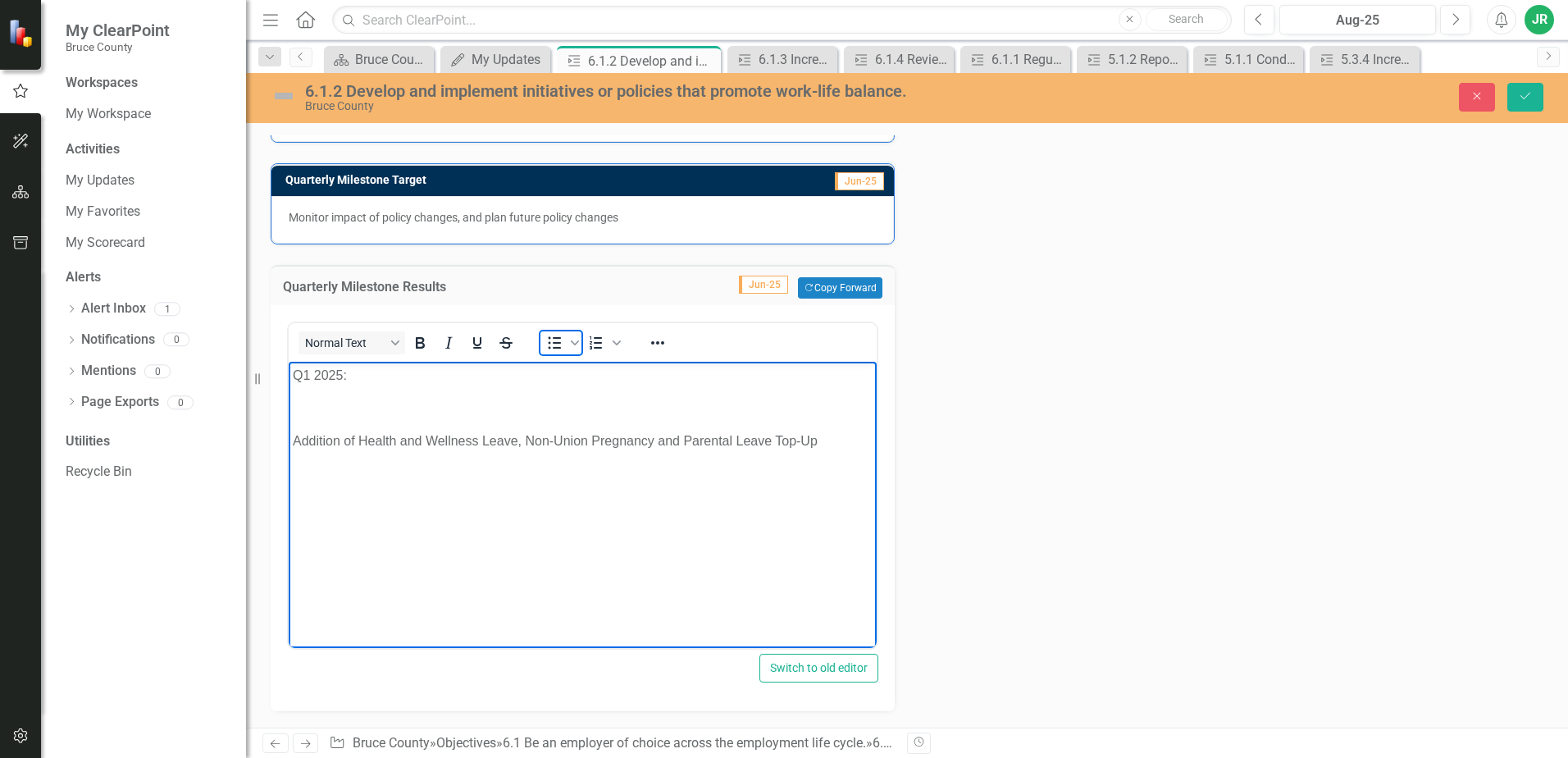
click at [552, 335] on icon "Bullet list" at bounding box center [554, 343] width 20 height 20
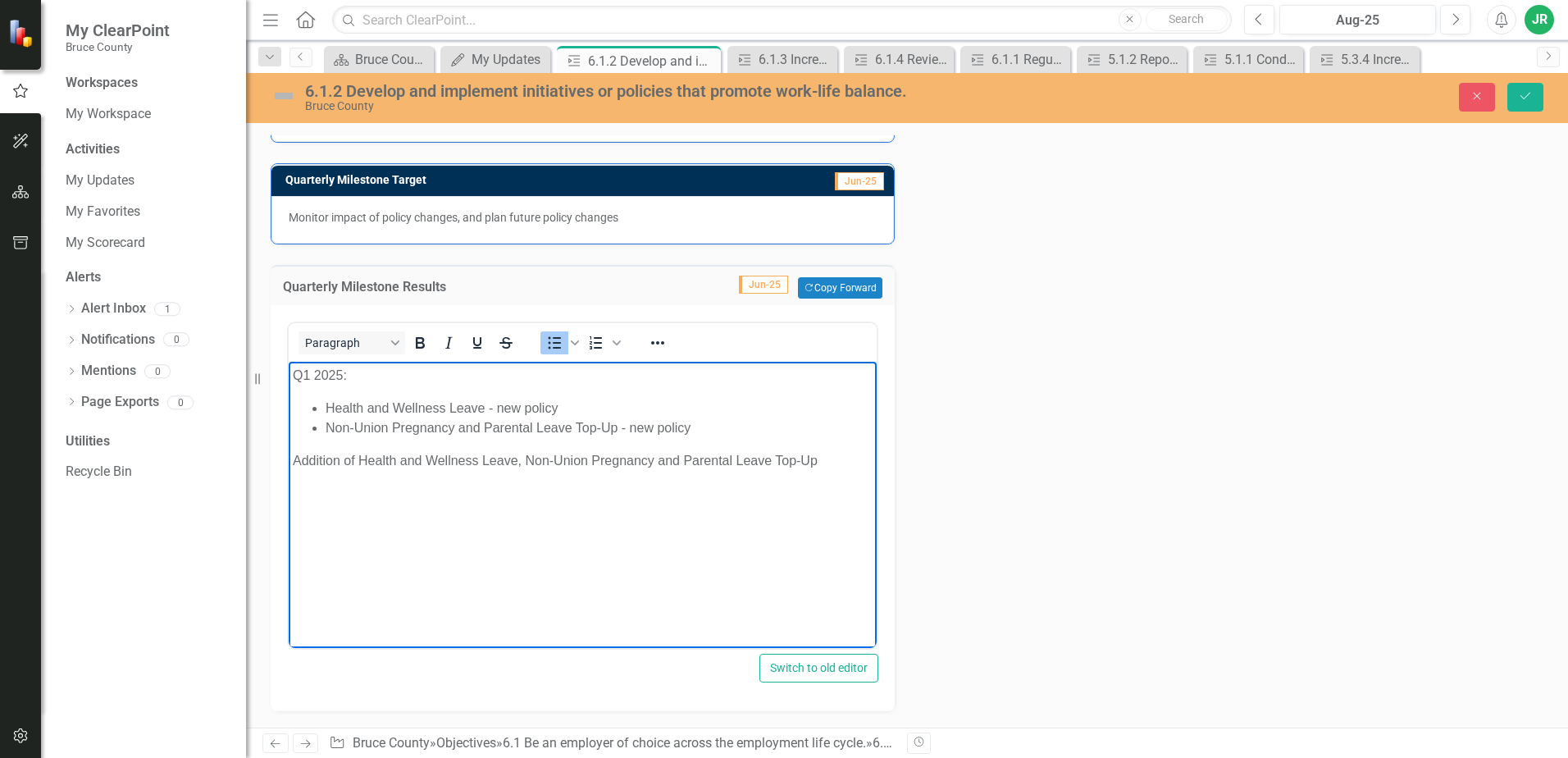
drag, startPoint x: 710, startPoint y: 429, endPoint x: 1166, endPoint y: 817, distance: 598.7
click at [875, 456] on html "Q1 2025: Health and Wellness Leave - new policy Non-Union Pregnancy and Parenta…" at bounding box center [582, 485] width 588 height 246
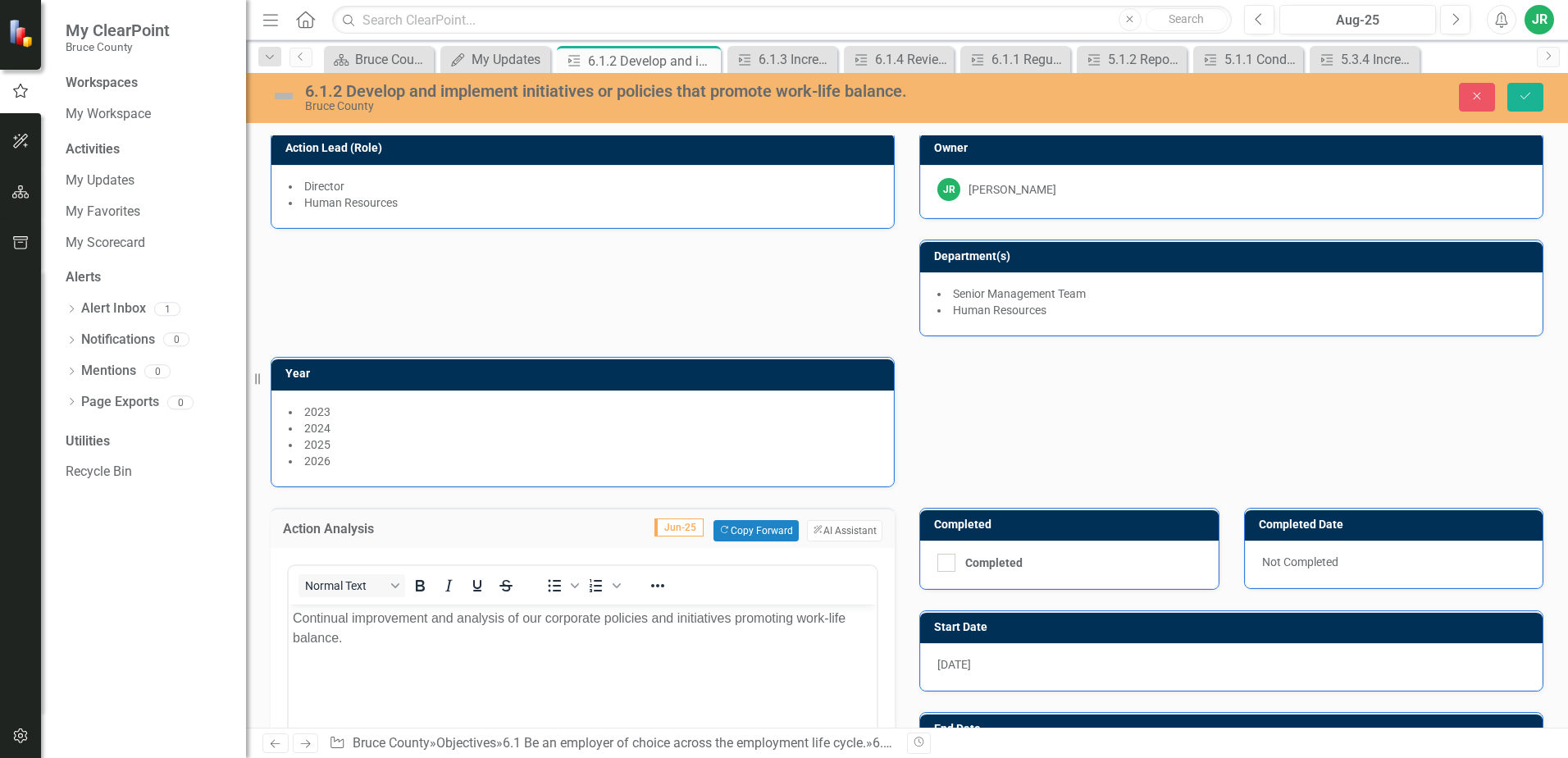
scroll to position [0, 0]
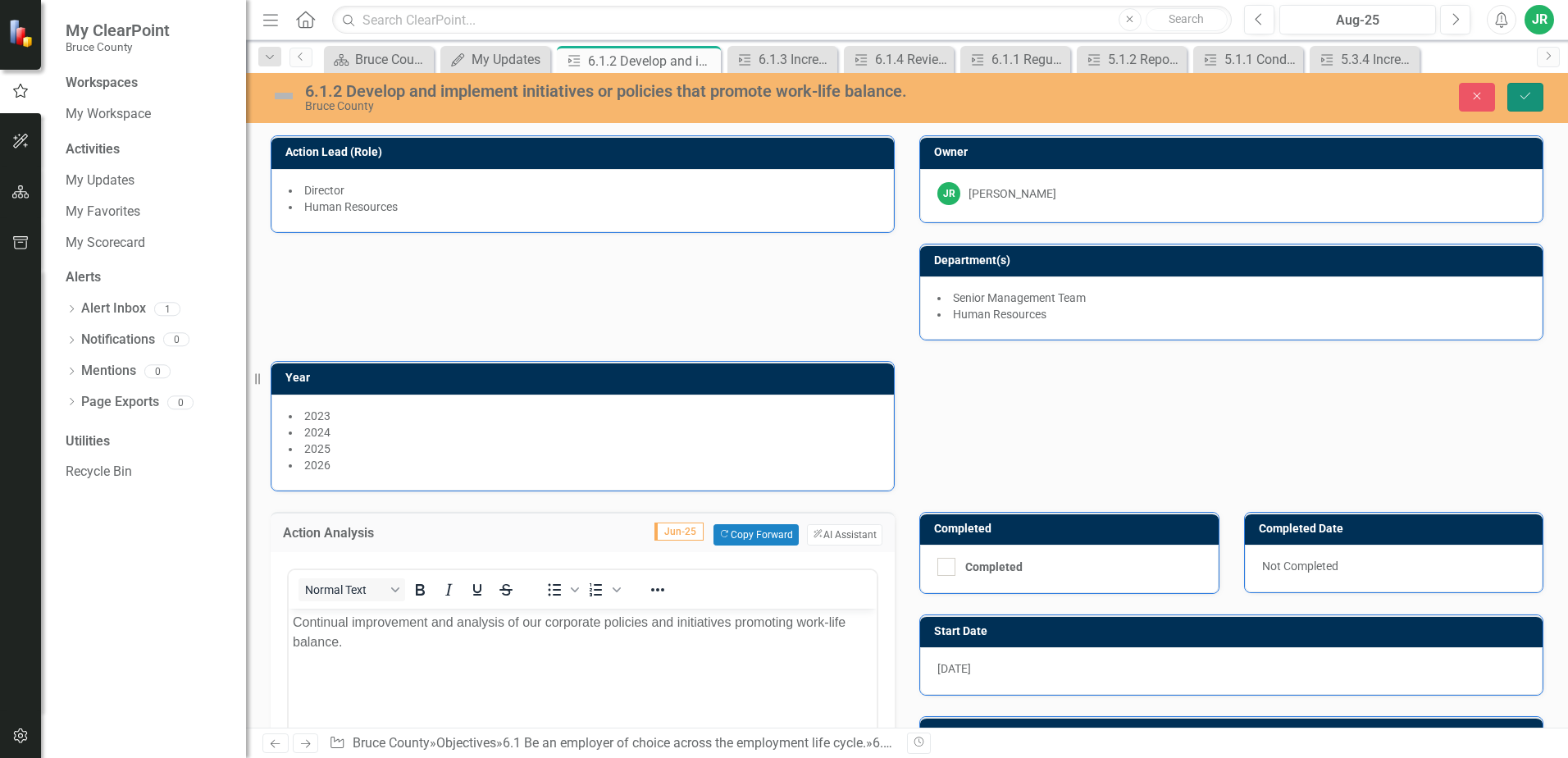
click at [1527, 93] on icon "Save" at bounding box center [1526, 96] width 15 height 11
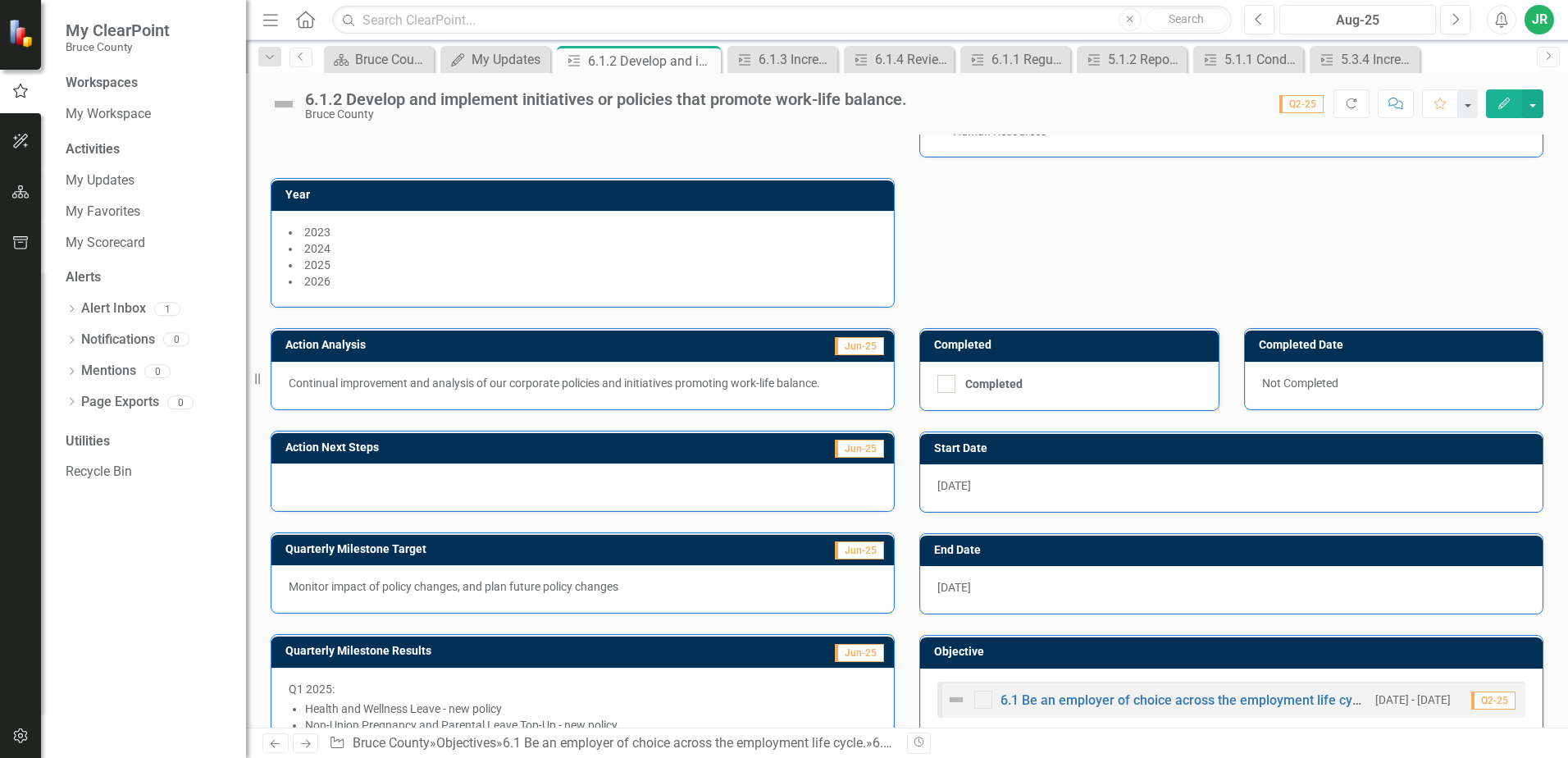
scroll to position [226, 0]
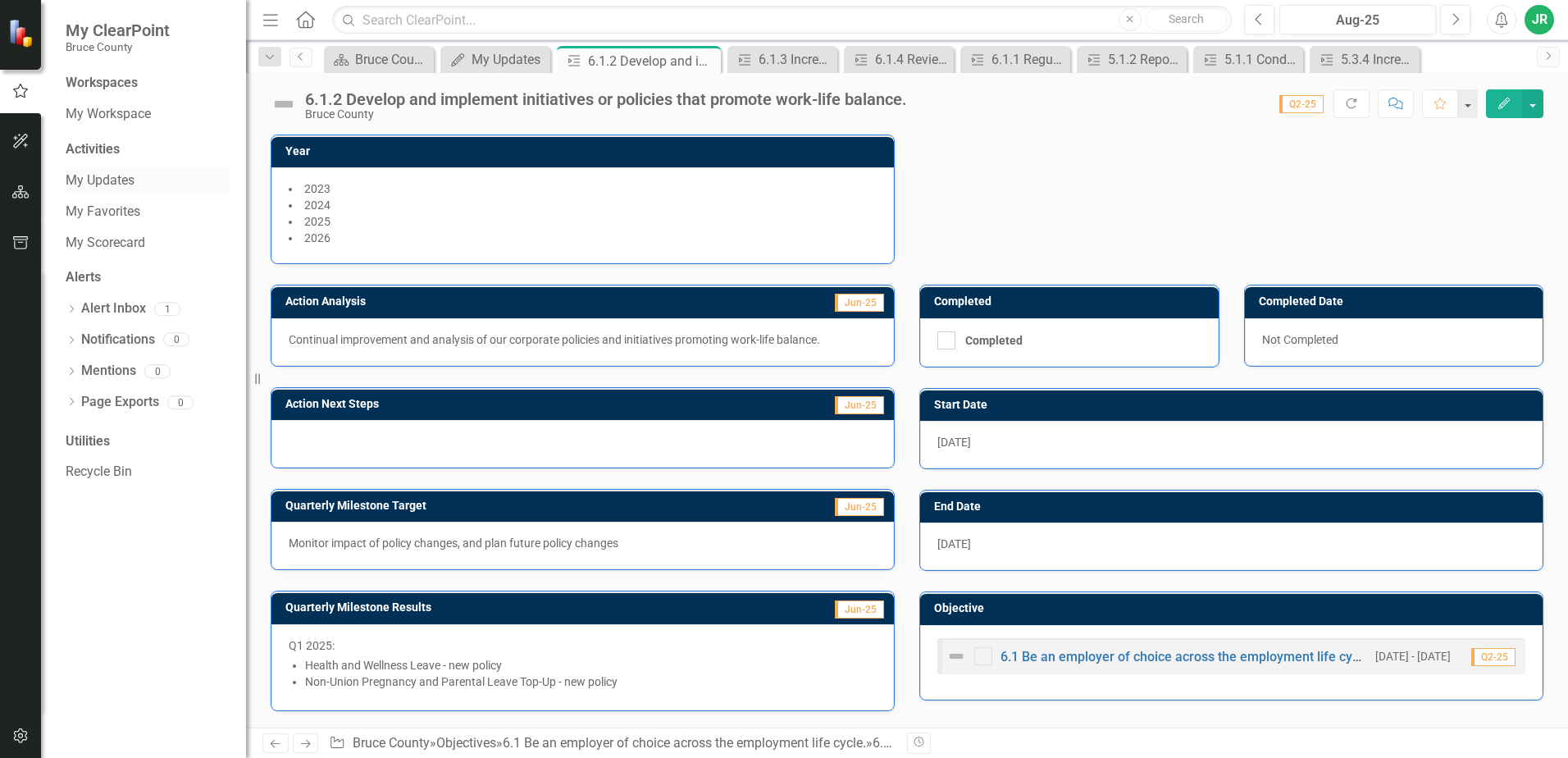
click at [91, 180] on link "My Updates" at bounding box center [147, 181] width 164 height 19
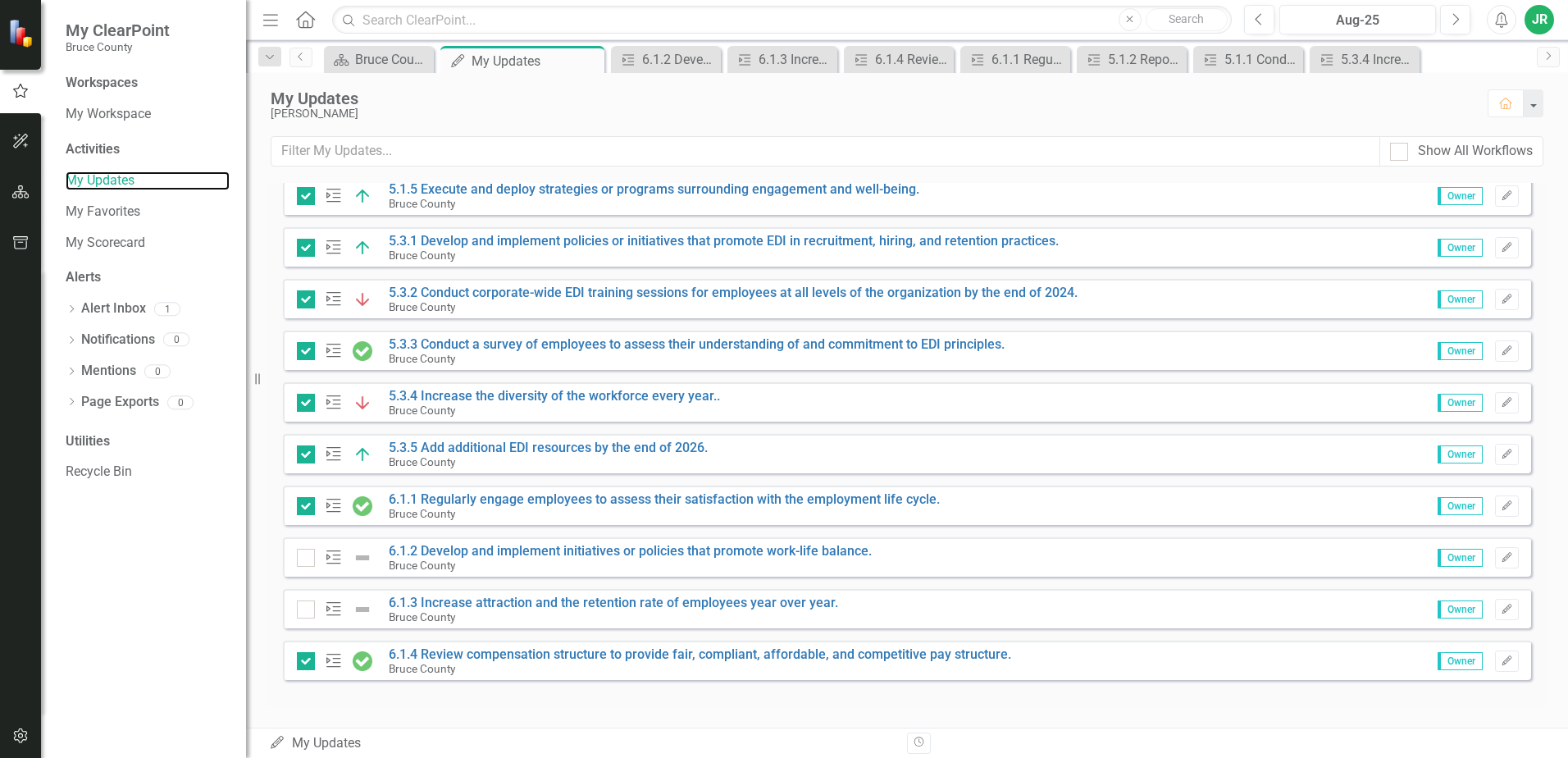
scroll to position [567, 0]
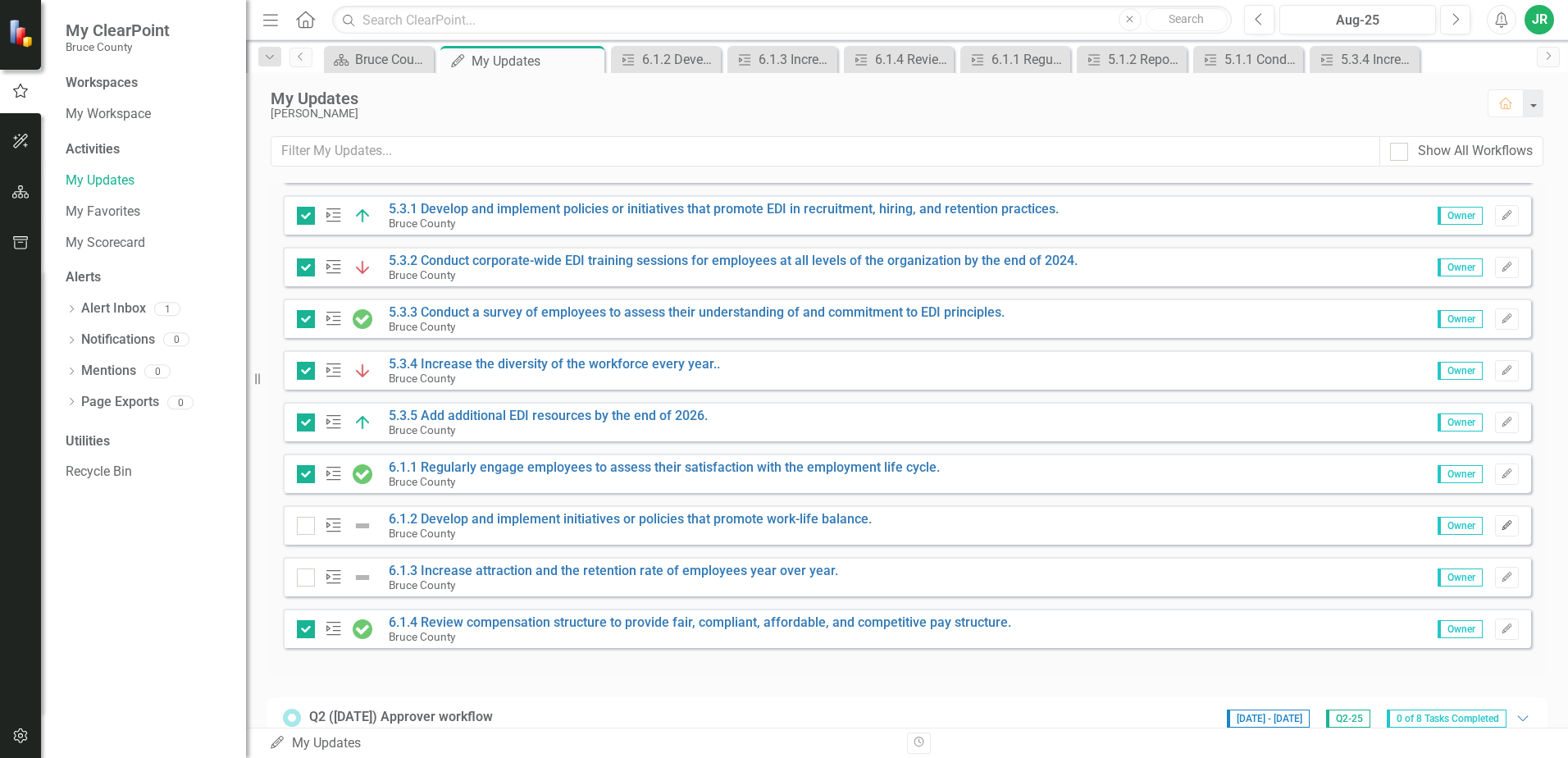
click at [1501, 527] on icon "Edit" at bounding box center [1506, 526] width 12 height 10
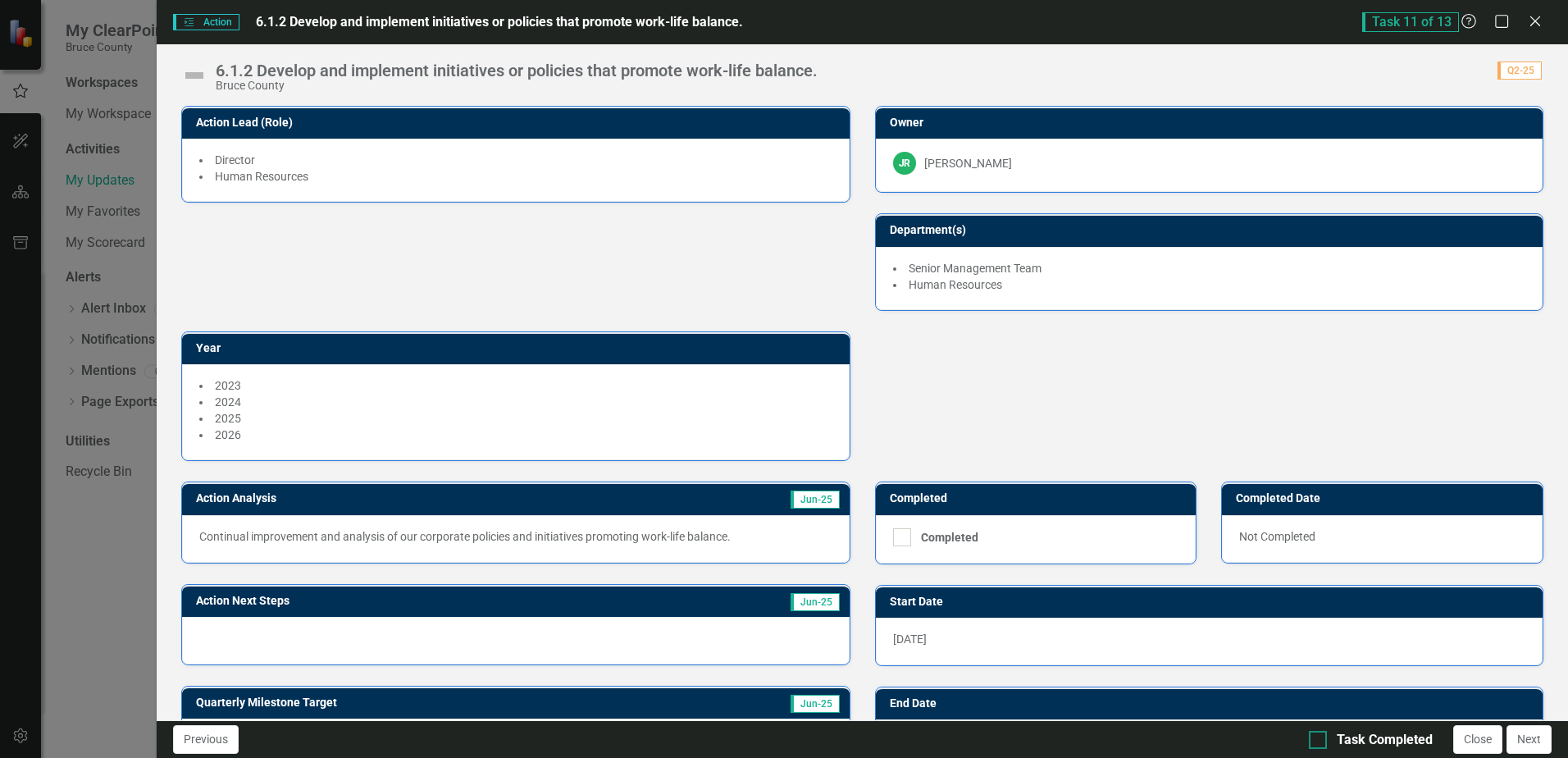
click at [1323, 739] on div at bounding box center [1318, 739] width 18 height 18
click at [1320, 739] on input "Task Completed" at bounding box center [1314, 736] width 10 height 10
checkbox input "true"
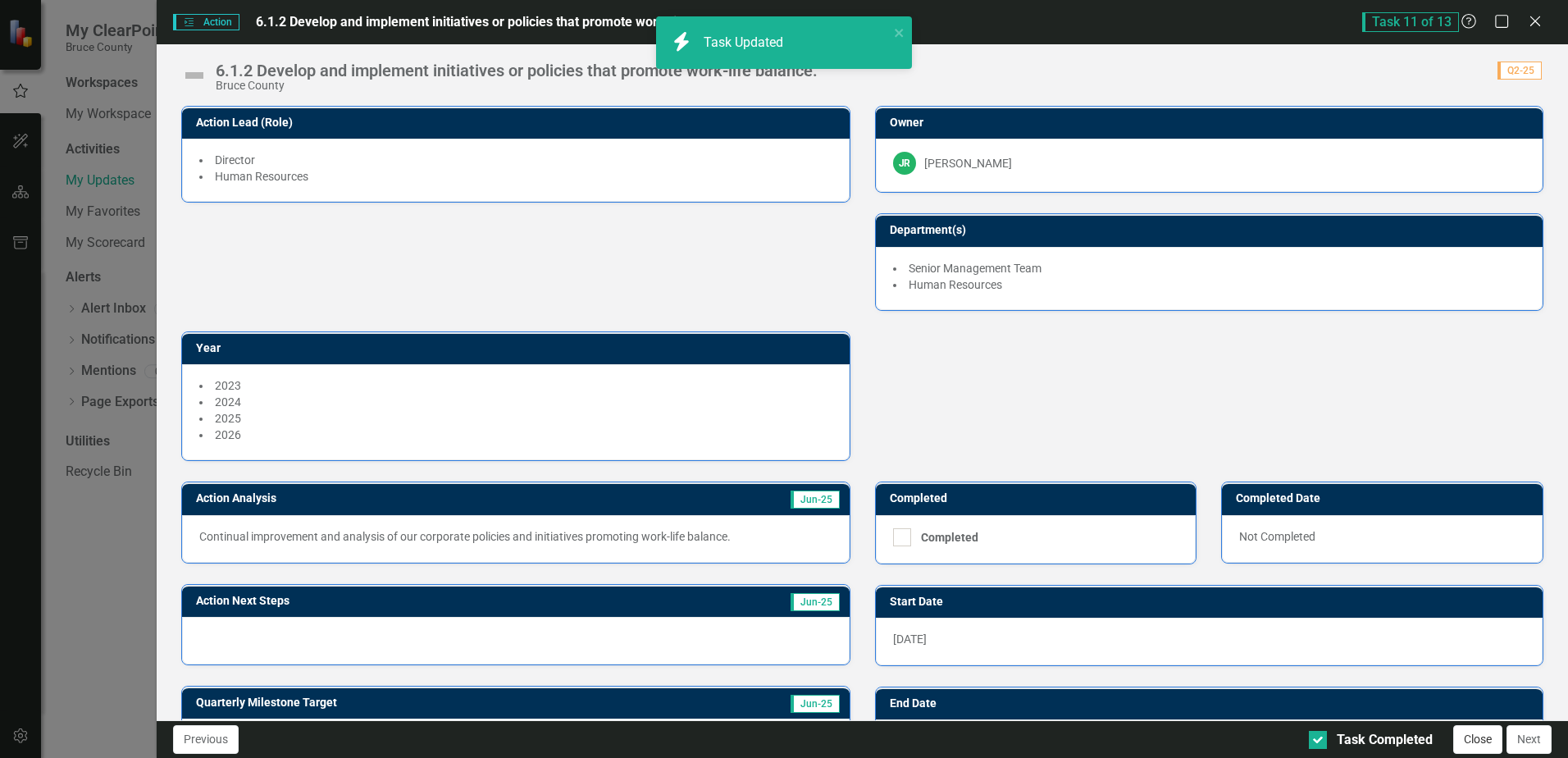
click at [1477, 736] on button "Close" at bounding box center [1477, 739] width 49 height 29
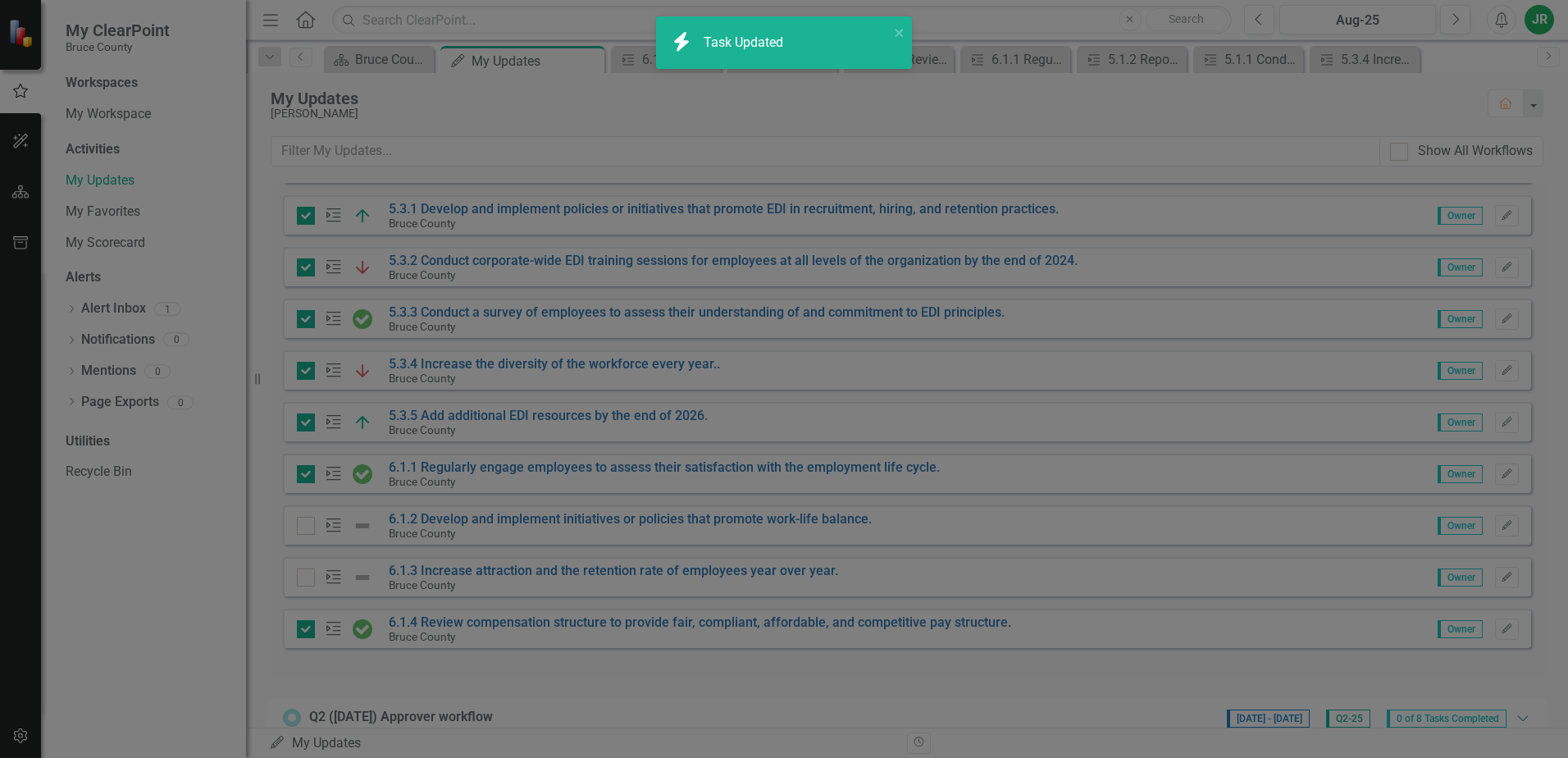
checkbox input "true"
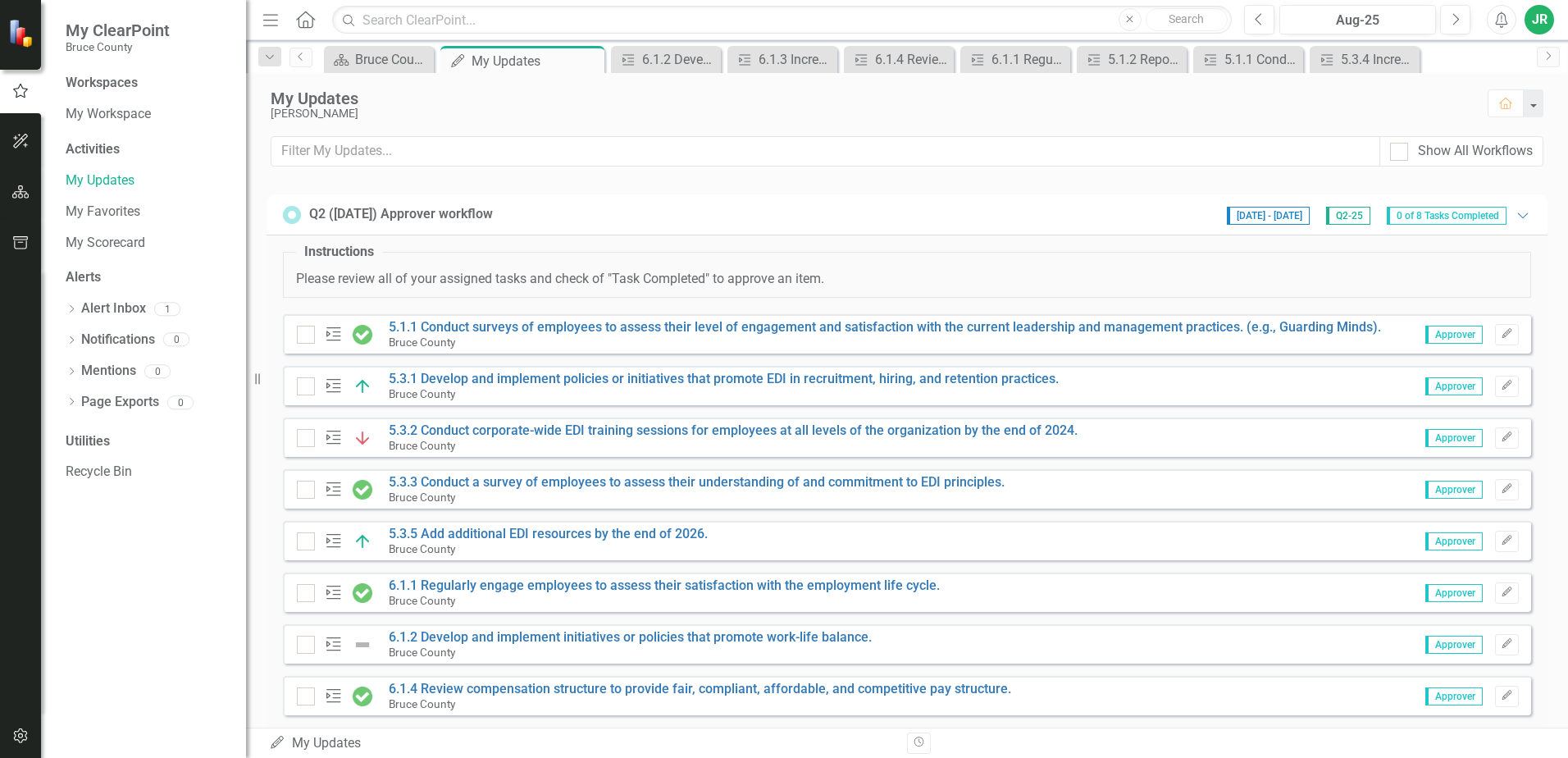
scroll to position [1067, 0]
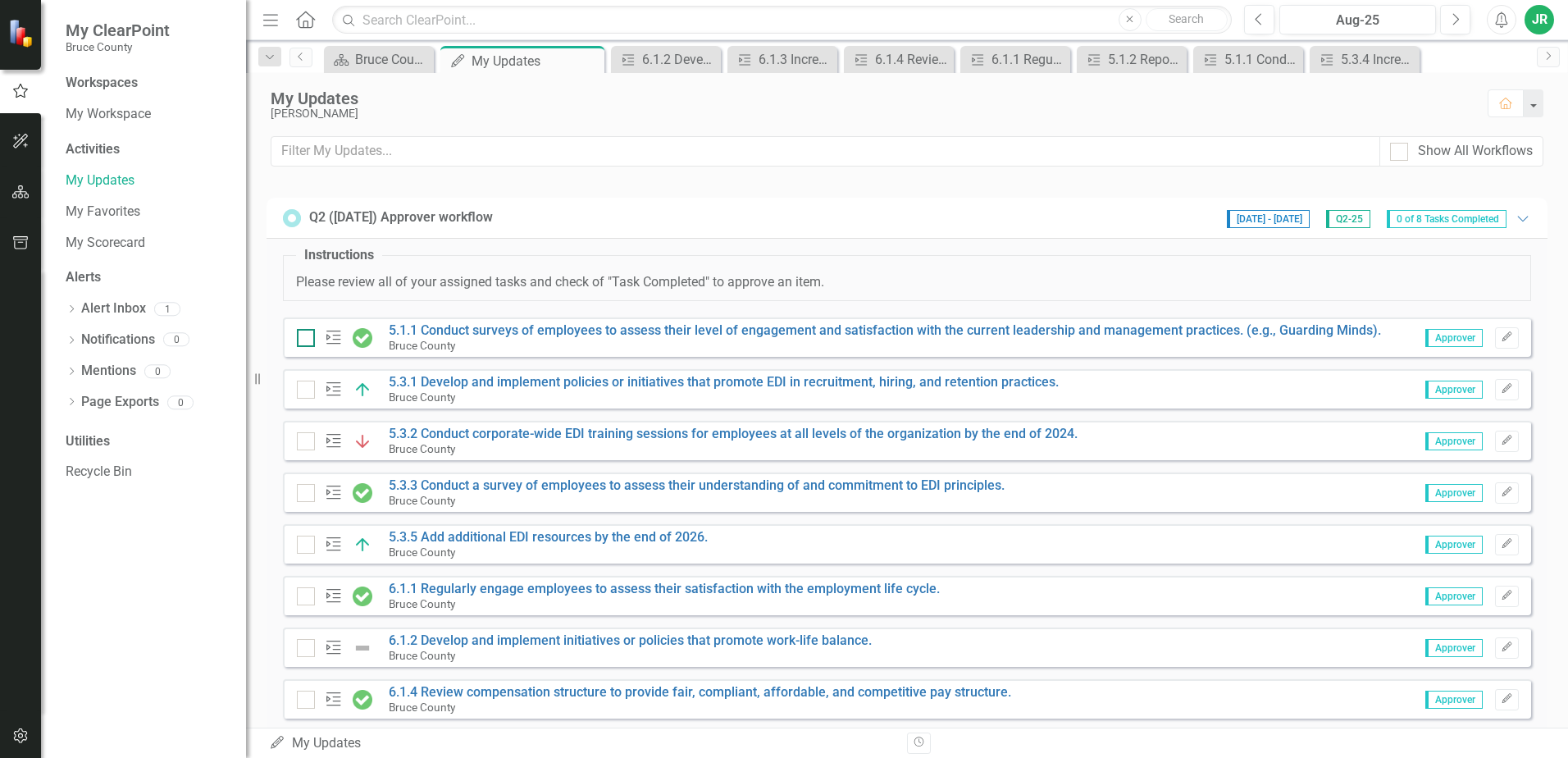
click at [309, 336] on div at bounding box center [305, 337] width 18 height 18
click at [308, 336] on input "checkbox" at bounding box center [301, 333] width 10 height 10
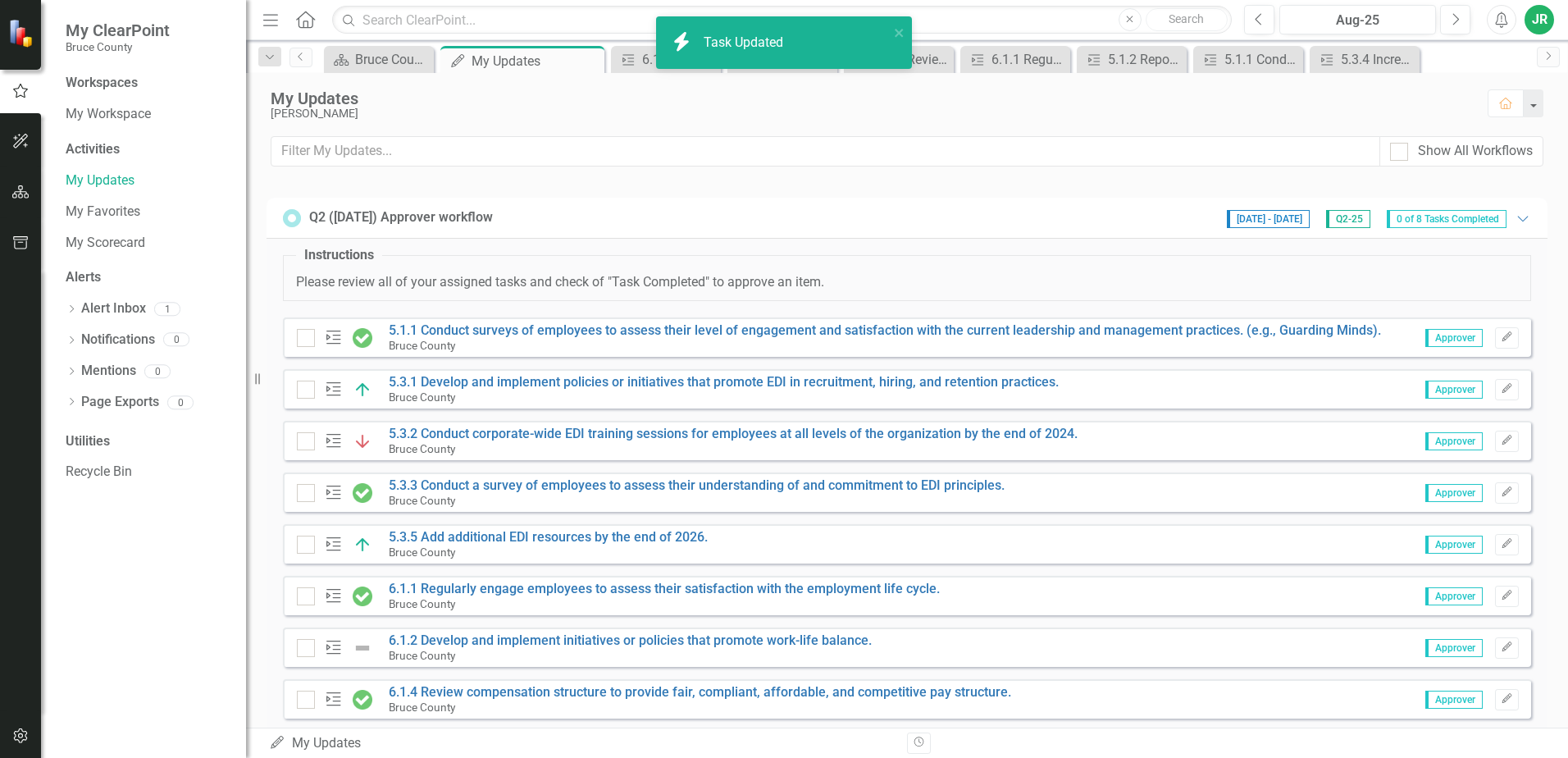
checkbox input "true"
click at [302, 391] on input "checkbox" at bounding box center [301, 386] width 10 height 10
checkbox input "true"
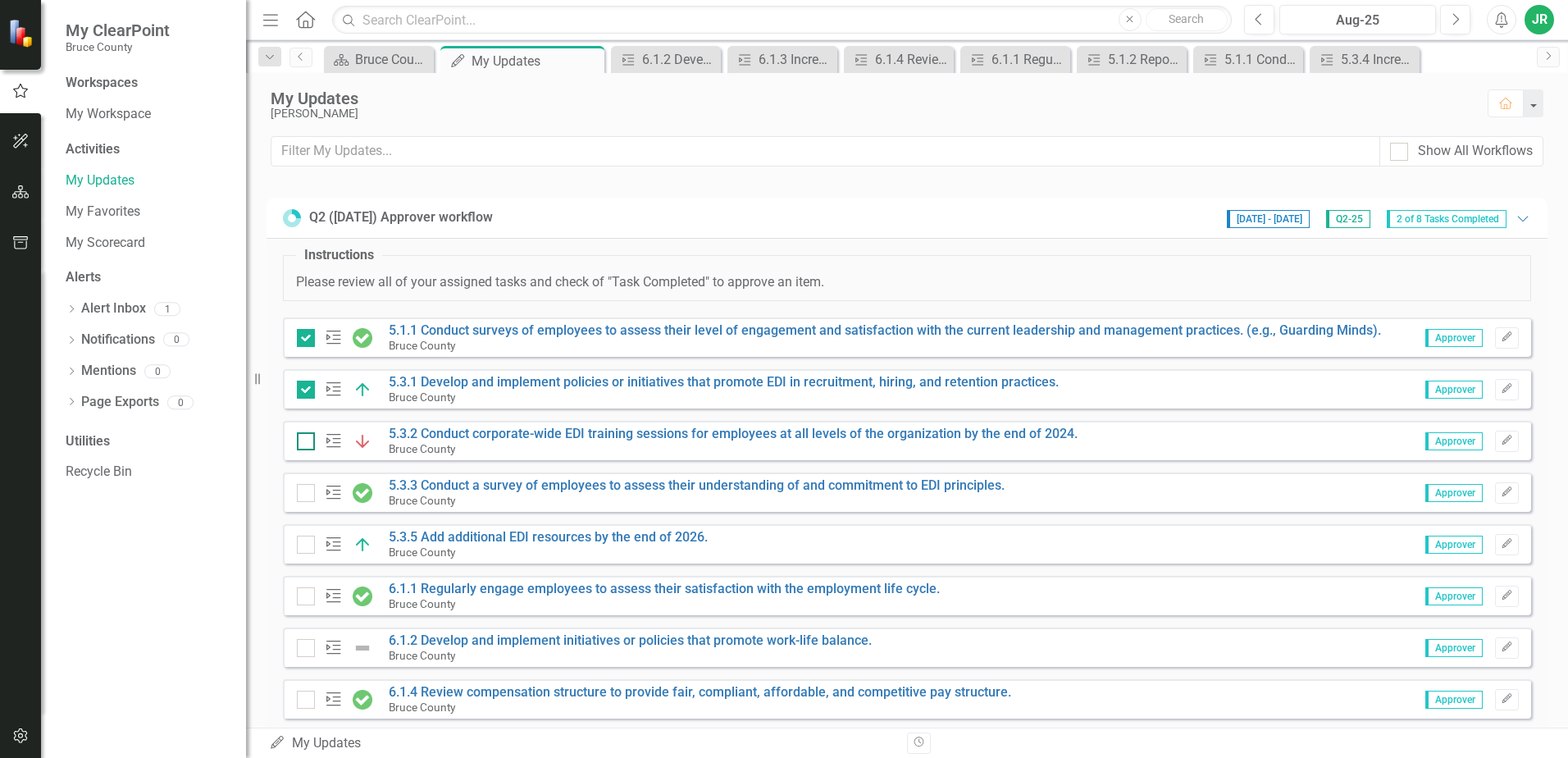
click at [302, 444] on div at bounding box center [305, 441] width 18 height 18
click at [302, 443] on input "checkbox" at bounding box center [301, 437] width 10 height 10
checkbox input "true"
click at [301, 497] on div at bounding box center [305, 493] width 18 height 18
click at [301, 495] on input "checkbox" at bounding box center [301, 489] width 10 height 10
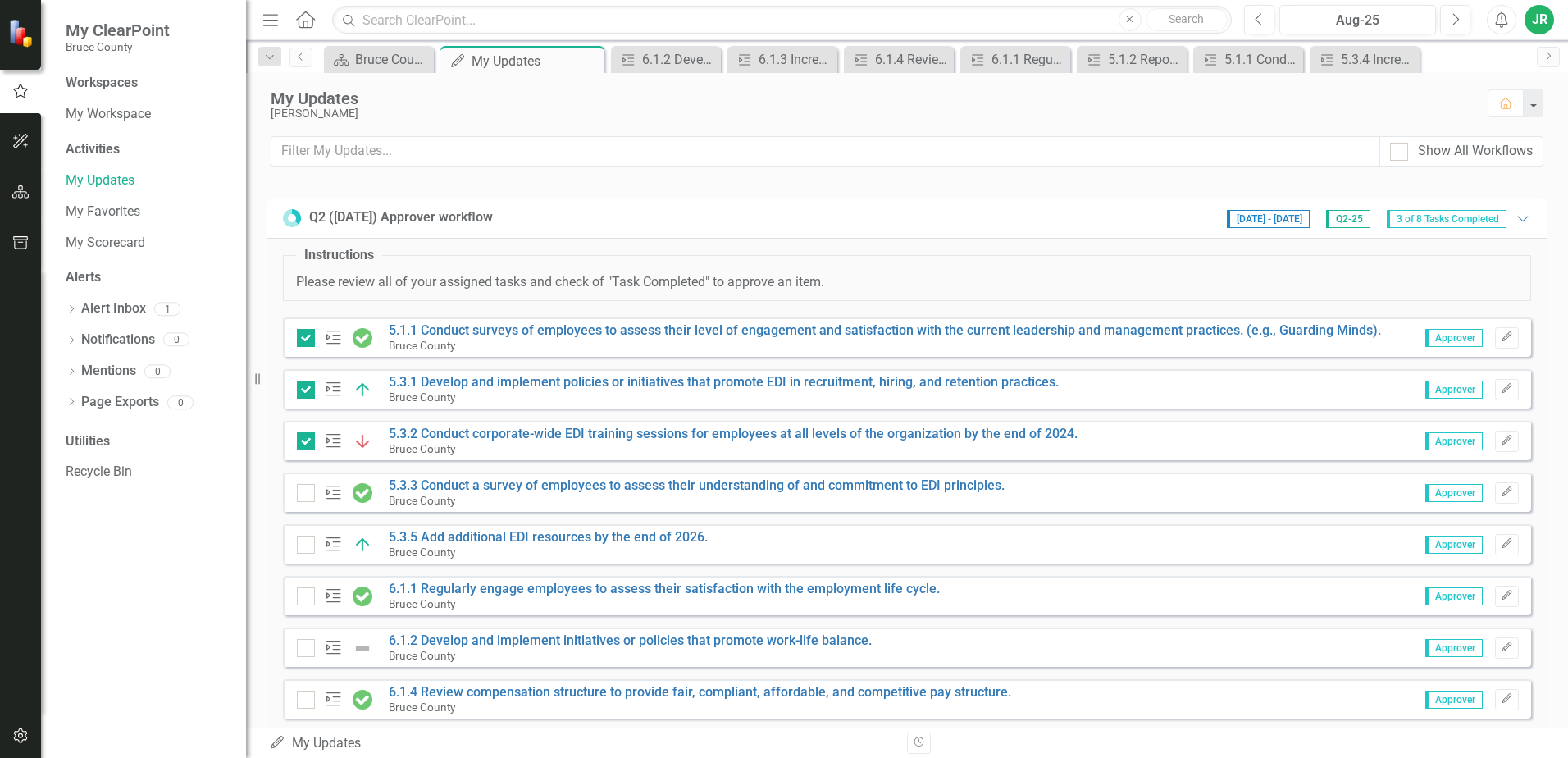
checkbox input "true"
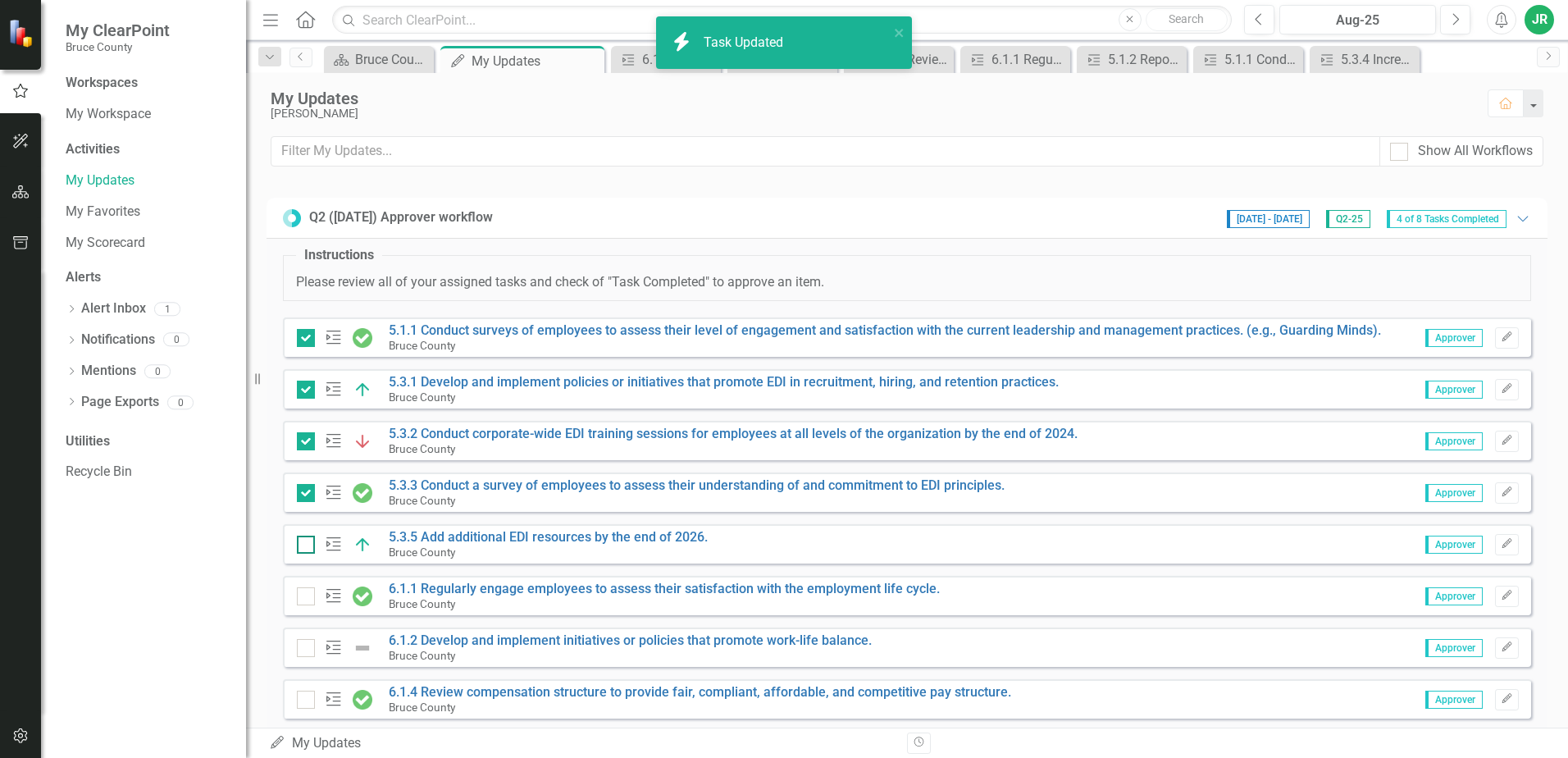
click at [308, 545] on div at bounding box center [305, 544] width 18 height 18
click at [308, 545] on input "checkbox" at bounding box center [301, 540] width 10 height 10
checkbox input "true"
click at [307, 595] on input "checkbox" at bounding box center [301, 592] width 10 height 10
checkbox input "true"
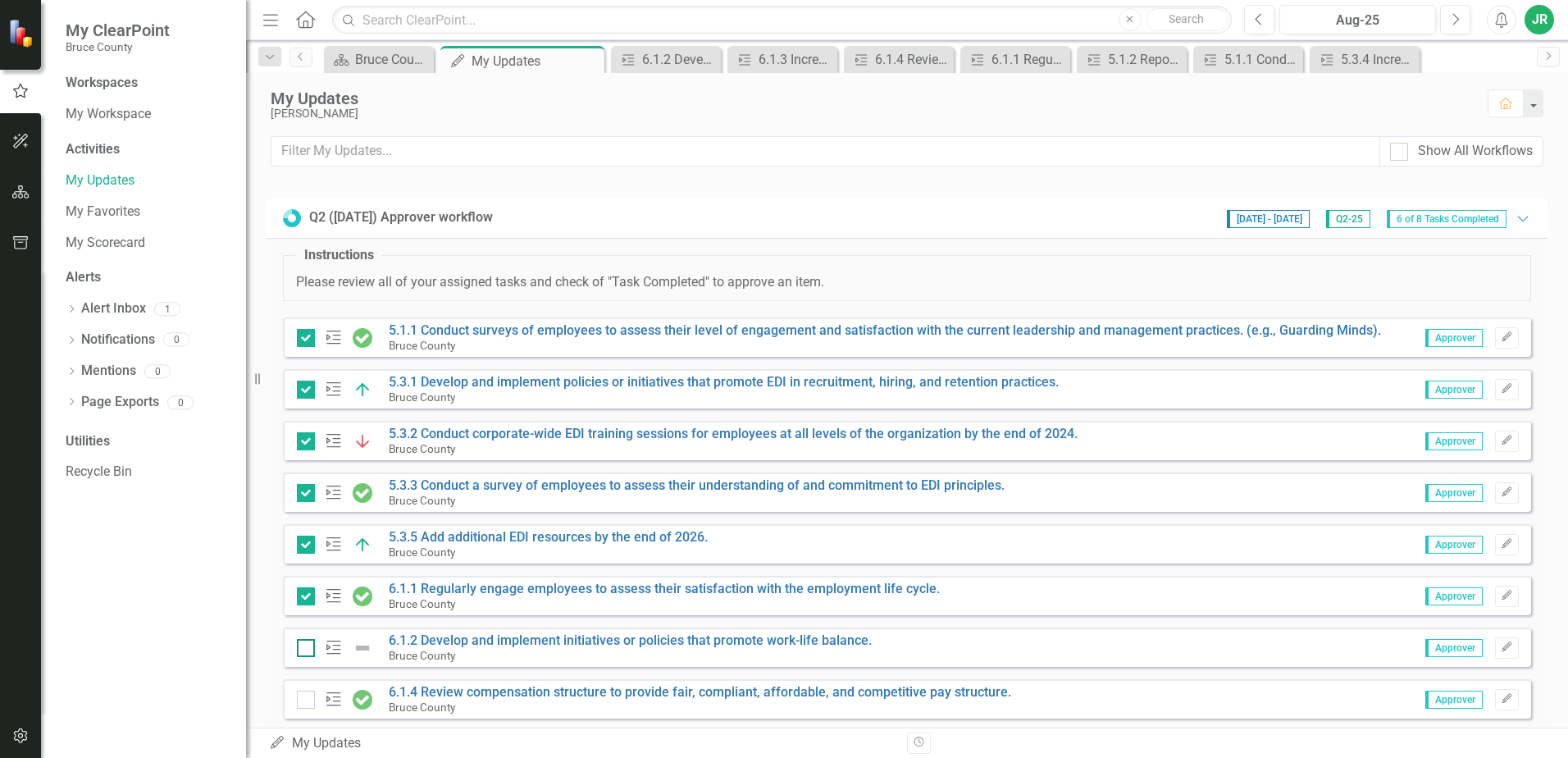
click at [301, 648] on input "checkbox" at bounding box center [301, 644] width 10 height 10
checkbox input "true"
click at [303, 700] on input "checkbox" at bounding box center [301, 695] width 10 height 10
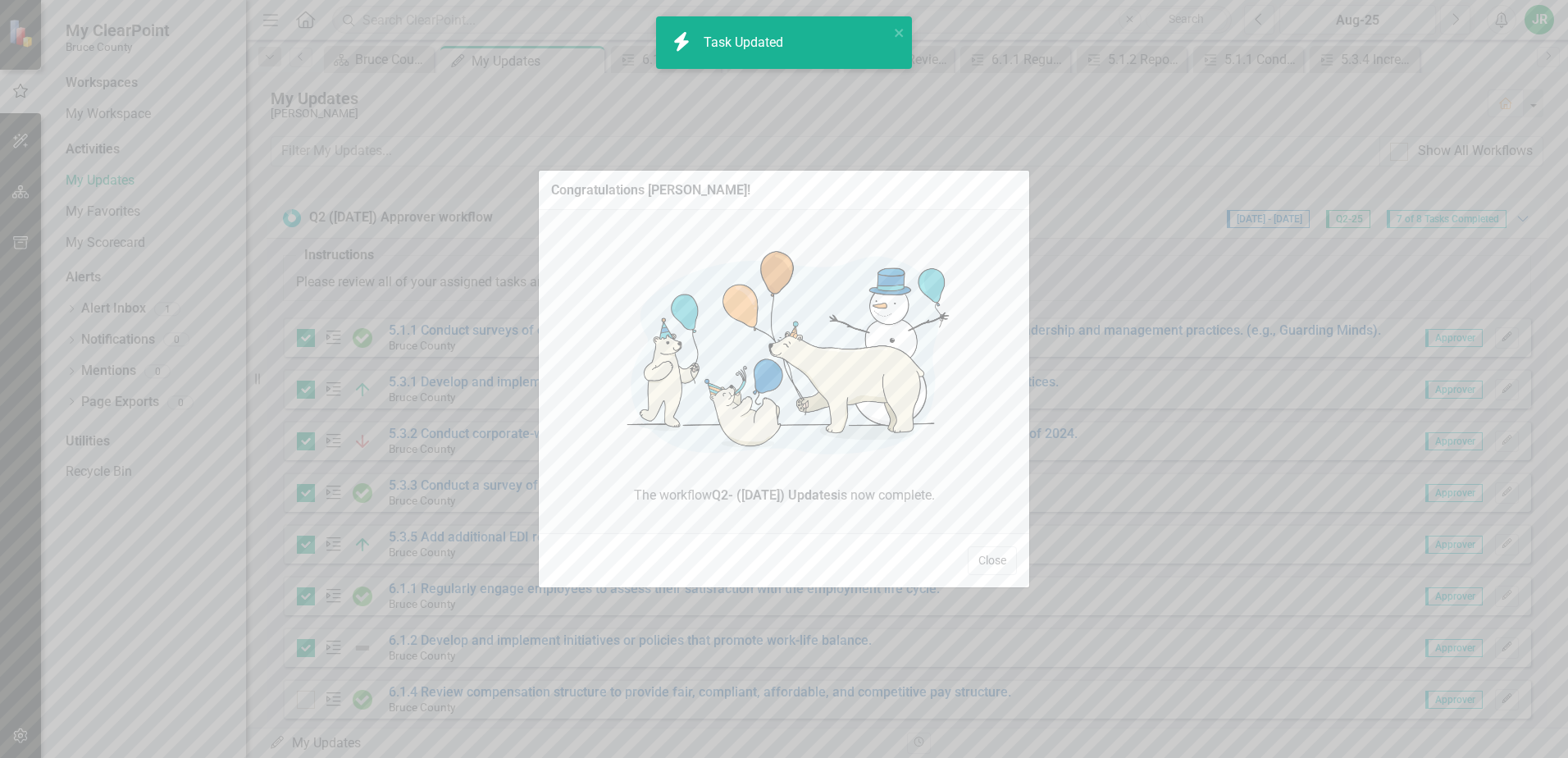
checkbox input "true"
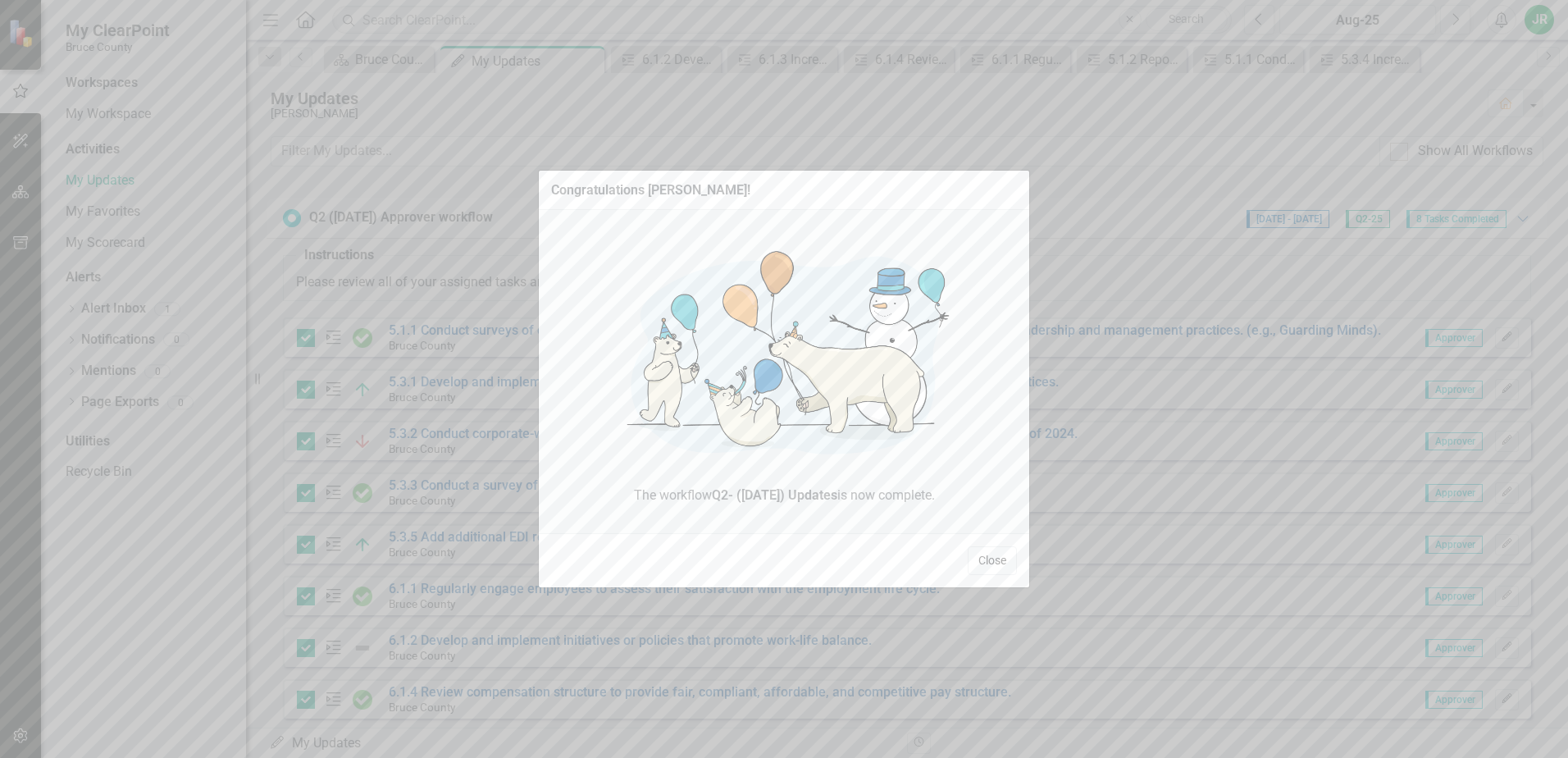
click at [1002, 560] on button "Close" at bounding box center [992, 560] width 49 height 29
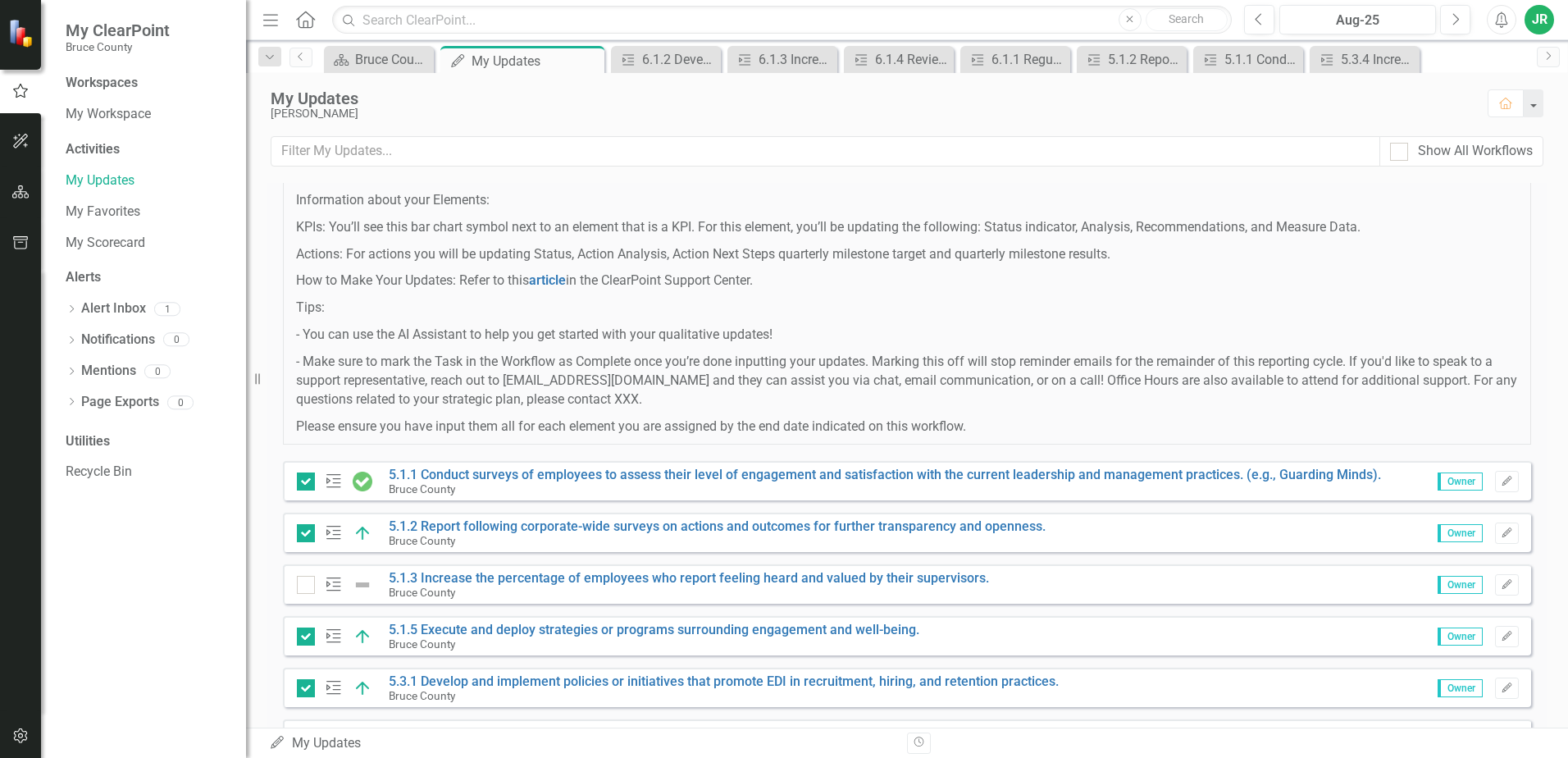
scroll to position [0, 0]
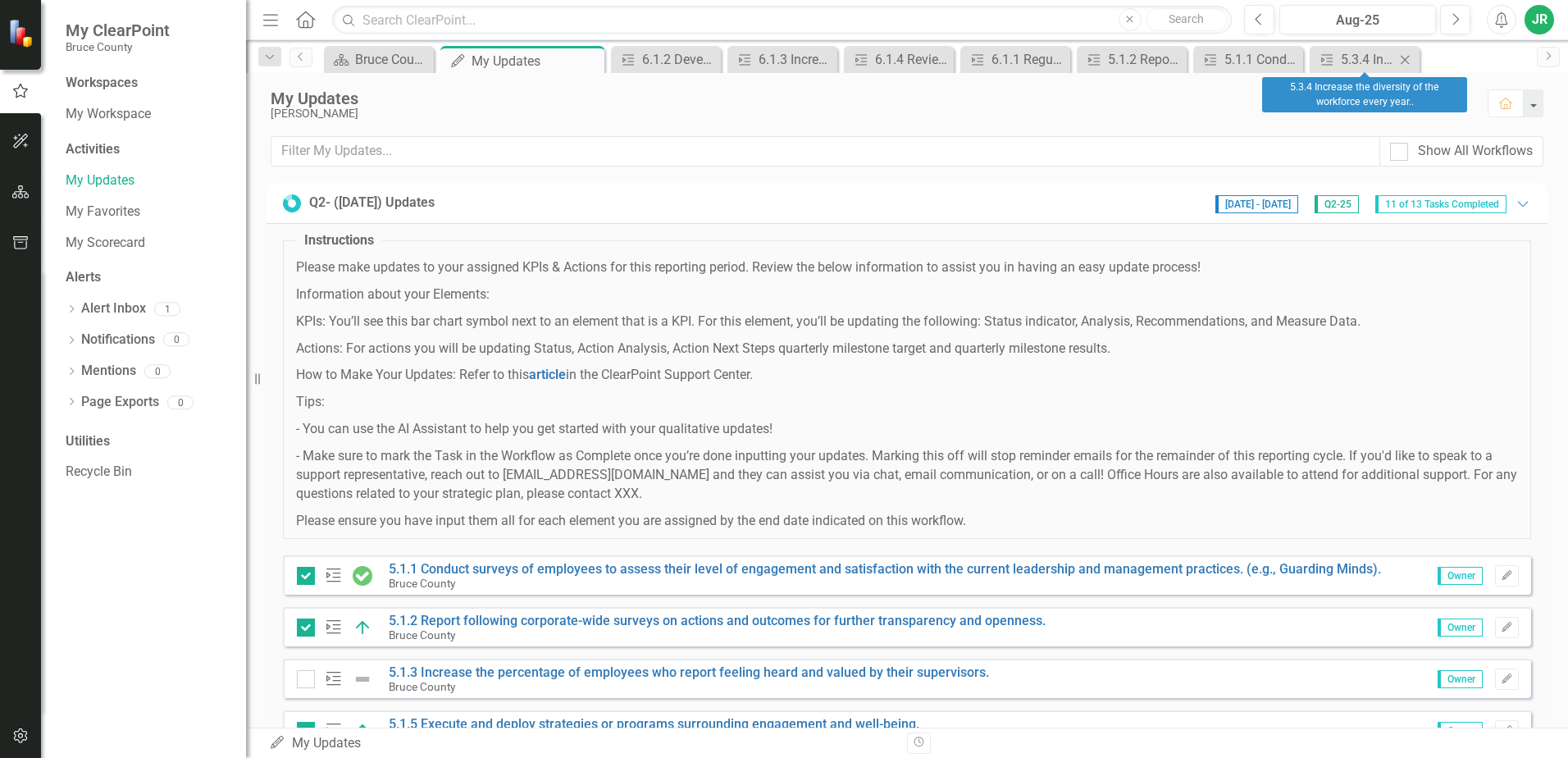
click at [1404, 58] on icon at bounding box center [1406, 60] width 9 height 9
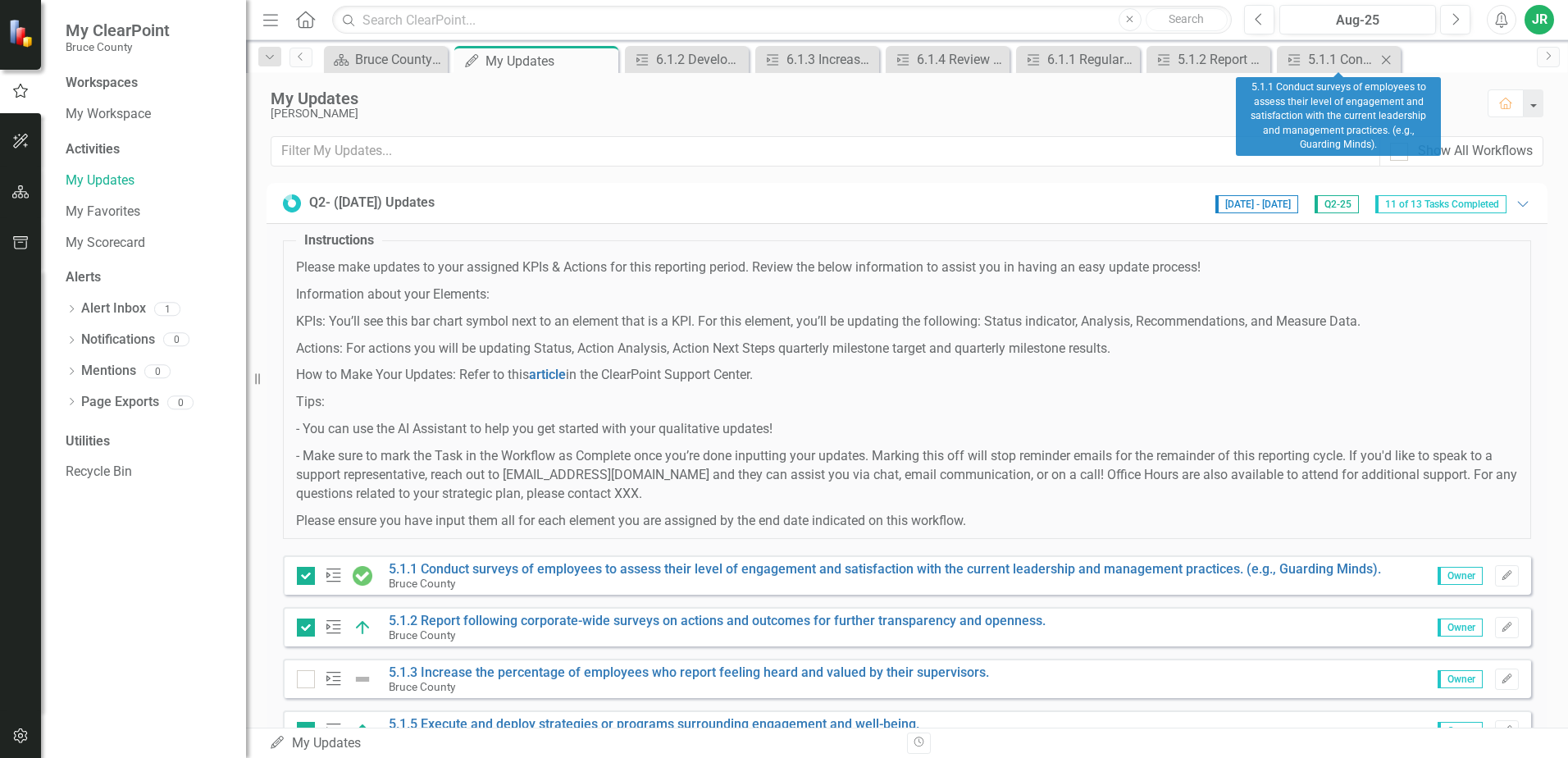
click at [1382, 58] on icon "Close" at bounding box center [1387, 60] width 17 height 13
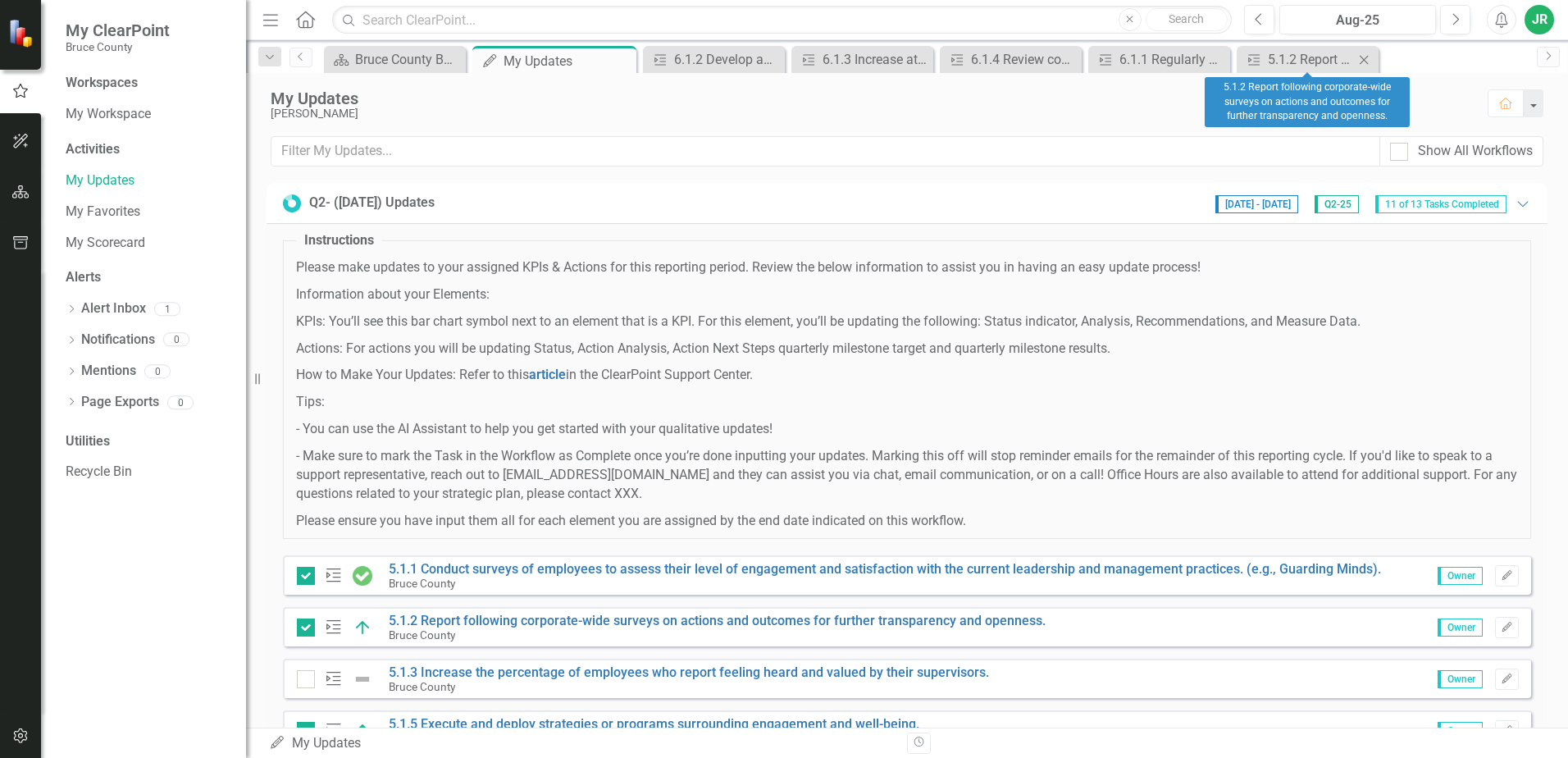
click at [1362, 61] on icon "Close" at bounding box center [1365, 60] width 17 height 13
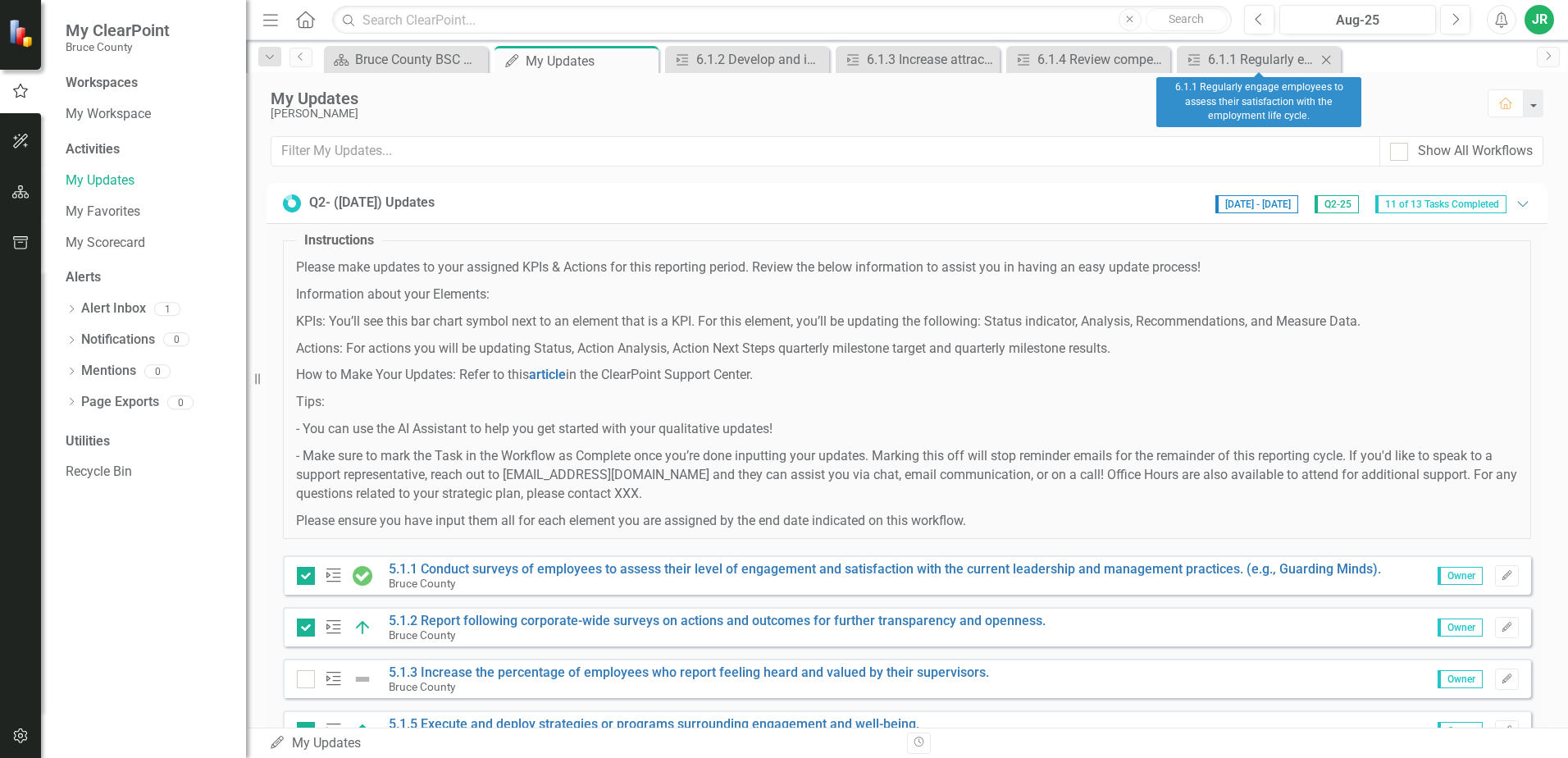
click at [1321, 60] on icon "Close" at bounding box center [1326, 60] width 17 height 13
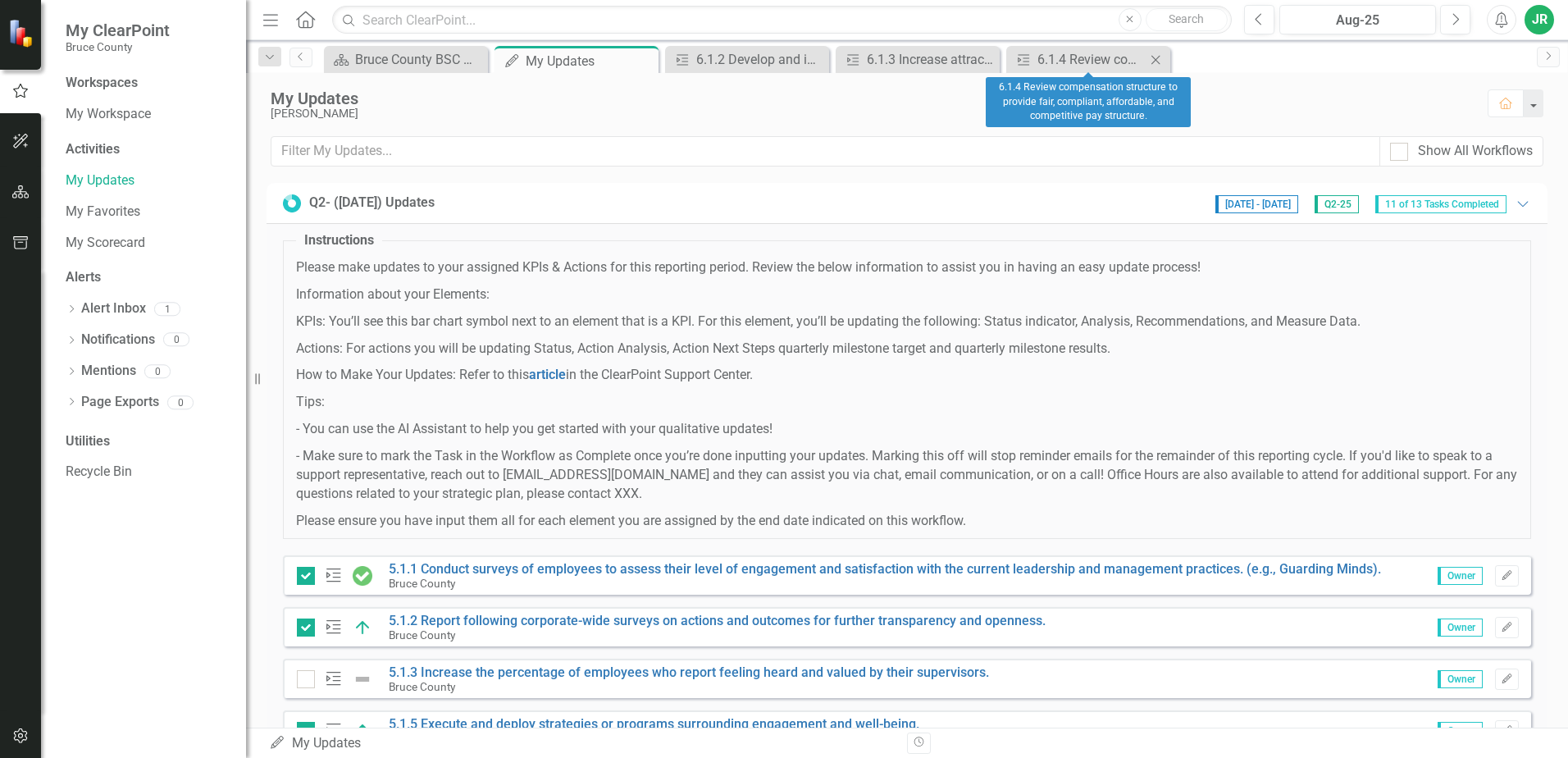
click at [1163, 58] on icon "Close" at bounding box center [1156, 60] width 17 height 13
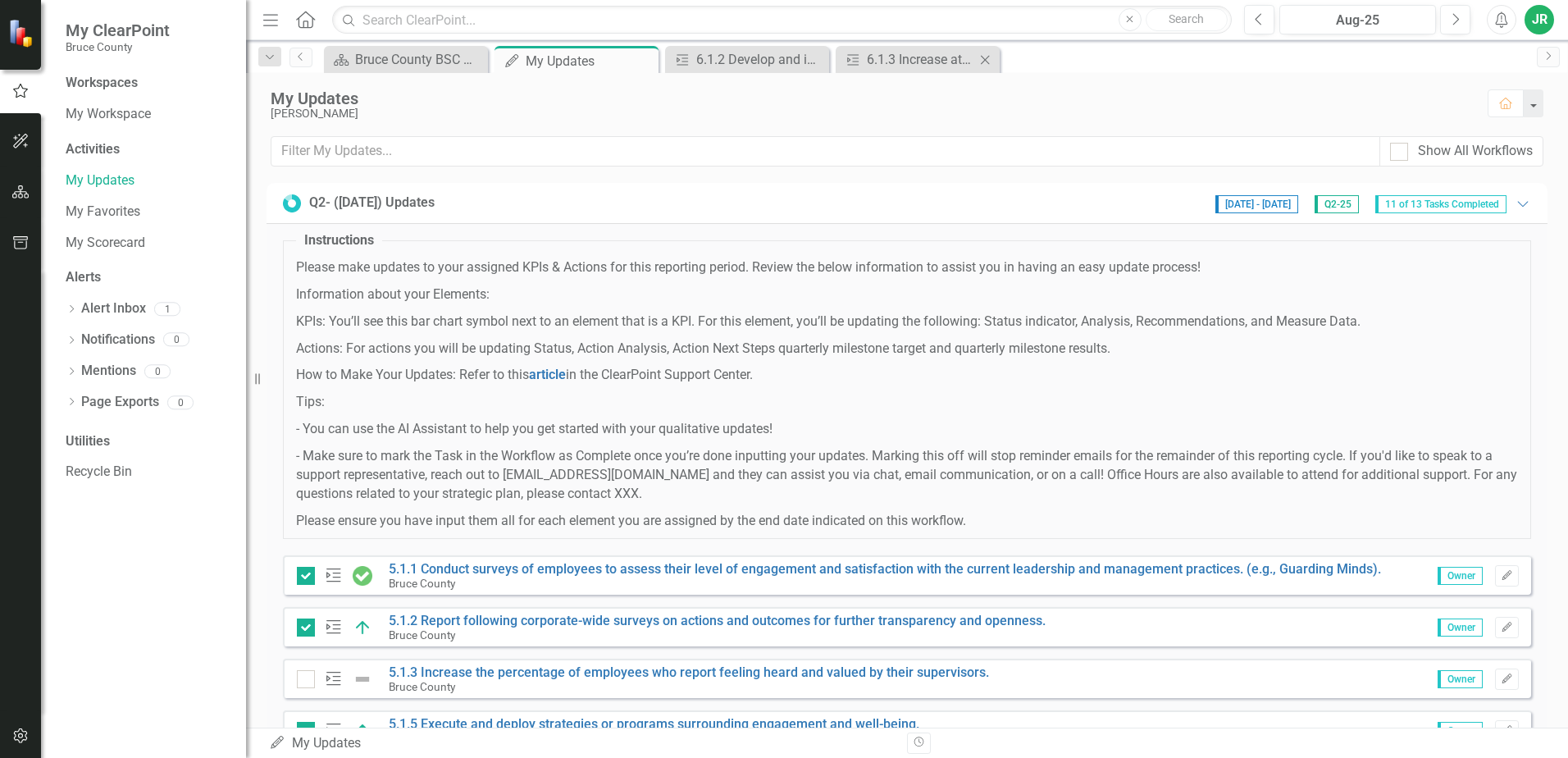
click at [987, 62] on icon "Close" at bounding box center [986, 60] width 17 height 13
click at [823, 60] on icon "Close" at bounding box center [815, 60] width 17 height 13
